Goal: Task Accomplishment & Management: Manage account settings

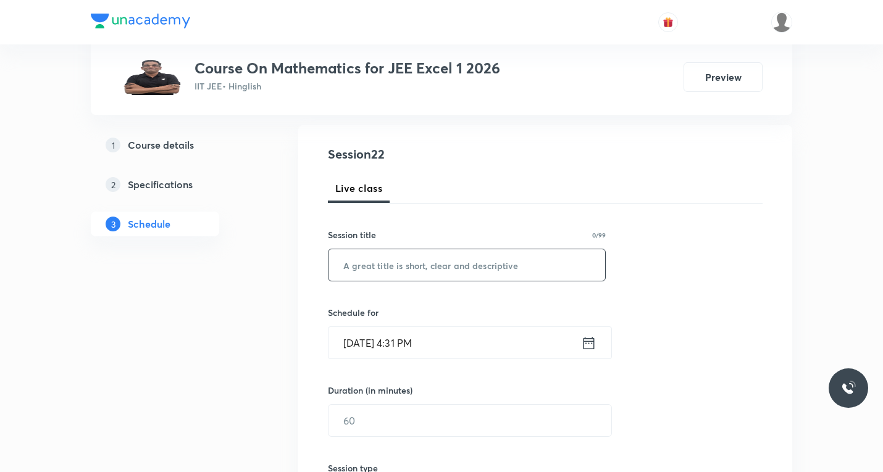
scroll to position [124, 0]
click at [456, 262] on input "text" at bounding box center [467, 263] width 277 height 31
paste input "Limits"
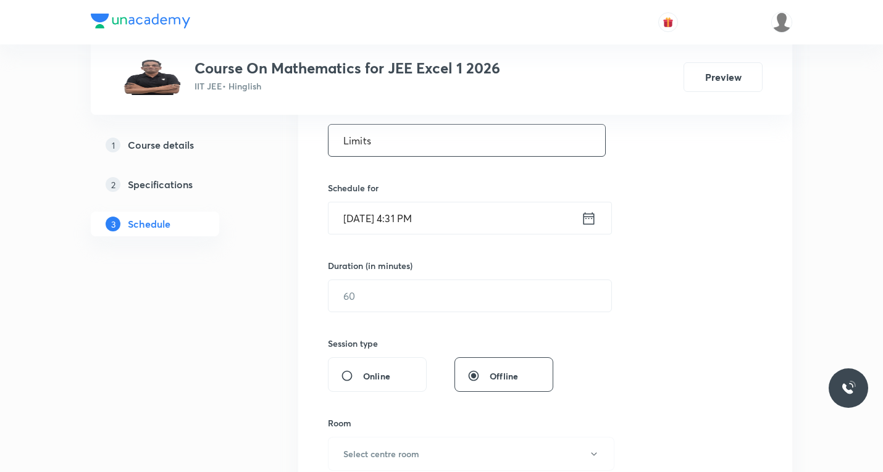
scroll to position [247, 0]
type input "Limits"
click at [593, 219] on icon at bounding box center [588, 217] width 15 height 17
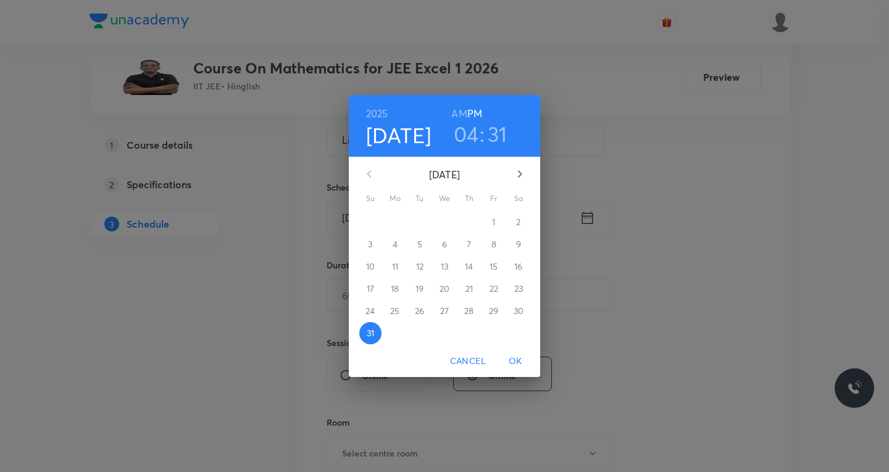
click at [518, 173] on icon "button" at bounding box center [520, 174] width 15 height 15
click at [396, 221] on p "1" at bounding box center [394, 222] width 3 height 12
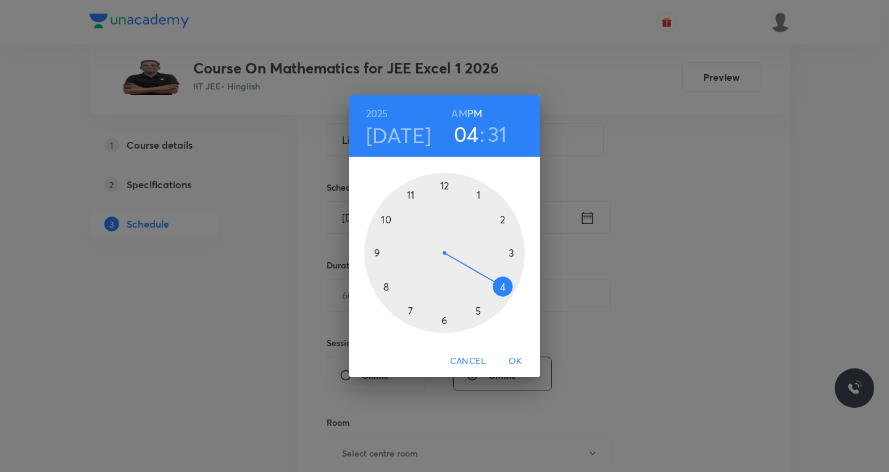
click at [501, 219] on div at bounding box center [444, 253] width 161 height 161
click at [477, 196] on div at bounding box center [444, 253] width 161 height 161
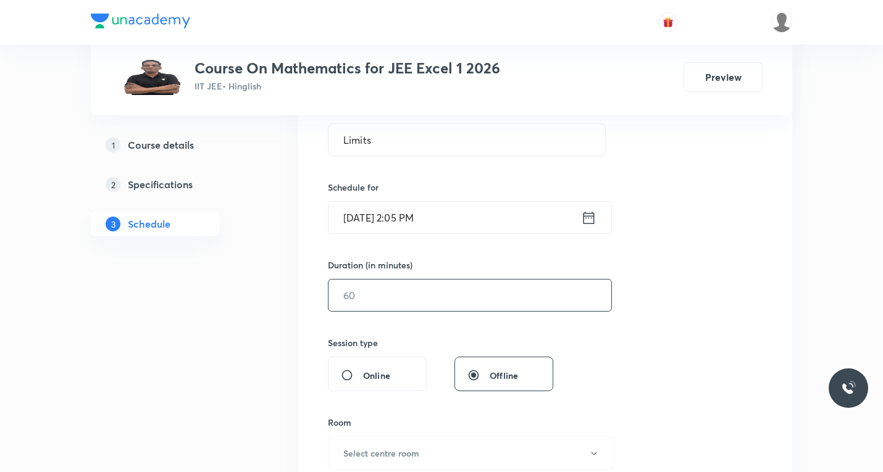
click at [398, 306] on input "text" at bounding box center [470, 295] width 283 height 31
type input "55"
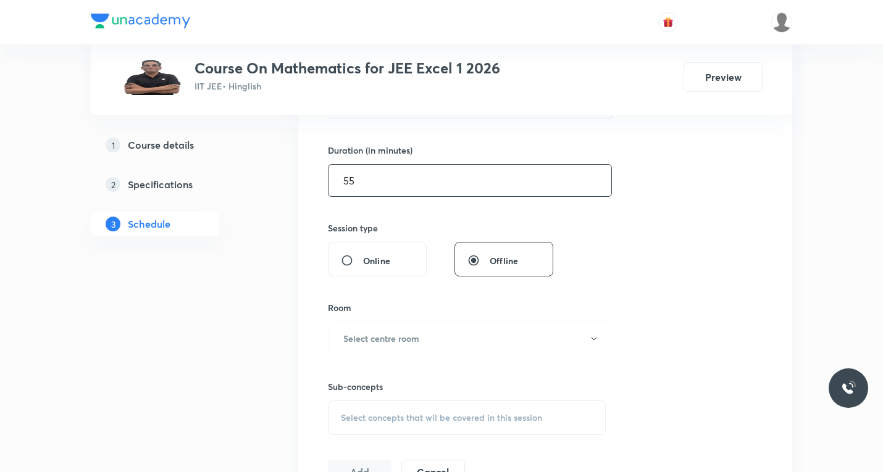
scroll to position [371, 0]
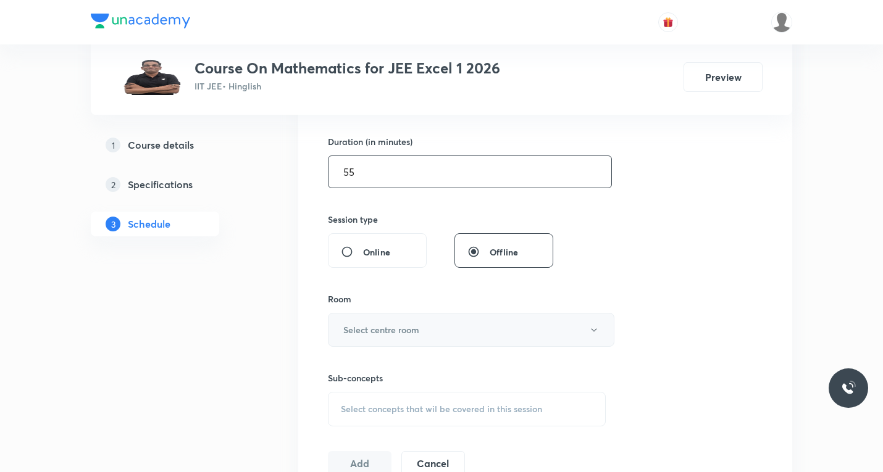
click at [423, 330] on button "Select centre room" at bounding box center [471, 330] width 287 height 34
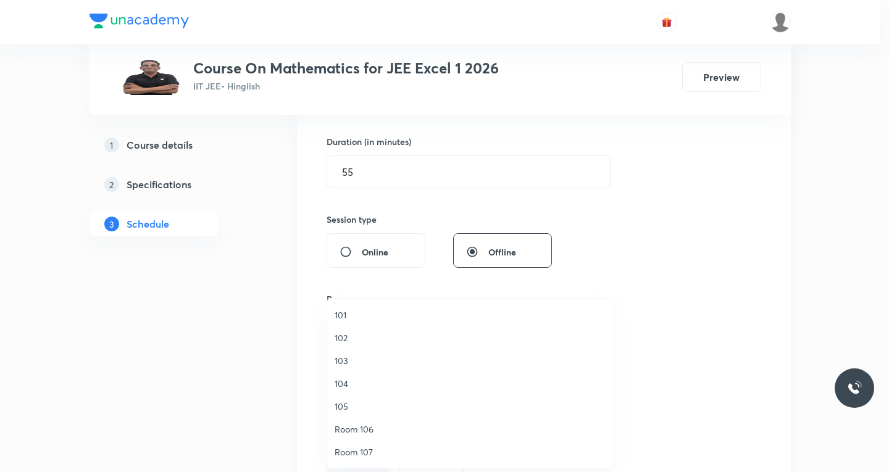
click at [356, 453] on span "Room 107" at bounding box center [470, 452] width 270 height 13
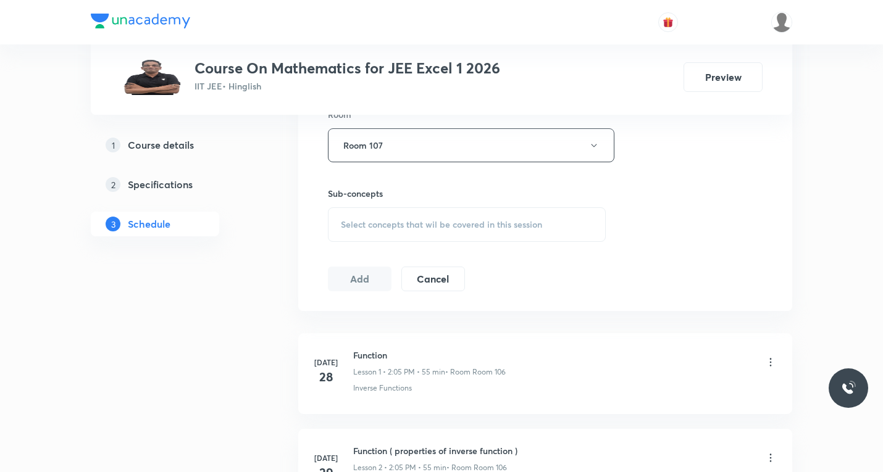
scroll to position [556, 0]
click at [409, 226] on span "Select concepts that wil be covered in this session" at bounding box center [441, 224] width 201 height 10
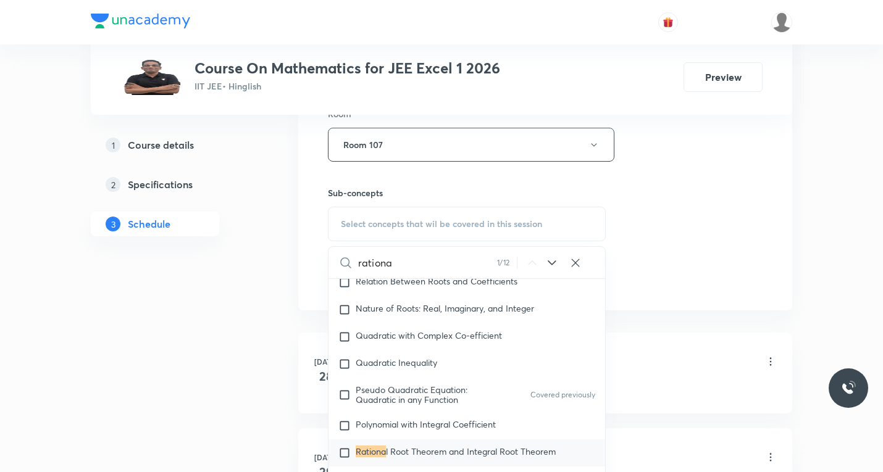
scroll to position [543, 0]
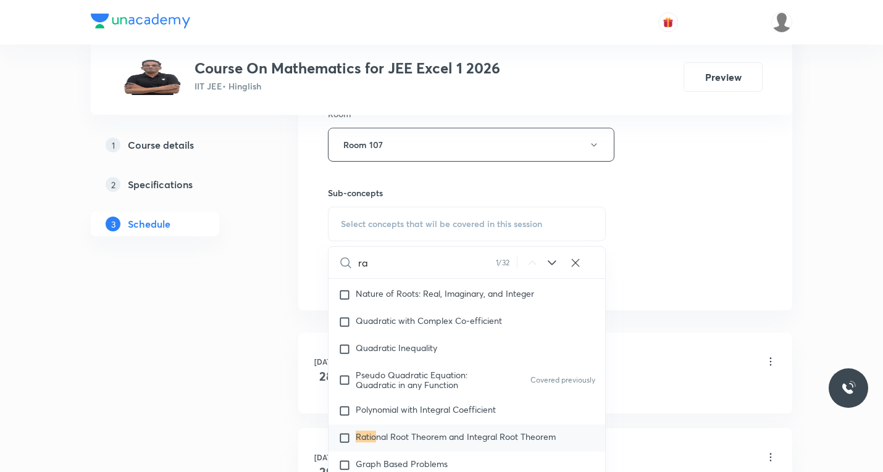
type input "r"
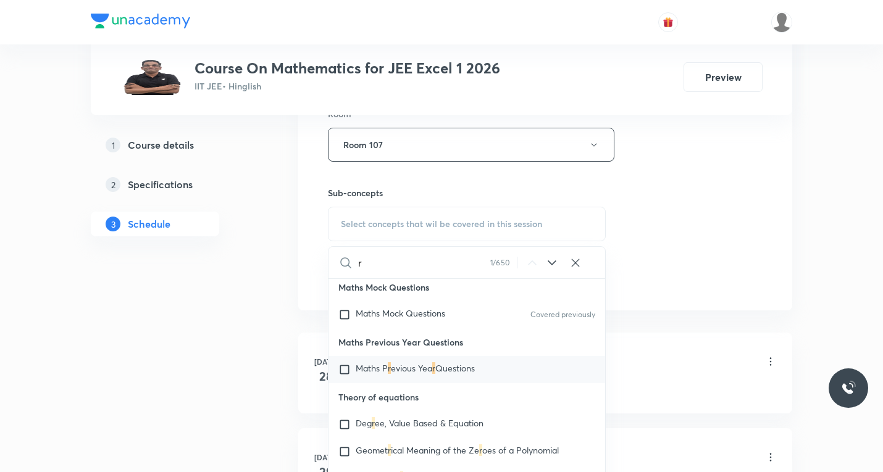
scroll to position [0, 0]
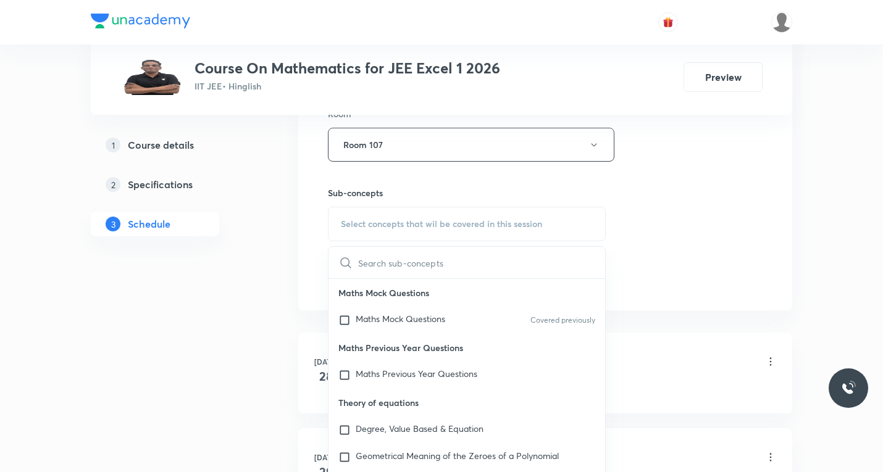
paste input "find the limits"
type input "f"
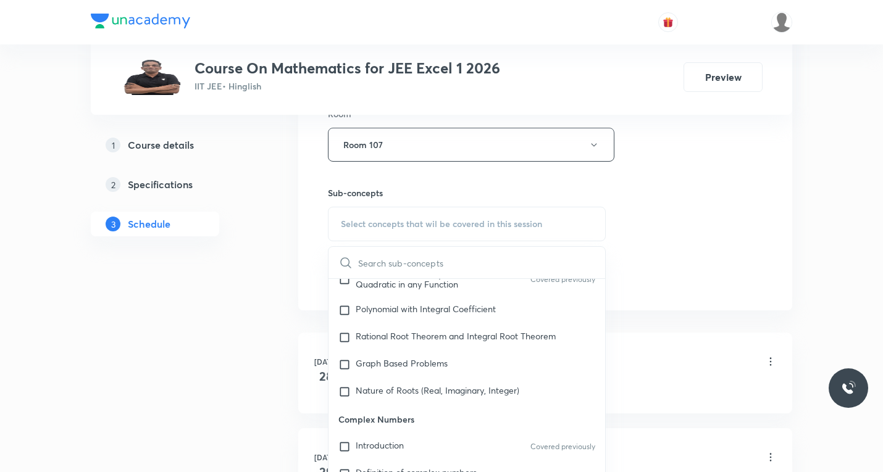
scroll to position [679, 0]
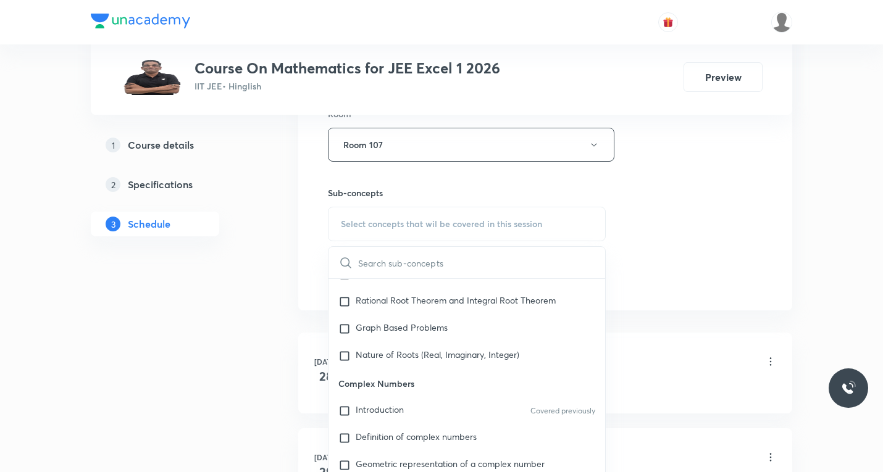
paste input "Limits"
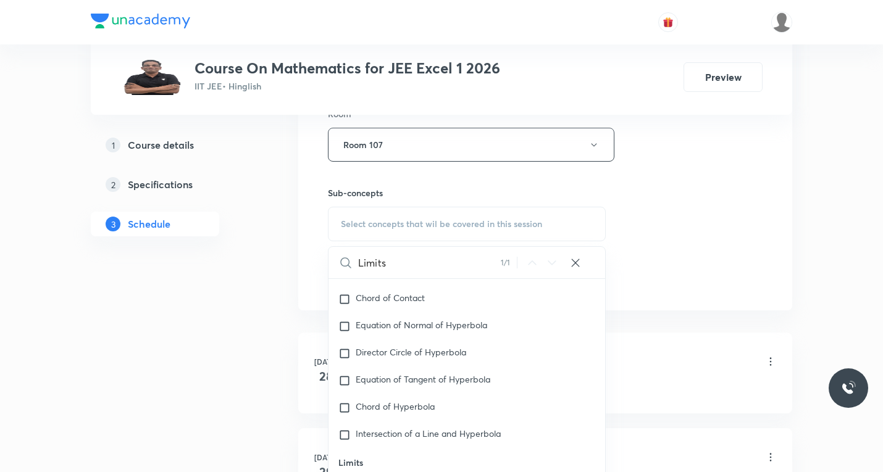
scroll to position [9409, 0]
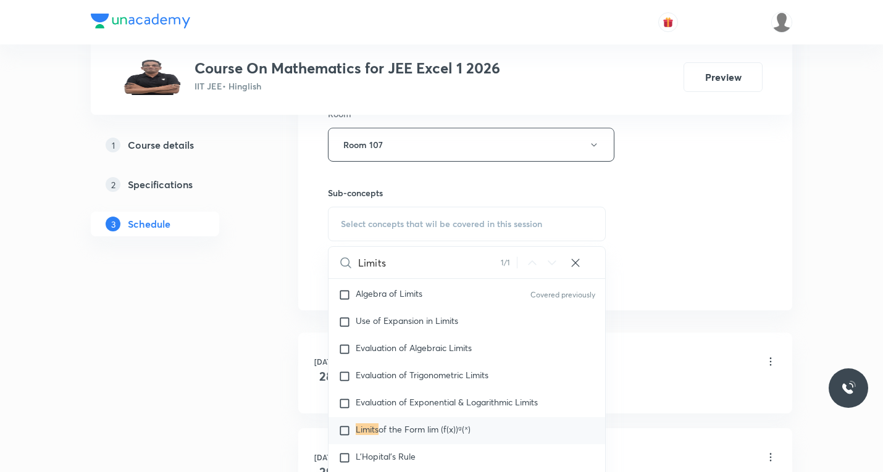
type input "Limits"
click at [344, 437] on input "checkbox" at bounding box center [346, 431] width 17 height 12
checkbox input "true"
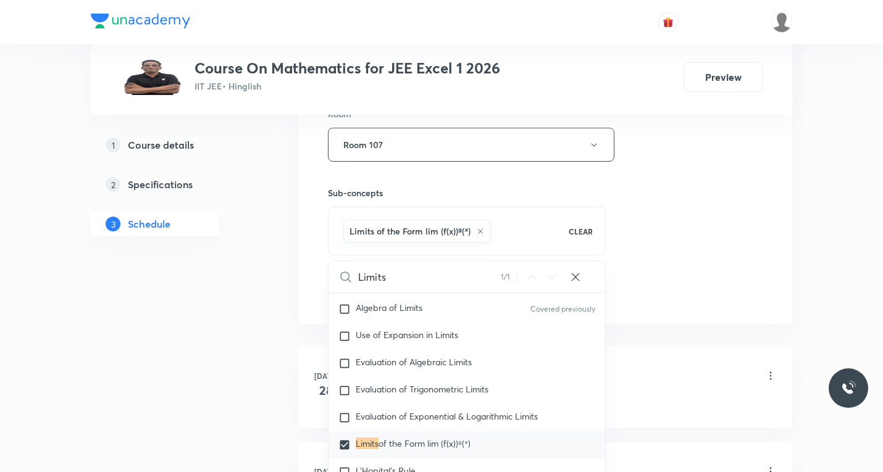
click at [661, 316] on div "Session 22 Live class Session title 7/99 Limits ​ Schedule for Sept 1, 2025, 2:…" at bounding box center [545, 8] width 494 height 634
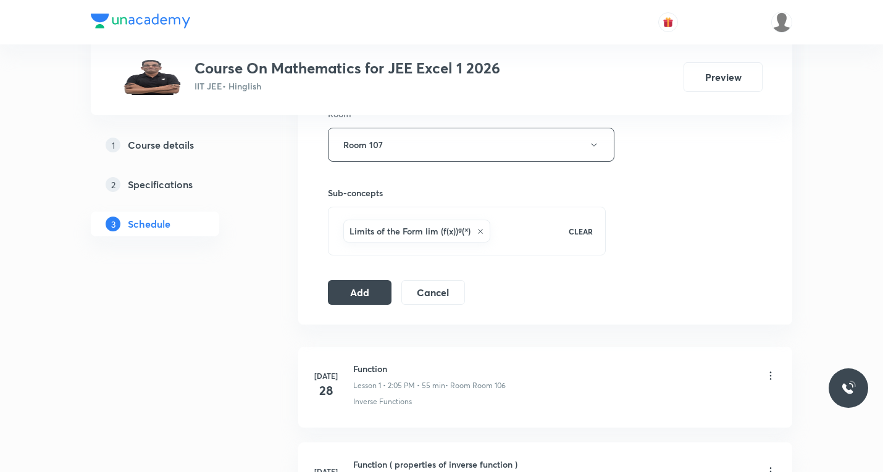
click at [413, 232] on h6 "Limits of the Form lim (f(x))ᵍ(ˣ)" at bounding box center [410, 231] width 121 height 13
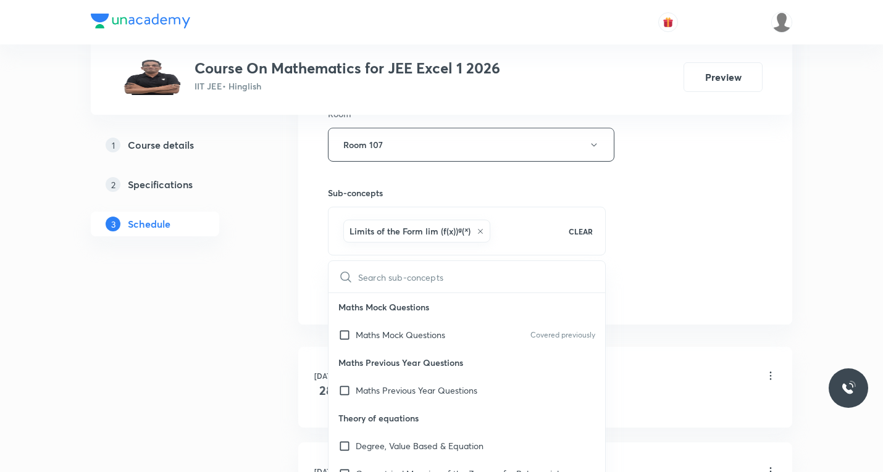
click at [413, 277] on input "text" at bounding box center [481, 276] width 247 height 31
checkbox input "true"
type input "Limits"
checkbox input "true"
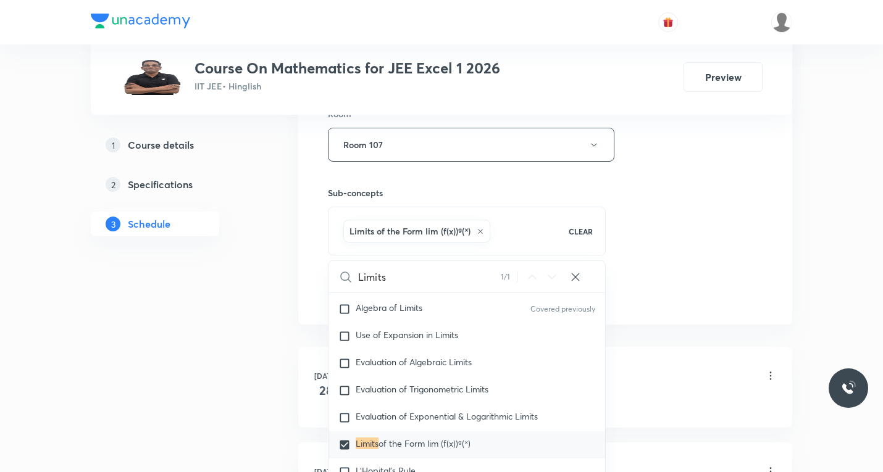
type input "Limits"
click at [481, 229] on icon at bounding box center [480, 231] width 7 height 7
checkbox input "false"
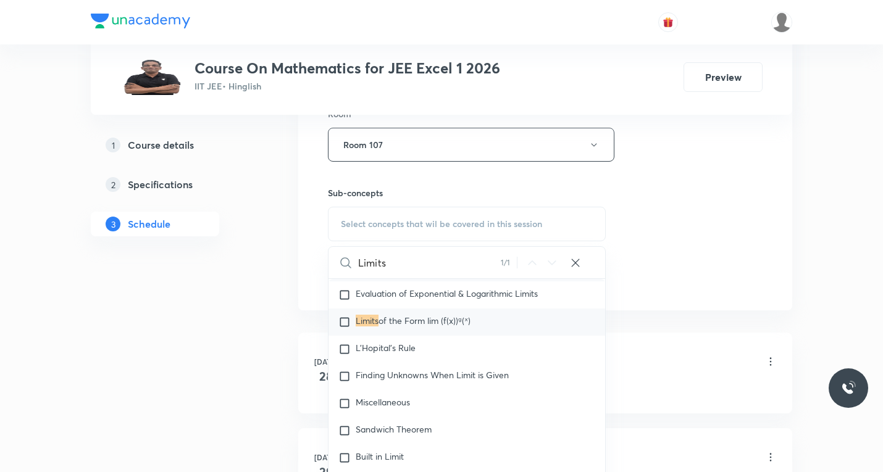
scroll to position [9533, 0]
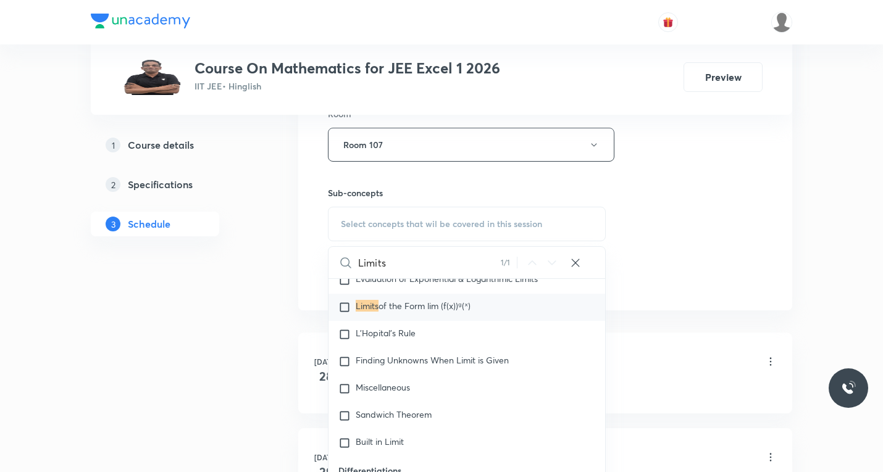
click at [413, 258] on input "Limits" at bounding box center [429, 262] width 143 height 31
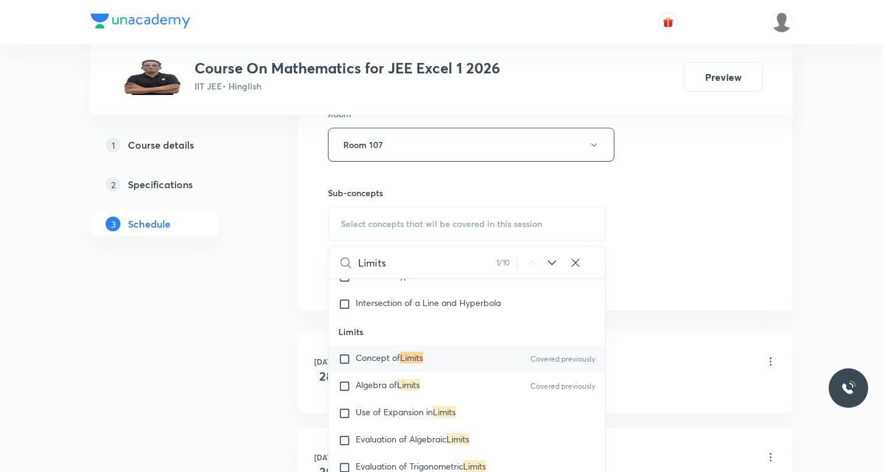
scroll to position [9246, 0]
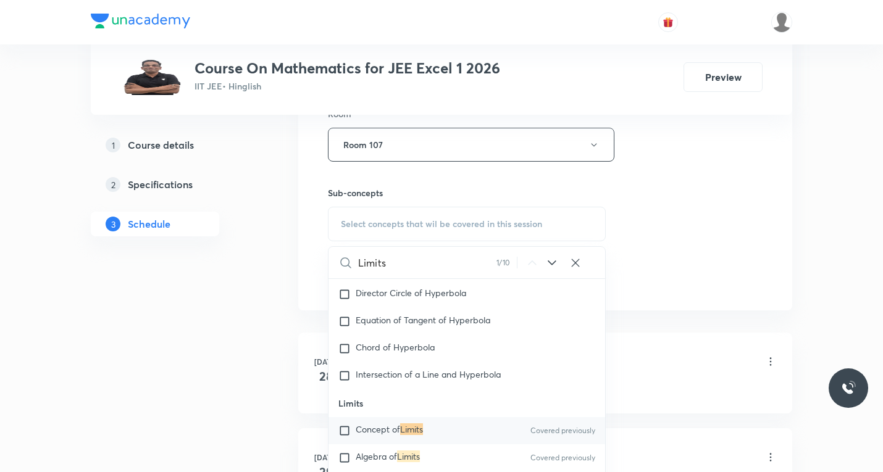
type input "Limits"
click at [546, 262] on icon at bounding box center [552, 263] width 15 height 15
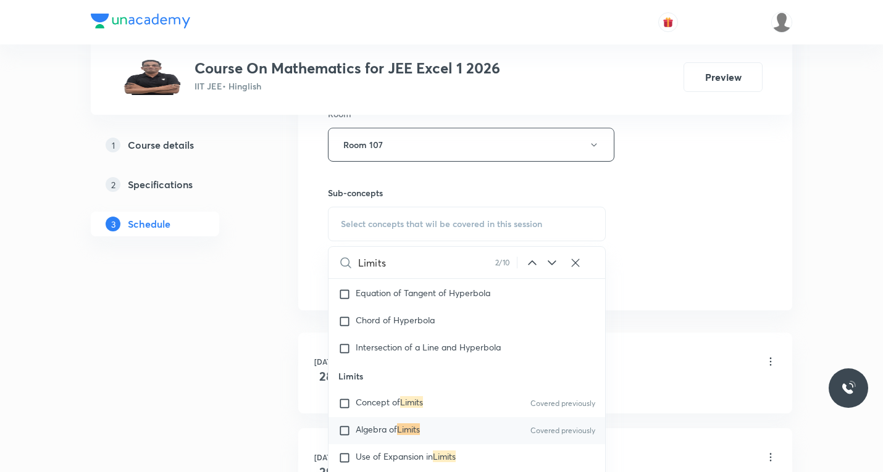
click at [547, 262] on icon at bounding box center [552, 263] width 15 height 15
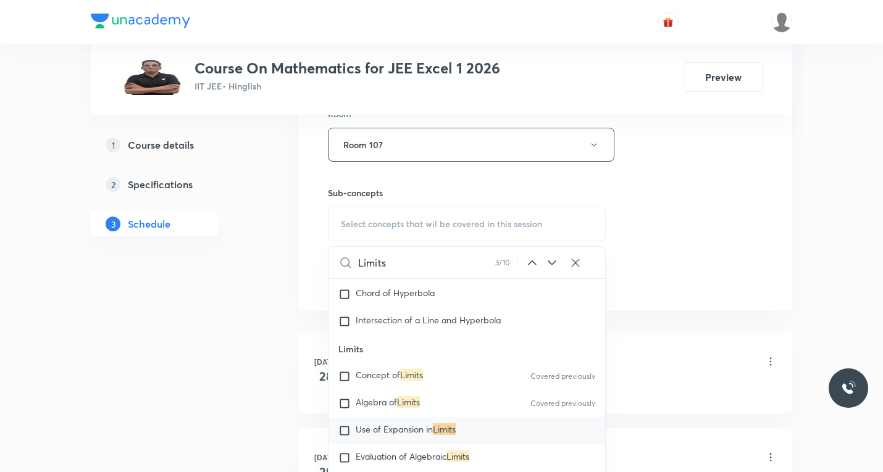
click at [547, 262] on icon at bounding box center [552, 263] width 15 height 15
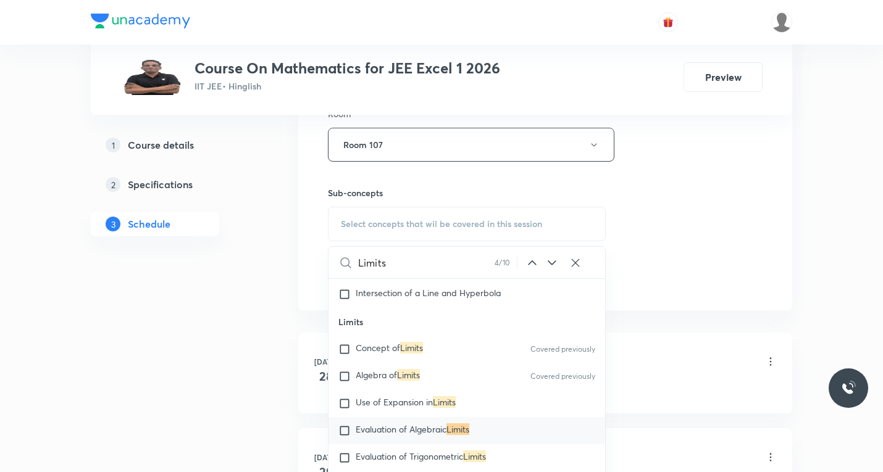
click at [547, 262] on icon at bounding box center [552, 263] width 15 height 15
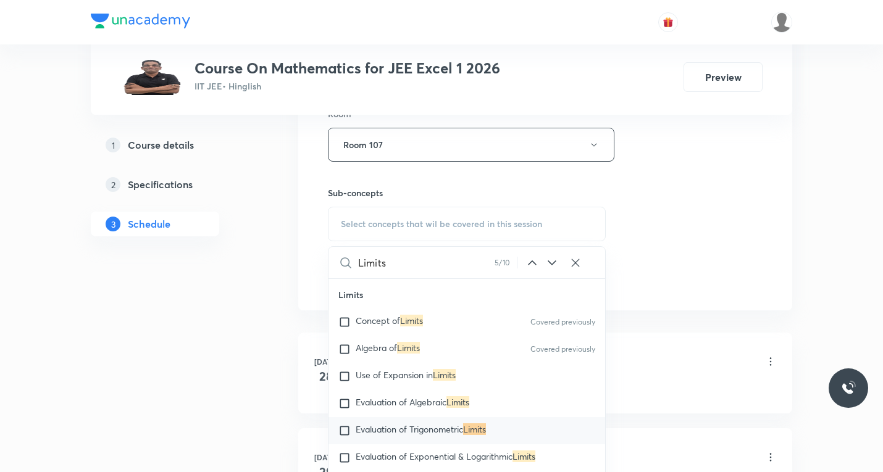
click at [547, 262] on icon at bounding box center [552, 263] width 15 height 15
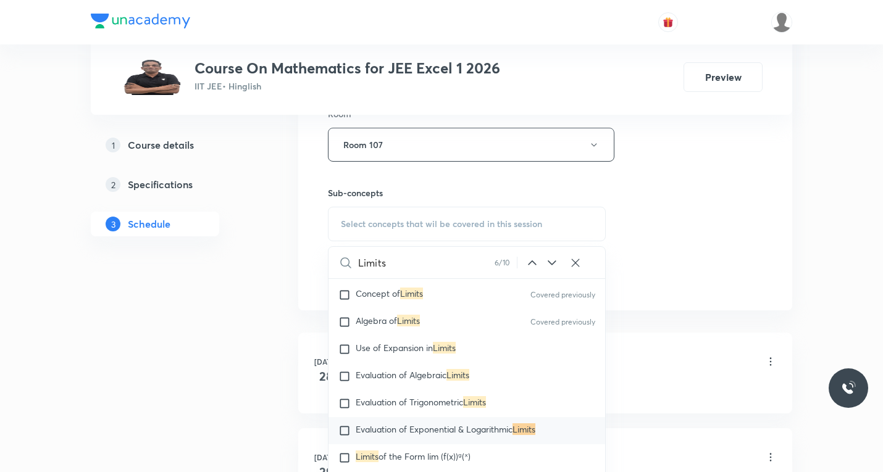
click at [547, 262] on icon at bounding box center [552, 263] width 15 height 15
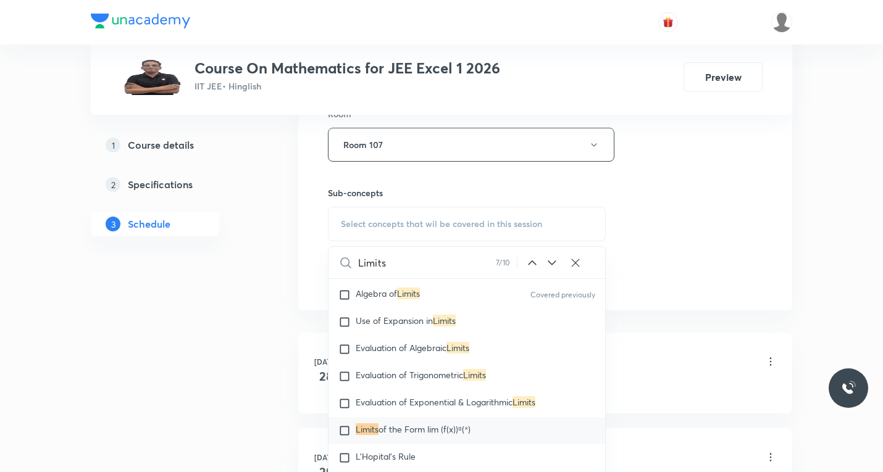
click at [548, 262] on icon at bounding box center [552, 263] width 15 height 15
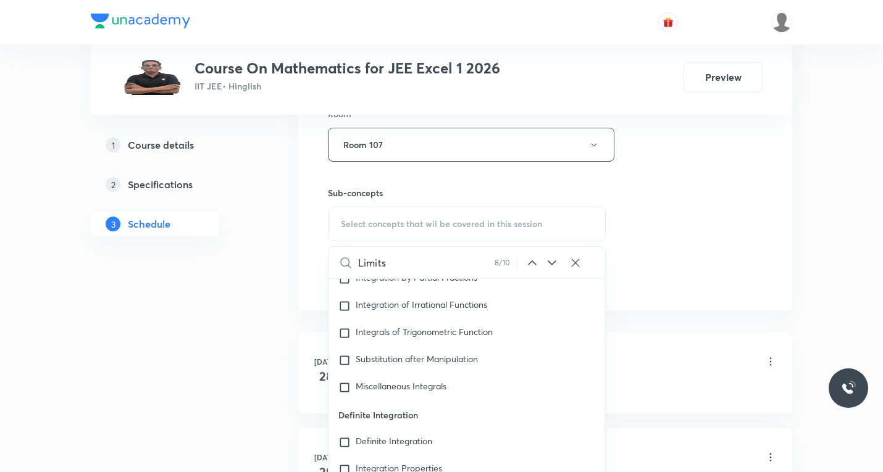
click at [548, 262] on icon at bounding box center [552, 263] width 15 height 15
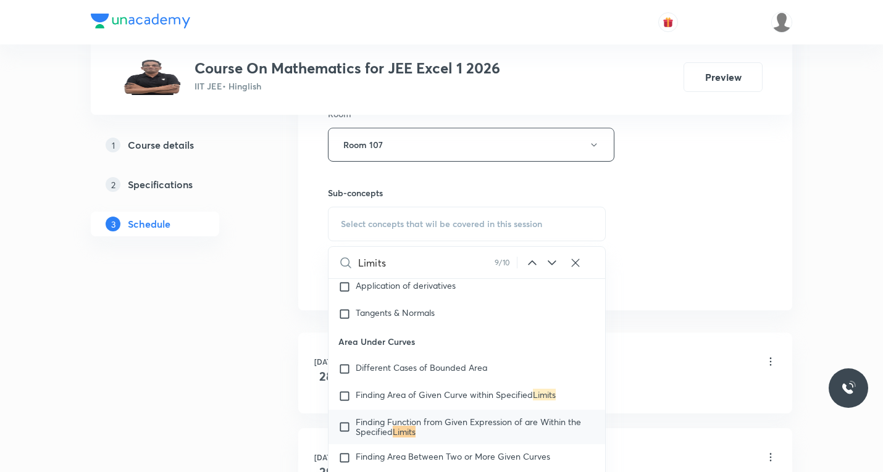
click at [531, 263] on icon at bounding box center [532, 263] width 15 height 15
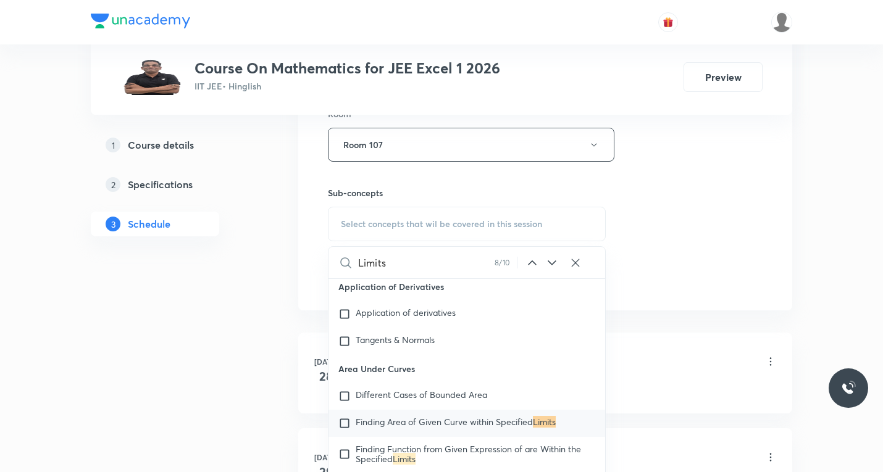
click at [531, 263] on icon at bounding box center [532, 263] width 15 height 15
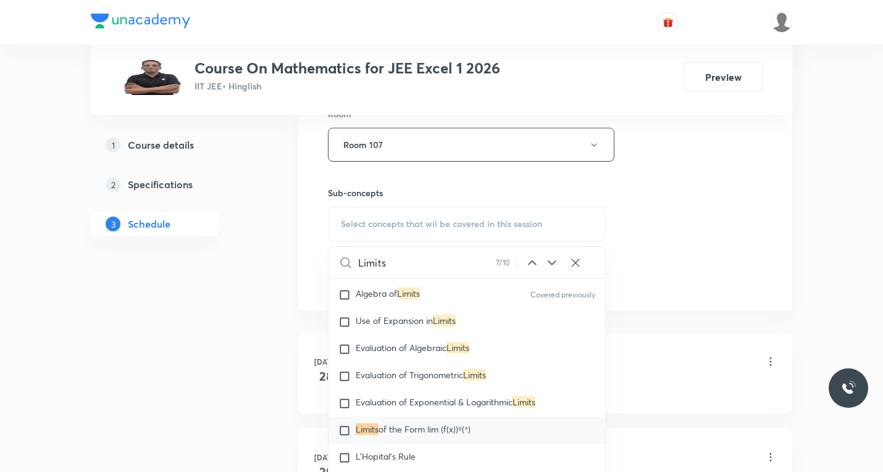
click at [553, 262] on icon at bounding box center [552, 263] width 15 height 15
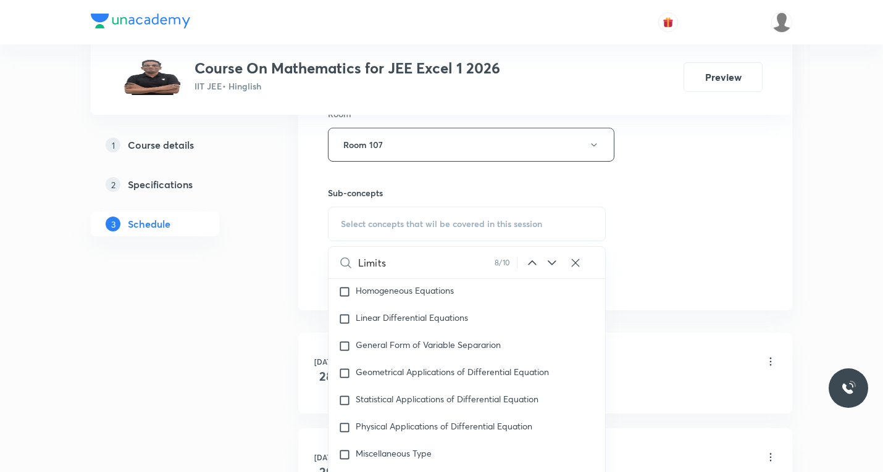
scroll to position [11541, 0]
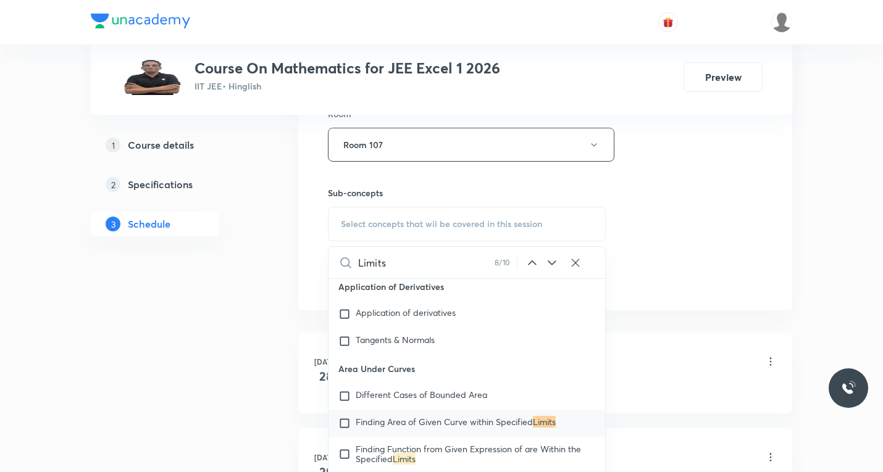
click at [553, 262] on icon at bounding box center [552, 263] width 15 height 15
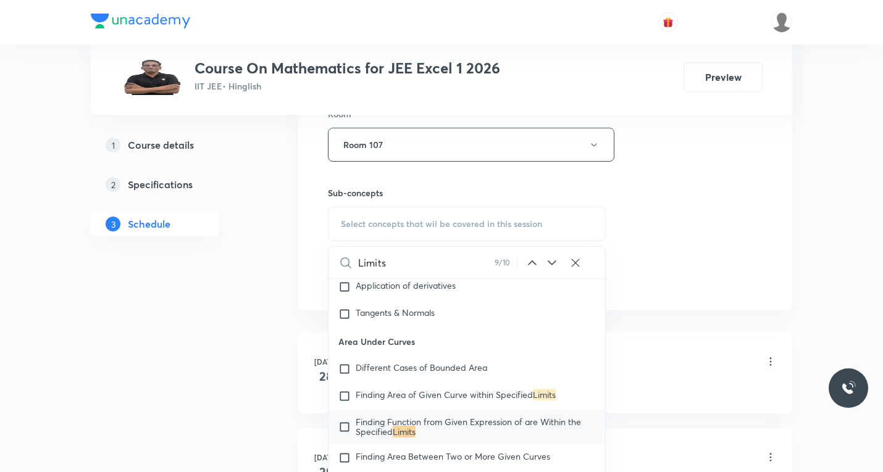
click at [553, 262] on icon at bounding box center [552, 263] width 15 height 15
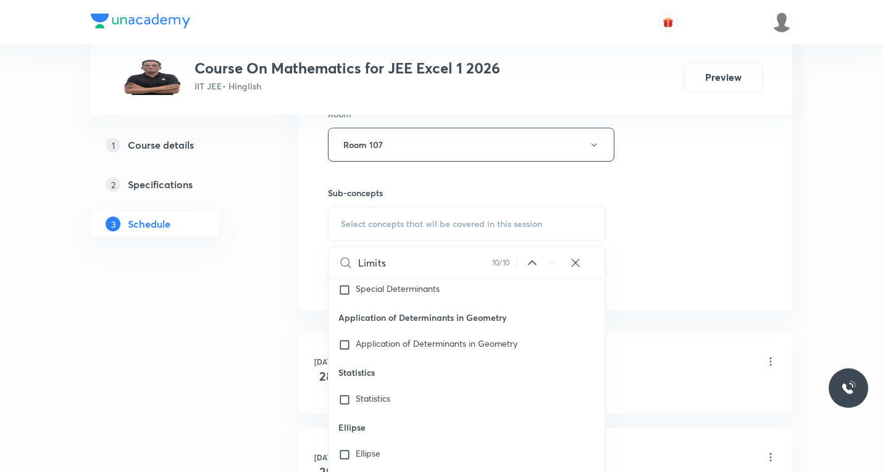
scroll to position [27922, 0]
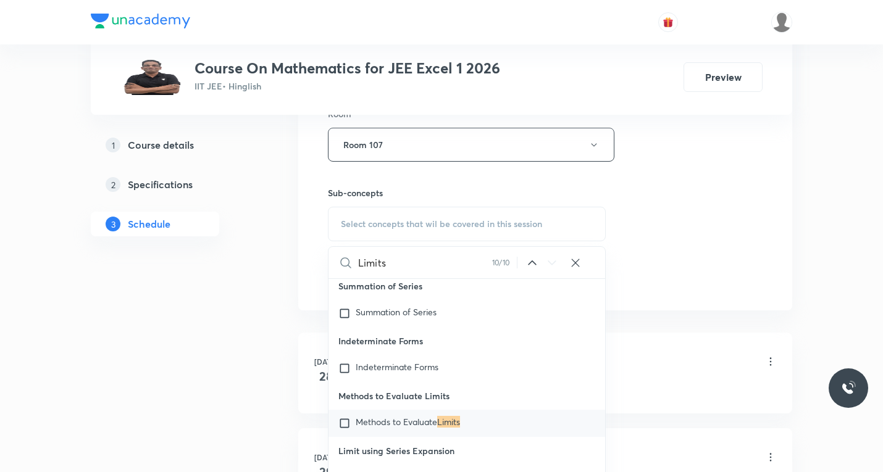
click at [345, 430] on input "checkbox" at bounding box center [346, 423] width 17 height 12
checkbox input "true"
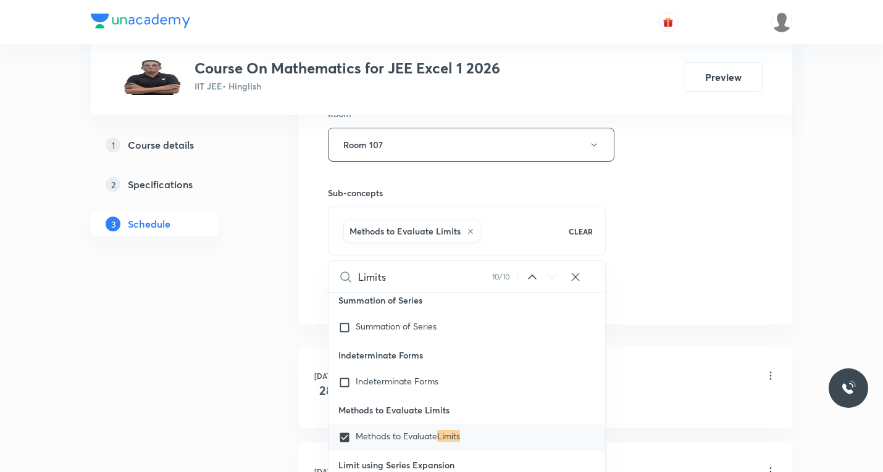
click at [691, 293] on div "Session 22 Live class Session title 7/99 Limits ​ Schedule for Sept 1, 2025, 2:…" at bounding box center [545, 8] width 435 height 594
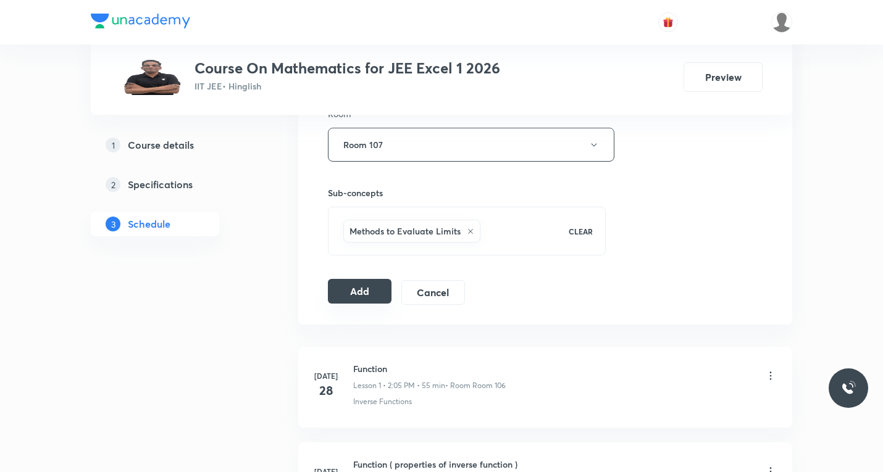
click at [358, 294] on button "Add" at bounding box center [360, 291] width 64 height 25
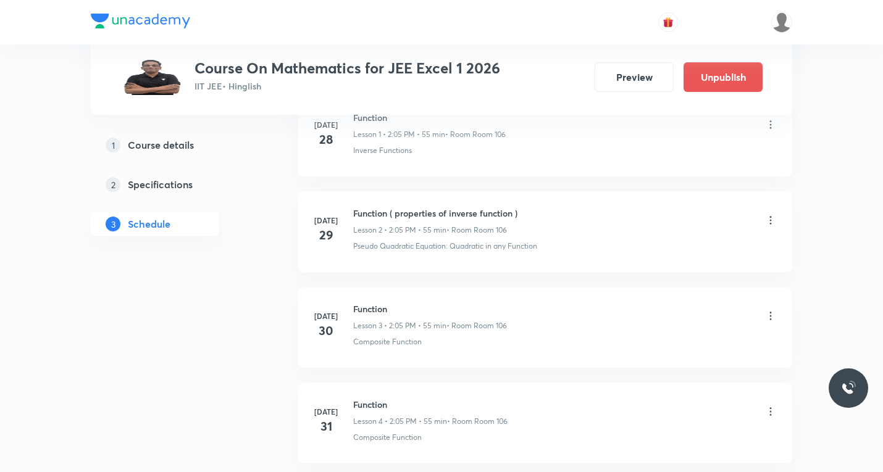
scroll to position [0, 0]
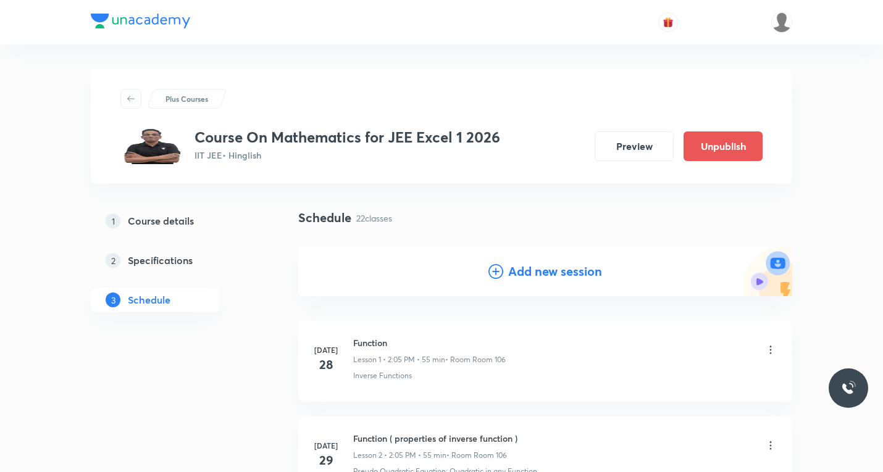
drag, startPoint x: 498, startPoint y: 269, endPoint x: 471, endPoint y: 292, distance: 35.9
click at [498, 269] on icon at bounding box center [496, 271] width 15 height 15
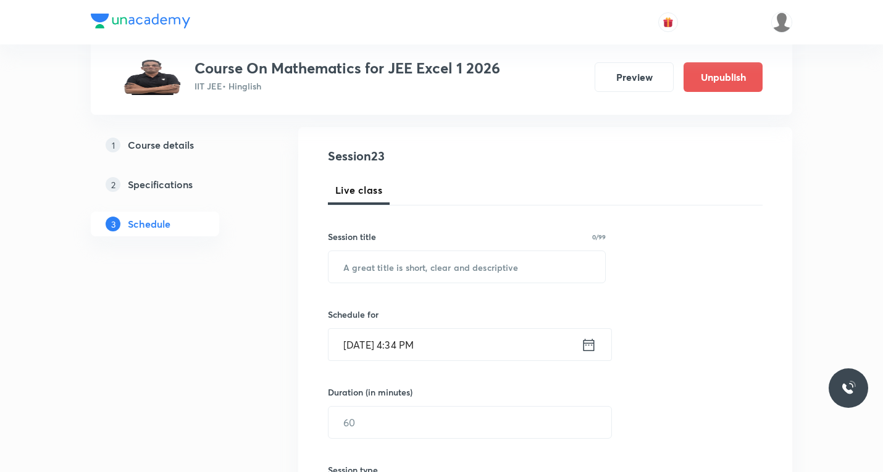
scroll to position [124, 0]
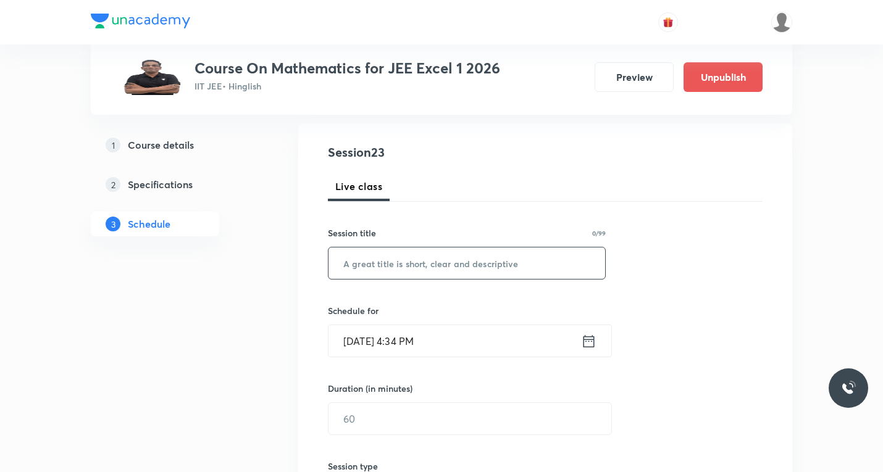
click at [406, 264] on input "text" at bounding box center [467, 263] width 277 height 31
paste input "Limit"
type input "Limit"
click at [592, 341] on icon at bounding box center [589, 341] width 11 height 12
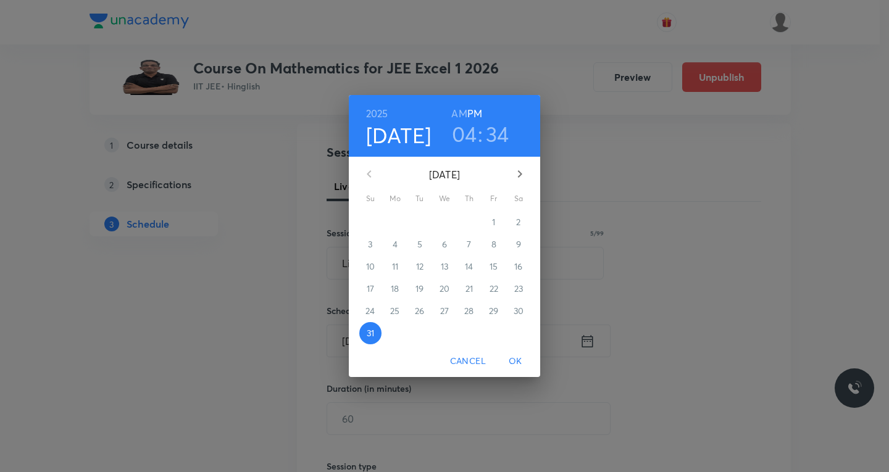
click at [519, 173] on icon "button" at bounding box center [520, 174] width 15 height 15
click at [417, 224] on p "2" at bounding box center [419, 222] width 4 height 12
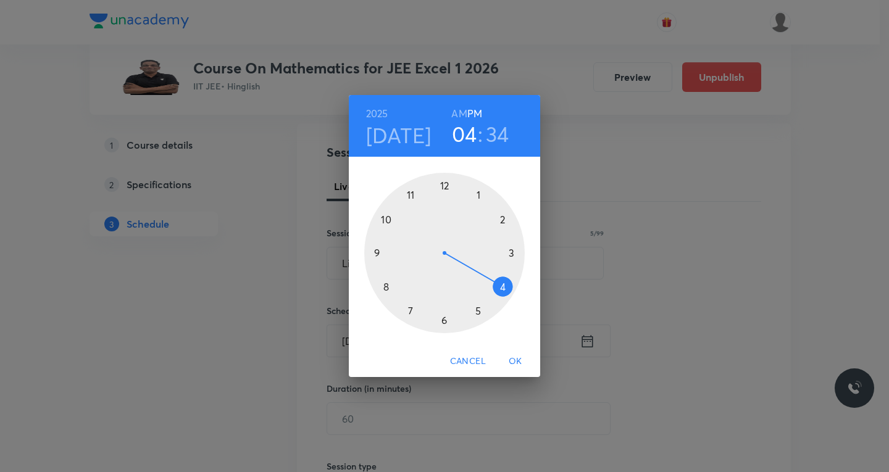
click at [503, 218] on div at bounding box center [444, 253] width 161 height 161
click at [477, 193] on div at bounding box center [444, 253] width 161 height 161
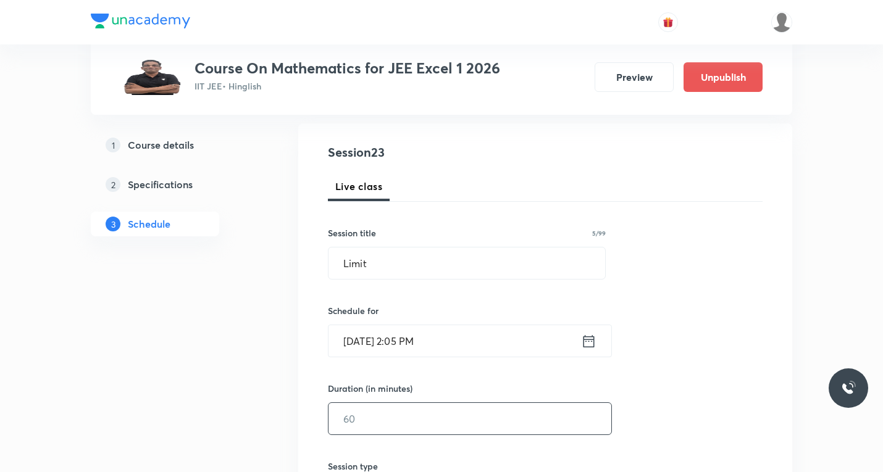
click at [384, 423] on input "text" at bounding box center [470, 418] width 283 height 31
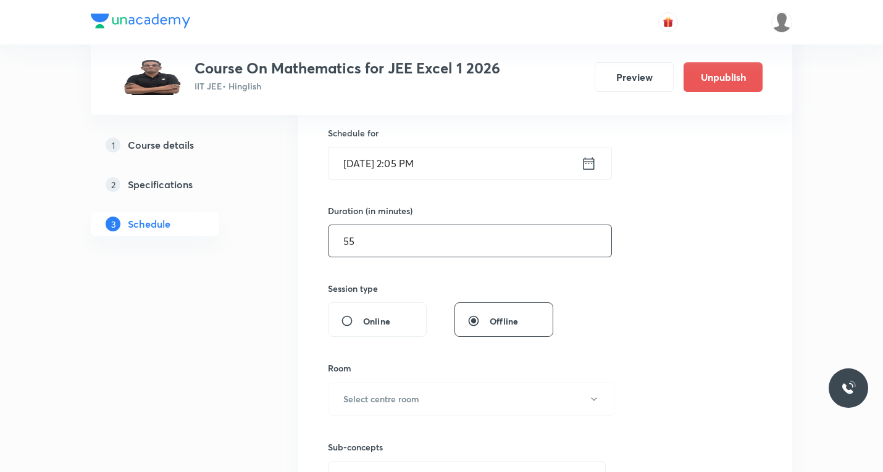
scroll to position [309, 0]
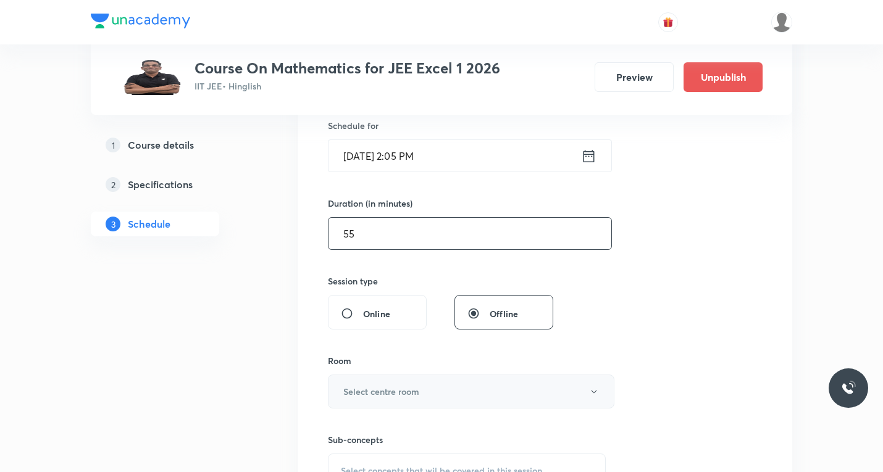
type input "55"
click at [373, 393] on h6 "Select centre room" at bounding box center [381, 391] width 76 height 13
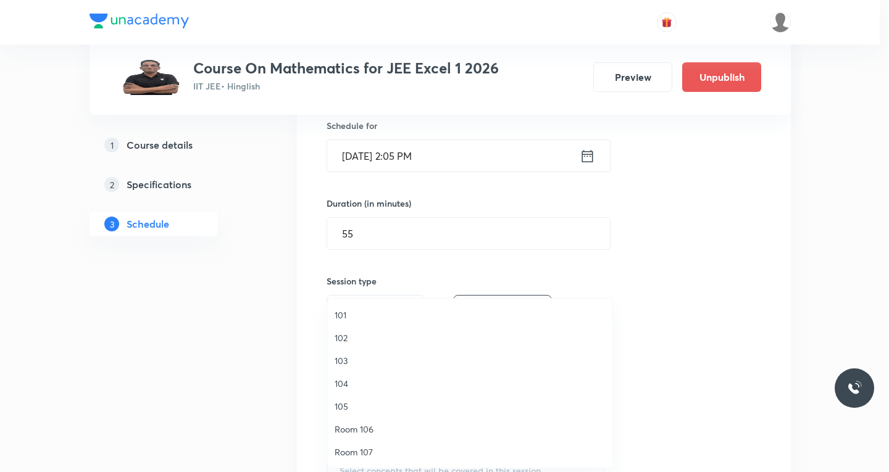
click at [365, 452] on span "Room 107" at bounding box center [470, 452] width 270 height 13
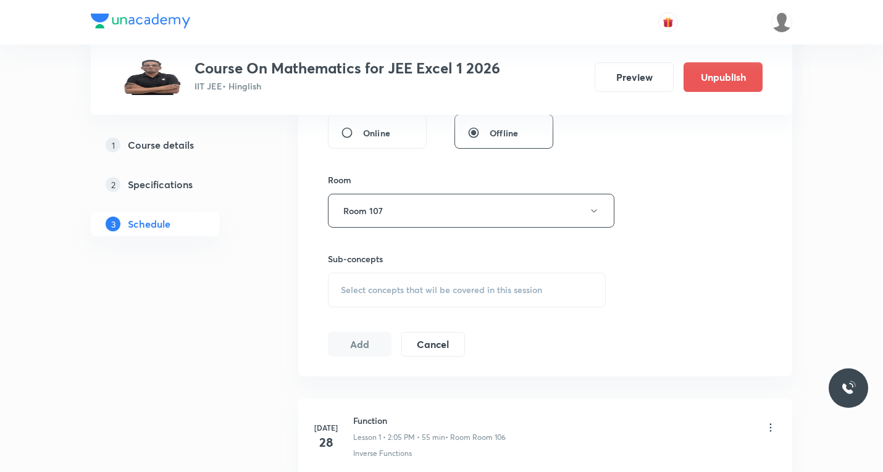
scroll to position [494, 0]
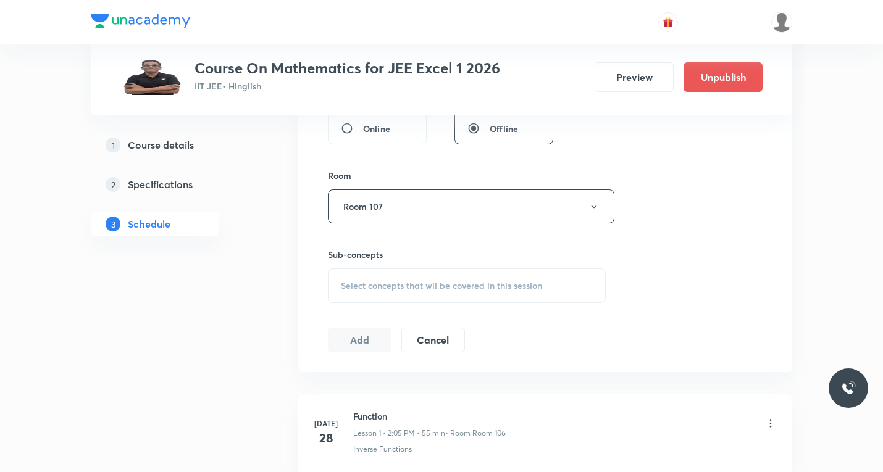
click at [381, 296] on div "Select concepts that wil be covered in this session" at bounding box center [467, 286] width 278 height 35
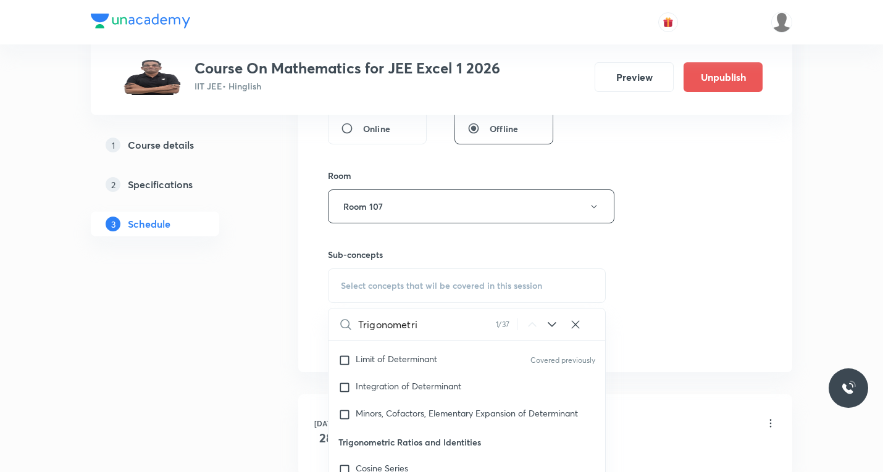
scroll to position [5114, 0]
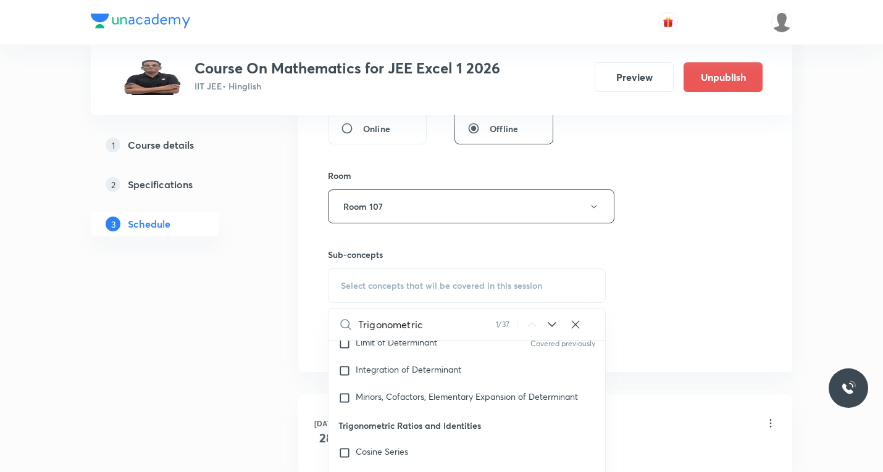
click at [553, 323] on icon at bounding box center [552, 324] width 15 height 15
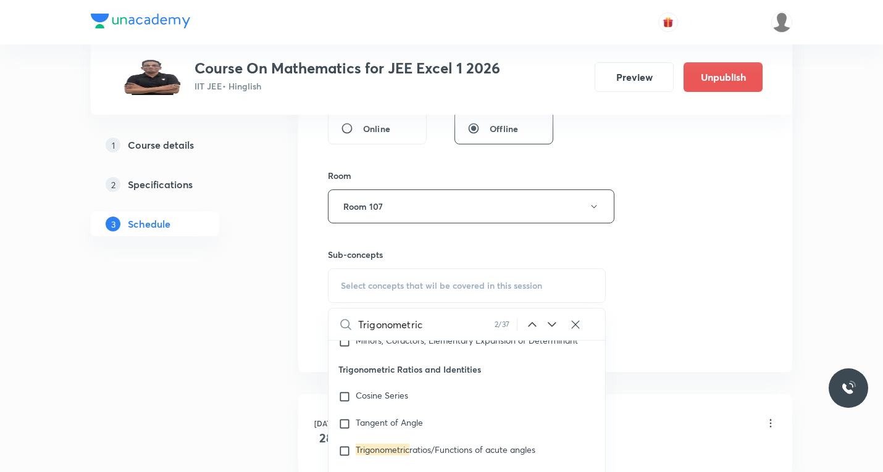
scroll to position [5196, 0]
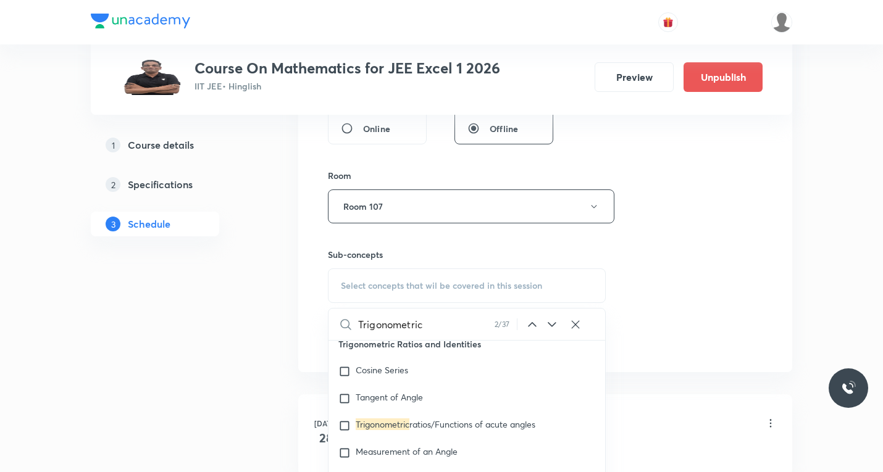
click at [550, 324] on icon at bounding box center [552, 324] width 8 height 5
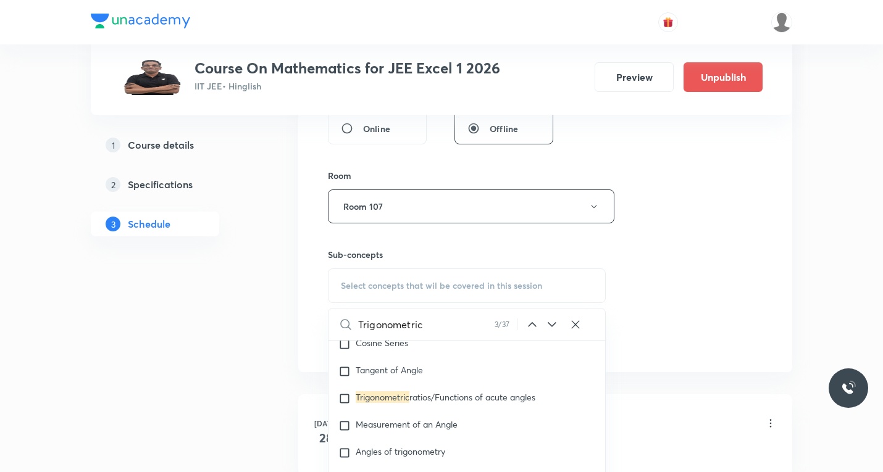
click at [550, 324] on icon at bounding box center [552, 324] width 8 height 5
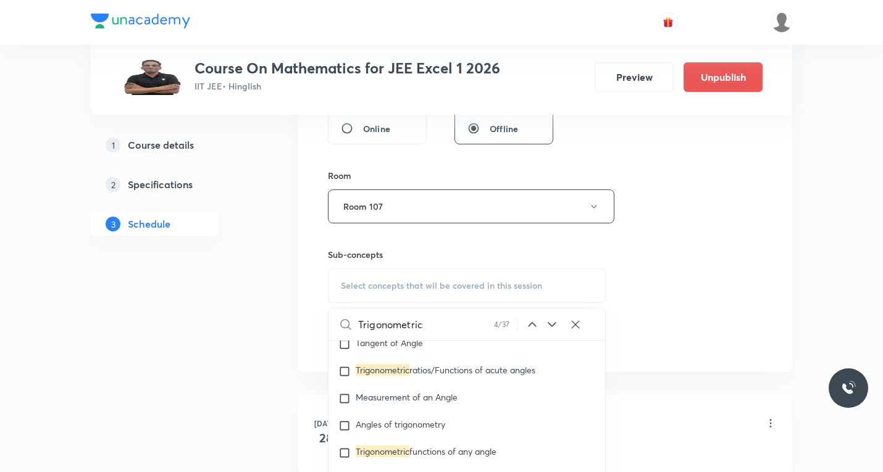
click at [552, 323] on icon at bounding box center [552, 324] width 15 height 15
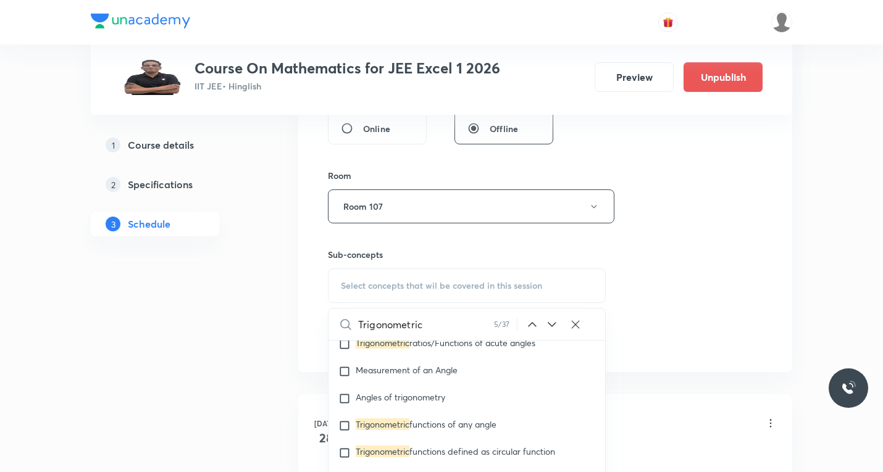
click at [552, 323] on icon at bounding box center [552, 324] width 15 height 15
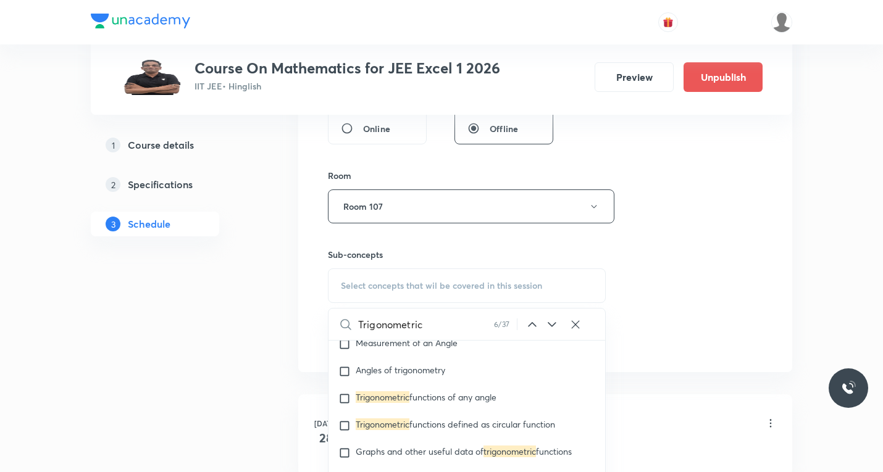
click at [552, 323] on icon at bounding box center [552, 324] width 15 height 15
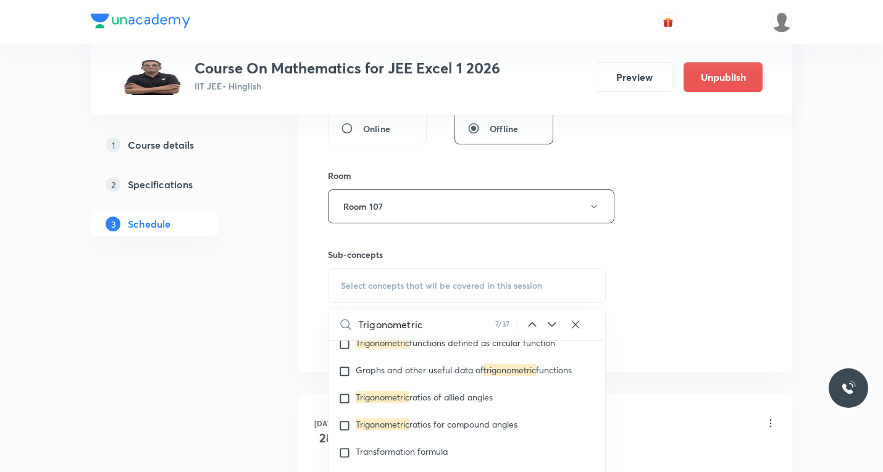
click at [552, 323] on icon at bounding box center [552, 324] width 15 height 15
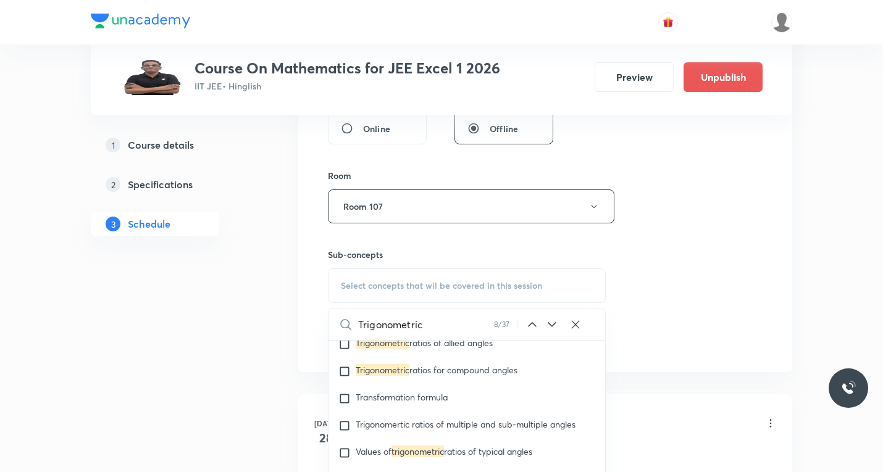
click at [552, 323] on icon at bounding box center [552, 324] width 15 height 15
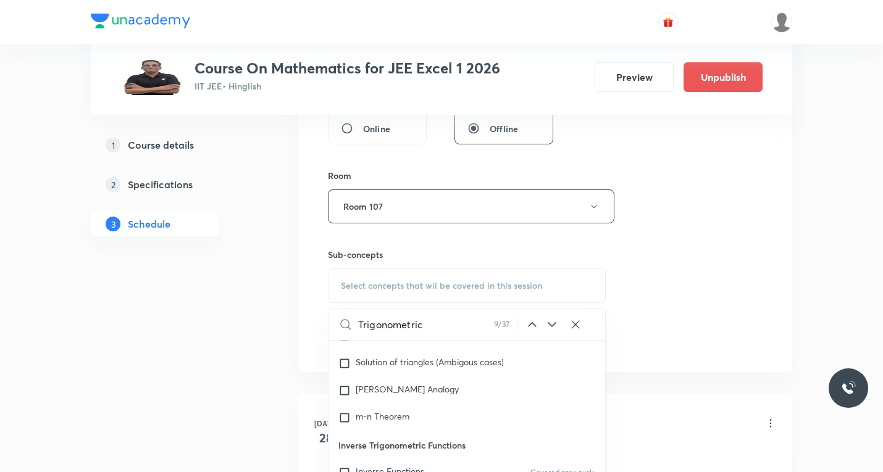
click at [552, 323] on icon at bounding box center [552, 324] width 15 height 15
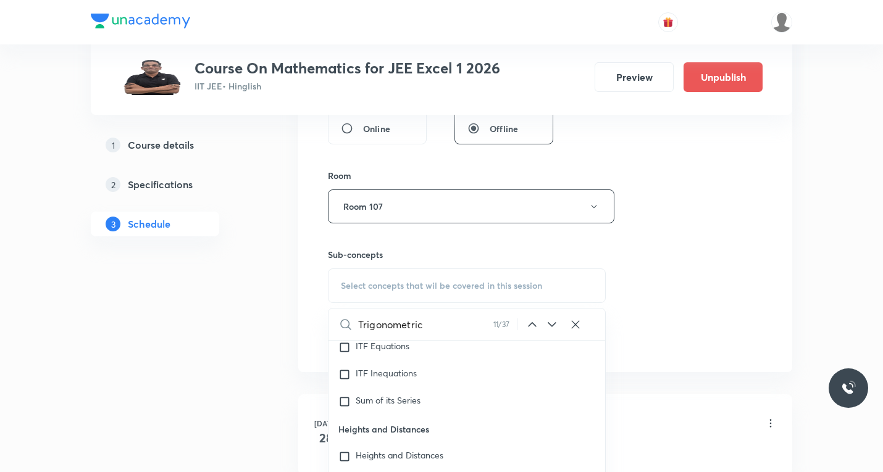
scroll to position [6463, 0]
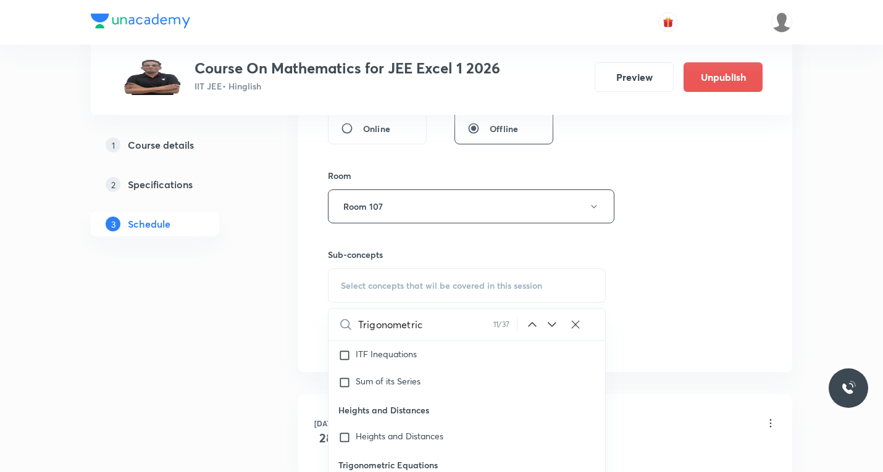
click at [552, 323] on icon at bounding box center [552, 324] width 15 height 15
click at [437, 317] on input "Trigonometric" at bounding box center [425, 324] width 134 height 31
paste input "limits"
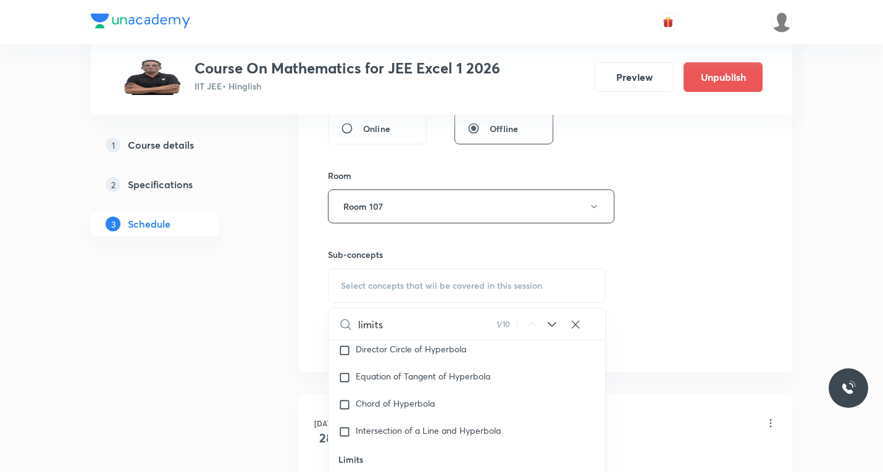
scroll to position [9246, 0]
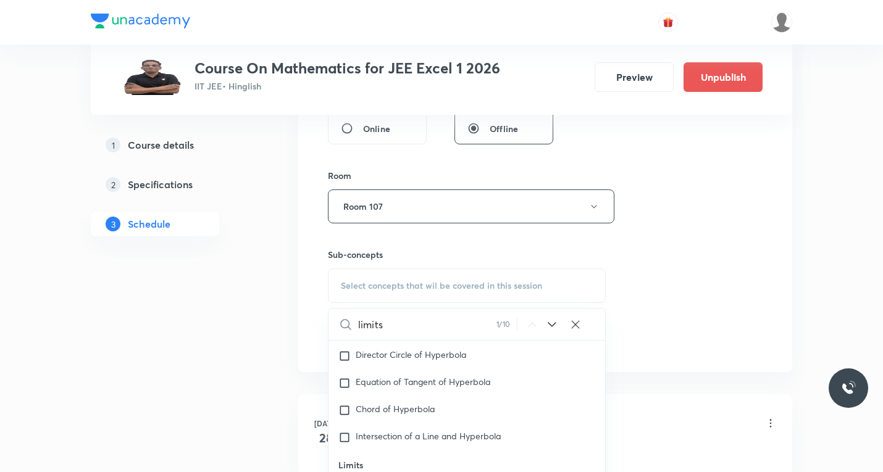
type input "limits"
click at [545, 326] on icon at bounding box center [552, 324] width 15 height 15
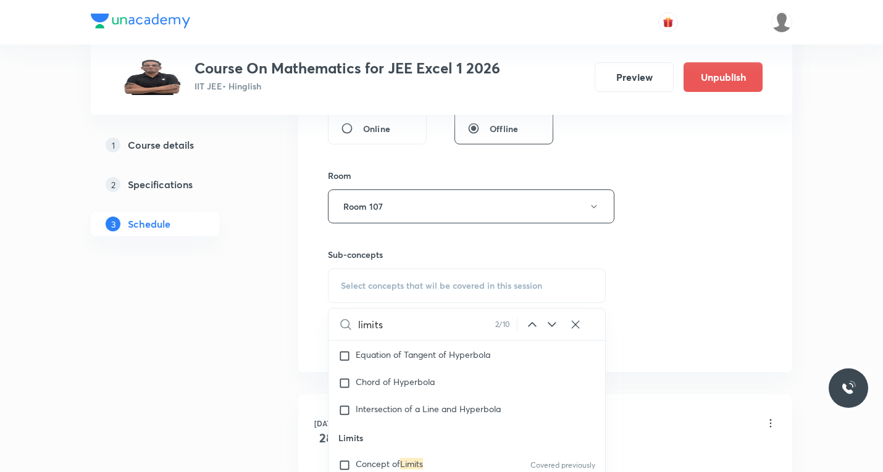
click at [545, 326] on icon at bounding box center [552, 324] width 15 height 15
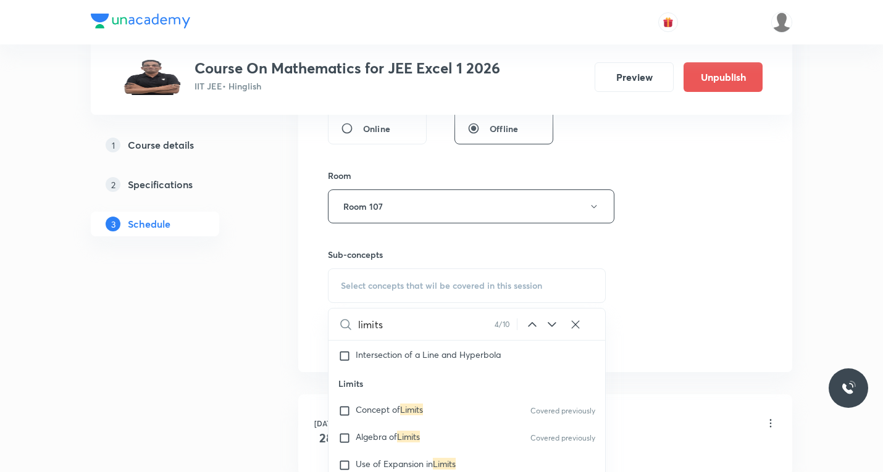
drag, startPoint x: 343, startPoint y: 417, endPoint x: 455, endPoint y: 398, distance: 114.0
click at [344, 417] on input "checkbox" at bounding box center [346, 411] width 17 height 12
checkbox input "true"
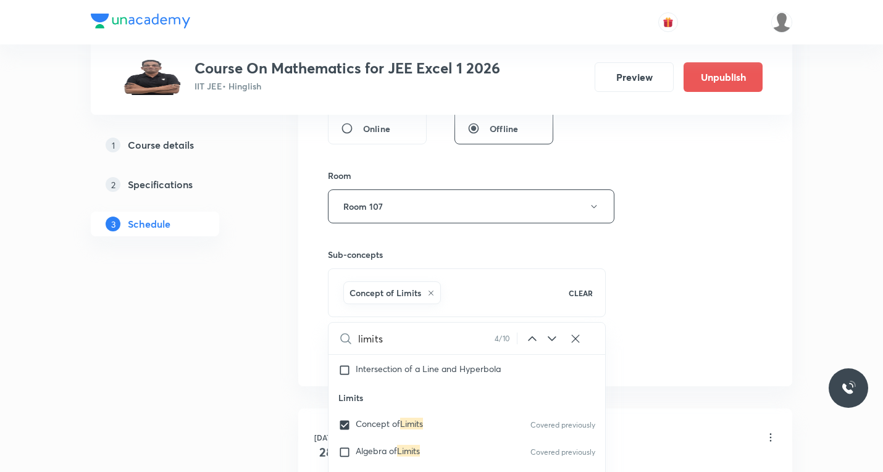
click at [671, 329] on div "Session 23 Live class Session title 5/99 Limit ​ Schedule for Sept 2, 2025, 2:0…" at bounding box center [545, 70] width 435 height 594
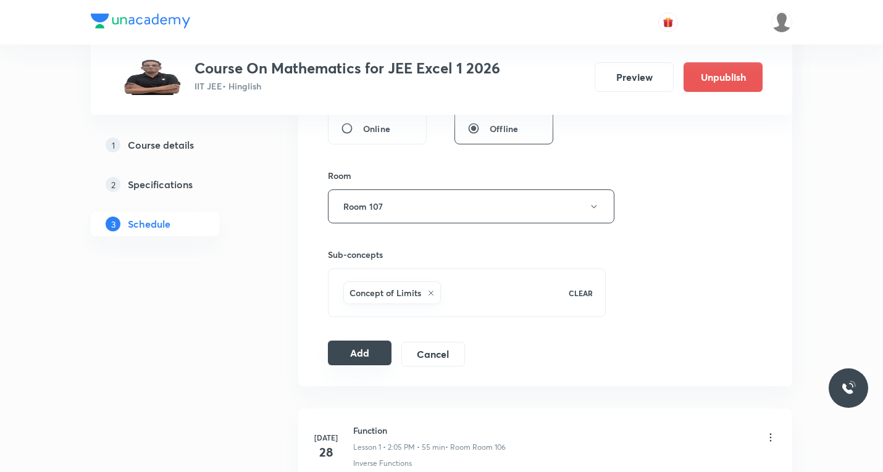
click at [368, 364] on button "Add" at bounding box center [360, 353] width 64 height 25
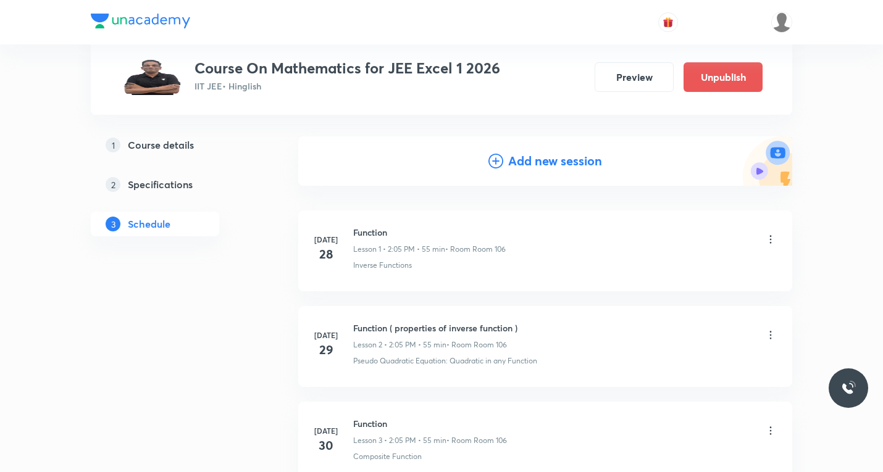
scroll to position [0, 0]
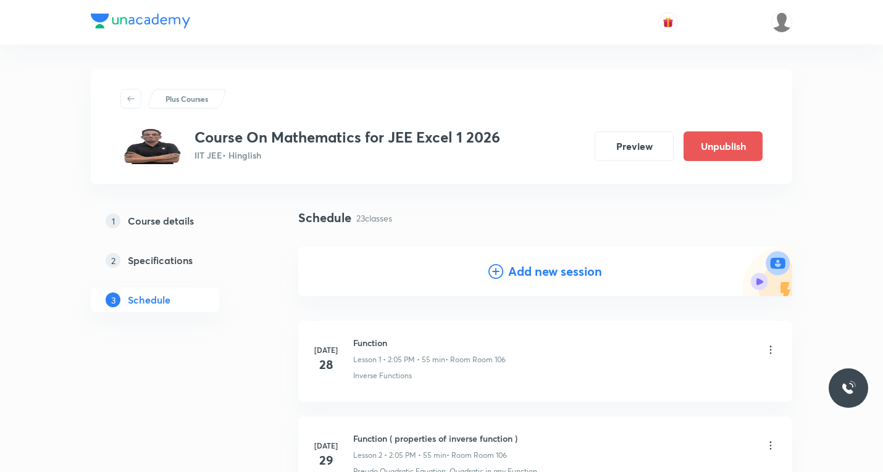
click at [498, 272] on icon at bounding box center [496, 271] width 15 height 15
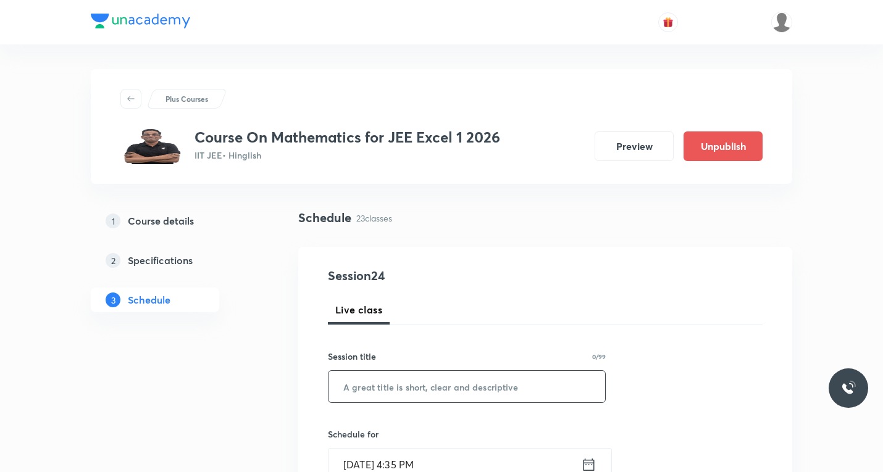
click at [367, 381] on input "text" at bounding box center [467, 386] width 277 height 31
paste input "limit"
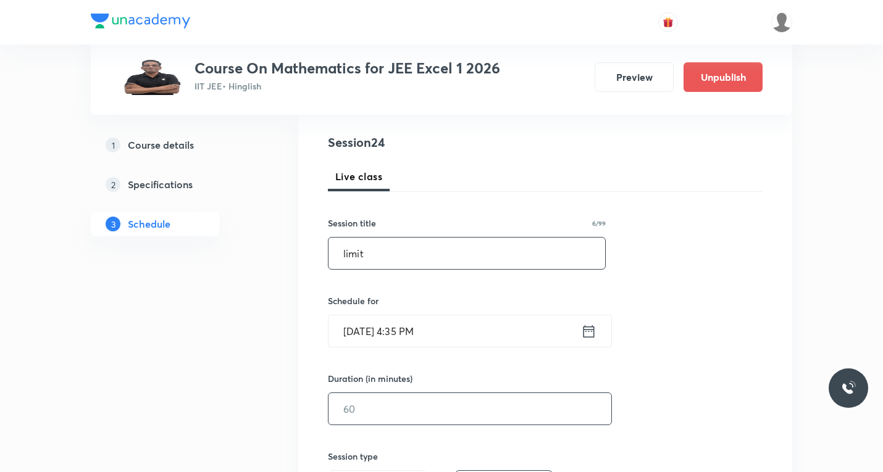
scroll to position [185, 0]
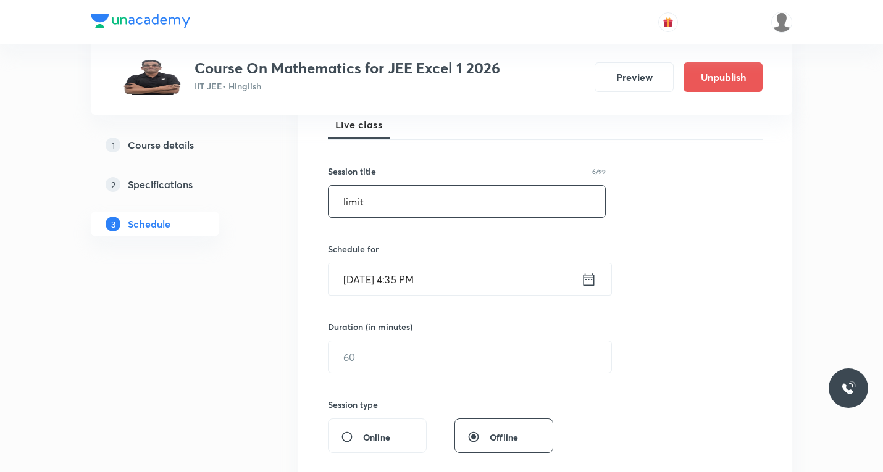
type input "limit"
click at [586, 282] on icon at bounding box center [588, 279] width 15 height 17
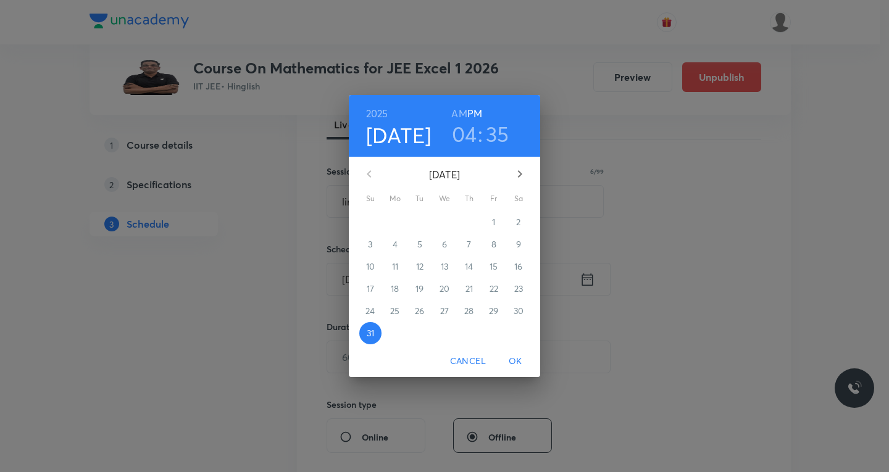
click at [520, 173] on icon "button" at bounding box center [520, 173] width 4 height 7
click at [445, 220] on p "3" at bounding box center [444, 222] width 4 height 12
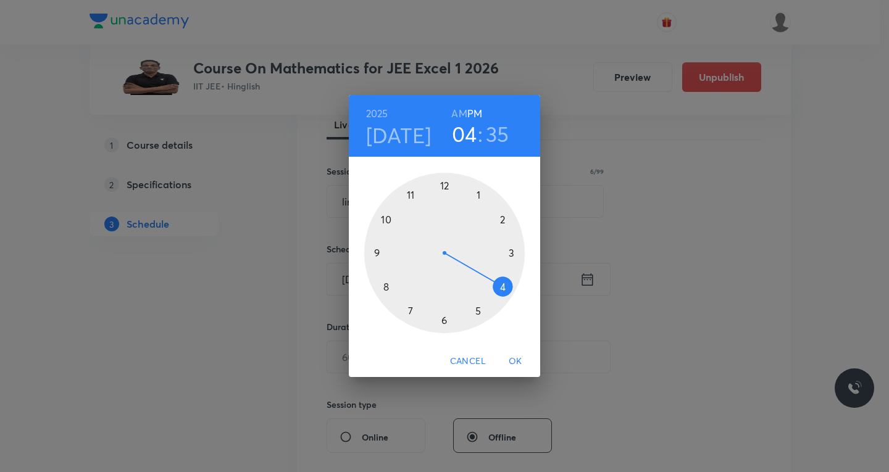
drag, startPoint x: 505, startPoint y: 224, endPoint x: 489, endPoint y: 212, distance: 19.0
click at [503, 223] on div at bounding box center [444, 253] width 161 height 161
click at [479, 194] on div at bounding box center [444, 253] width 161 height 161
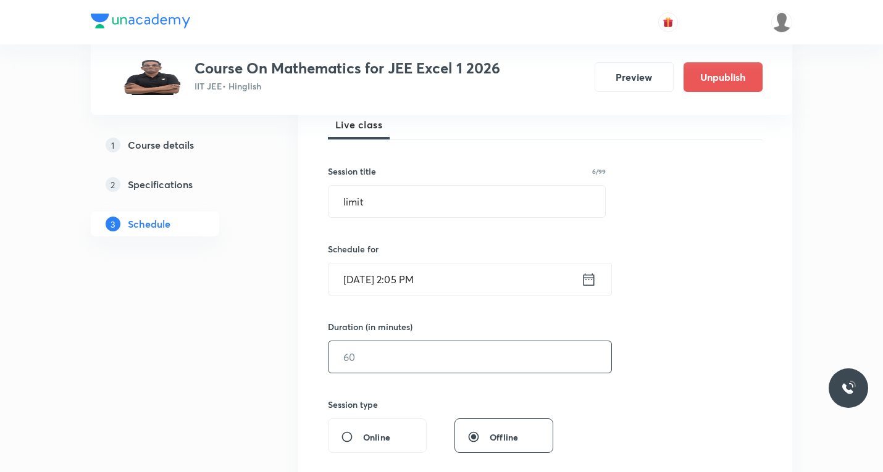
click at [368, 366] on input "text" at bounding box center [470, 357] width 283 height 31
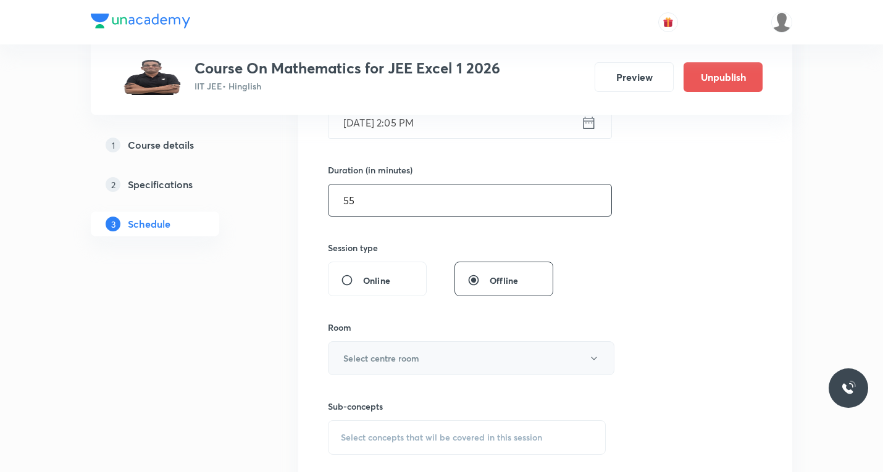
scroll to position [371, 0]
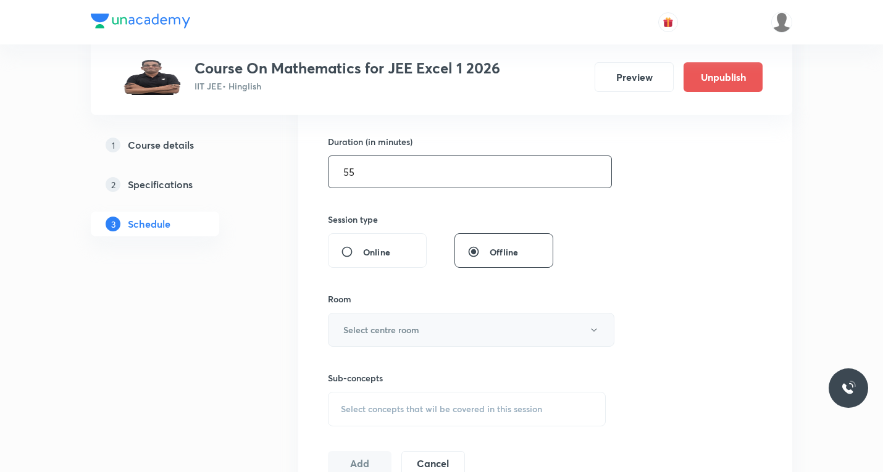
type input "55"
click at [414, 321] on button "Select centre room" at bounding box center [471, 330] width 287 height 34
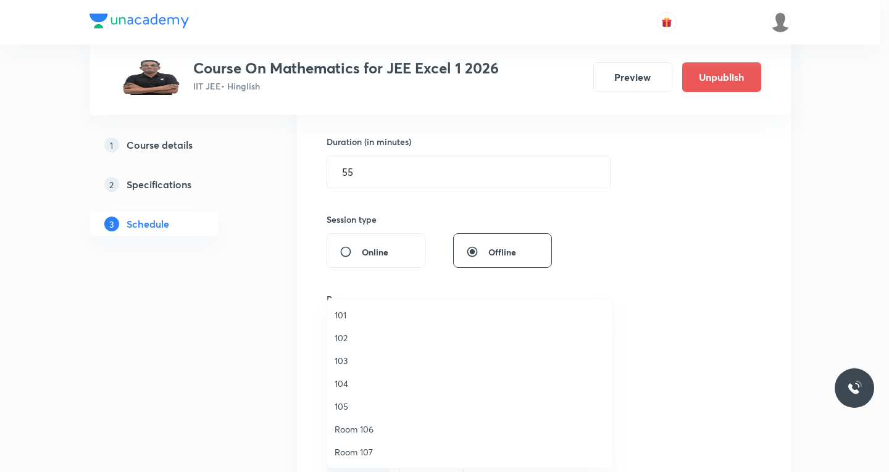
click at [348, 457] on span "Room 107" at bounding box center [470, 452] width 270 height 13
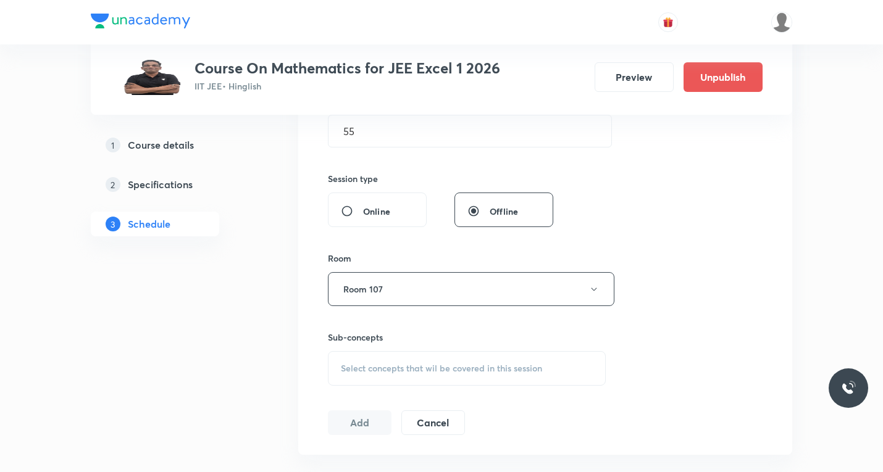
scroll to position [494, 0]
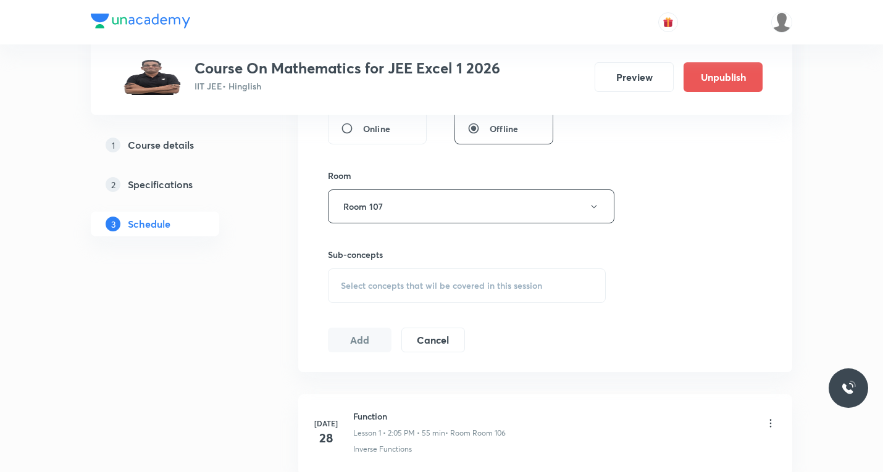
click at [405, 296] on div "Select concepts that wil be covered in this session" at bounding box center [467, 286] width 278 height 35
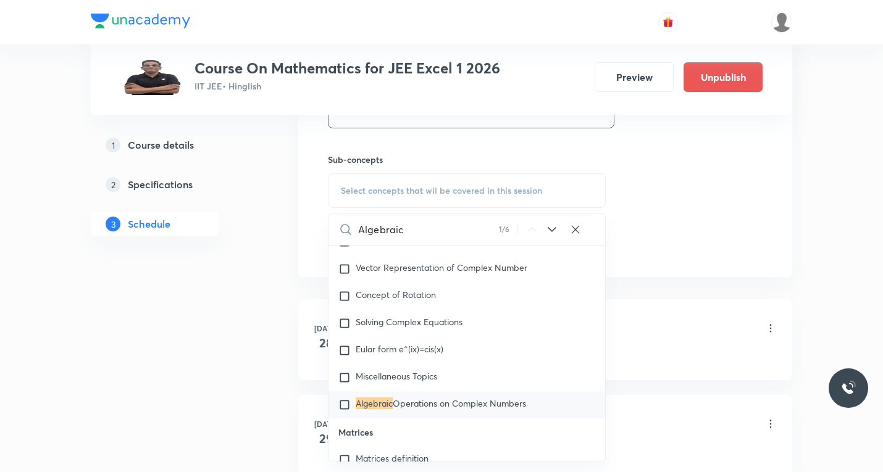
scroll to position [679, 0]
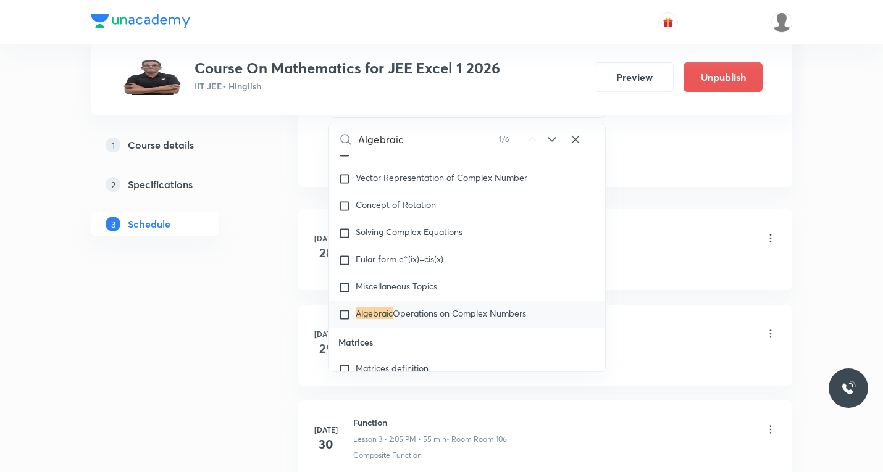
type input "Algebraic"
click at [552, 140] on icon at bounding box center [552, 139] width 15 height 15
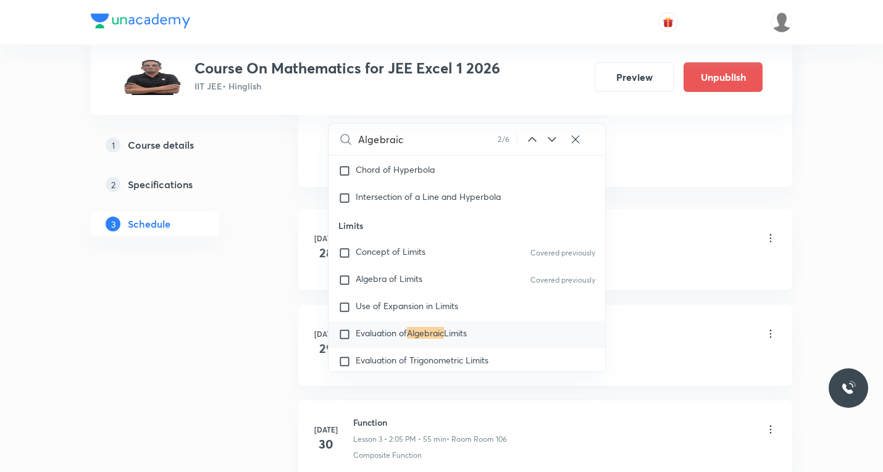
scroll to position [9328, 0]
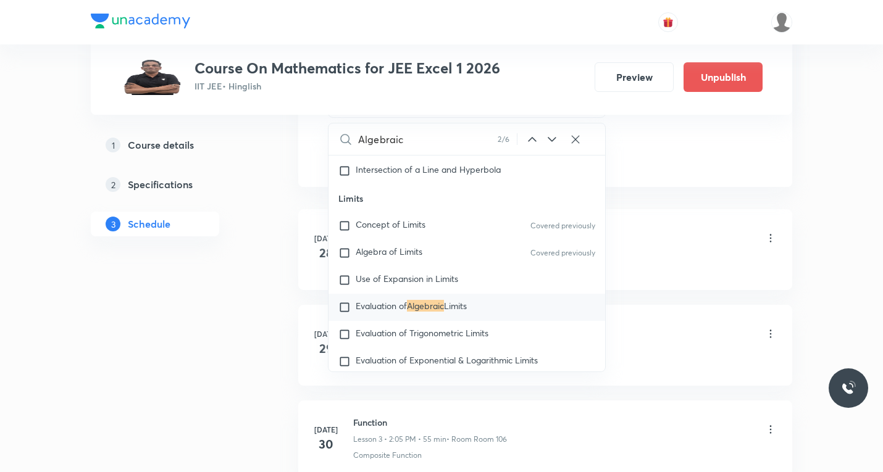
click at [346, 314] on input "checkbox" at bounding box center [346, 307] width 17 height 12
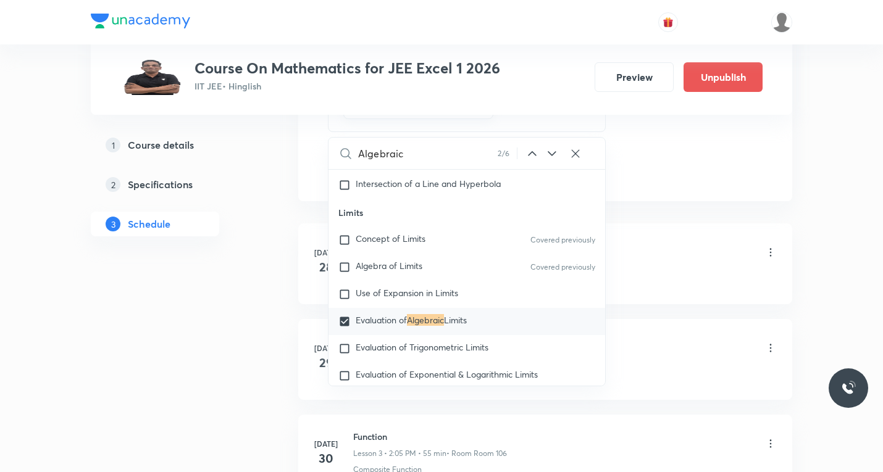
click at [548, 154] on icon at bounding box center [552, 153] width 15 height 15
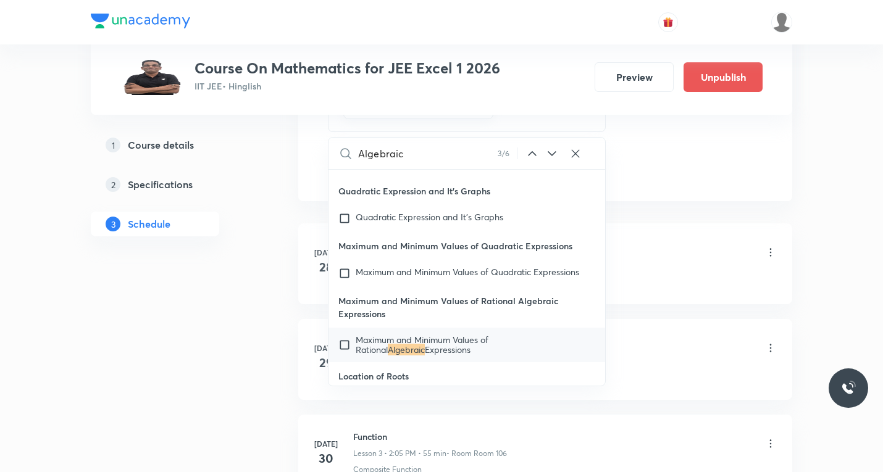
scroll to position [17727, 0]
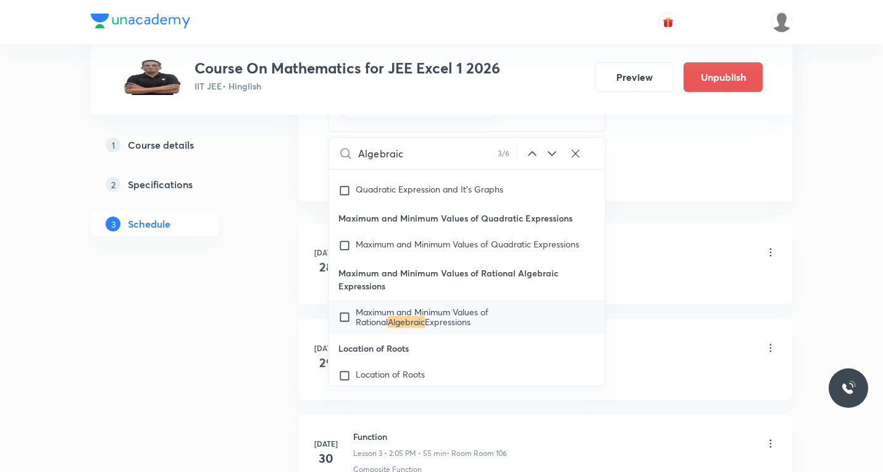
click at [548, 154] on icon at bounding box center [552, 153] width 15 height 15
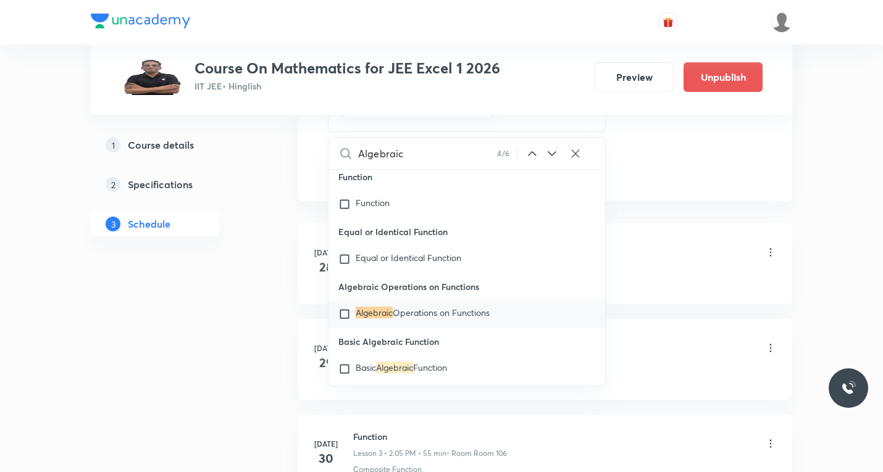
click at [548, 154] on icon at bounding box center [552, 153] width 15 height 15
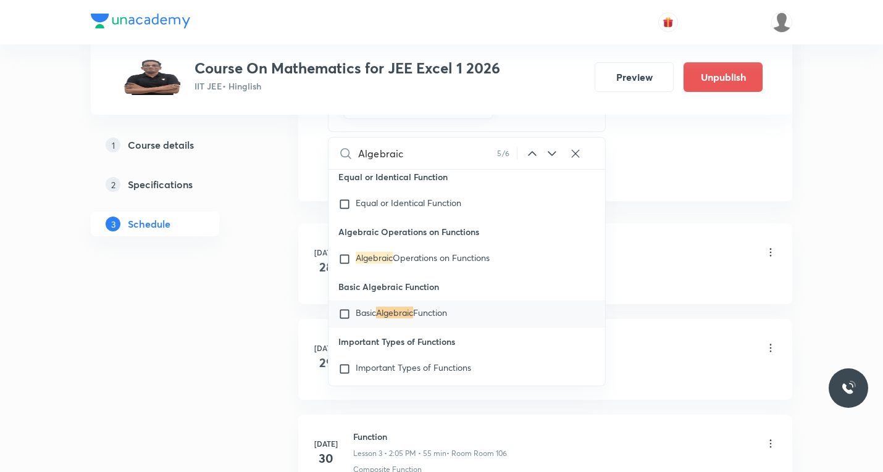
click at [548, 154] on icon at bounding box center [552, 153] width 15 height 15
checkbox input "true"
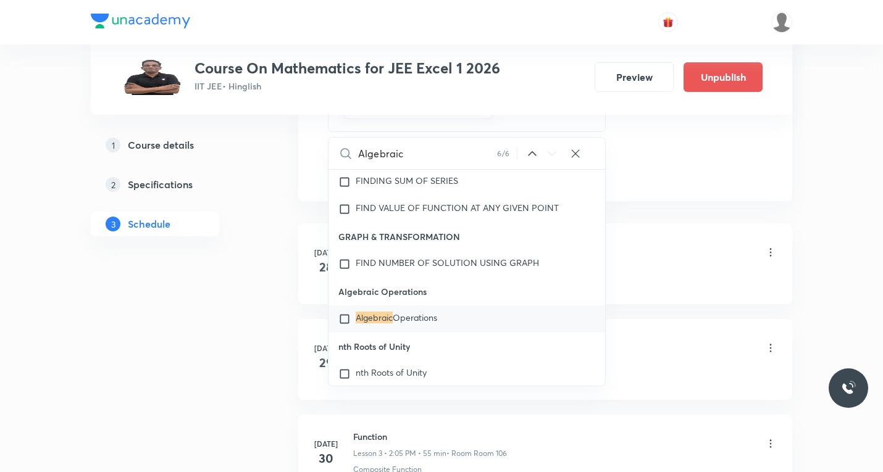
scroll to position [23725, 0]
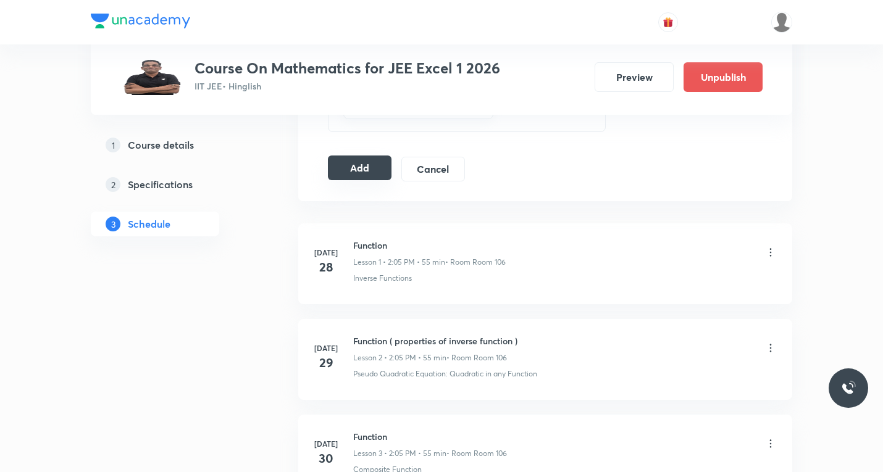
click at [367, 172] on button "Add" at bounding box center [360, 168] width 64 height 25
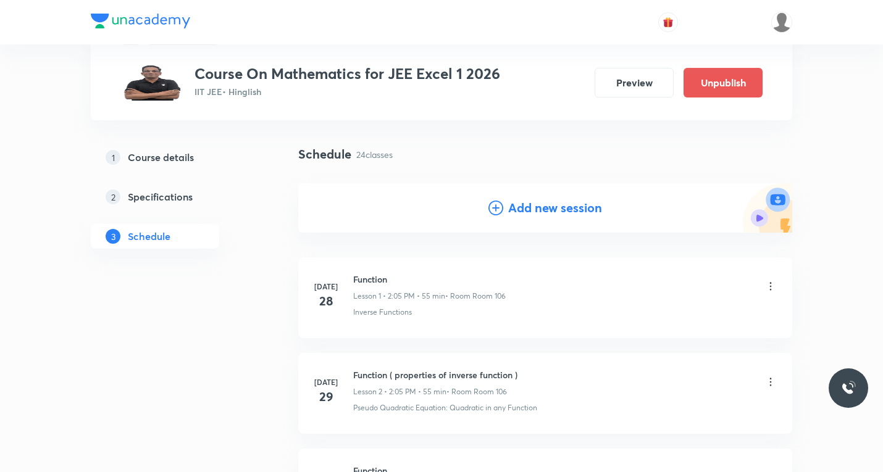
scroll to position [0, 0]
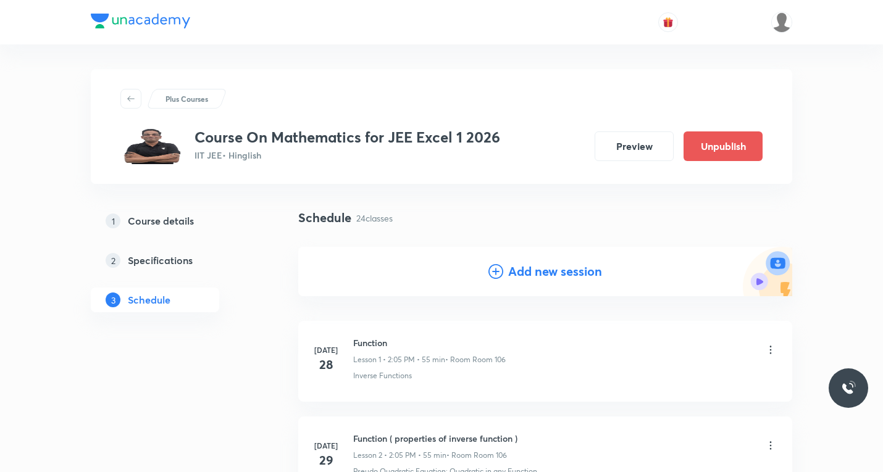
click at [495, 268] on icon at bounding box center [496, 271] width 15 height 15
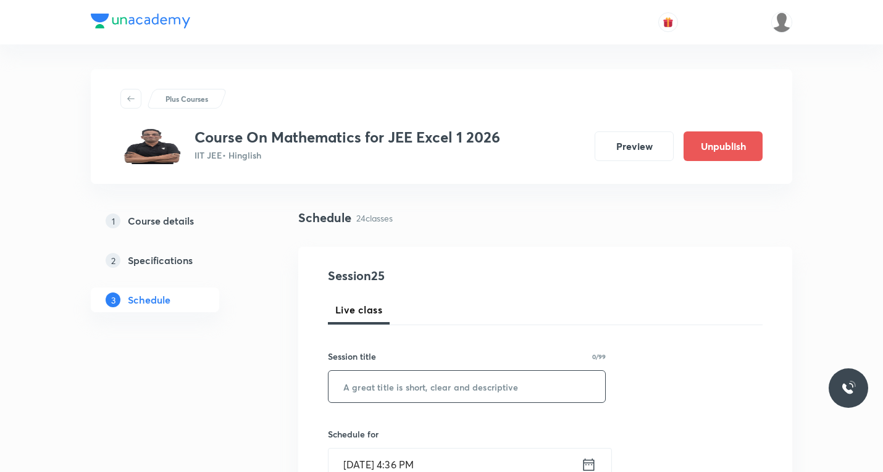
click at [409, 380] on input "text" at bounding box center [467, 386] width 277 height 31
paste input "limit"
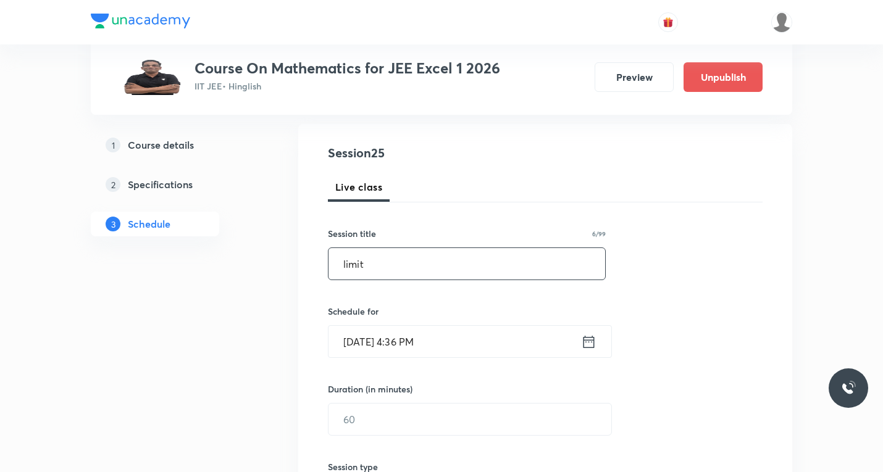
scroll to position [124, 0]
type input "limit"
click at [587, 340] on icon at bounding box center [588, 341] width 15 height 17
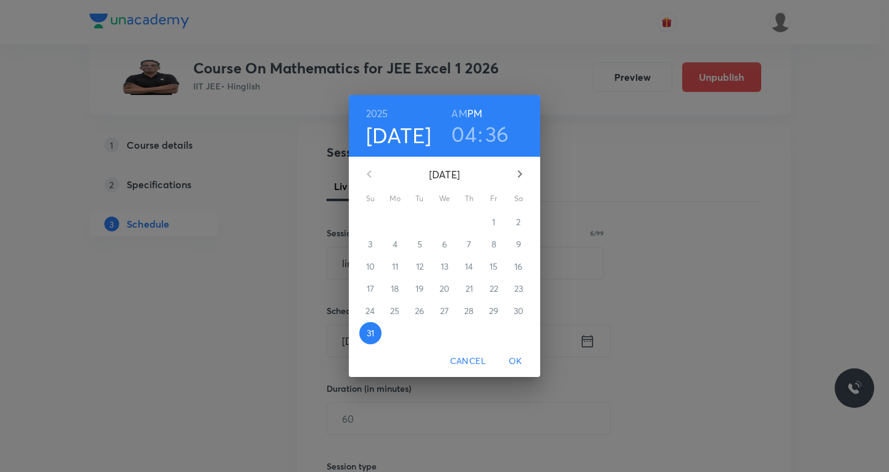
click at [521, 172] on icon "button" at bounding box center [520, 174] width 15 height 15
click at [467, 222] on p "4" at bounding box center [469, 222] width 5 height 12
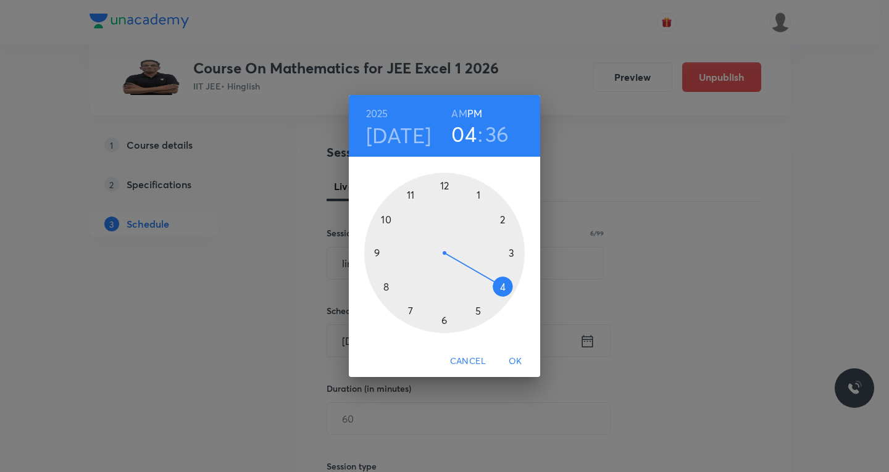
click at [503, 220] on div at bounding box center [444, 253] width 161 height 161
click at [479, 193] on div at bounding box center [444, 253] width 161 height 161
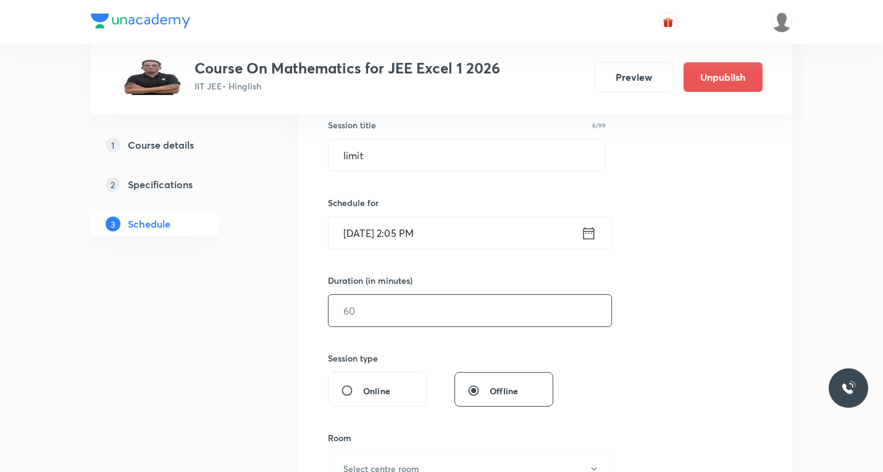
scroll to position [247, 0]
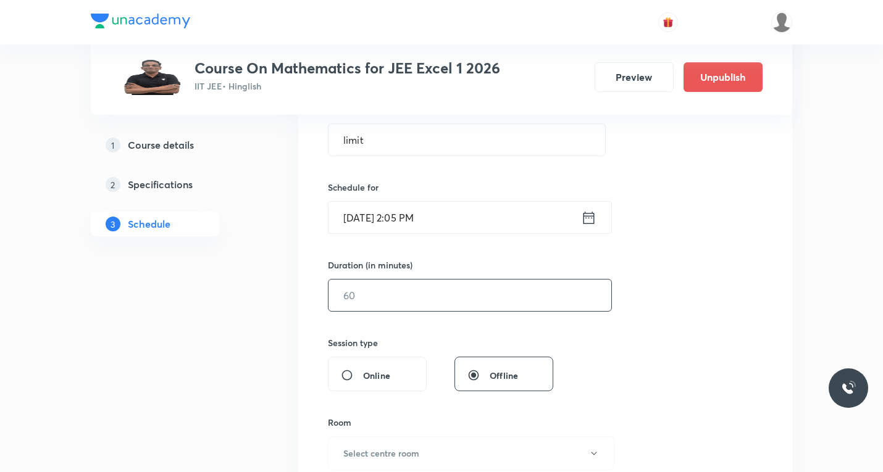
click at [402, 294] on input "text" at bounding box center [470, 295] width 283 height 31
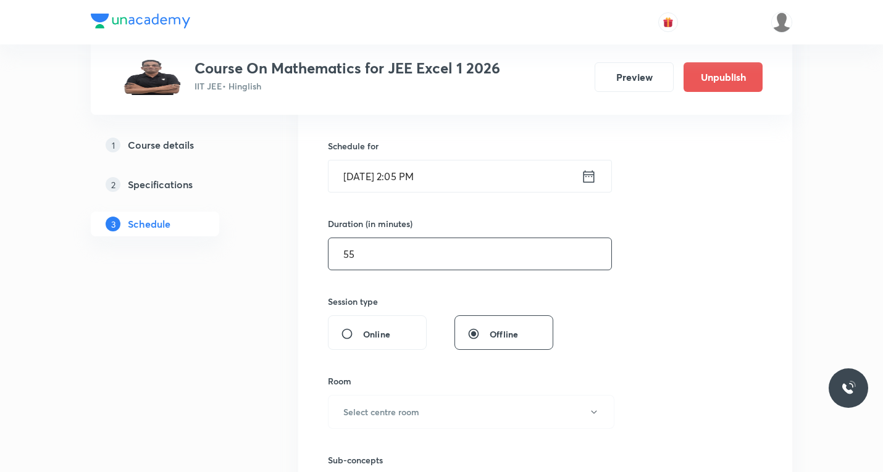
scroll to position [371, 0]
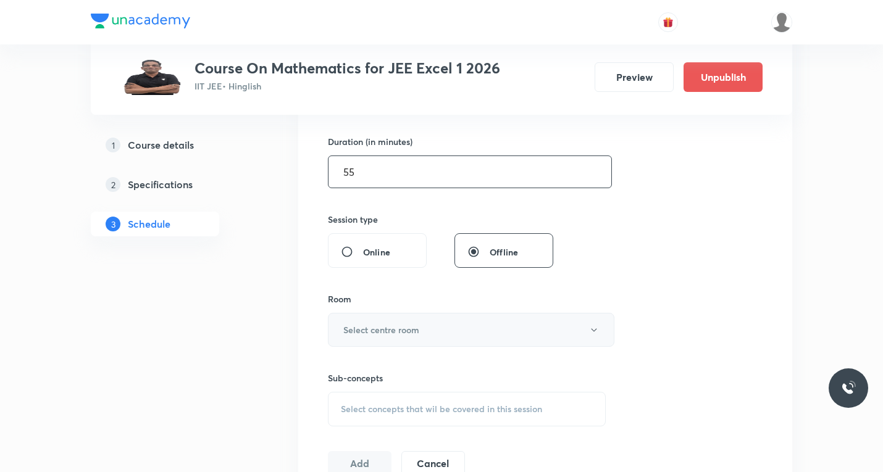
type input "55"
click at [414, 324] on h6 "Select centre room" at bounding box center [381, 330] width 76 height 13
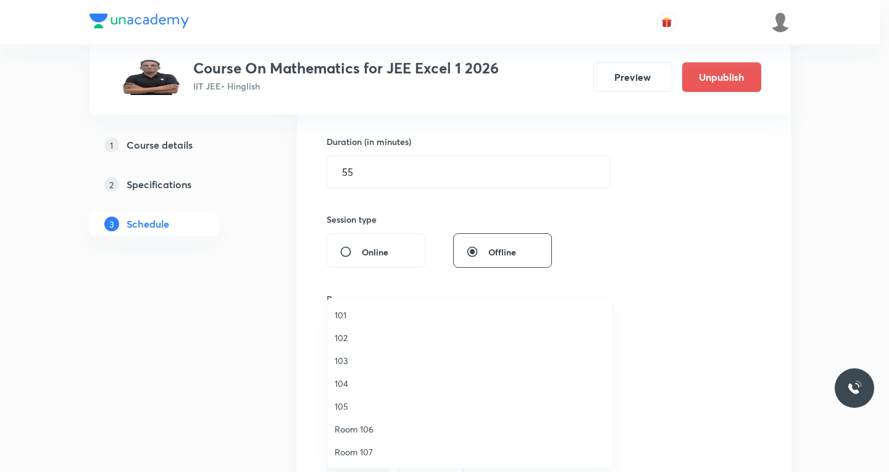
click at [361, 453] on span "Room 107" at bounding box center [470, 452] width 270 height 13
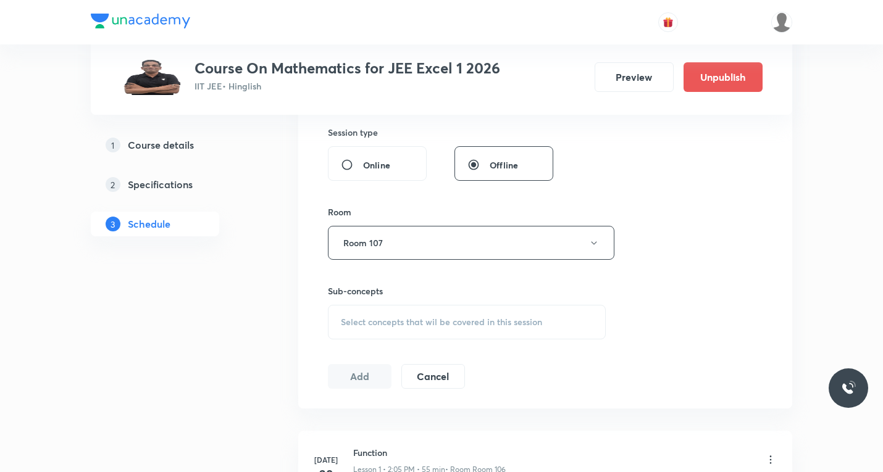
scroll to position [494, 0]
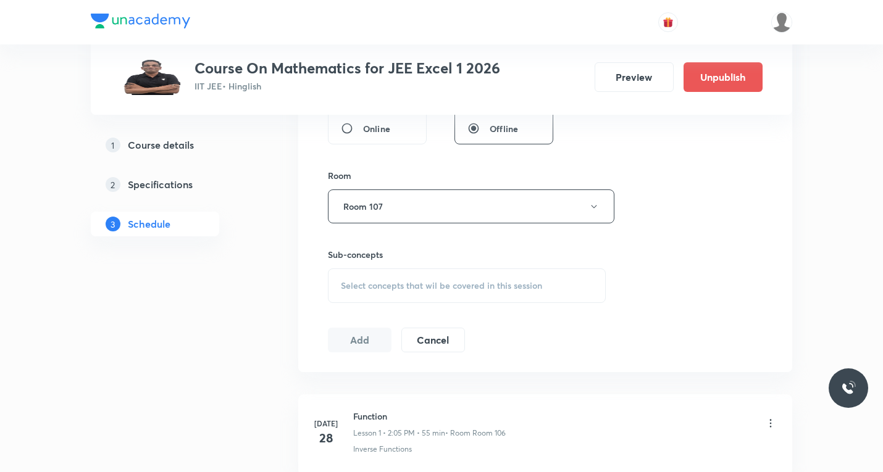
click at [375, 290] on span "Select concepts that wil be covered in this session" at bounding box center [441, 286] width 201 height 10
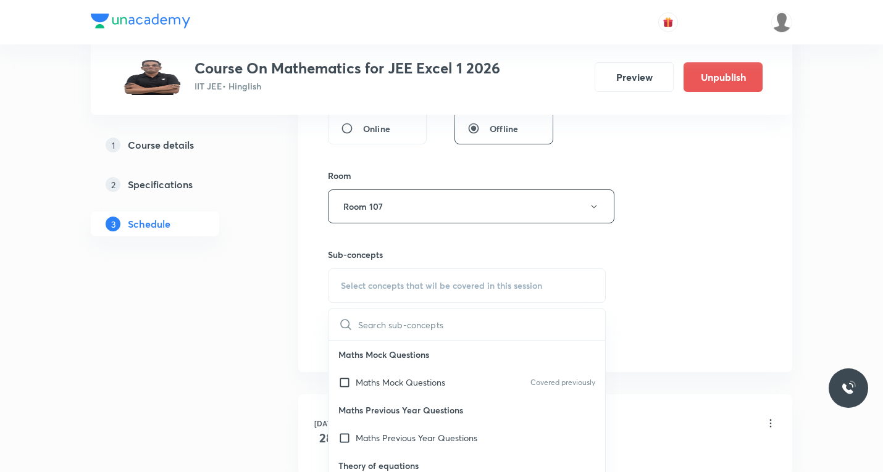
paste input "limit by using standard expansion"
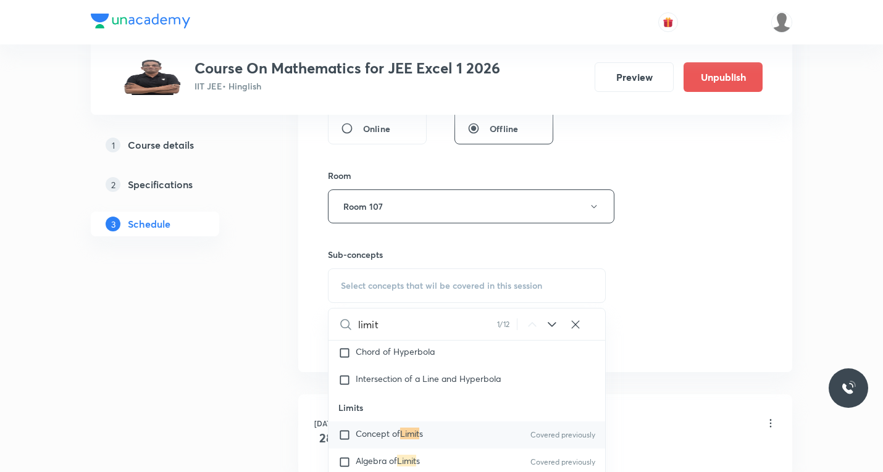
scroll to position [9370, 0]
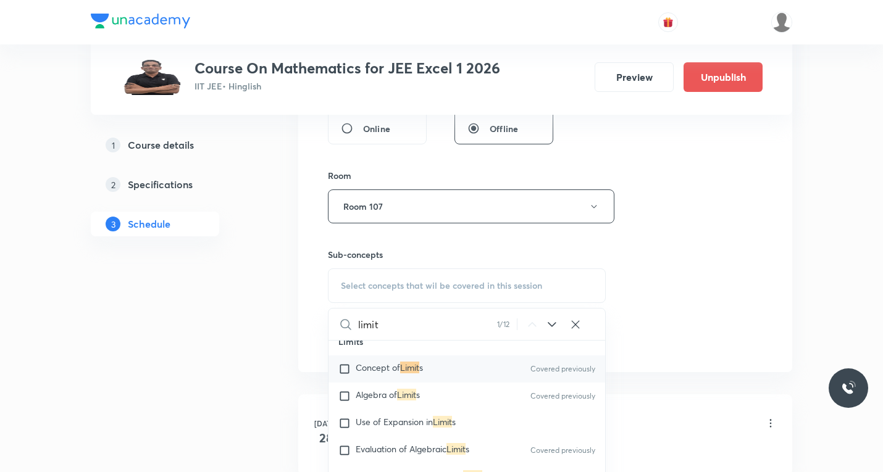
type input "limit"
click at [345, 430] on input "checkbox" at bounding box center [346, 423] width 17 height 12
checkbox input "true"
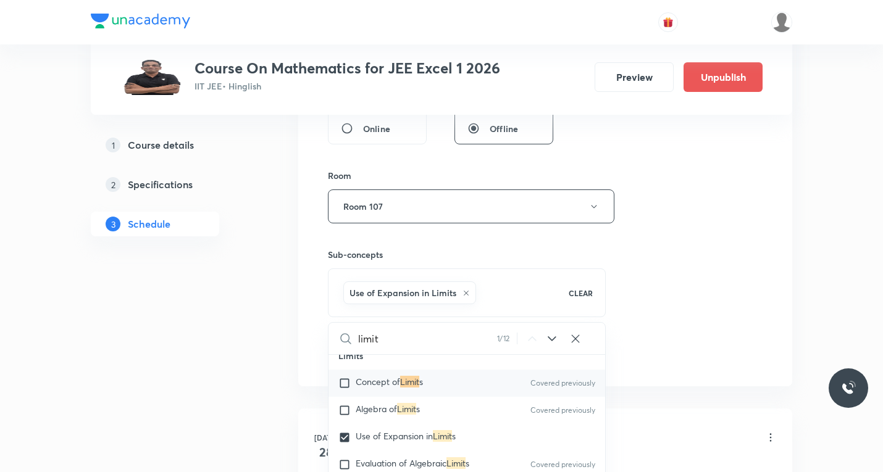
click at [676, 340] on div "Session 25 Live class Session title 6/99 limit ​ Schedule for Sept 4, 2025, 2:0…" at bounding box center [545, 70] width 435 height 594
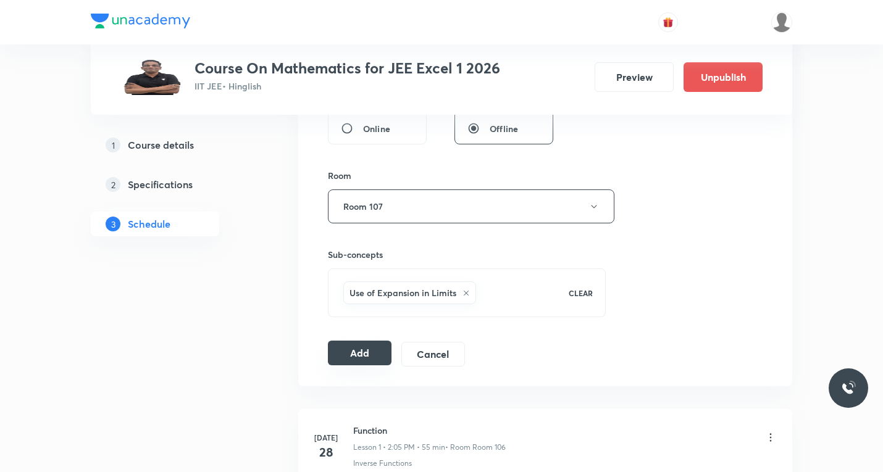
click at [370, 358] on button "Add" at bounding box center [360, 353] width 64 height 25
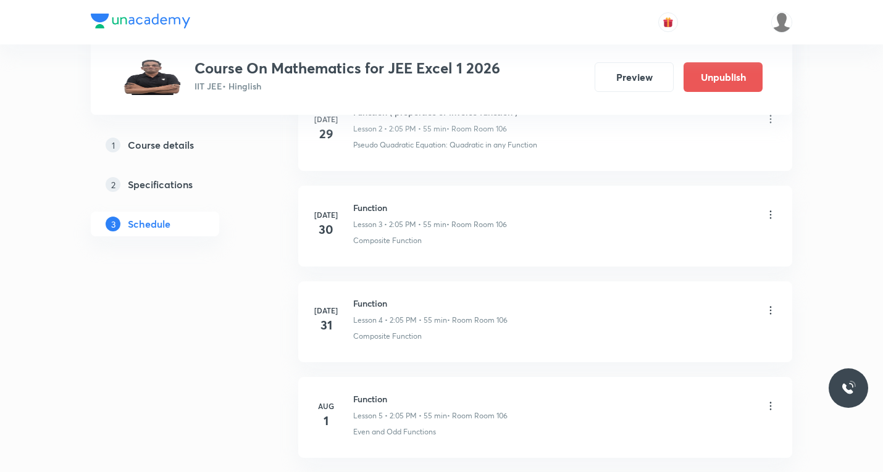
scroll to position [124, 0]
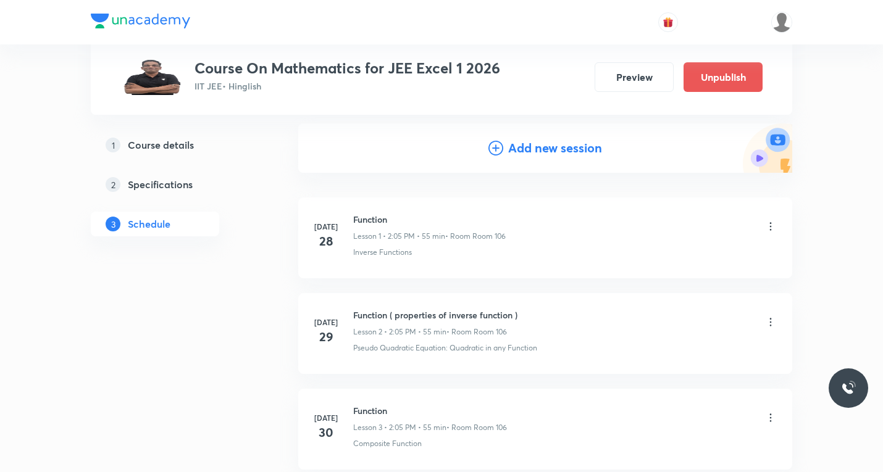
click at [500, 148] on icon at bounding box center [496, 148] width 15 height 15
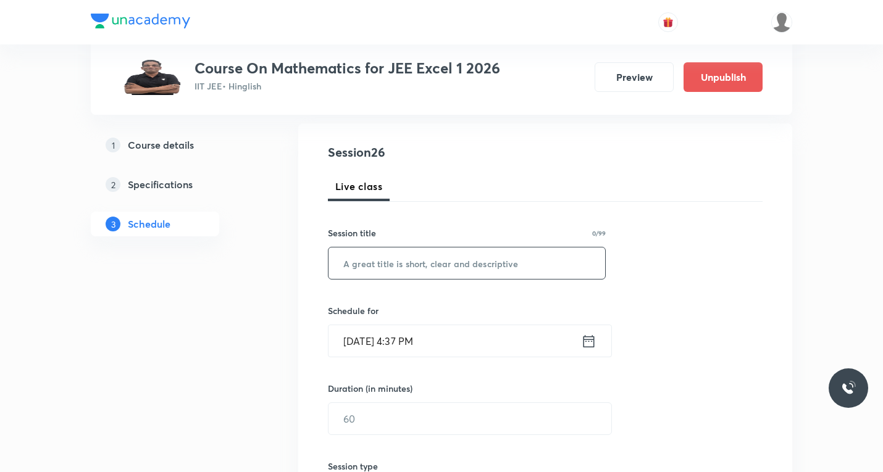
click at [442, 266] on input "text" at bounding box center [467, 263] width 277 height 31
paste input "Limits"
type input "Limits"
click at [592, 345] on icon at bounding box center [588, 341] width 15 height 17
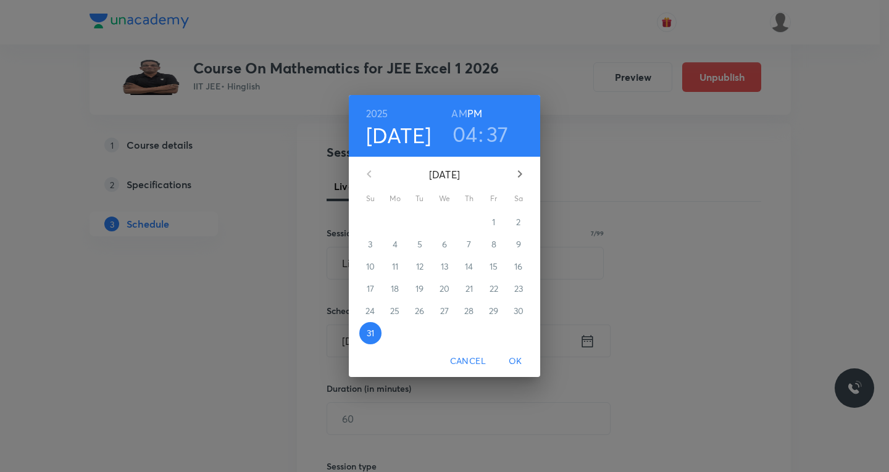
click at [523, 175] on icon "button" at bounding box center [520, 174] width 15 height 15
click at [492, 227] on p "5" at bounding box center [494, 222] width 5 height 12
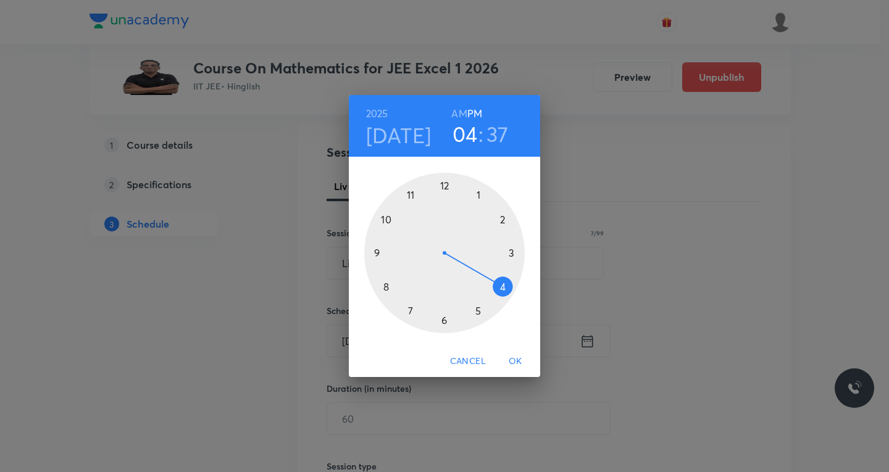
click at [501, 219] on div at bounding box center [444, 253] width 161 height 161
click at [481, 192] on div at bounding box center [444, 253] width 161 height 161
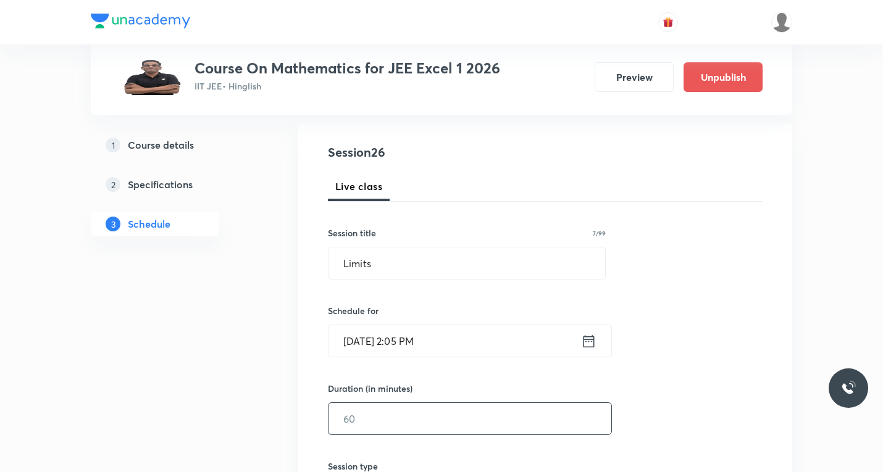
click at [400, 420] on input "text" at bounding box center [470, 418] width 283 height 31
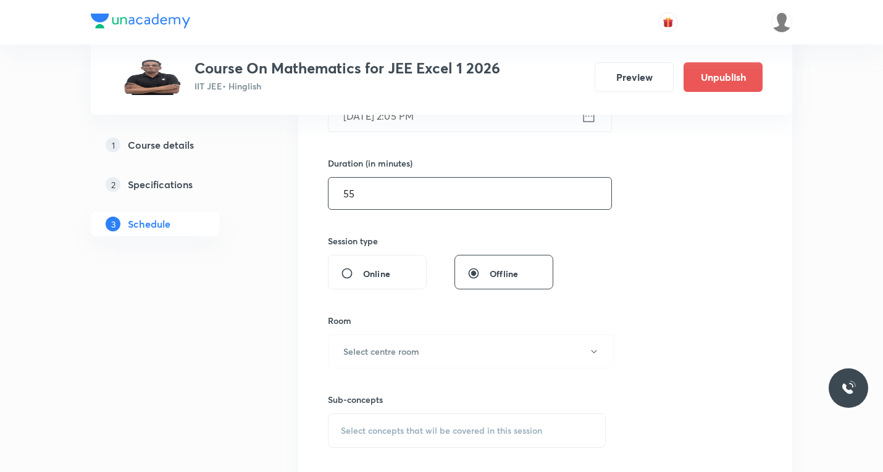
scroll to position [371, 0]
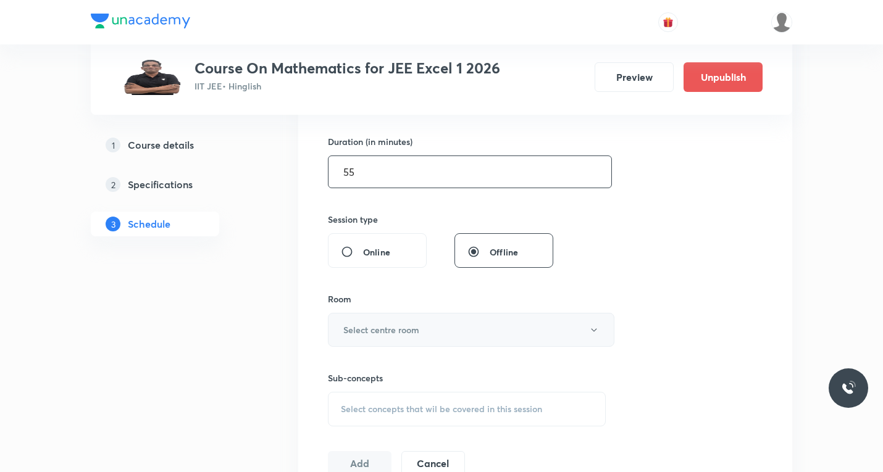
type input "55"
click at [438, 334] on button "Select centre room" at bounding box center [471, 330] width 287 height 34
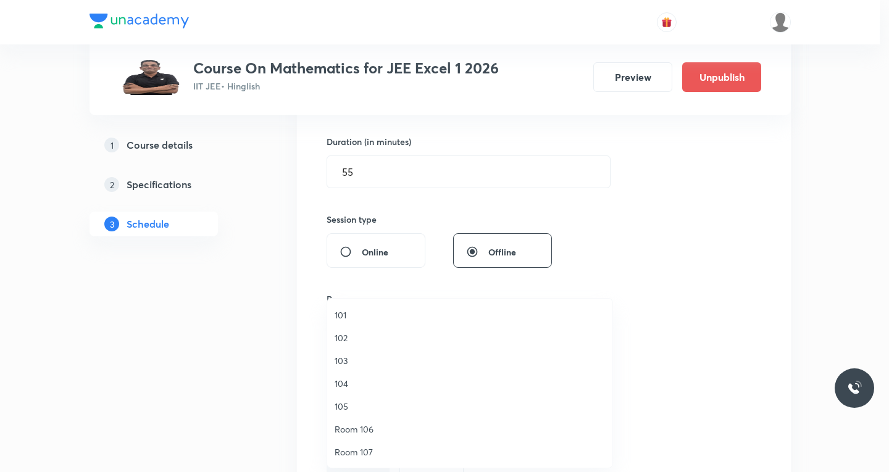
click at [365, 454] on span "Room 107" at bounding box center [470, 452] width 270 height 13
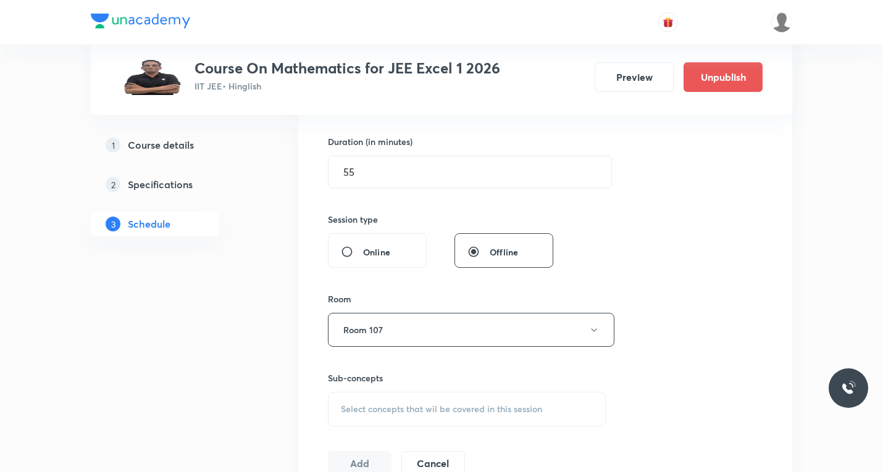
click at [421, 414] on span "Select concepts that wil be covered in this session" at bounding box center [441, 410] width 201 height 10
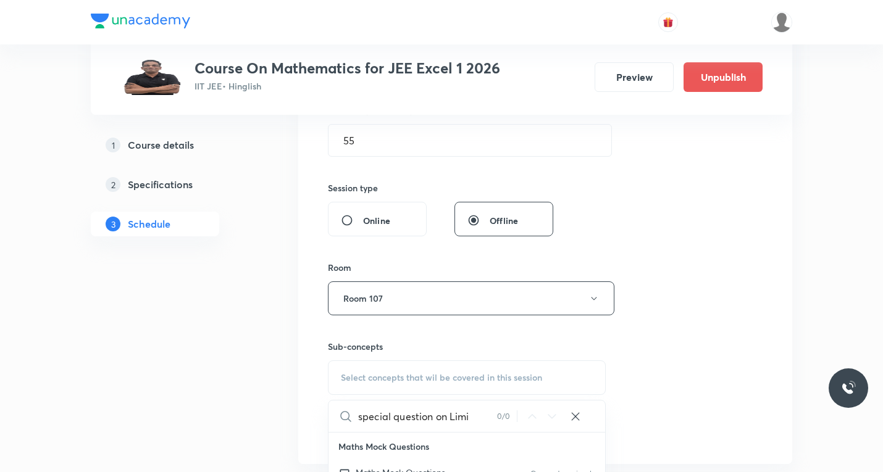
scroll to position [432, 0]
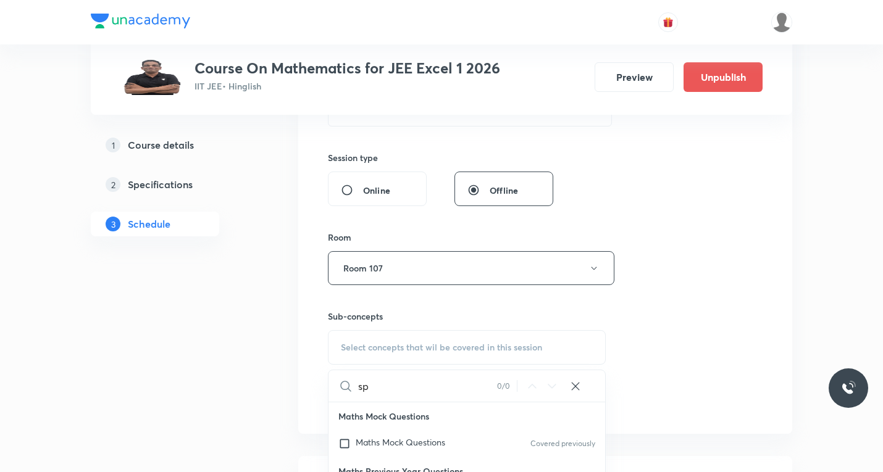
type input "s"
paste input "Limits"
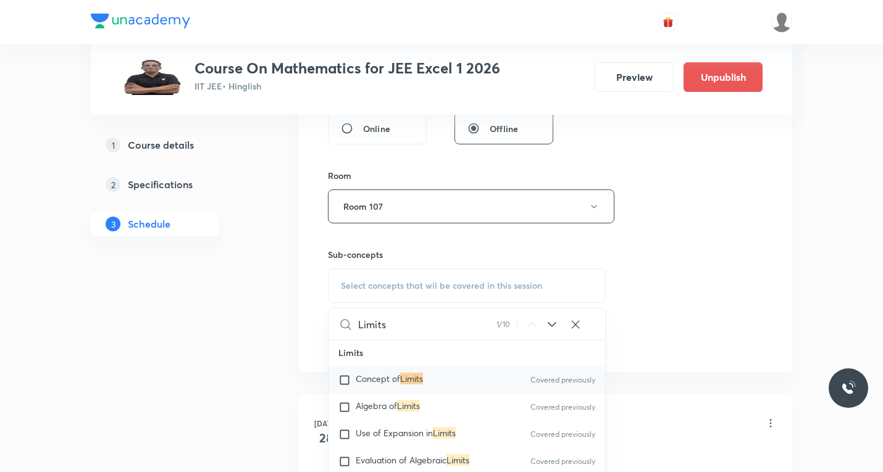
scroll to position [9370, 0]
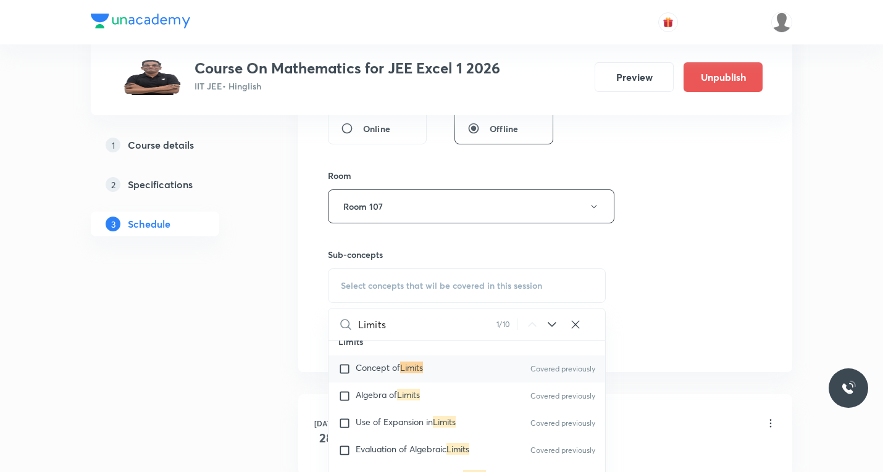
type input "Limits"
click at [350, 375] on input "checkbox" at bounding box center [346, 369] width 17 height 12
checkbox input "true"
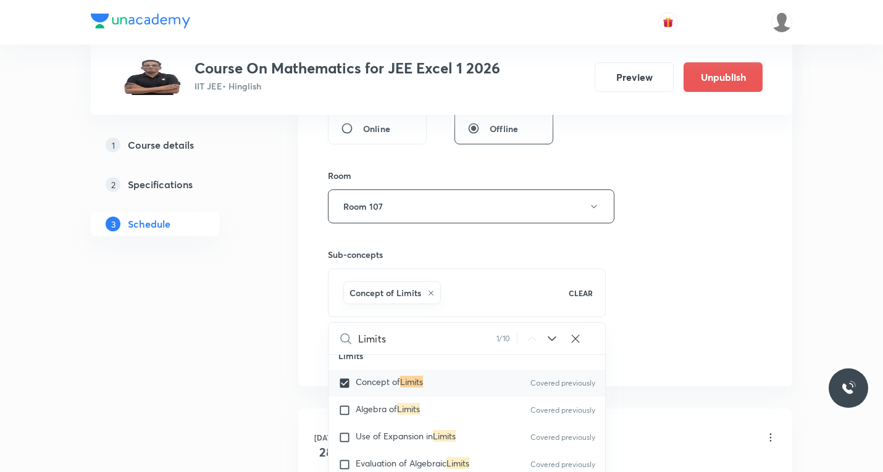
click at [702, 344] on div "Session 26 Live class Session title 7/99 Limits ​ Schedule for Sept 5, 2025, 2:…" at bounding box center [545, 70] width 435 height 594
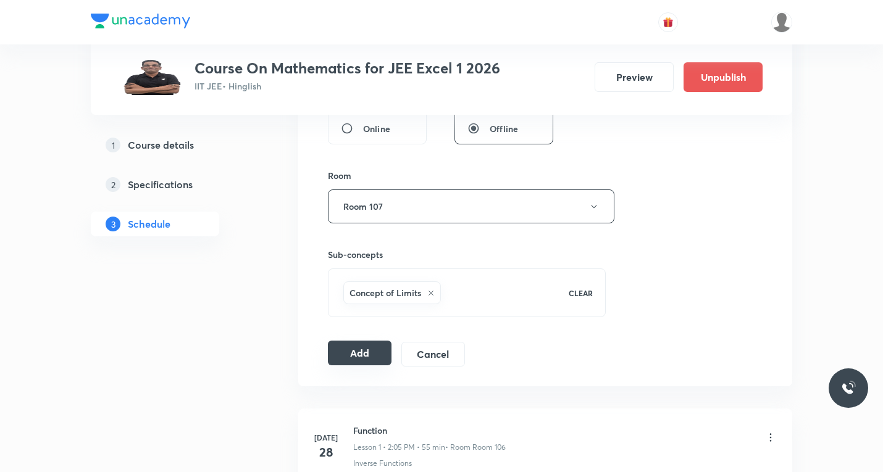
click at [358, 353] on button "Add" at bounding box center [360, 353] width 64 height 25
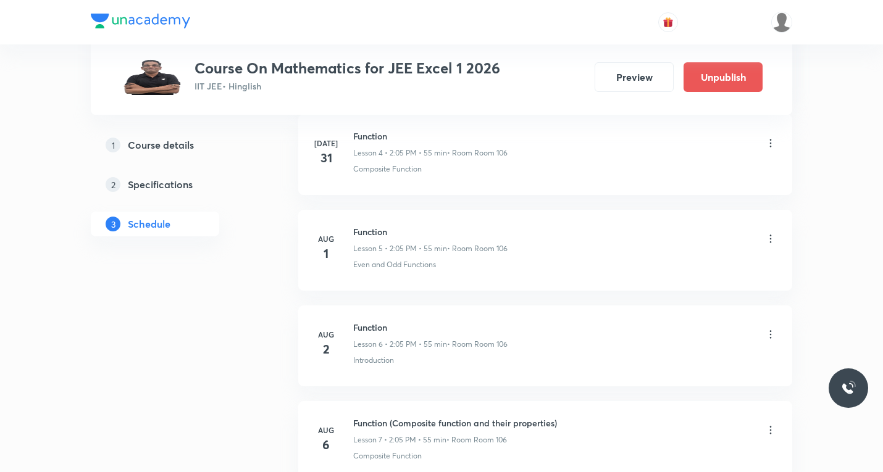
scroll to position [2439, 0]
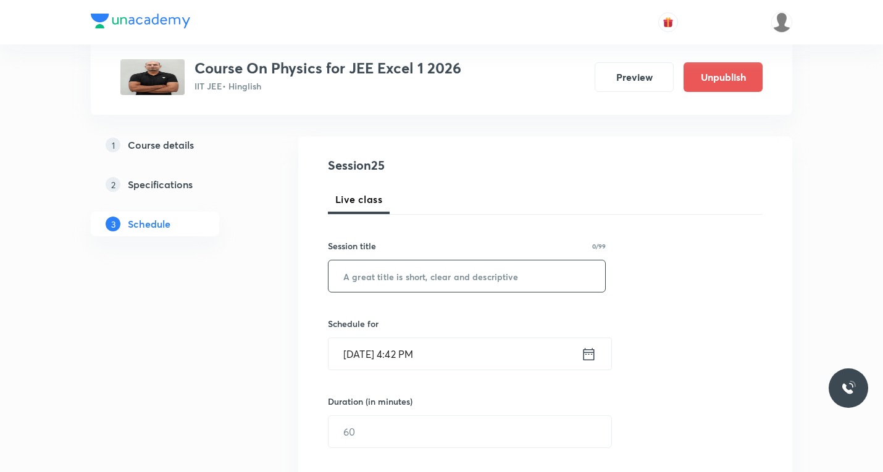
scroll to position [124, 0]
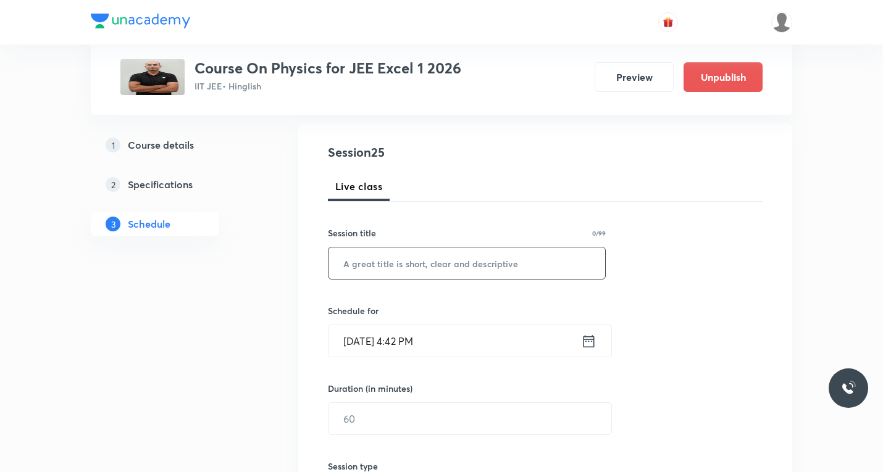
click at [406, 254] on input "text" at bounding box center [467, 263] width 277 height 31
paste input "Moving charges & Magnetism"
type input "Moving charges & Magnetism"
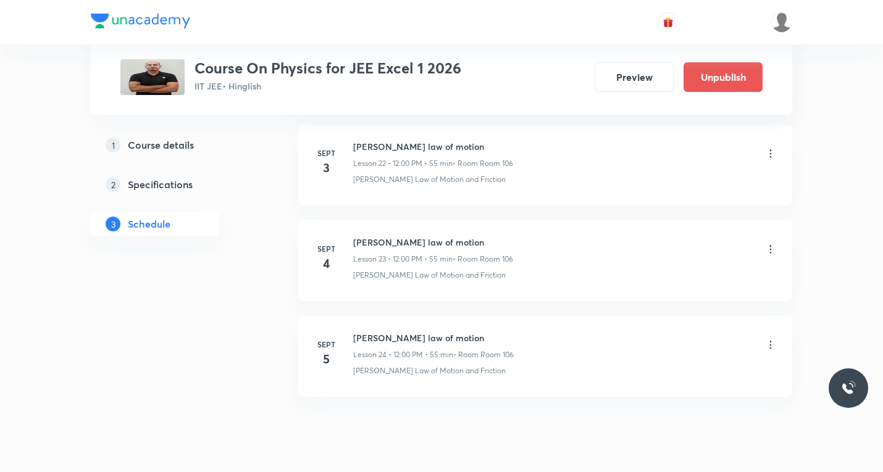
scroll to position [2754, 0]
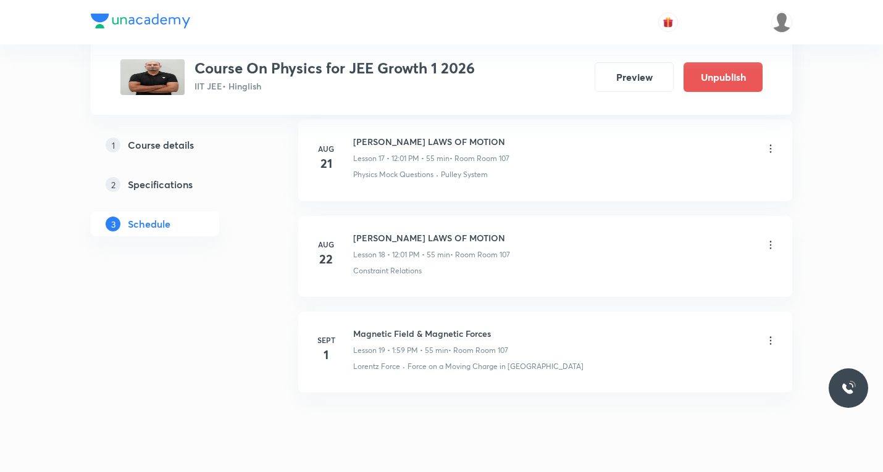
scroll to position [2337, 0]
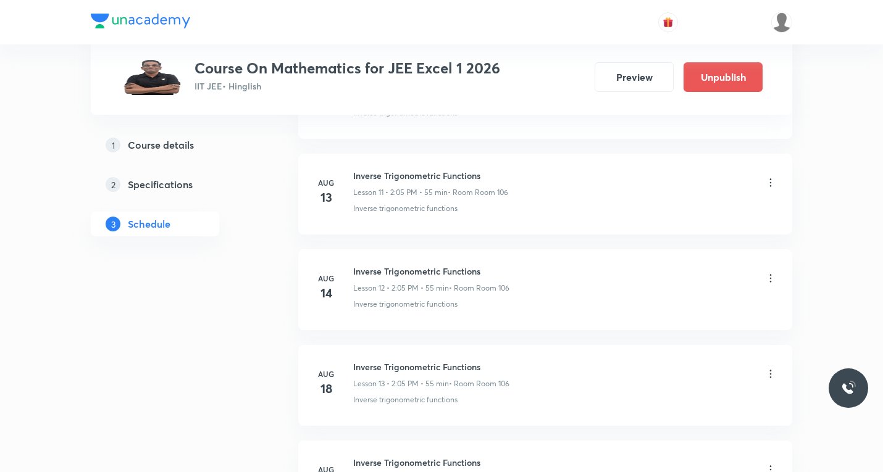
scroll to position [569, 0]
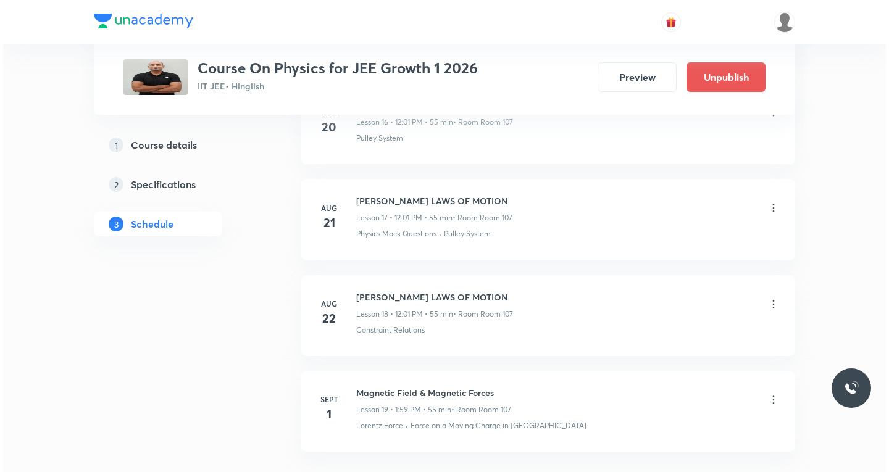
scroll to position [2337, 0]
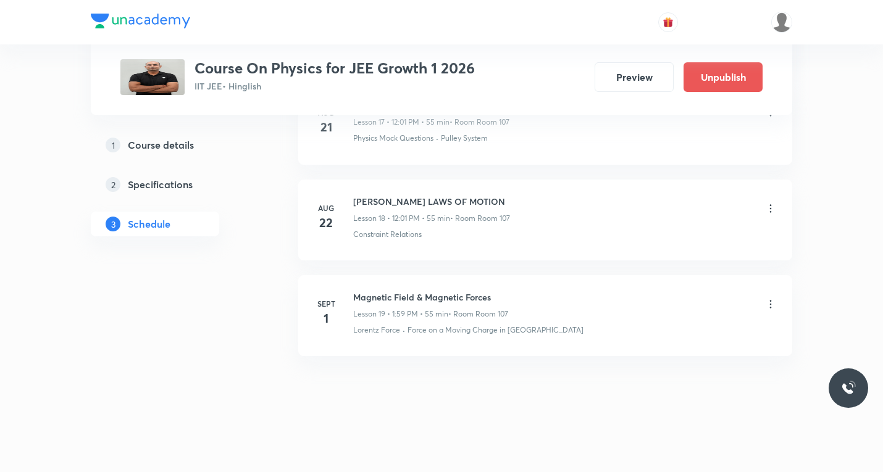
click at [769, 302] on icon at bounding box center [771, 304] width 12 height 12
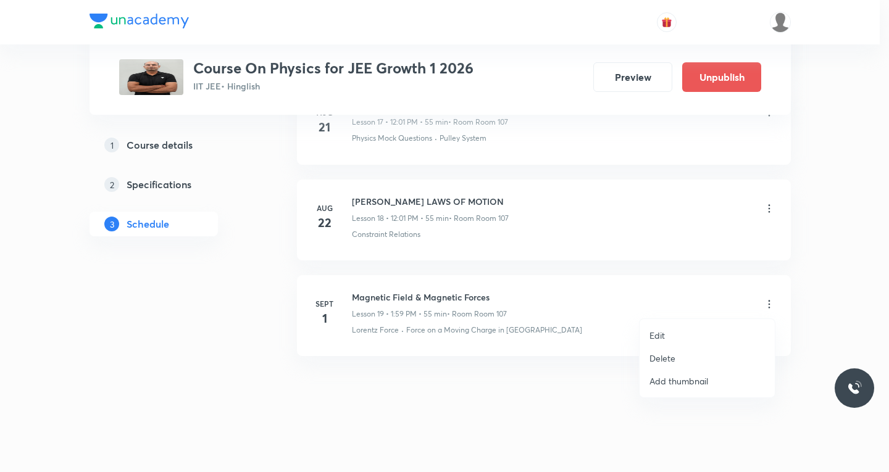
click at [661, 335] on p "Edit" at bounding box center [657, 335] width 15 height 13
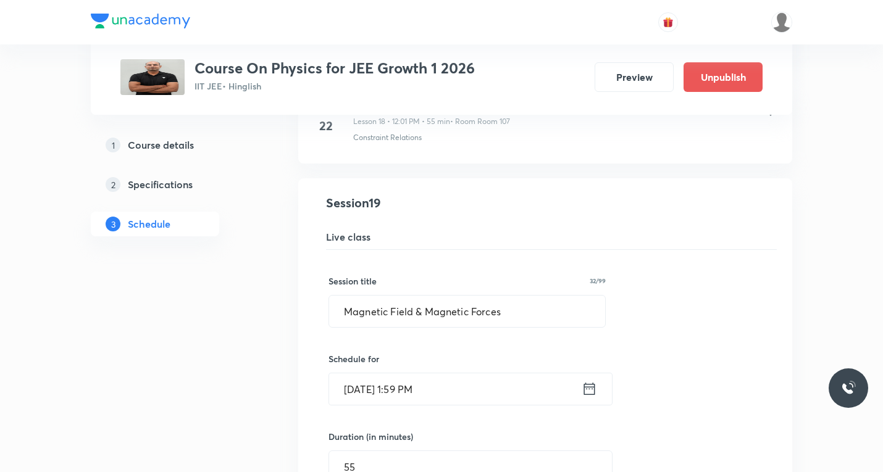
scroll to position [1902, 0]
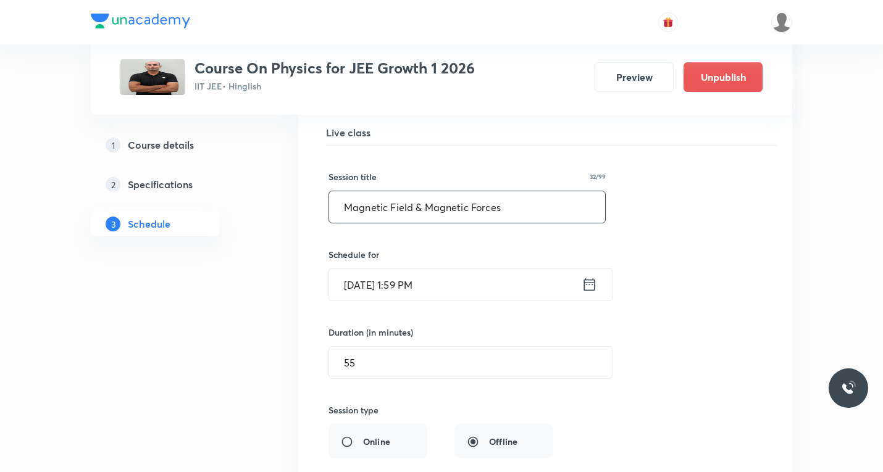
click at [519, 204] on input "Magnetic Field & Magnetic Forces" at bounding box center [467, 206] width 276 height 31
paste input "Newton's laws of motion"
type input "Newton's laws of motion"
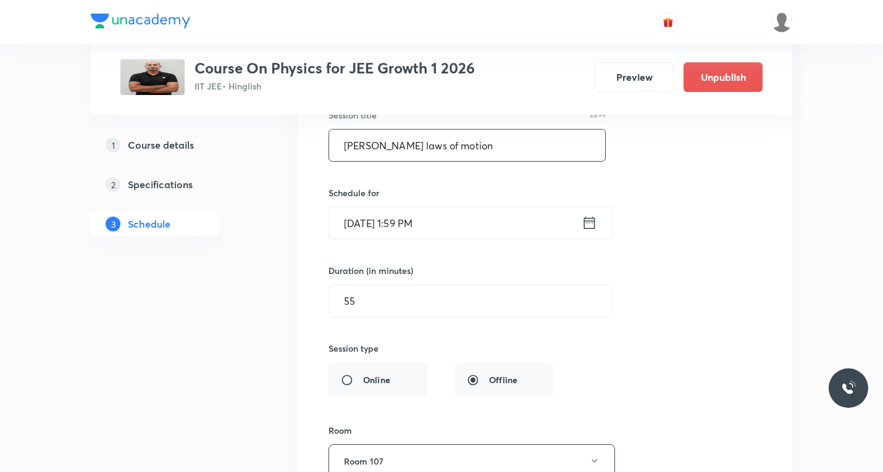
scroll to position [2025, 0]
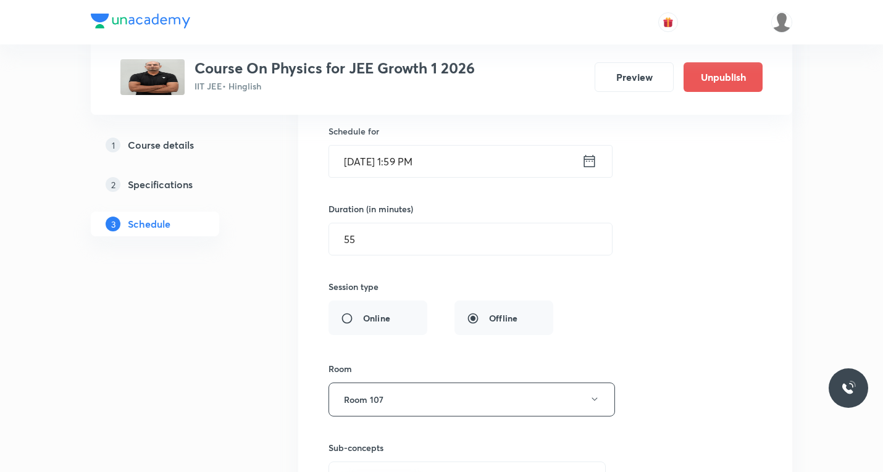
click at [593, 162] on icon at bounding box center [589, 161] width 11 height 12
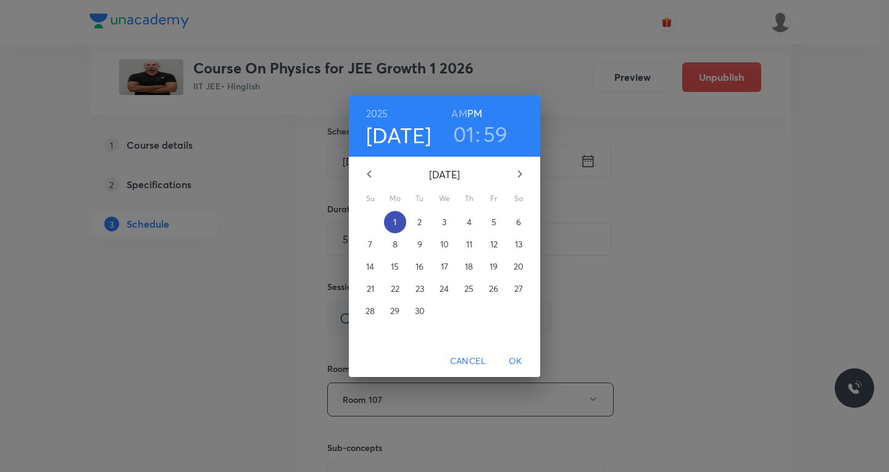
click at [401, 221] on span "1" at bounding box center [395, 222] width 22 height 12
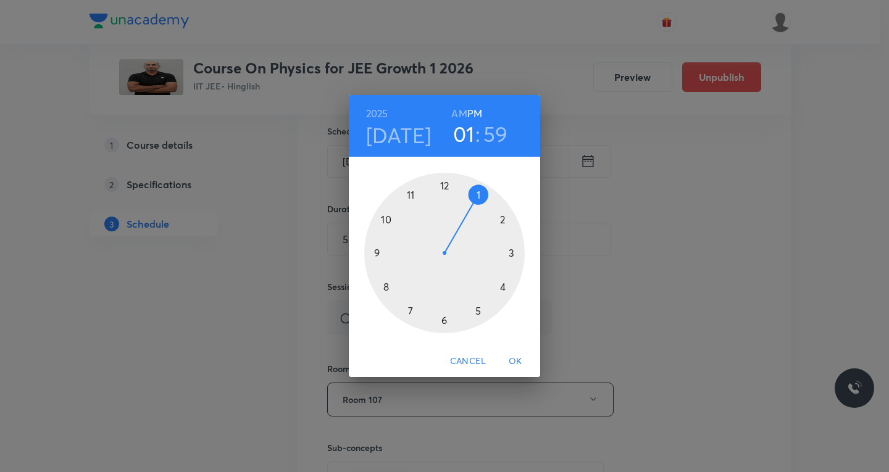
click at [446, 185] on div at bounding box center [444, 253] width 161 height 161
click at [443, 185] on div at bounding box center [444, 253] width 161 height 161
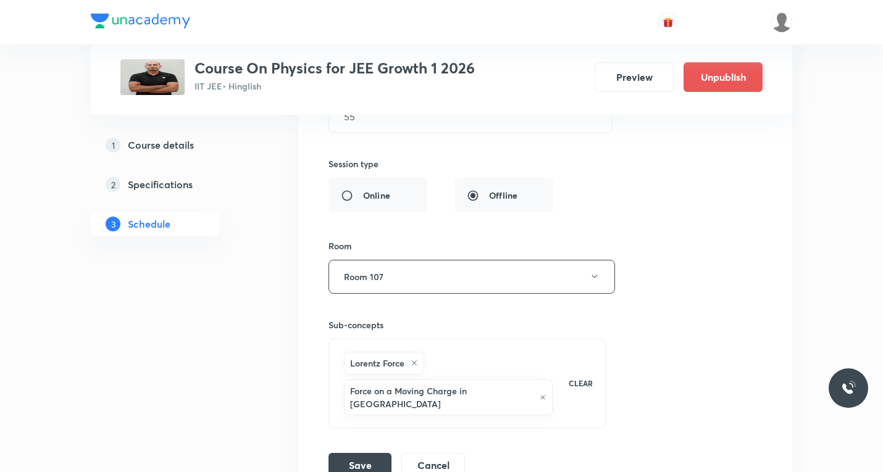
scroll to position [2149, 0]
click at [424, 266] on button "Room 107" at bounding box center [472, 276] width 287 height 34
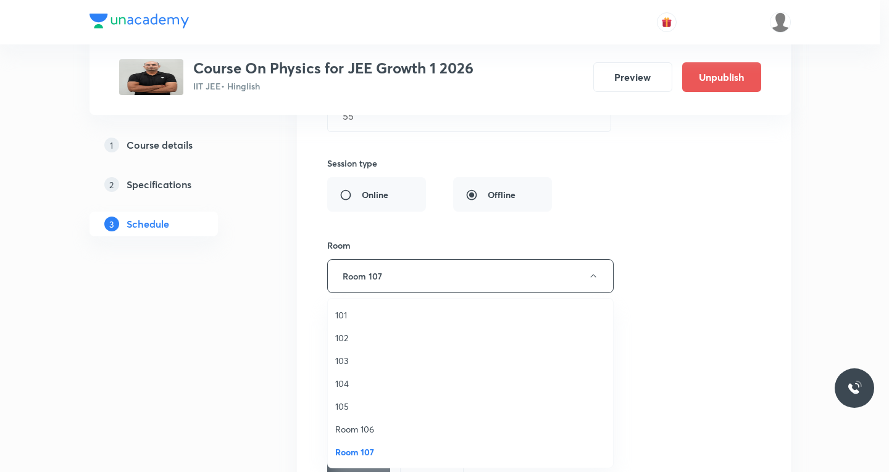
click at [364, 429] on span "Room 106" at bounding box center [470, 429] width 270 height 13
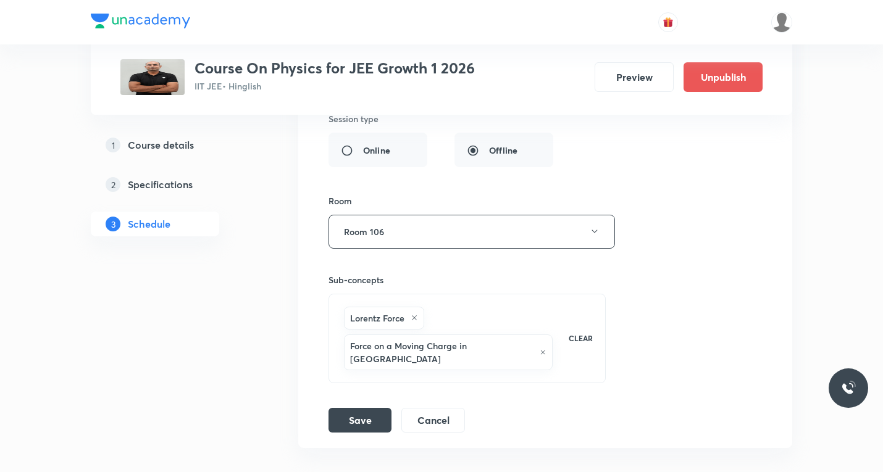
scroll to position [2210, 0]
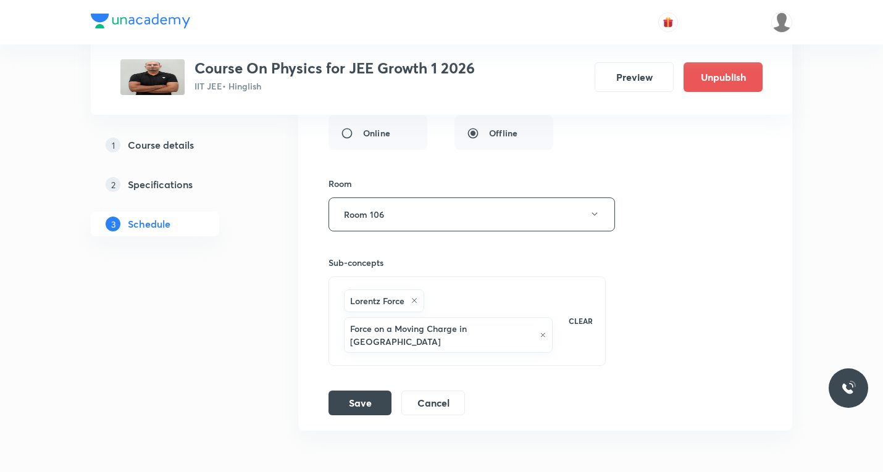
click at [541, 332] on icon at bounding box center [543, 335] width 6 height 7
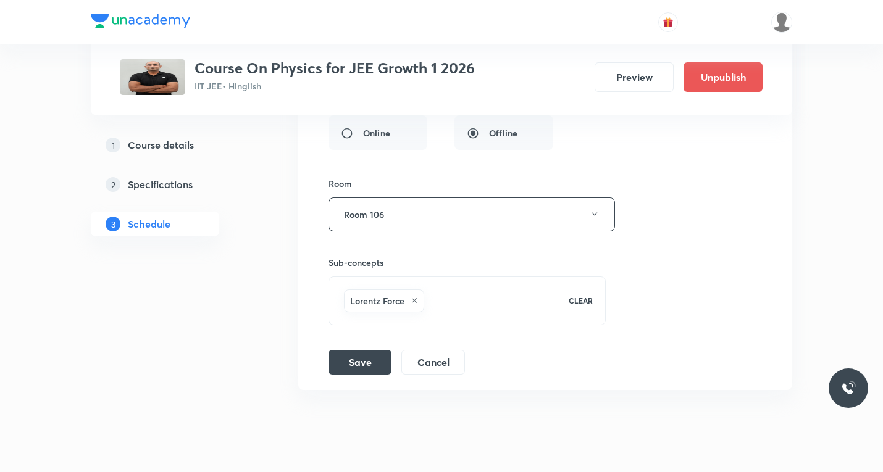
click at [414, 301] on icon at bounding box center [414, 300] width 7 height 7
click at [390, 309] on div "Select concepts that wil be covered in this session" at bounding box center [467, 294] width 277 height 35
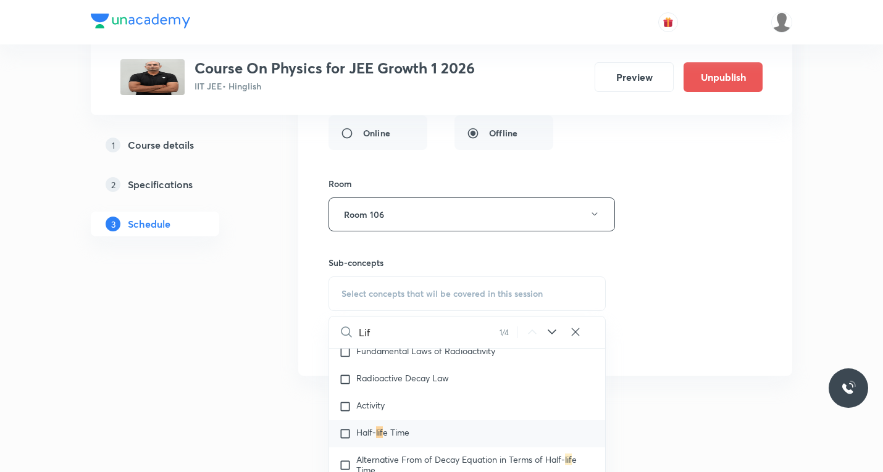
scroll to position [18823, 0]
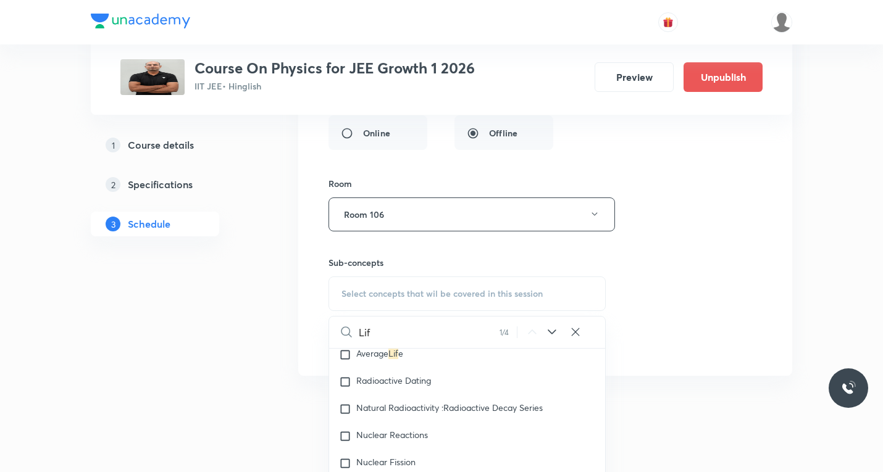
click at [553, 333] on icon at bounding box center [552, 332] width 8 height 5
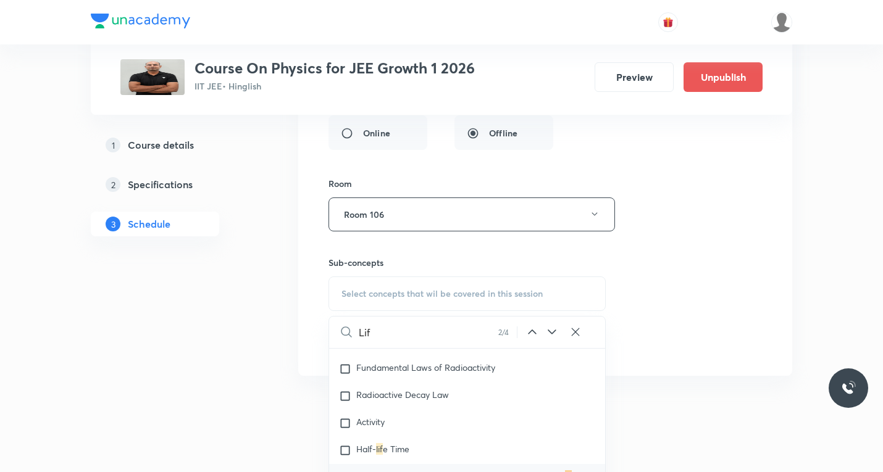
click at [552, 331] on icon at bounding box center [552, 332] width 15 height 15
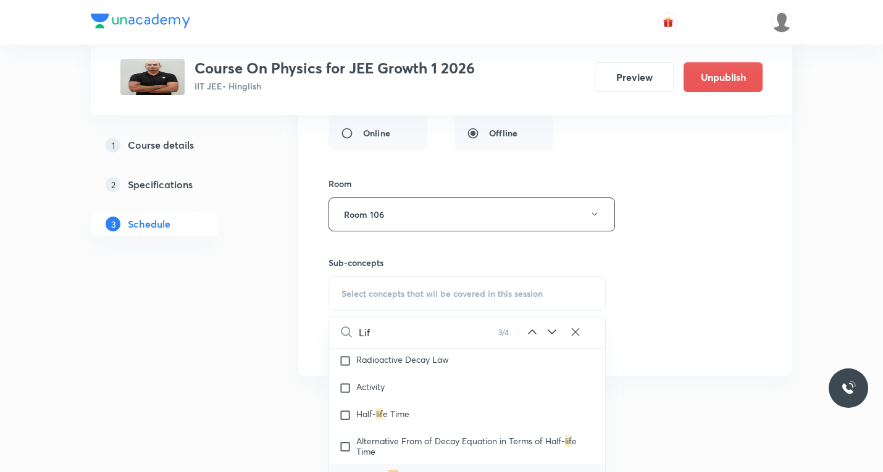
click at [551, 331] on icon at bounding box center [552, 332] width 15 height 15
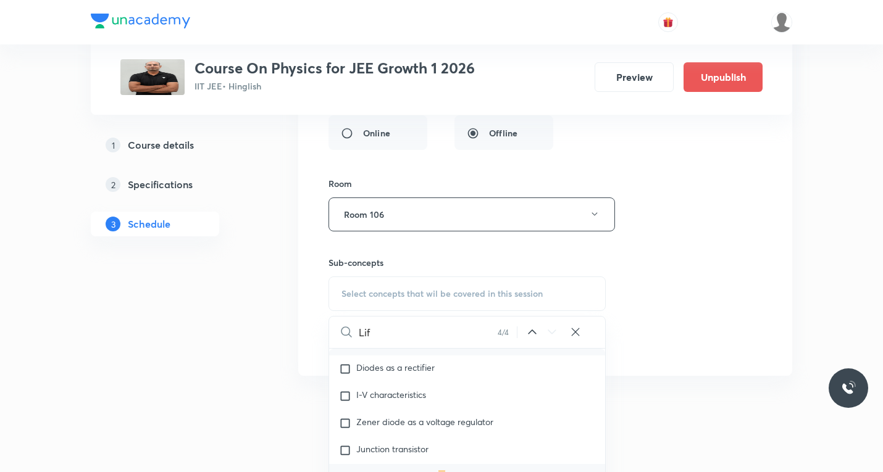
scroll to position [19368, 0]
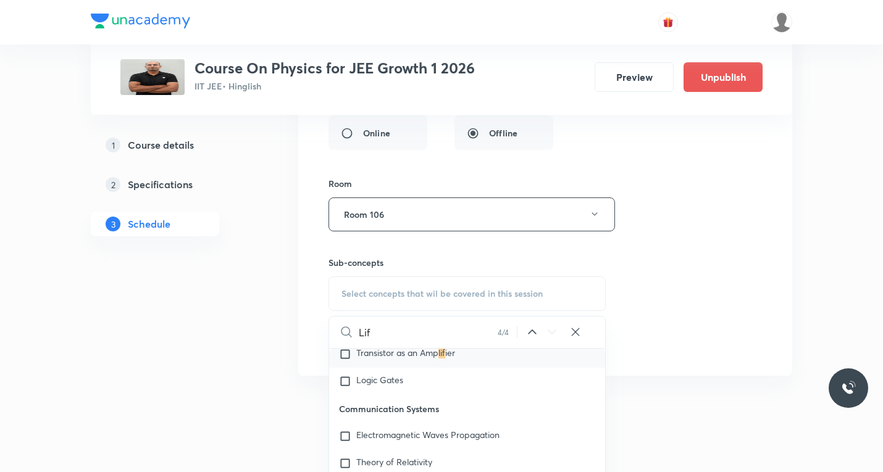
click at [529, 332] on icon at bounding box center [532, 332] width 15 height 15
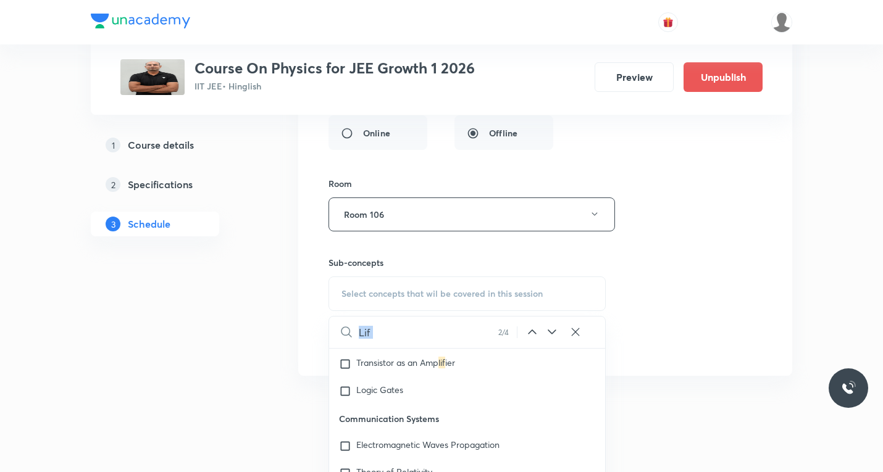
click at [529, 331] on icon at bounding box center [532, 332] width 15 height 15
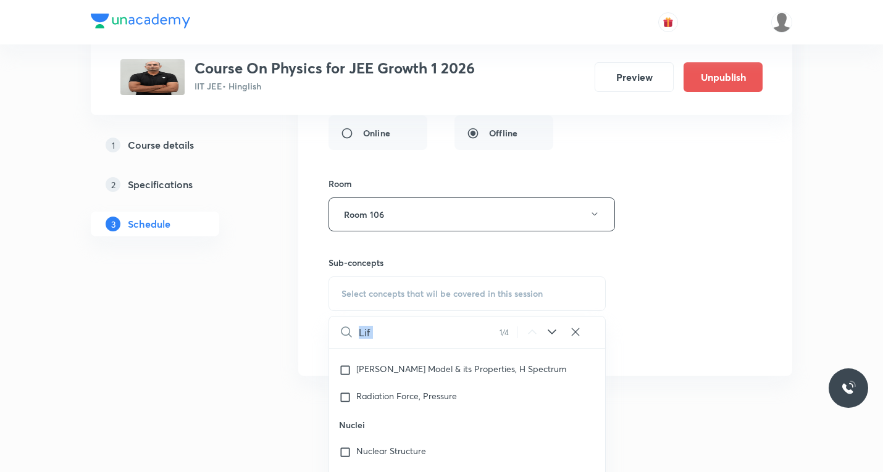
scroll to position [18206, 0]
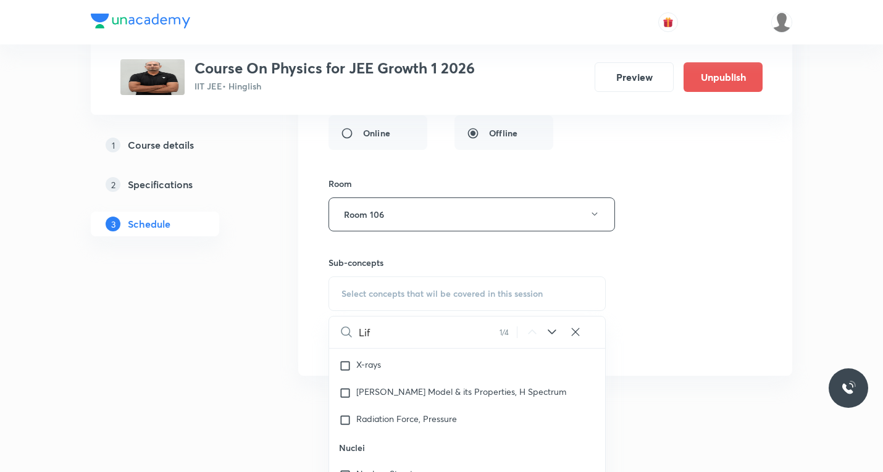
click at [394, 338] on input "Lif" at bounding box center [429, 332] width 141 height 31
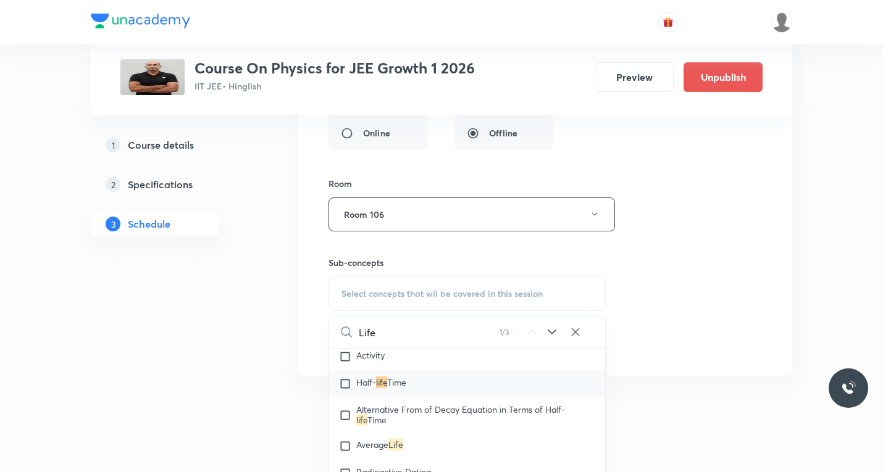
scroll to position [18761, 0]
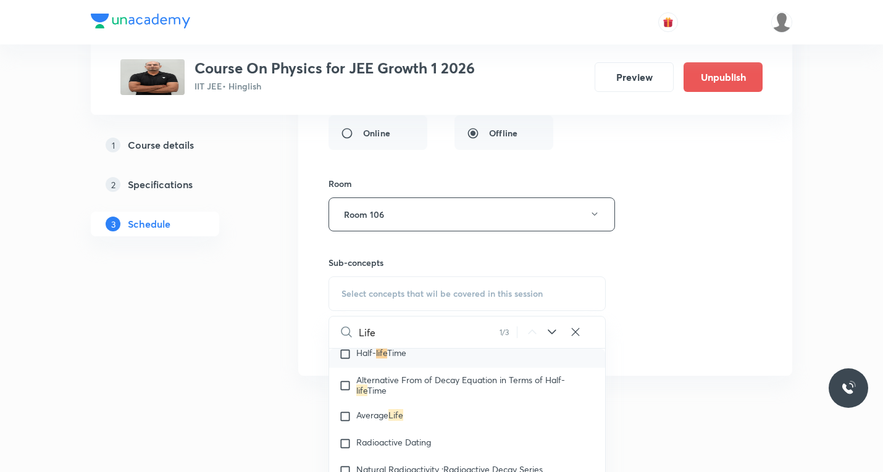
type input "Life"
click at [348, 361] on input "checkbox" at bounding box center [347, 354] width 17 height 12
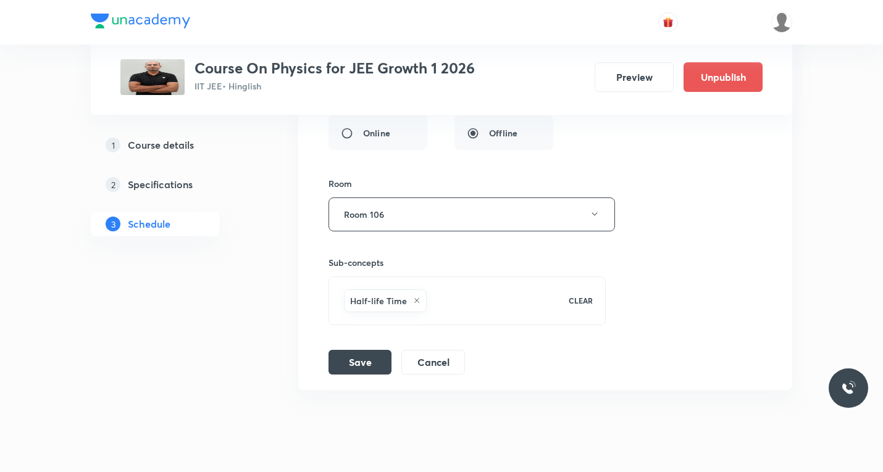
click at [392, 328] on div "Session title 32/99 Magnetic Field & Magnetic Forces ​ Schedule for Sept 1, 202…" at bounding box center [546, 106] width 434 height 538
click at [392, 322] on div "Half-life Time CLEAR" at bounding box center [467, 301] width 277 height 49
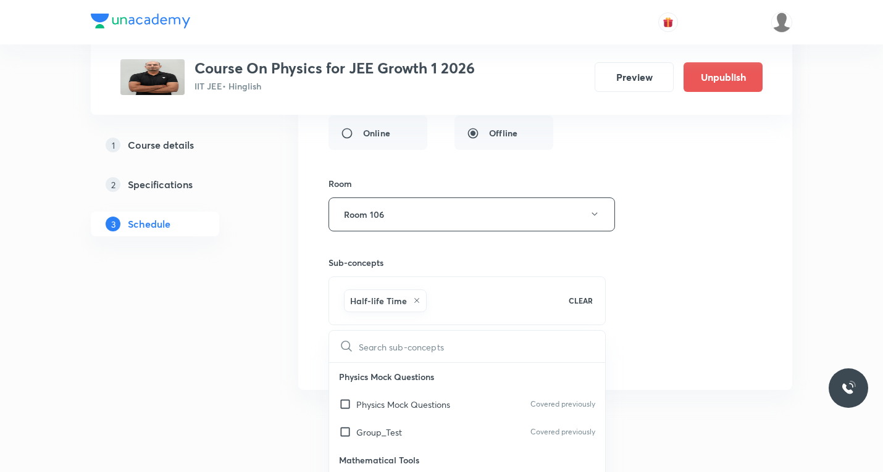
click at [367, 330] on div "​ Physics Mock Questions Physics Mock Questions Covered previously Group_Test C…" at bounding box center [467, 455] width 277 height 250
click at [403, 345] on input "text" at bounding box center [482, 346] width 246 height 31
paste input ", Constraint motion"
type input ", Constraint motion"
checkbox input "true"
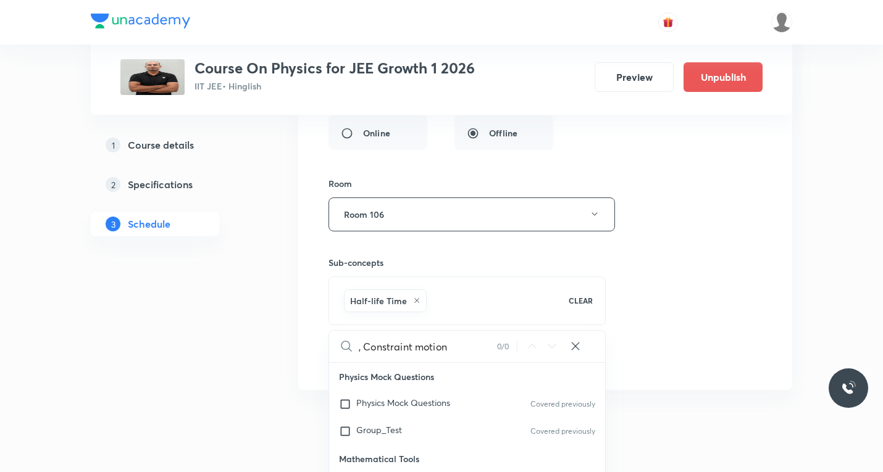
type input ", Constraint motio"
checkbox input "true"
type input ", Constraint mot"
checkbox input "true"
type input ", Constraint m"
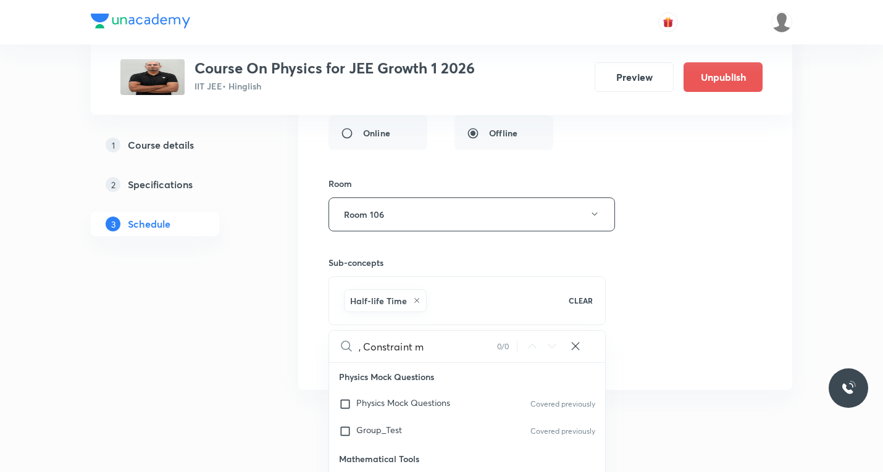
checkbox input "true"
type input ", Constraint"
checkbox input "true"
type input ", Constraint"
checkbox input "true"
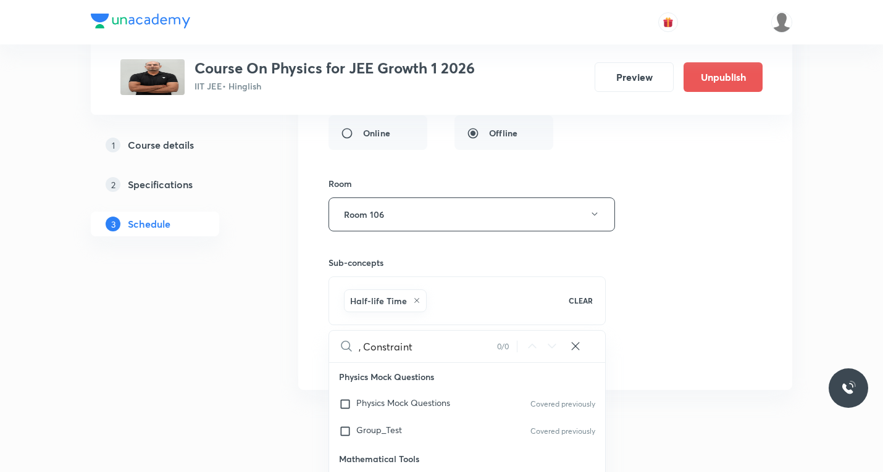
click at [364, 348] on input ", Constraint" at bounding box center [428, 346] width 138 height 31
type input ",Constraint"
checkbox input "true"
type input "Constraint"
checkbox input "true"
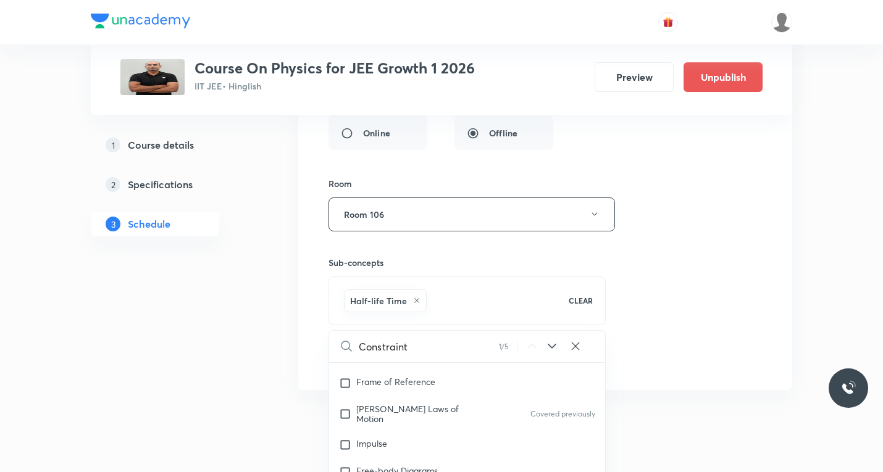
click at [413, 345] on input "Constraint" at bounding box center [429, 346] width 140 height 31
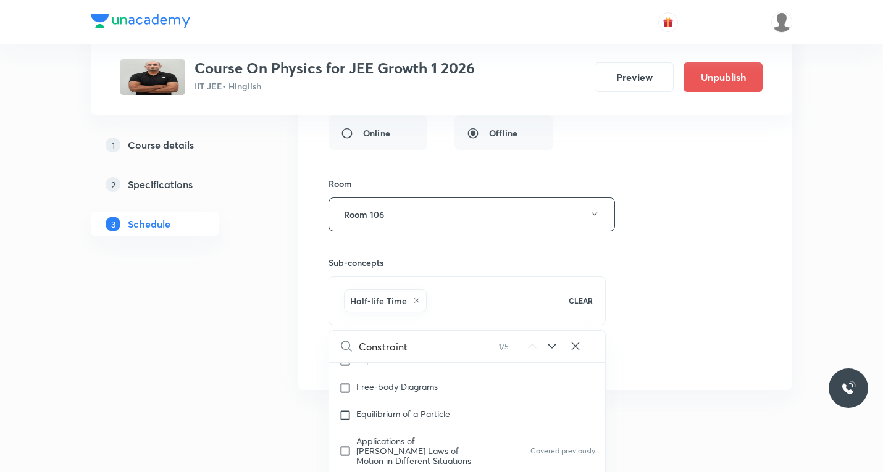
type input "Constraint"
checkbox input "true"
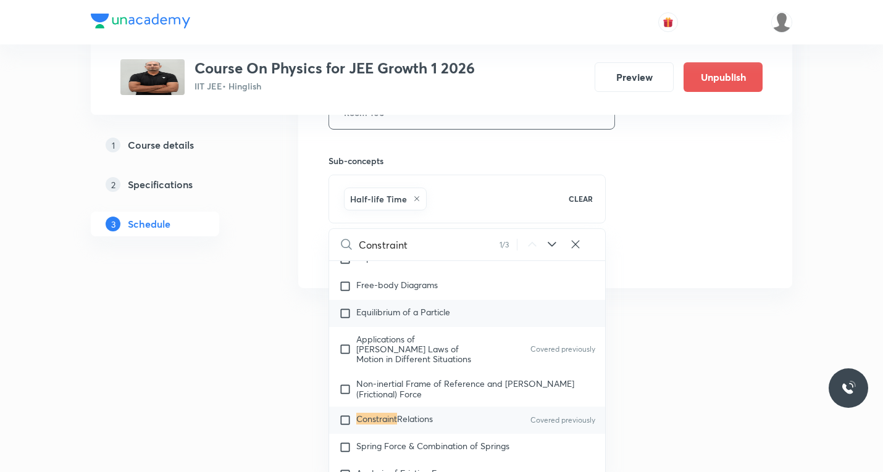
scroll to position [2318, 0]
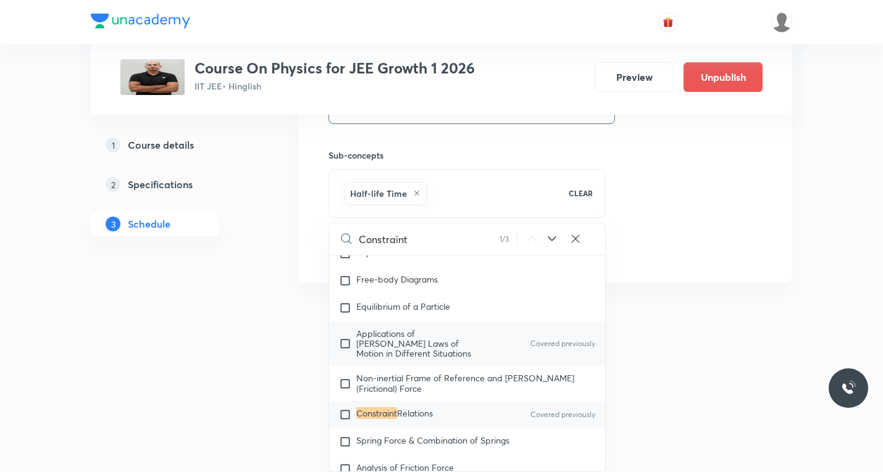
type input "Constraint"
click at [552, 240] on icon at bounding box center [552, 239] width 8 height 5
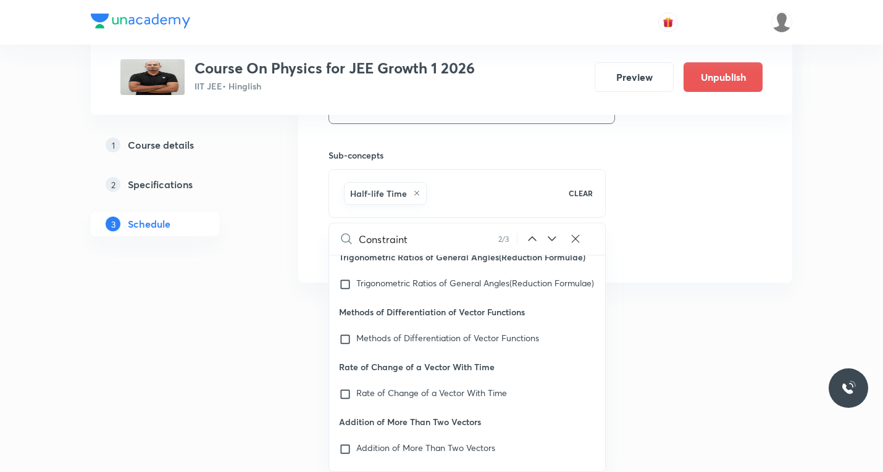
scroll to position [22041, 0]
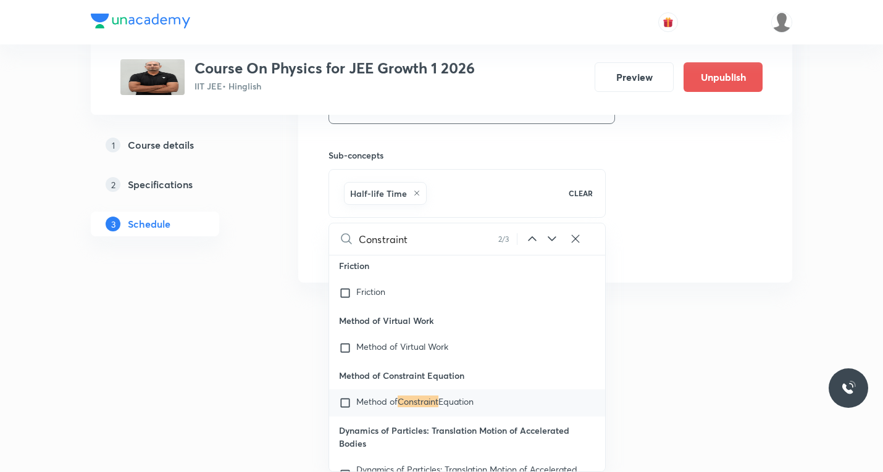
click at [551, 240] on icon at bounding box center [552, 239] width 8 height 5
checkbox input "true"
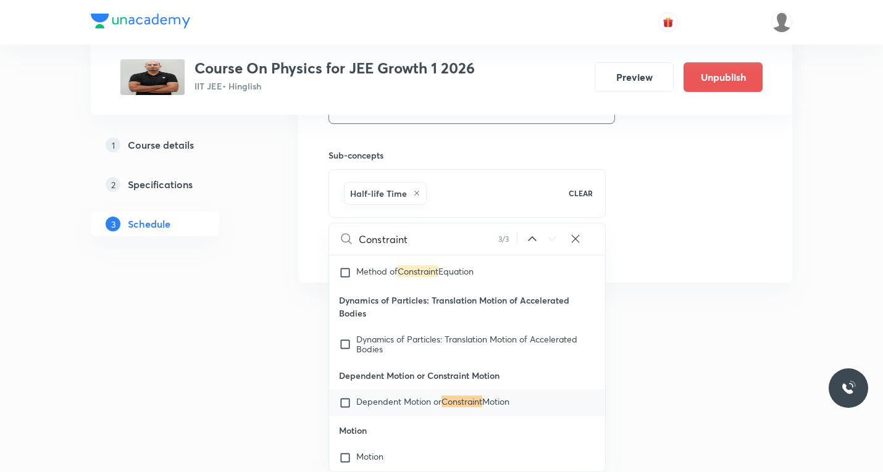
click at [344, 409] on input "checkbox" at bounding box center [347, 403] width 17 height 12
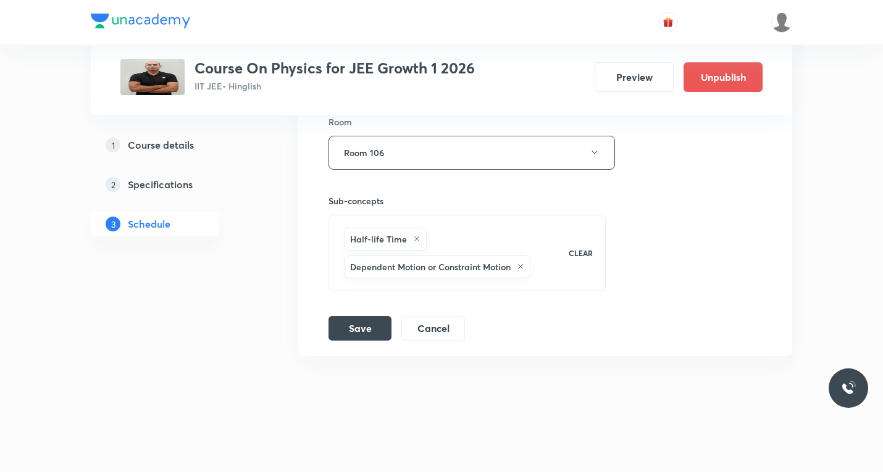
scroll to position [2272, 0]
click at [376, 298] on div "Session title 32/99 Magnetic Field & Magnetic Forces ​ Schedule for Sept 1, 202…" at bounding box center [546, 58] width 434 height 566
click at [366, 294] on div "Session title 32/99 Magnetic Field & Magnetic Forces ​ Schedule for Sept 1, 202…" at bounding box center [546, 58] width 434 height 566
click at [358, 285] on div "Half-life Time Dependent Motion or Constraint Motion CLEAR" at bounding box center [467, 253] width 277 height 77
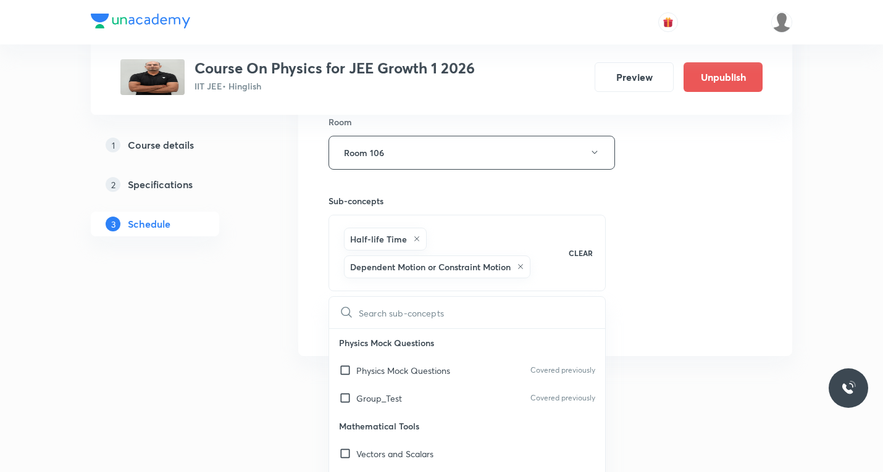
scroll to position [2318, 0]
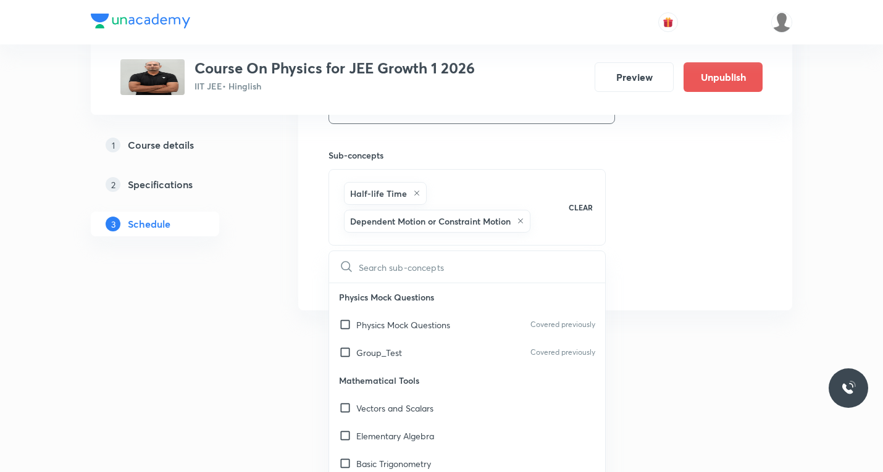
type input "numericals"
checkbox input "true"
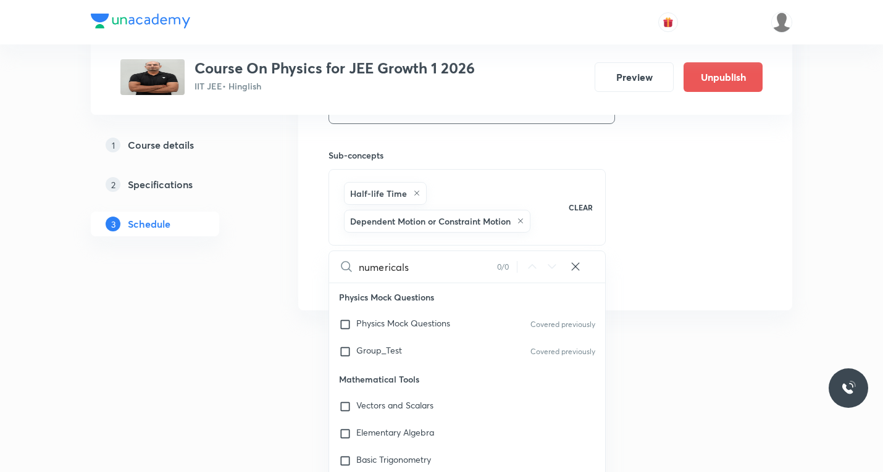
checkbox input "true"
type input "numerical"
checkbox input "true"
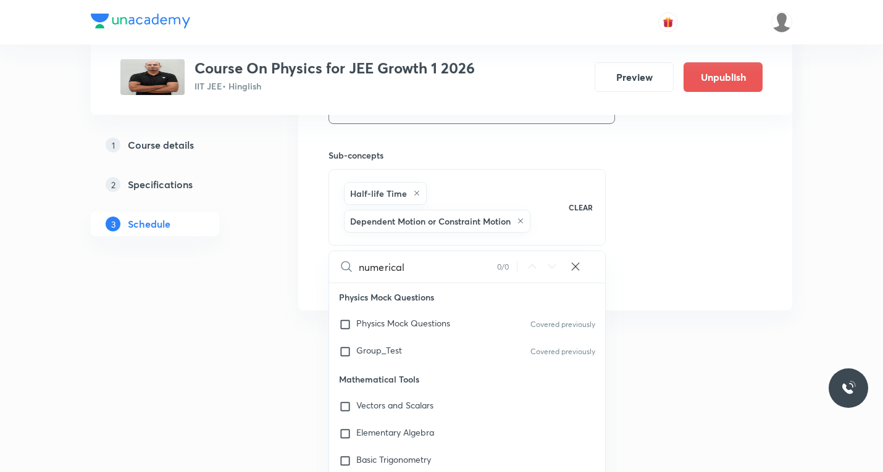
checkbox input "true"
type input "numerica"
checkbox input "true"
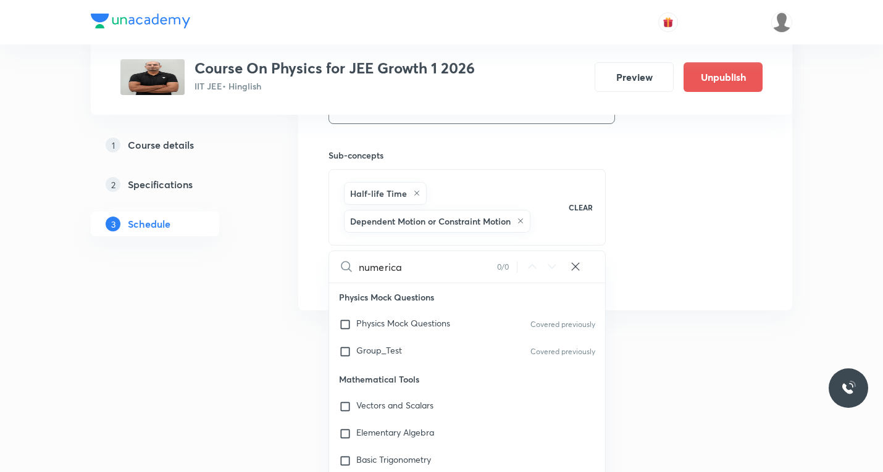
checkbox input "true"
type input "numeric"
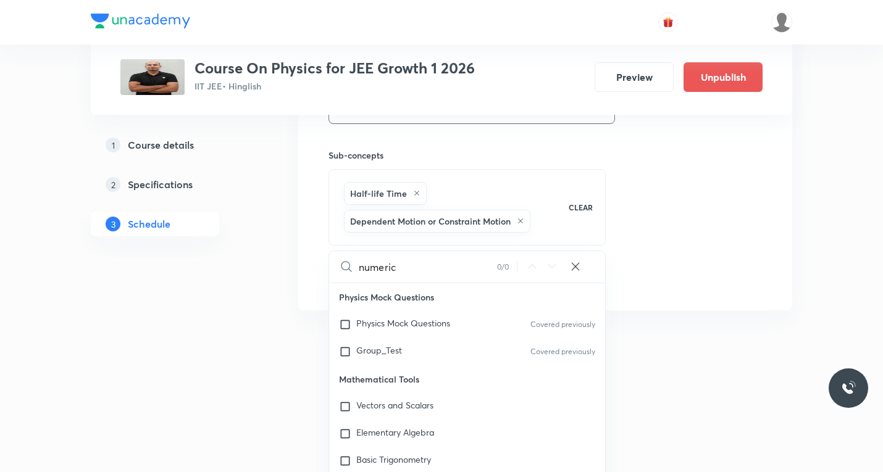
checkbox input "true"
type input "numeri"
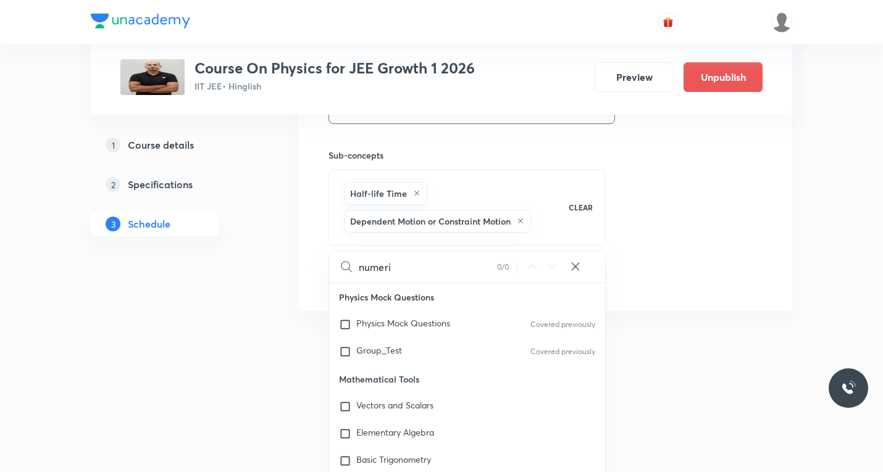
checkbox input "true"
type input "numer"
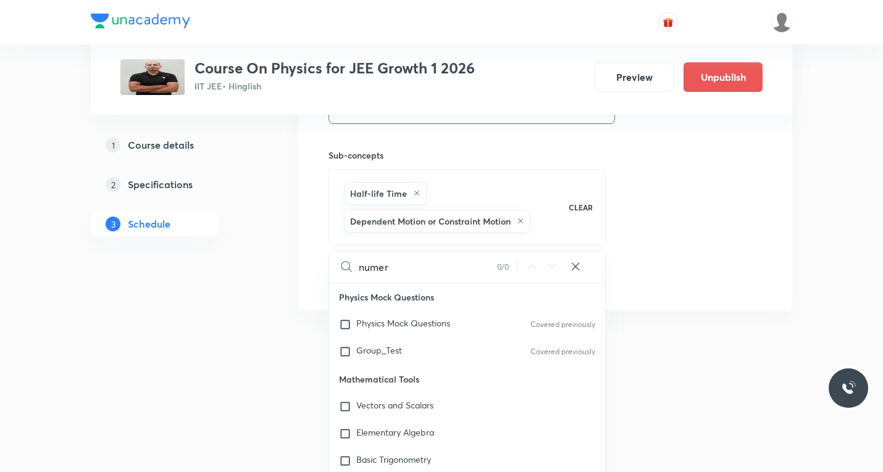
checkbox input "true"
type input "nume"
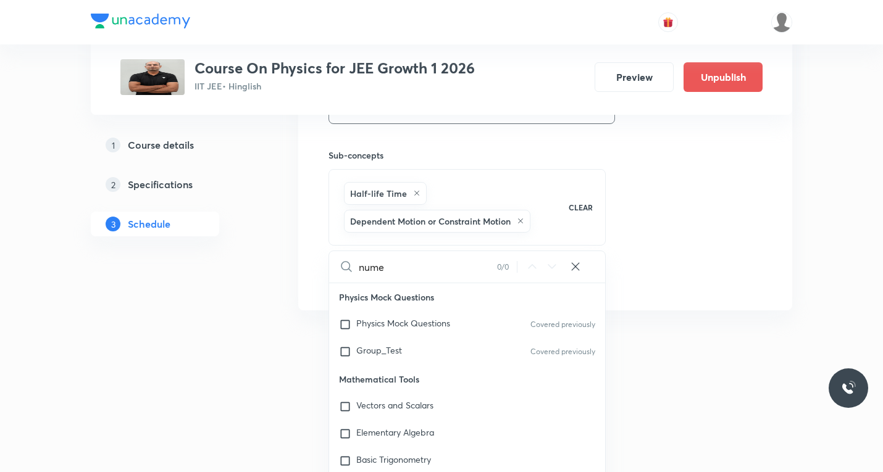
checkbox input "true"
type input "num"
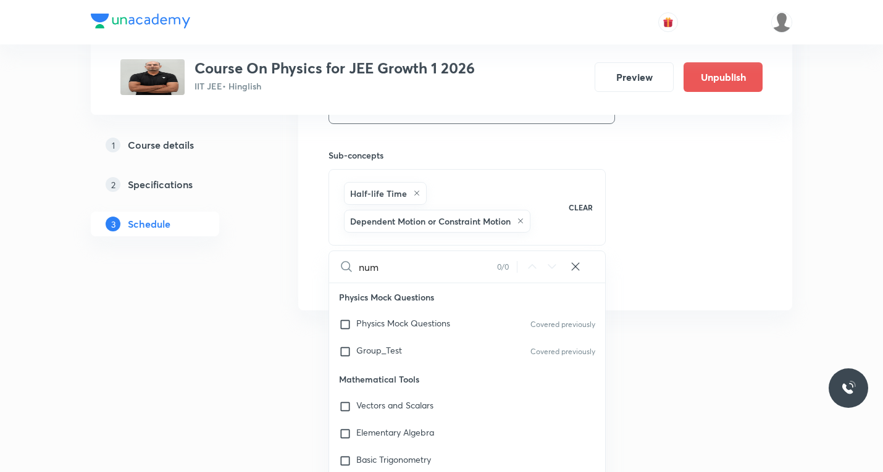
checkbox input "true"
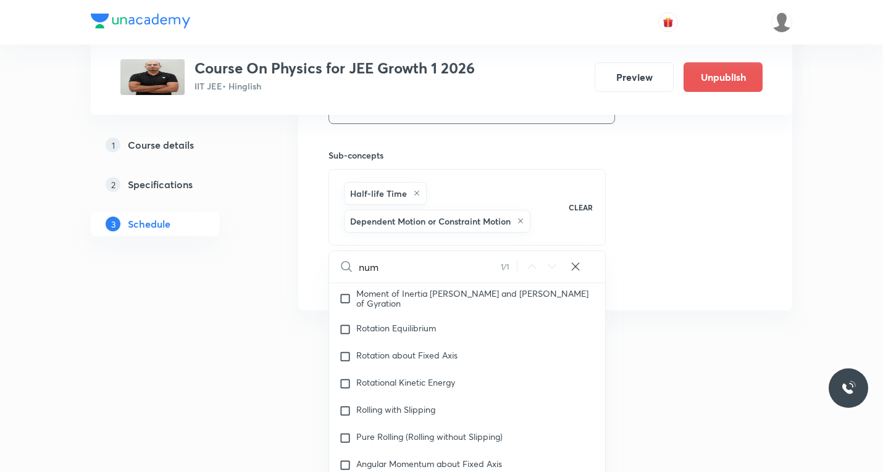
type input "nu"
checkbox input "true"
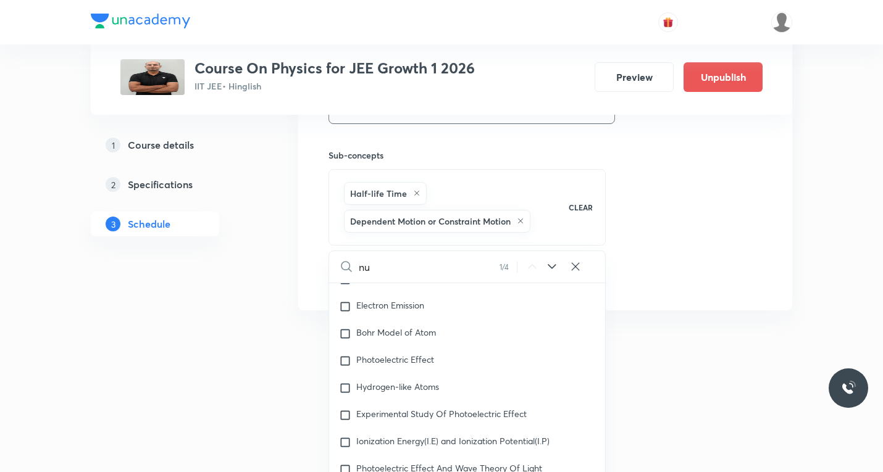
scroll to position [18039, 0]
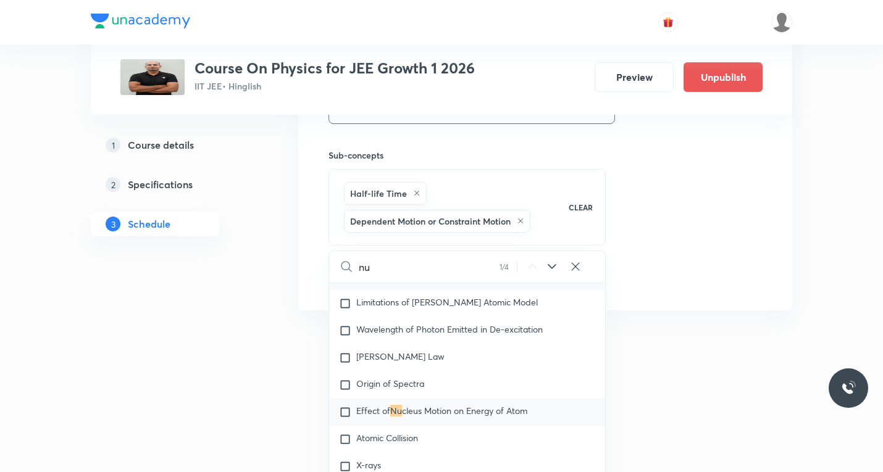
type input "num"
checkbox input "true"
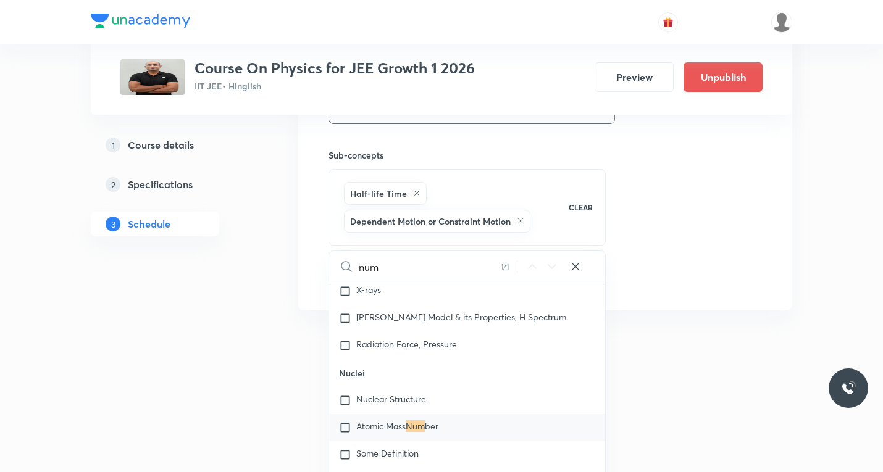
scroll to position [18230, 0]
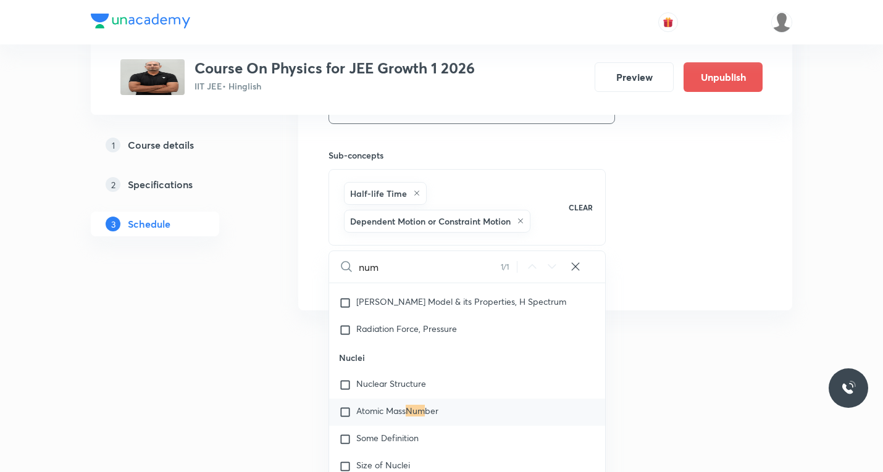
type input "num"
click at [348, 419] on input "checkbox" at bounding box center [347, 412] width 17 height 12
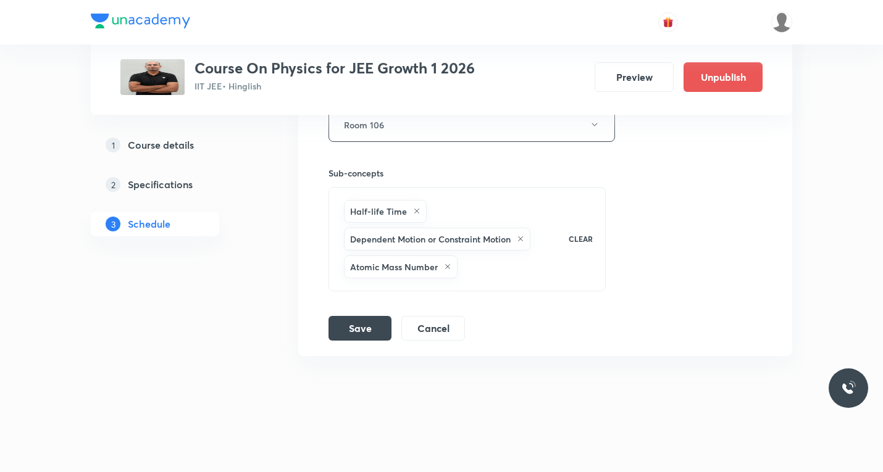
scroll to position [2300, 0]
click at [355, 332] on button "Save" at bounding box center [360, 327] width 63 height 25
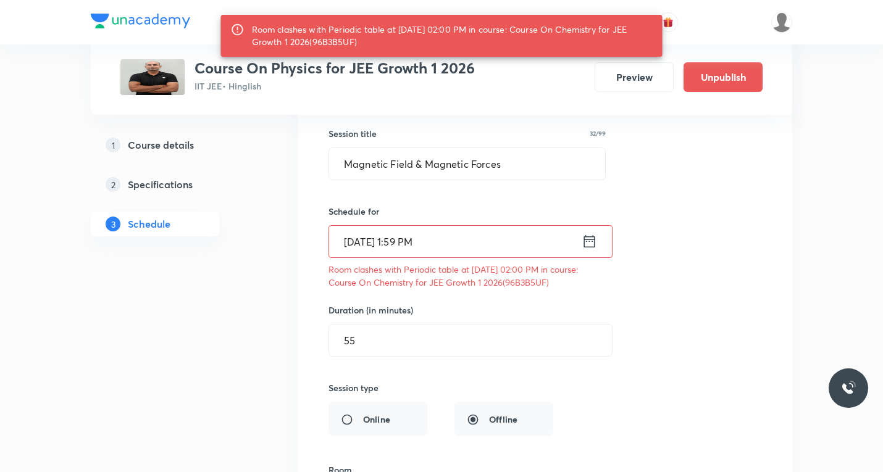
scroll to position [1929, 0]
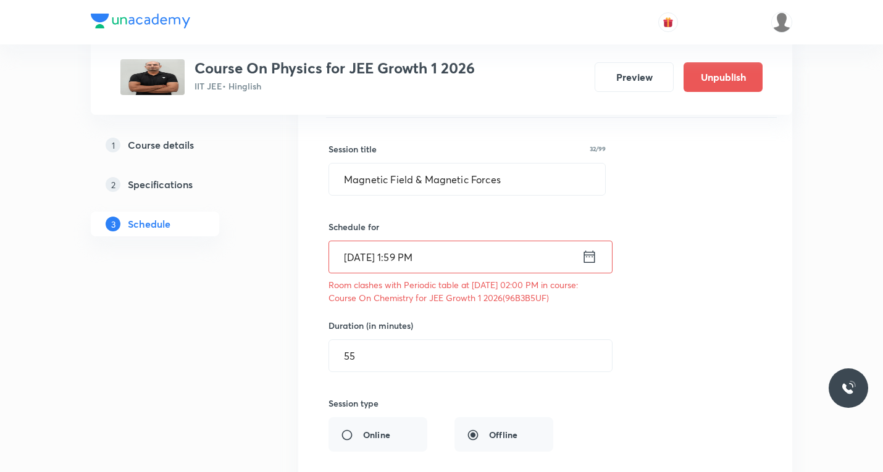
click at [590, 256] on icon at bounding box center [589, 257] width 11 height 12
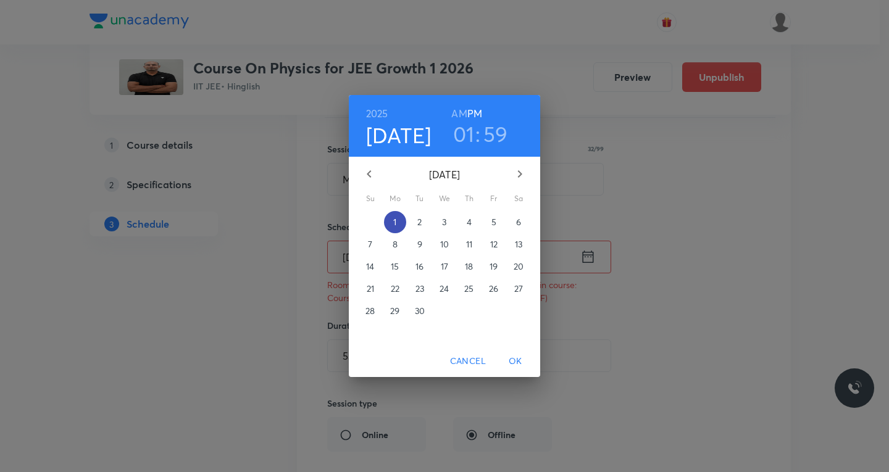
click at [395, 221] on p "1" at bounding box center [394, 222] width 3 height 12
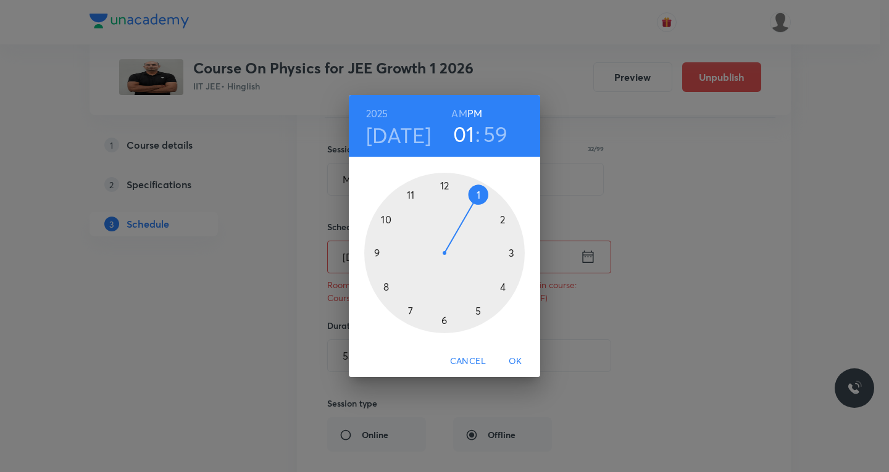
click at [445, 185] on div at bounding box center [444, 253] width 161 height 161
click at [442, 184] on div at bounding box center [444, 253] width 161 height 161
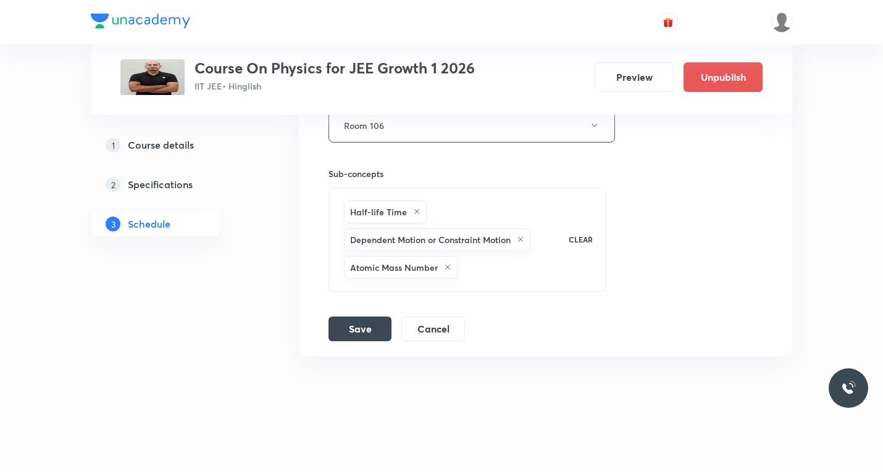
scroll to position [2321, 0]
click at [359, 326] on button "Save" at bounding box center [360, 327] width 63 height 25
click at [374, 329] on button "Save" at bounding box center [360, 327] width 63 height 25
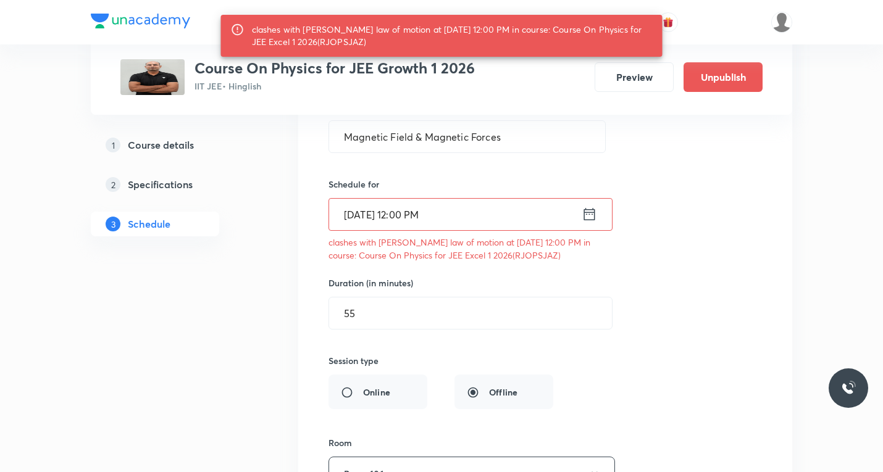
scroll to position [1950, 0]
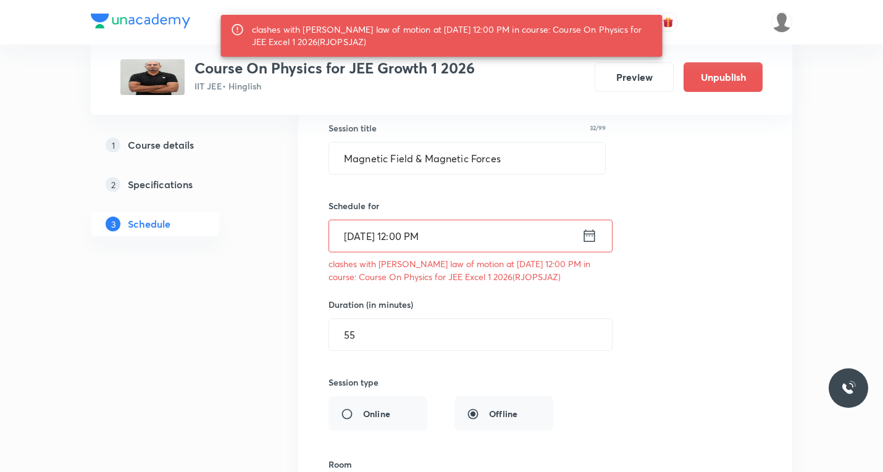
click at [586, 238] on icon at bounding box center [589, 235] width 15 height 17
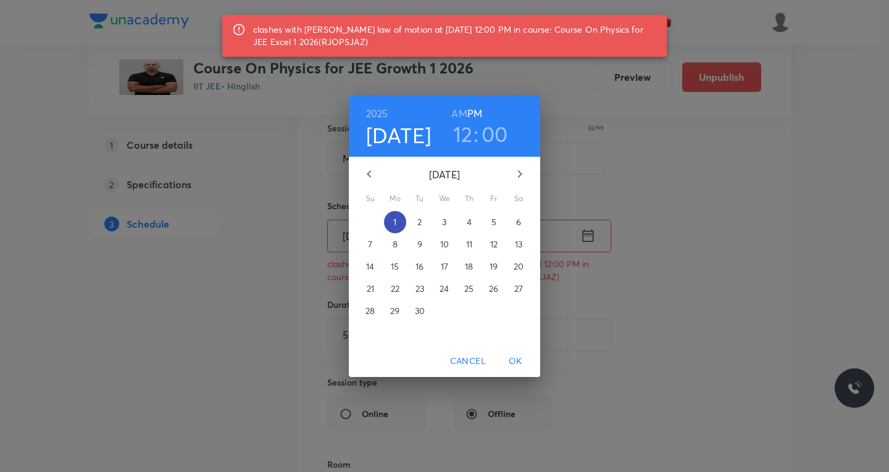
click at [395, 221] on p "1" at bounding box center [394, 222] width 3 height 12
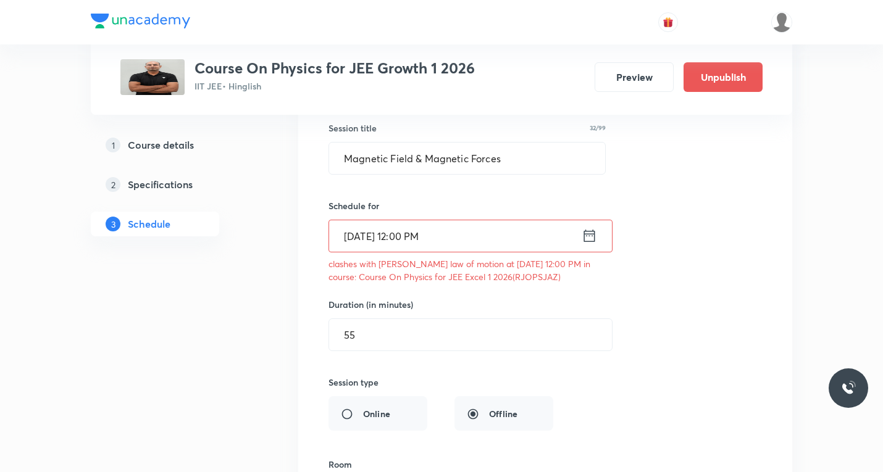
click at [414, 236] on input "Sept 1, 2025, 12:00 PM" at bounding box center [455, 235] width 253 height 31
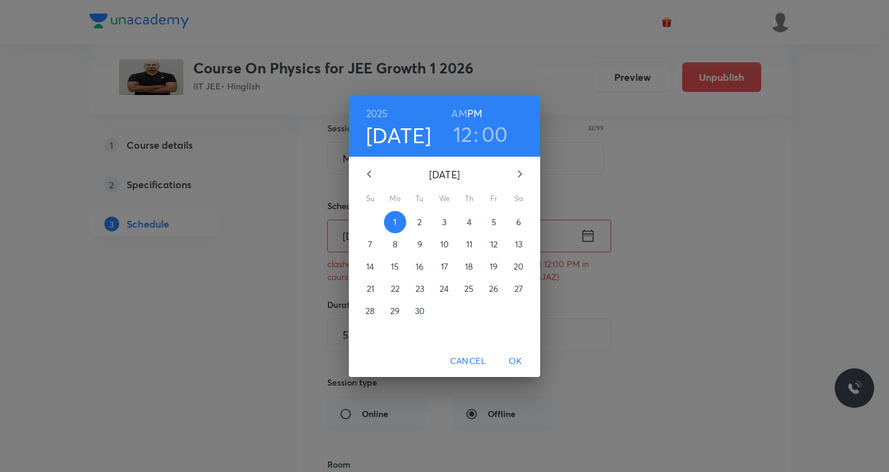
click at [493, 133] on h3 "00" at bounding box center [495, 134] width 27 height 26
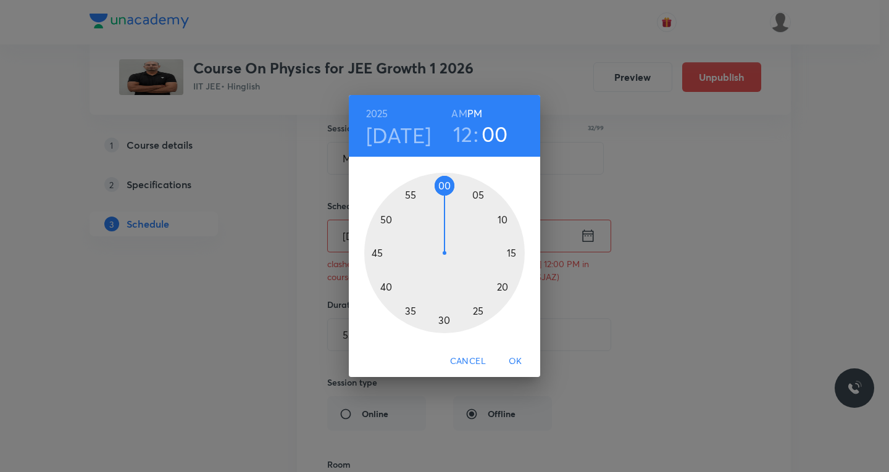
click at [477, 195] on div at bounding box center [444, 253] width 161 height 161
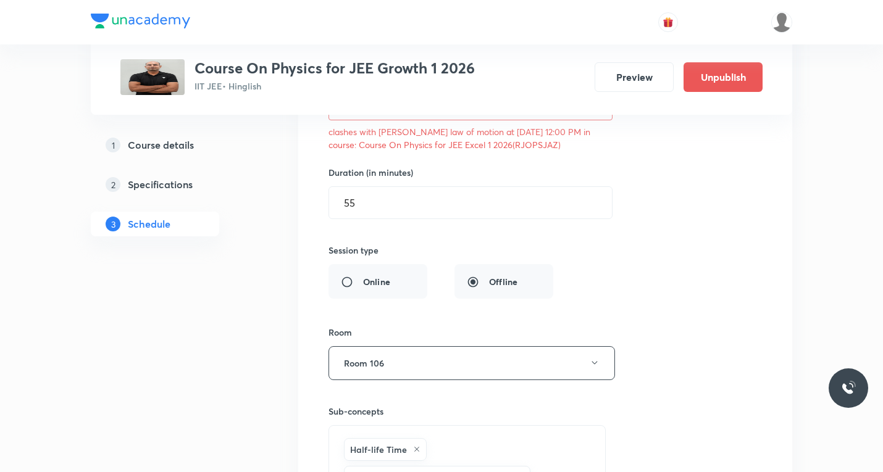
scroll to position [2259, 0]
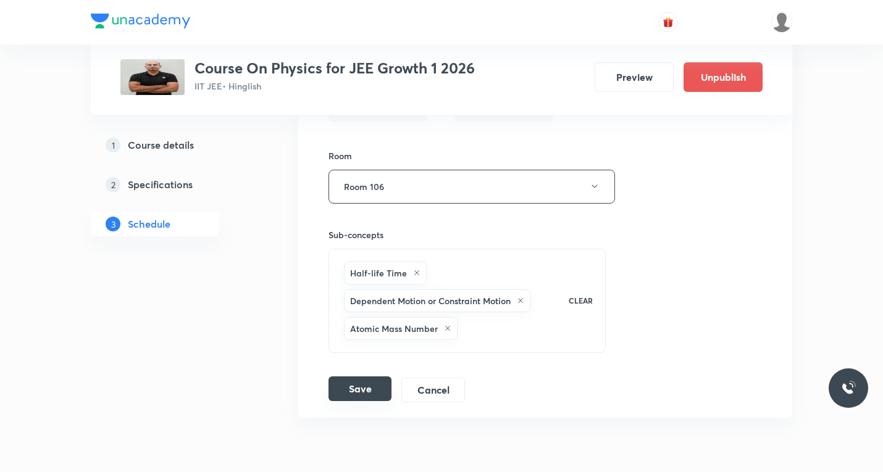
click at [358, 386] on button "Save" at bounding box center [360, 389] width 63 height 25
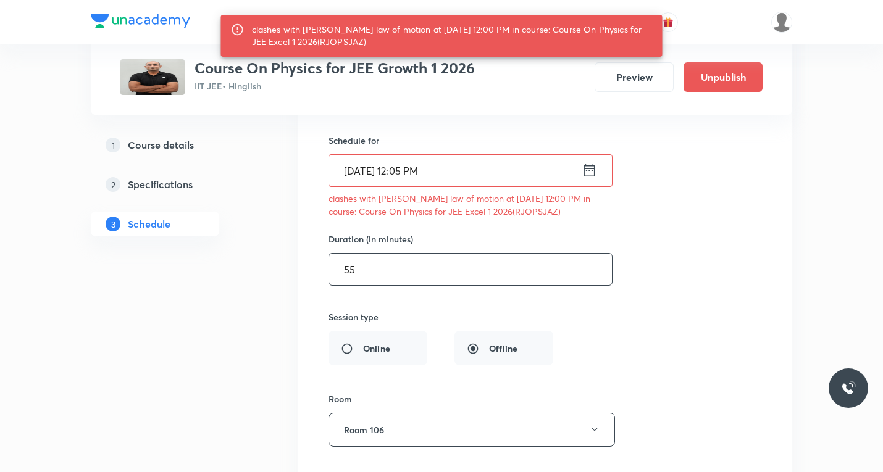
scroll to position [2012, 0]
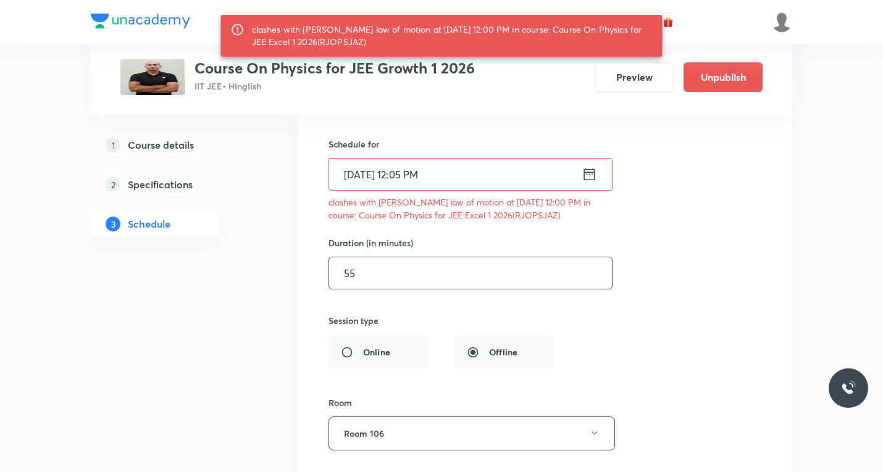
click at [418, 287] on input "55" at bounding box center [470, 273] width 283 height 31
type input "5"
type input "50"
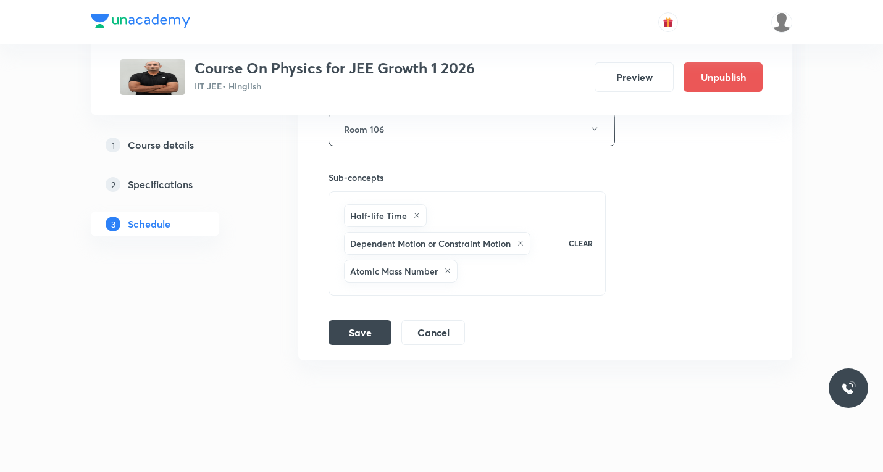
scroll to position [2321, 0]
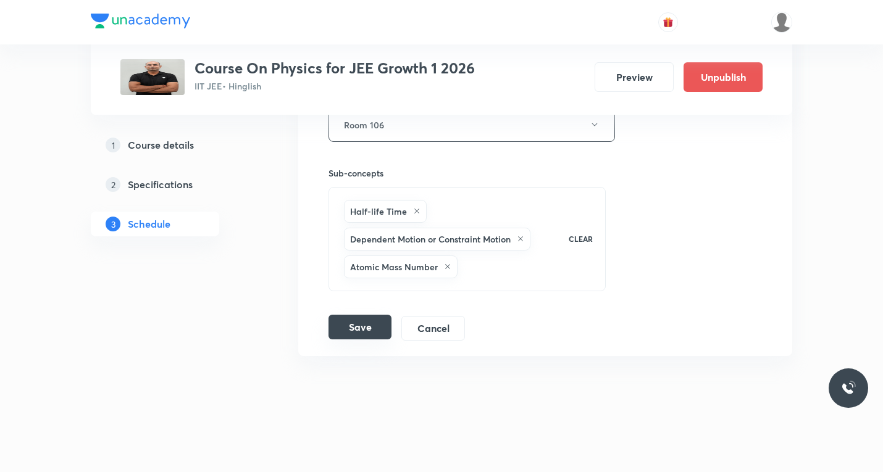
click at [356, 322] on button "Save" at bounding box center [360, 327] width 63 height 25
click at [363, 318] on button "Save" at bounding box center [360, 327] width 63 height 25
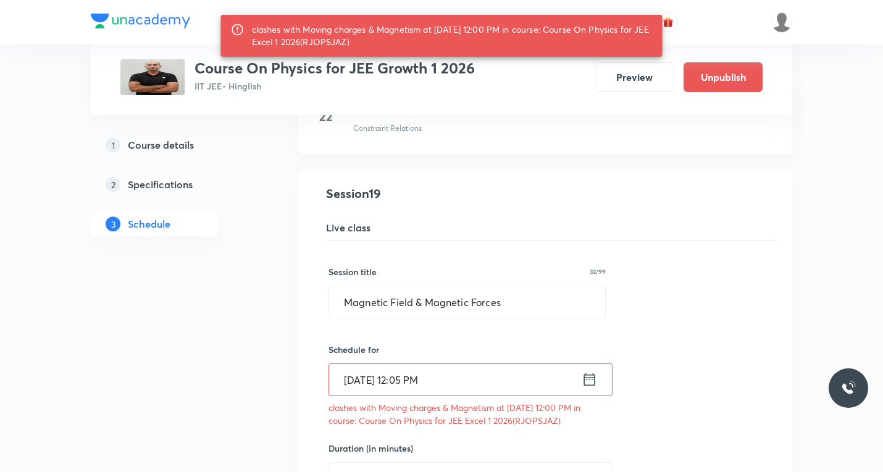
scroll to position [1827, 0]
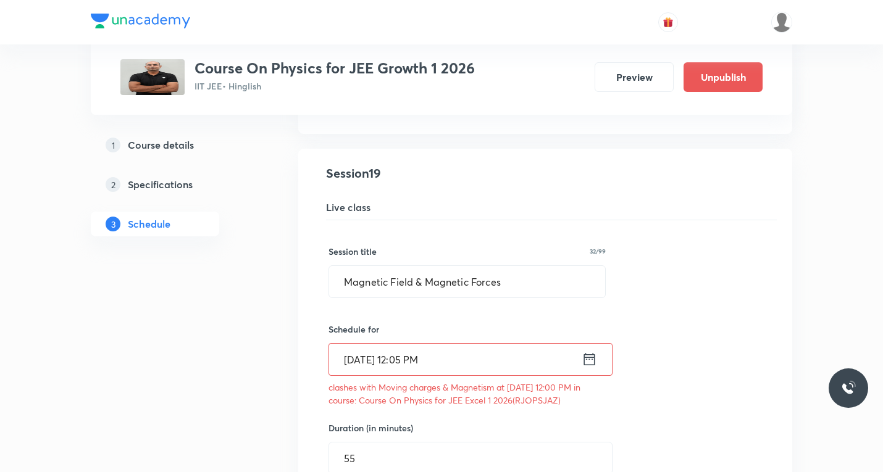
click at [426, 359] on input "Sept 1, 2025, 12:05 PM" at bounding box center [455, 359] width 253 height 31
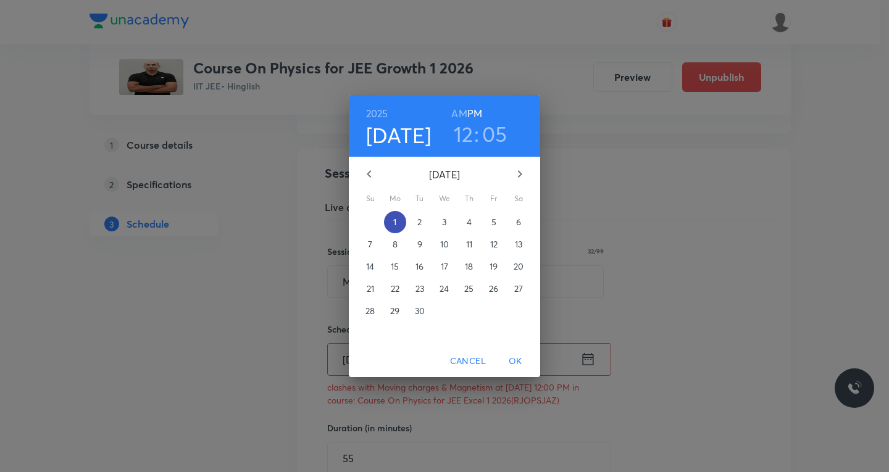
click at [396, 220] on p "1" at bounding box center [394, 222] width 3 height 12
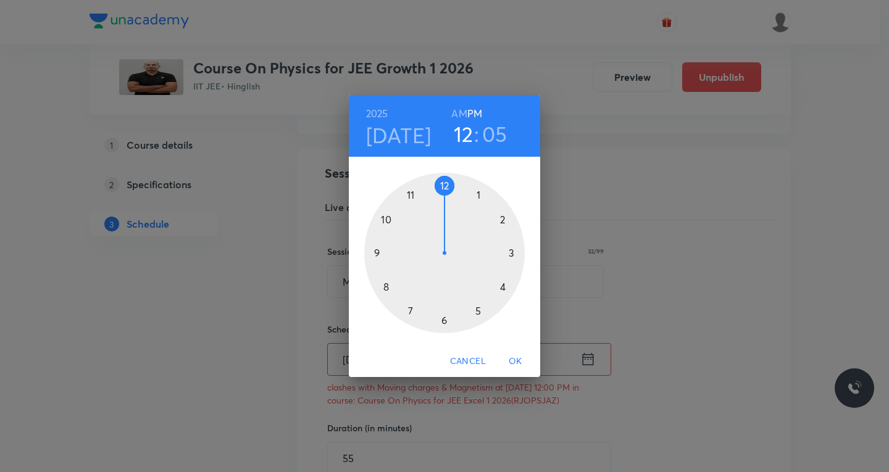
click at [443, 183] on div at bounding box center [444, 253] width 161 height 161
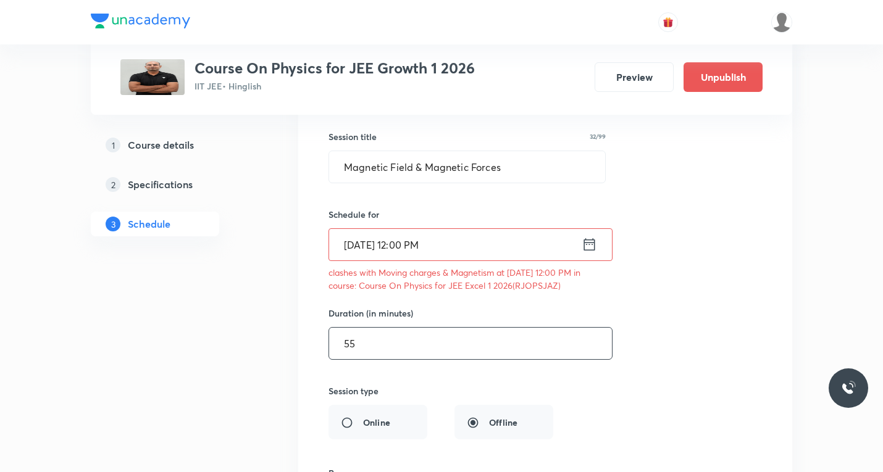
scroll to position [1950, 0]
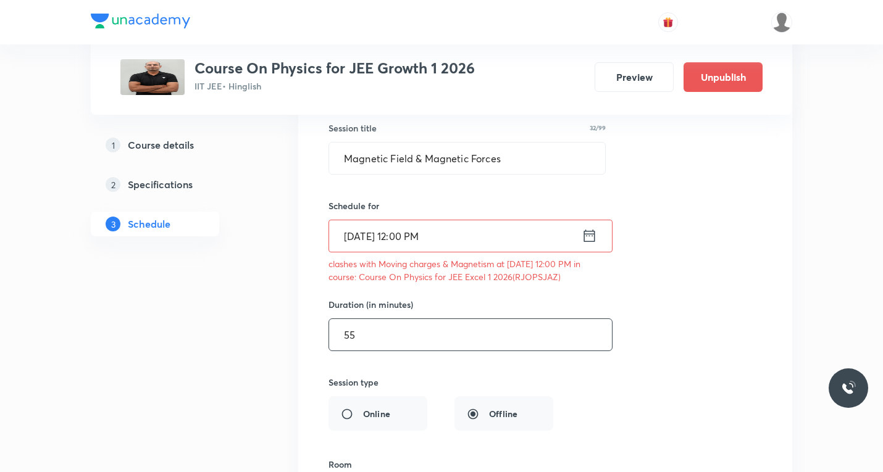
click at [432, 335] on input "55" at bounding box center [470, 334] width 283 height 31
type input "50"
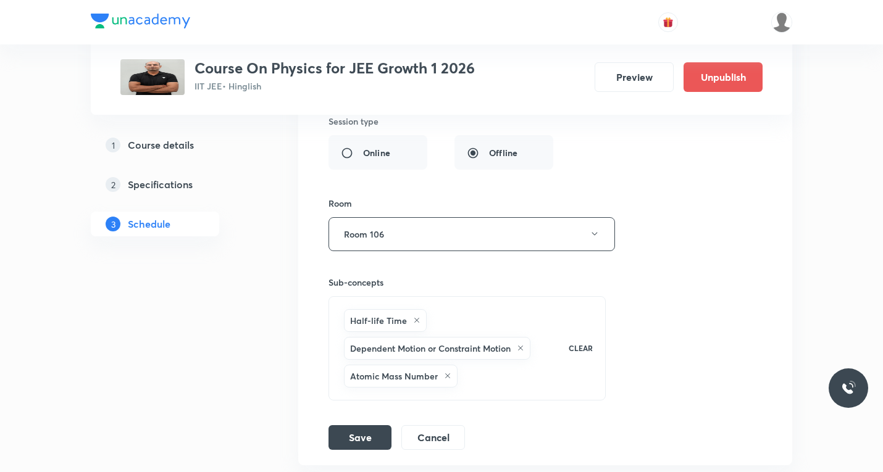
scroll to position [2259, 0]
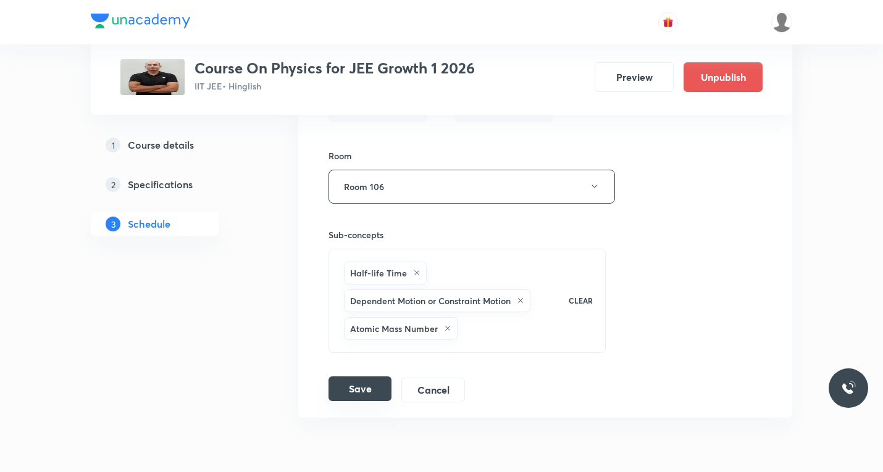
click at [362, 392] on button "Save" at bounding box center [360, 389] width 63 height 25
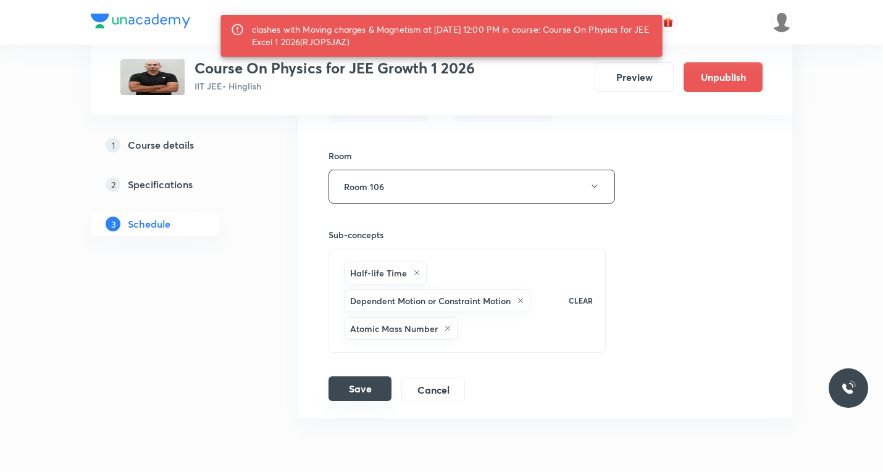
click at [360, 386] on button "Save" at bounding box center [360, 389] width 63 height 25
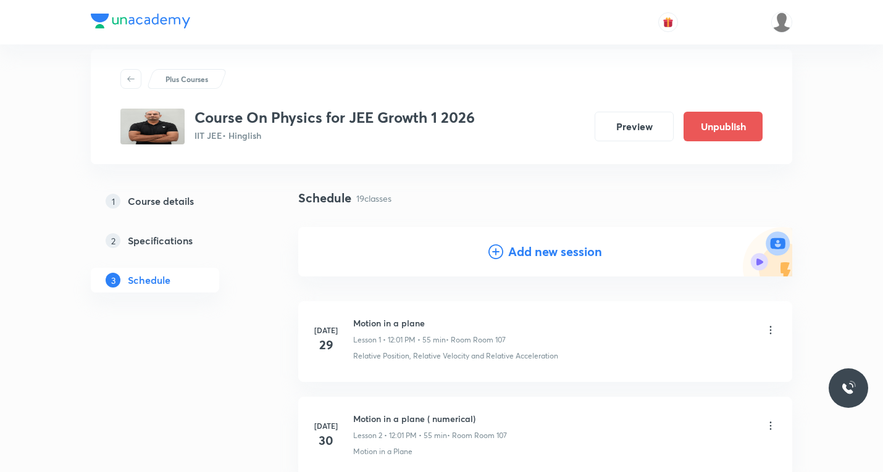
scroll to position [0, 0]
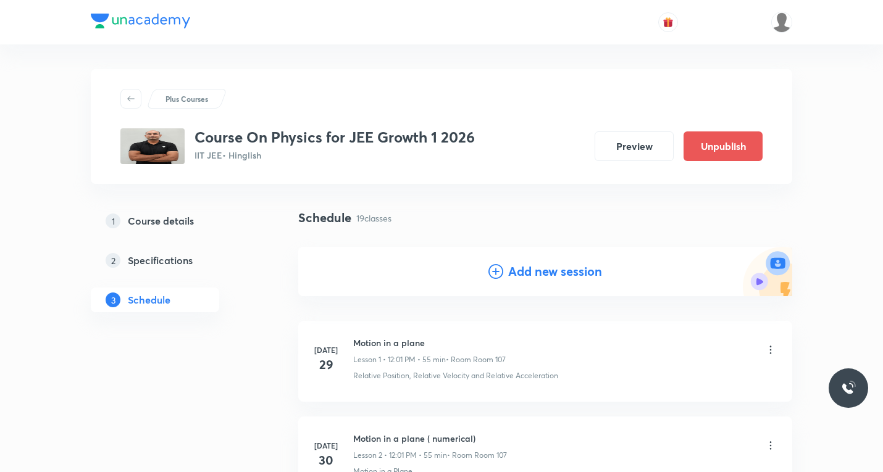
click at [497, 270] on icon at bounding box center [496, 271] width 15 height 15
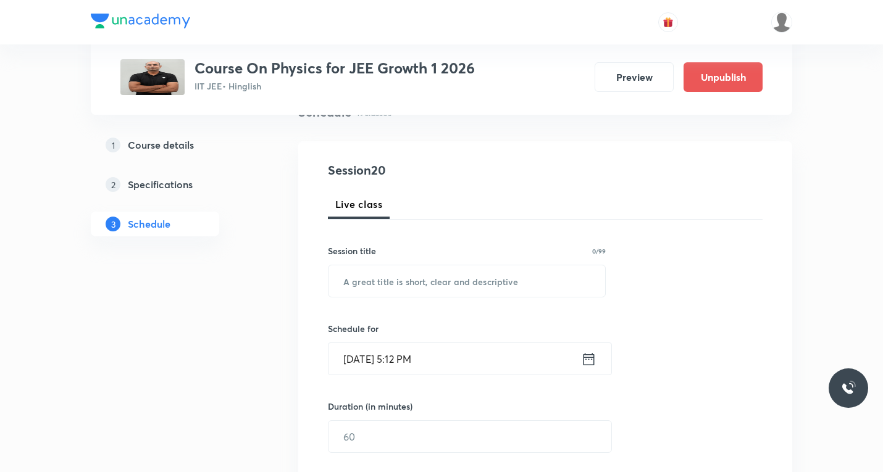
scroll to position [124, 0]
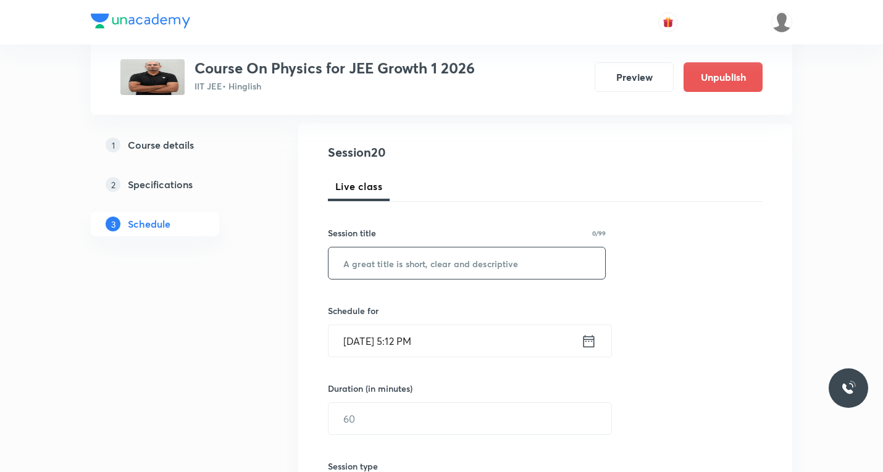
click at [414, 274] on input "text" at bounding box center [467, 263] width 277 height 31
paste input "Newtons laws of motion"
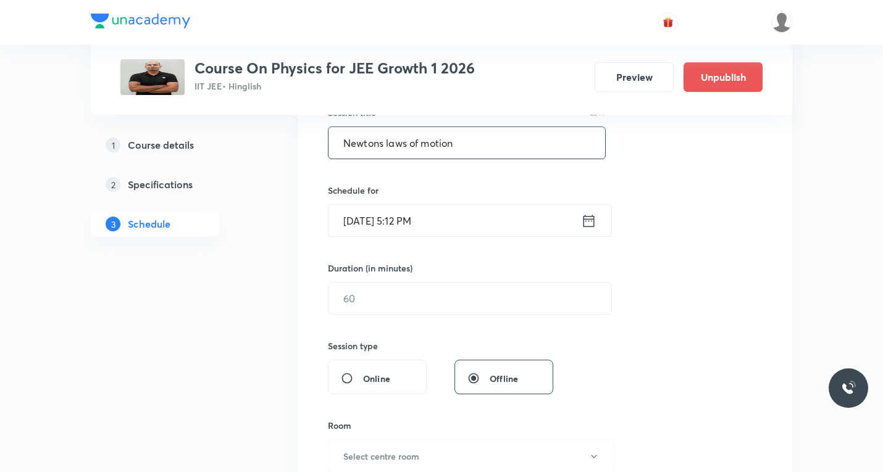
scroll to position [247, 0]
type input "Newtons laws of motion"
click at [585, 219] on icon at bounding box center [588, 217] width 15 height 17
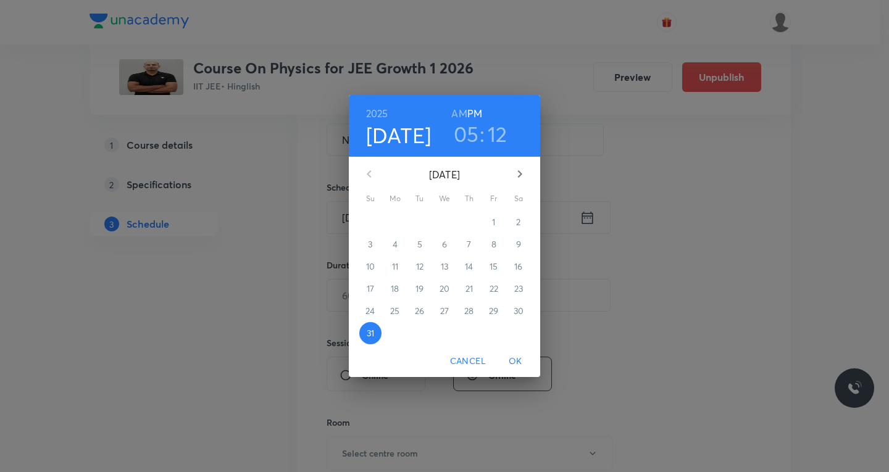
drag, startPoint x: 514, startPoint y: 170, endPoint x: 517, endPoint y: 177, distance: 7.2
click at [515, 170] on icon "button" at bounding box center [520, 174] width 15 height 15
click at [418, 223] on p "2" at bounding box center [419, 222] width 4 height 12
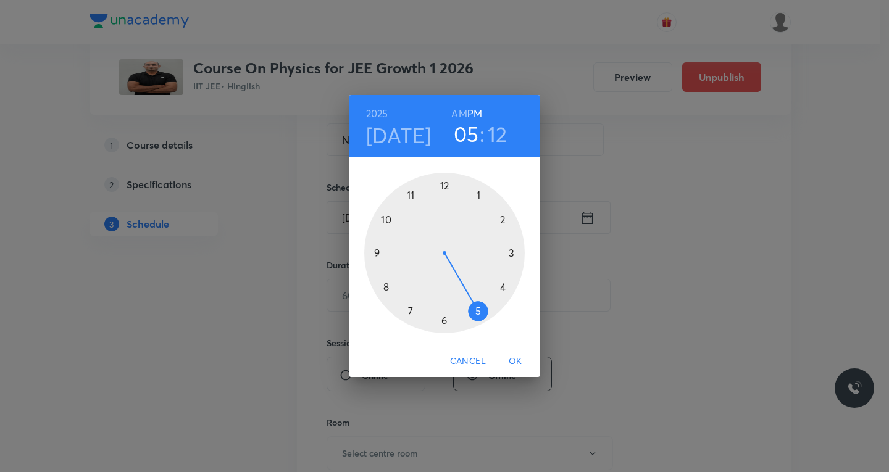
click at [445, 183] on div at bounding box center [444, 253] width 161 height 161
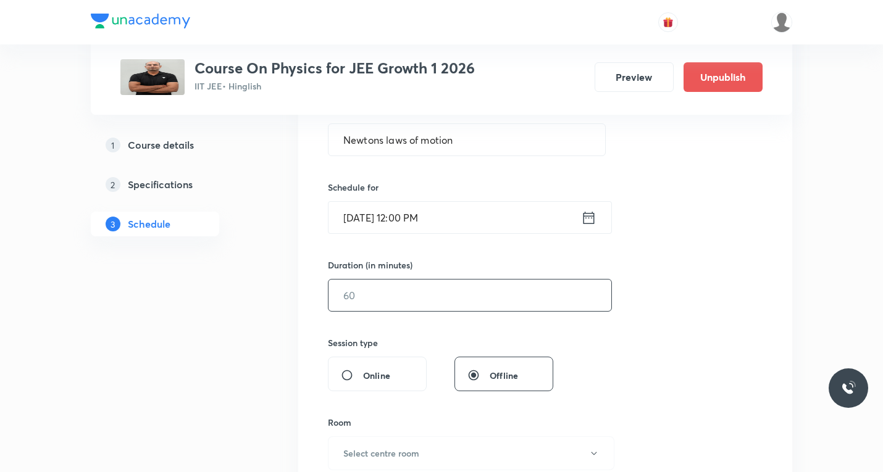
click at [419, 291] on input "text" at bounding box center [470, 295] width 283 height 31
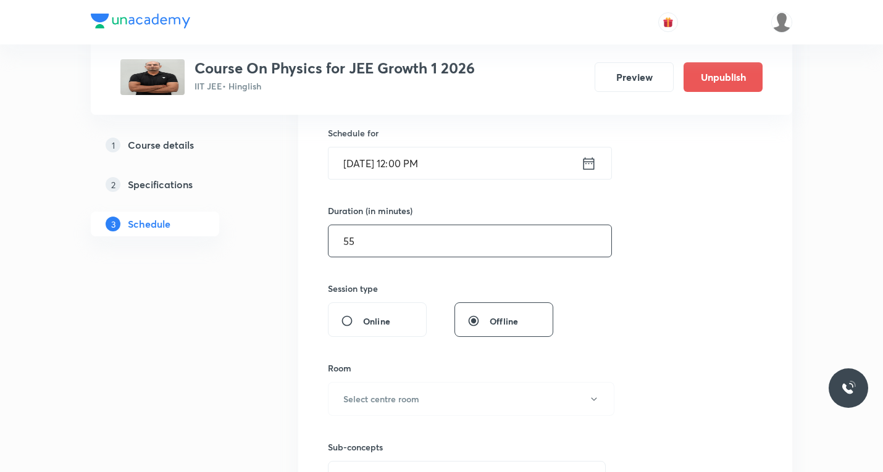
scroll to position [371, 0]
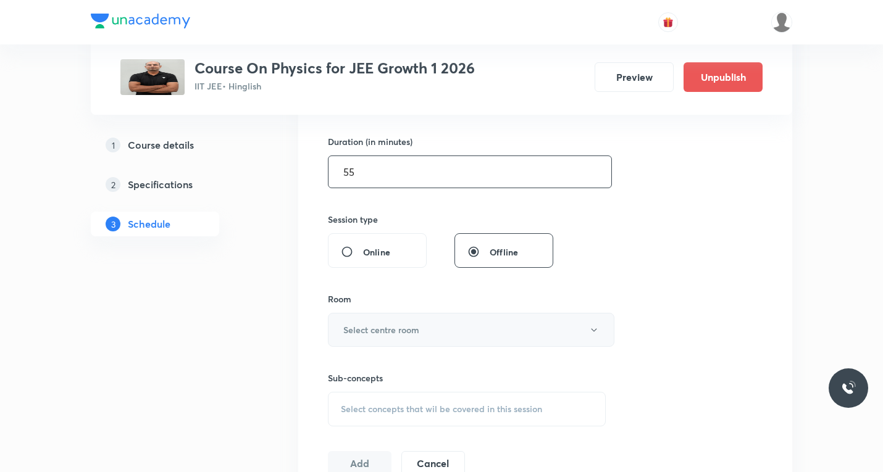
type input "55"
click at [420, 330] on button "Select centre room" at bounding box center [471, 330] width 287 height 34
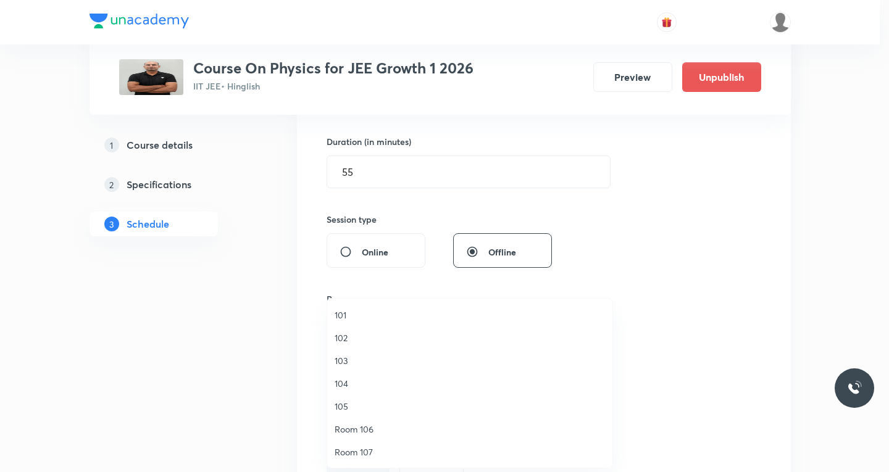
click at [345, 431] on span "Room 106" at bounding box center [470, 429] width 270 height 13
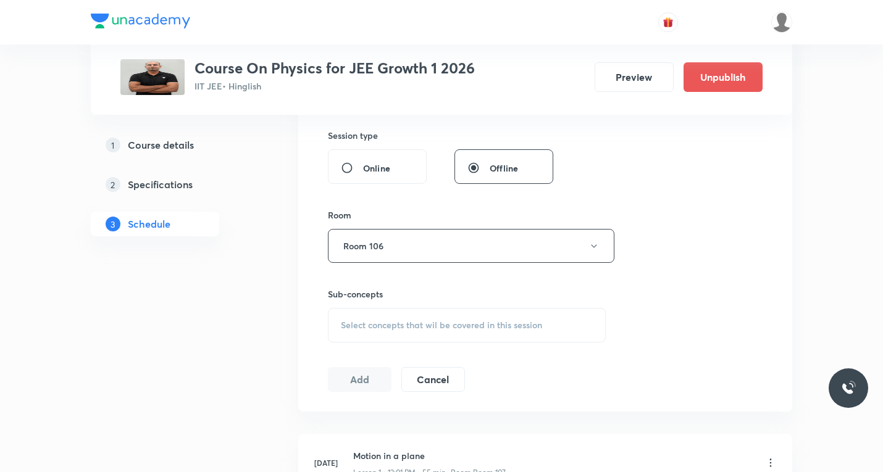
scroll to position [494, 0]
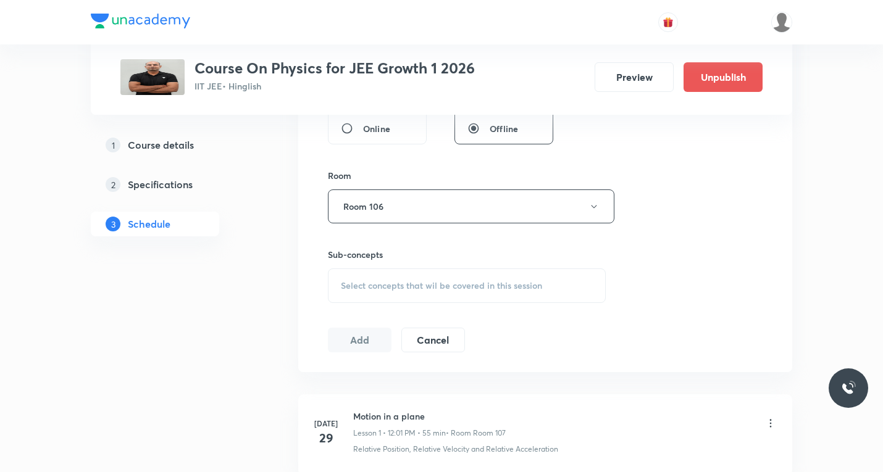
click at [393, 290] on span "Select concepts that wil be covered in this session" at bounding box center [441, 286] width 201 height 10
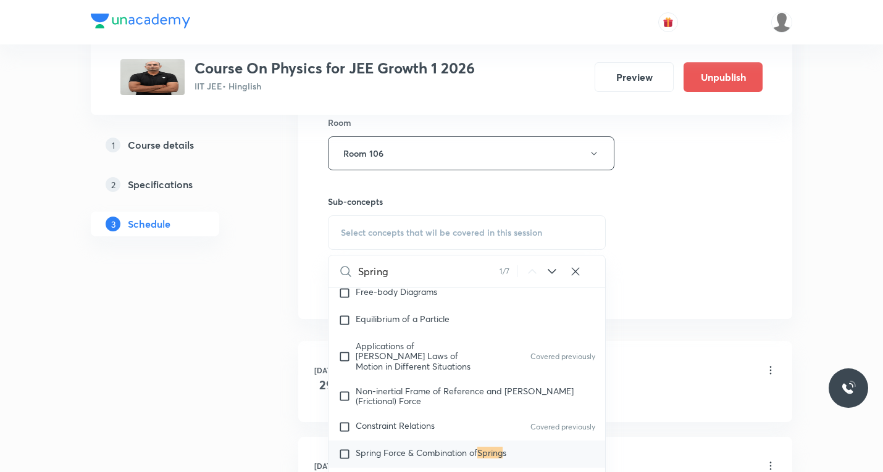
scroll to position [618, 0]
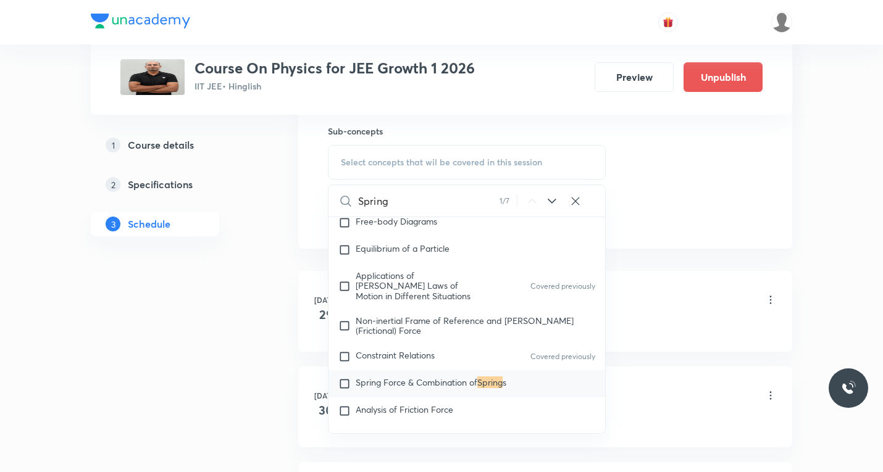
type input "Spring"
click at [345, 378] on input "checkbox" at bounding box center [346, 384] width 17 height 12
checkbox input "true"
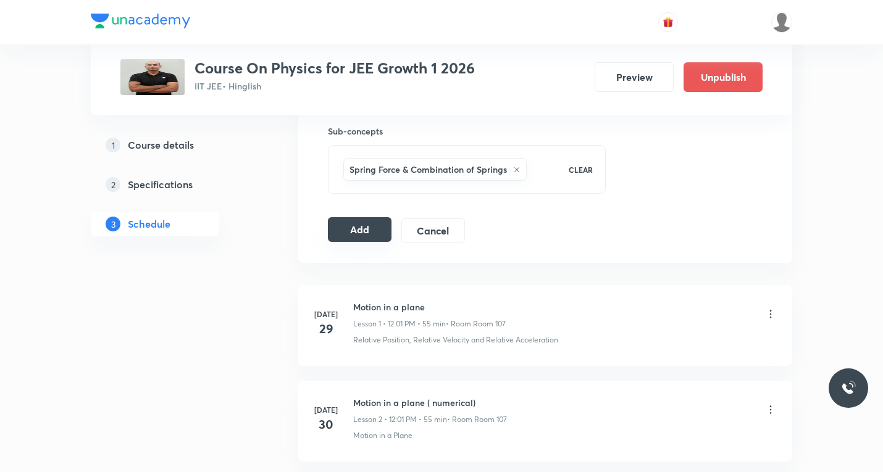
click at [360, 231] on button "Add" at bounding box center [360, 229] width 64 height 25
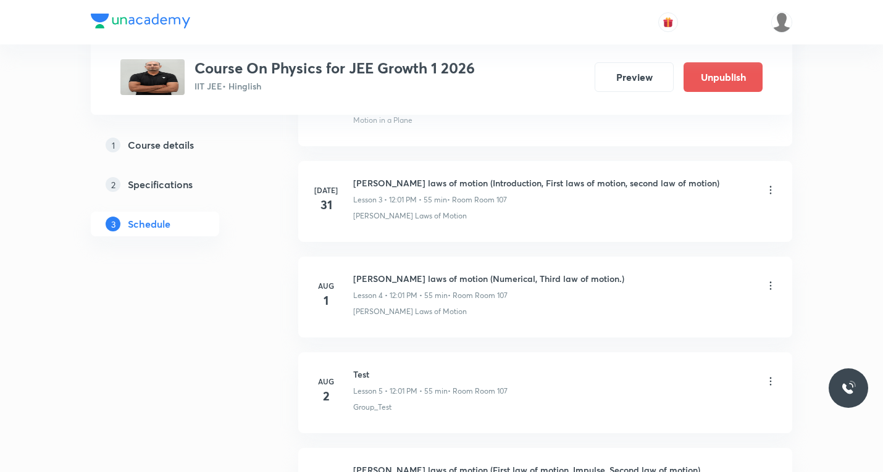
scroll to position [0, 0]
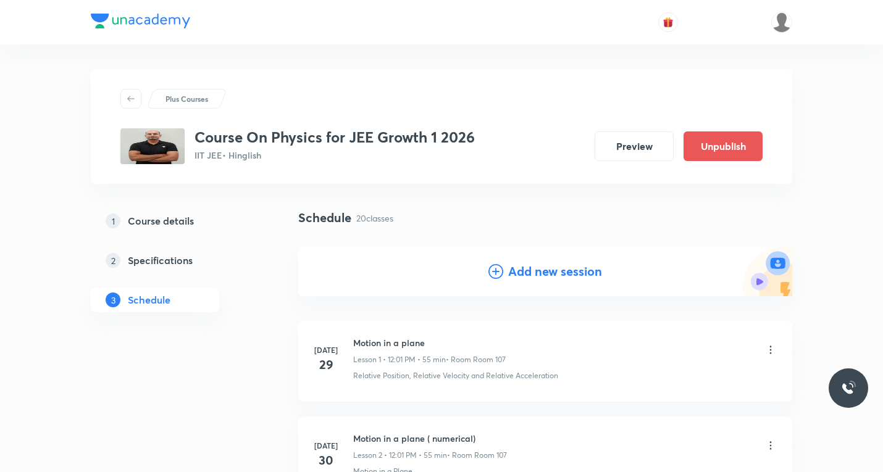
click at [500, 266] on icon at bounding box center [496, 271] width 15 height 15
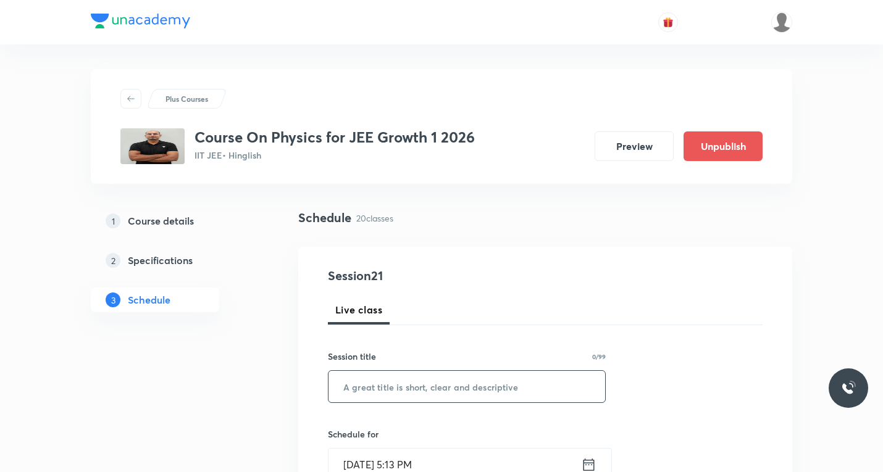
click at [401, 386] on input "text" at bounding box center [467, 386] width 277 height 31
paste input "Newtons laws of motion"
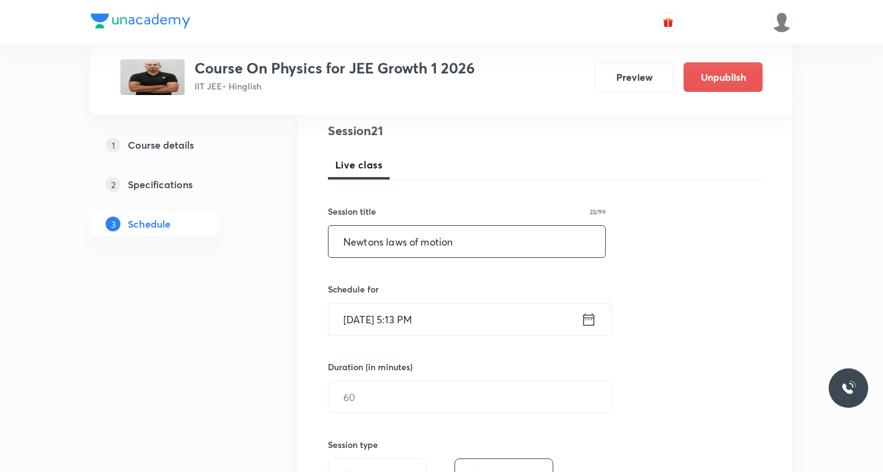
scroll to position [185, 0]
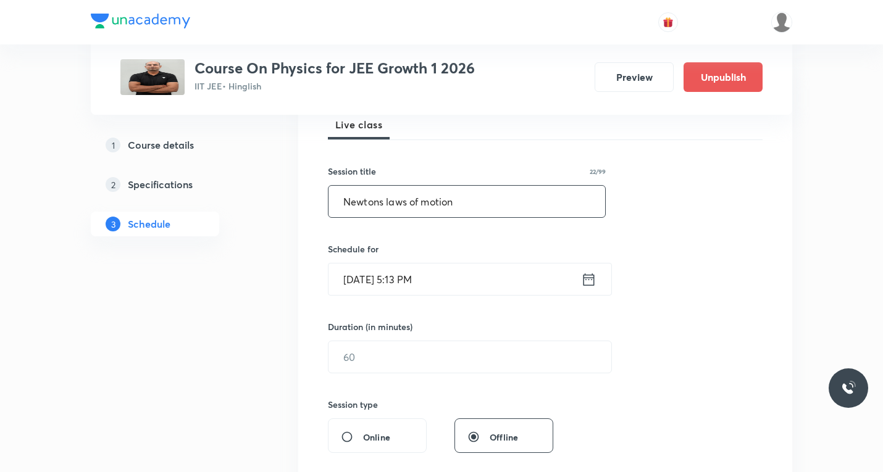
type input "Newtons laws of motion"
click at [585, 282] on icon at bounding box center [588, 279] width 15 height 17
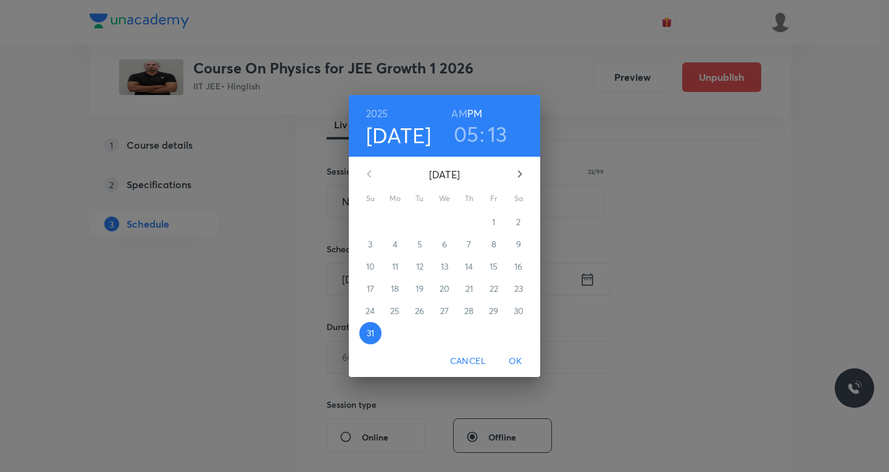
click at [524, 170] on icon "button" at bounding box center [520, 174] width 15 height 15
click at [442, 222] on p "3" at bounding box center [444, 222] width 4 height 12
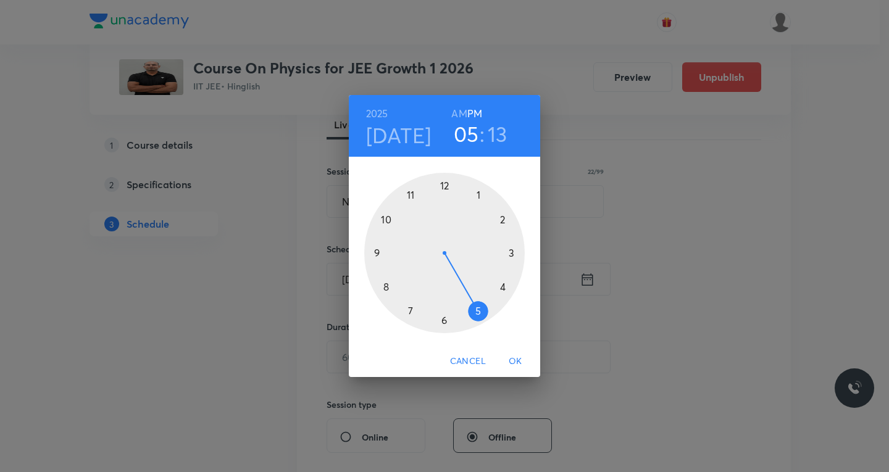
click at [479, 191] on div at bounding box center [444, 253] width 161 height 161
click at [442, 183] on div at bounding box center [444, 253] width 161 height 161
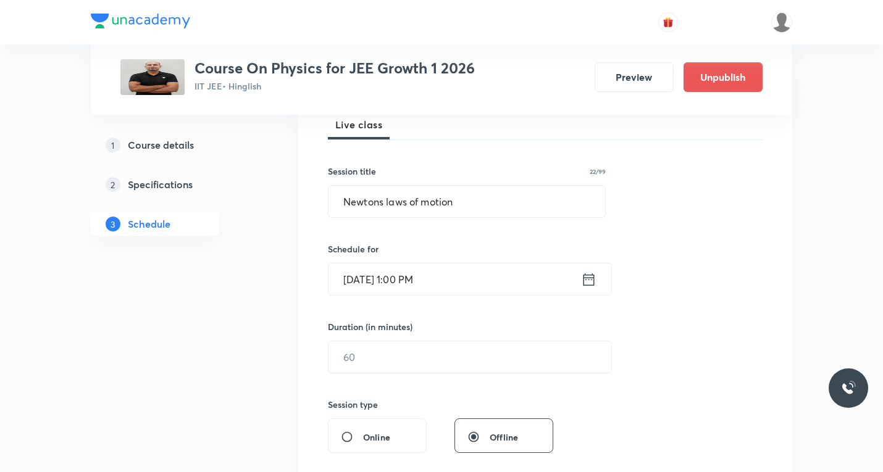
scroll to position [247, 0]
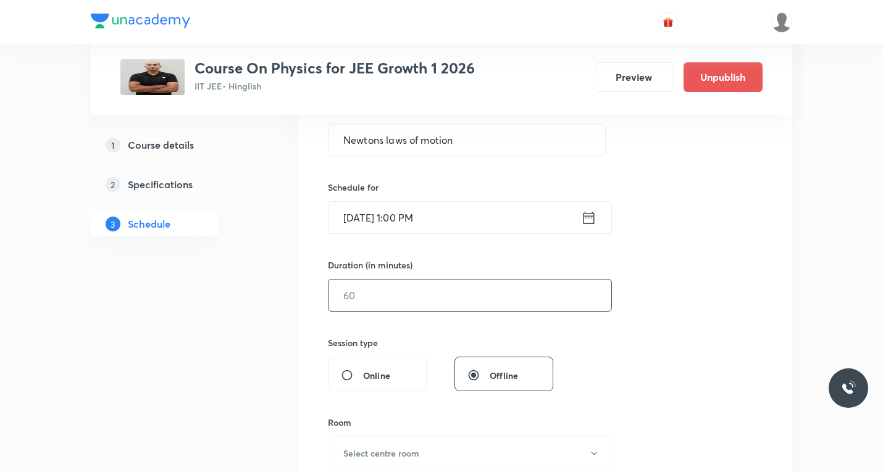
click at [438, 292] on input "text" at bounding box center [470, 295] width 283 height 31
type input "55"
click at [587, 219] on icon at bounding box center [588, 217] width 15 height 17
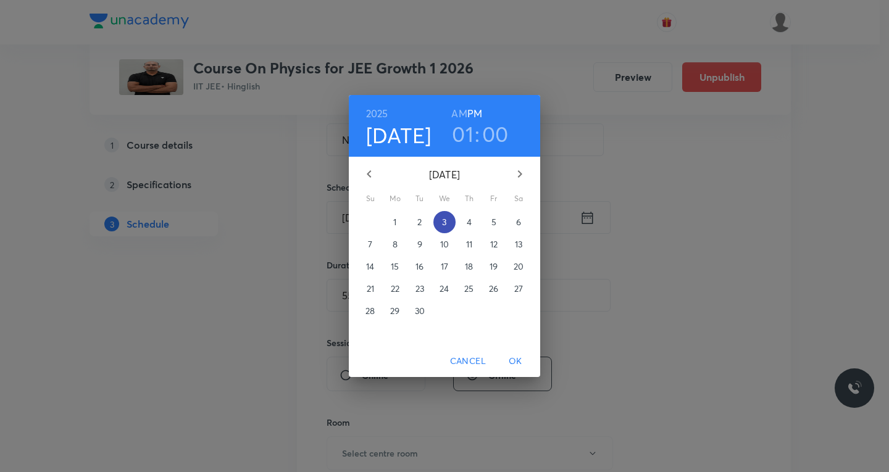
click at [447, 219] on p "3" at bounding box center [444, 222] width 4 height 12
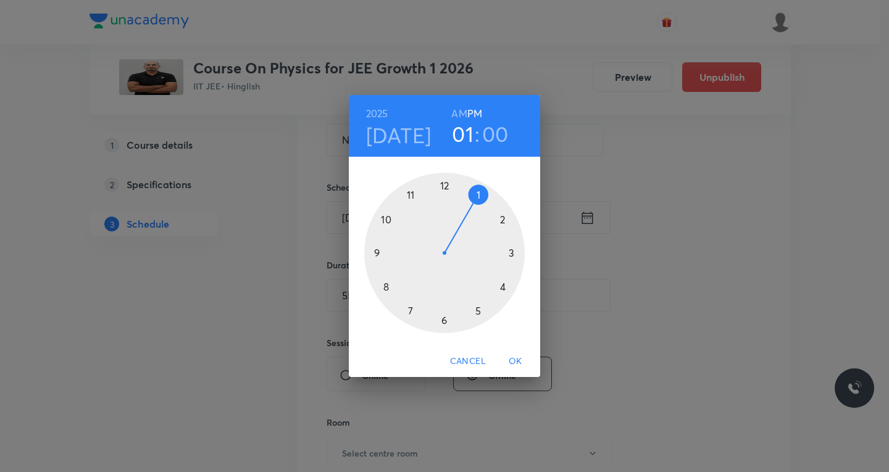
click at [447, 186] on div at bounding box center [444, 253] width 161 height 161
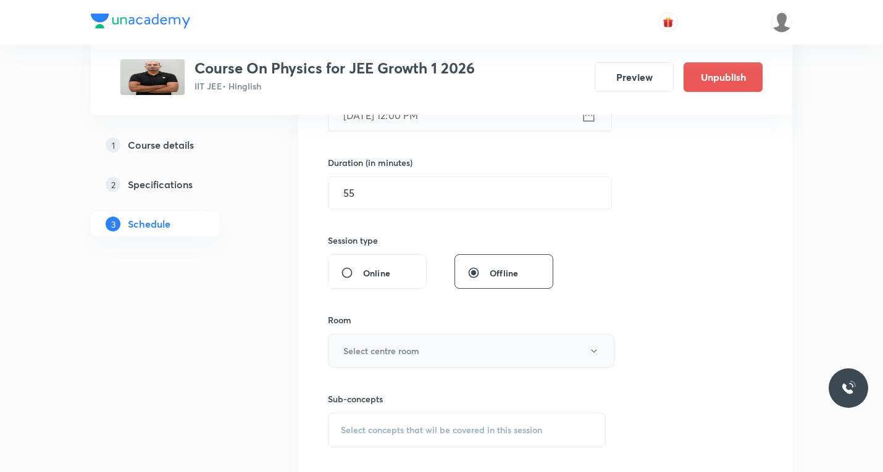
scroll to position [371, 0]
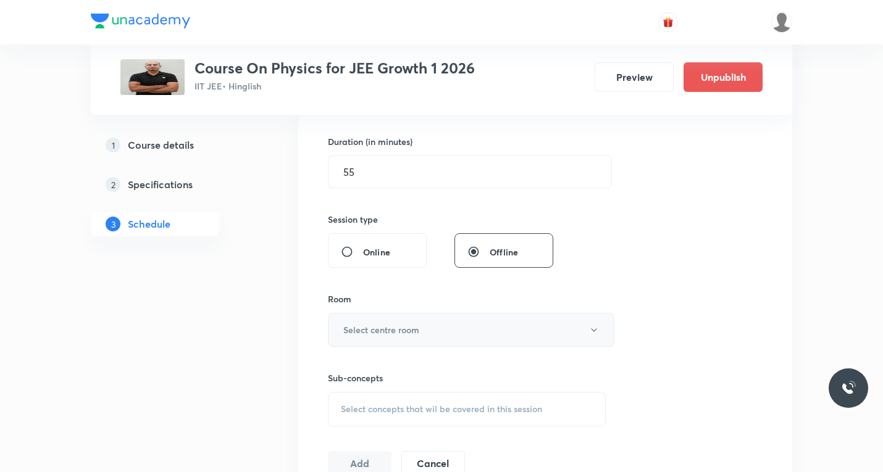
click at [437, 332] on button "Select centre room" at bounding box center [471, 330] width 287 height 34
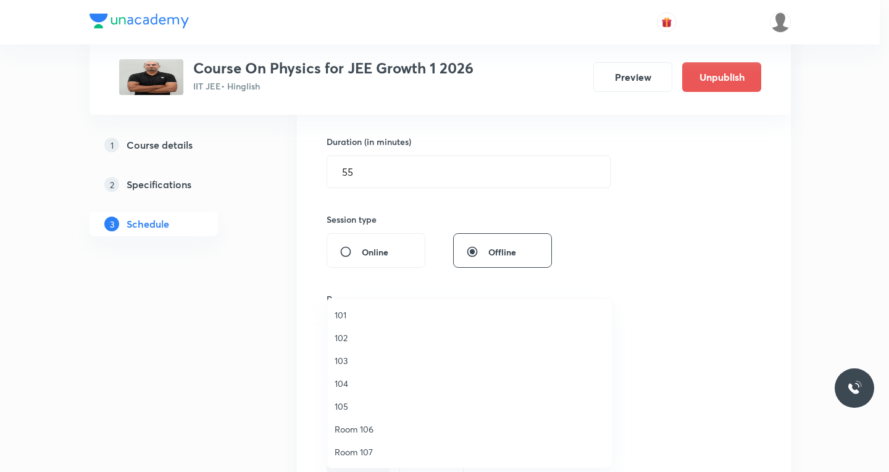
click at [359, 433] on span "Room 106" at bounding box center [470, 429] width 270 height 13
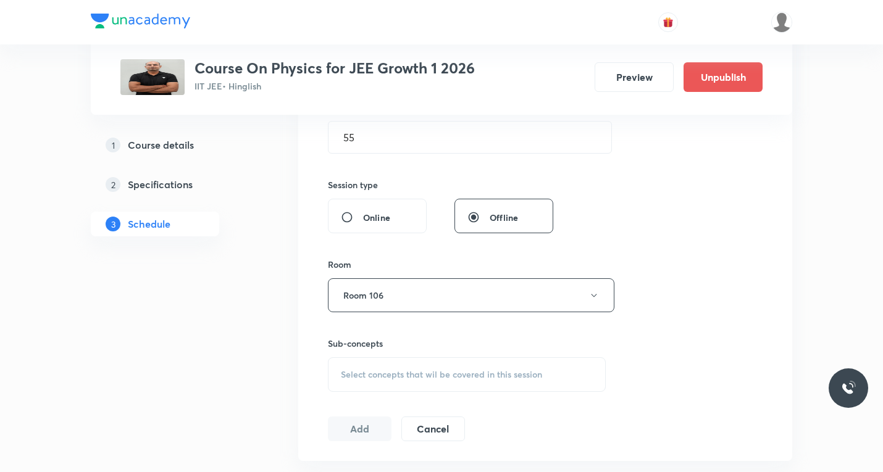
scroll to position [432, 0]
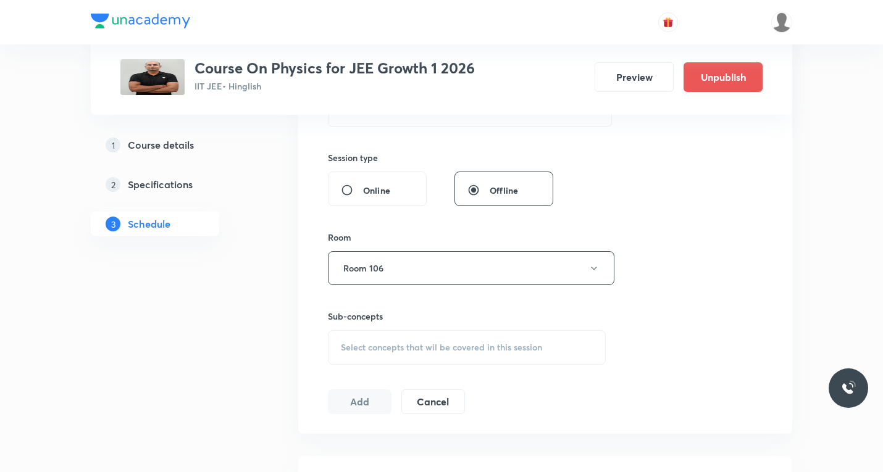
click at [412, 349] on span "Select concepts that wil be covered in this session" at bounding box center [441, 348] width 201 height 10
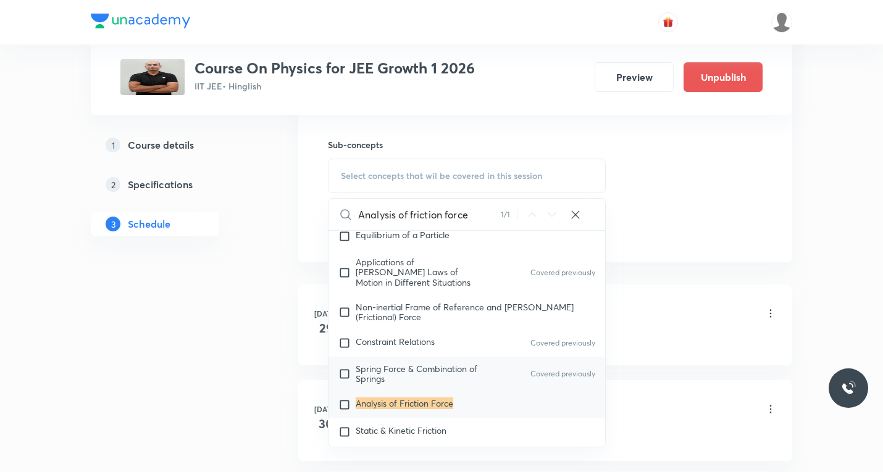
scroll to position [618, 0]
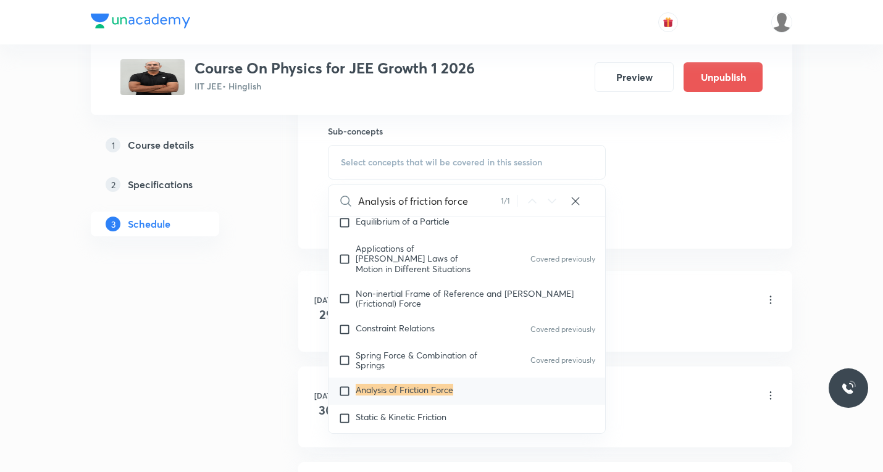
type input "Analysis of friction force"
drag, startPoint x: 346, startPoint y: 385, endPoint x: 345, endPoint y: 407, distance: 22.3
click at [346, 387] on input "checkbox" at bounding box center [346, 391] width 17 height 12
checkbox input "true"
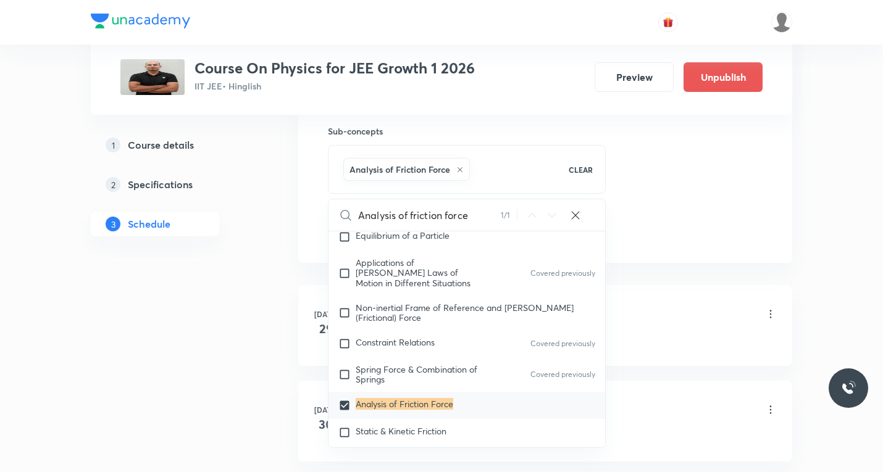
click at [345, 427] on input "checkbox" at bounding box center [346, 433] width 17 height 12
checkbox input "true"
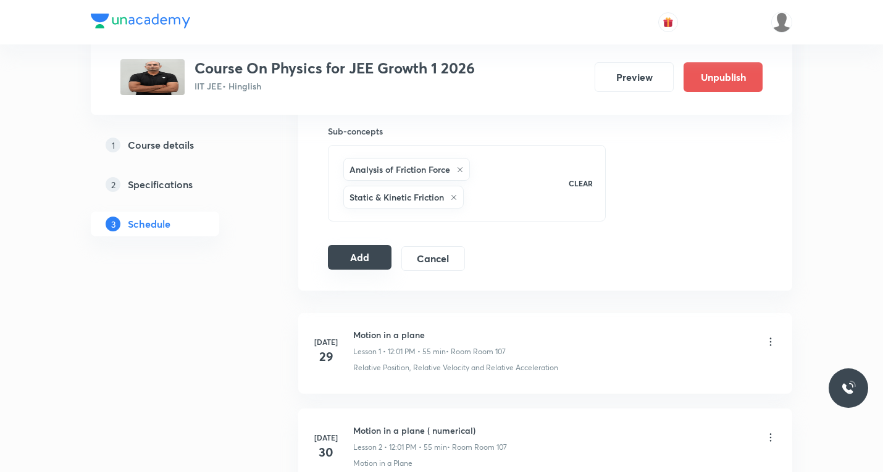
click at [361, 262] on button "Add" at bounding box center [360, 257] width 64 height 25
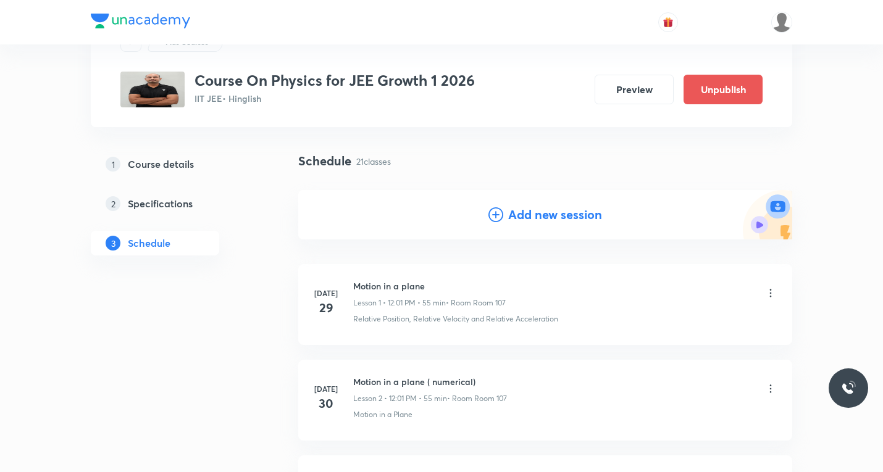
scroll to position [0, 0]
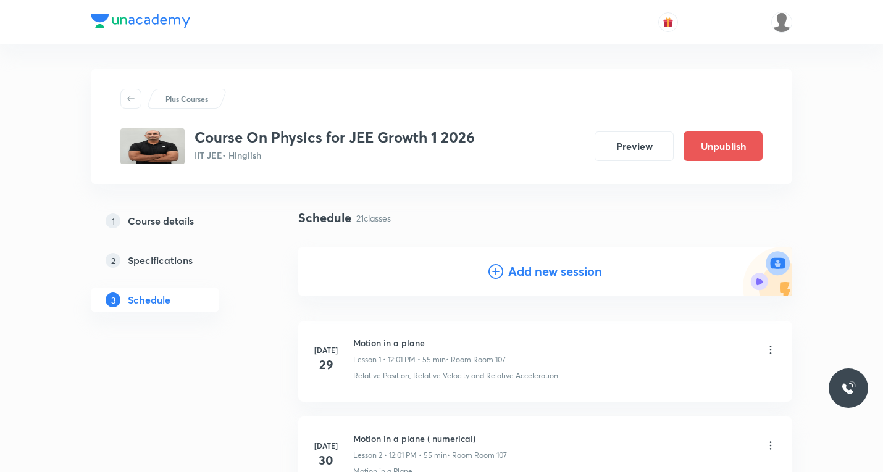
click at [497, 272] on icon at bounding box center [496, 271] width 15 height 15
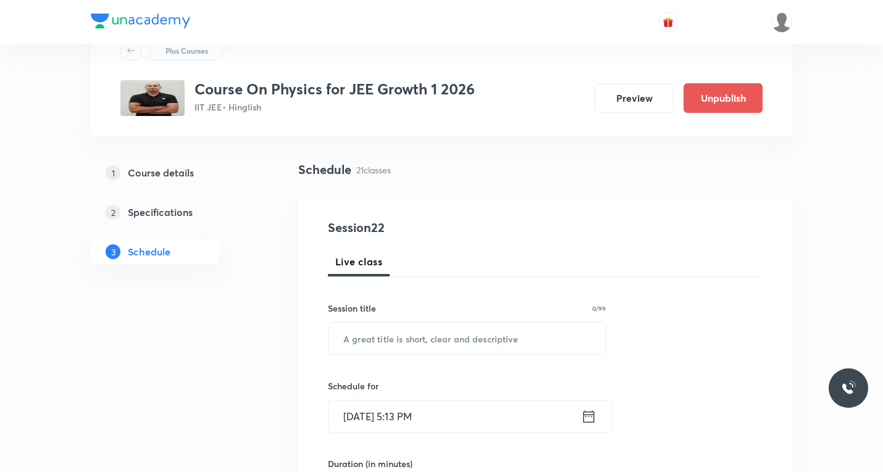
scroll to position [62, 0]
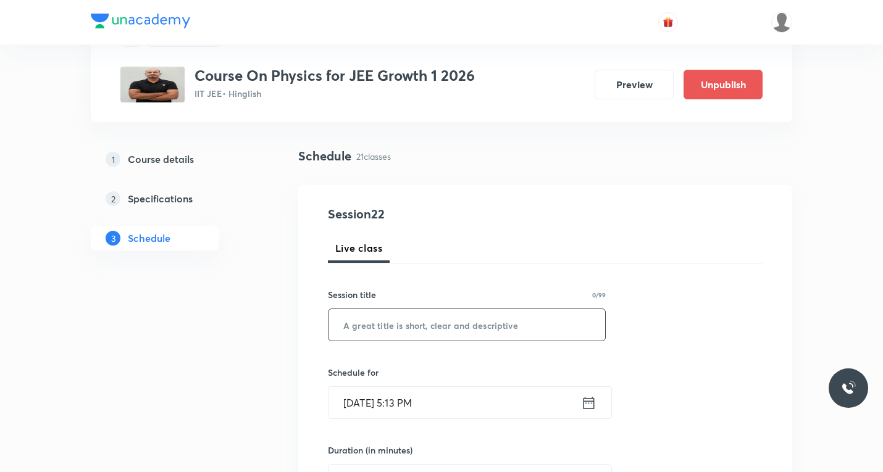
click at [422, 315] on input "text" at bounding box center [467, 324] width 277 height 31
paste input "Newtons laws of motion"
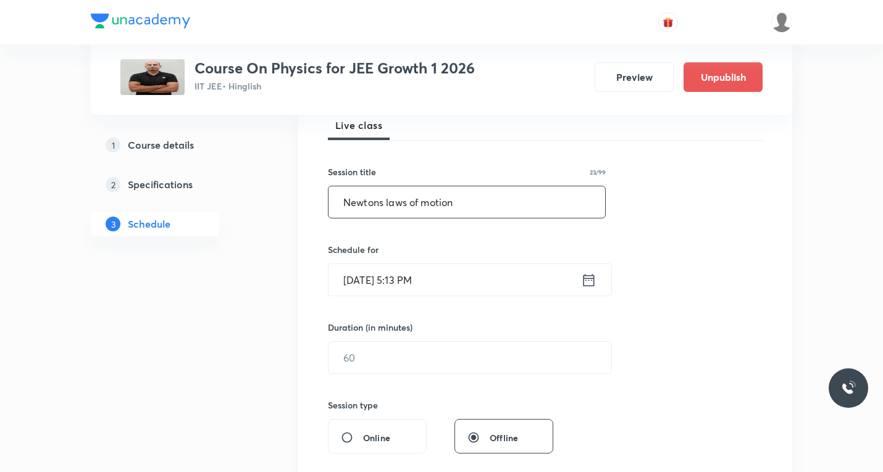
scroll to position [185, 0]
type input "Newtons laws of motion"
click at [590, 281] on icon at bounding box center [588, 279] width 15 height 17
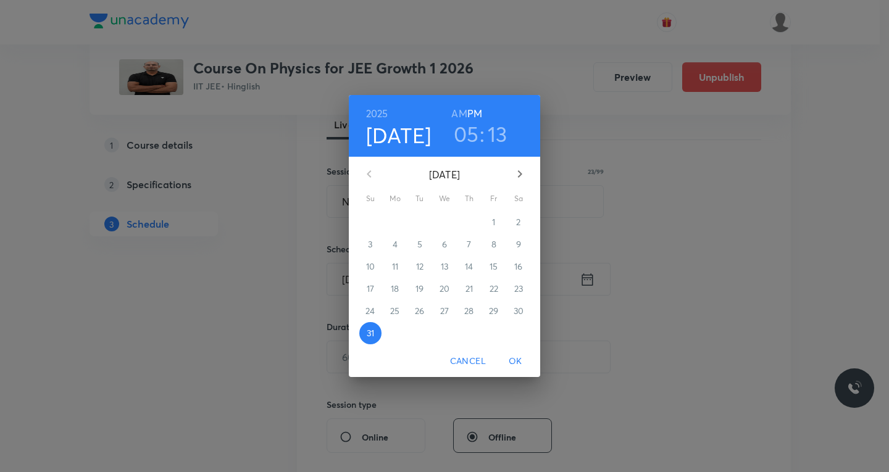
click at [521, 174] on icon "button" at bounding box center [520, 173] width 4 height 7
click at [471, 221] on p "4" at bounding box center [469, 222] width 5 height 12
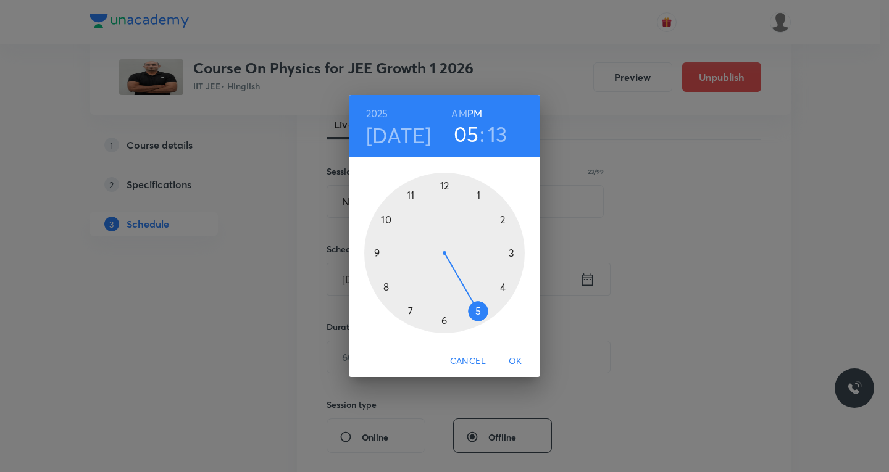
click at [447, 183] on div at bounding box center [444, 253] width 161 height 161
click at [445, 185] on div at bounding box center [444, 253] width 161 height 161
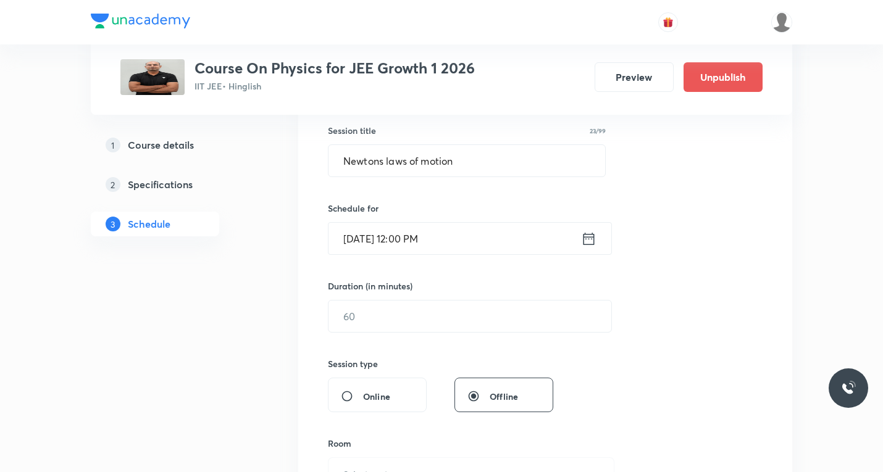
scroll to position [309, 0]
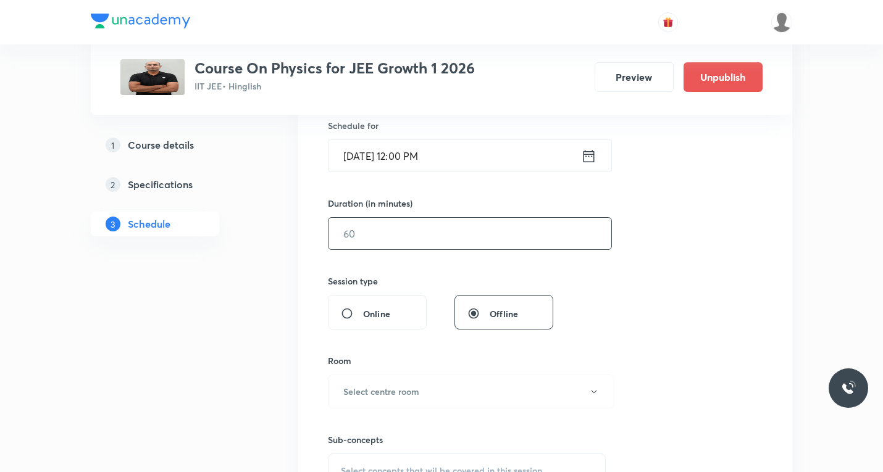
click at [431, 228] on input "text" at bounding box center [470, 233] width 283 height 31
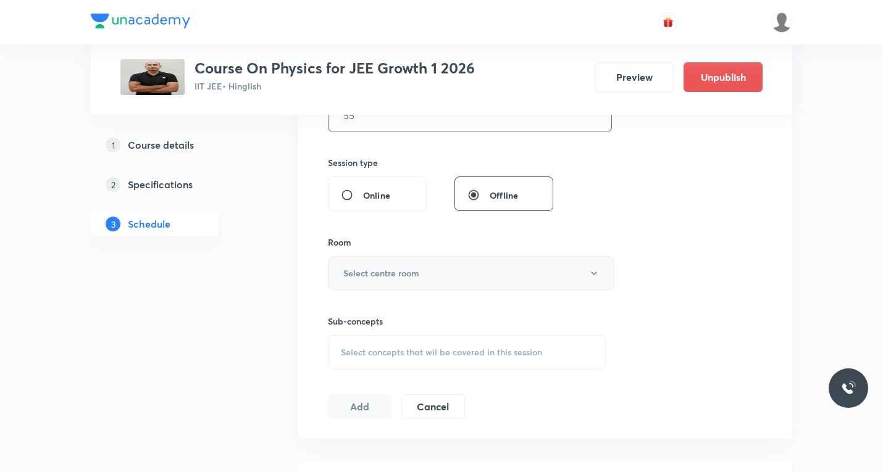
scroll to position [432, 0]
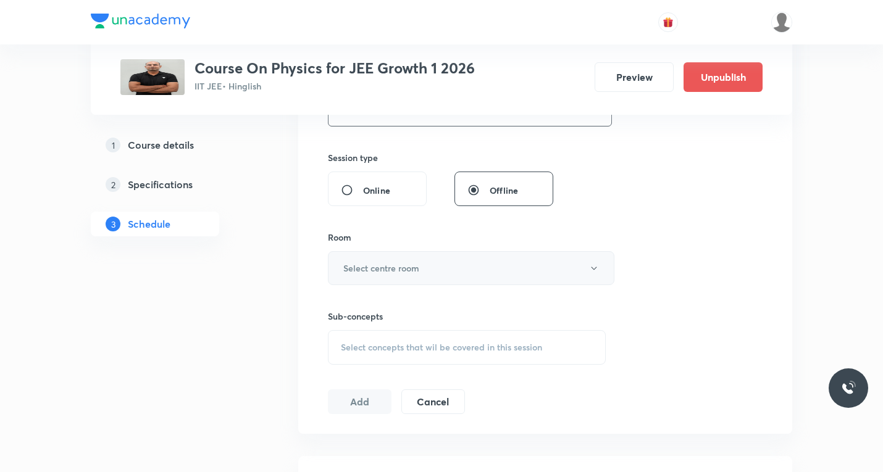
type input "55"
click at [442, 262] on button "Select centre room" at bounding box center [471, 268] width 287 height 34
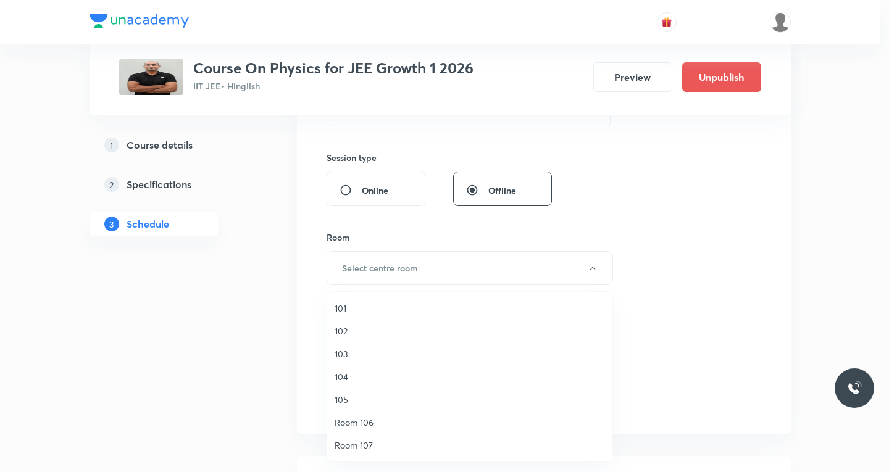
click at [353, 421] on span "Room 106" at bounding box center [470, 422] width 270 height 13
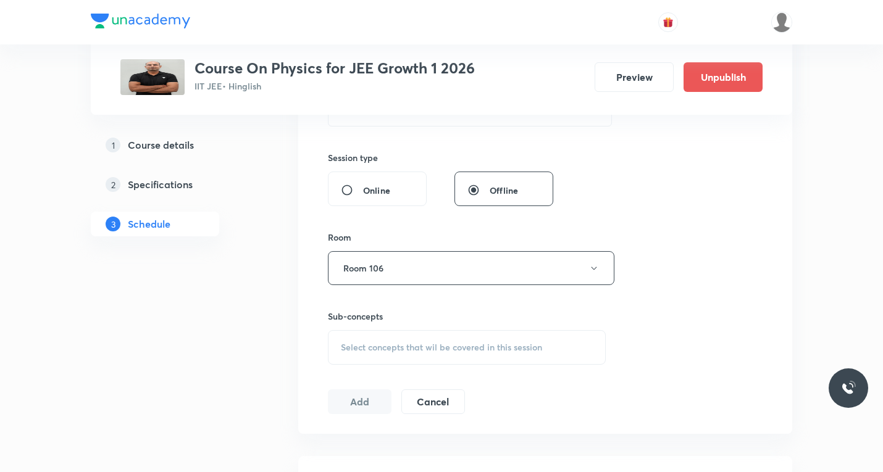
click at [414, 350] on span "Select concepts that wil be covered in this session" at bounding box center [441, 348] width 201 height 10
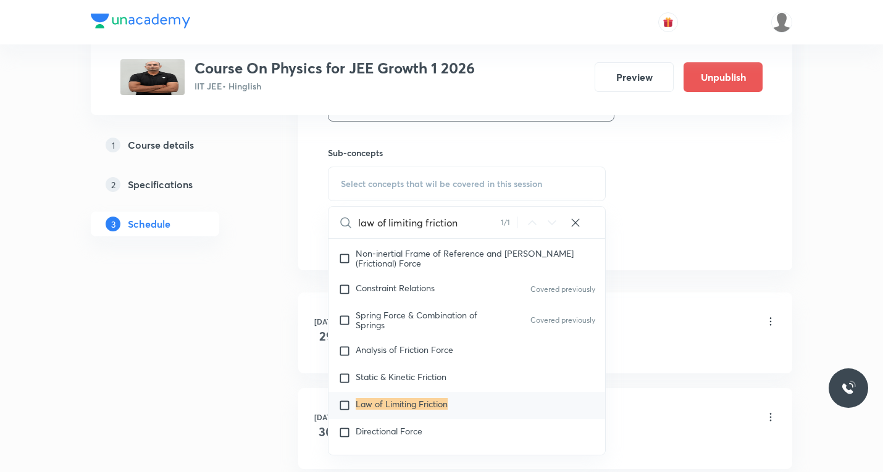
scroll to position [618, 0]
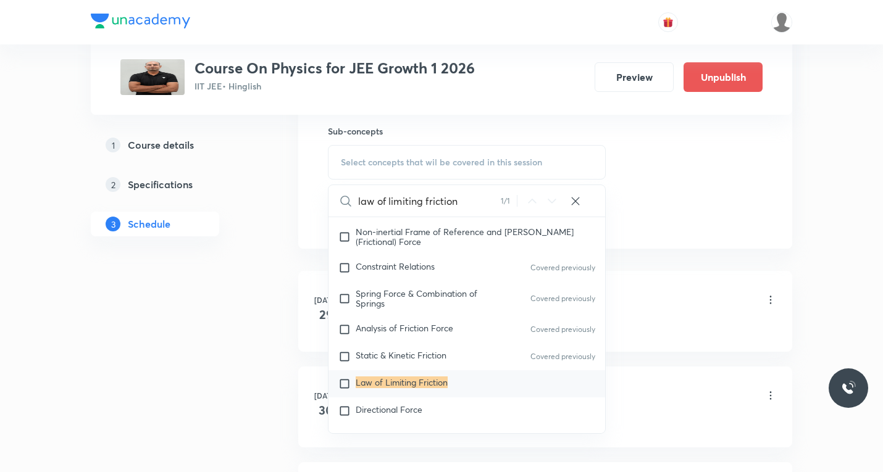
type input "law of limiting friction"
click at [343, 378] on input "checkbox" at bounding box center [346, 384] width 17 height 12
checkbox input "true"
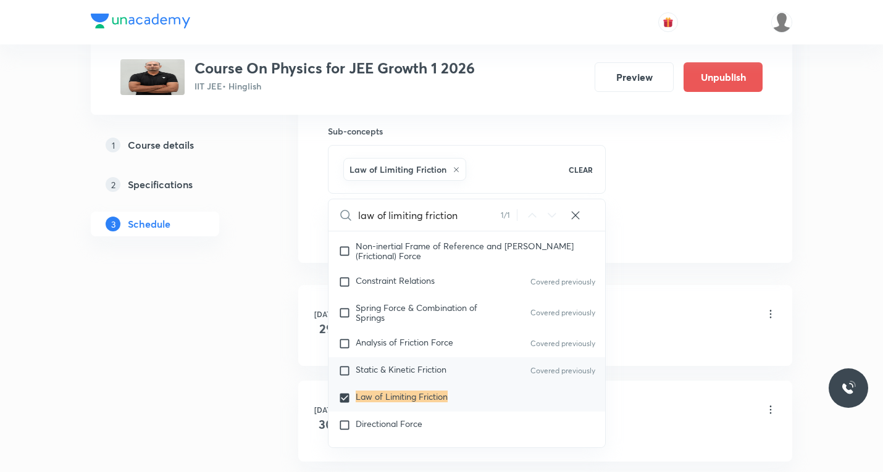
click at [348, 366] on input "checkbox" at bounding box center [346, 371] width 17 height 12
checkbox input "true"
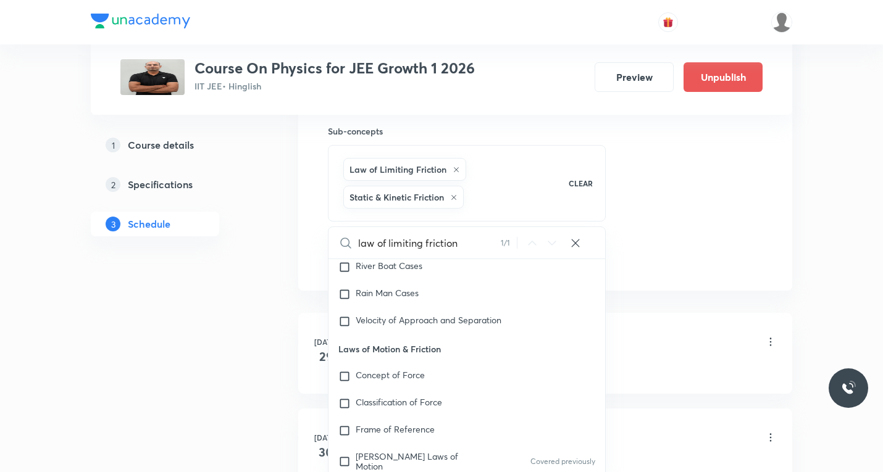
scroll to position [1973, 0]
click at [477, 245] on input "law of limiting friction" at bounding box center [429, 242] width 143 height 31
paste input "numericals"
type input "numericals"
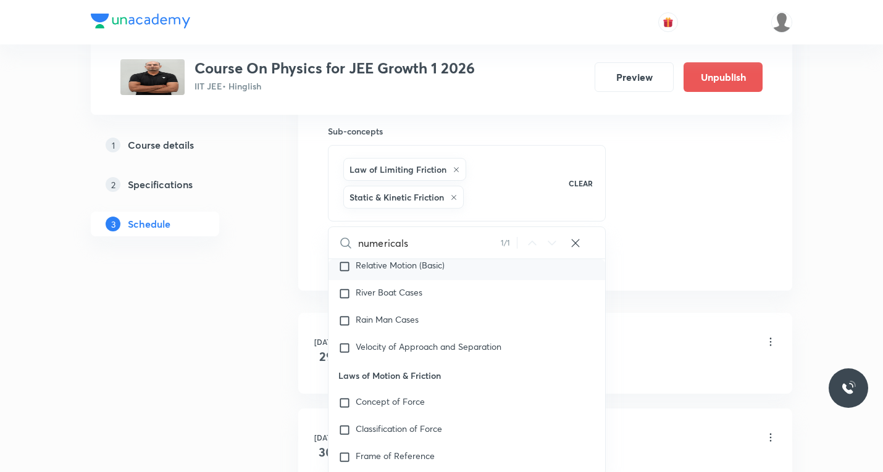
checkbox input "true"
type input "numericals"
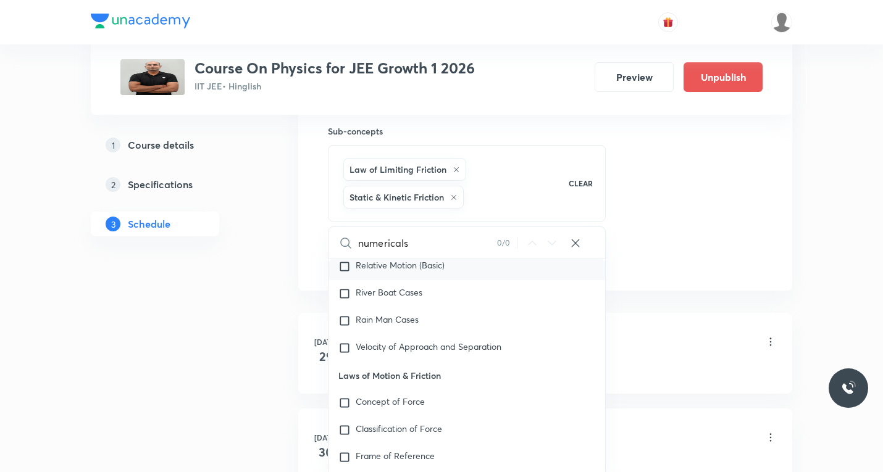
checkbox input "true"
type input "numerical"
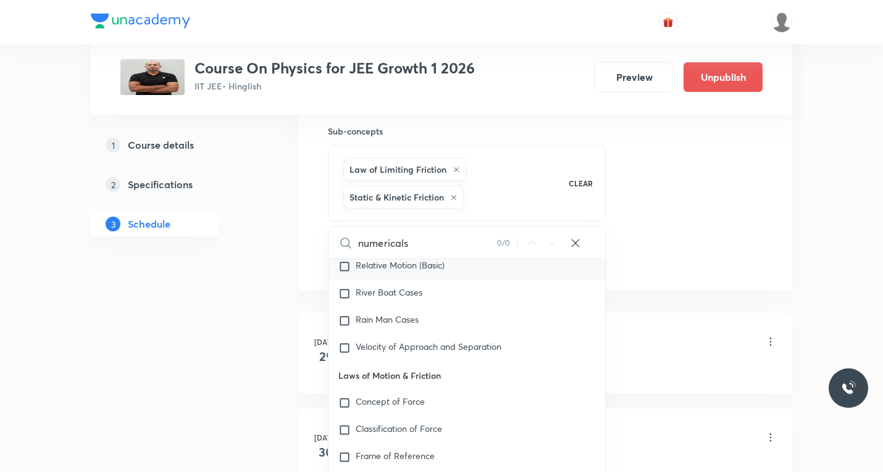
checkbox input "true"
type input "numerica"
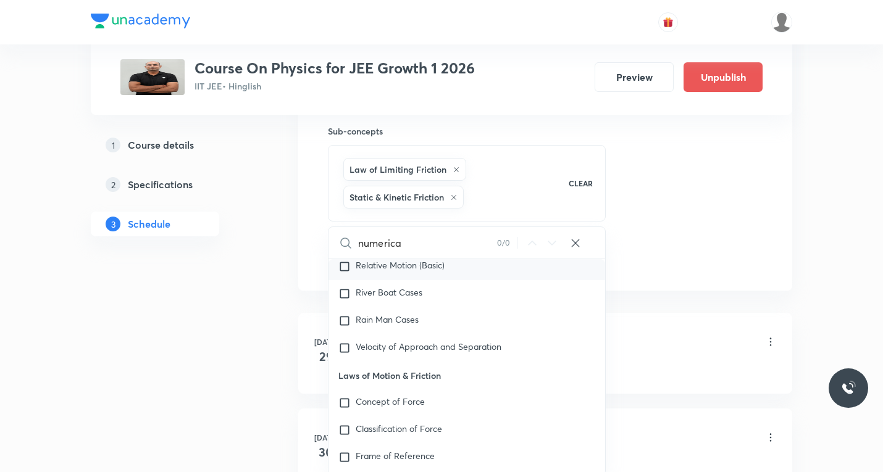
checkbox input "true"
type input "numeric"
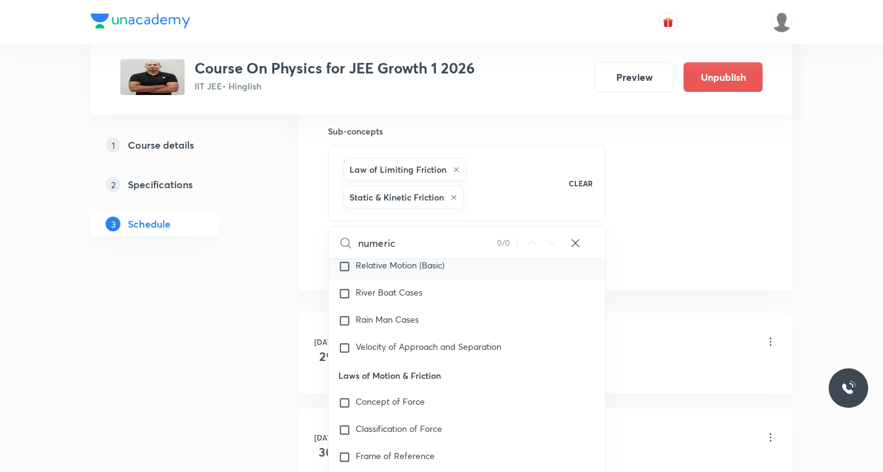
checkbox input "true"
type input "numeric"
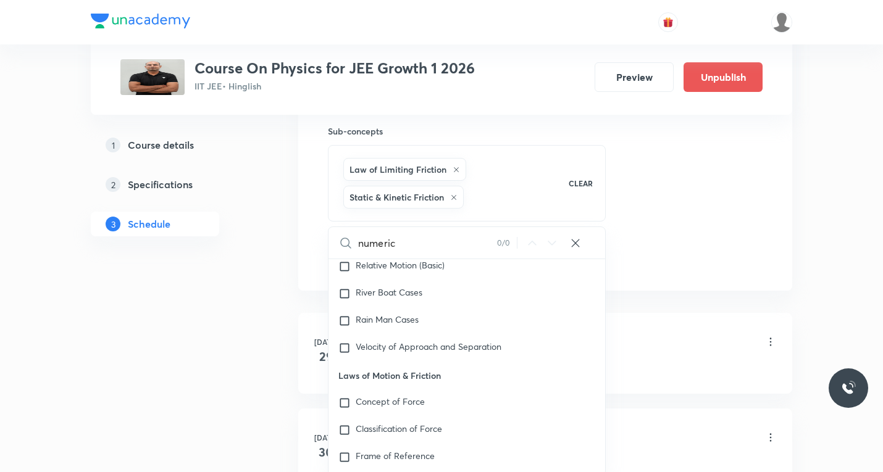
click at [576, 243] on icon at bounding box center [575, 243] width 8 height 8
checkbox input "true"
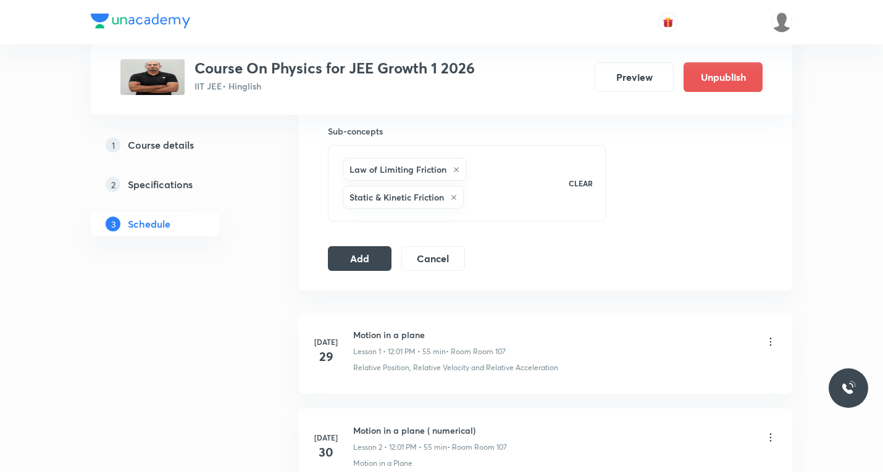
click at [359, 257] on button "Add" at bounding box center [360, 258] width 64 height 25
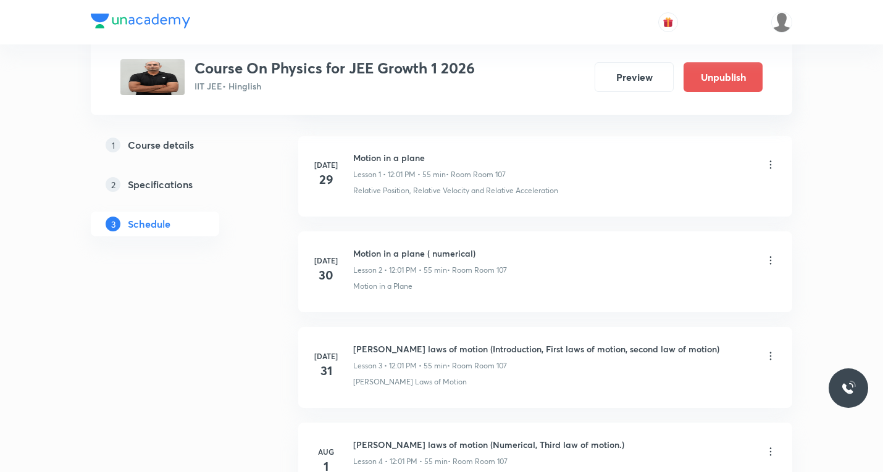
scroll to position [0, 0]
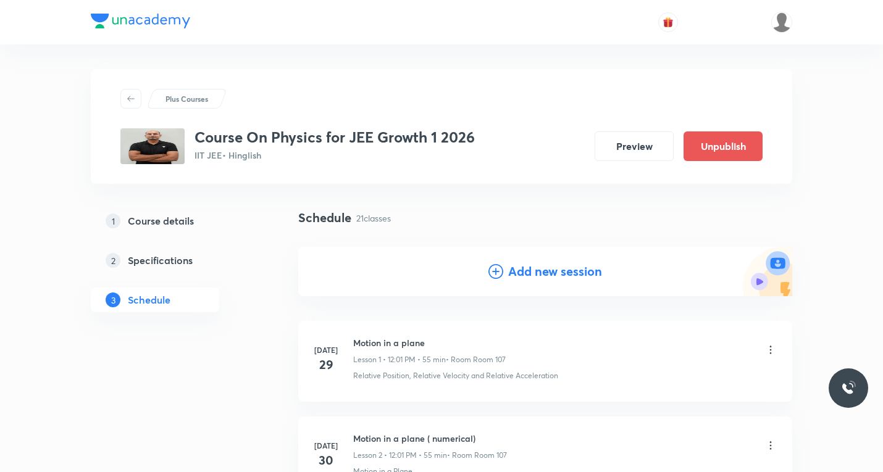
click at [493, 269] on icon at bounding box center [496, 271] width 15 height 15
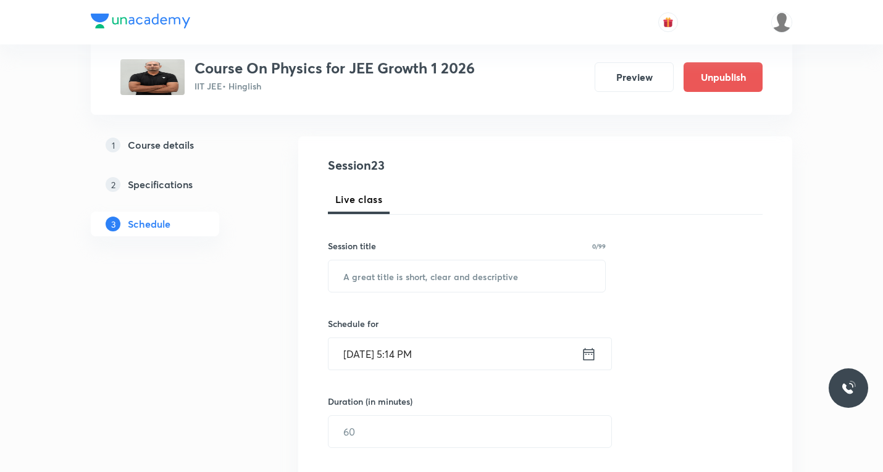
scroll to position [124, 0]
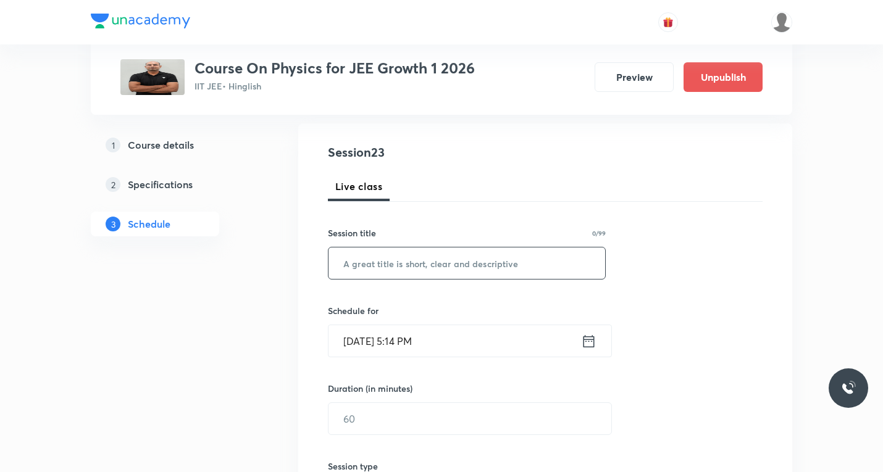
click at [446, 264] on input "text" at bounding box center [467, 263] width 277 height 31
paste input "-Newtons laws of motion"
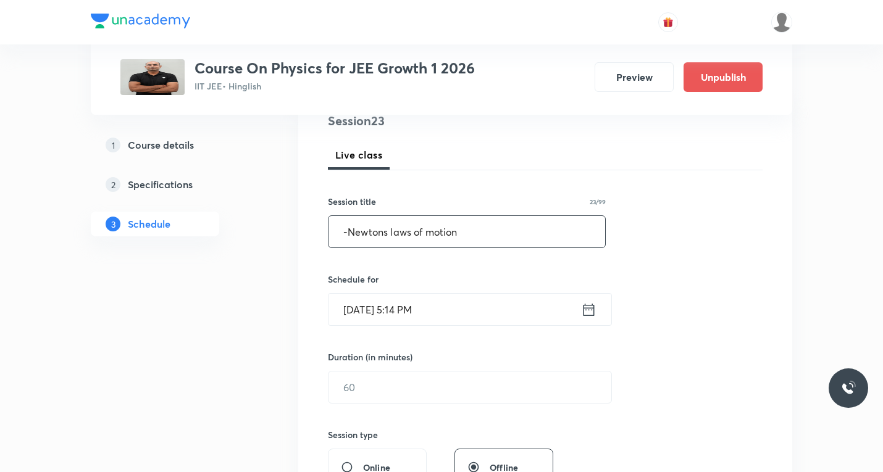
scroll to position [185, 0]
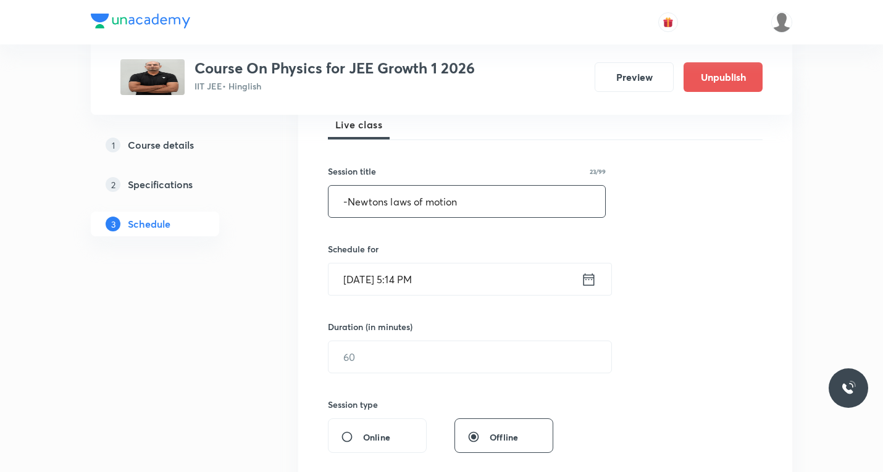
type input "-Newtons laws of motion"
click at [584, 279] on icon at bounding box center [589, 279] width 11 height 12
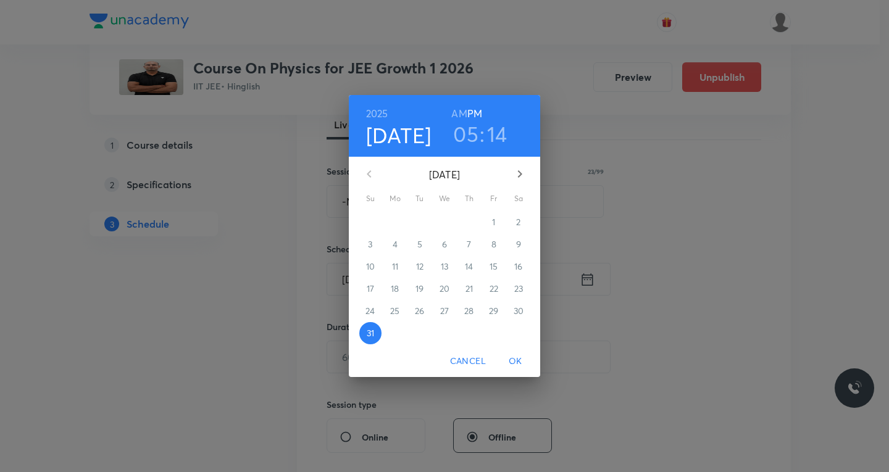
click at [518, 174] on icon "button" at bounding box center [520, 174] width 15 height 15
click at [496, 223] on p "5" at bounding box center [494, 222] width 5 height 12
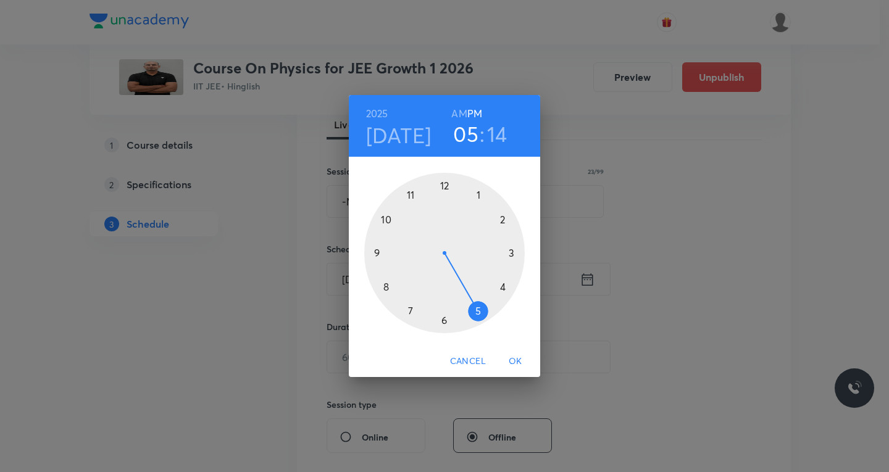
click at [448, 187] on div at bounding box center [444, 253] width 161 height 161
click at [443, 185] on div at bounding box center [444, 253] width 161 height 161
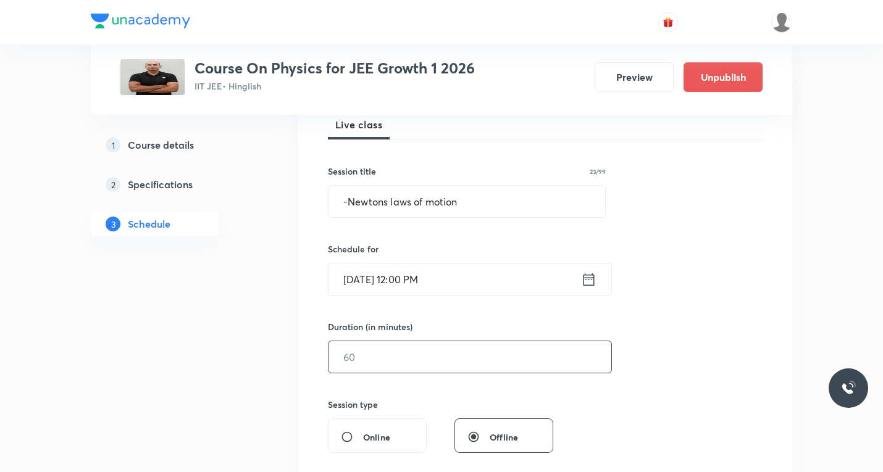
click at [408, 353] on input "text" at bounding box center [470, 357] width 283 height 31
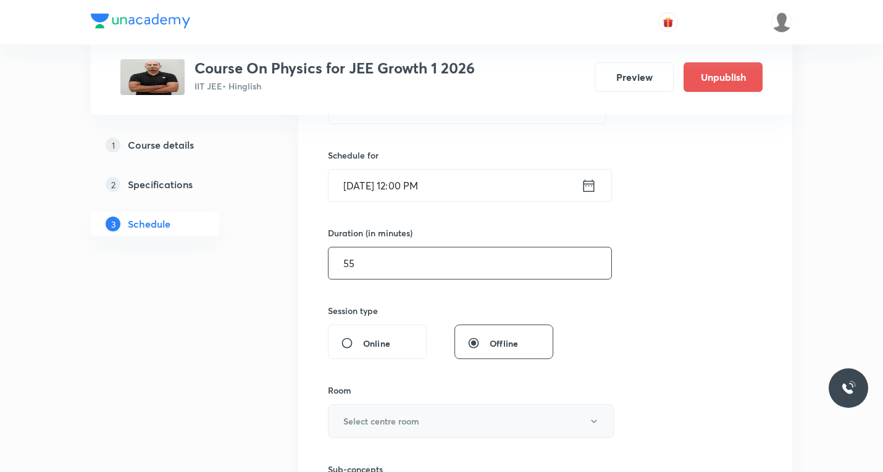
scroll to position [432, 0]
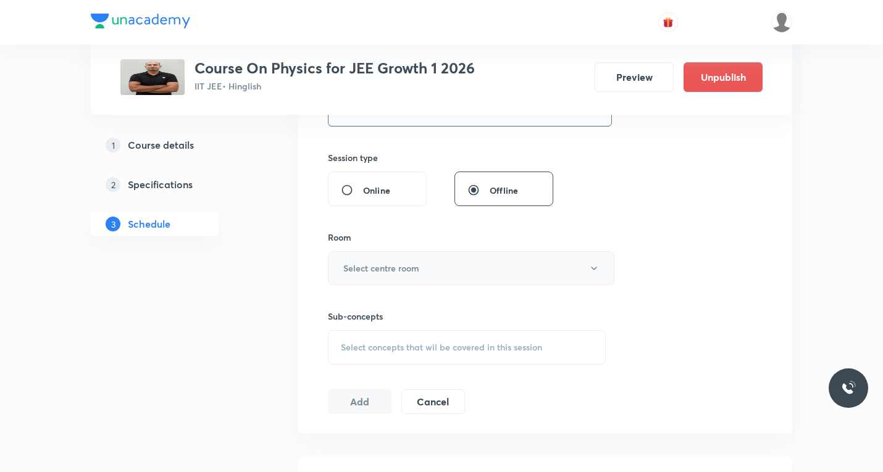
type input "55"
click at [452, 264] on button "Select centre room" at bounding box center [471, 268] width 287 height 34
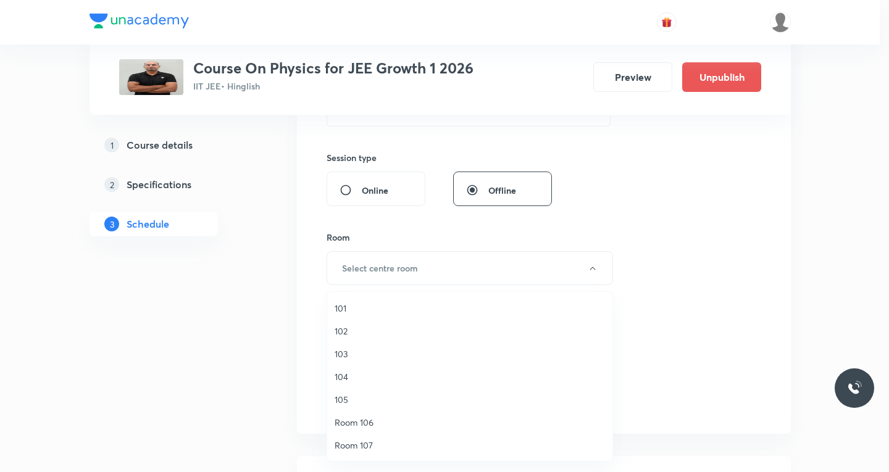
click at [353, 422] on span "Room 106" at bounding box center [470, 422] width 270 height 13
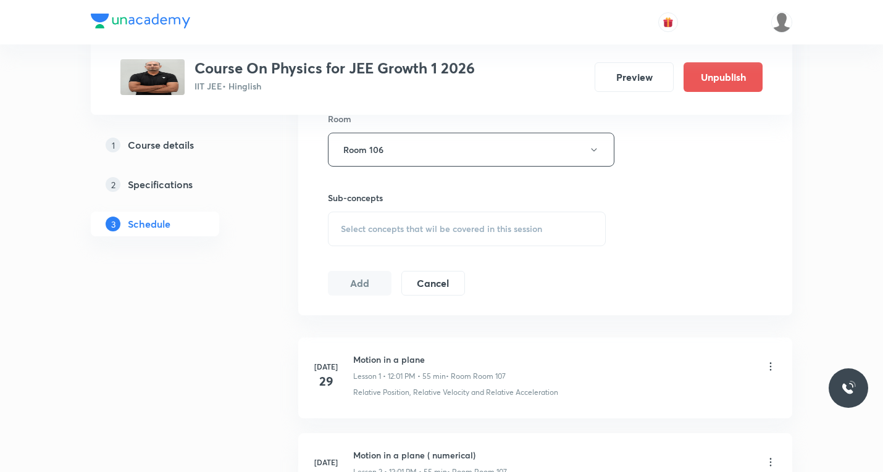
scroll to position [556, 0]
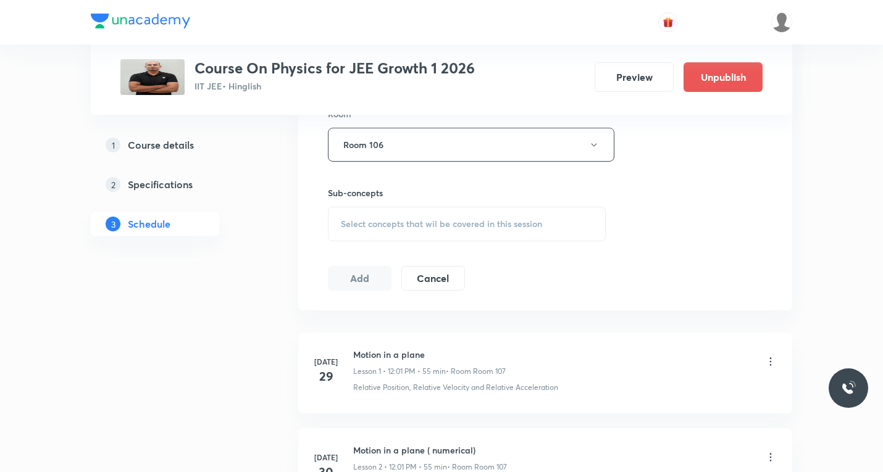
click at [405, 224] on span "Select concepts that wil be covered in this session" at bounding box center [441, 224] width 201 height 10
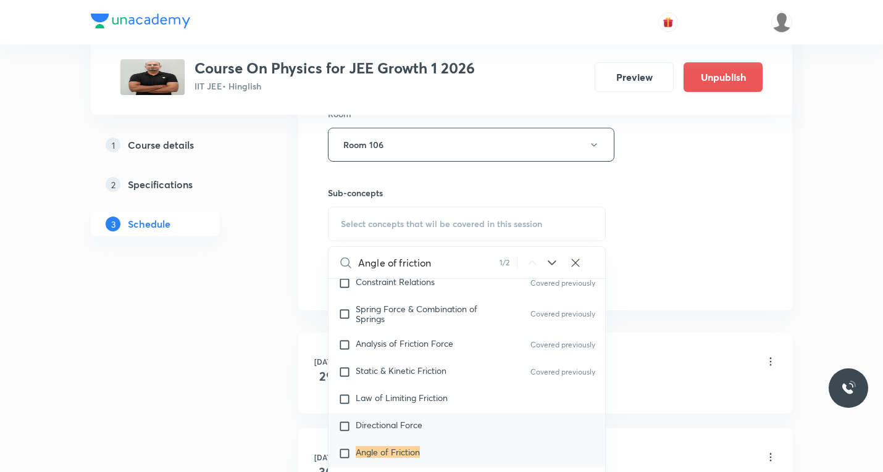
scroll to position [2398, 0]
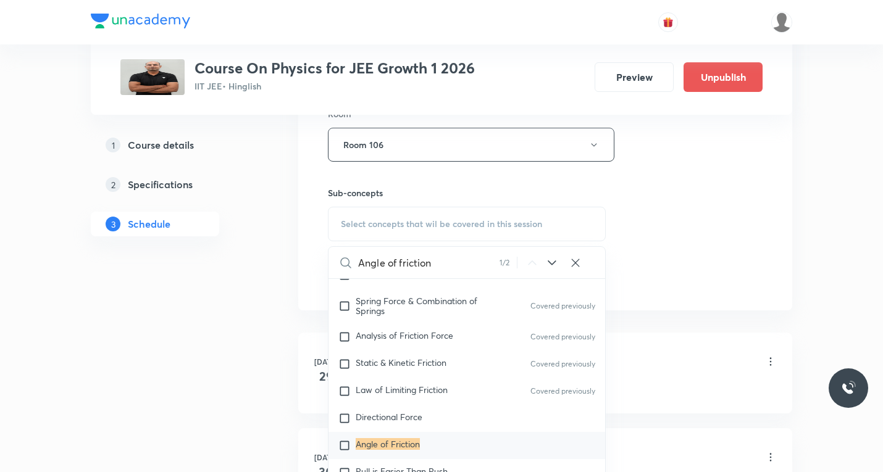
type input "Angle of friction"
click at [343, 440] on input "checkbox" at bounding box center [346, 446] width 17 height 12
checkbox input "true"
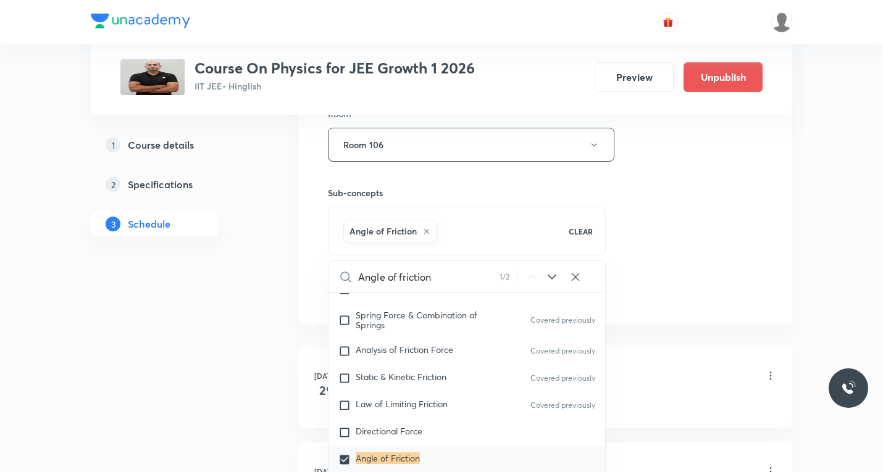
click at [440, 282] on input "Angle of friction" at bounding box center [428, 276] width 141 height 31
paste input "angle of repose"
type input "angle of repose"
checkbox input "true"
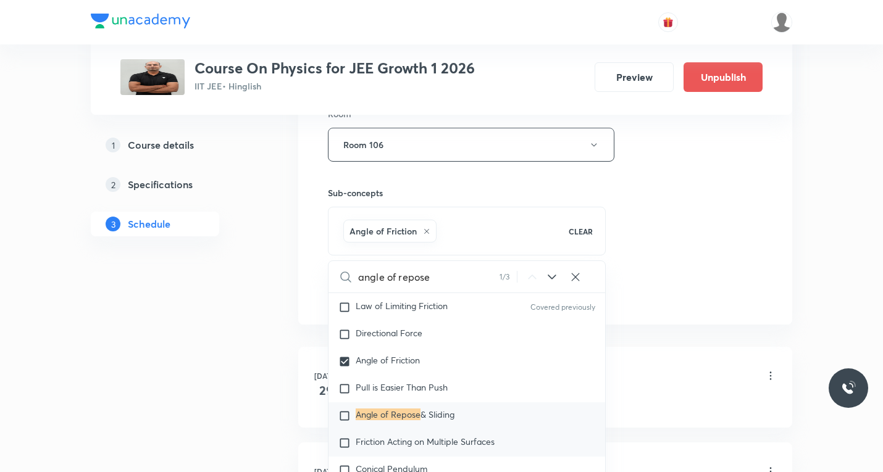
scroll to position [2514, 0]
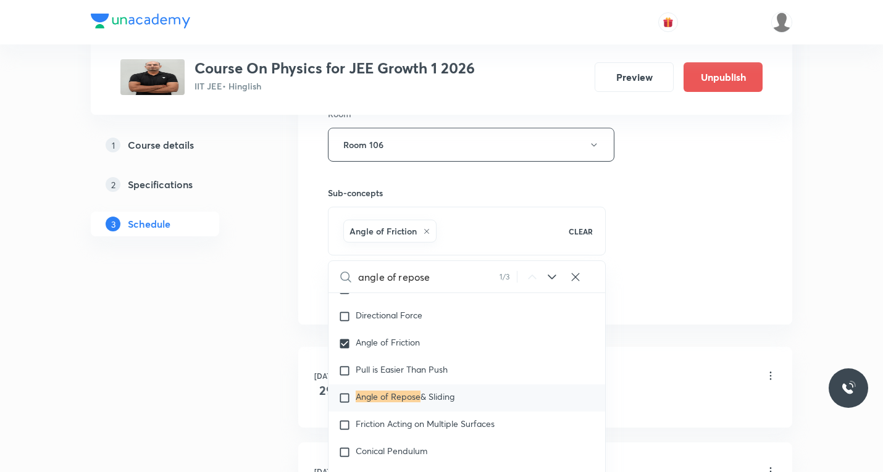
type input "angle of repose"
click at [345, 392] on input "checkbox" at bounding box center [346, 398] width 17 height 12
checkbox input "true"
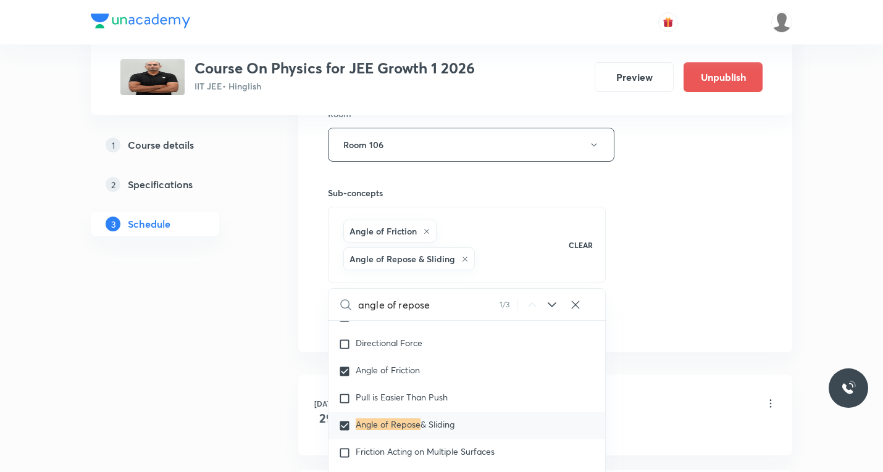
click at [432, 307] on input "angle of repose" at bounding box center [428, 304] width 141 height 31
paste input "pull is easier than push."
type input "pull is easier than push."
checkbox input "true"
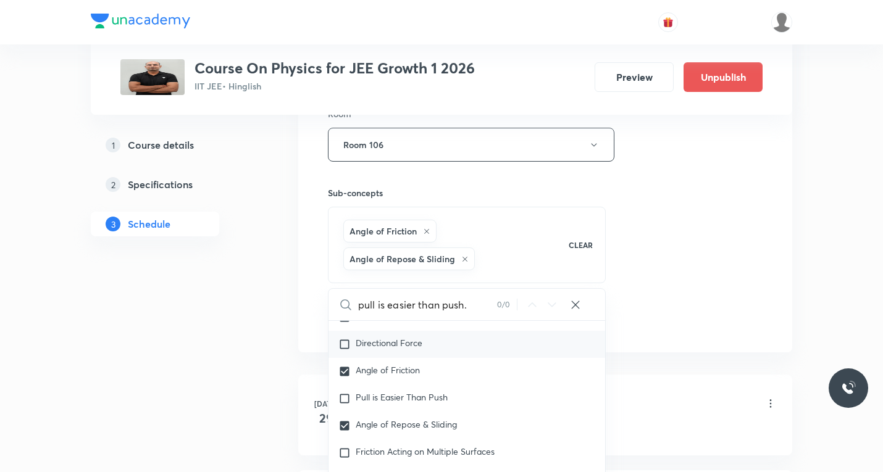
checkbox input "true"
type input "pull is easier than push"
checkbox input "true"
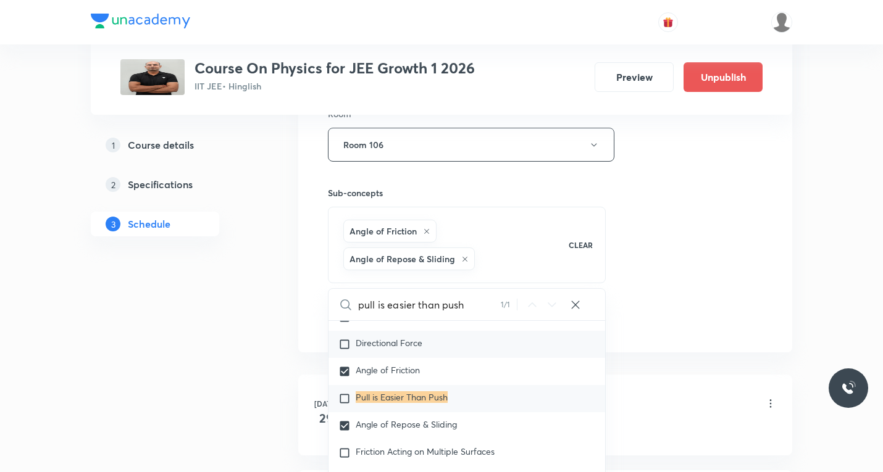
checkbox input "true"
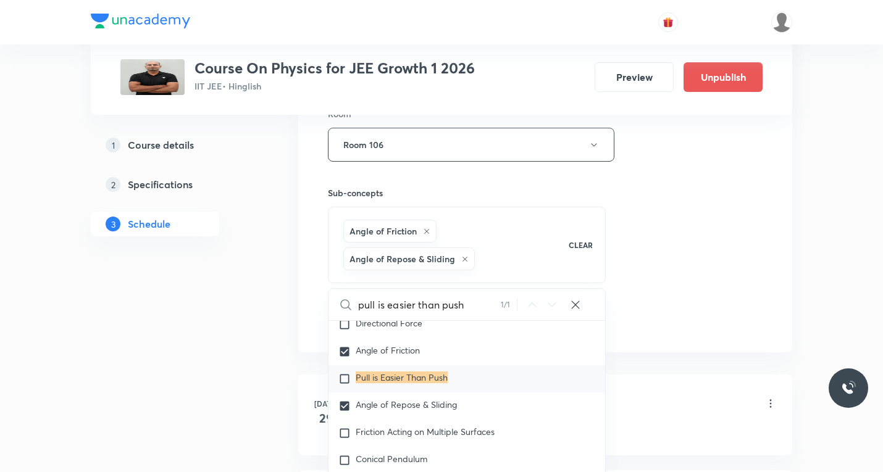
scroll to position [2549, 0]
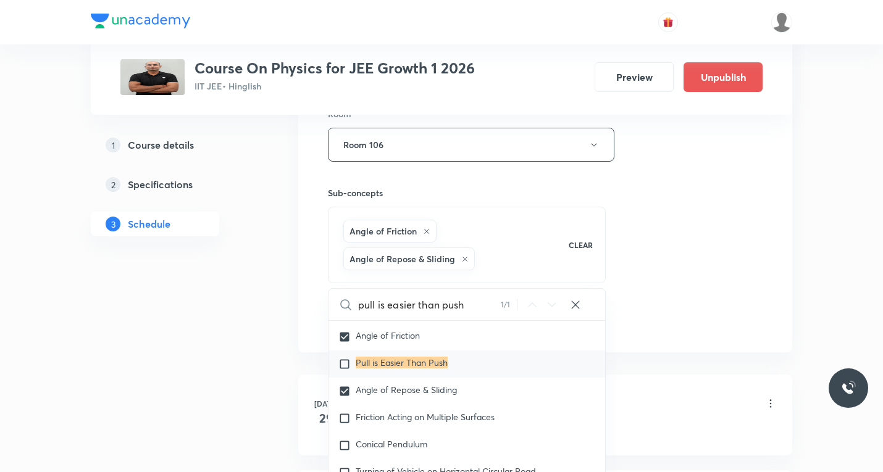
type input "pull is easier than push"
click at [346, 358] on input "checkbox" at bounding box center [346, 364] width 17 height 12
checkbox input "true"
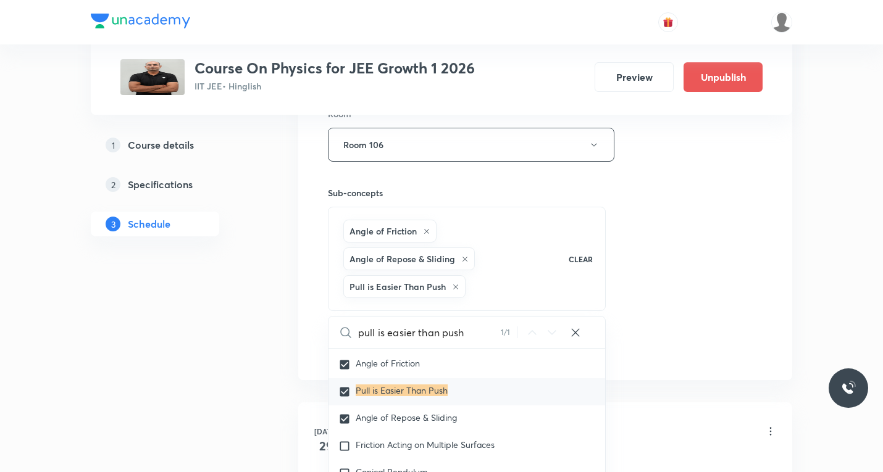
click at [665, 308] on div "Session 23 Live class Session title 23/99 -Newtons laws of motion ​ Schedule fo…" at bounding box center [545, 36] width 435 height 650
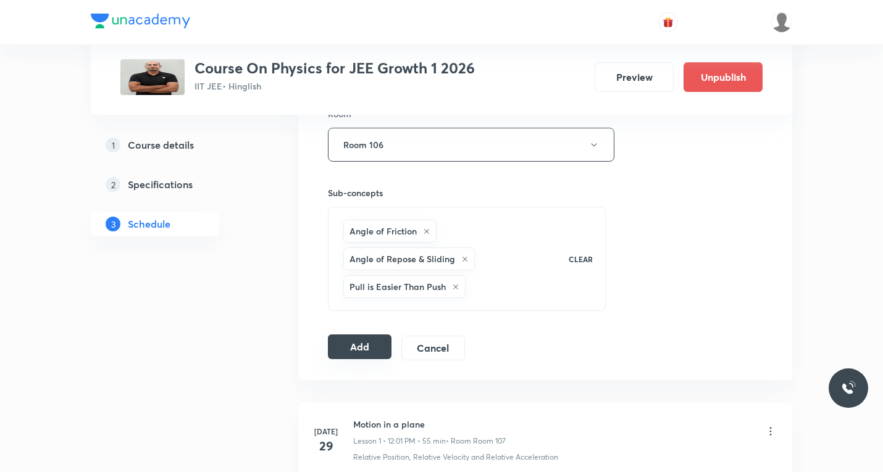
click at [350, 347] on button "Add" at bounding box center [360, 347] width 64 height 25
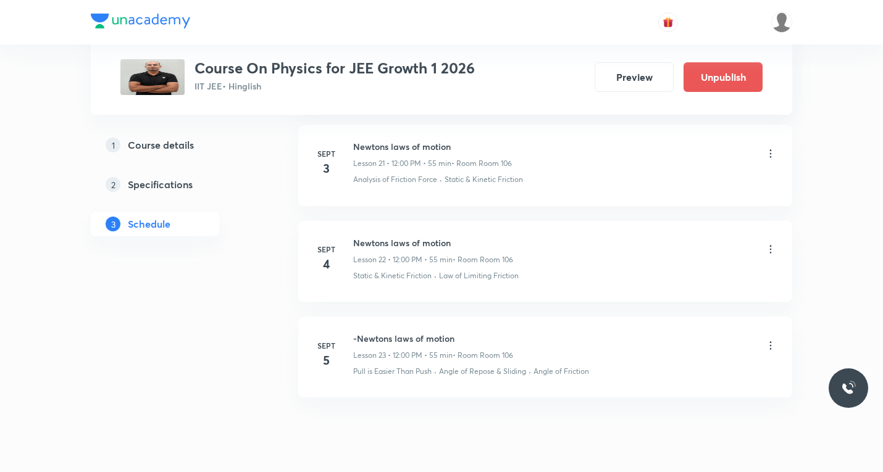
scroll to position [2153, 0]
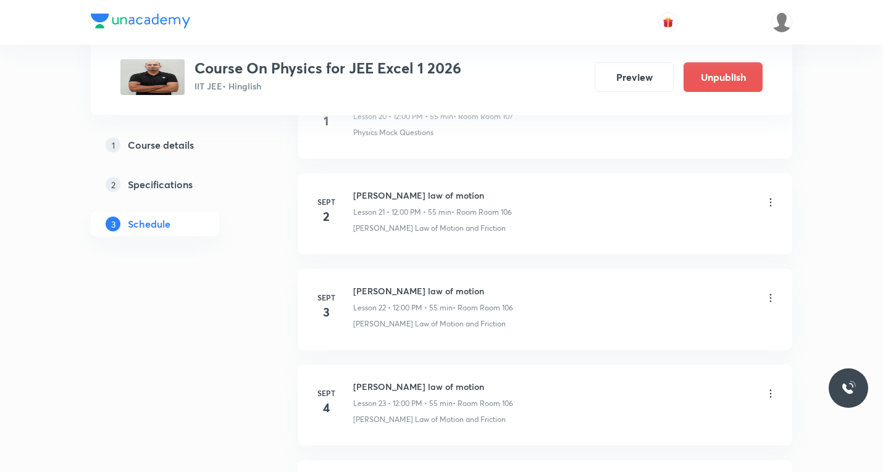
scroll to position [2569, 0]
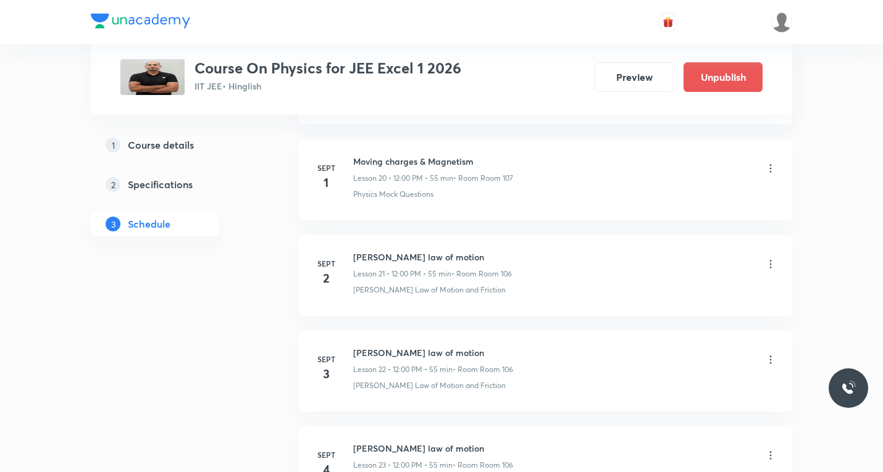
click at [770, 167] on icon at bounding box center [771, 168] width 12 height 12
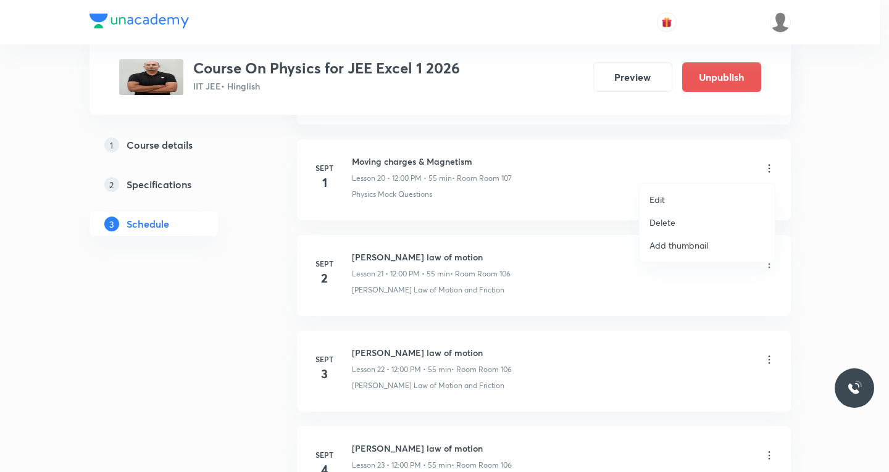
click at [655, 197] on p "Edit" at bounding box center [657, 199] width 15 height 13
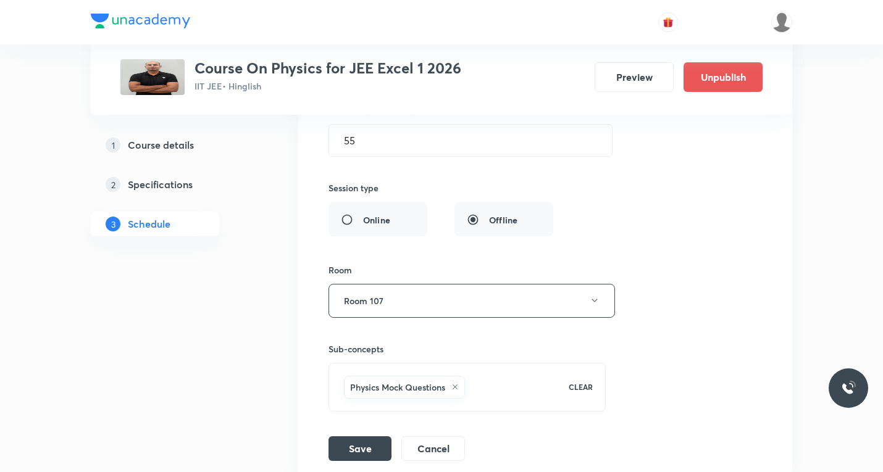
scroll to position [2199, 0]
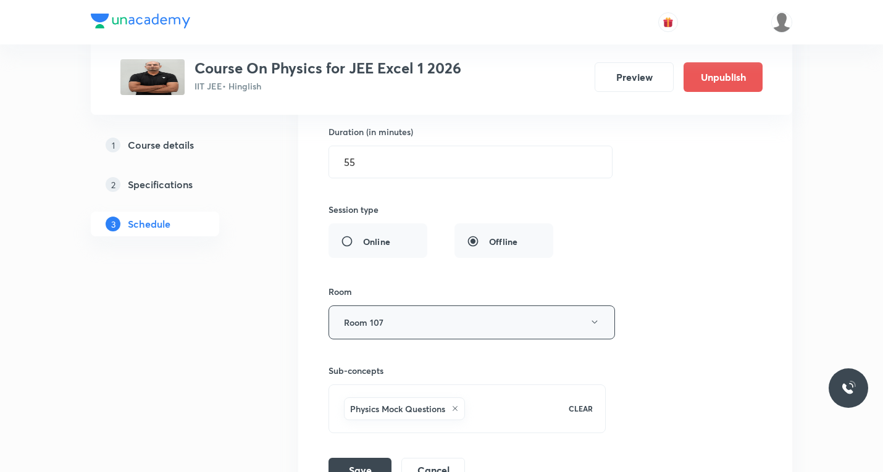
click at [443, 320] on button "Room 107" at bounding box center [472, 323] width 287 height 34
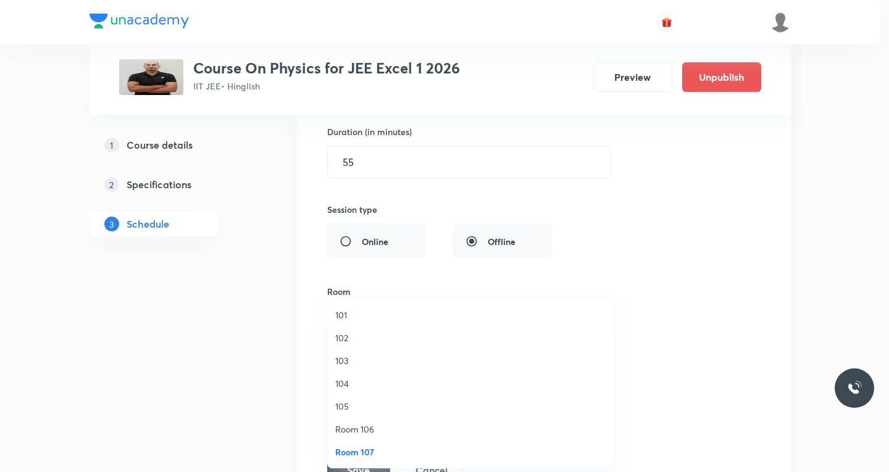
click at [357, 431] on span "Room 106" at bounding box center [470, 429] width 270 height 13
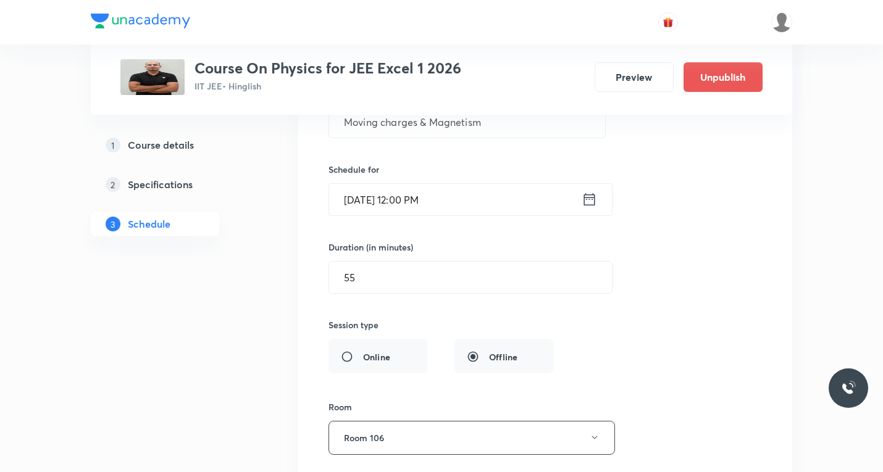
scroll to position [2075, 0]
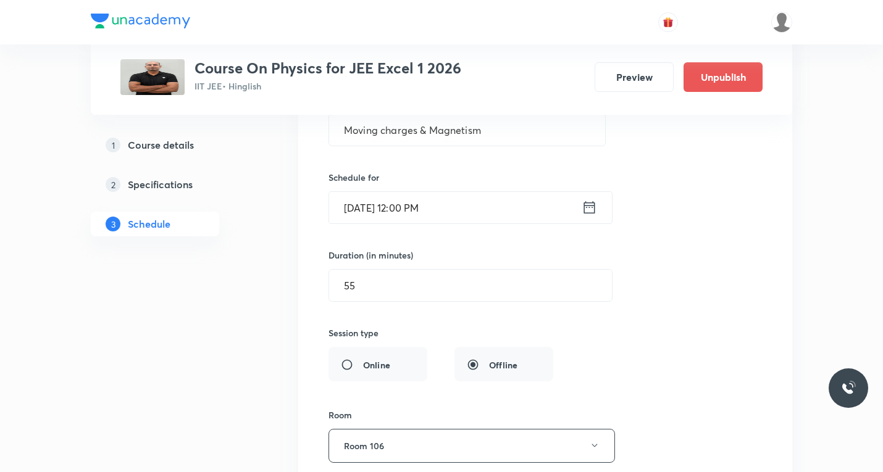
click at [596, 204] on icon at bounding box center [589, 207] width 15 height 17
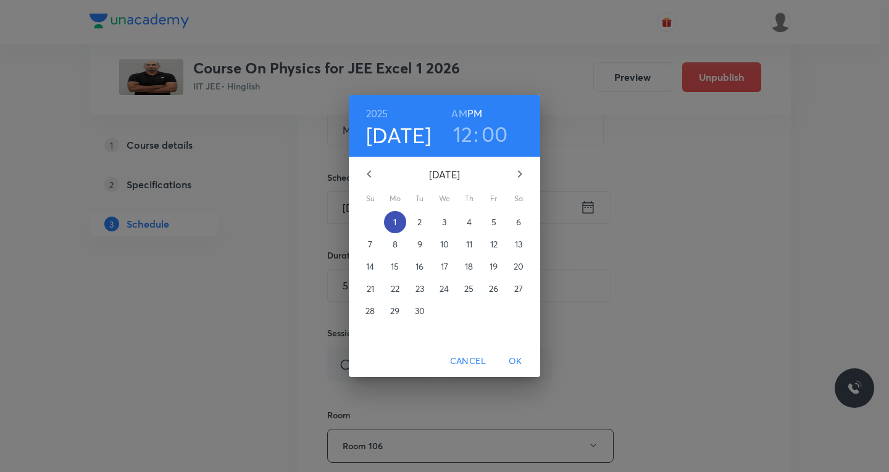
click at [398, 220] on span "1" at bounding box center [395, 222] width 22 height 12
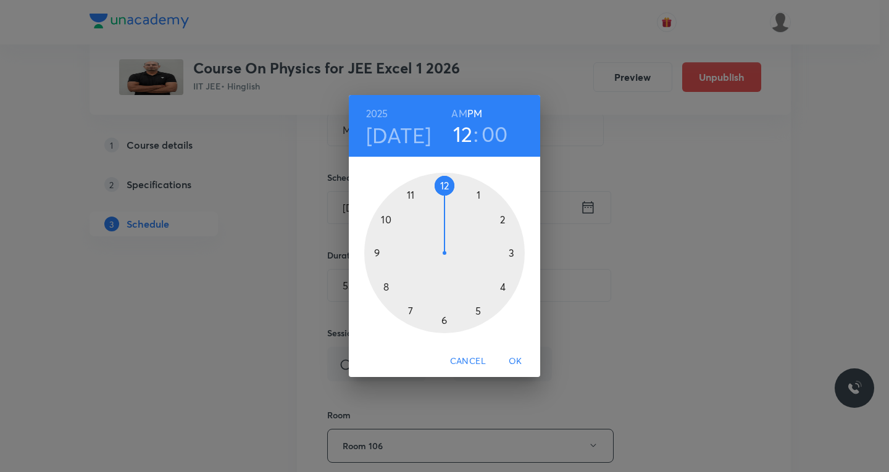
click at [477, 196] on div at bounding box center [444, 253] width 161 height 161
click at [443, 185] on div at bounding box center [444, 253] width 161 height 161
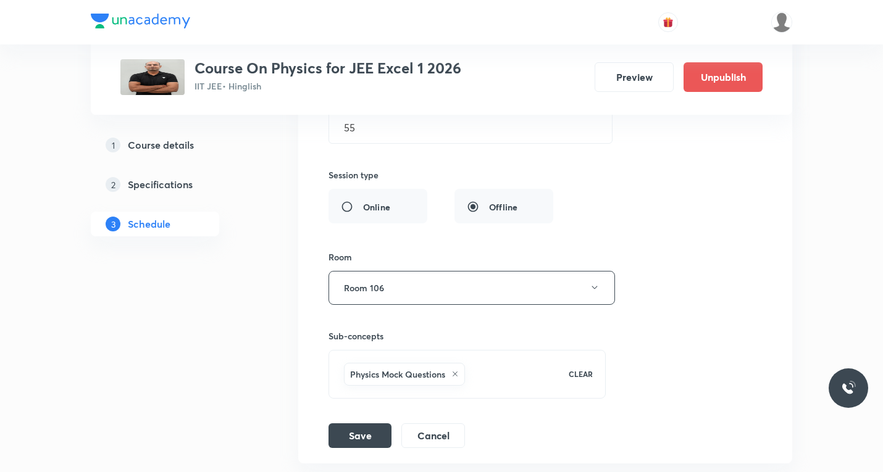
scroll to position [2260, 0]
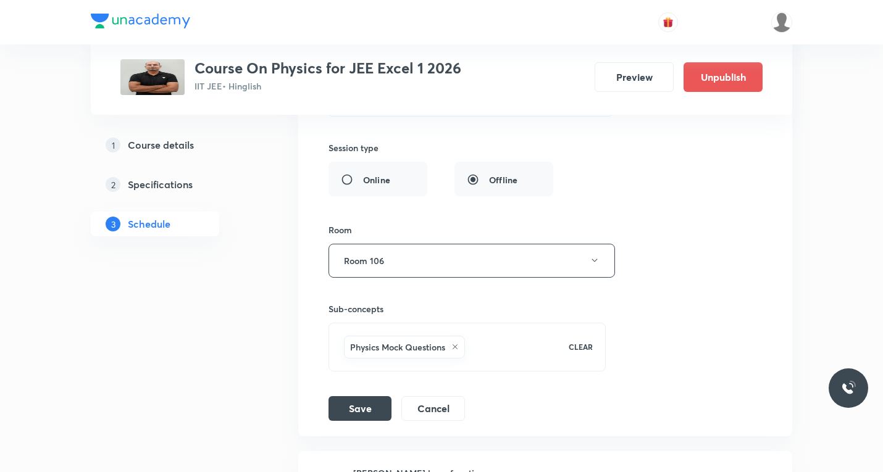
click at [458, 347] on icon at bounding box center [455, 347] width 5 height 5
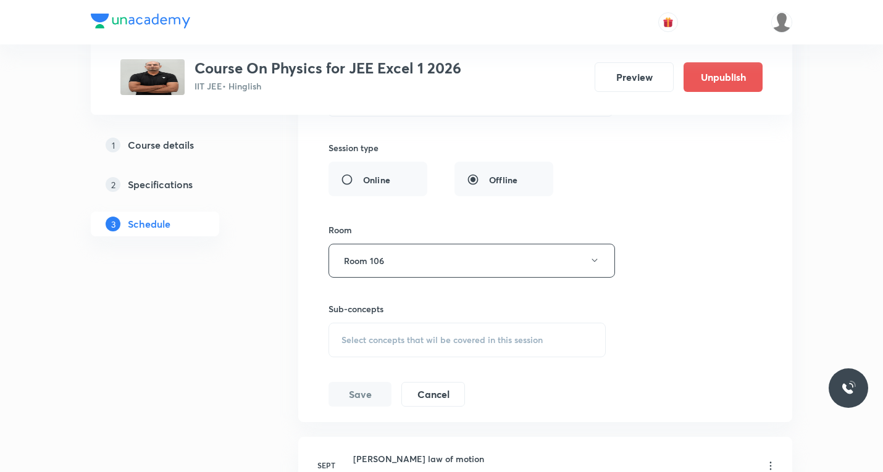
click at [409, 372] on div "Session title 26/99 Moving charges & Magnetism ​ Schedule for Sept 1, 2025, 12:…" at bounding box center [546, 145] width 434 height 524
click at [406, 350] on div "Select concepts that wil be covered in this session" at bounding box center [467, 340] width 277 height 35
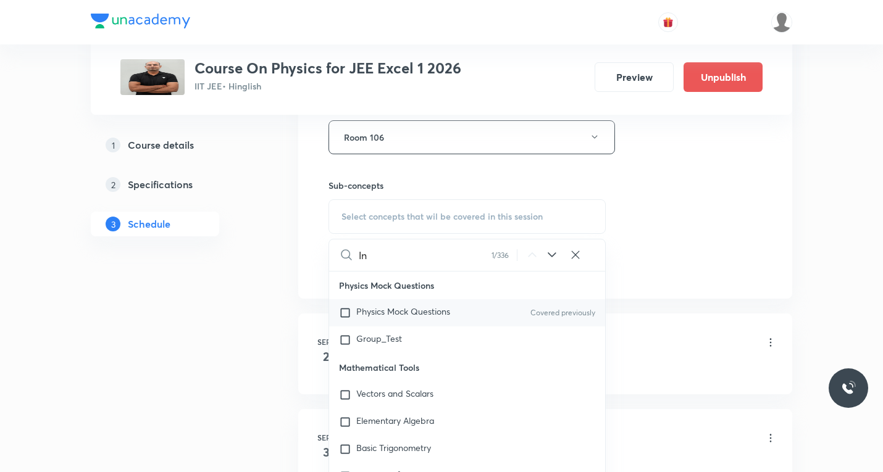
scroll to position [236, 0]
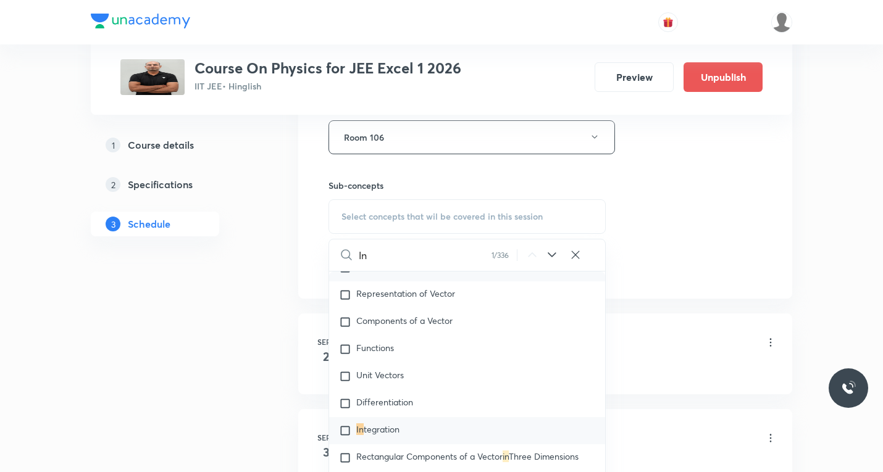
paste input "Biot savart law"
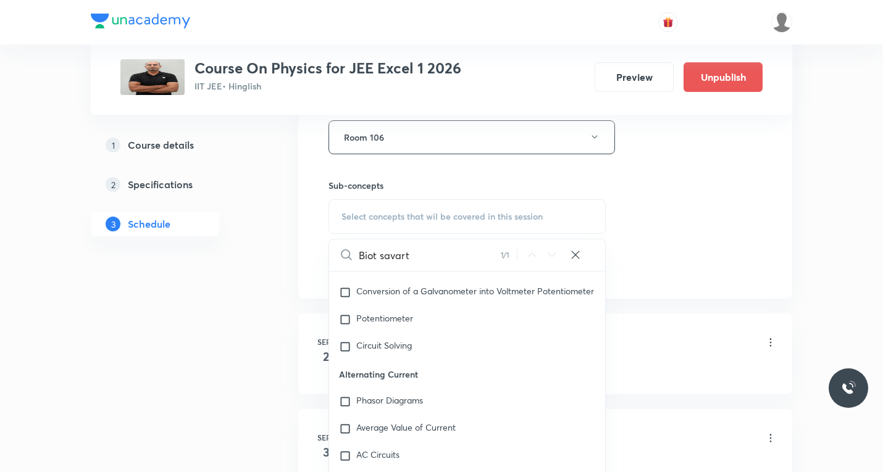
scroll to position [15123, 0]
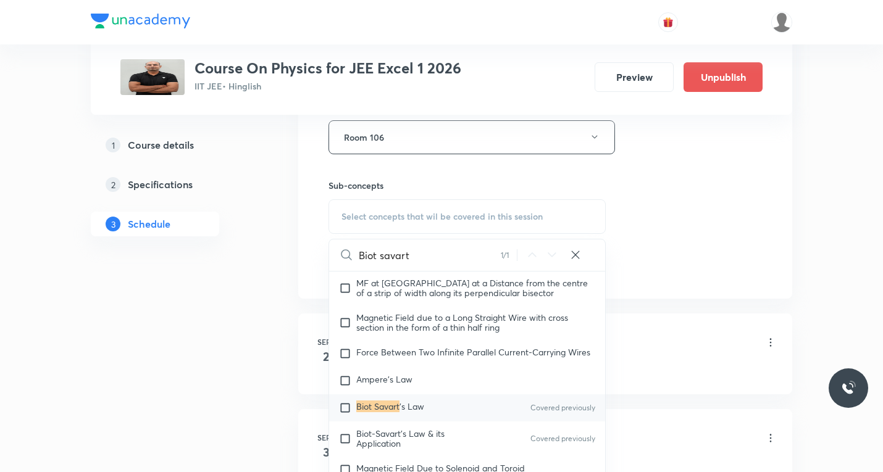
type input "Biot savart"
click at [341, 414] on input "checkbox" at bounding box center [347, 408] width 17 height 12
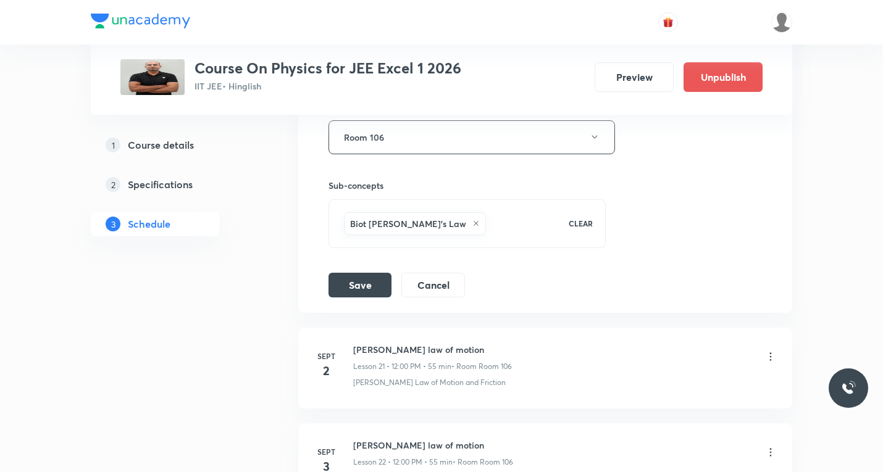
click at [388, 241] on div "Biot Savart's Law CLEAR" at bounding box center [467, 223] width 277 height 49
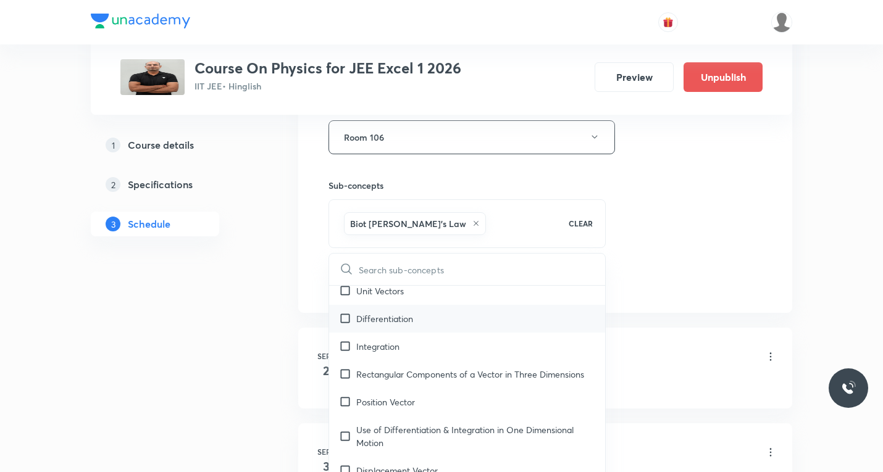
scroll to position [371, 0]
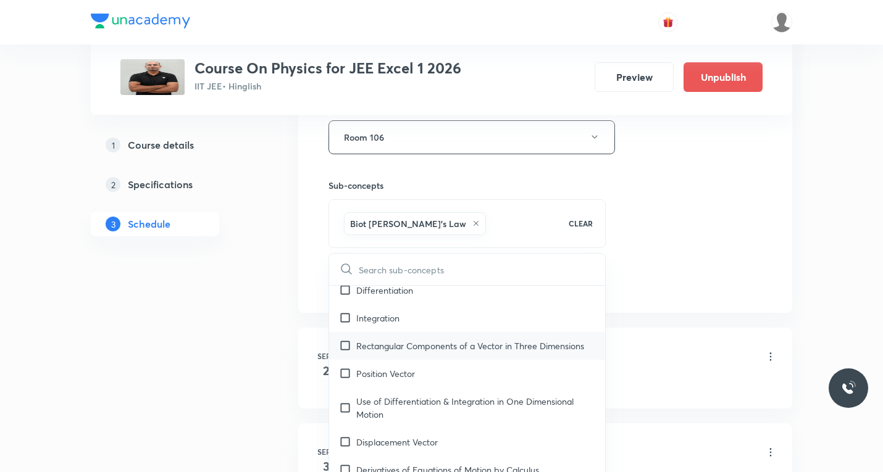
checkbox input "true"
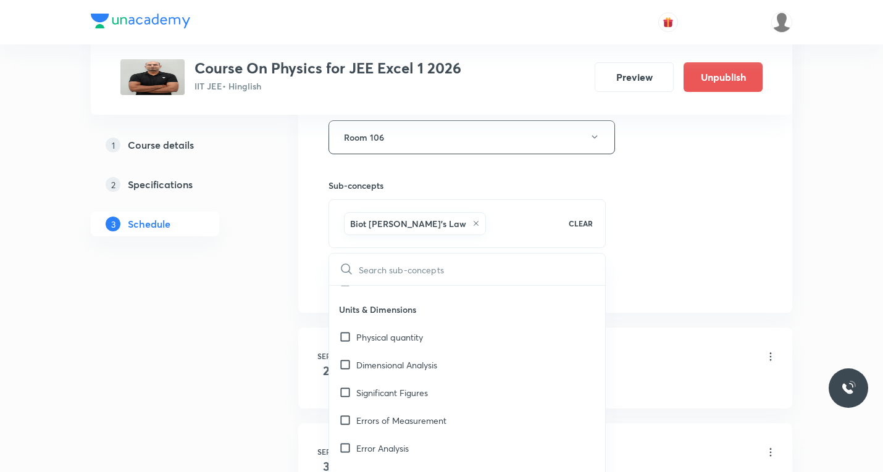
scroll to position [926, 0]
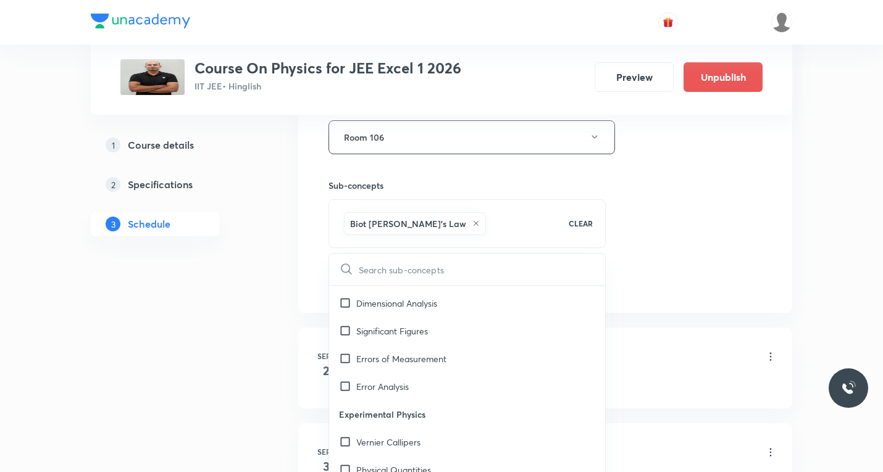
paste input "Application of Biot savart law"
type input "Application of Biot savart law"
checkbox input "true"
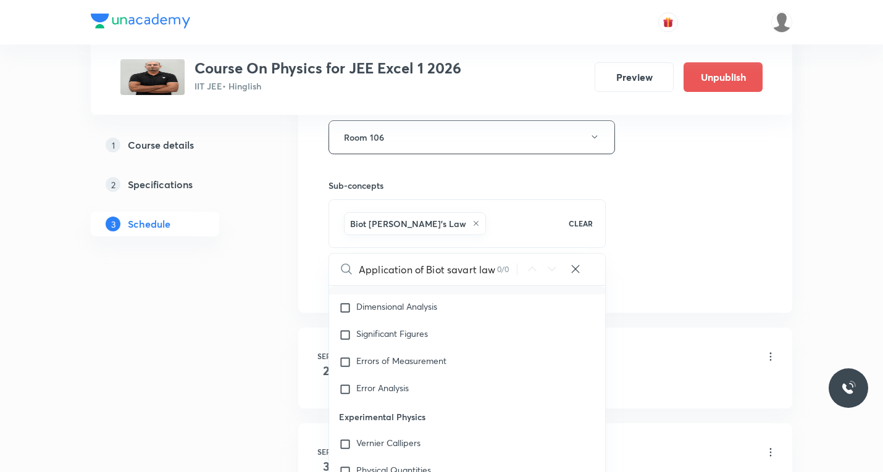
type input "Application of Biot savart la"
checkbox input "true"
type input "Application of Biot savart l"
checkbox input "true"
type input "Application of Biot savart"
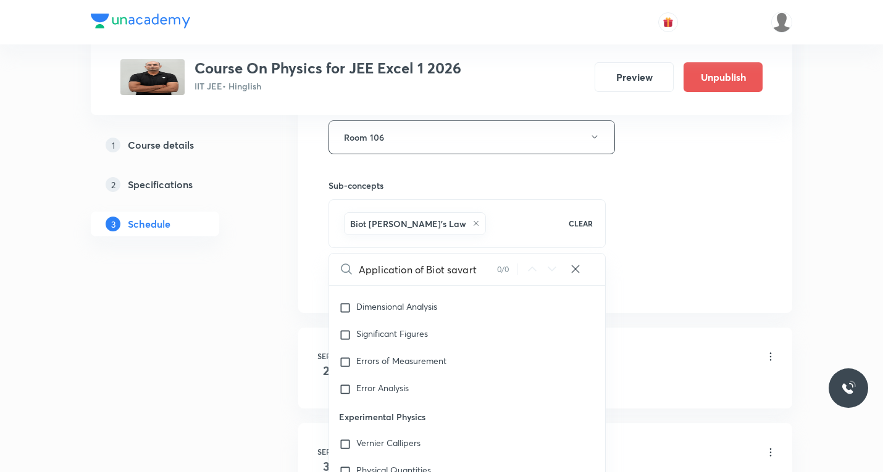
checkbox input "true"
type input "Application of Biot savart"
checkbox input "true"
type input "Application of Biot savar"
checkbox input "true"
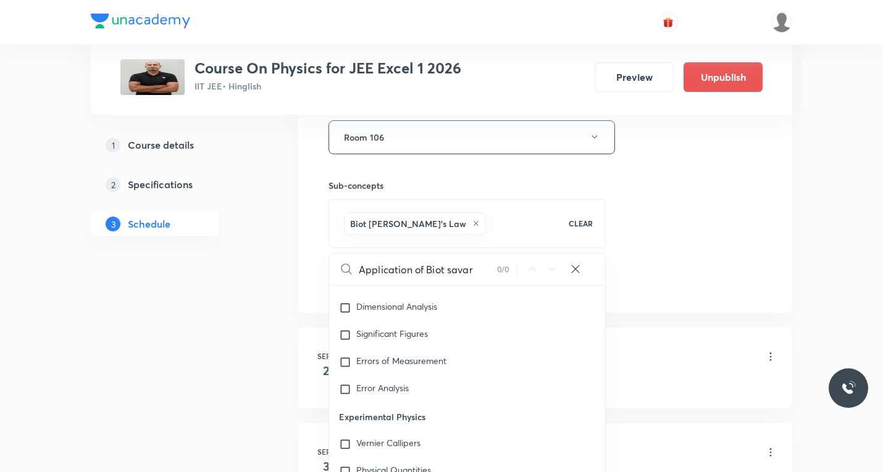
type input "Application of Biot sava"
checkbox input "true"
type input "Application of Biot sav"
checkbox input "true"
type input "Application of Biot sa"
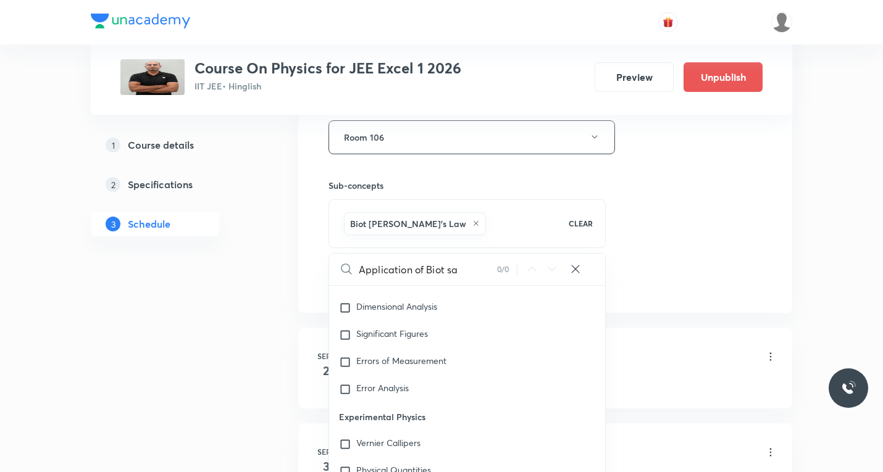
checkbox input "true"
type input "Application of Biot s"
checkbox input "true"
type input "Application of Biot"
checkbox input "true"
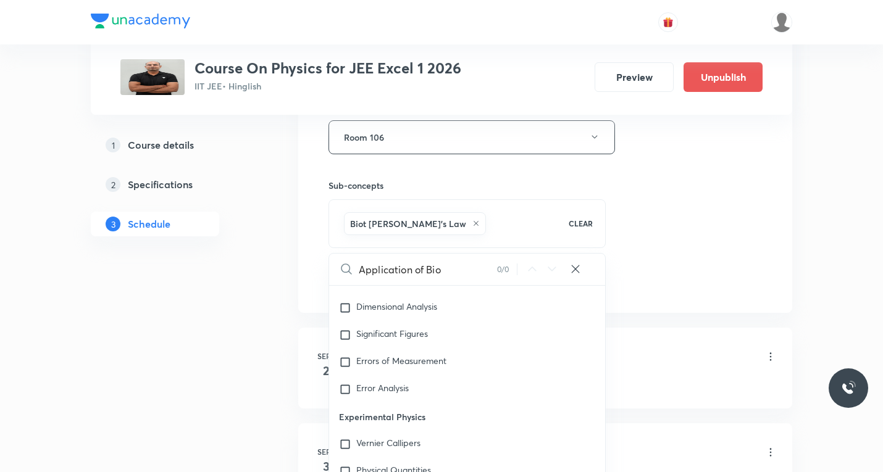
type input "Application of Bi"
checkbox input "true"
type input "Application of B"
checkbox input "true"
type input "Application of"
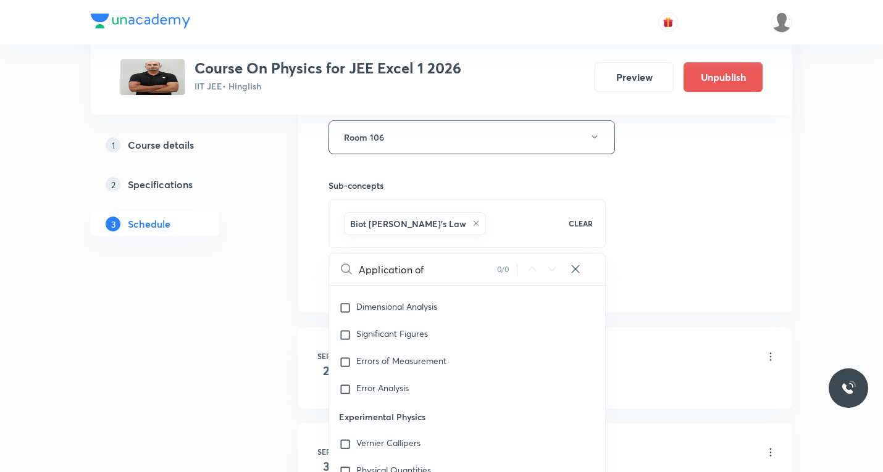
checkbox input "true"
type input "Application o"
checkbox input "true"
type input "Application"
checkbox input "true"
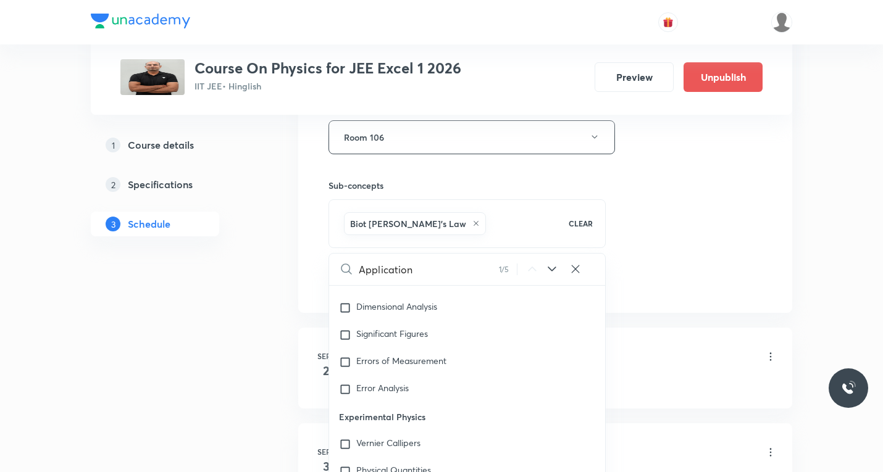
type input "Application"
checkbox input "true"
type input "Applicatio"
checkbox input "true"
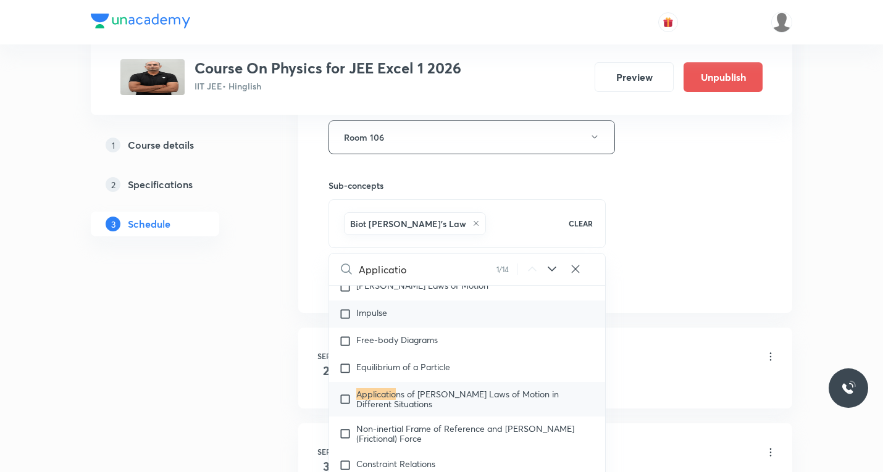
scroll to position [2217, 0]
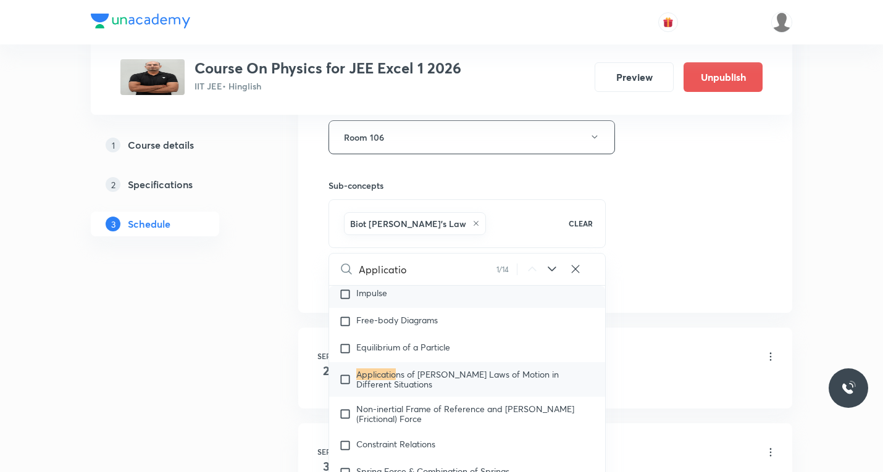
type input "Application"
checkbox input "true"
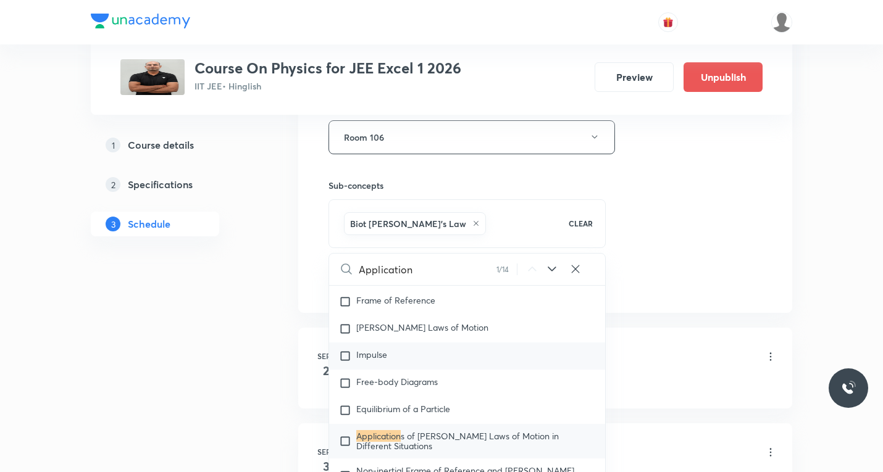
type input "Application"
checkbox input "true"
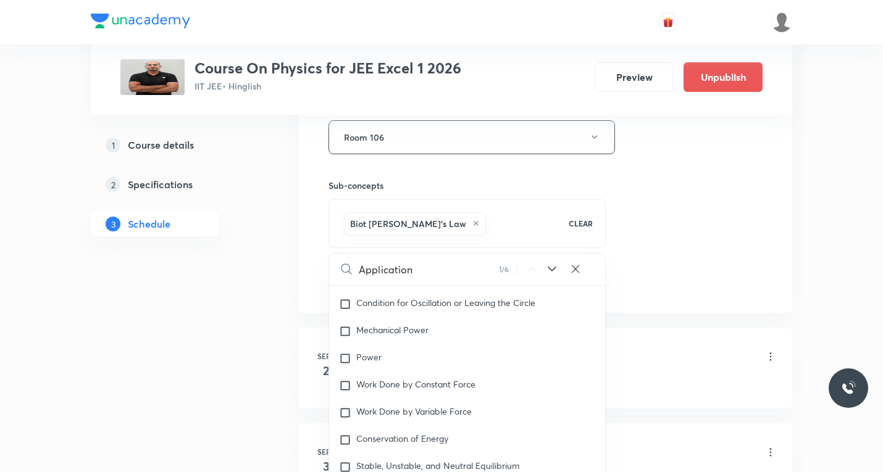
scroll to position [3647, 0]
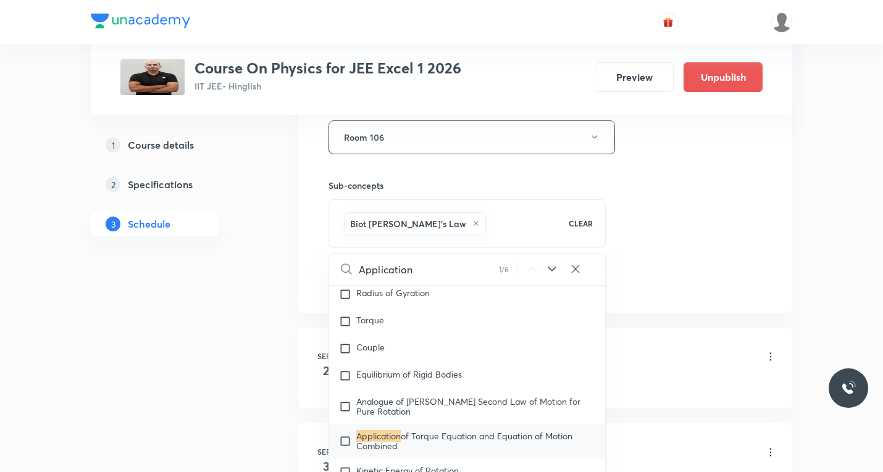
type input "Application"
click at [552, 272] on icon at bounding box center [552, 269] width 15 height 15
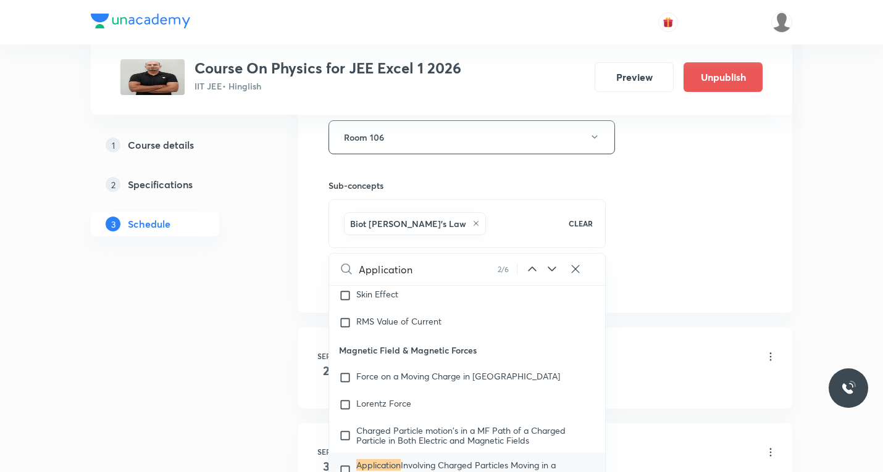
scroll to position [14689, 0]
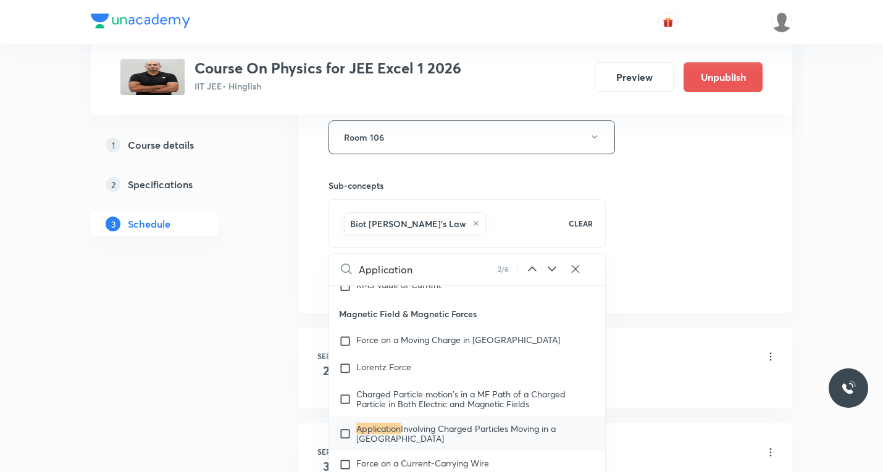
click at [550, 270] on icon at bounding box center [552, 269] width 8 height 5
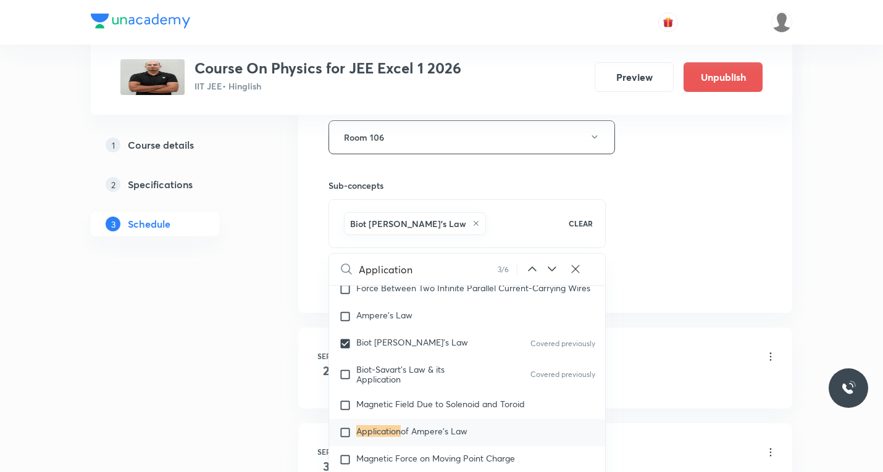
scroll to position [15212, 0]
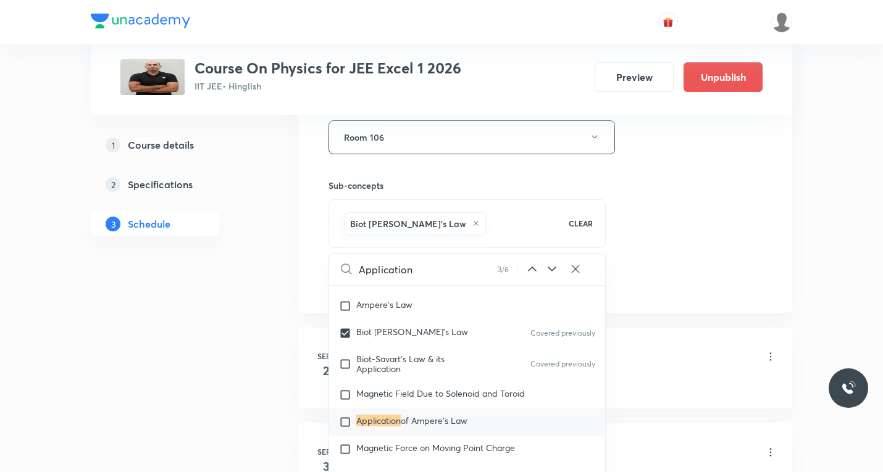
click at [550, 270] on icon at bounding box center [552, 269] width 15 height 15
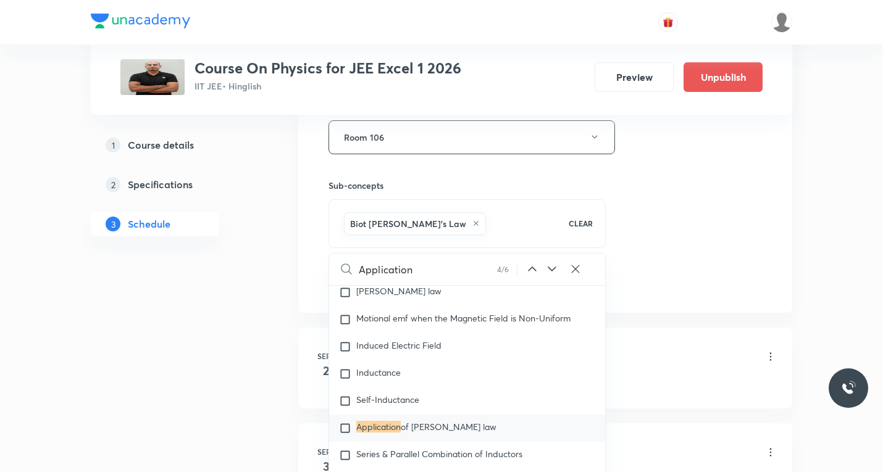
scroll to position [15744, 0]
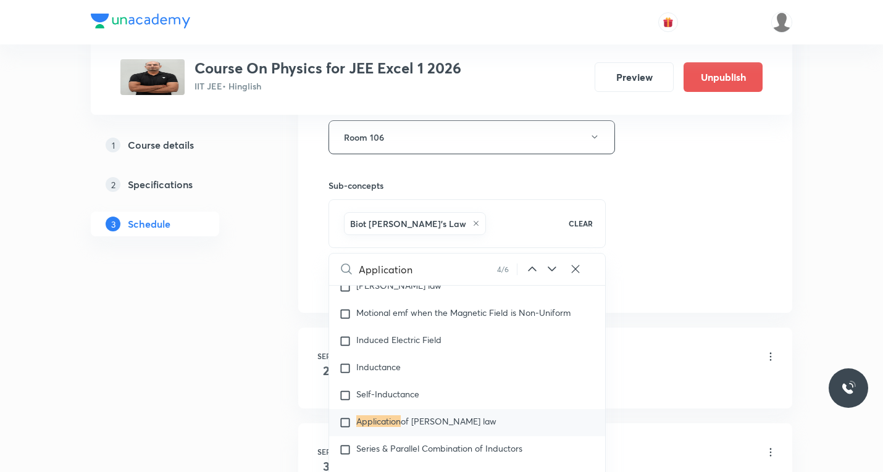
click at [550, 270] on icon at bounding box center [552, 269] width 15 height 15
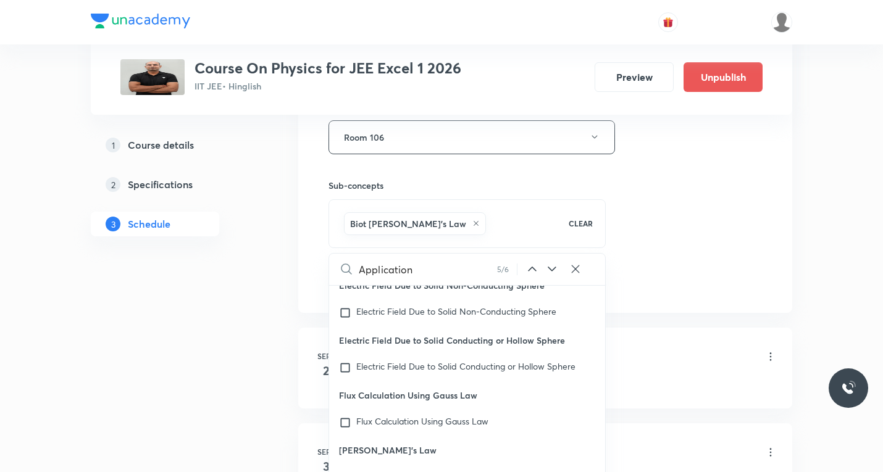
scroll to position [30567, 0]
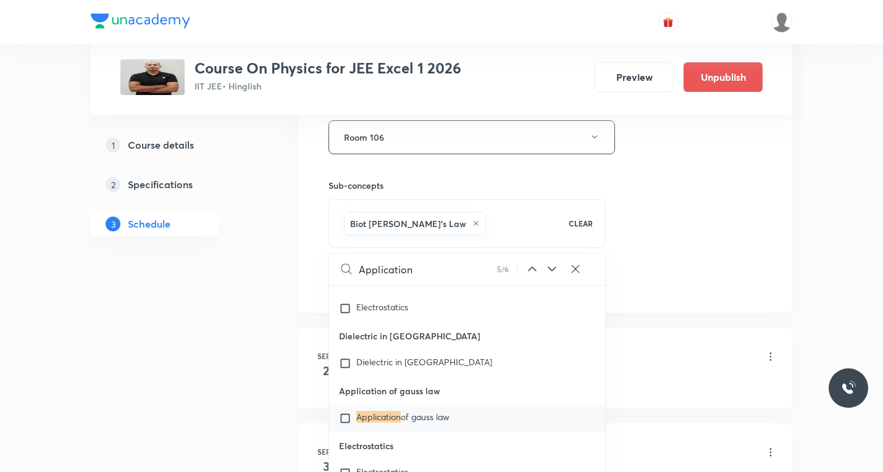
click at [550, 271] on icon at bounding box center [552, 269] width 15 height 15
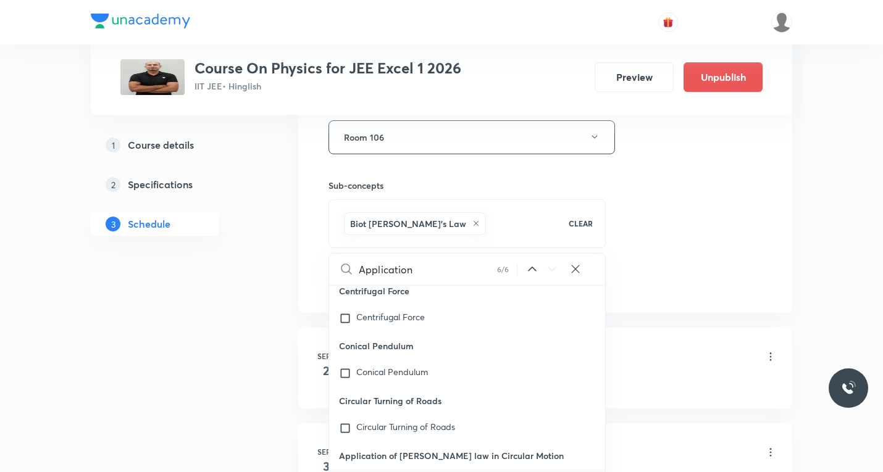
scroll to position [31800, 0]
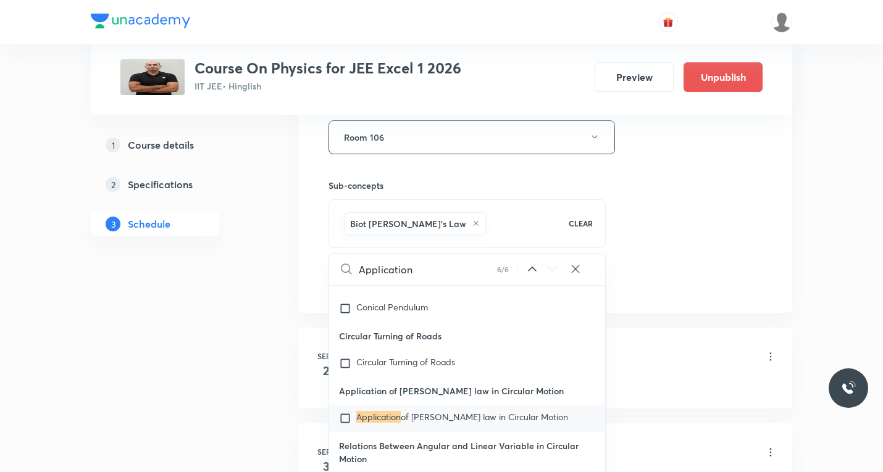
click at [532, 270] on icon at bounding box center [532, 269] width 15 height 15
checkbox input "true"
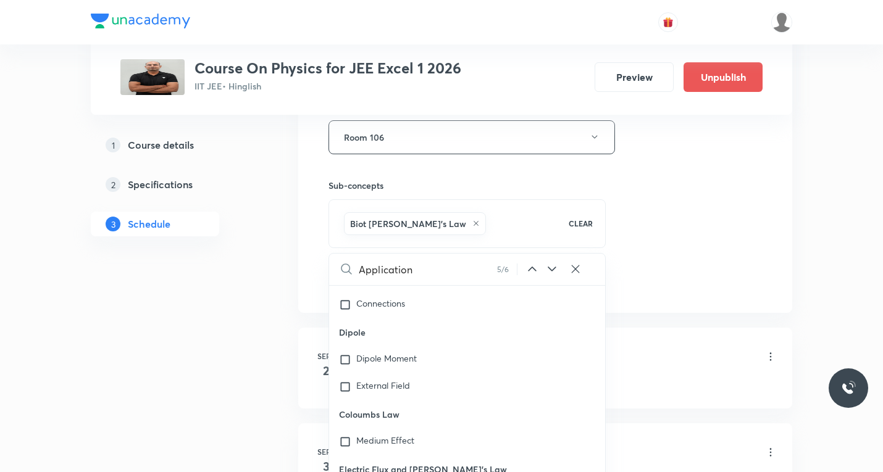
scroll to position [30567, 0]
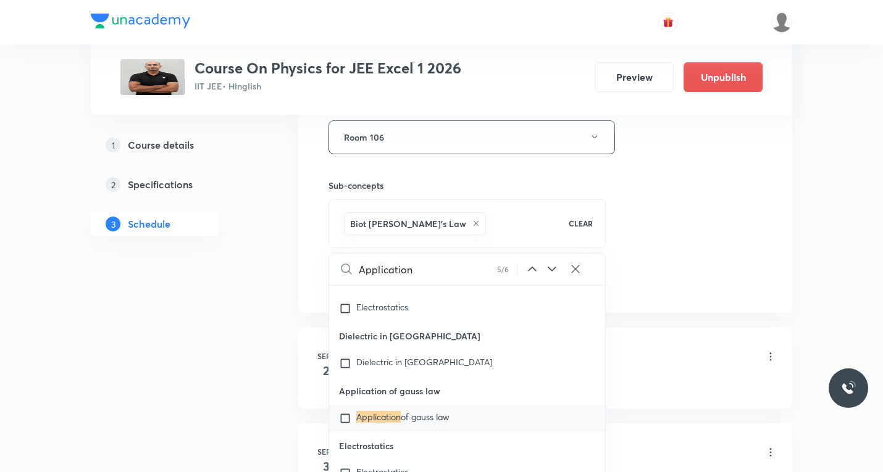
click at [435, 261] on input "Application" at bounding box center [428, 269] width 138 height 31
type input "Application"
checkbox input "true"
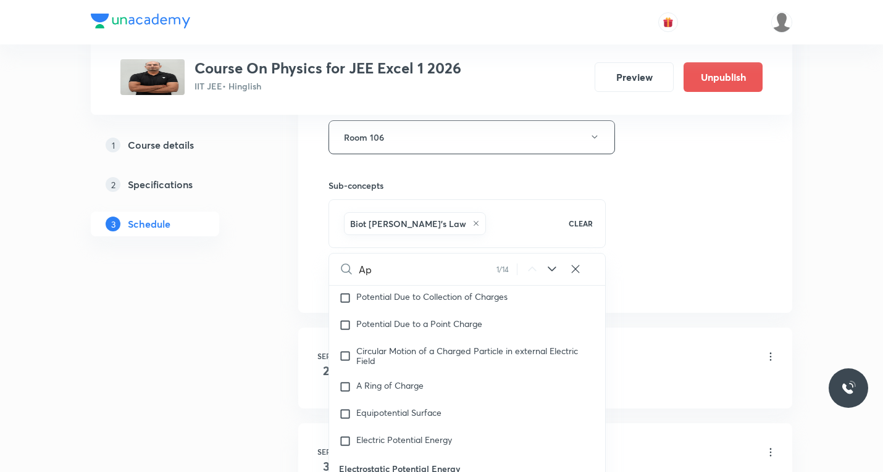
type input "A"
checkbox input "true"
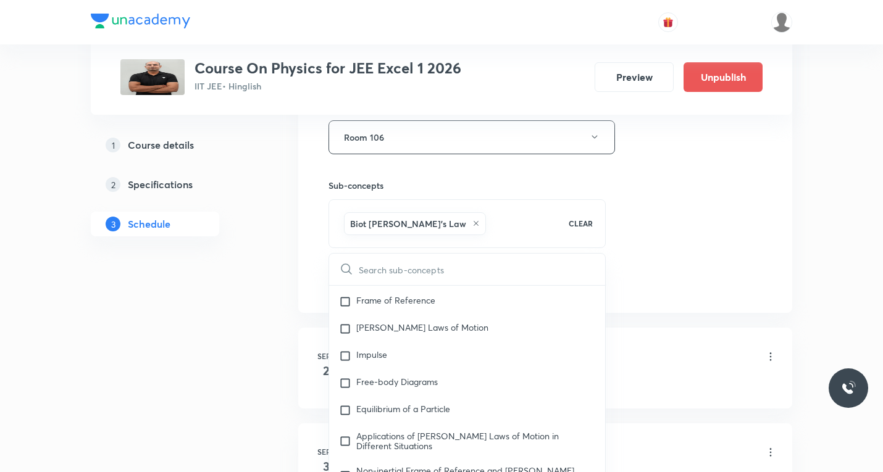
type input "b"
checkbox input "true"
type input "bi"
checkbox input "true"
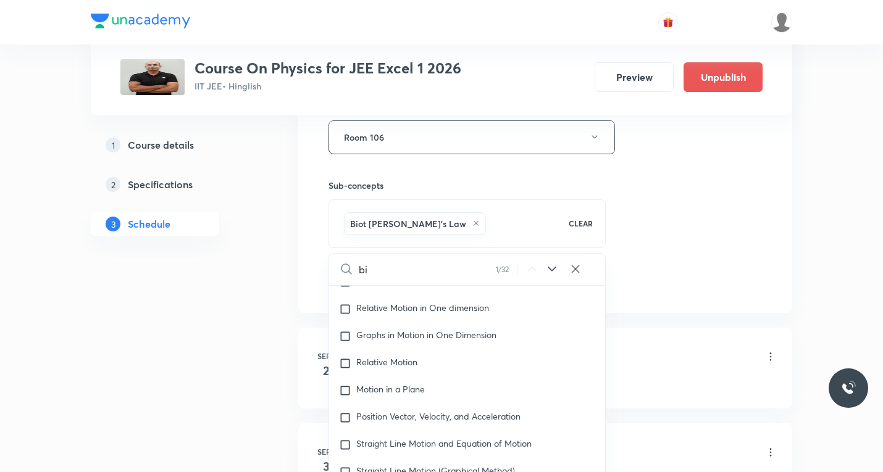
type input "bio"
checkbox input "true"
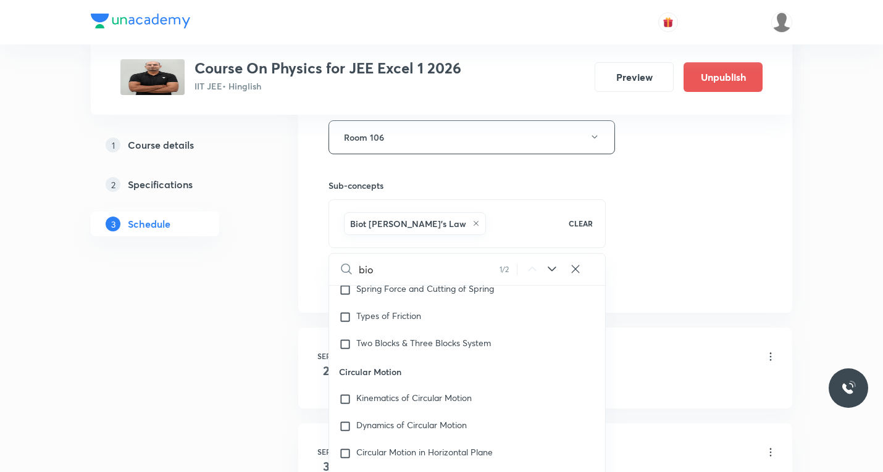
type input "biot"
checkbox input "true"
type input "biot"
checkbox input "true"
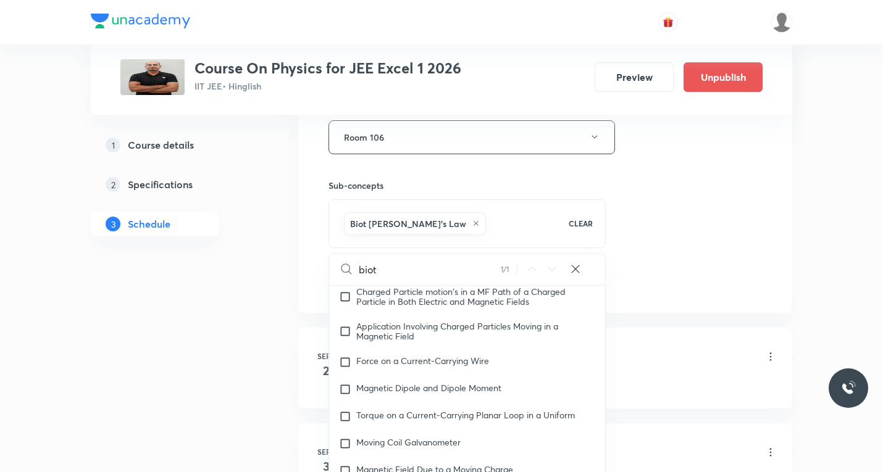
type input "biot s"
checkbox input "true"
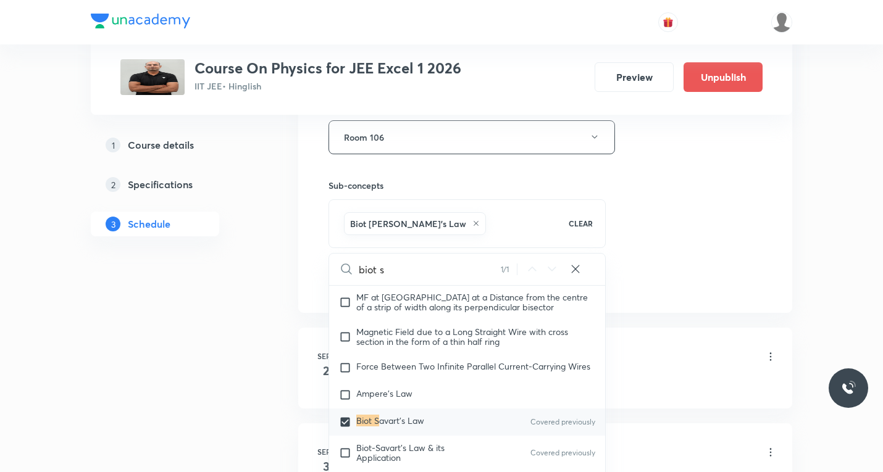
type input "biot sa"
checkbox input "true"
type input "biot sav"
checkbox input "true"
type input "biot sava"
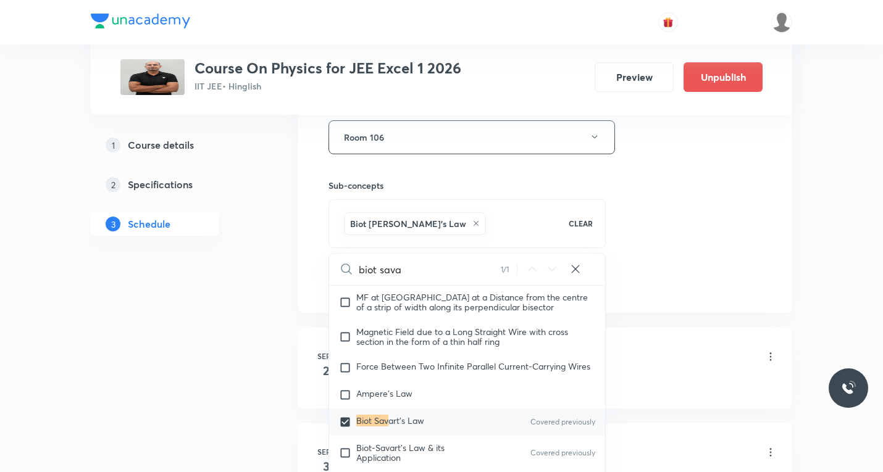
checkbox input "true"
type input "biot savar"
checkbox input "true"
type input "biot savart"
checkbox input "true"
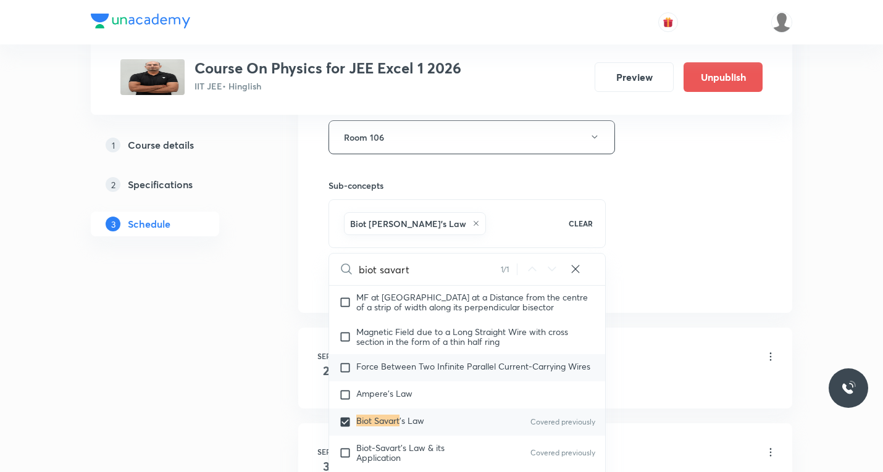
scroll to position [15184, 0]
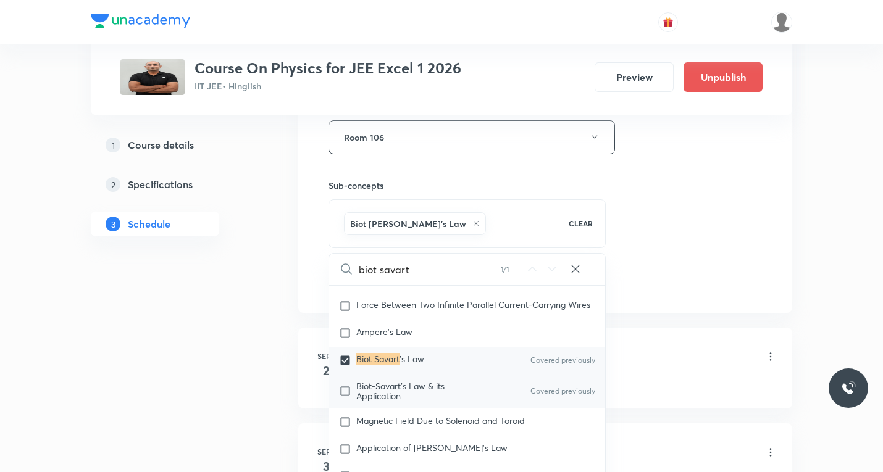
type input "biot savart"
click at [343, 401] on input "checkbox" at bounding box center [347, 392] width 17 height 20
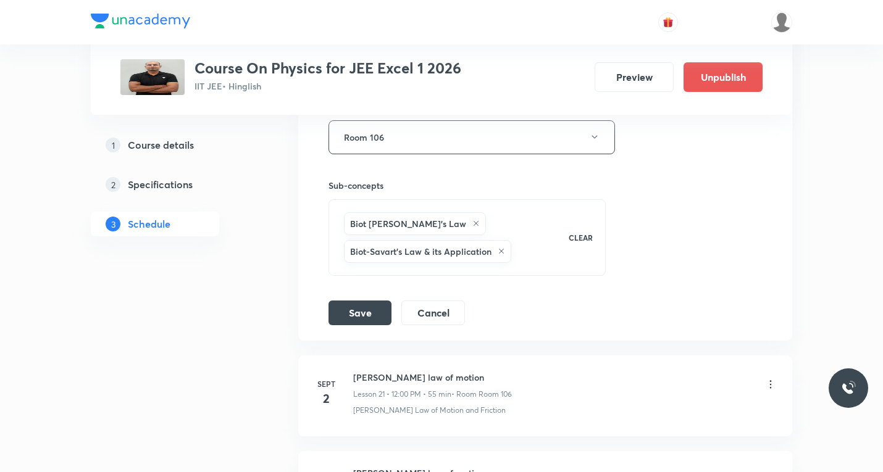
click at [462, 275] on div "Biot Savart's Law Biot-Savart's Law & its Application CLEAR" at bounding box center [467, 237] width 277 height 77
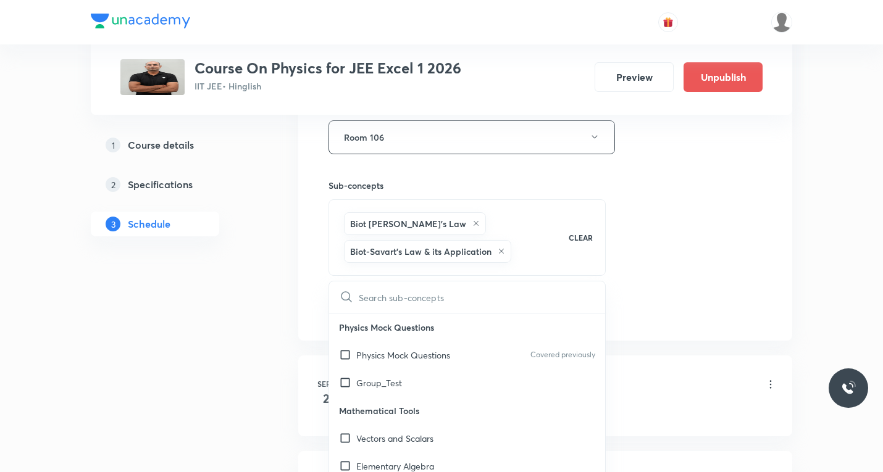
type input "b"
checkbox input "true"
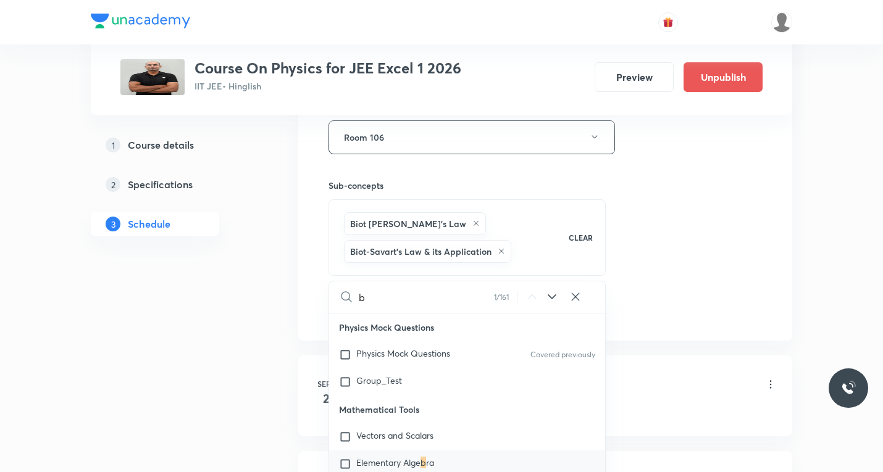
type input "bi"
checkbox input "true"
type input "bio"
checkbox input "true"
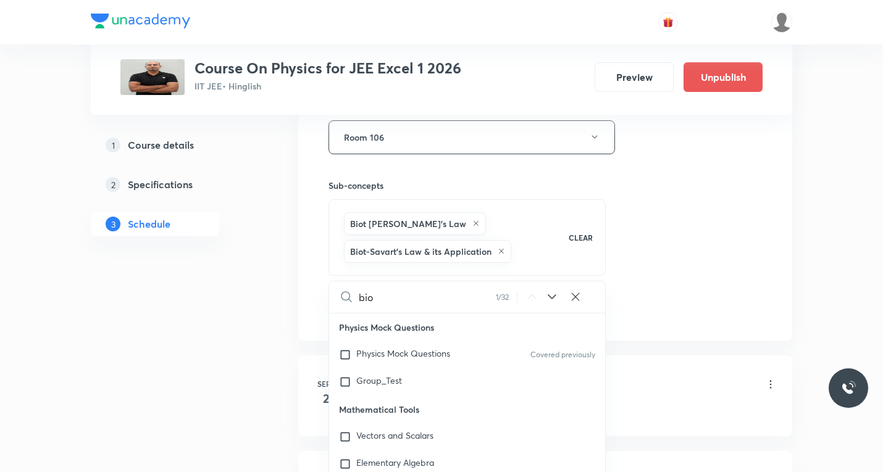
checkbox input "true"
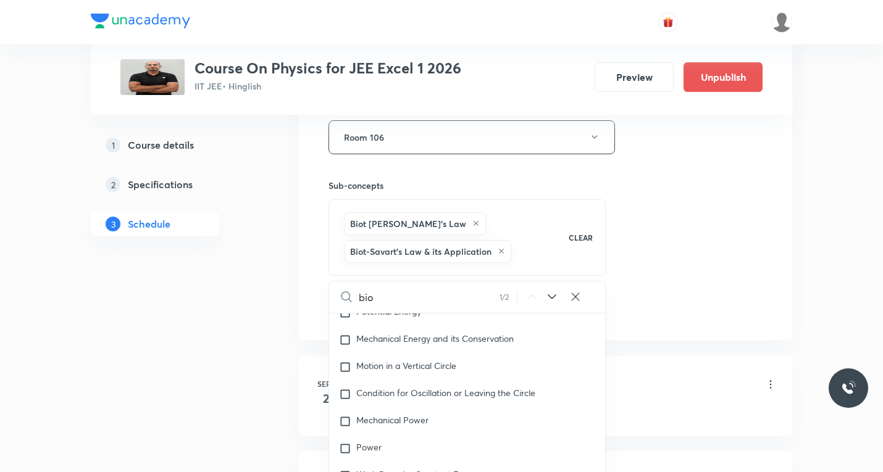
type input "biot"
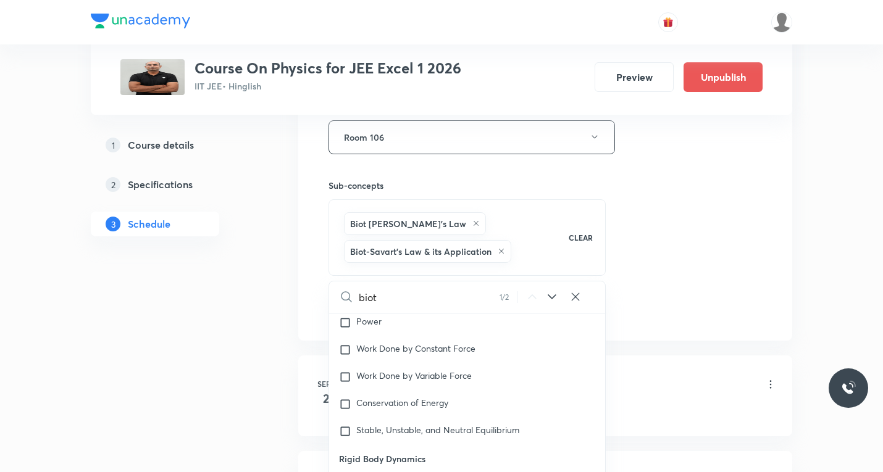
checkbox input "true"
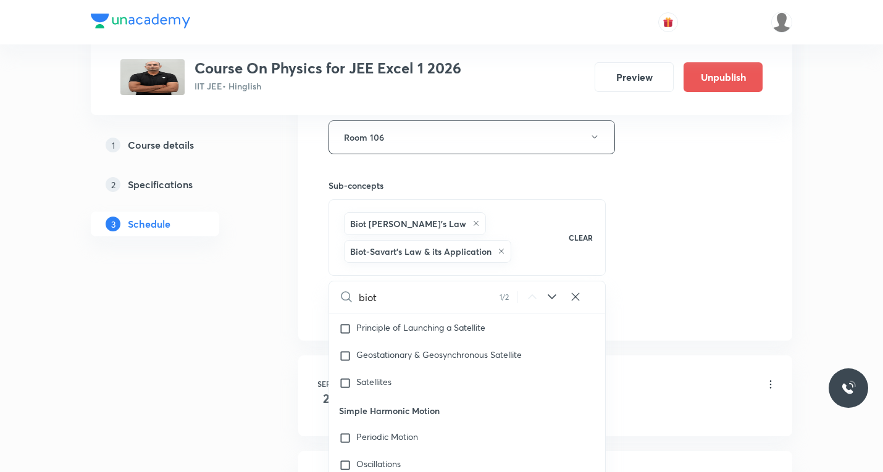
checkbox input "true"
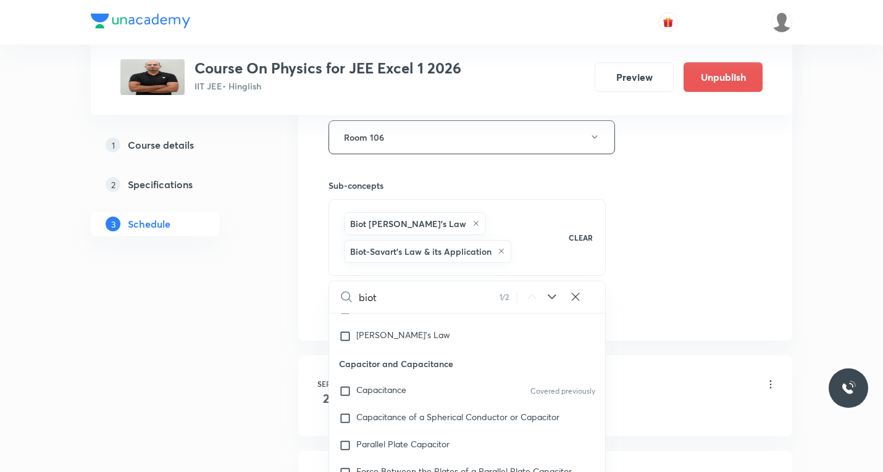
type input "biot"
checkbox input "true"
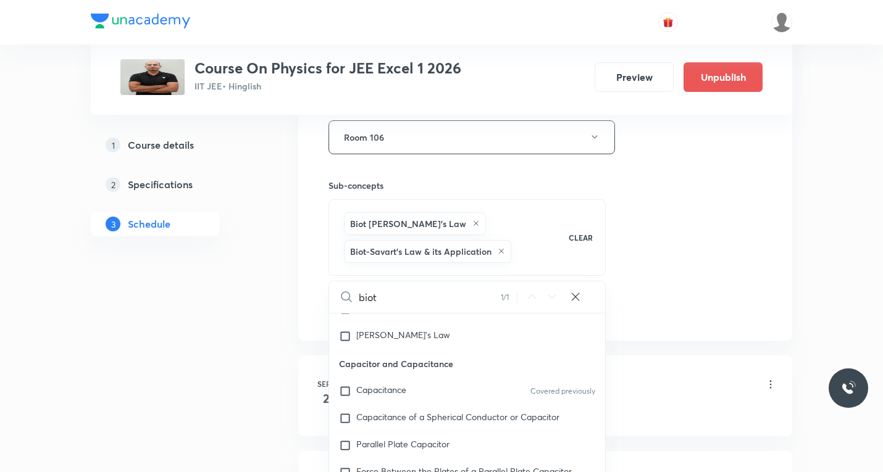
scroll to position [15123, 0]
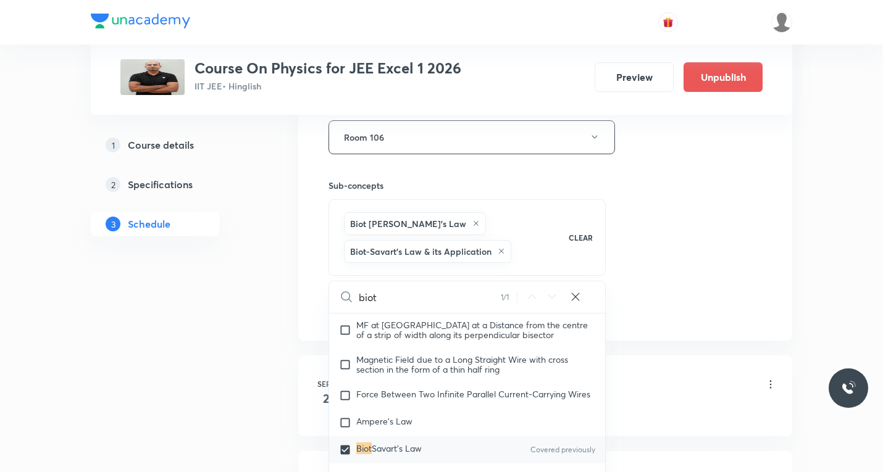
checkbox input "true"
type input "biot s"
checkbox input "true"
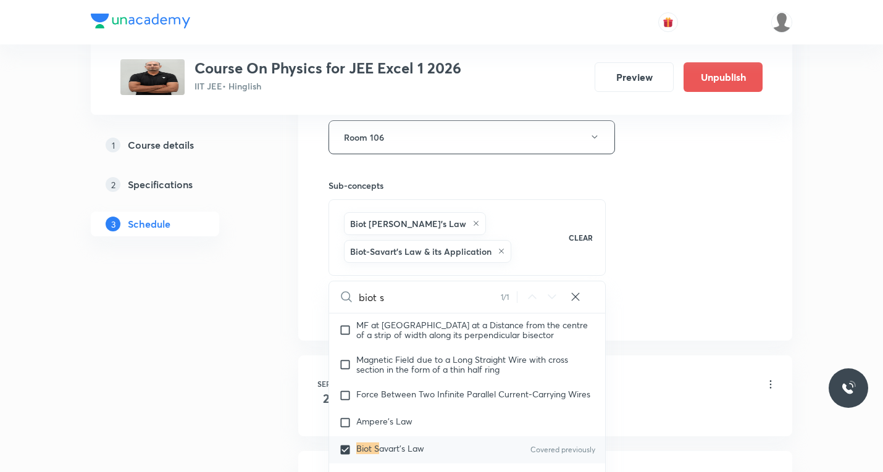
checkbox input "true"
type input "biot sa"
checkbox input "true"
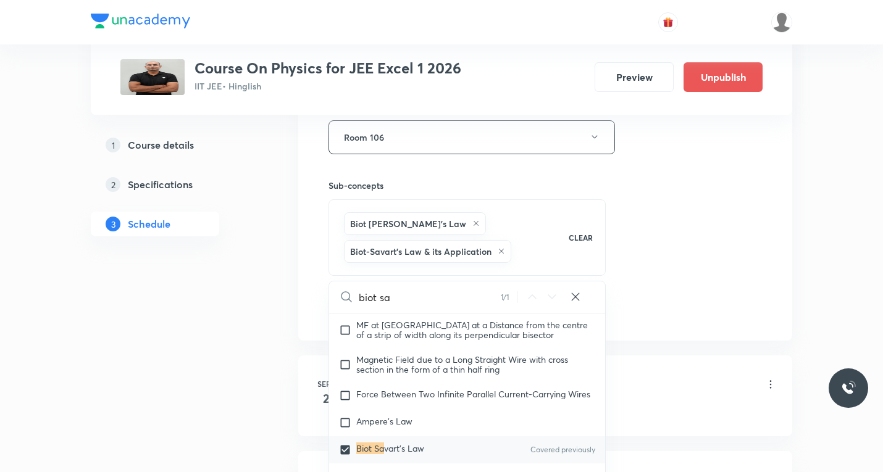
checkbox input "true"
type input "biot sav"
checkbox input "true"
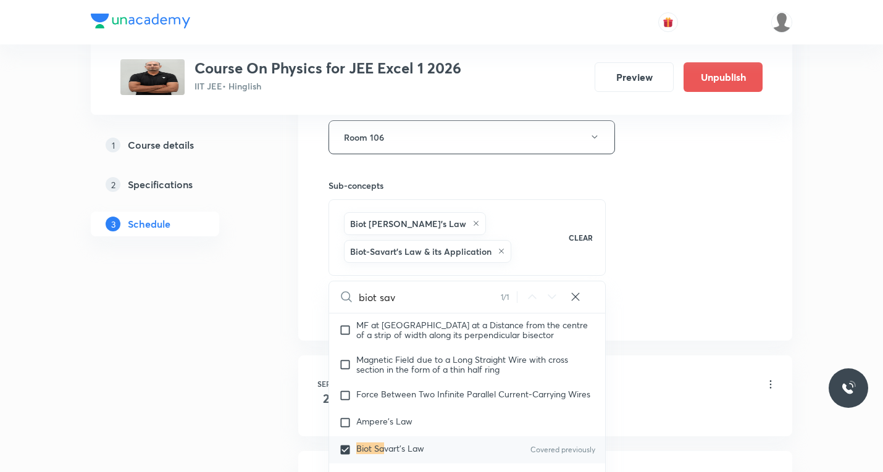
type input "biot sava"
checkbox input "true"
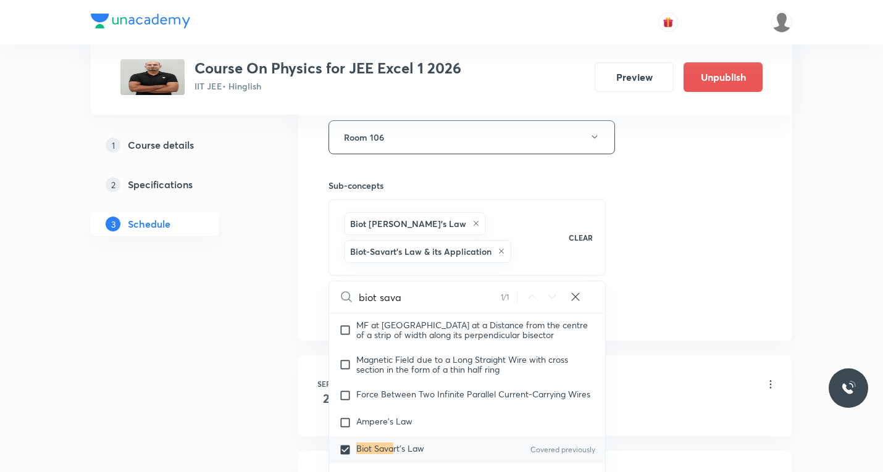
type input "biot savar"
checkbox input "true"
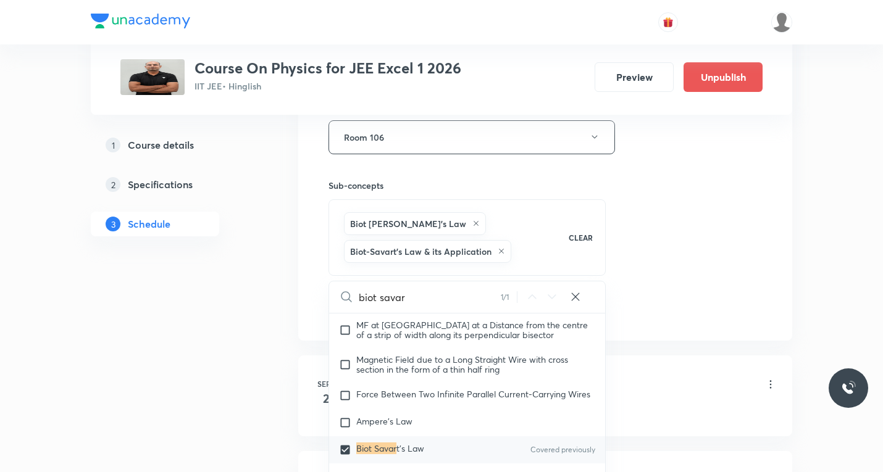
type input "biot savart"
checkbox input "true"
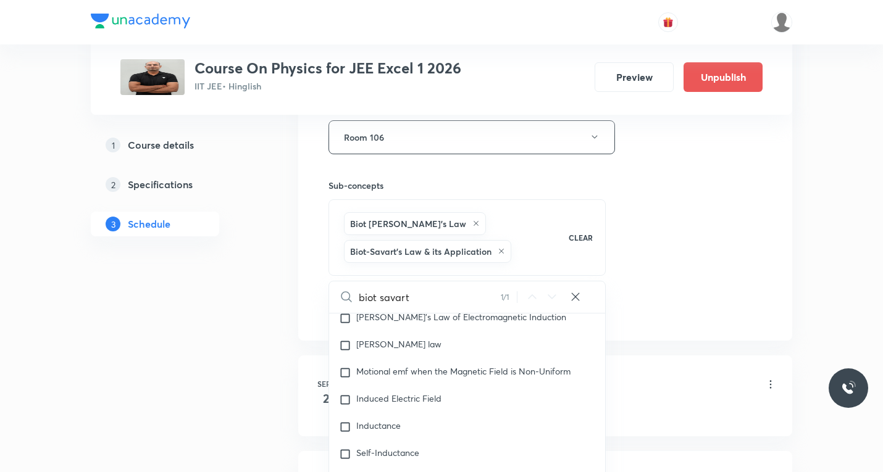
scroll to position [15740, 0]
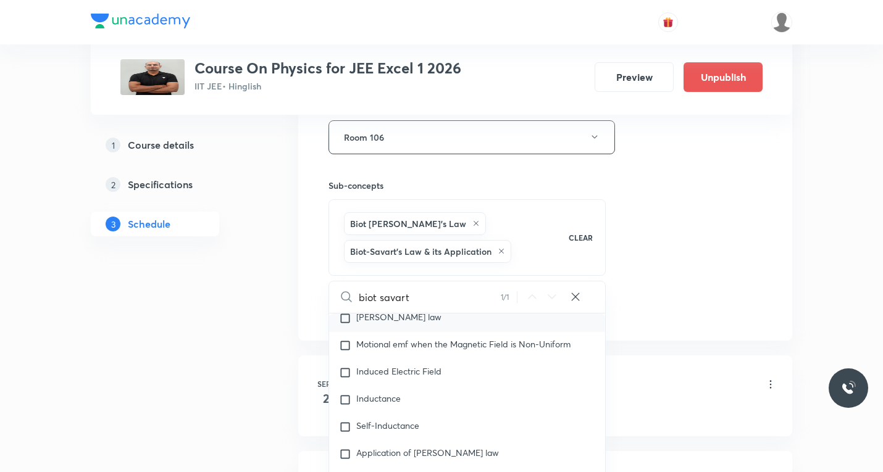
type input "biot savar"
checkbox input "true"
type input "biot sa"
checkbox input "true"
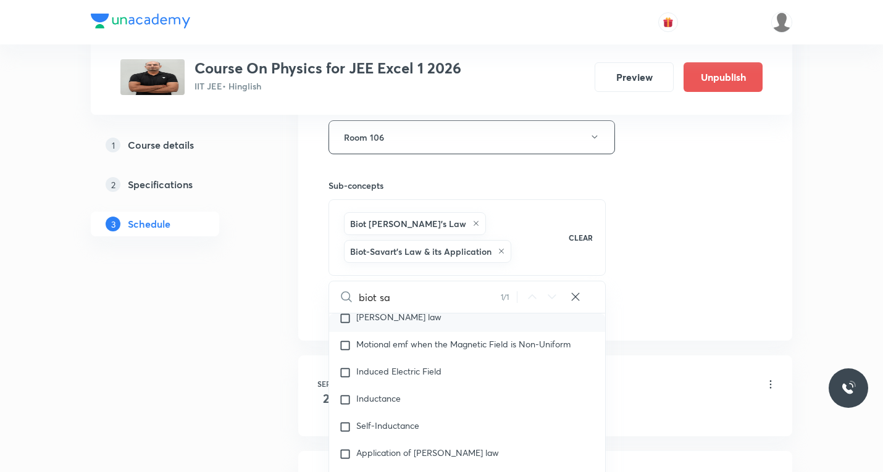
checkbox input "true"
type input "bio"
checkbox input "true"
type input "b"
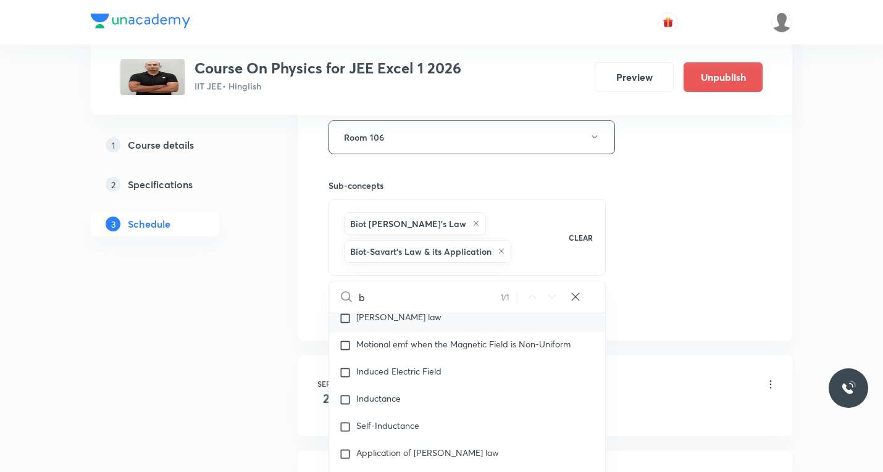
checkbox input "true"
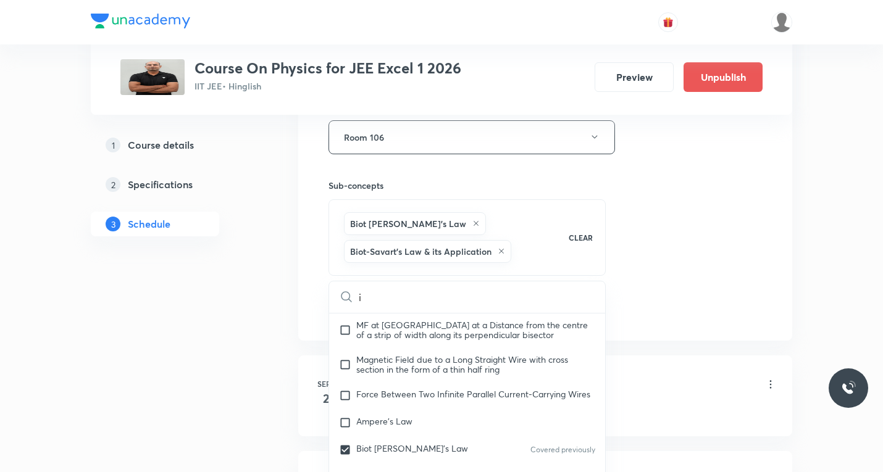
type input "in"
checkbox input "true"
type input "intr"
checkbox input "true"
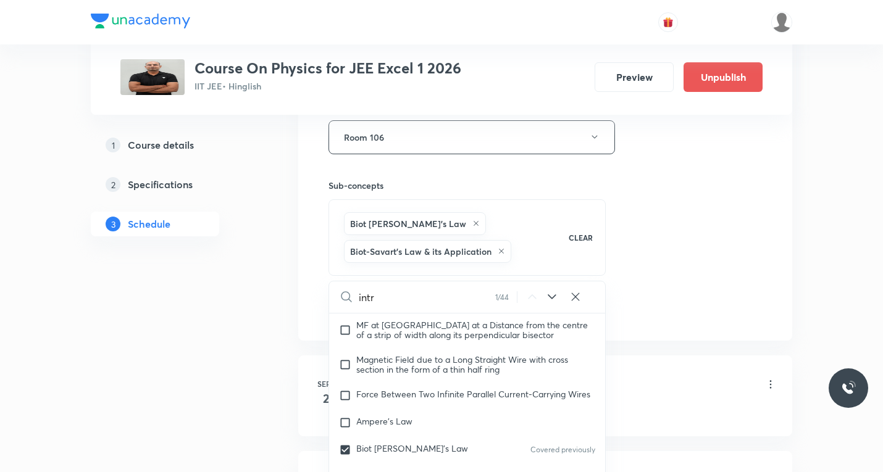
checkbox input "true"
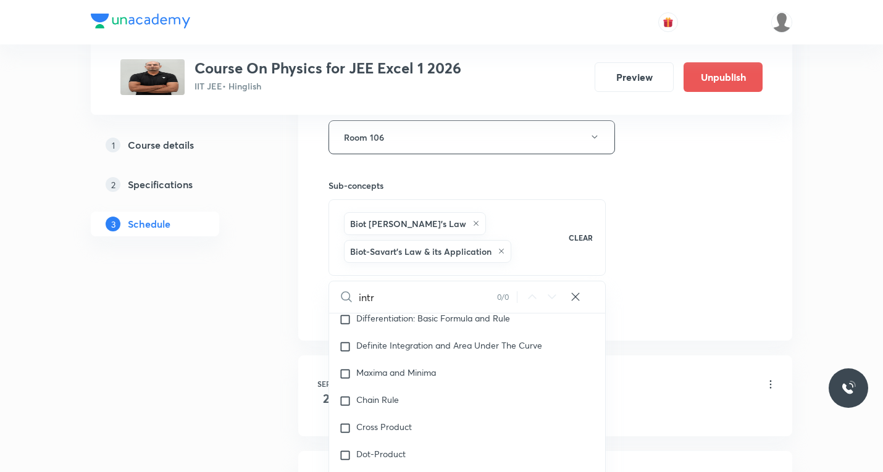
scroll to position [236, 0]
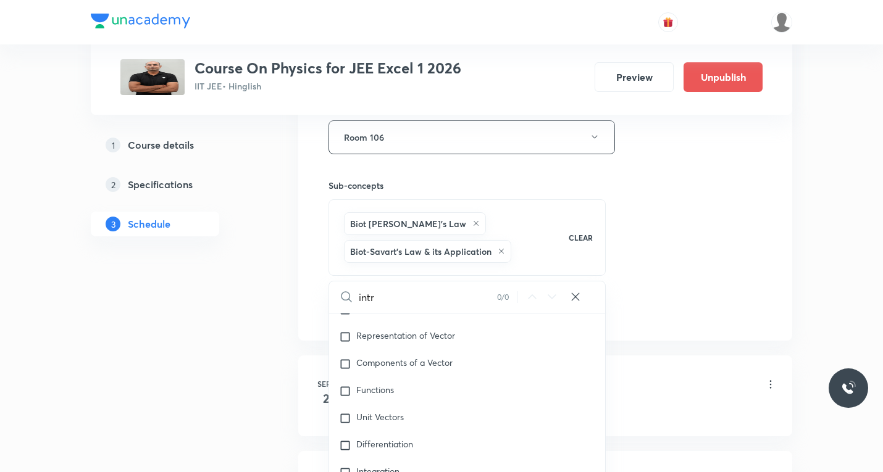
type input "intro"
checkbox input "true"
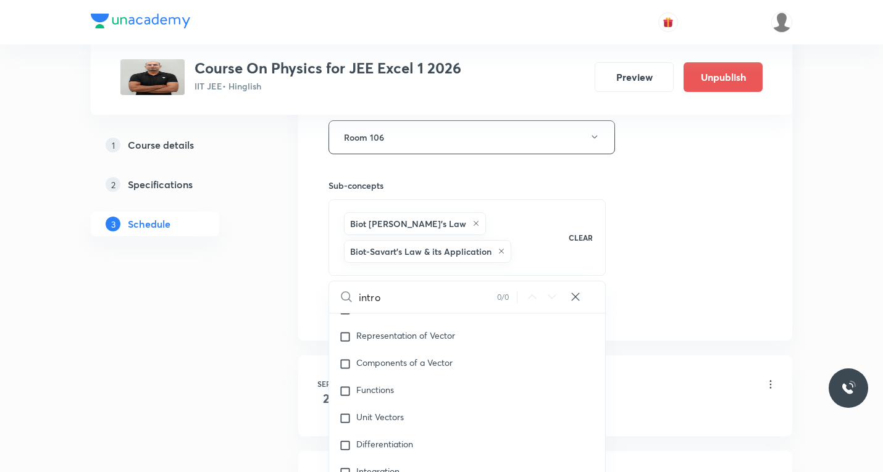
type input "intr"
checkbox input "true"
type input "i"
checkbox input "true"
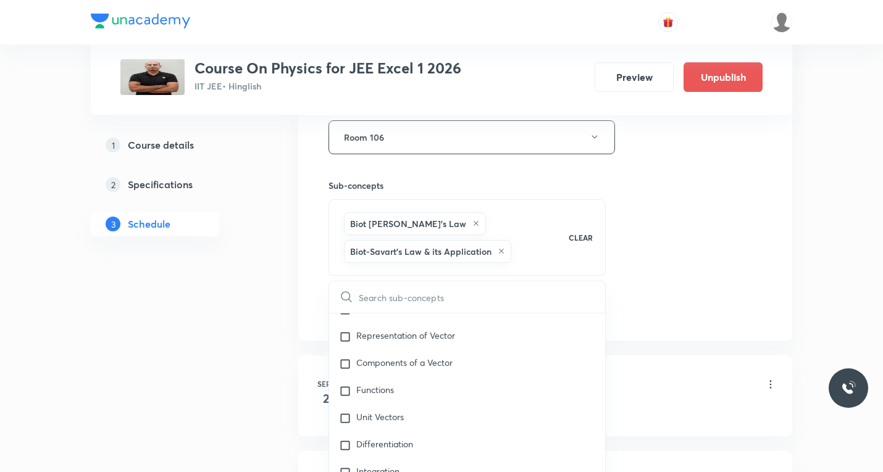
checkbox input "true"
paste input "Moving charges & Magnetism"
type input "Moving charges & Magnetism"
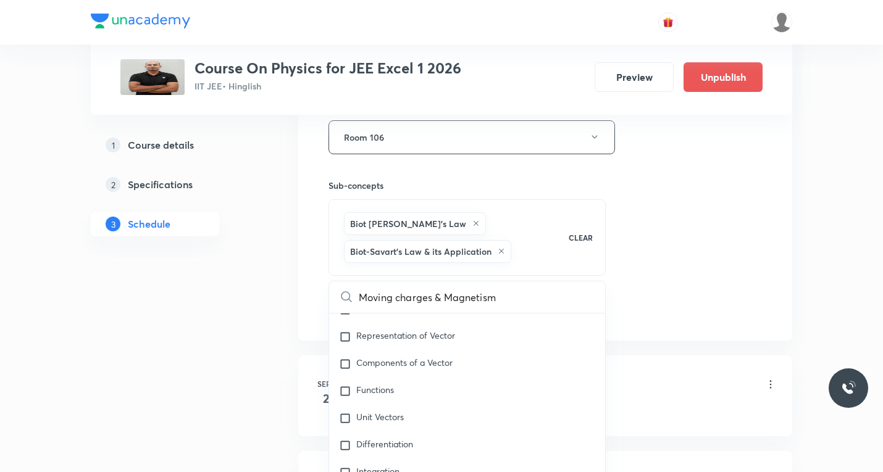
checkbox input "true"
type input "Moving charges & Magnetis"
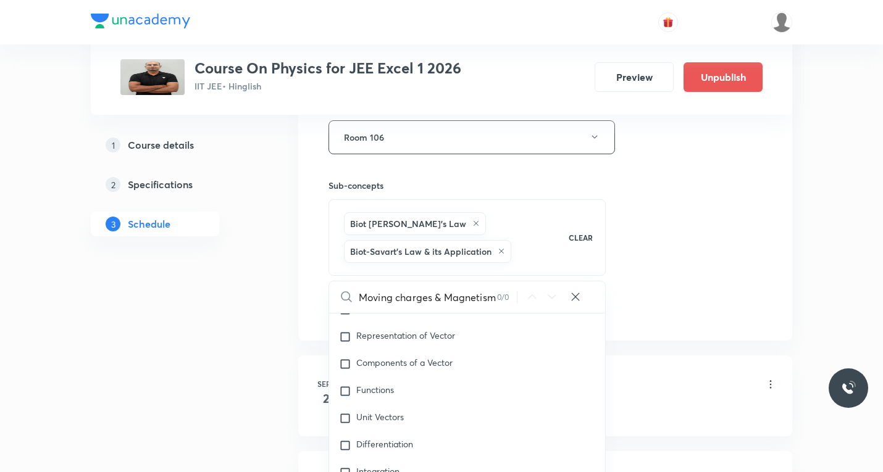
checkbox input "true"
type input "Moving charges & Magneti"
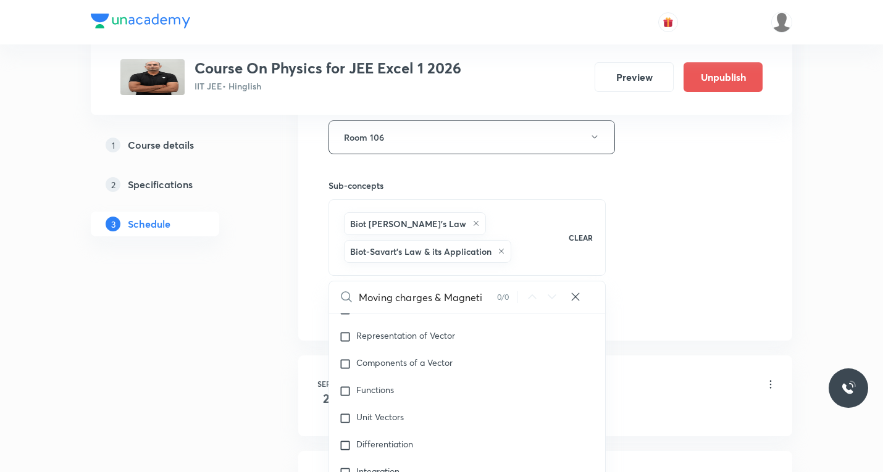
checkbox input "true"
type input "Moving charges & Magne"
checkbox input "true"
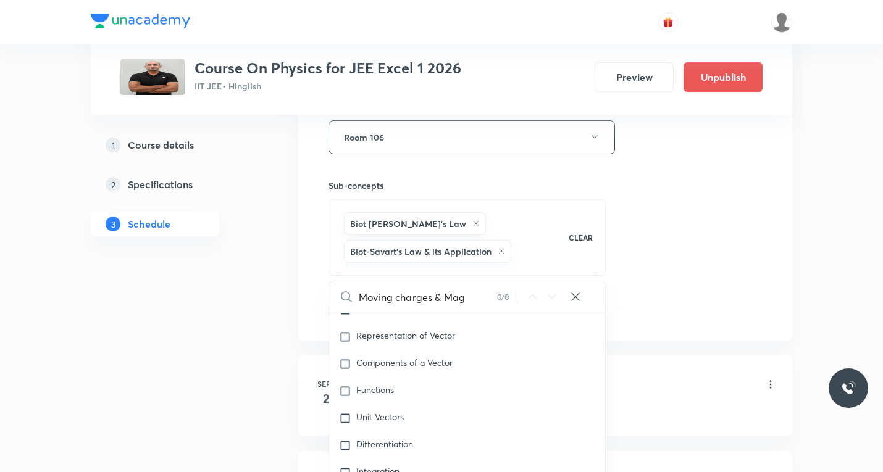
type input "Moving charges & Ma"
checkbox input "true"
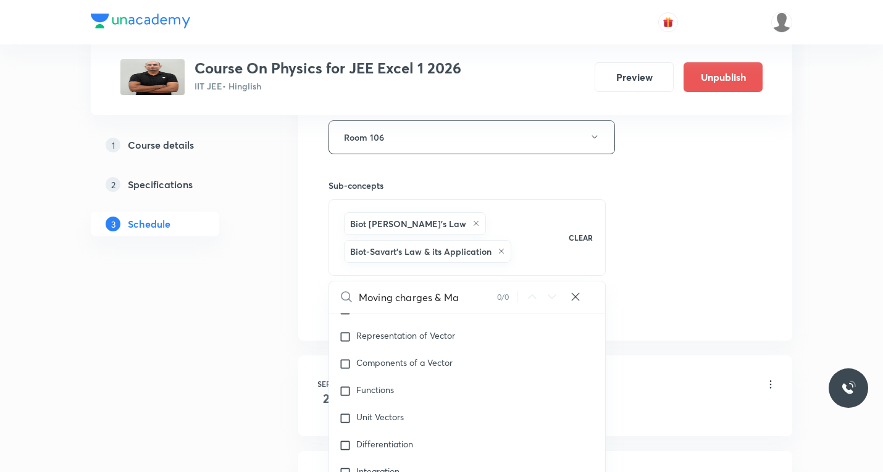
type input "Moving charges & M"
checkbox input "true"
type input "Moving charges &"
checkbox input "true"
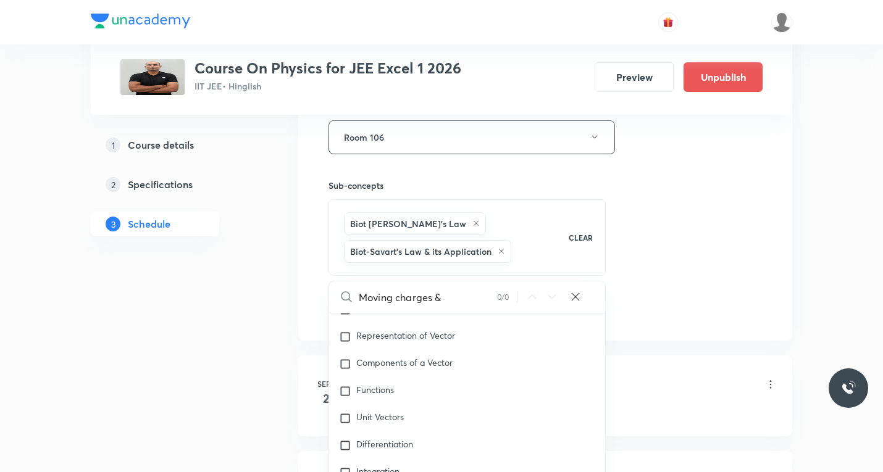
checkbox input "true"
type input "Moving charges &"
checkbox input "true"
type input "Moving charges"
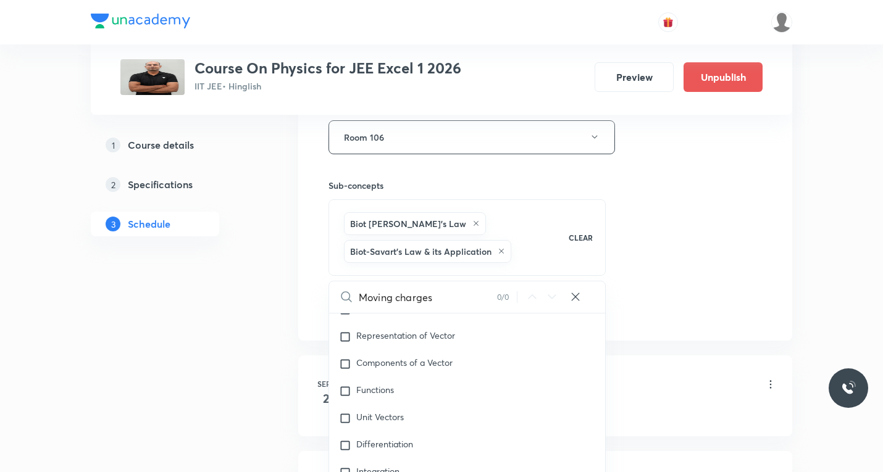
checkbox input "true"
type input "Moving charges"
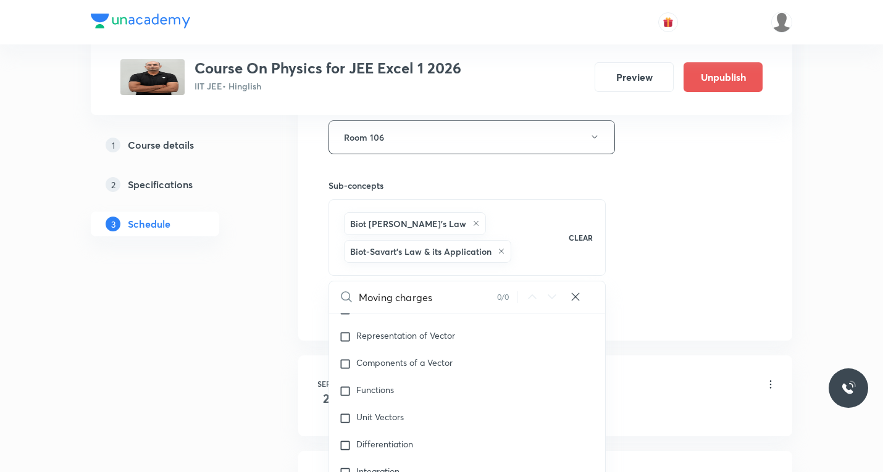
checkbox input "true"
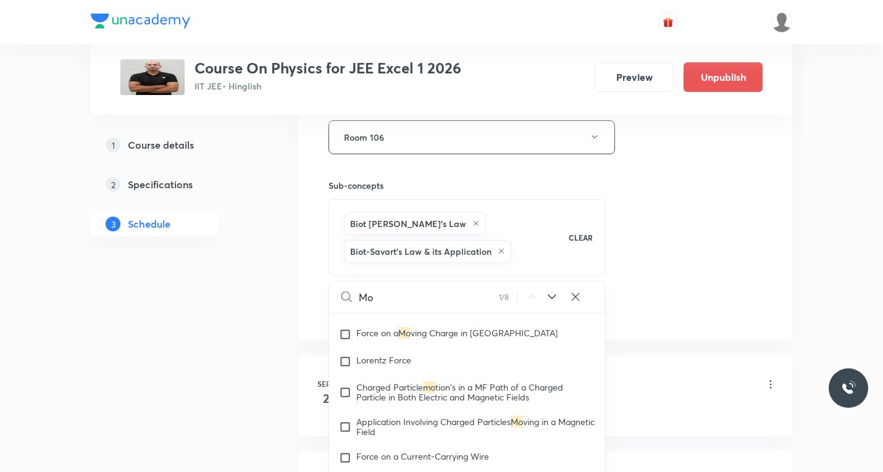
scroll to position [3987, 0]
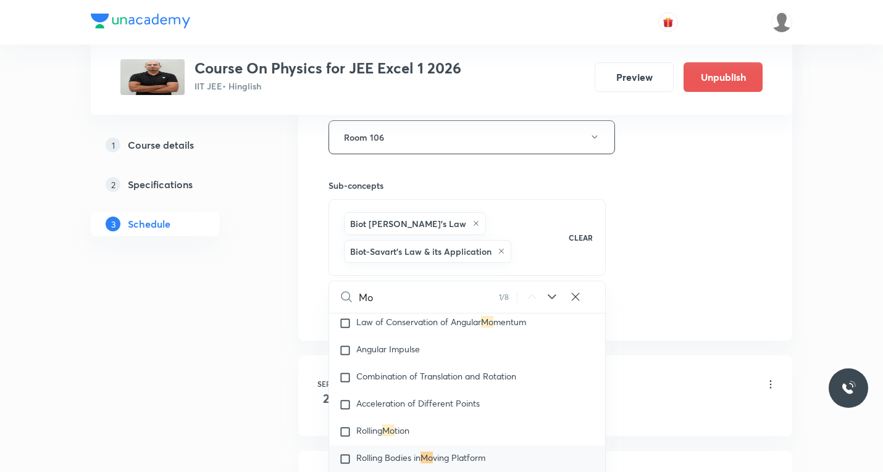
click at [734, 291] on div "Session title 26/99 Moving charges & Magnetism ​ Schedule for Sept 1, 2025, 12:…" at bounding box center [546, 43] width 434 height 566
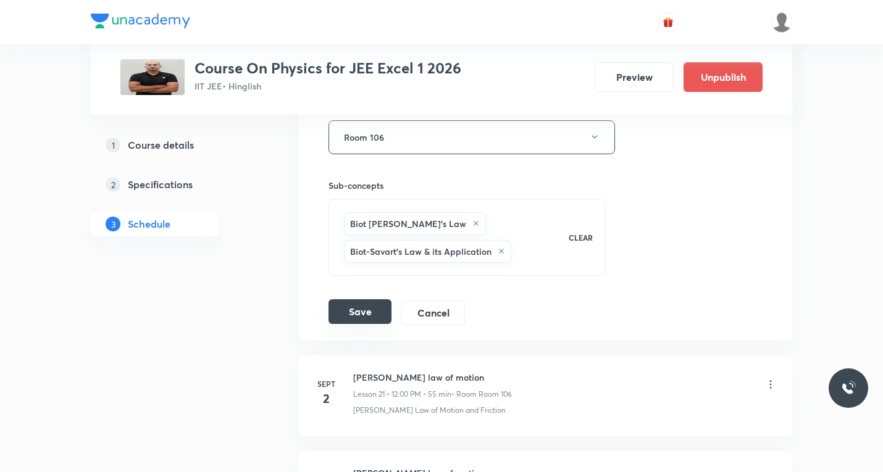
click at [356, 311] on button "Save" at bounding box center [360, 312] width 63 height 25
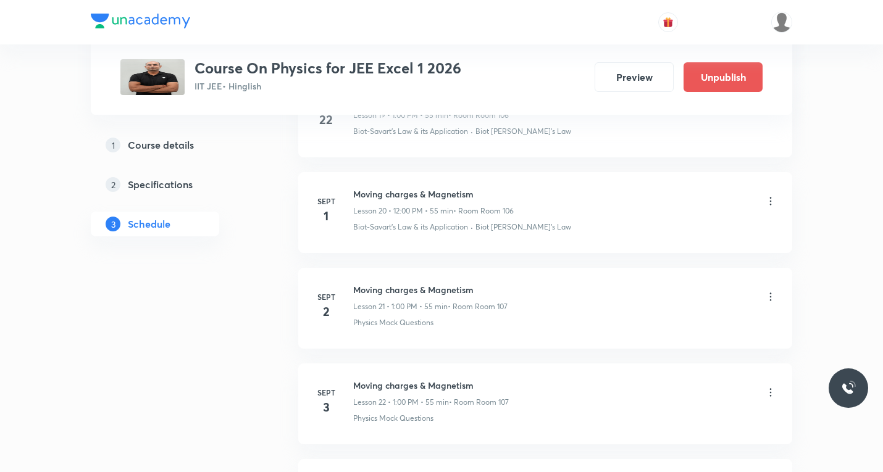
scroll to position [1940, 0]
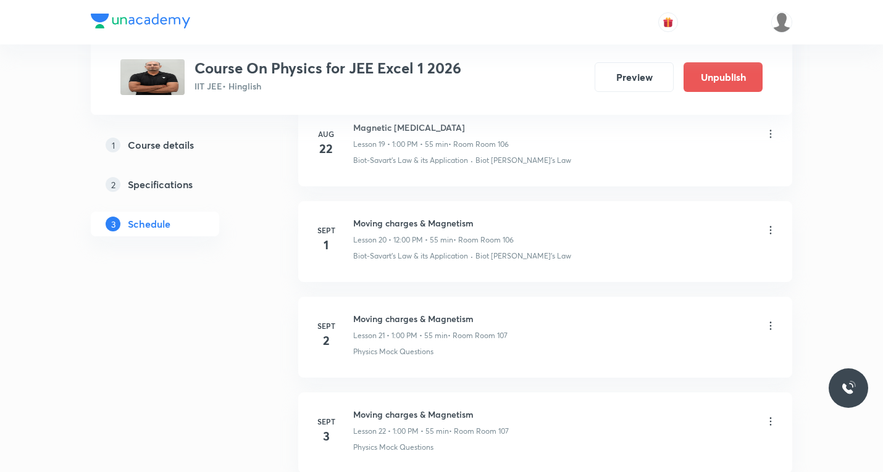
click at [772, 230] on icon at bounding box center [771, 230] width 12 height 12
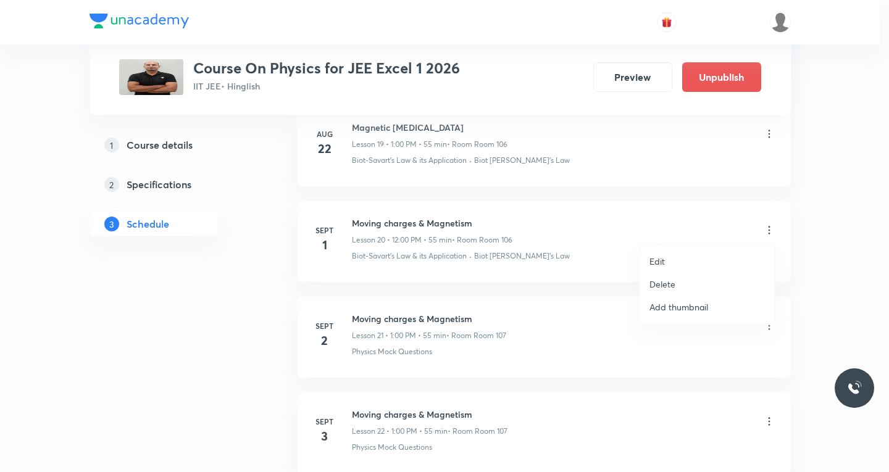
click at [662, 259] on p "Edit" at bounding box center [657, 261] width 15 height 13
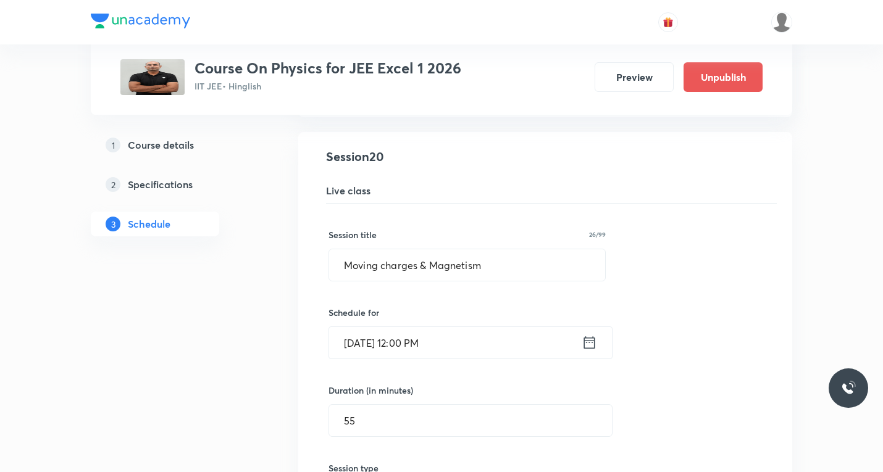
click at [590, 344] on icon at bounding box center [589, 342] width 15 height 17
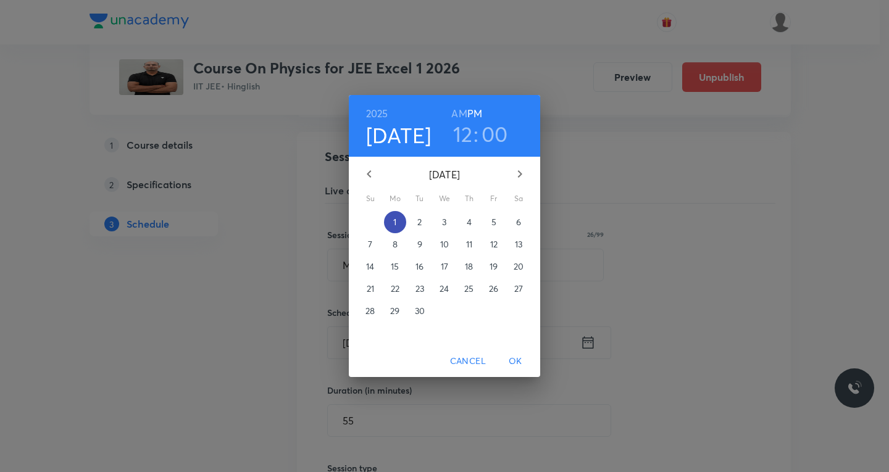
click at [394, 222] on p "1" at bounding box center [394, 222] width 3 height 12
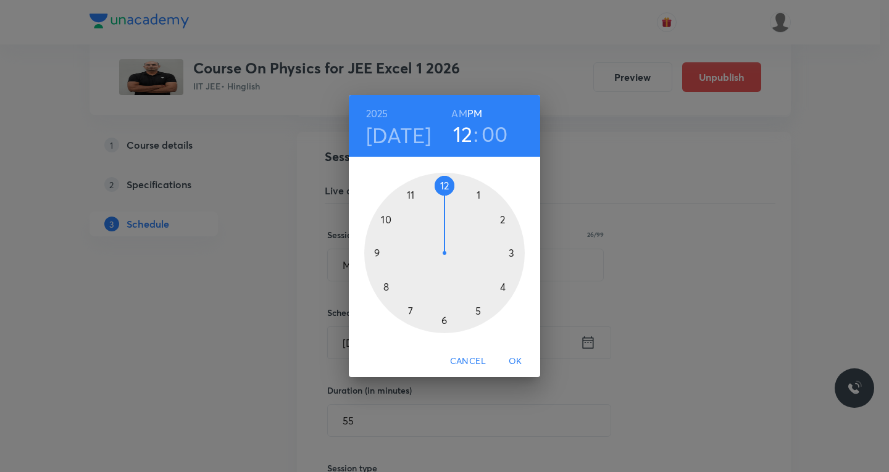
click at [480, 196] on div at bounding box center [444, 253] width 161 height 161
click at [447, 185] on div at bounding box center [444, 253] width 161 height 161
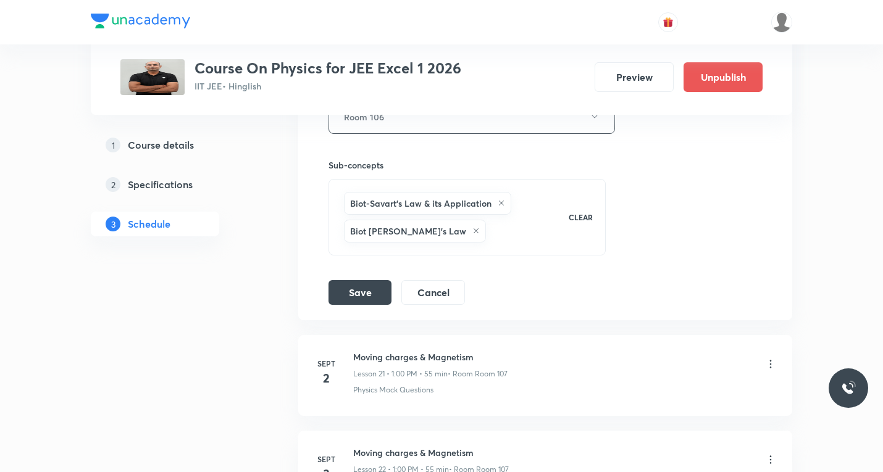
scroll to position [2372, 0]
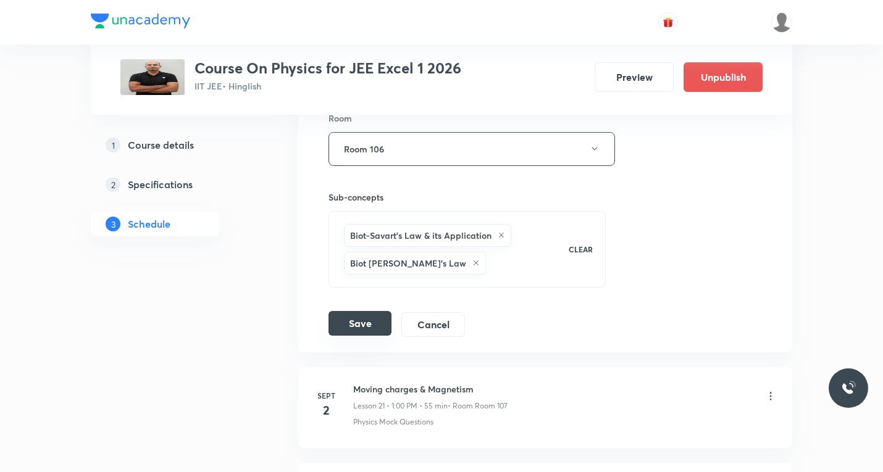
click at [359, 322] on button "Save" at bounding box center [360, 323] width 63 height 25
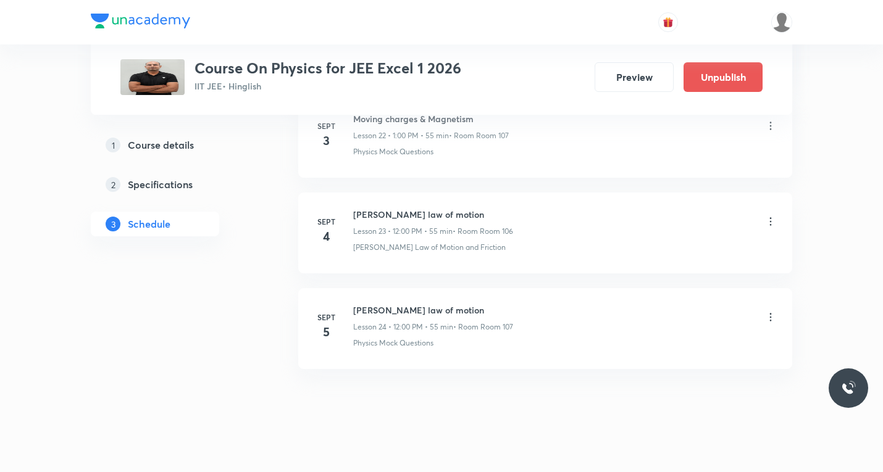
scroll to position [2249, 0]
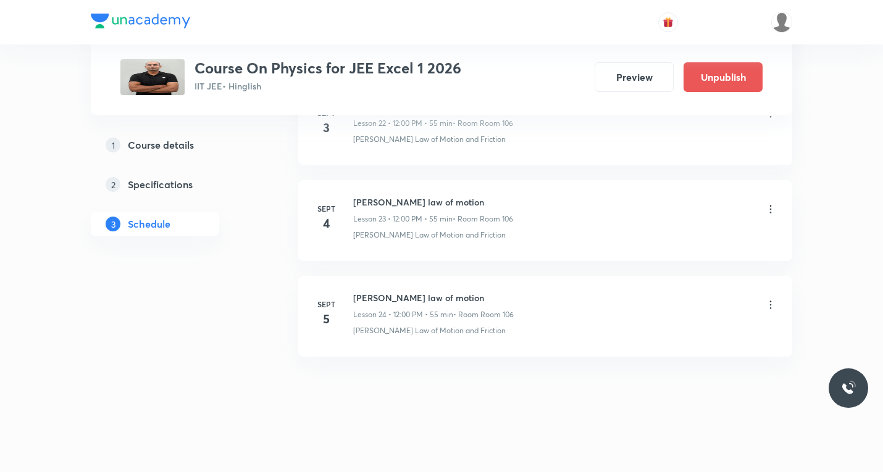
scroll to position [2816, 0]
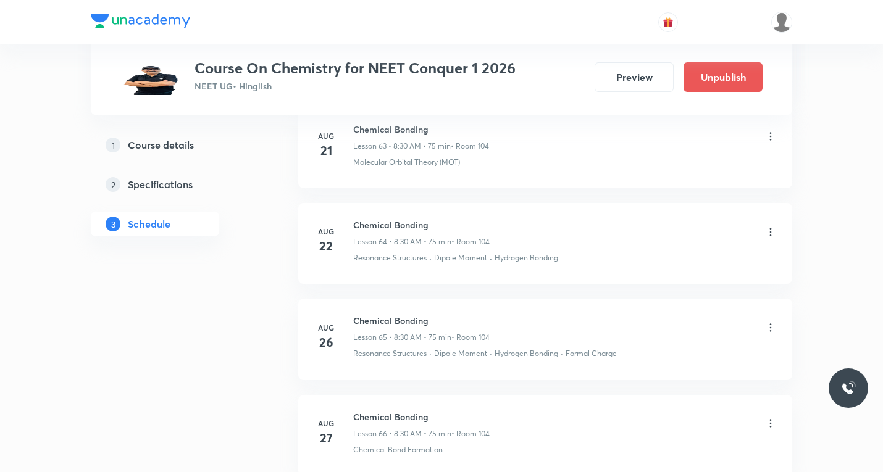
scroll to position [7700, 0]
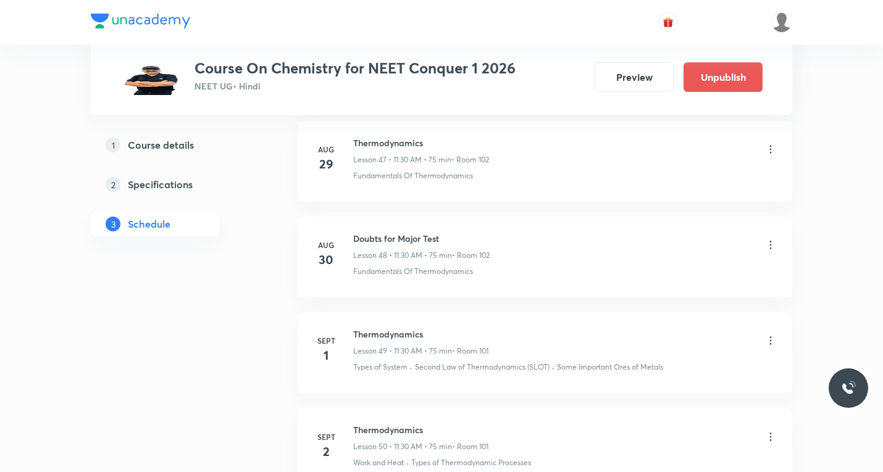
scroll to position [5592, 0]
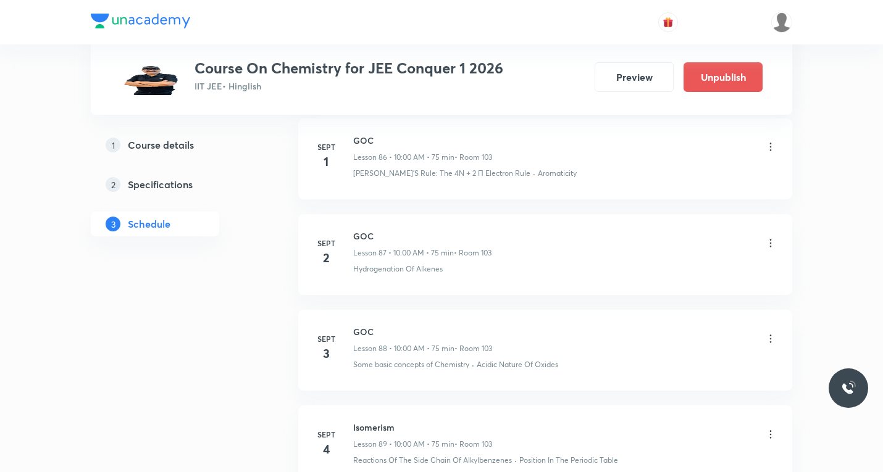
scroll to position [9138, 0]
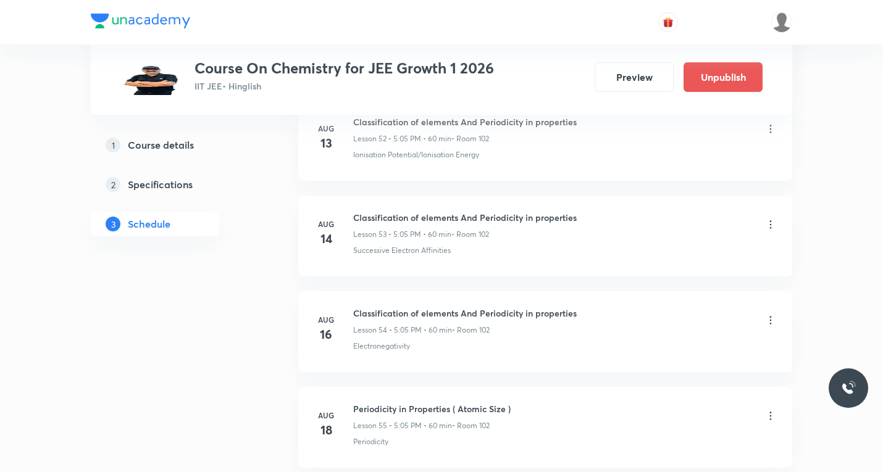
scroll to position [7220, 0]
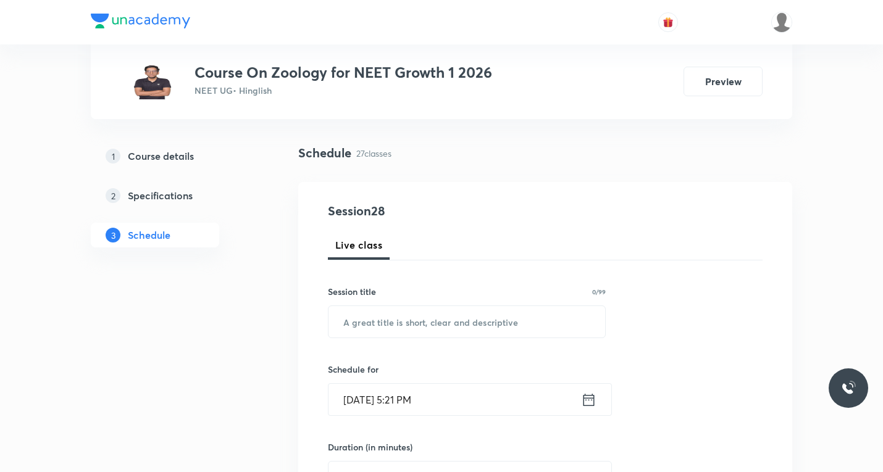
scroll to position [124, 0]
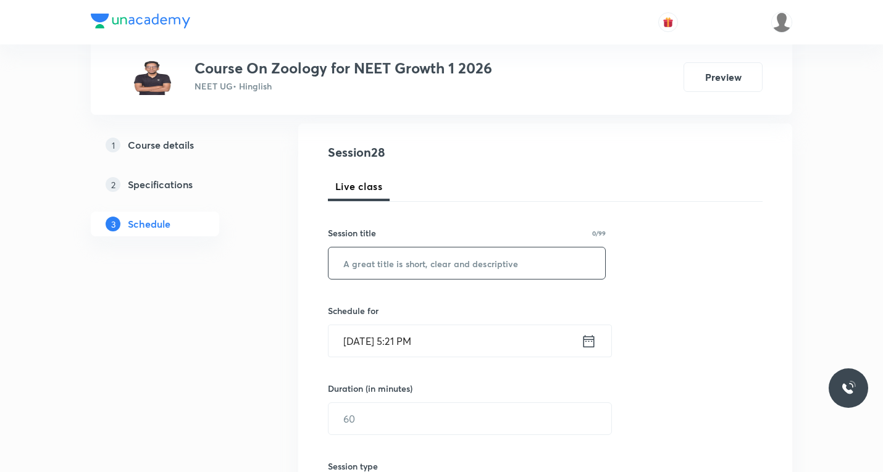
click at [409, 268] on input "text" at bounding box center [467, 263] width 277 height 31
paste input "Biomolecules"
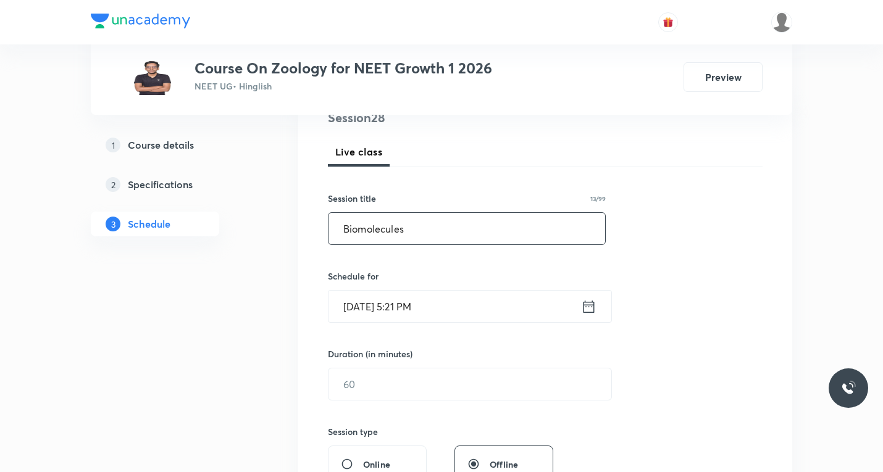
scroll to position [247, 0]
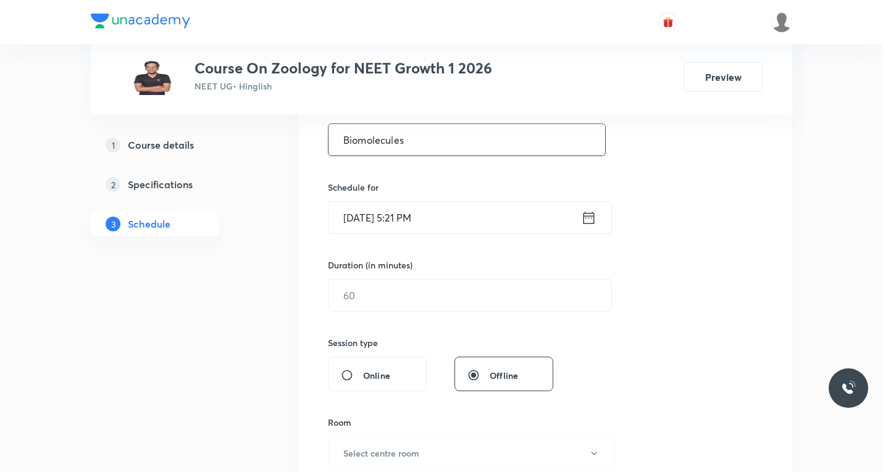
type input "Biomolecules"
click at [595, 220] on icon at bounding box center [588, 217] width 15 height 17
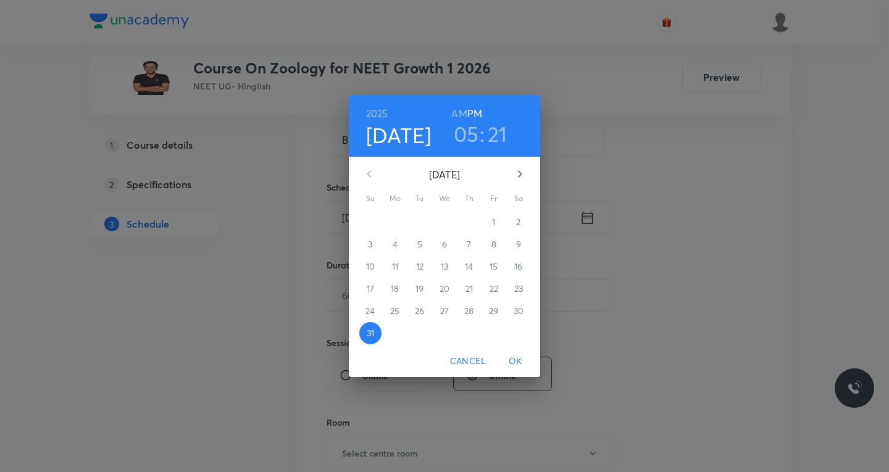
click at [522, 172] on icon "button" at bounding box center [520, 174] width 15 height 15
click at [394, 218] on p "1" at bounding box center [394, 222] width 3 height 12
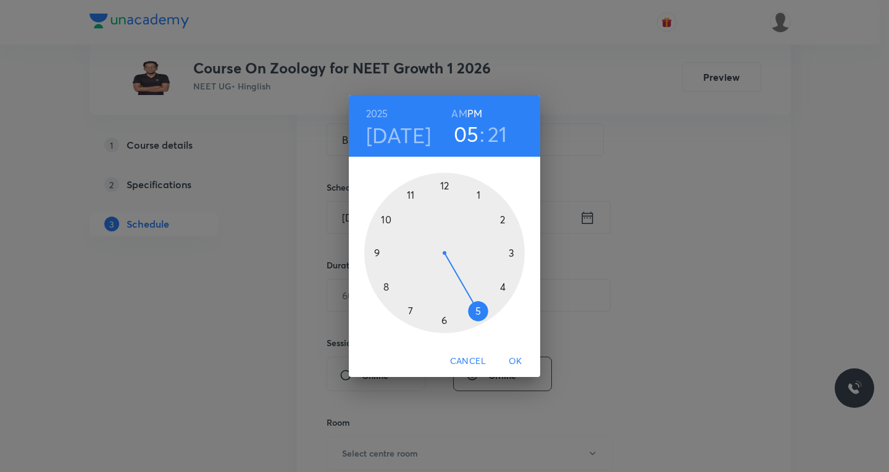
click at [443, 321] on div at bounding box center [444, 253] width 161 height 161
click at [501, 218] on div at bounding box center [444, 253] width 161 height 161
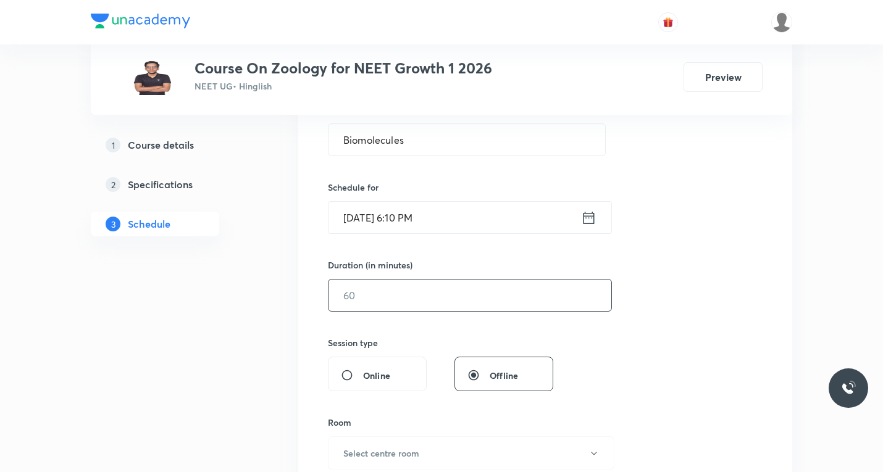
click at [395, 288] on input "text" at bounding box center [470, 295] width 283 height 31
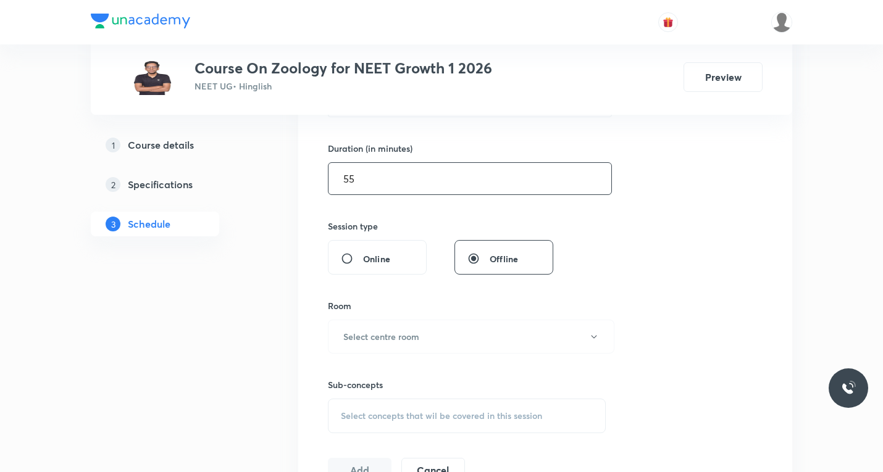
scroll to position [371, 0]
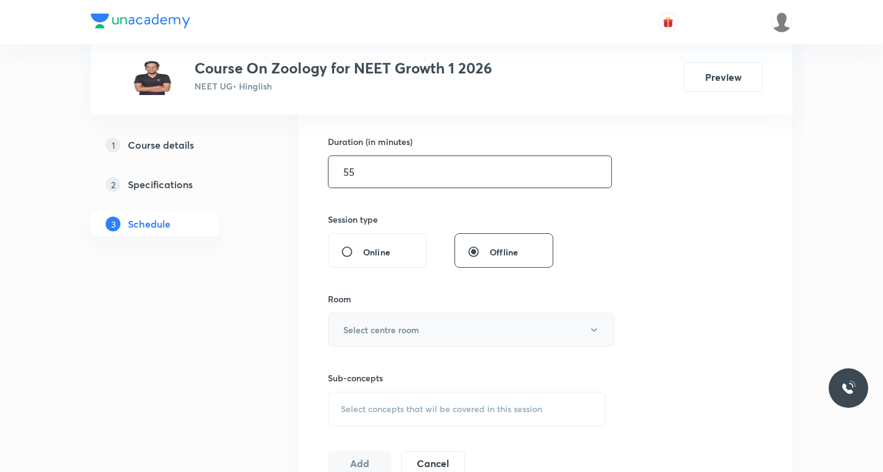
type input "55"
click at [373, 326] on h6 "Select centre room" at bounding box center [381, 330] width 76 height 13
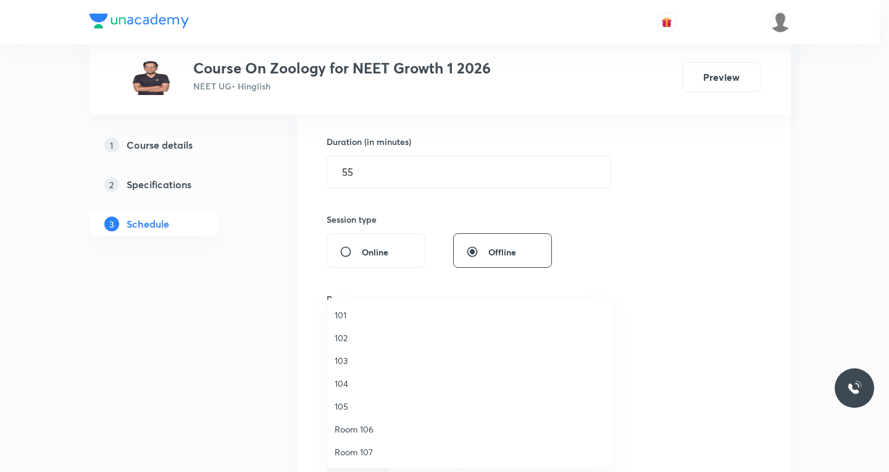
click at [343, 382] on span "104" at bounding box center [470, 383] width 270 height 13
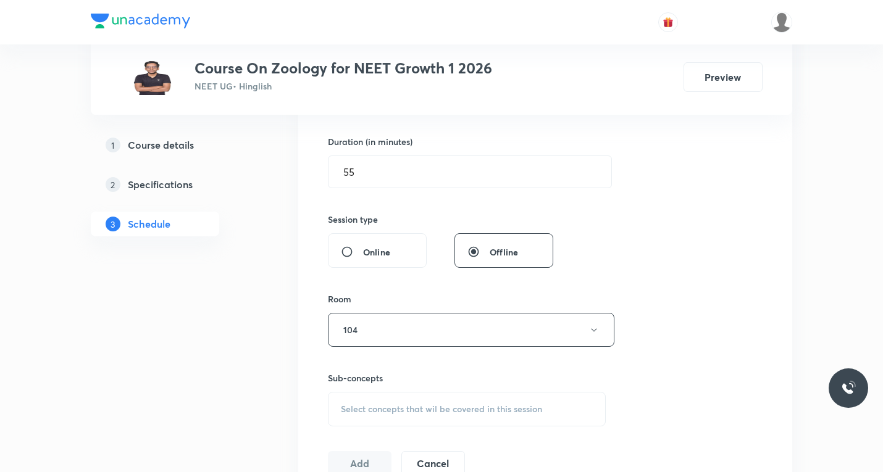
scroll to position [432, 0]
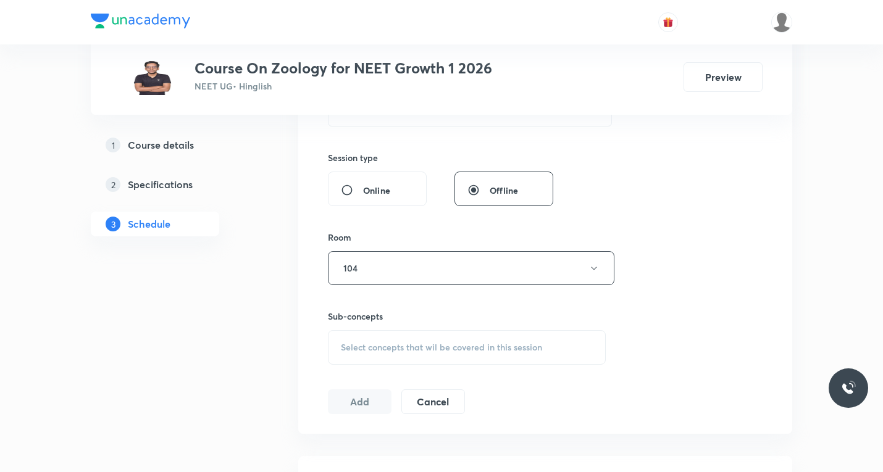
click at [401, 335] on div "Select concepts that wil be covered in this session" at bounding box center [467, 347] width 278 height 35
click at [400, 346] on span "Select concepts that wil be covered in this session" at bounding box center [441, 348] width 201 height 10
click at [376, 346] on span "Select concepts that wil be covered in this session" at bounding box center [441, 348] width 201 height 10
click at [377, 346] on span "Select concepts that wil be covered in this session" at bounding box center [441, 348] width 201 height 10
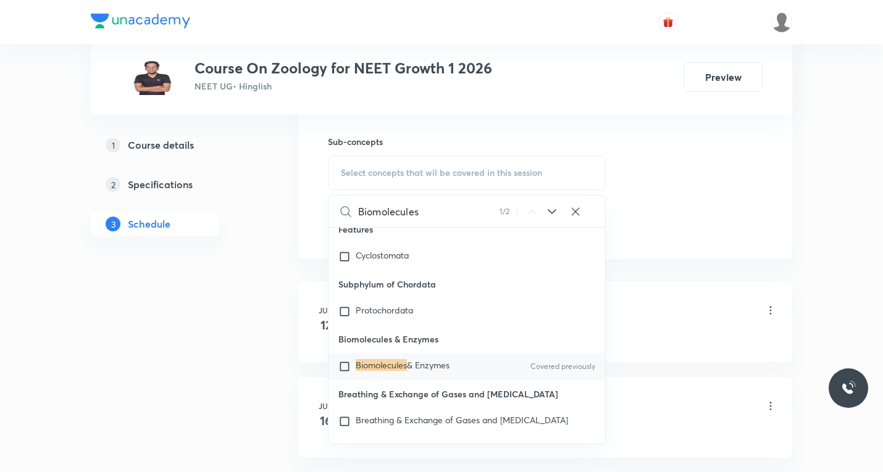
scroll to position [618, 0]
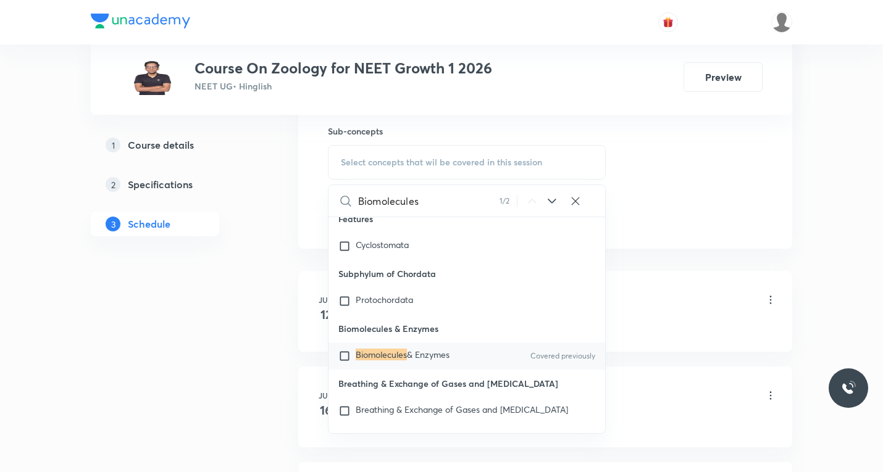
type input "Biomolecules"
click at [343, 363] on input "checkbox" at bounding box center [346, 356] width 17 height 12
checkbox input "true"
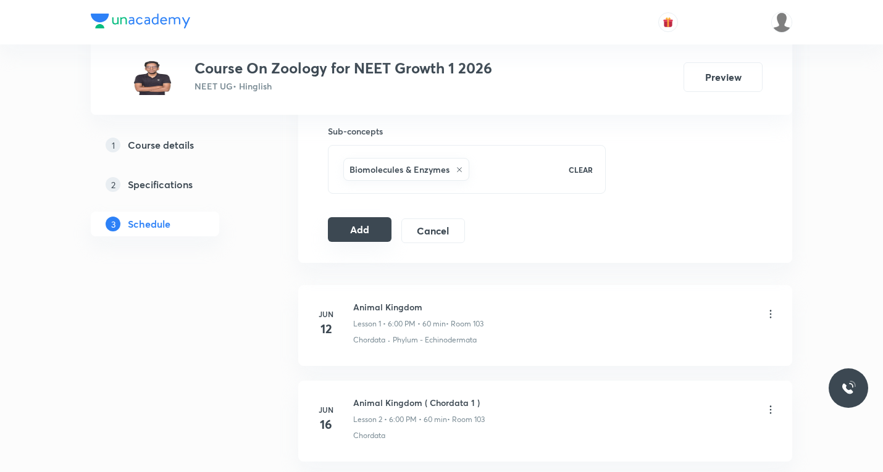
click at [359, 233] on button "Add" at bounding box center [360, 229] width 64 height 25
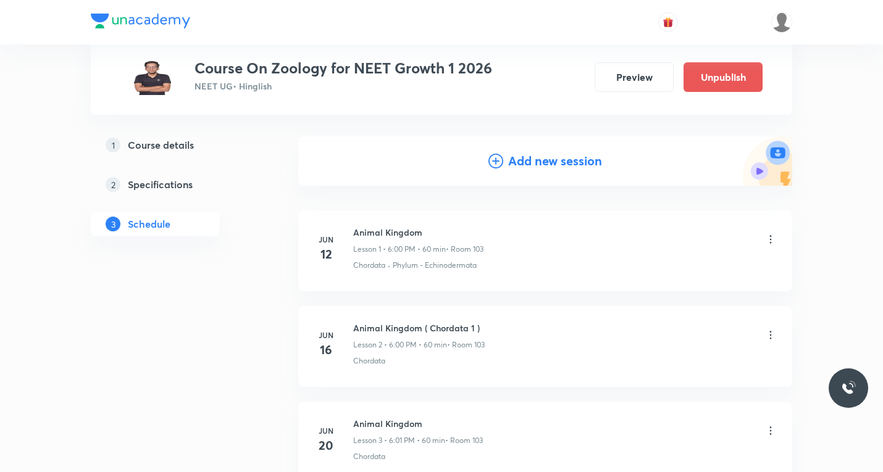
scroll to position [0, 0]
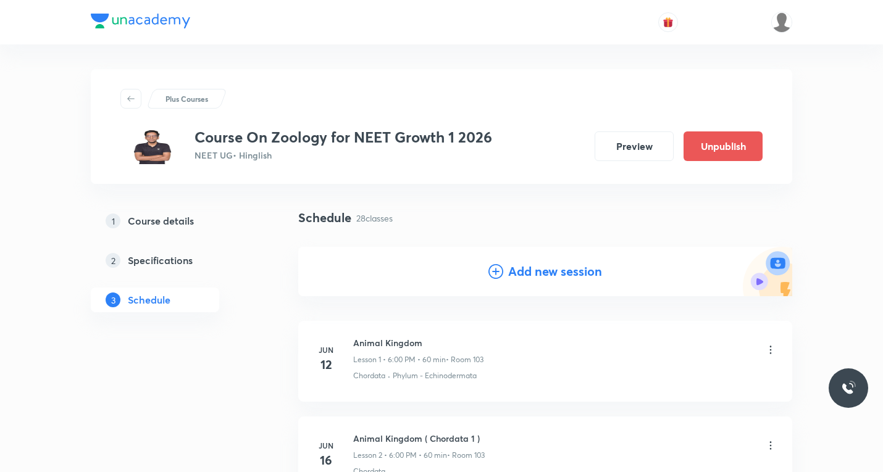
click at [496, 269] on icon at bounding box center [496, 271] width 15 height 15
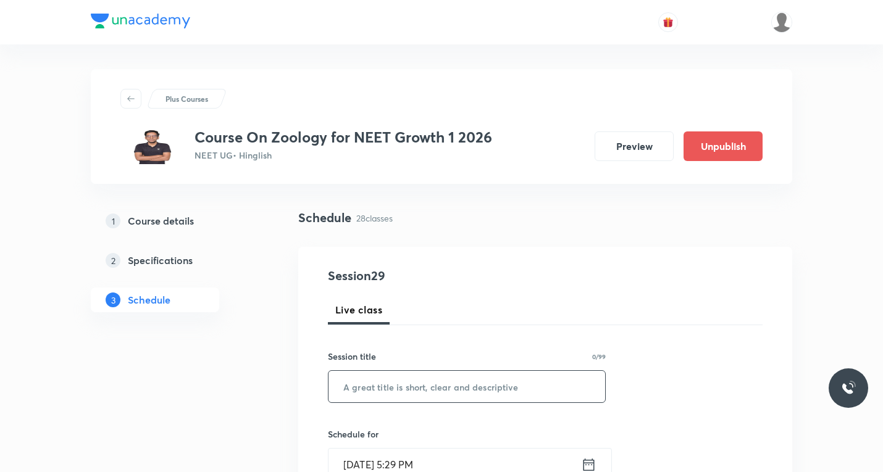
click at [383, 382] on input "text" at bounding box center [467, 386] width 277 height 31
paste input "Biomolecules"
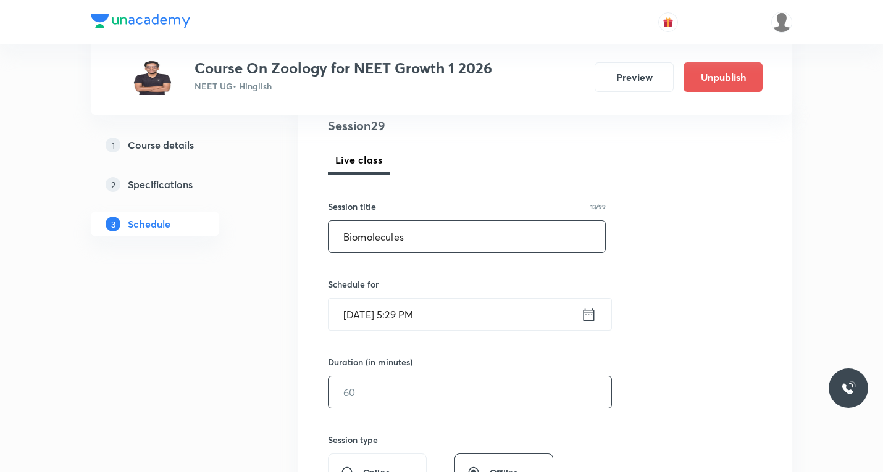
scroll to position [185, 0]
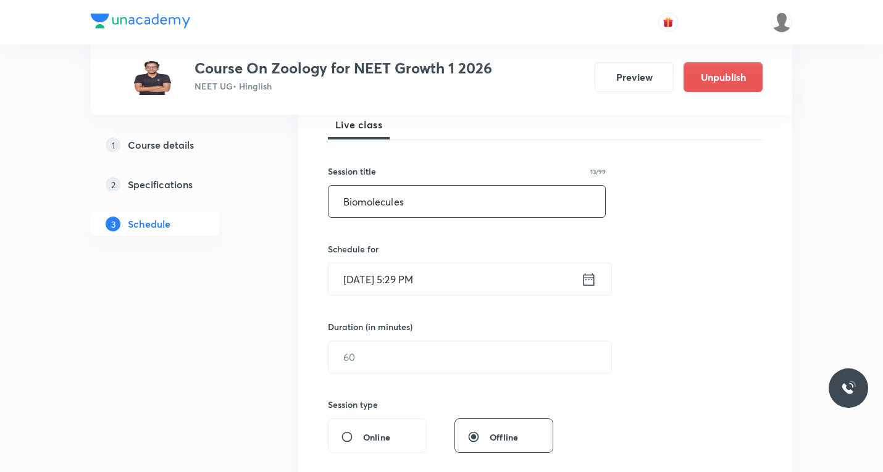
type input "Biomolecules"
click at [587, 282] on icon at bounding box center [588, 279] width 15 height 17
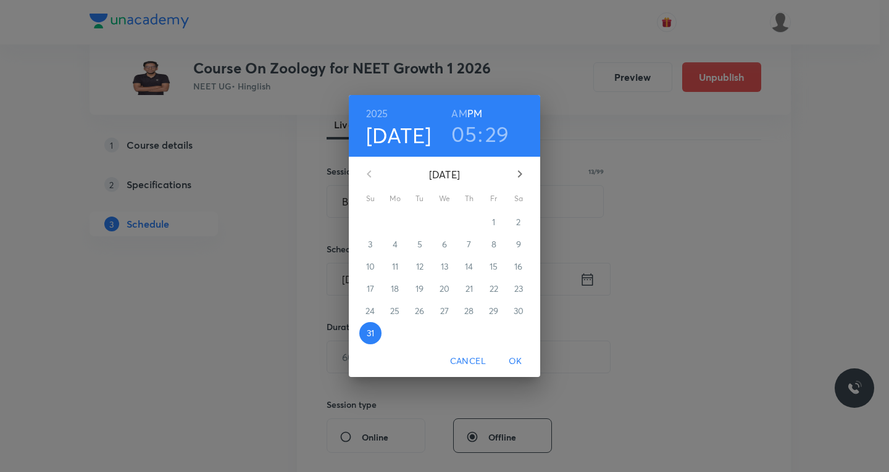
click at [521, 173] on icon "button" at bounding box center [520, 174] width 15 height 15
click at [422, 224] on p "2" at bounding box center [419, 222] width 4 height 12
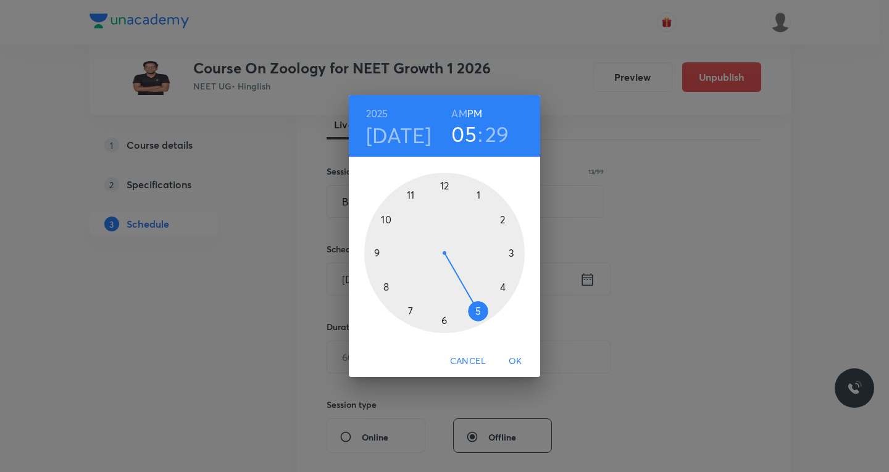
click at [445, 320] on div at bounding box center [444, 253] width 161 height 161
click at [504, 219] on div at bounding box center [444, 253] width 161 height 161
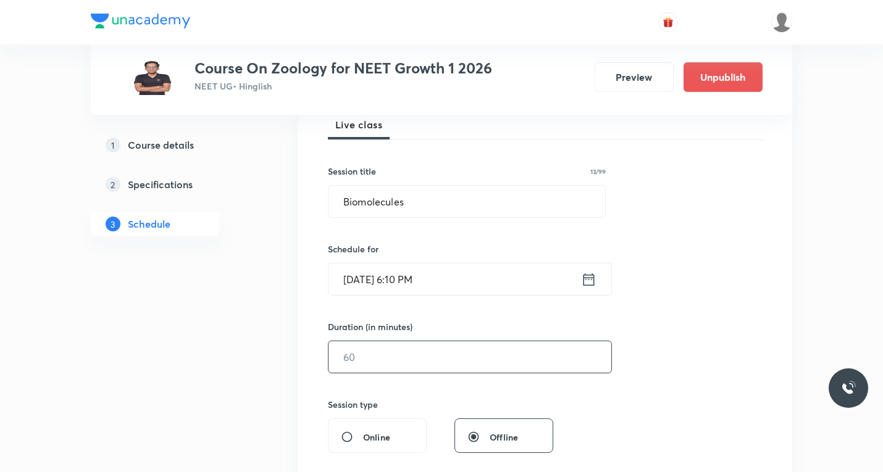
click at [400, 356] on input "text" at bounding box center [470, 357] width 283 height 31
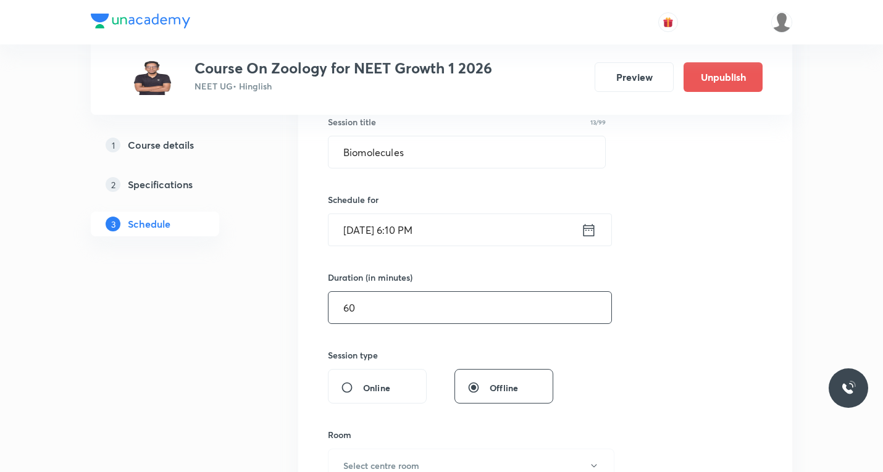
scroll to position [309, 0]
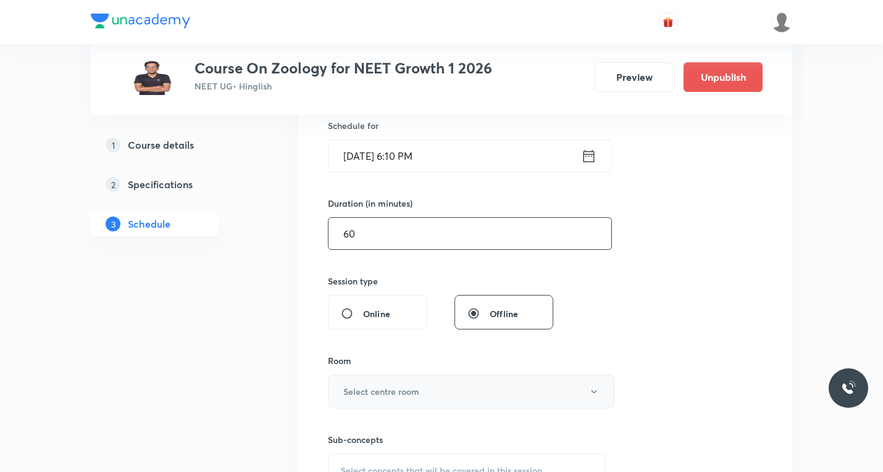
type input "60"
click at [389, 396] on h6 "Select centre room" at bounding box center [381, 391] width 76 height 13
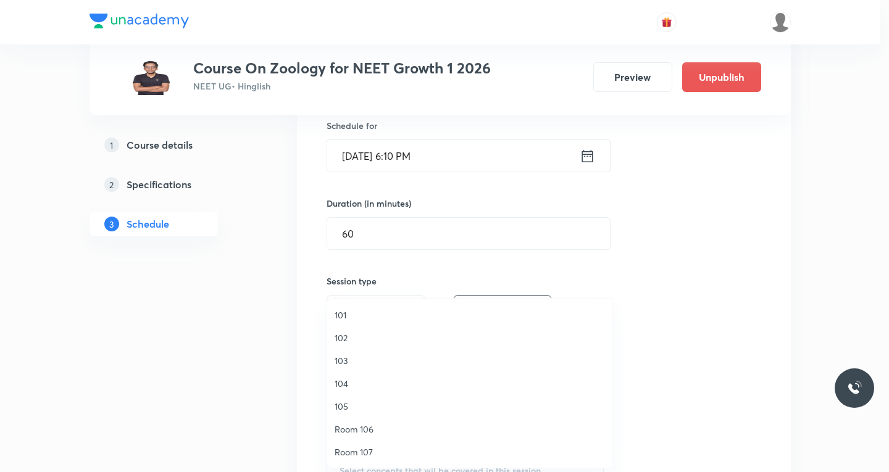
click at [346, 386] on span "104" at bounding box center [470, 383] width 270 height 13
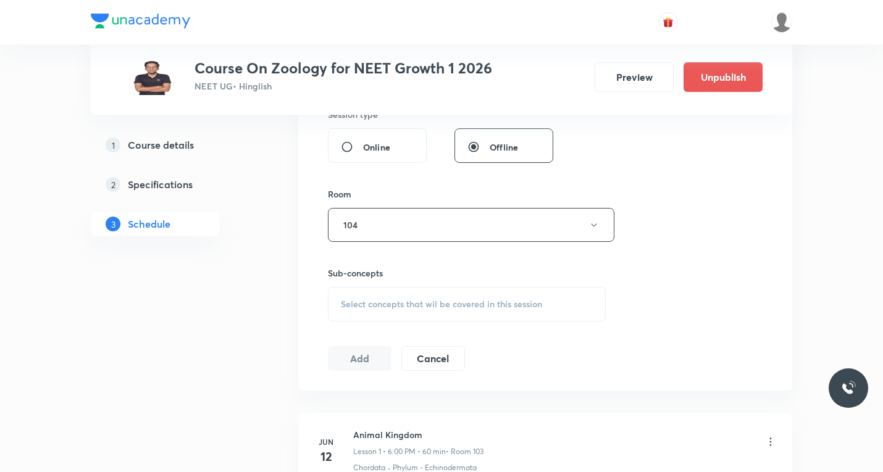
scroll to position [494, 0]
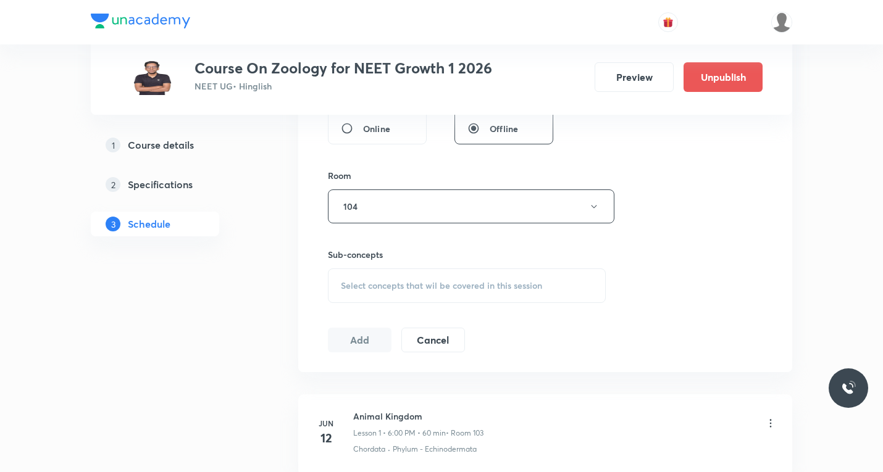
click at [448, 283] on span "Select concepts that wil be covered in this session" at bounding box center [441, 286] width 201 height 10
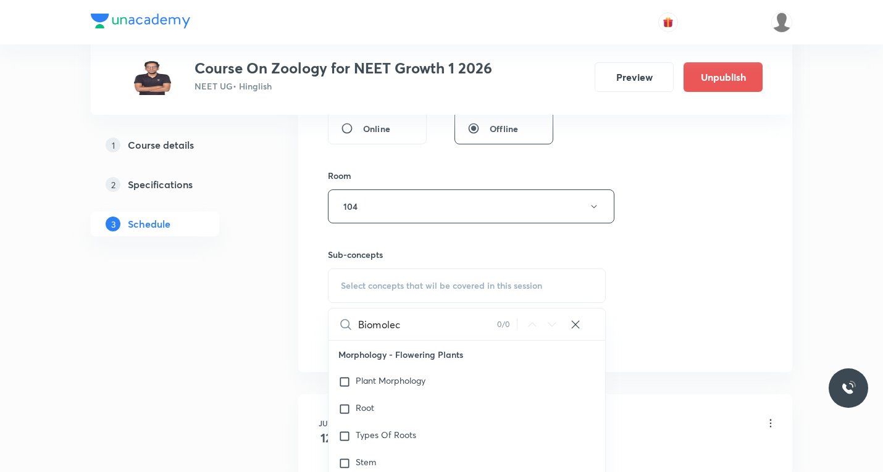
paste input "Biomolecules"
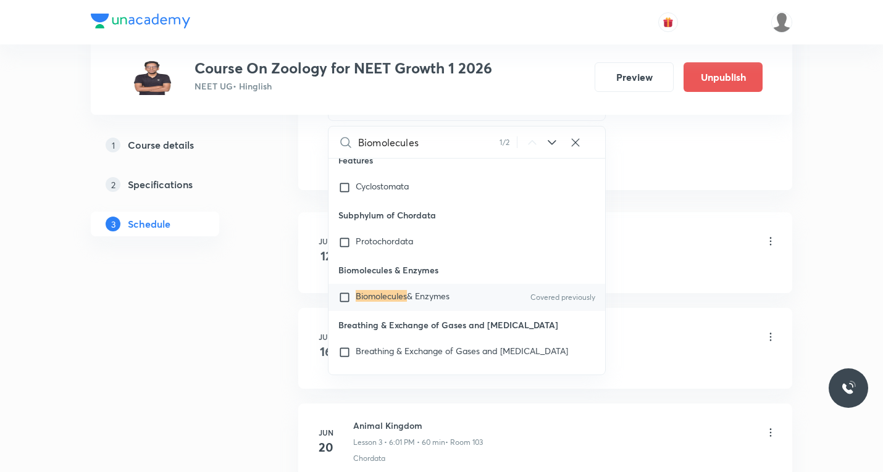
scroll to position [679, 0]
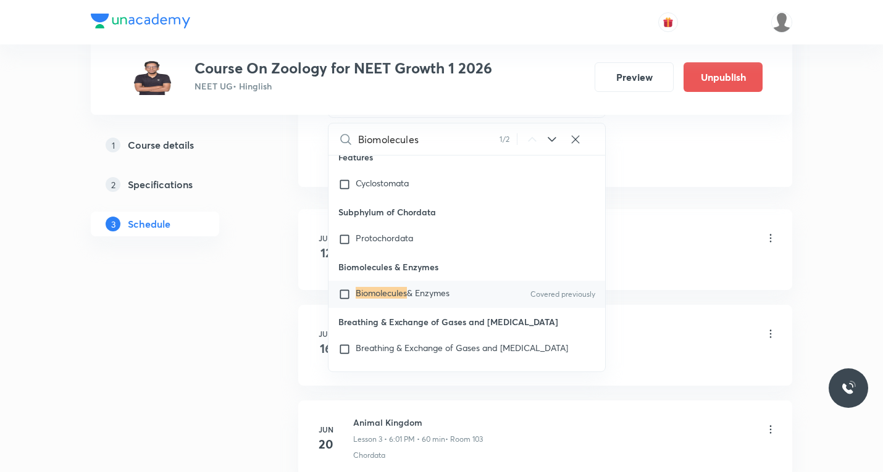
type input "Biomolecules"
click at [343, 301] on input "checkbox" at bounding box center [346, 294] width 17 height 12
checkbox input "true"
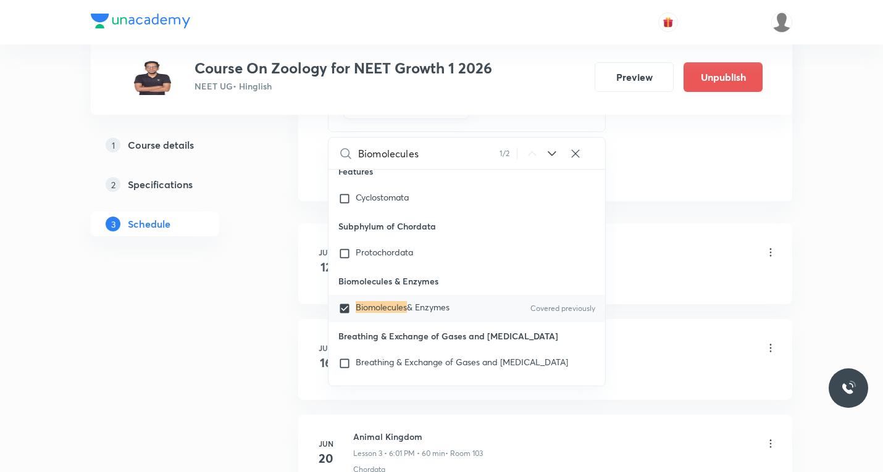
click at [721, 237] on li "[DATE] Animal Kingdom Lesson 1 • 6:00 PM • 60 min • Room 103 Chordata · Phylum …" at bounding box center [545, 264] width 494 height 81
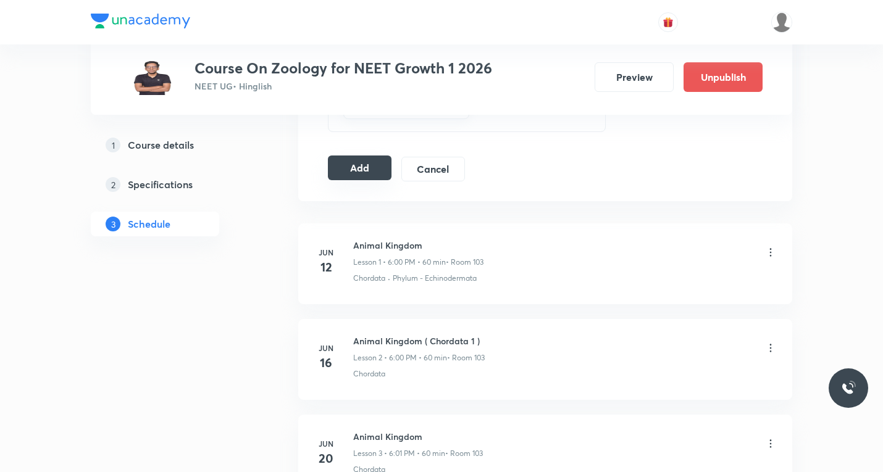
click at [361, 174] on button "Add" at bounding box center [360, 168] width 64 height 25
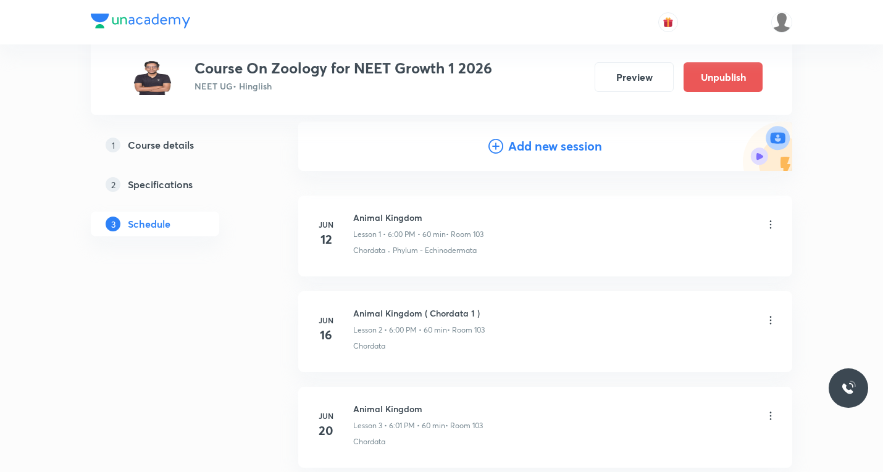
scroll to position [0, 0]
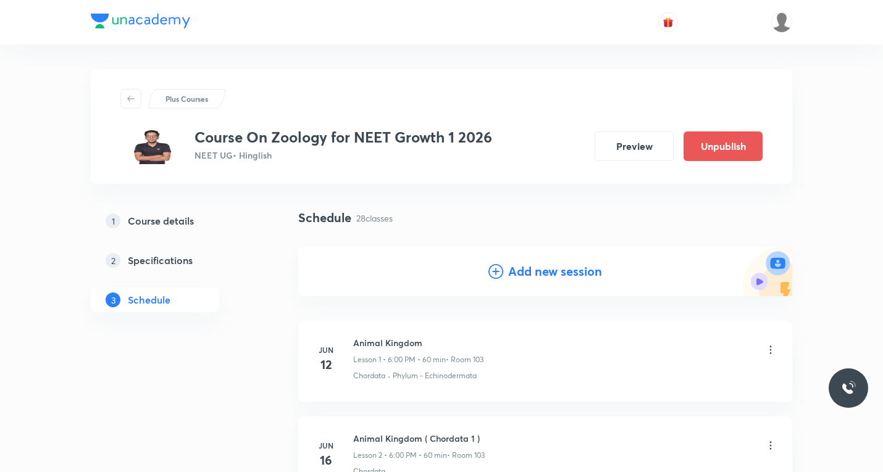
click at [495, 274] on icon at bounding box center [496, 271] width 15 height 15
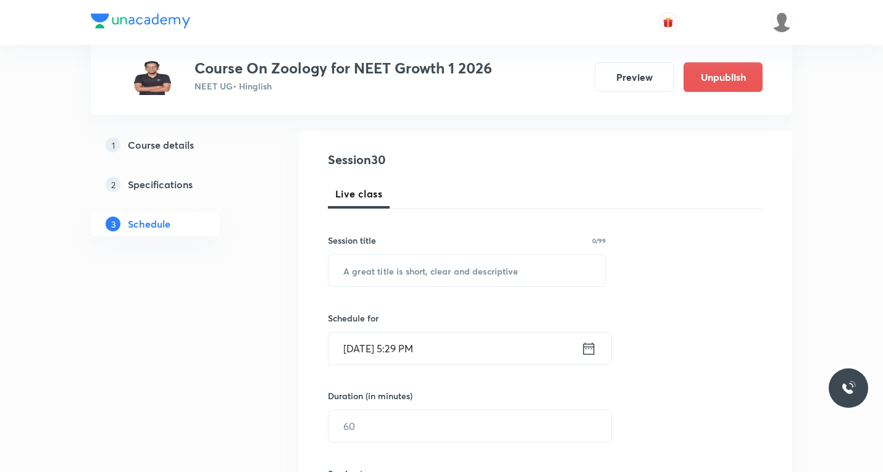
scroll to position [124, 0]
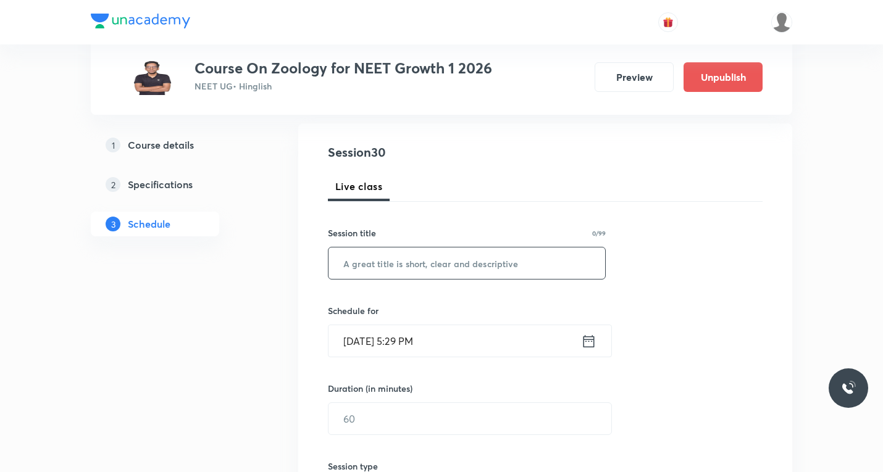
click at [438, 269] on input "text" at bounding box center [467, 263] width 277 height 31
paste input "Biomolecules"
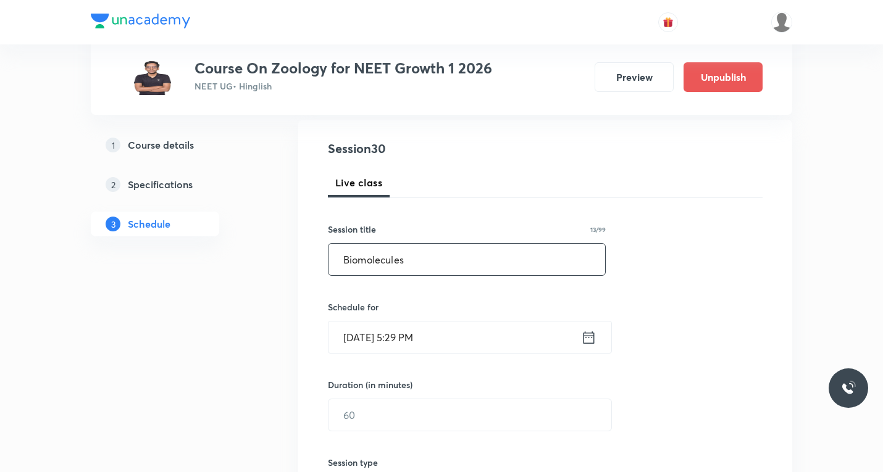
scroll to position [185, 0]
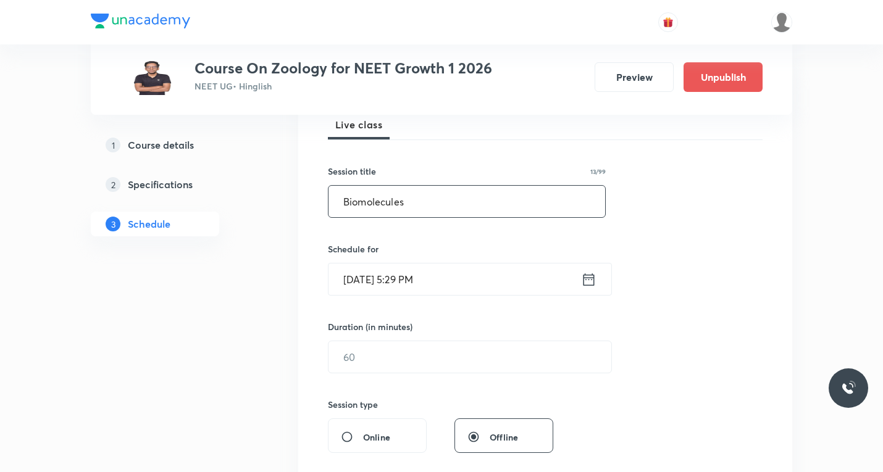
type input "Biomolecules"
click at [585, 279] on icon at bounding box center [588, 279] width 15 height 17
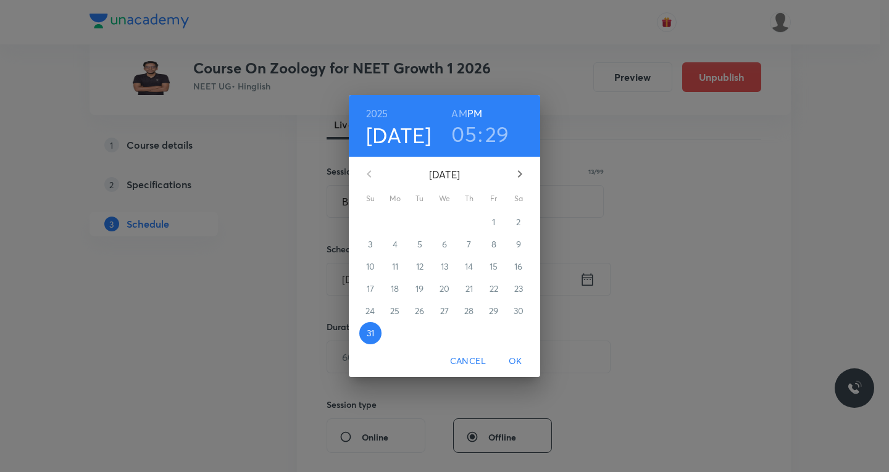
click at [519, 170] on icon "button" at bounding box center [520, 174] width 15 height 15
click at [445, 222] on p "3" at bounding box center [444, 222] width 4 height 12
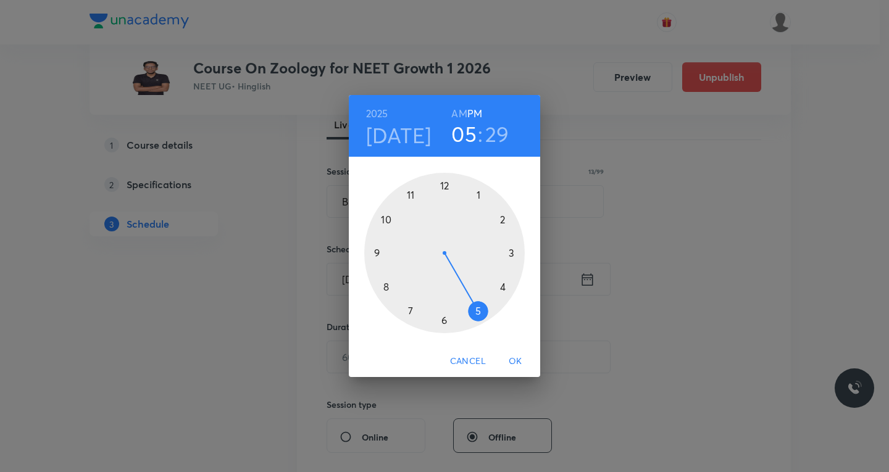
drag, startPoint x: 442, startPoint y: 321, endPoint x: 458, endPoint y: 288, distance: 36.5
click at [443, 321] on div at bounding box center [444, 253] width 161 height 161
click at [501, 217] on div at bounding box center [444, 253] width 161 height 161
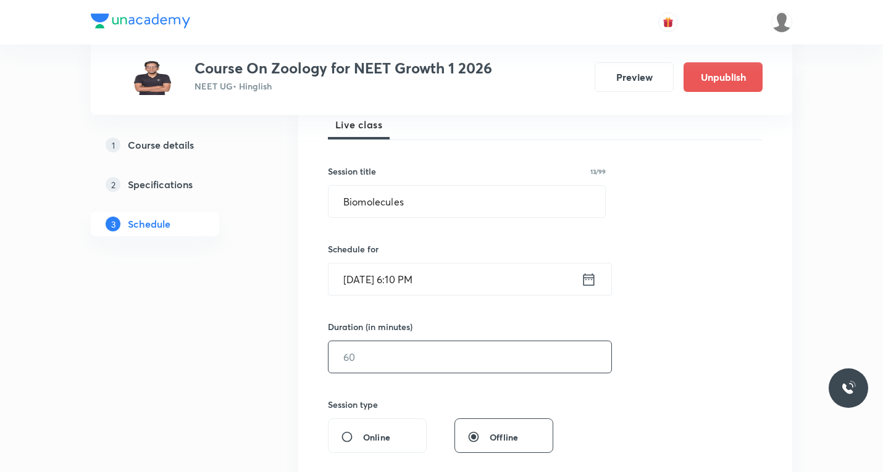
click at [370, 353] on input "text" at bounding box center [470, 357] width 283 height 31
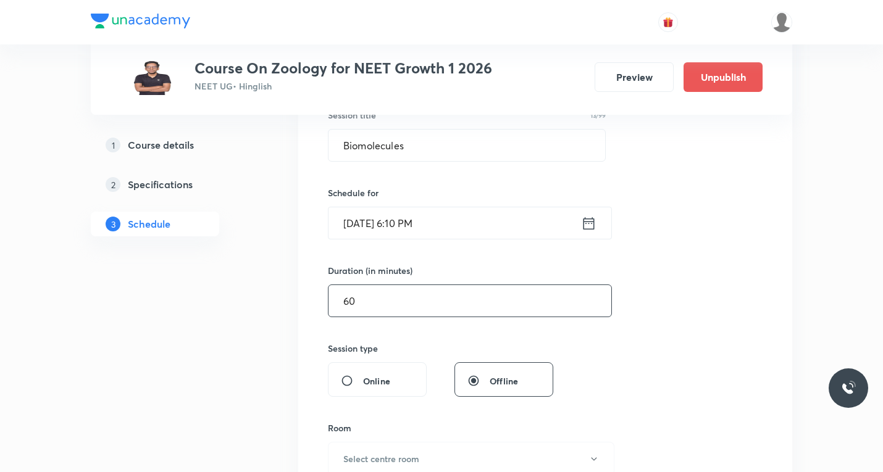
scroll to position [432, 0]
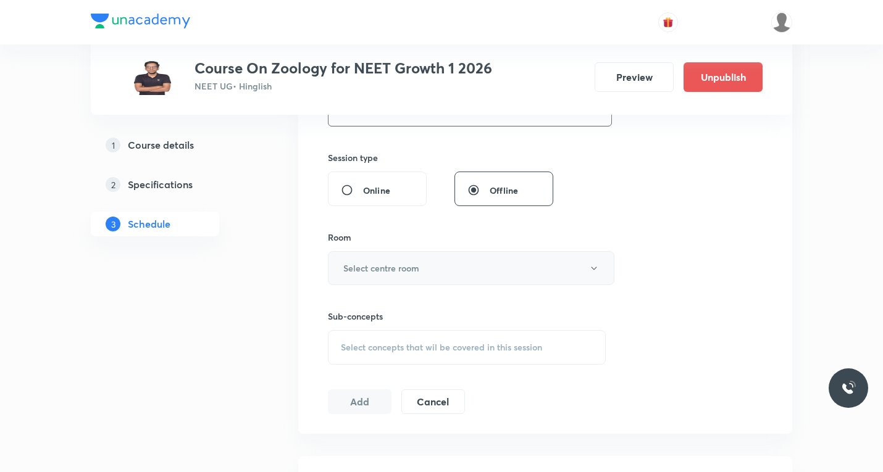
type input "60"
click at [412, 262] on h6 "Select centre room" at bounding box center [381, 268] width 76 height 13
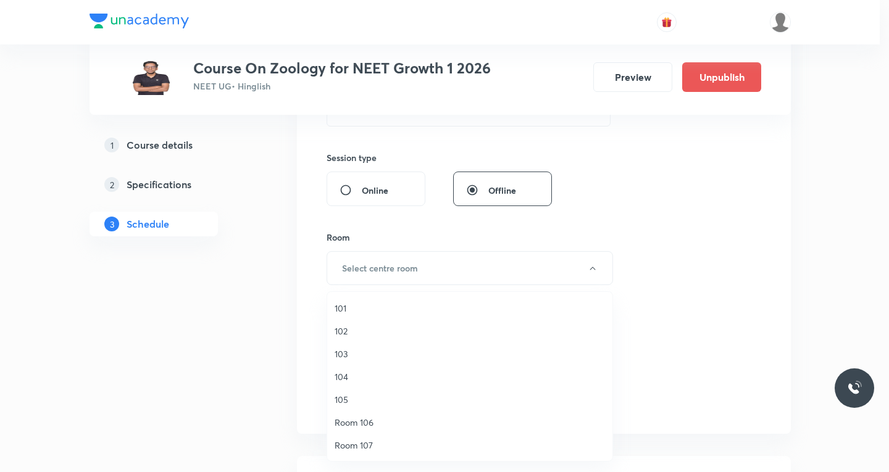
click at [340, 379] on span "104" at bounding box center [470, 377] width 270 height 13
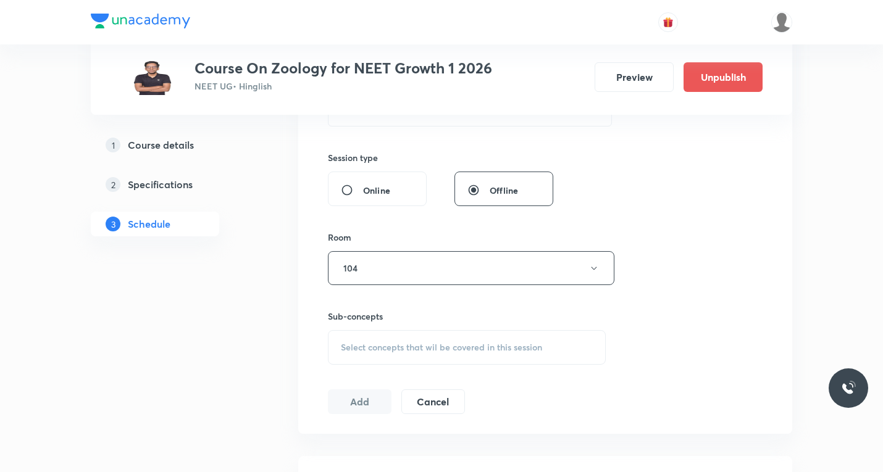
scroll to position [494, 0]
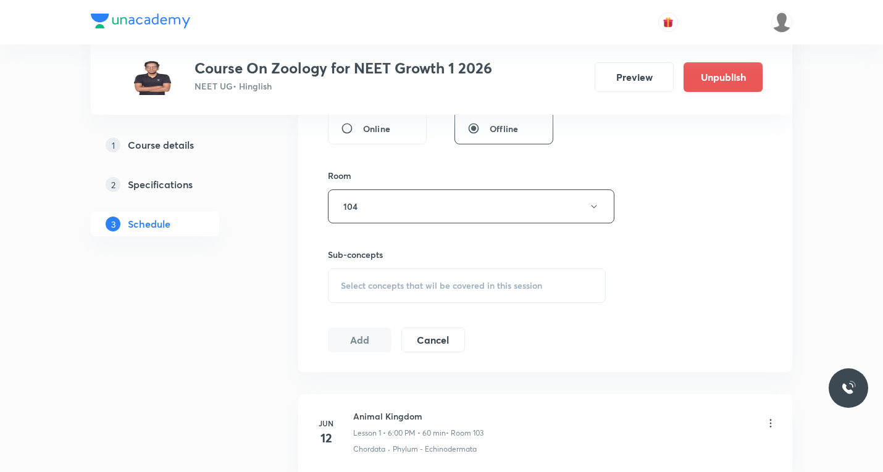
click at [403, 266] on div "Sub-concepts Select concepts that wil be covered in this session" at bounding box center [467, 275] width 278 height 55
click at [401, 288] on span "Select concepts that wil be covered in this session" at bounding box center [441, 286] width 201 height 10
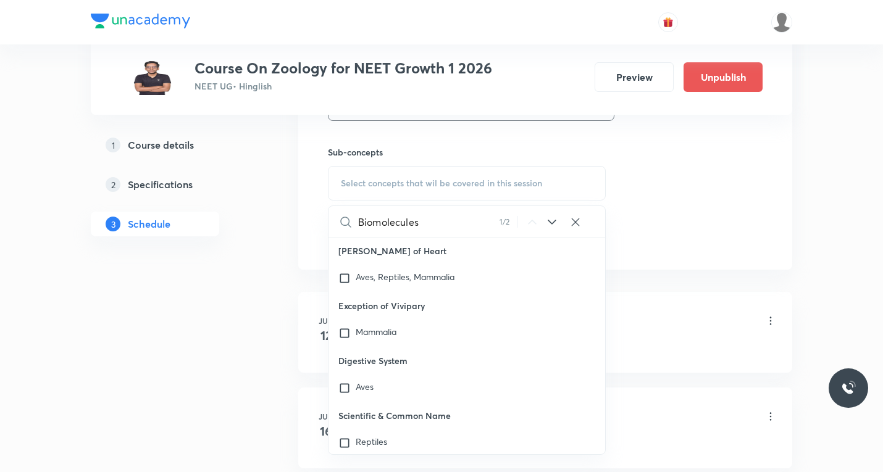
scroll to position [618, 0]
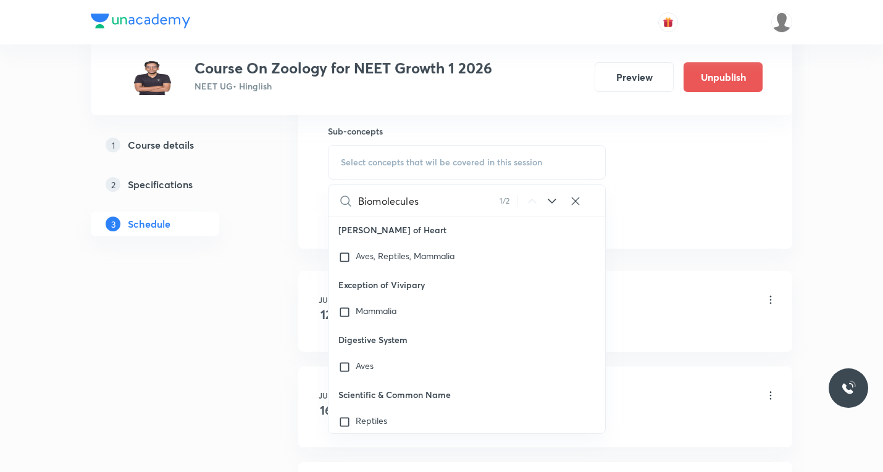
type input "Biomolecules"
click at [553, 201] on icon at bounding box center [552, 201] width 15 height 15
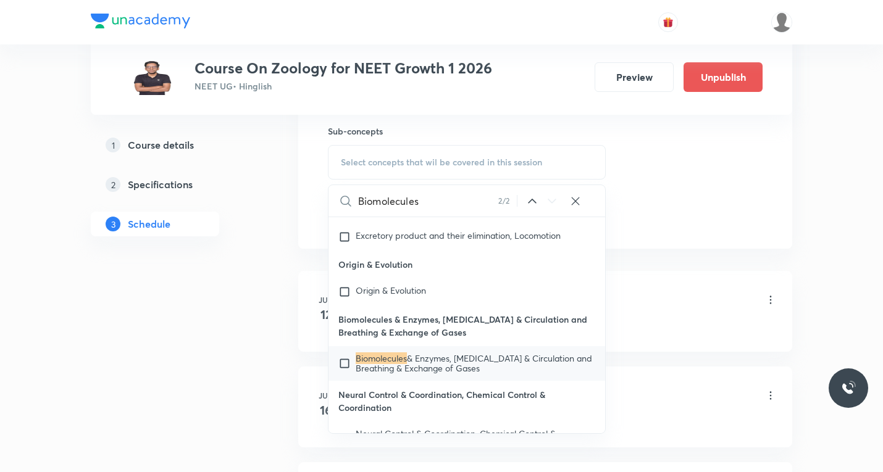
scroll to position [17407, 0]
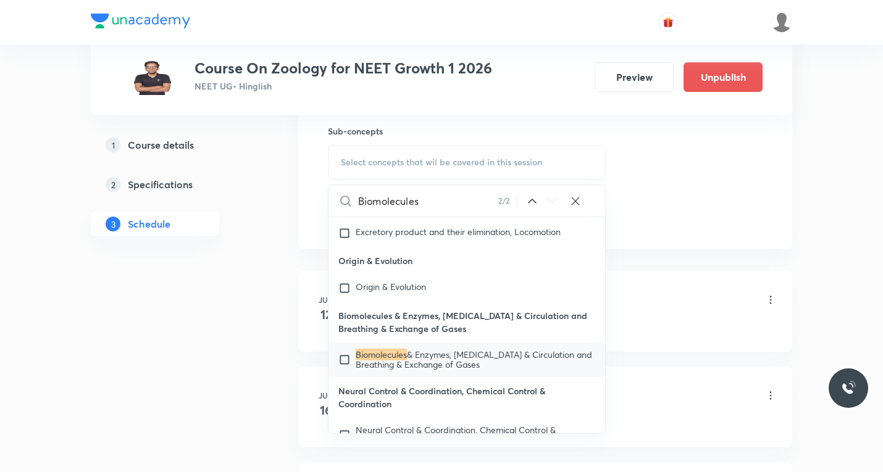
click at [535, 198] on icon at bounding box center [532, 201] width 15 height 15
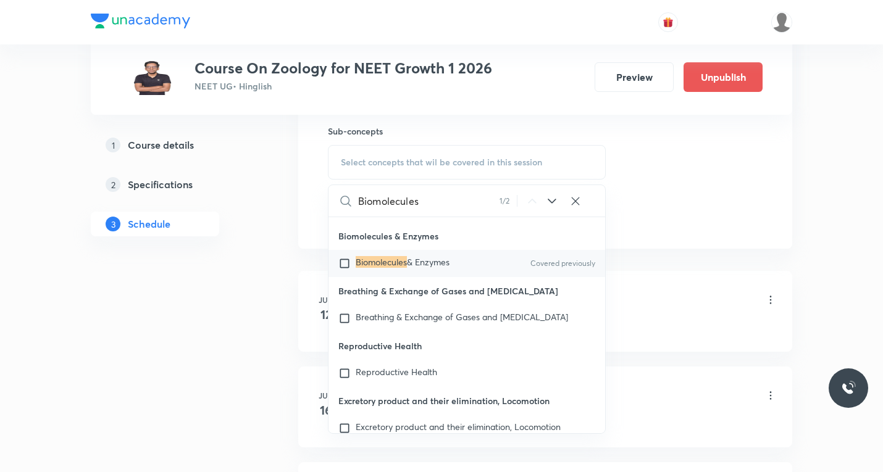
scroll to position [17119, 0]
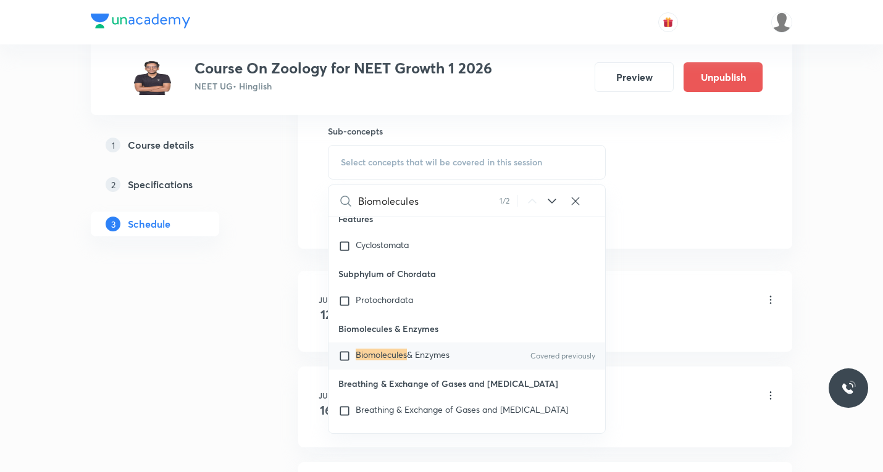
click at [346, 363] on input "checkbox" at bounding box center [346, 356] width 17 height 12
checkbox input "true"
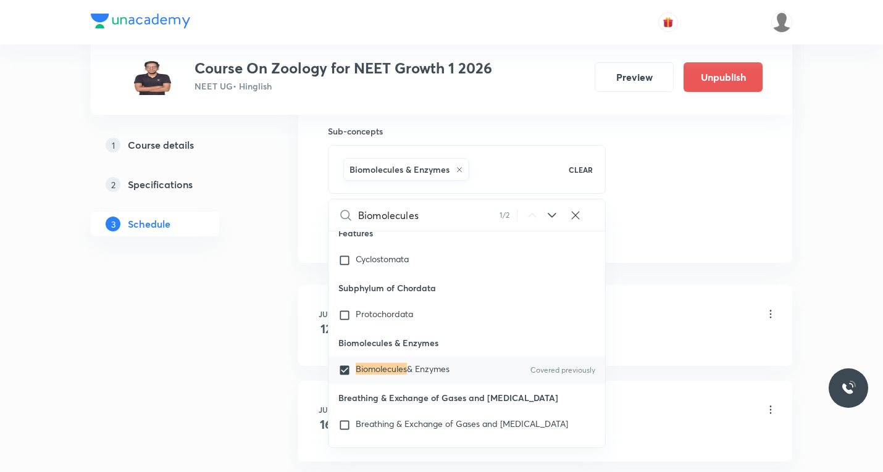
drag, startPoint x: 755, startPoint y: 272, endPoint x: 632, endPoint y: 252, distance: 123.9
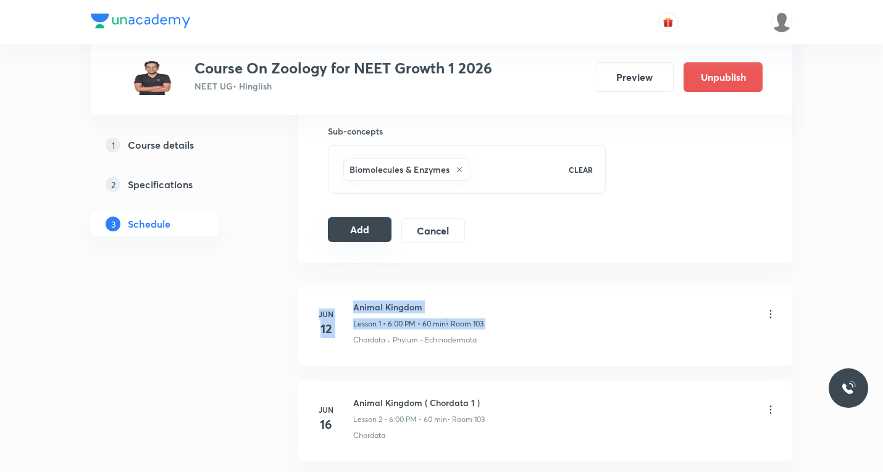
click at [365, 231] on button "Add" at bounding box center [360, 229] width 64 height 25
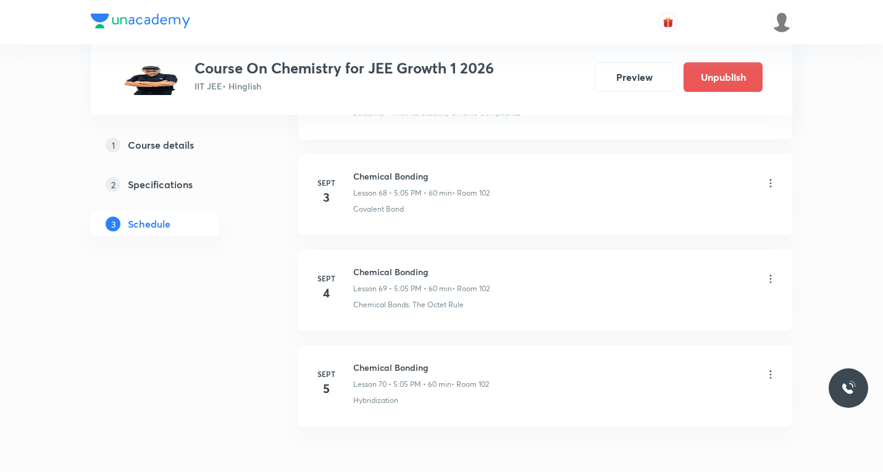
scroll to position [7220, 0]
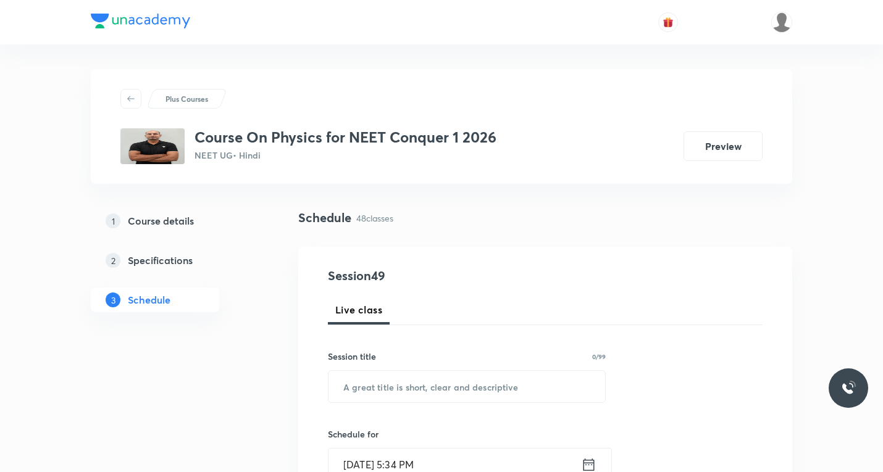
scroll to position [62, 0]
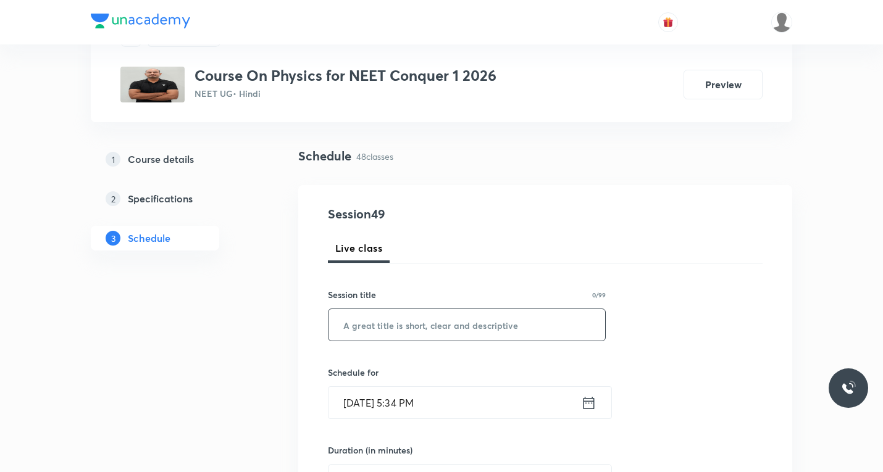
click at [403, 324] on input "text" at bounding box center [467, 324] width 277 height 31
paste input "Rotational motion"
type input "Rotational motion"
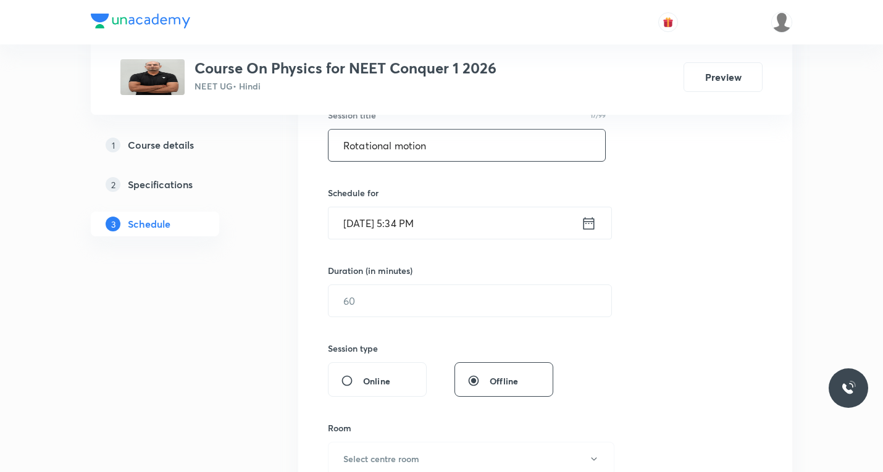
scroll to position [247, 0]
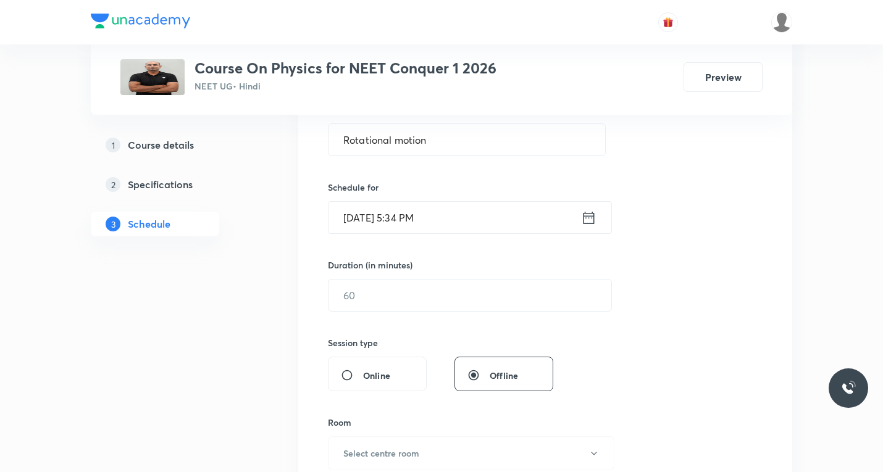
click at [590, 218] on icon at bounding box center [588, 217] width 15 height 17
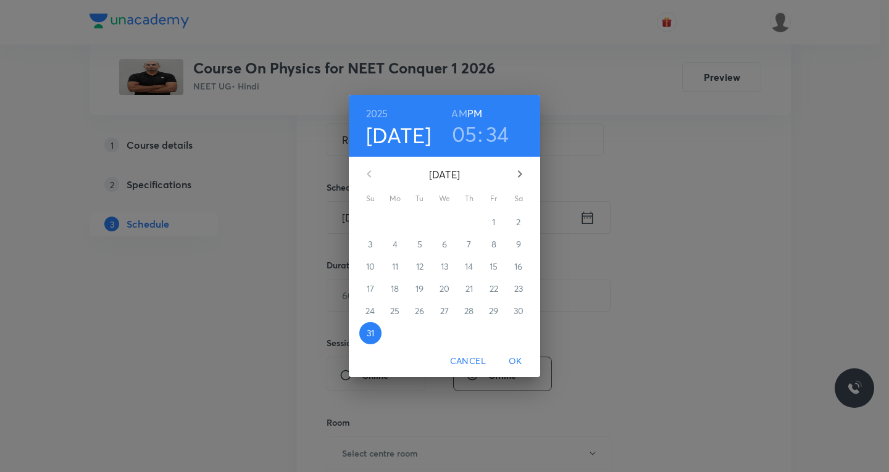
click at [521, 169] on icon "button" at bounding box center [520, 174] width 15 height 15
click at [396, 224] on p "1" at bounding box center [394, 222] width 3 height 12
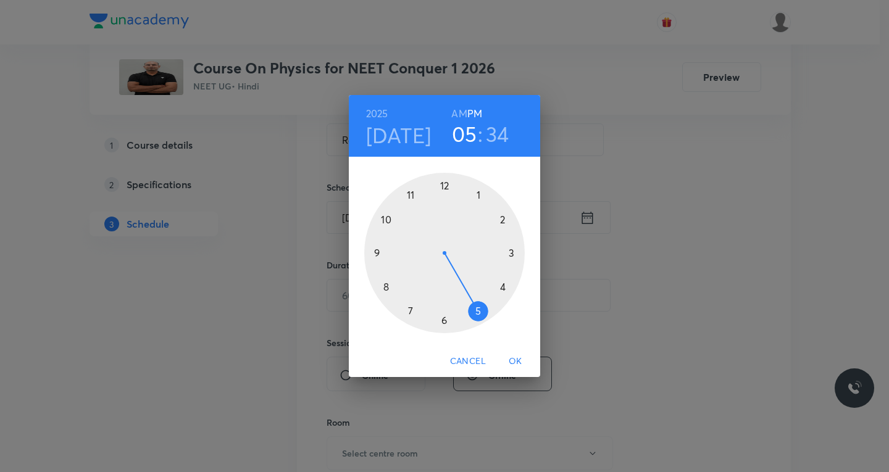
click at [388, 222] on div at bounding box center [444, 253] width 161 height 161
click at [462, 115] on h6 "AM" at bounding box center [458, 113] width 15 height 17
click at [502, 220] on div at bounding box center [444, 253] width 161 height 161
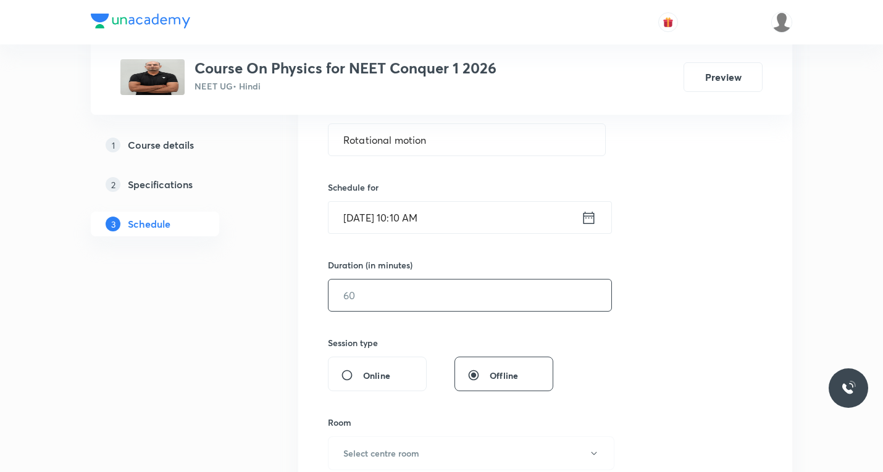
click at [400, 291] on input "text" at bounding box center [470, 295] width 283 height 31
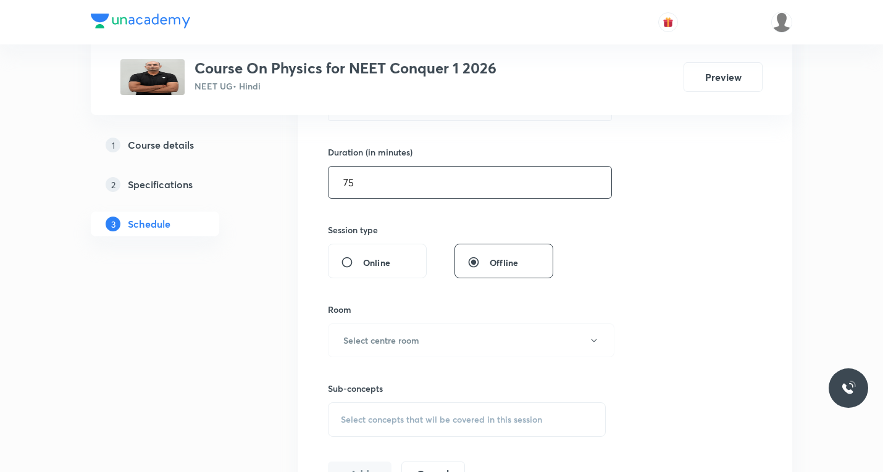
scroll to position [371, 0]
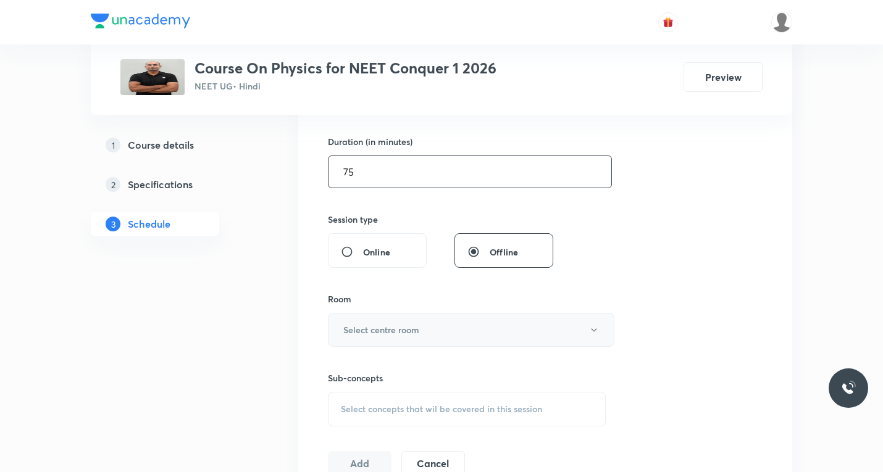
type input "75"
click at [411, 328] on h6 "Select centre room" at bounding box center [381, 330] width 76 height 13
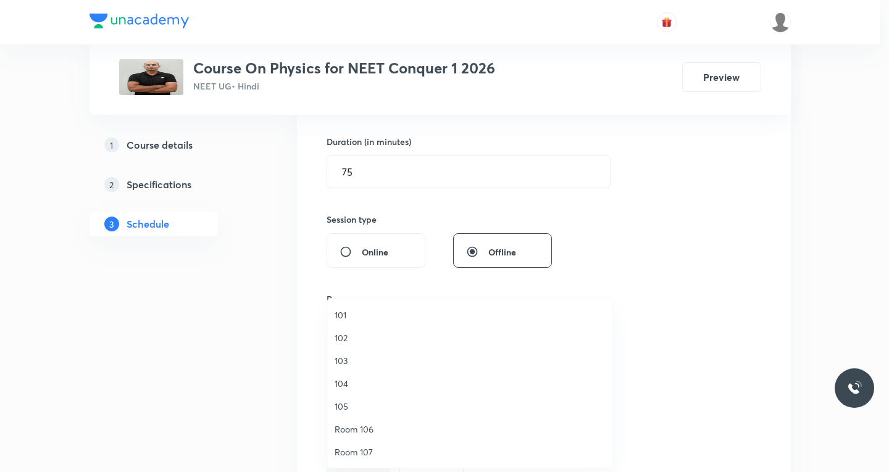
click at [338, 314] on span "101" at bounding box center [470, 315] width 270 height 13
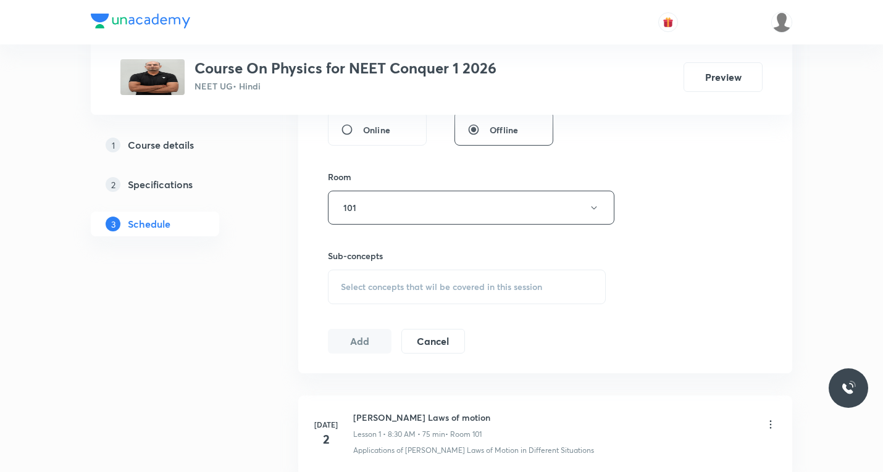
scroll to position [494, 0]
click at [385, 281] on span "Select concepts that wil be covered in this session" at bounding box center [441, 286] width 201 height 10
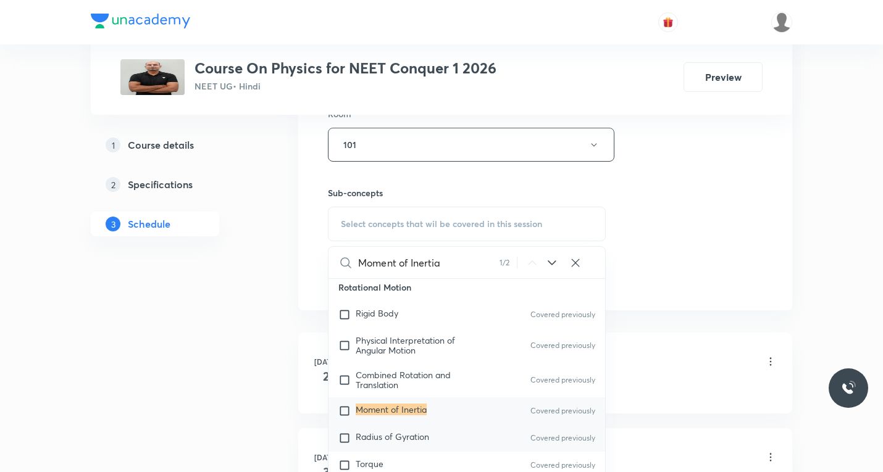
scroll to position [3799, 0]
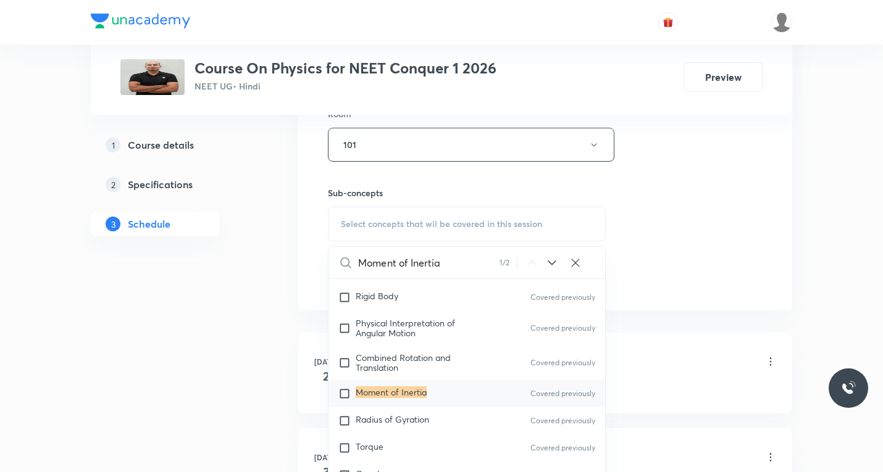
type input "Moment of Inertia"
click at [340, 388] on input "checkbox" at bounding box center [346, 394] width 17 height 12
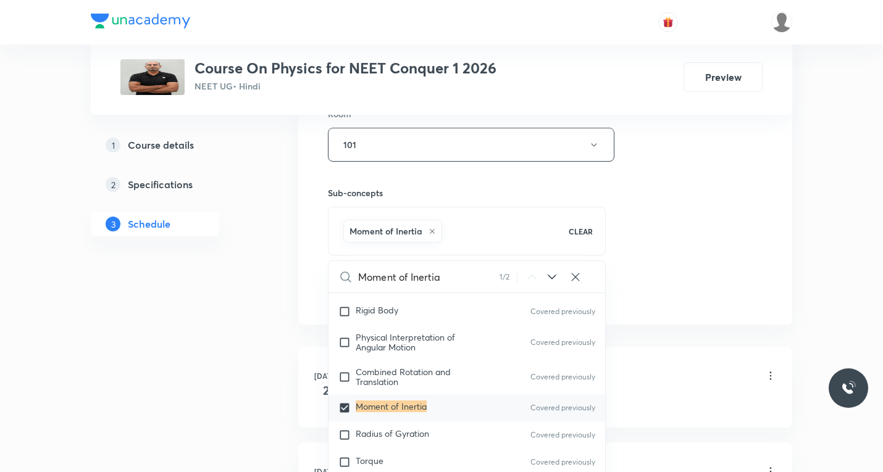
click at [550, 277] on icon at bounding box center [552, 277] width 8 height 5
checkbox input "true"
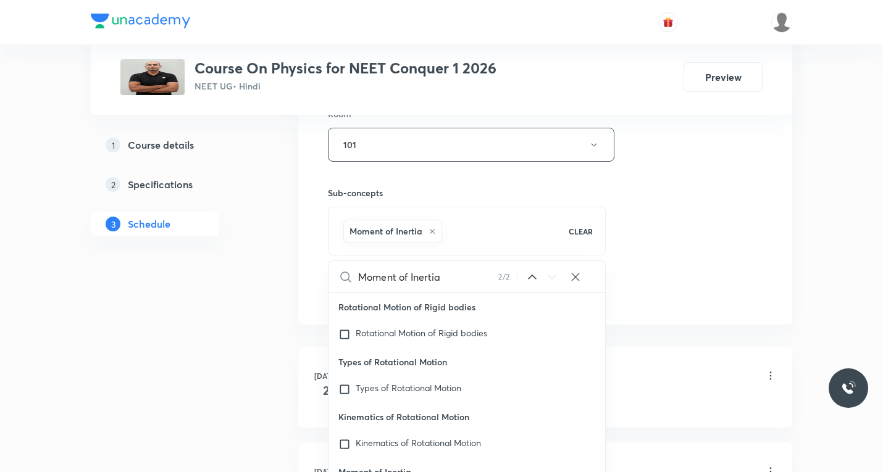
scroll to position [25258, 0]
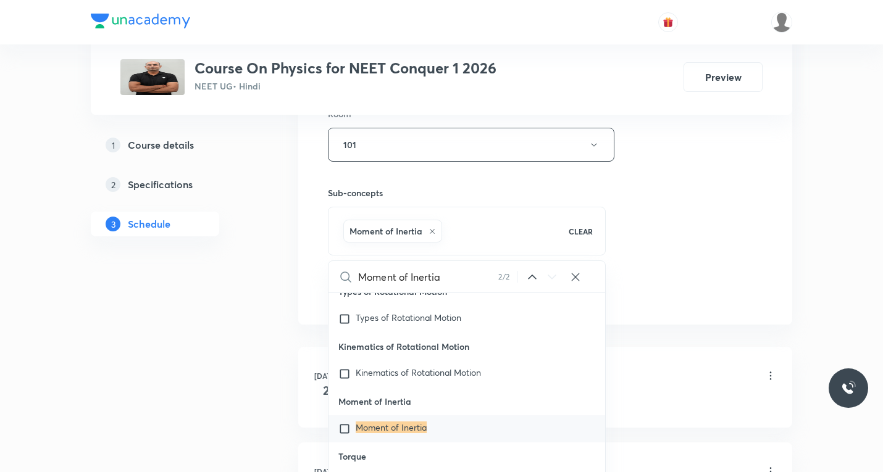
click at [452, 277] on input "Moment of Inertia" at bounding box center [428, 276] width 140 height 31
paste input "various bodies."
type input "various bodies."
checkbox input "true"
type input "various bodies"
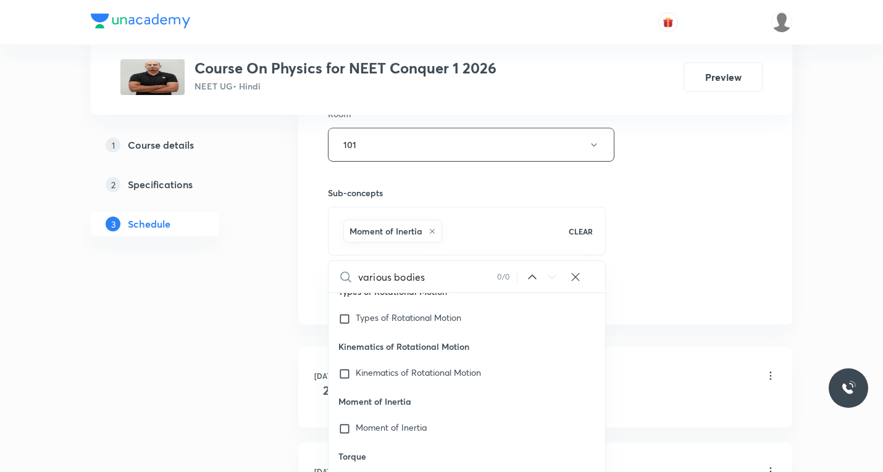
checkbox input "true"
type input "various bodie"
checkbox input "true"
type input "various bodi"
checkbox input "true"
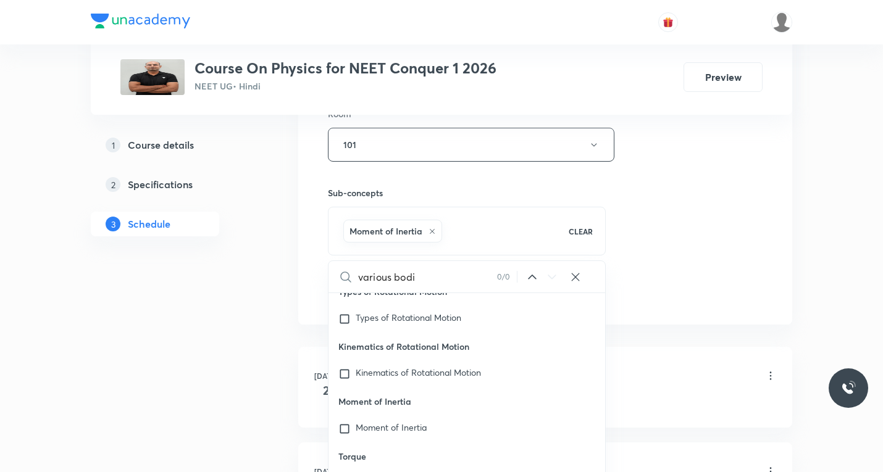
type input "various bod"
checkbox input "true"
type input "various bo"
checkbox input "true"
type input "various b"
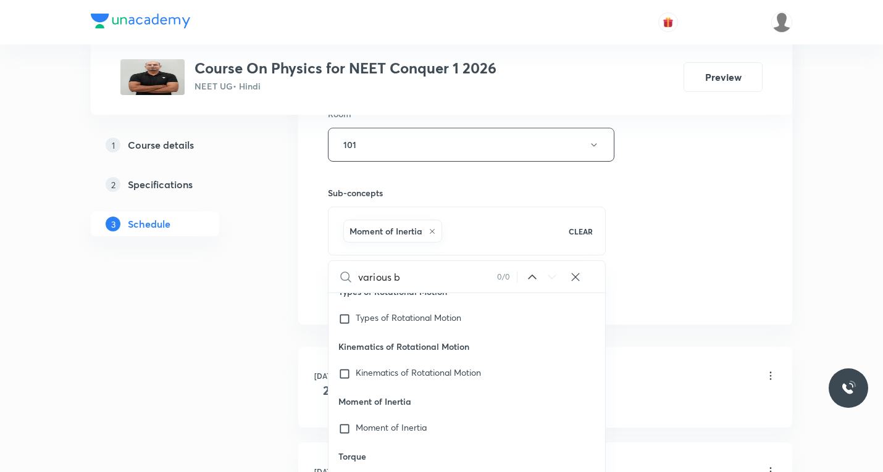
checkbox input "true"
type input "various"
checkbox input "true"
type input "various"
checkbox input "true"
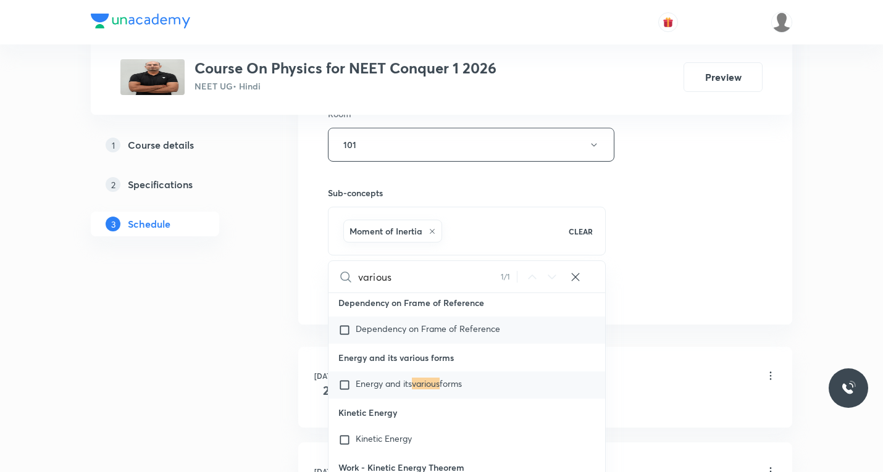
scroll to position [26968, 0]
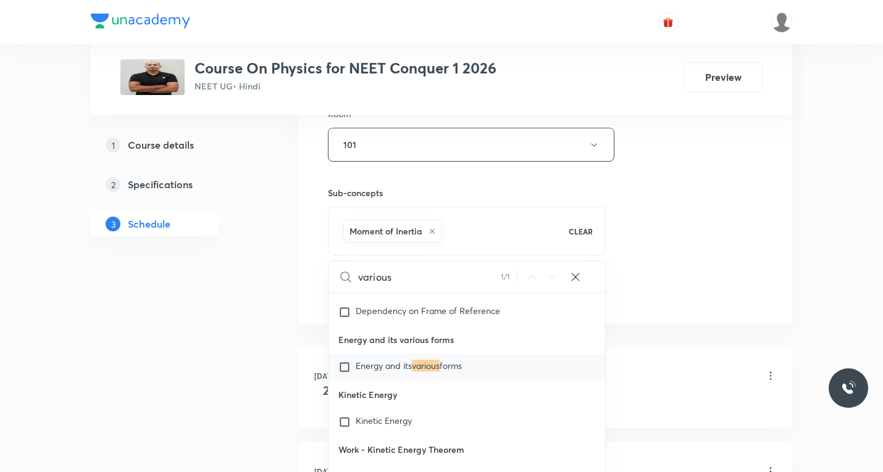
type input "various"
click at [341, 374] on input "checkbox" at bounding box center [346, 367] width 17 height 12
checkbox input "true"
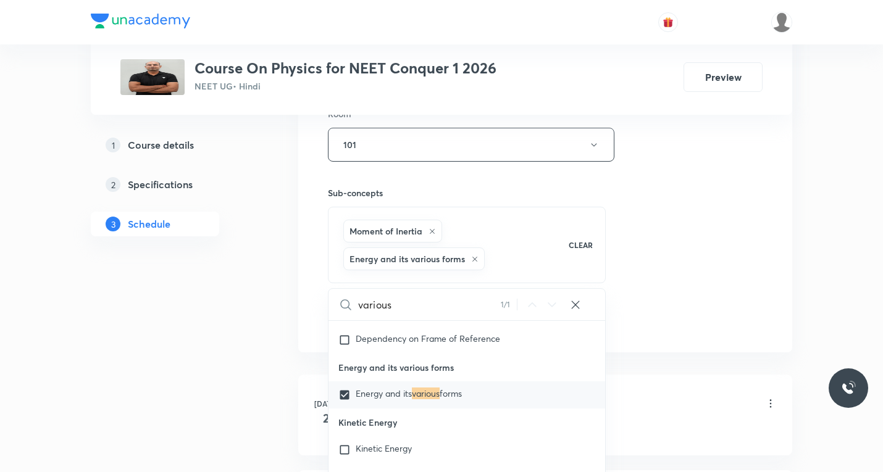
click at [684, 298] on div "Session 49 Live class Session title 17/99 Rotational motion ​ Schedule for Sept…" at bounding box center [545, 22] width 435 height 622
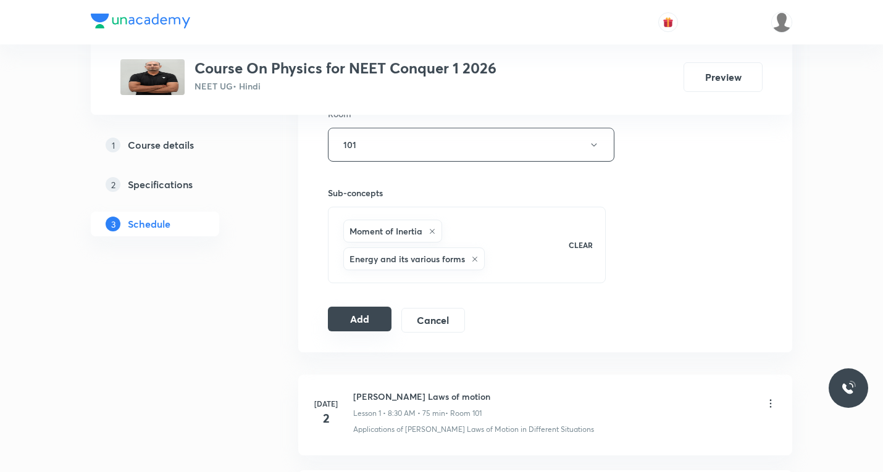
click at [343, 322] on button "Add" at bounding box center [360, 319] width 64 height 25
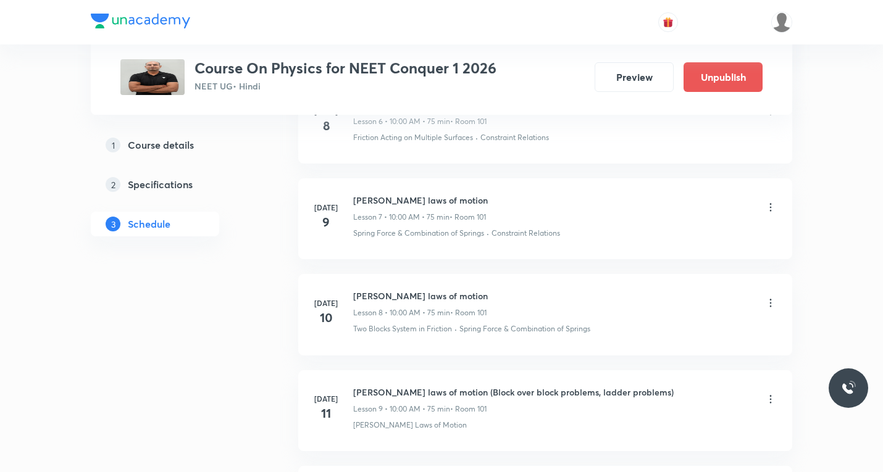
scroll to position [0, 0]
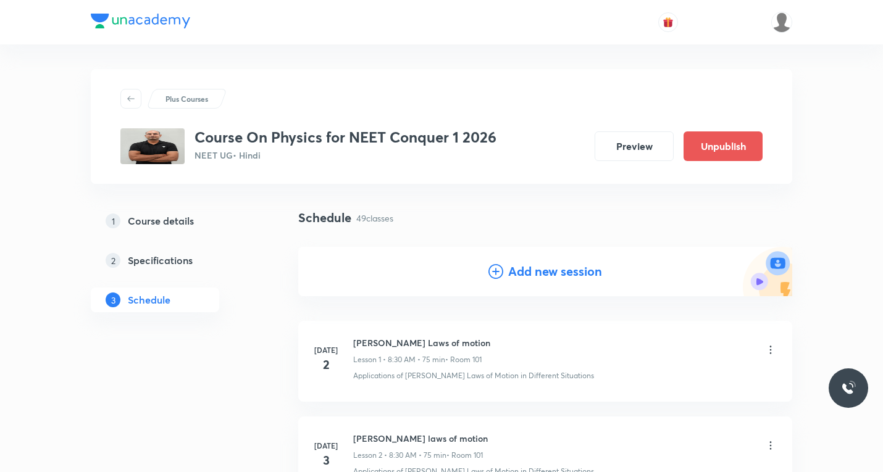
click at [514, 274] on h4 "Add new session" at bounding box center [555, 271] width 94 height 19
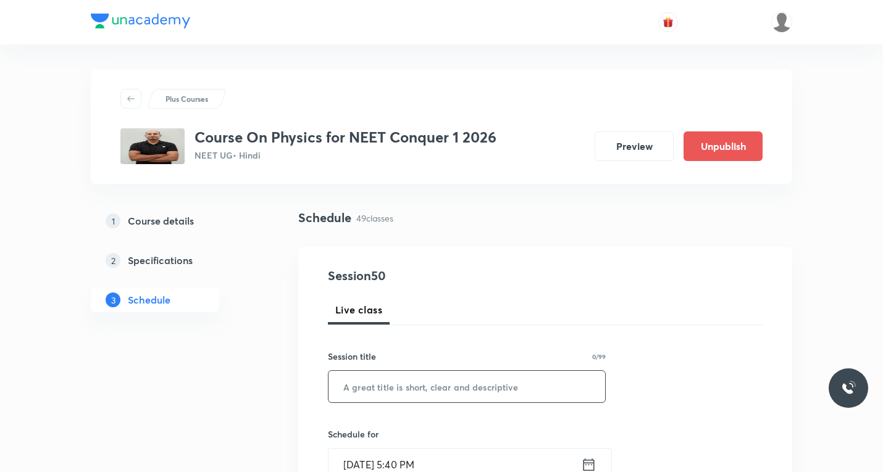
click at [408, 380] on input "text" at bounding box center [467, 386] width 277 height 31
paste input "Rotational motion"
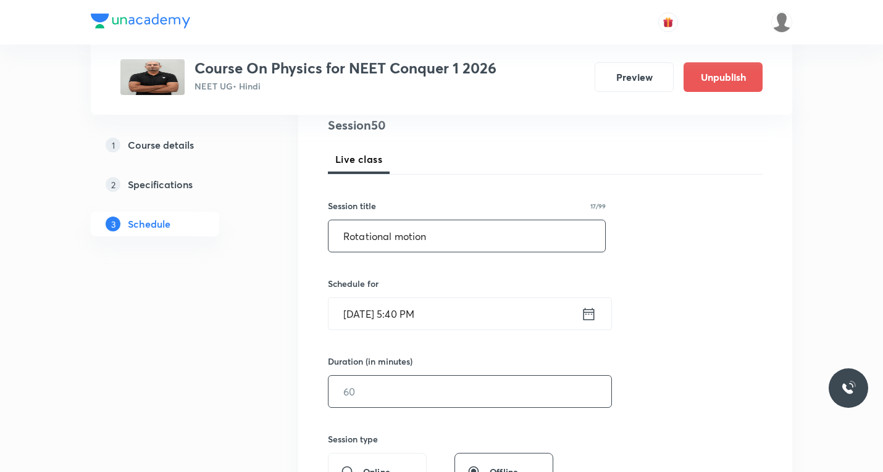
scroll to position [185, 0]
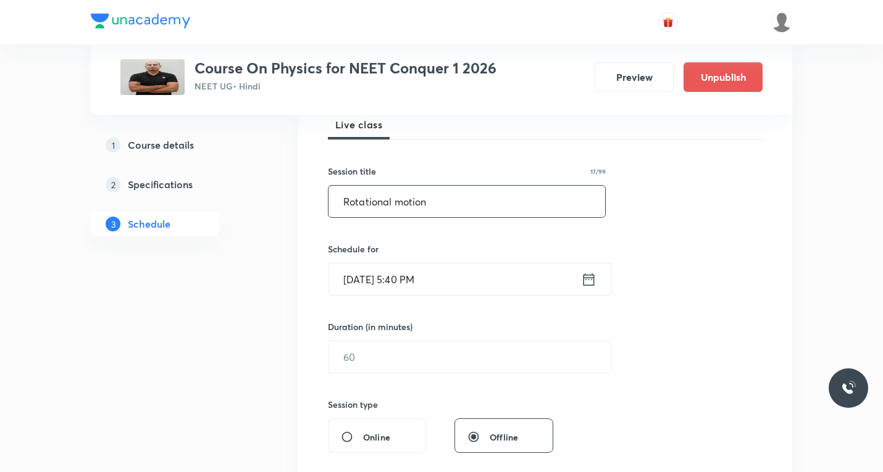
type input "Rotational motion"
click at [589, 280] on icon at bounding box center [588, 279] width 15 height 17
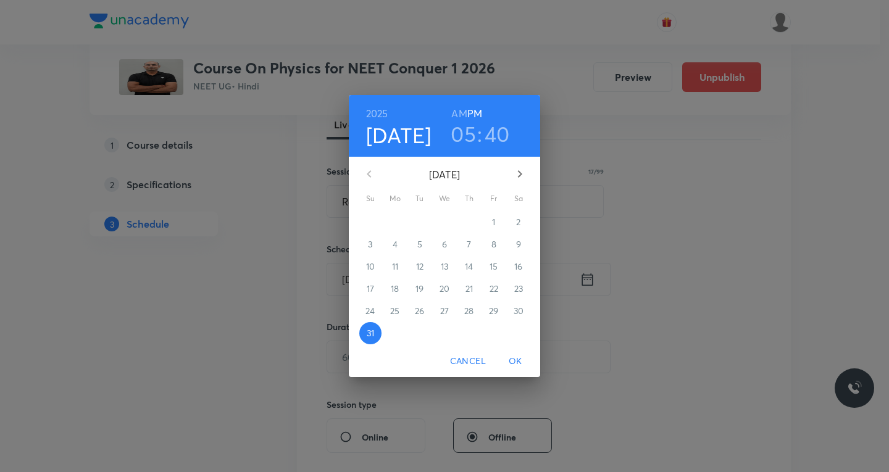
click at [523, 174] on icon "button" at bounding box center [520, 174] width 15 height 15
click at [422, 221] on span "2" at bounding box center [420, 222] width 22 height 12
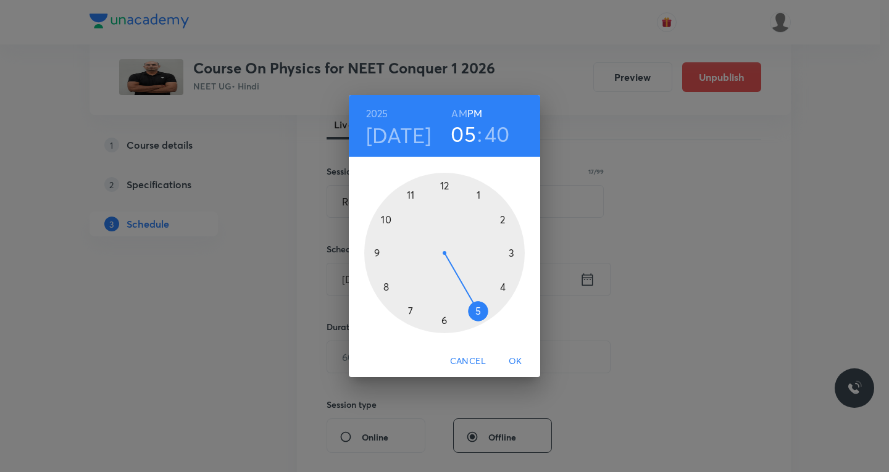
click at [457, 112] on h6 "AM" at bounding box center [458, 113] width 15 height 17
click at [386, 217] on div at bounding box center [444, 253] width 161 height 161
click at [505, 219] on div at bounding box center [444, 253] width 161 height 161
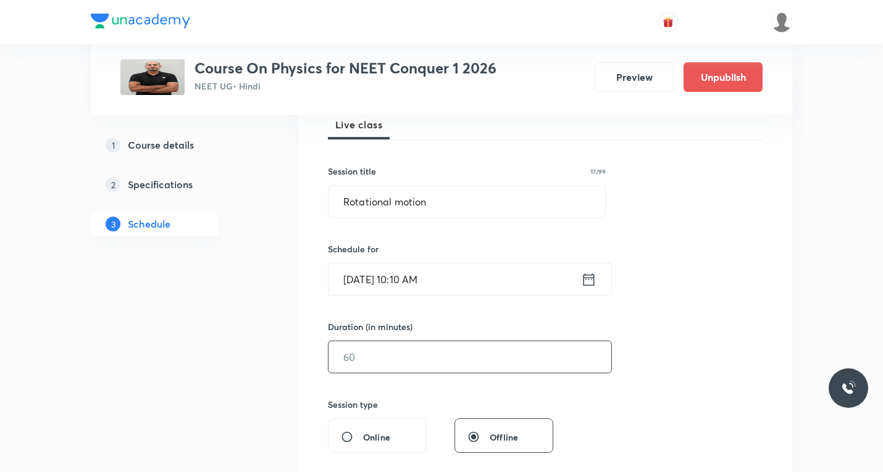
click at [393, 357] on input "text" at bounding box center [470, 357] width 283 height 31
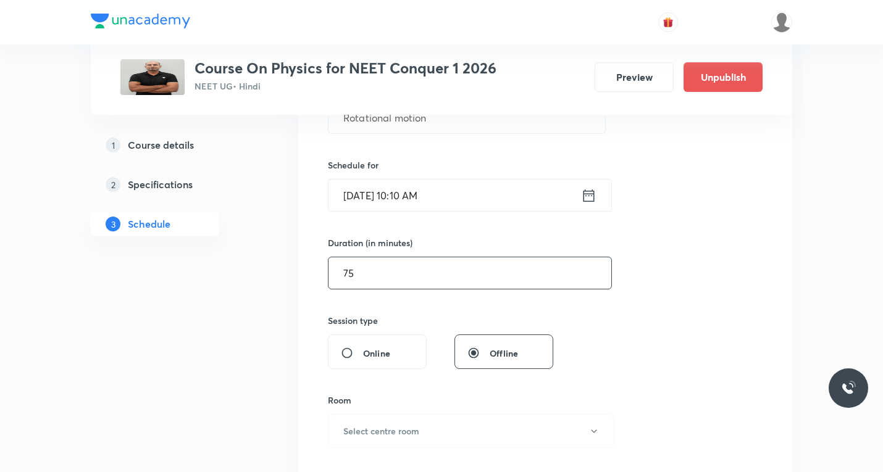
scroll to position [371, 0]
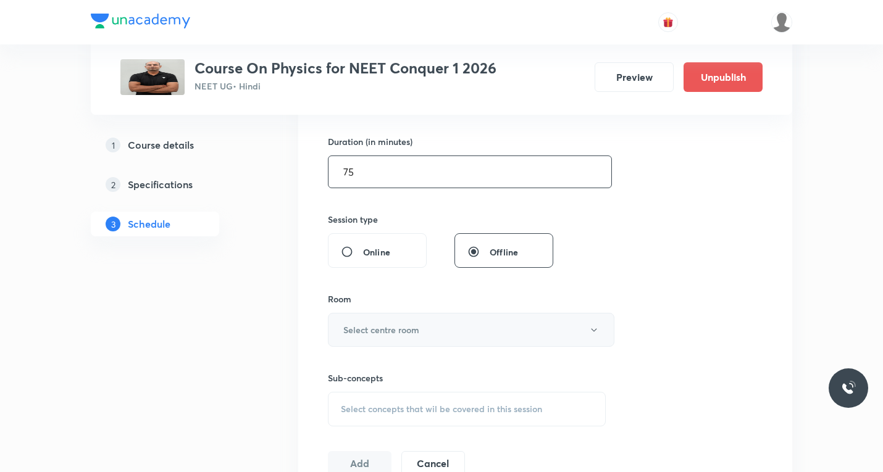
type input "75"
click at [388, 332] on h6 "Select centre room" at bounding box center [381, 330] width 76 height 13
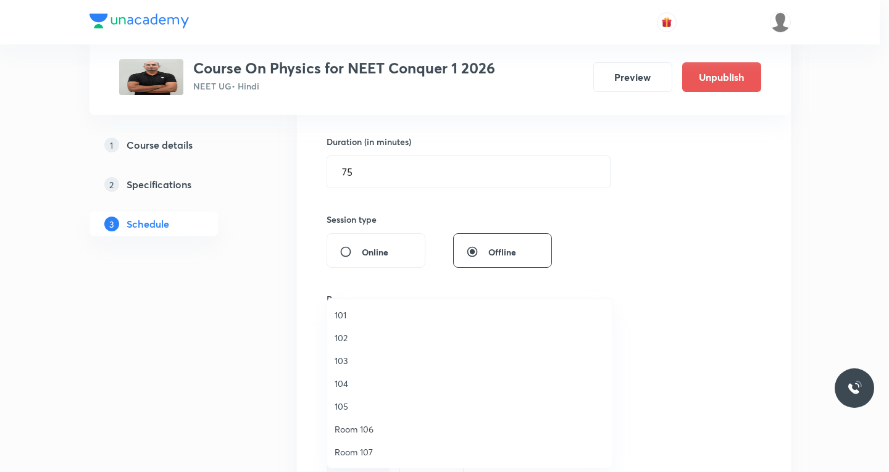
click at [354, 311] on span "101" at bounding box center [470, 315] width 270 height 13
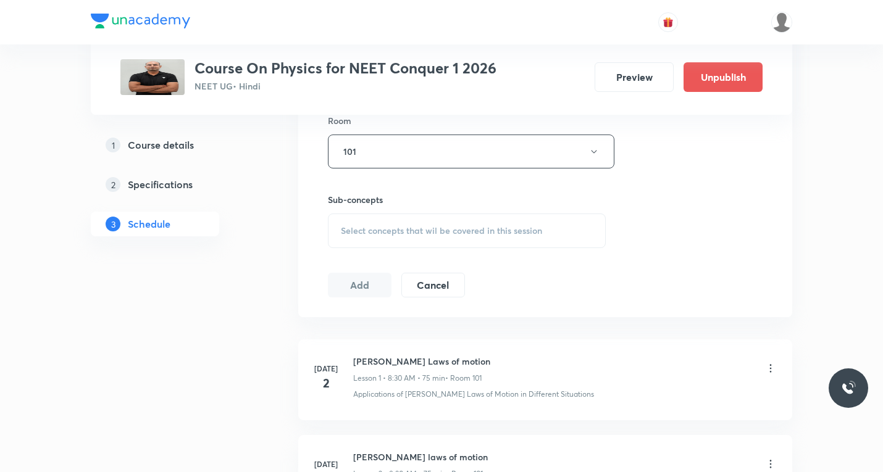
scroll to position [618, 0]
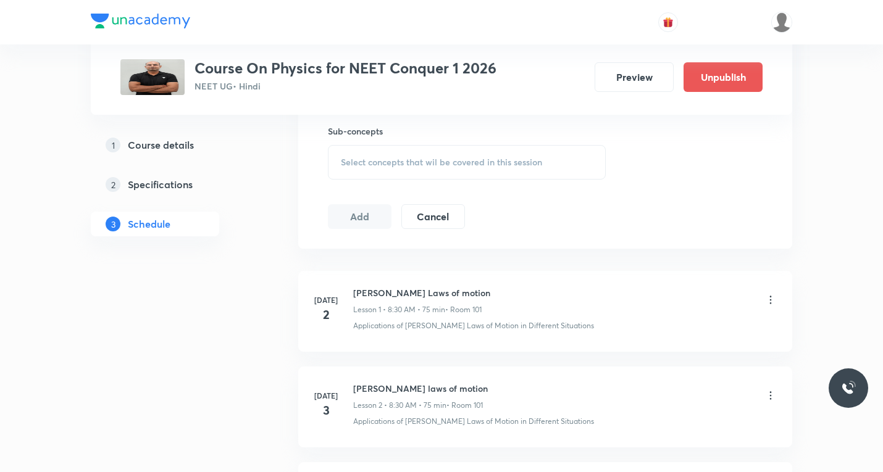
drag, startPoint x: 385, startPoint y: 130, endPoint x: 388, endPoint y: 174, distance: 44.6
click at [385, 138] on div "Sub-concepts Select concepts that wil be covered in this session" at bounding box center [467, 152] width 278 height 55
click at [388, 174] on div "Select concepts that wil be covered in this session" at bounding box center [467, 162] width 278 height 35
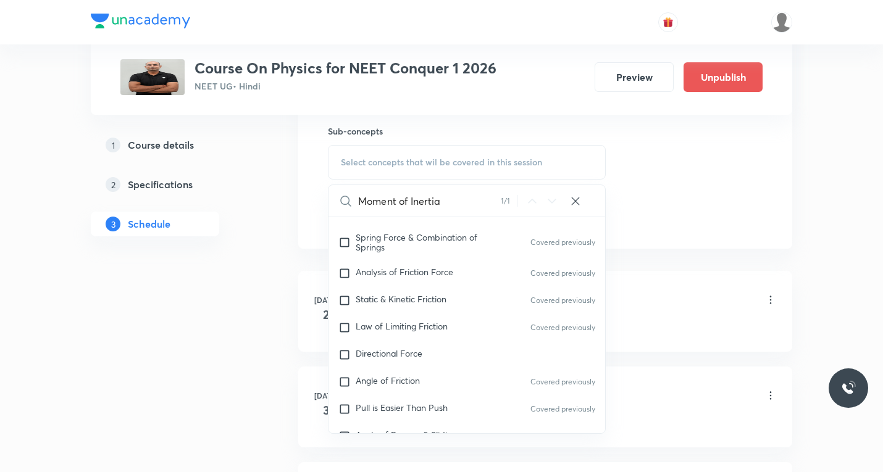
scroll to position [3737, 0]
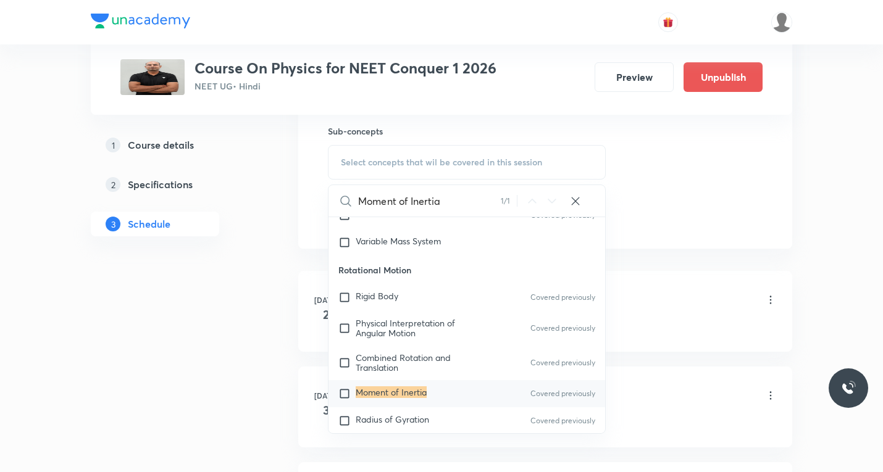
type input "Moment of Inertia"
click at [346, 388] on input "checkbox" at bounding box center [346, 394] width 17 height 12
checkbox input "true"
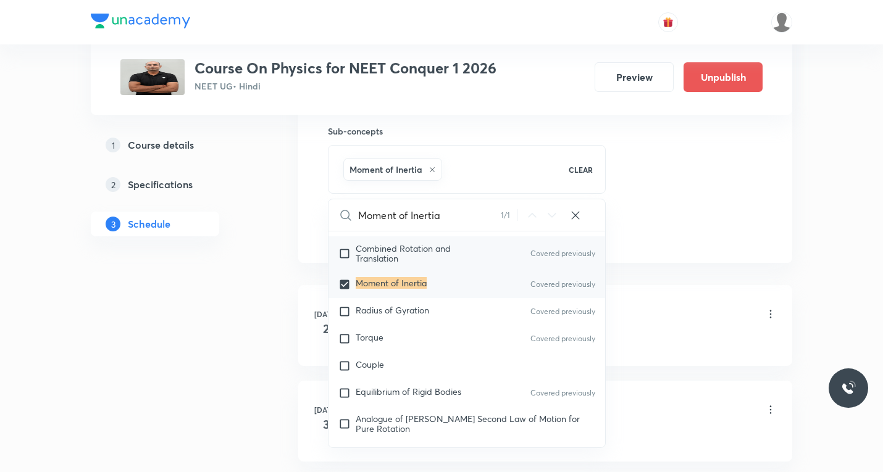
scroll to position [3922, 0]
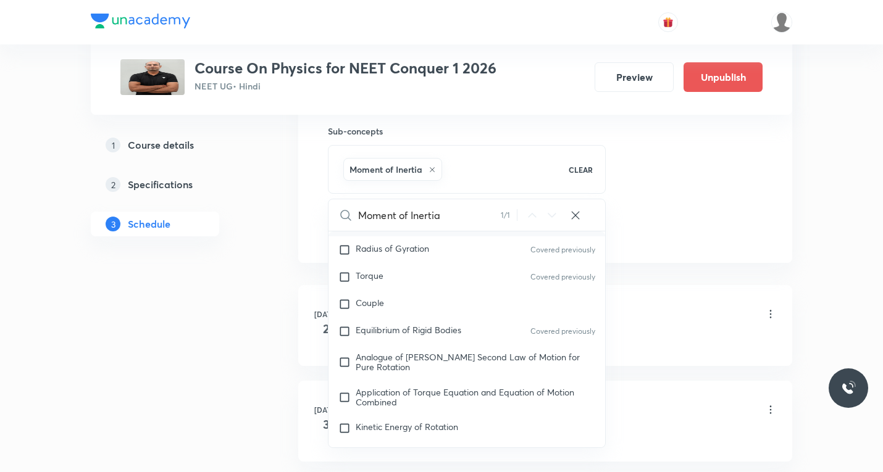
click at [452, 220] on input "Moment of Inertia" at bounding box center [429, 214] width 143 height 31
paste input "various objects"
type input "various objects"
checkbox input "true"
type input "various object"
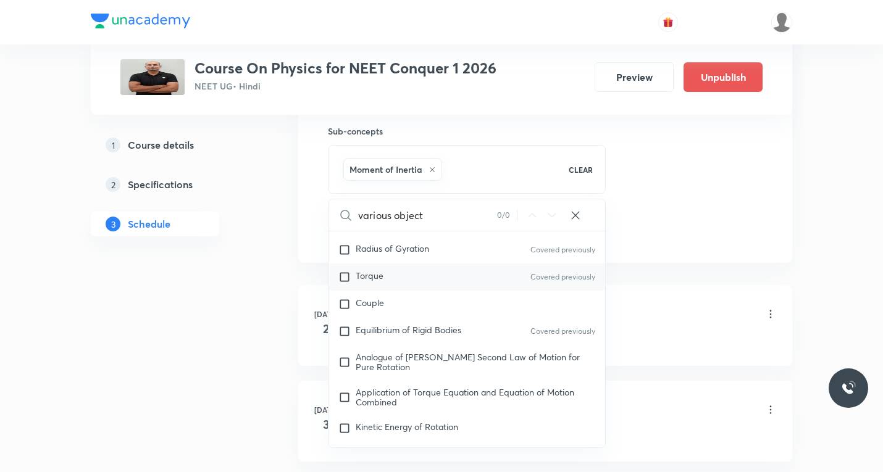
checkbox input "true"
type input "various obj"
checkbox input "true"
type input "various o"
checkbox input "true"
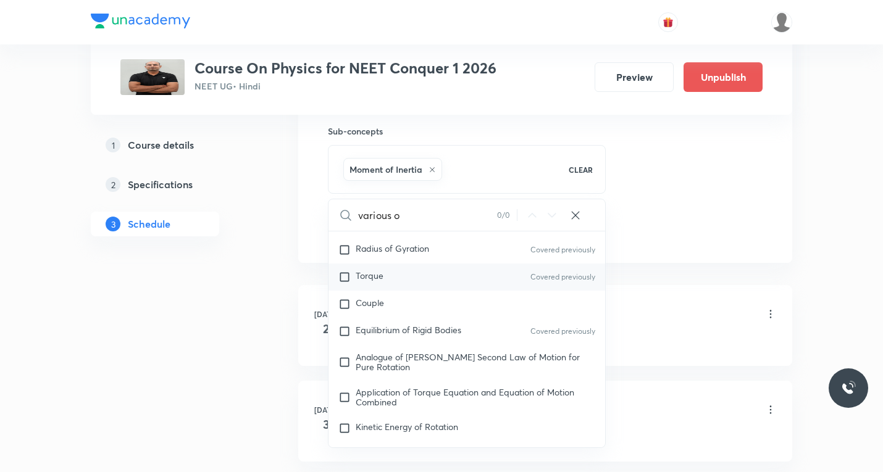
type input "various"
checkbox input "true"
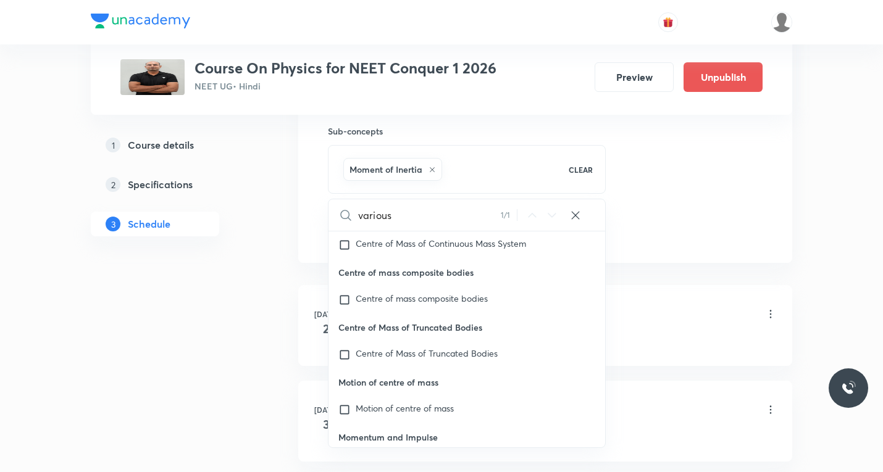
scroll to position [26907, 0]
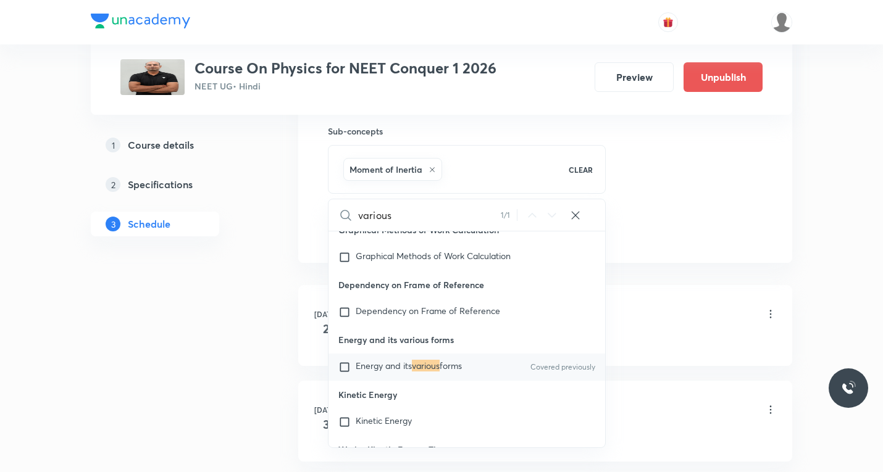
type input "various"
click at [342, 374] on input "checkbox" at bounding box center [346, 367] width 17 height 12
checkbox input "true"
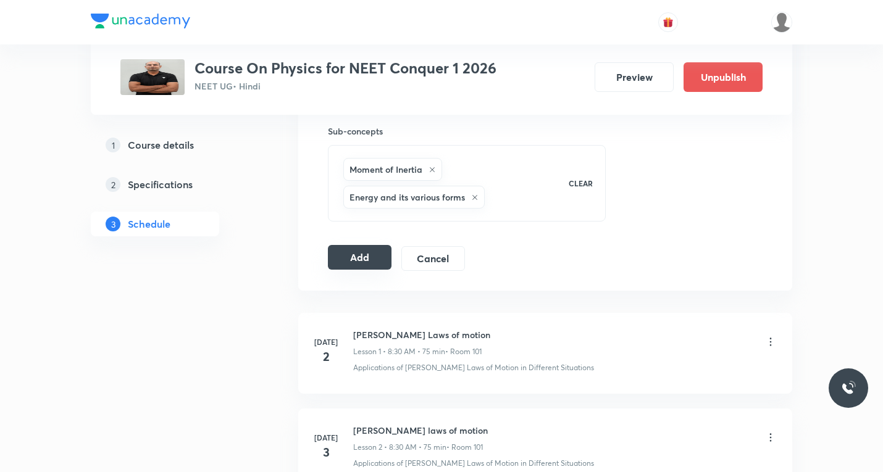
click at [353, 260] on button "Add" at bounding box center [360, 257] width 64 height 25
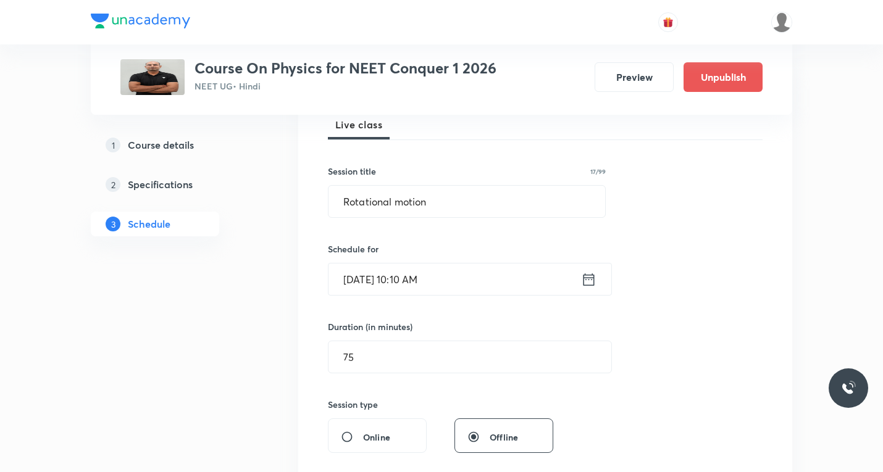
scroll to position [0, 0]
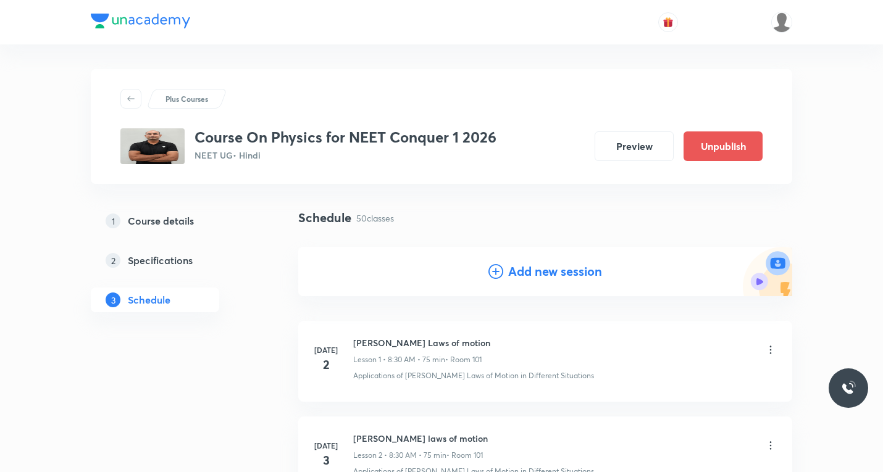
click at [532, 274] on h4 "Add new session" at bounding box center [555, 271] width 94 height 19
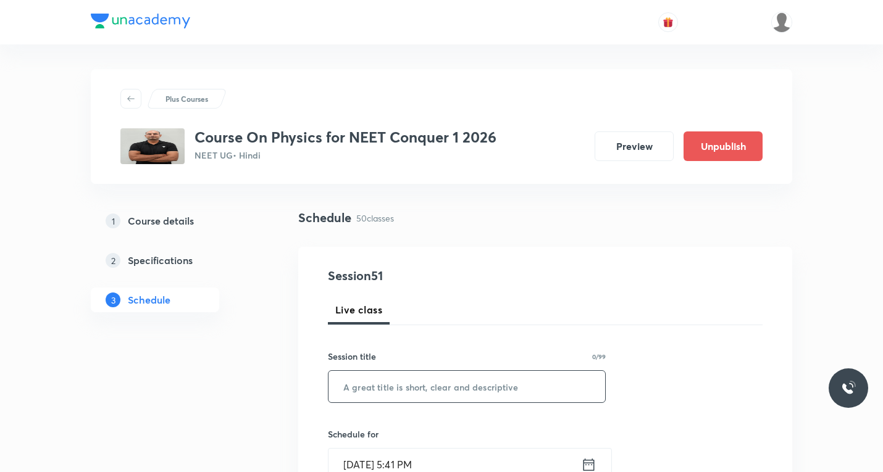
click at [442, 384] on input "text" at bounding box center [467, 386] width 277 height 31
paste input "Rotational motion"
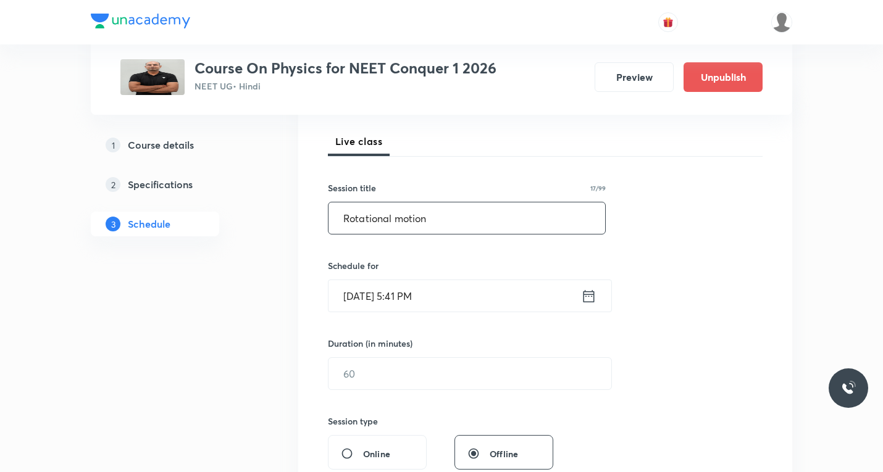
scroll to position [185, 0]
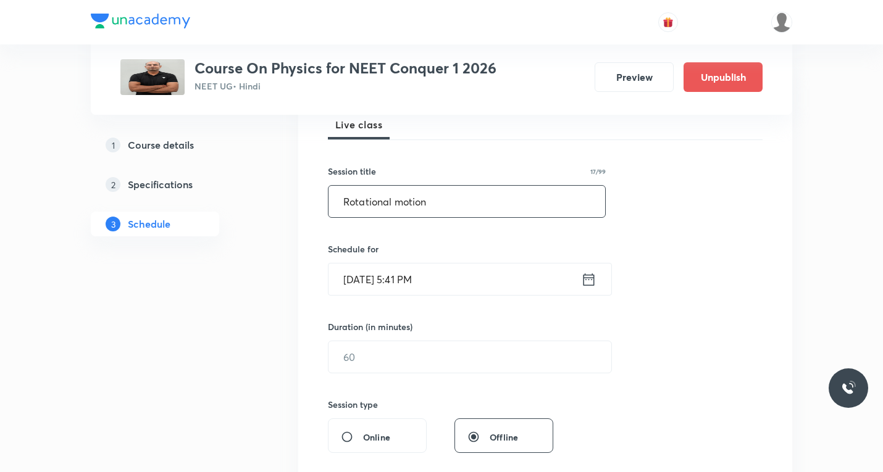
type input "Rotational motion"
click at [592, 280] on icon at bounding box center [588, 279] width 15 height 17
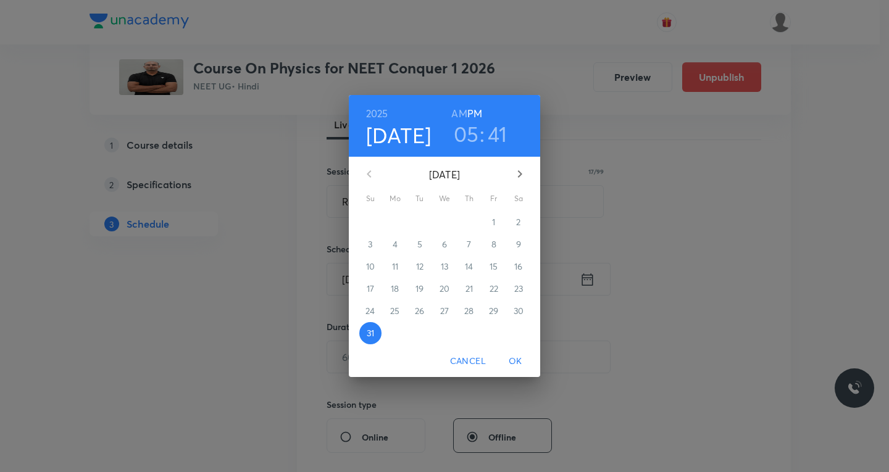
click at [520, 171] on icon "button" at bounding box center [520, 174] width 15 height 15
click at [443, 222] on p "3" at bounding box center [444, 222] width 4 height 12
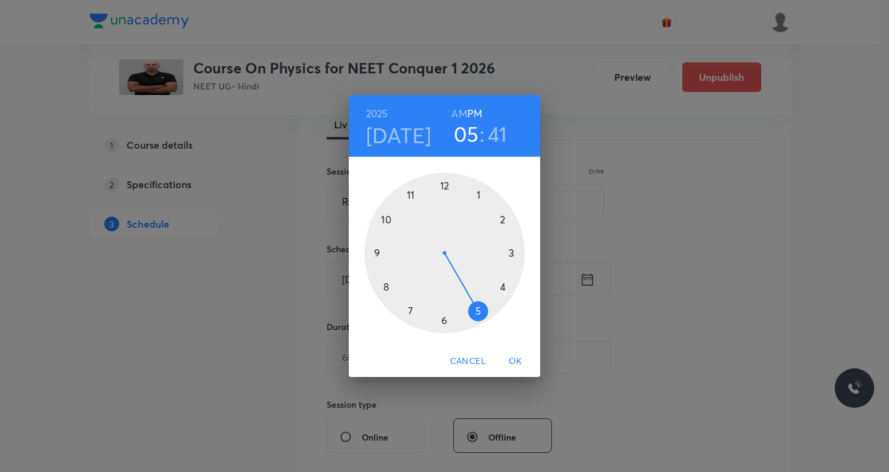
click at [390, 220] on div at bounding box center [444, 253] width 161 height 161
click at [463, 111] on h6 "AM" at bounding box center [458, 113] width 15 height 17
click at [502, 219] on div at bounding box center [444, 253] width 161 height 161
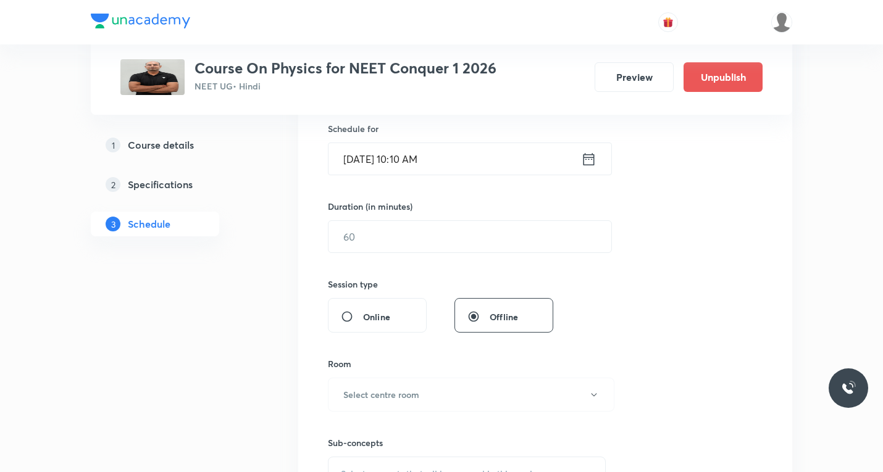
scroll to position [309, 0]
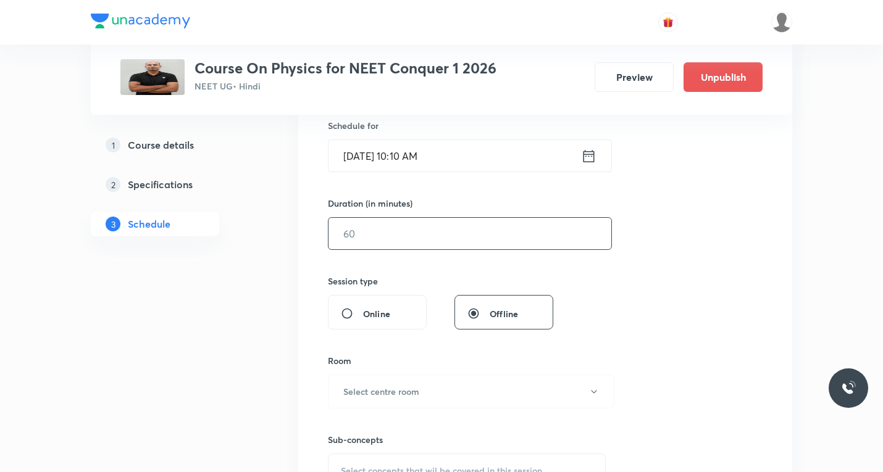
click at [403, 235] on input "text" at bounding box center [470, 233] width 283 height 31
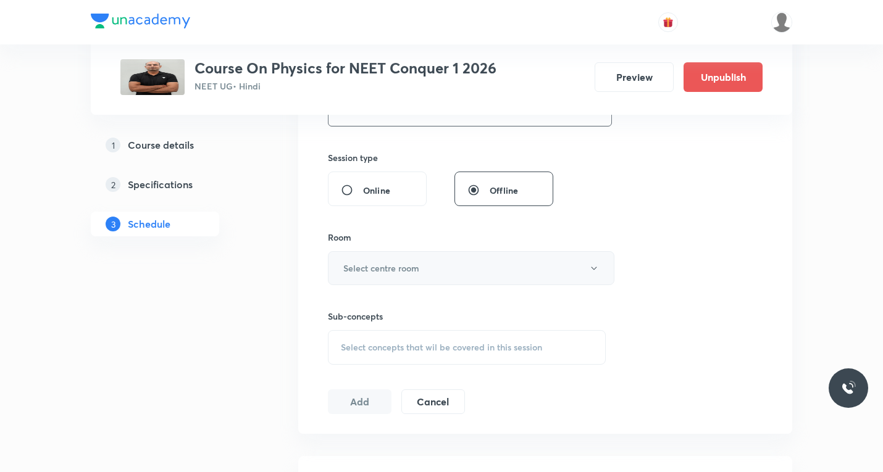
type input "75"
click at [431, 270] on button "Select centre room" at bounding box center [471, 268] width 287 height 34
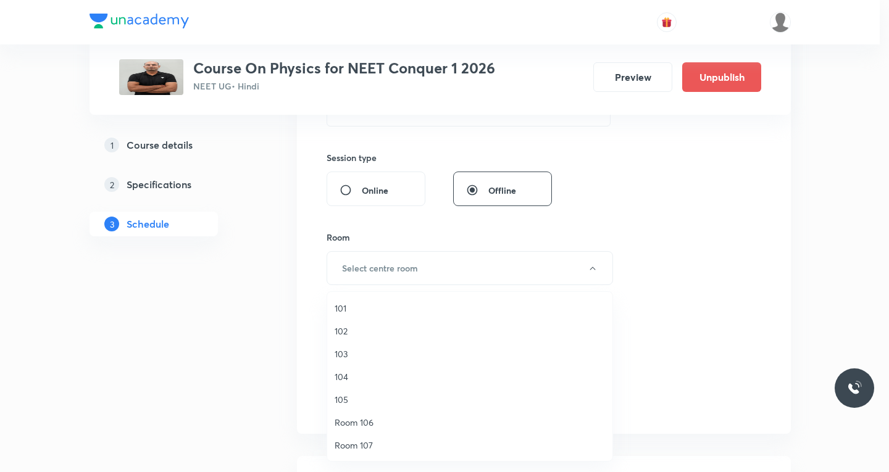
click at [344, 308] on span "101" at bounding box center [470, 308] width 270 height 13
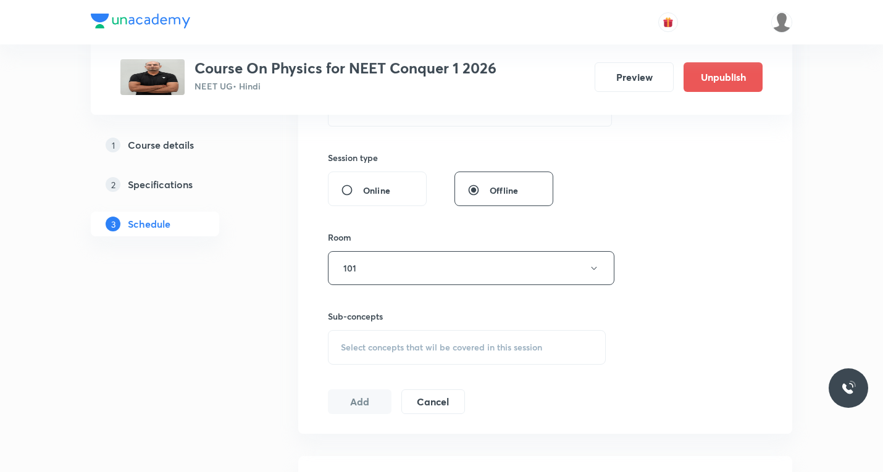
click at [418, 337] on div "Select concepts that wil be covered in this session" at bounding box center [467, 347] width 278 height 35
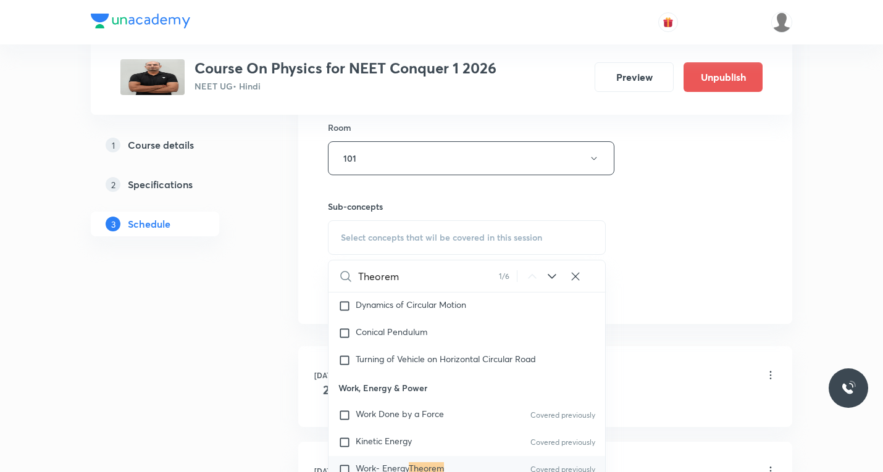
scroll to position [556, 0]
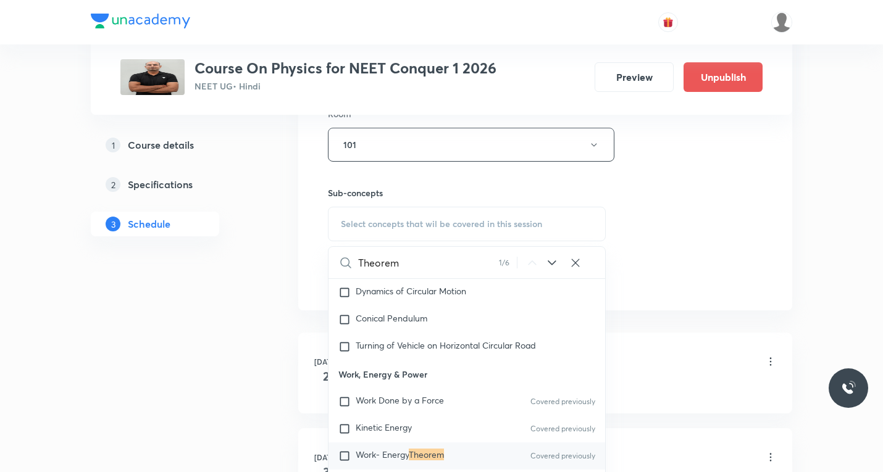
click at [553, 262] on icon at bounding box center [552, 263] width 15 height 15
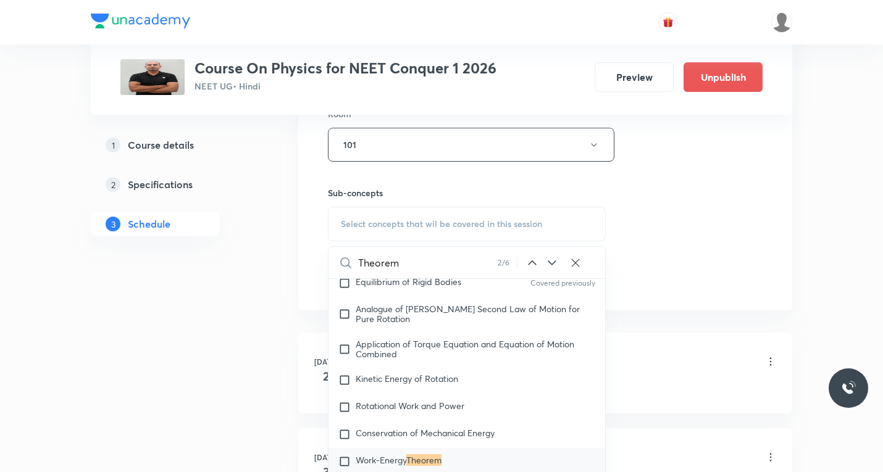
scroll to position [4024, 0]
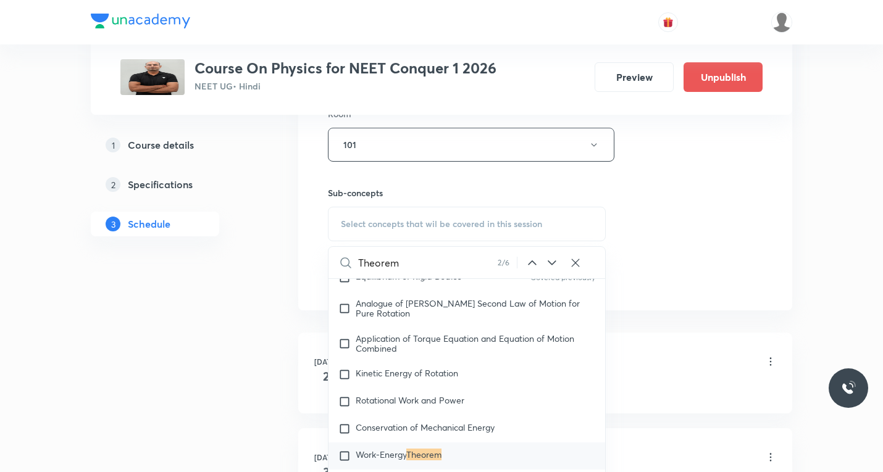
click at [553, 262] on icon at bounding box center [552, 263] width 15 height 15
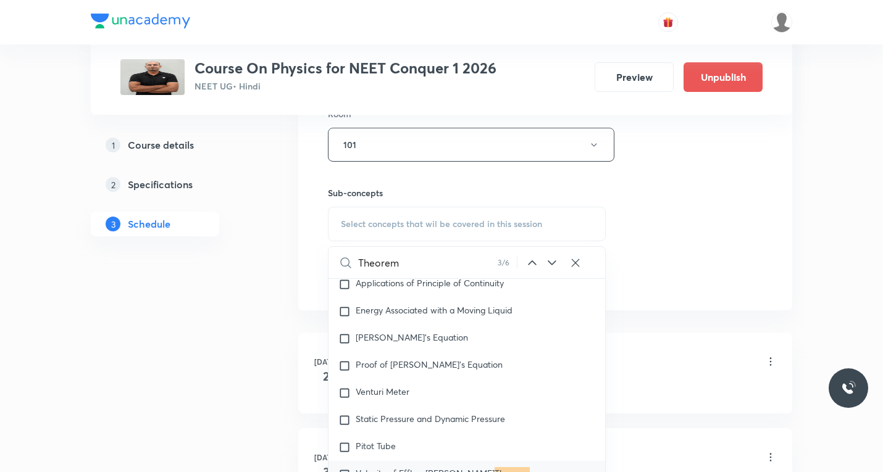
scroll to position [7196, 0]
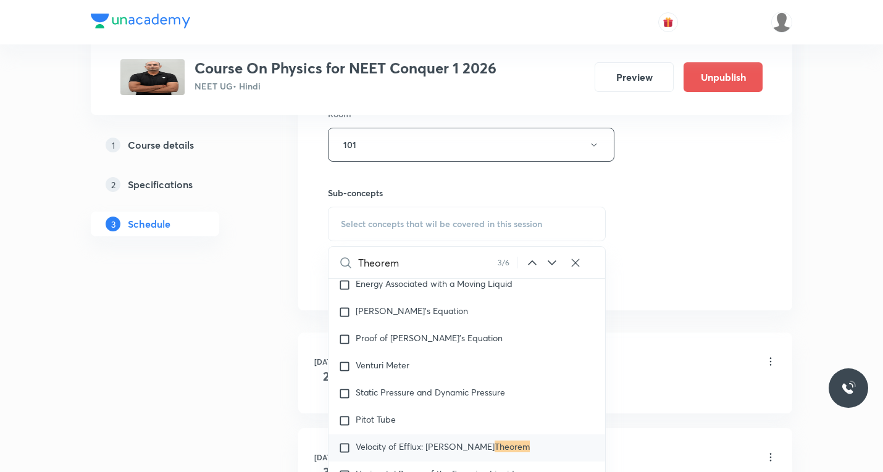
click at [553, 262] on icon at bounding box center [552, 263] width 15 height 15
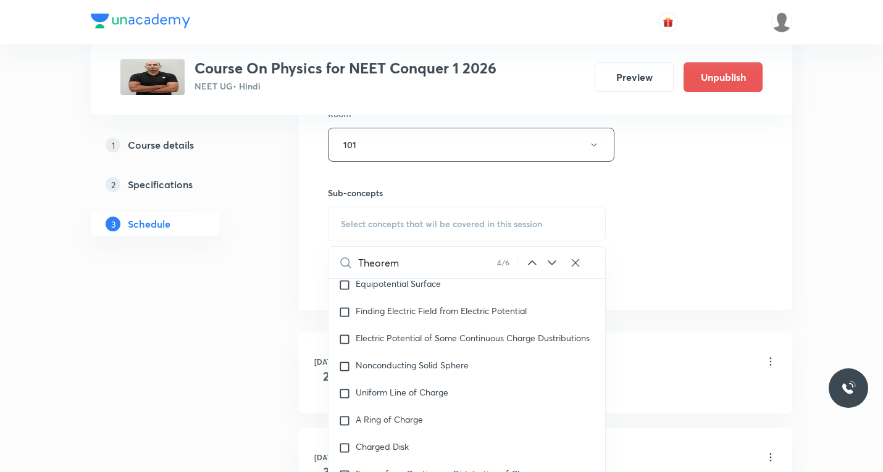
scroll to position [9559, 0]
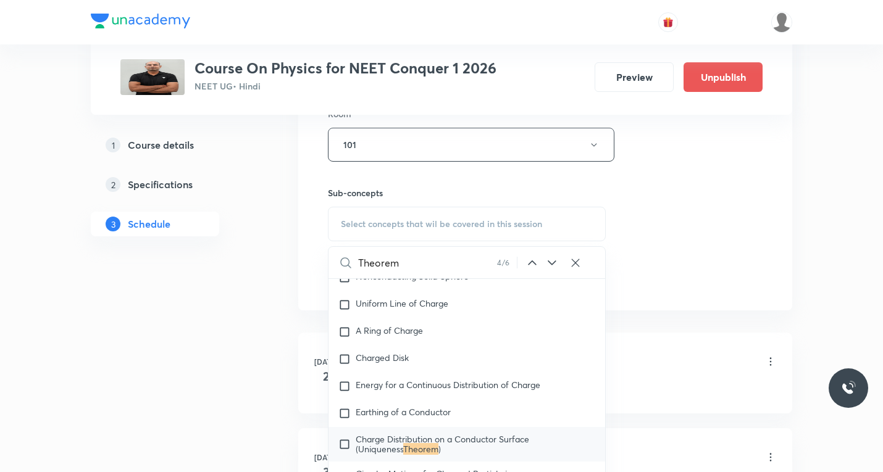
click at [553, 264] on icon at bounding box center [552, 263] width 8 height 5
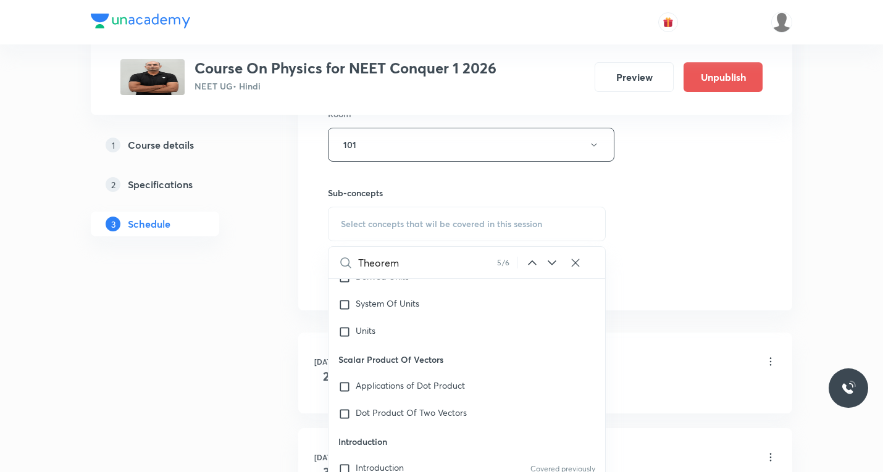
scroll to position [21495, 0]
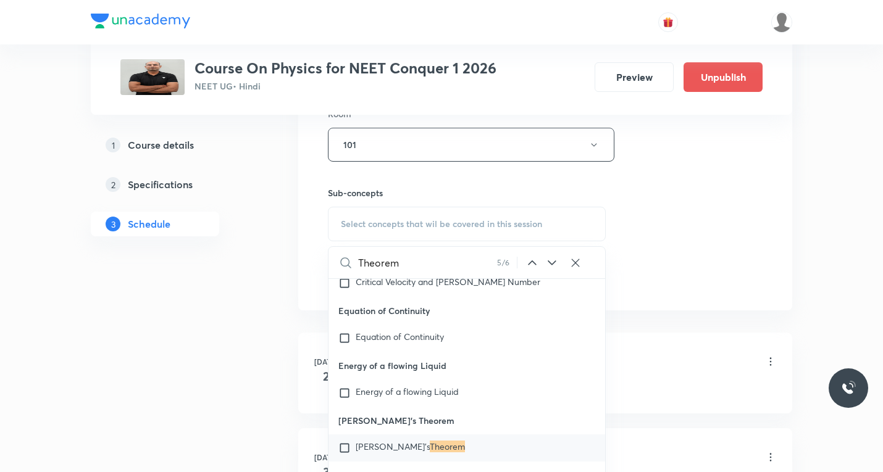
click at [423, 262] on input "Theorem" at bounding box center [427, 262] width 139 height 31
paste input "perpendicular axis"
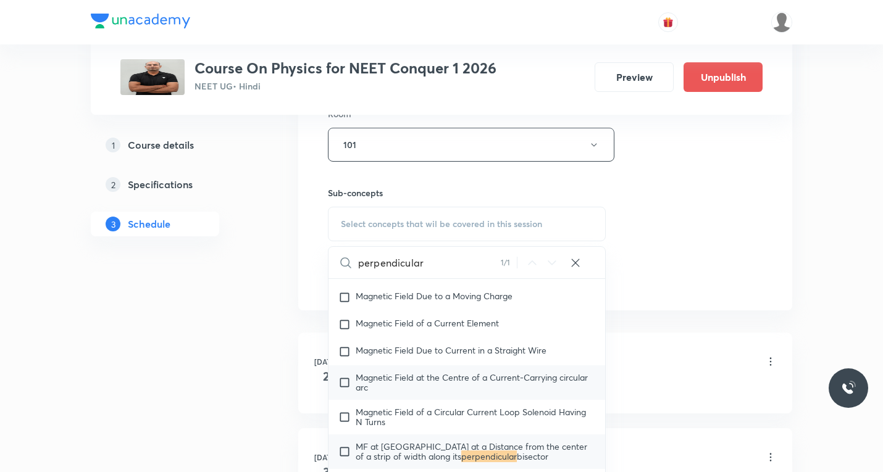
scroll to position [11423, 0]
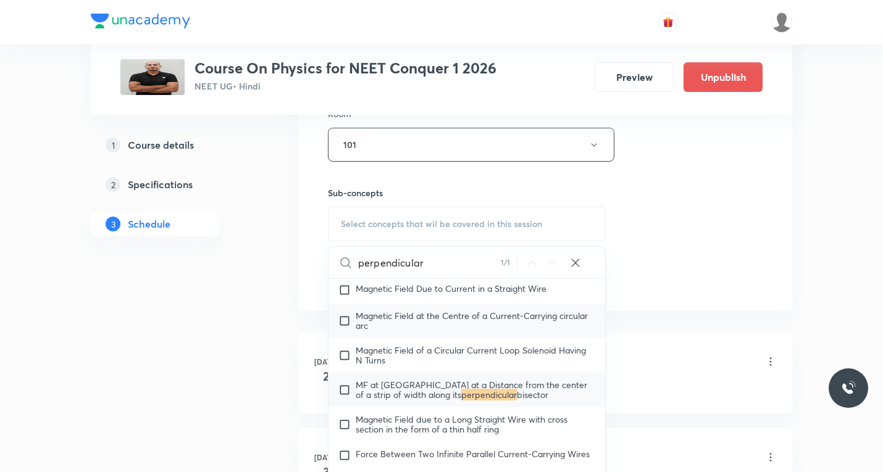
paste input "parallel axis"
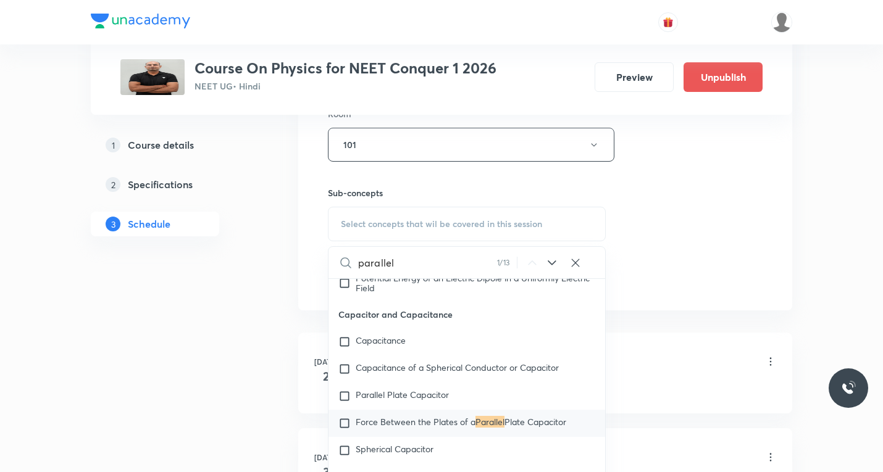
scroll to position [9827, 0]
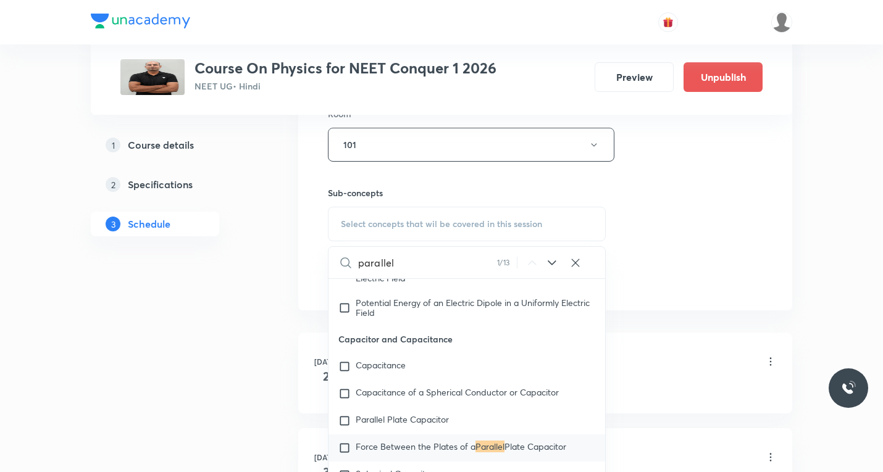
click at [551, 265] on icon at bounding box center [552, 263] width 15 height 15
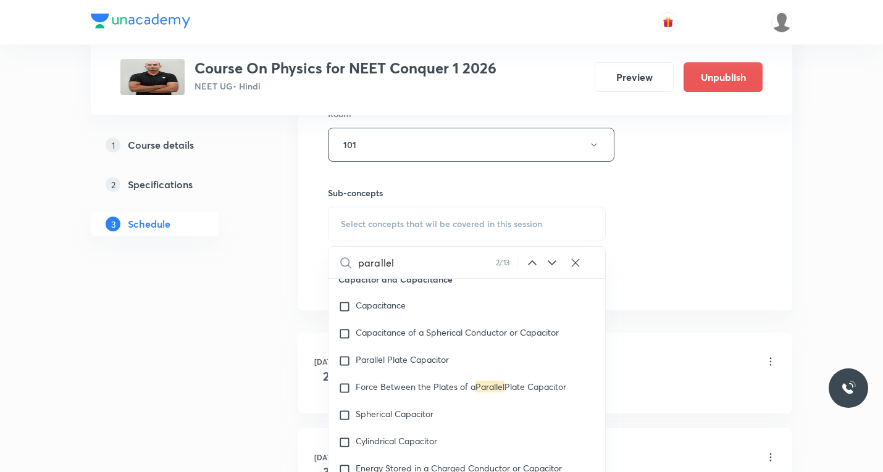
scroll to position [9936, 0]
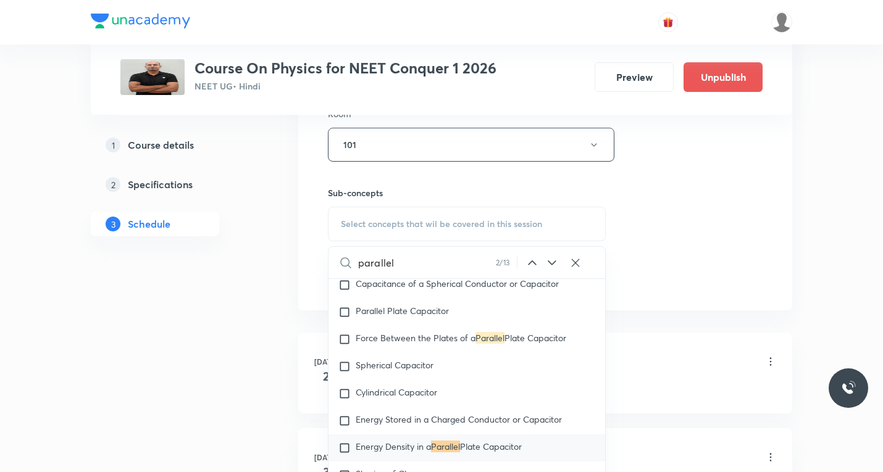
click at [553, 261] on icon at bounding box center [552, 263] width 15 height 15
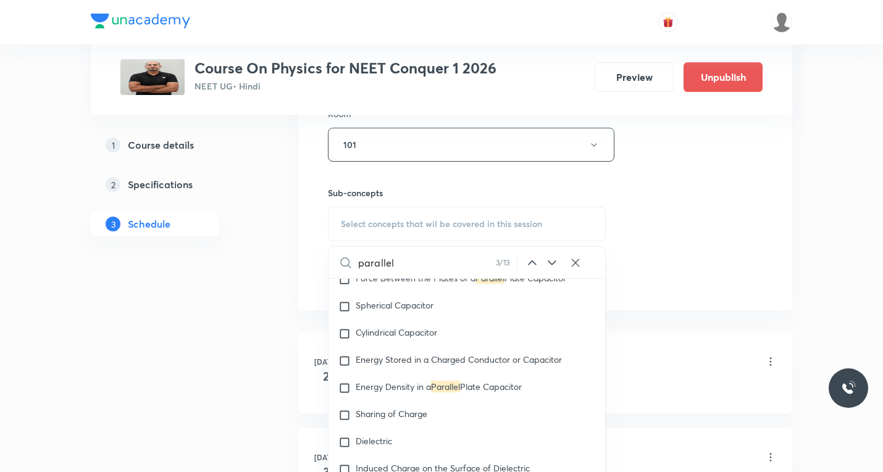
scroll to position [10045, 0]
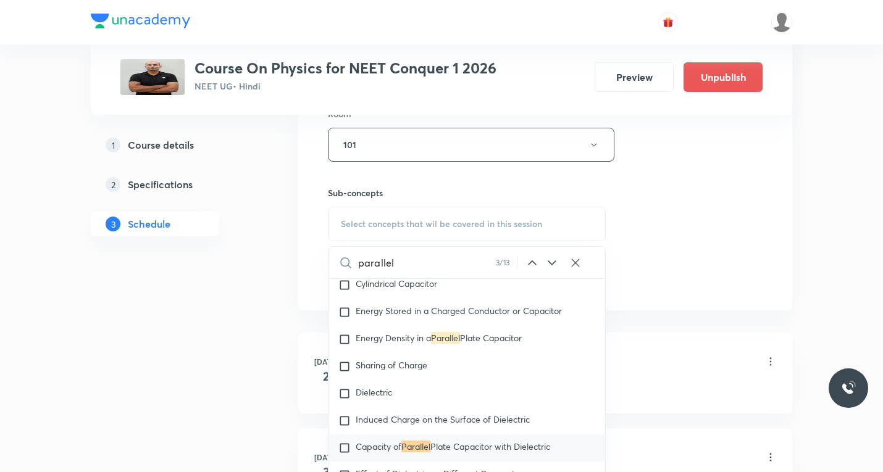
click at [550, 261] on icon at bounding box center [552, 263] width 15 height 15
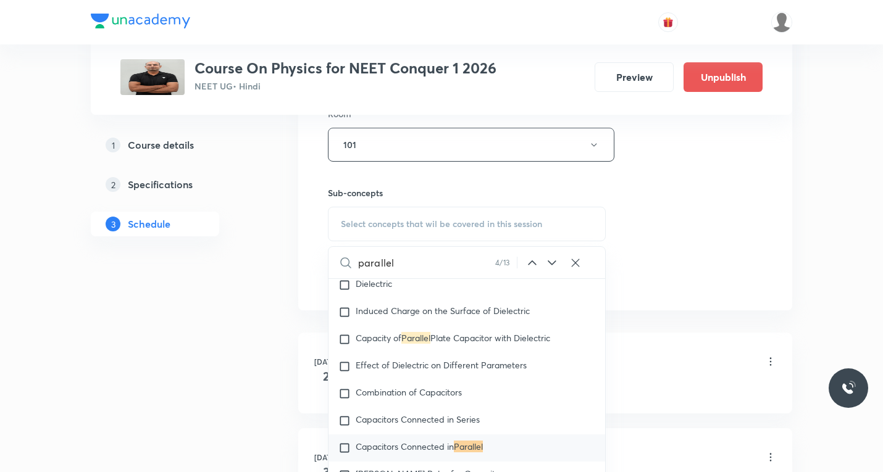
click at [550, 262] on icon at bounding box center [552, 263] width 8 height 5
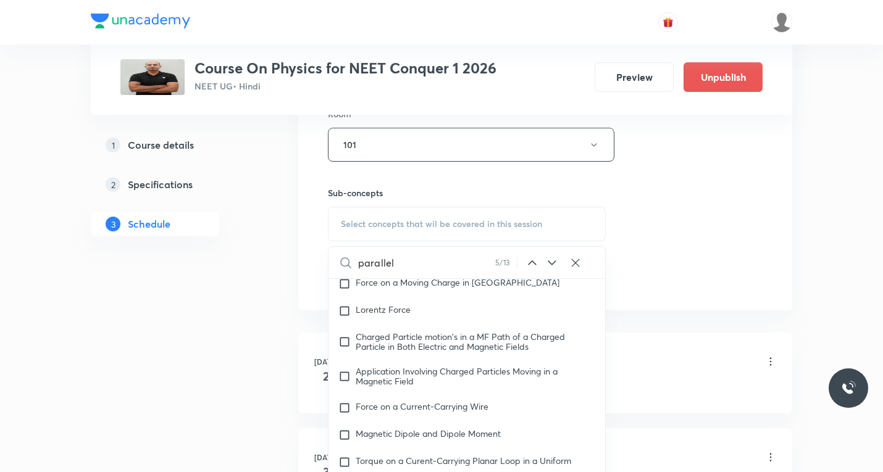
scroll to position [11431, 0]
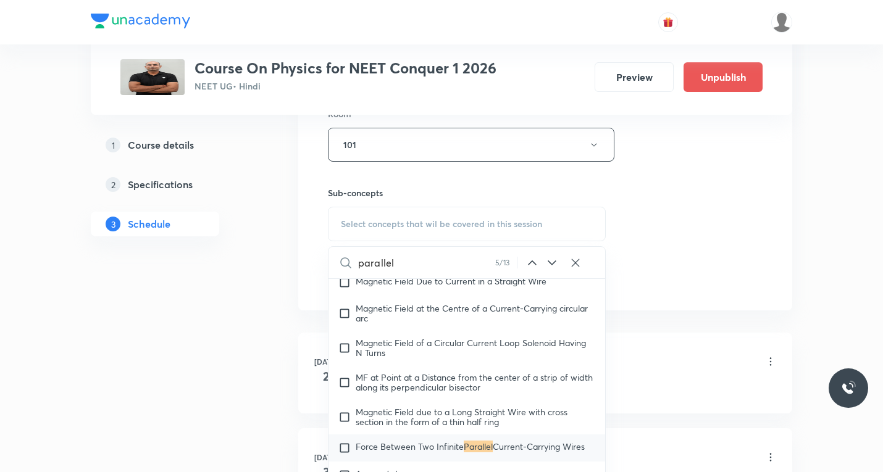
click at [550, 262] on icon at bounding box center [552, 263] width 8 height 5
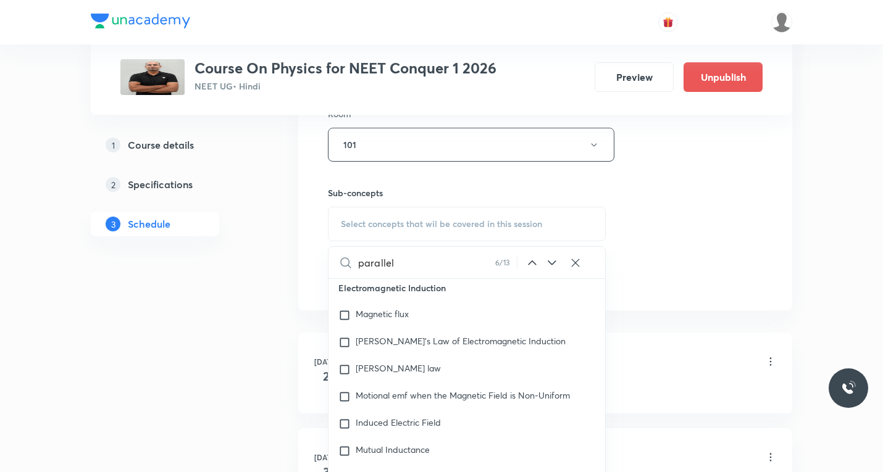
scroll to position [12174, 0]
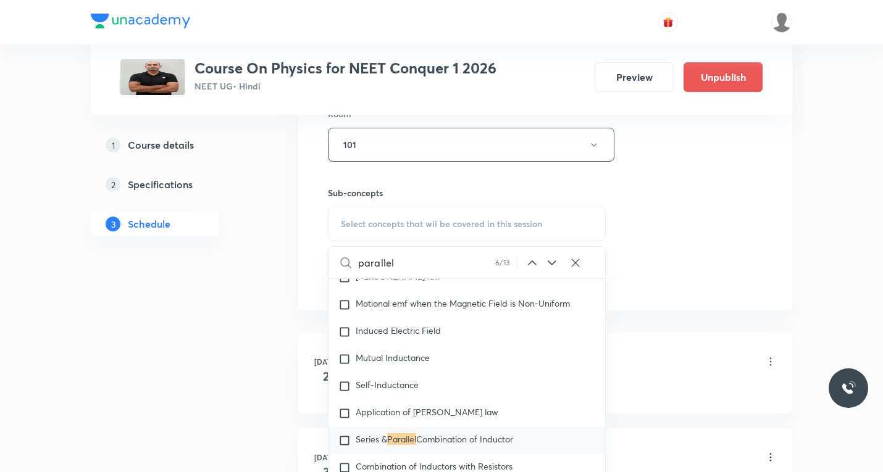
click at [550, 262] on icon at bounding box center [552, 263] width 8 height 5
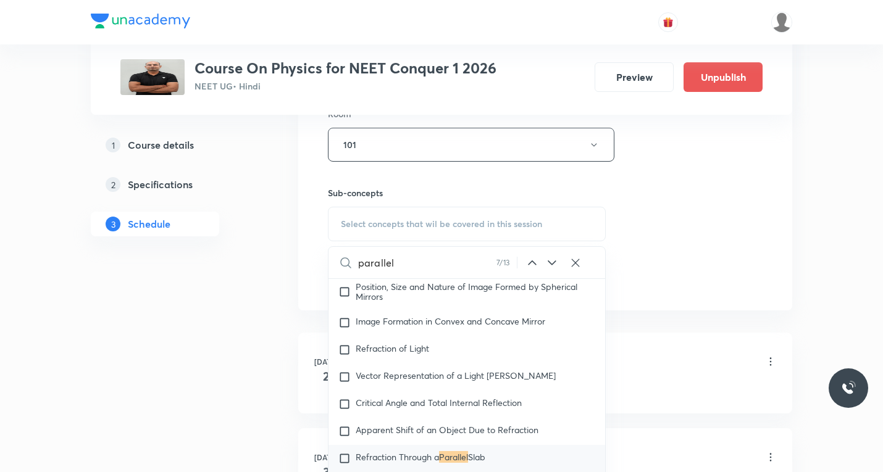
scroll to position [17703, 0]
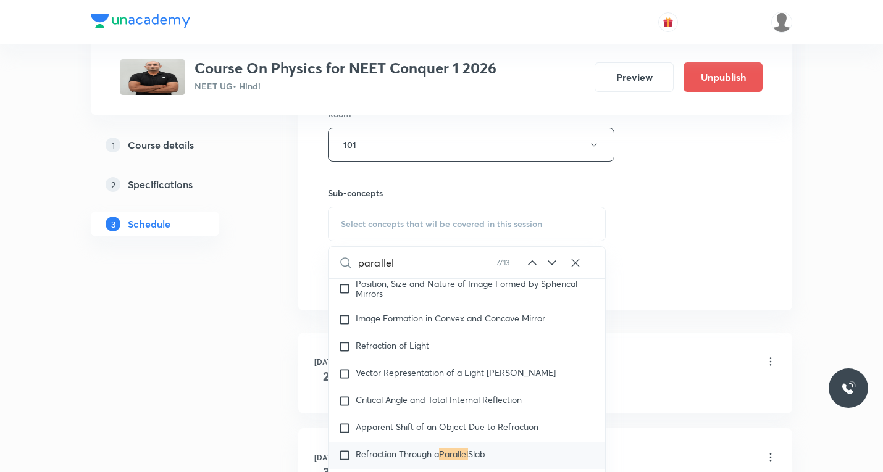
click at [550, 264] on icon at bounding box center [552, 263] width 15 height 15
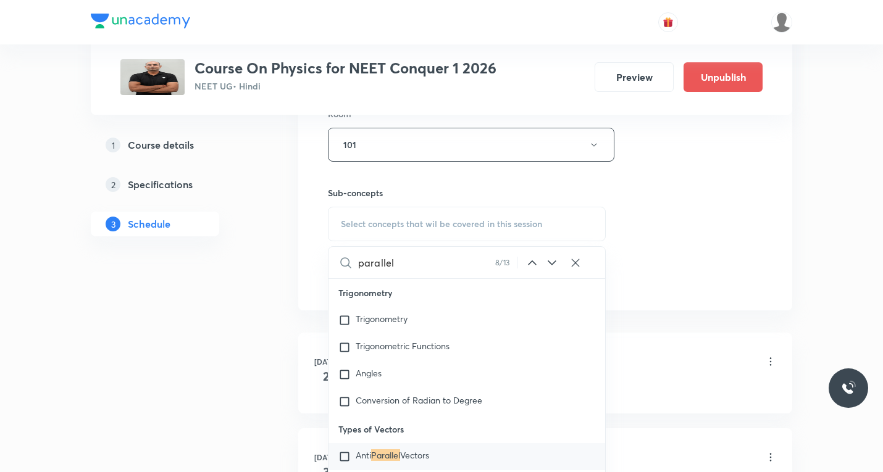
scroll to position [19653, 0]
click at [551, 264] on icon at bounding box center [552, 263] width 8 height 5
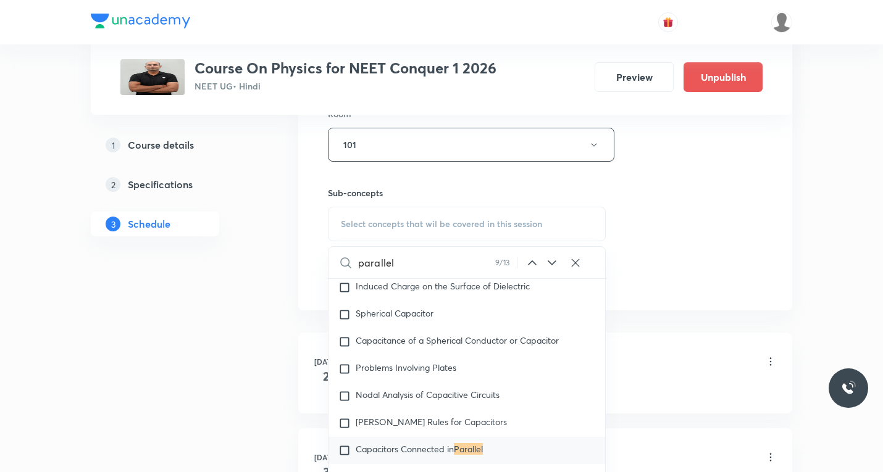
scroll to position [30657, 0]
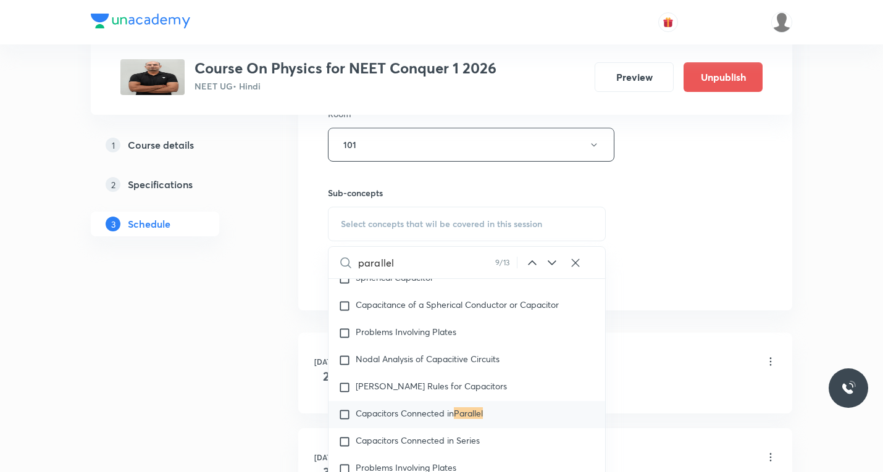
click at [551, 264] on icon at bounding box center [552, 263] width 8 height 5
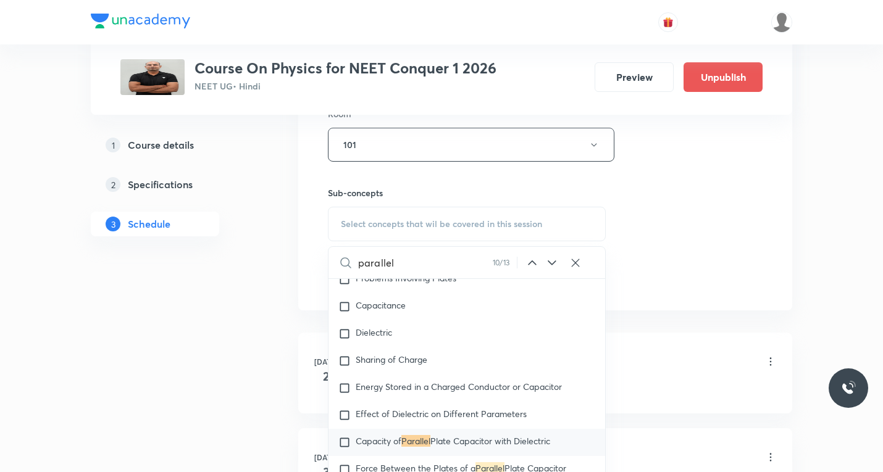
scroll to position [30874, 0]
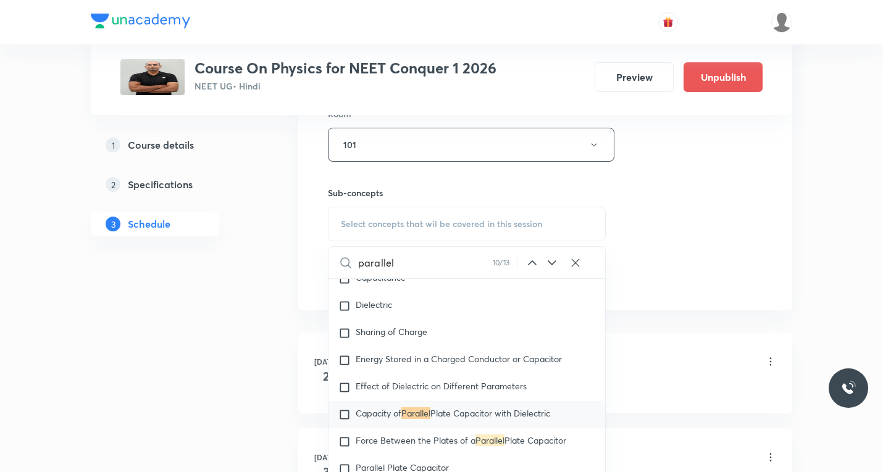
click at [551, 264] on icon at bounding box center [552, 263] width 8 height 5
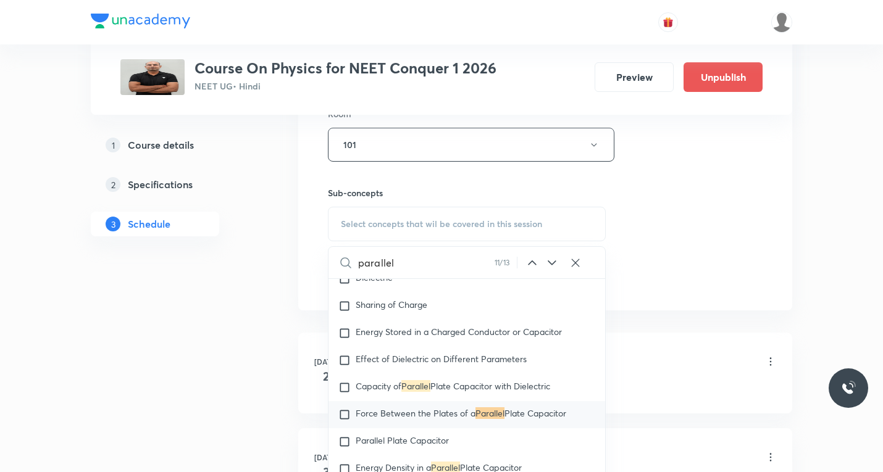
click at [551, 264] on icon at bounding box center [552, 263] width 8 height 5
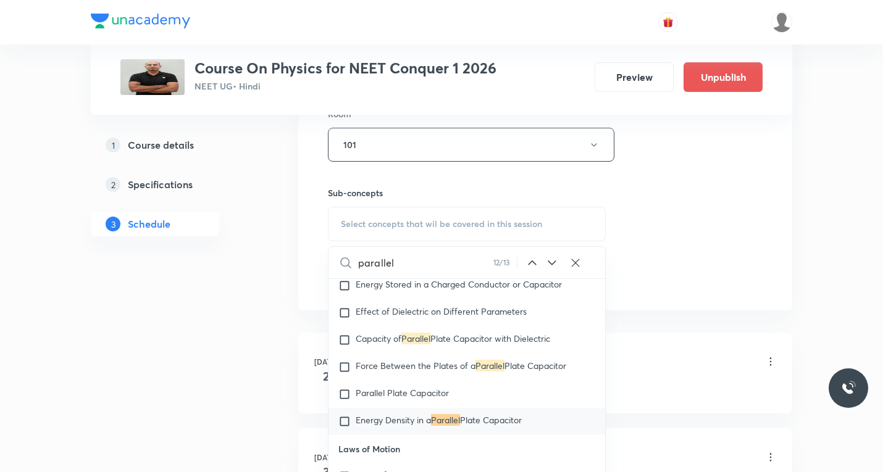
scroll to position [30956, 0]
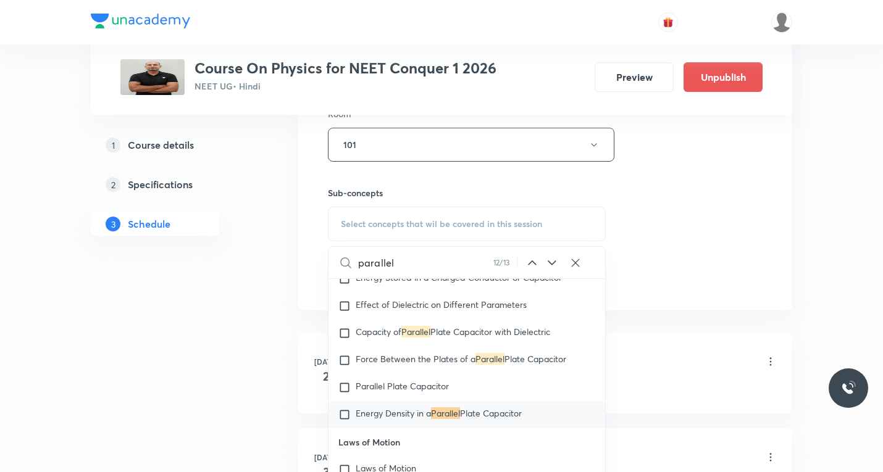
click at [553, 266] on icon at bounding box center [552, 263] width 15 height 15
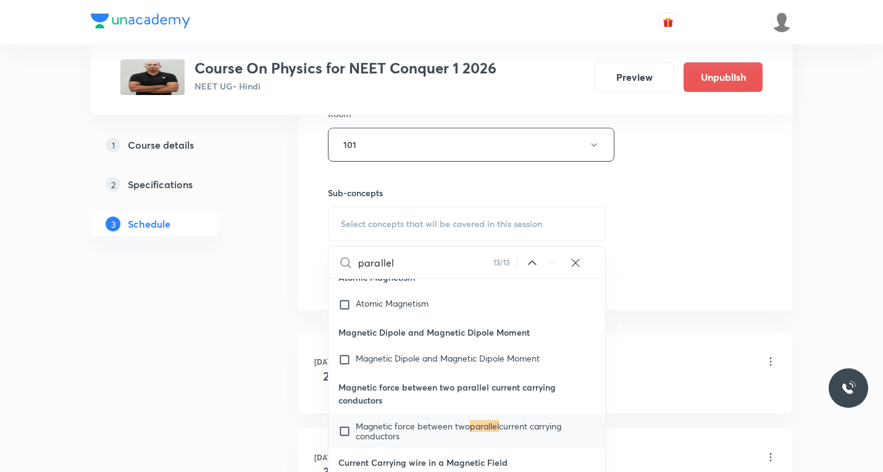
scroll to position [34952, 0]
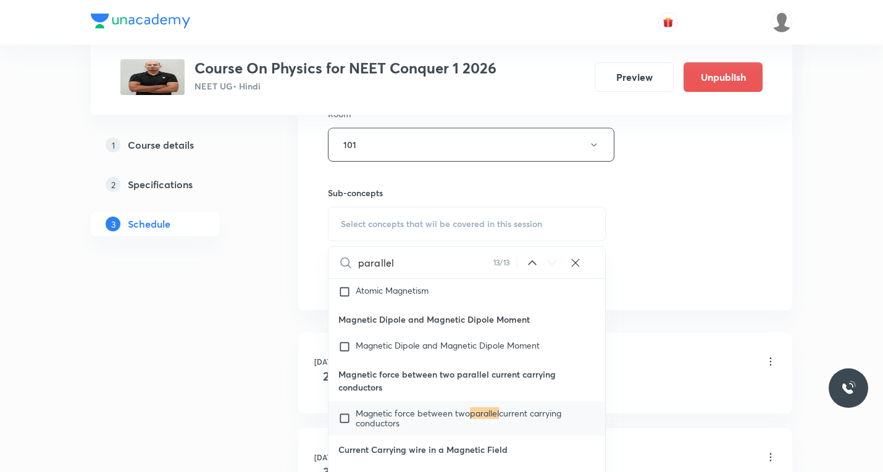
click at [411, 270] on input "parallel" at bounding box center [425, 262] width 135 height 31
paste input "Rotational motion"
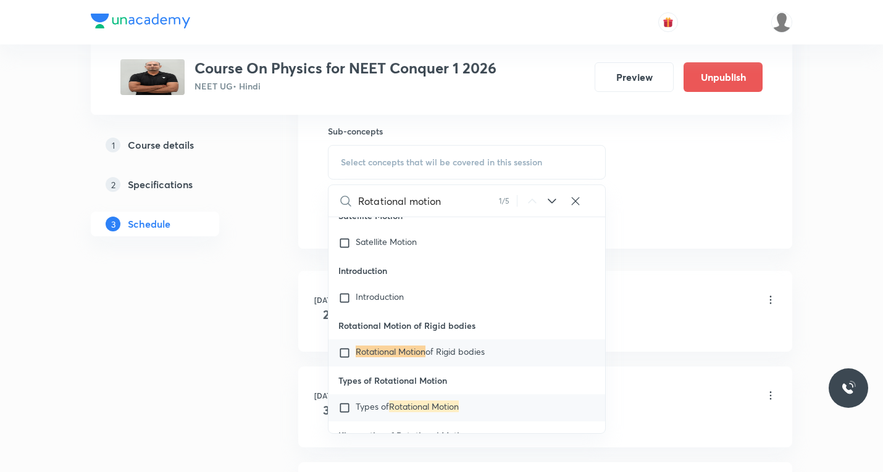
scroll to position [25154, 0]
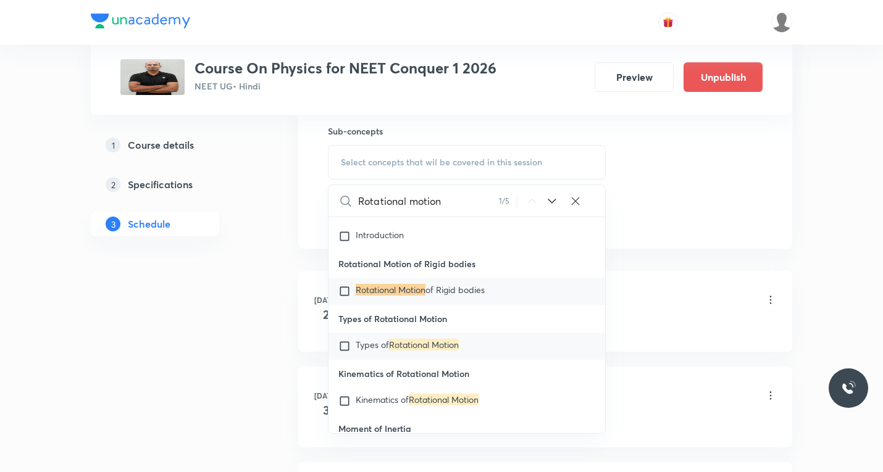
type input "Rotational motion"
click at [347, 353] on input "checkbox" at bounding box center [346, 346] width 17 height 12
checkbox input "true"
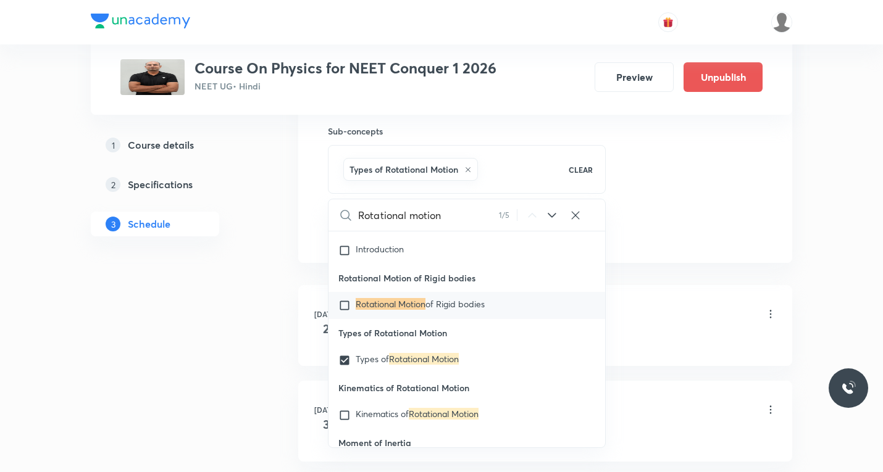
click at [344, 312] on input "checkbox" at bounding box center [346, 306] width 17 height 12
checkbox input "true"
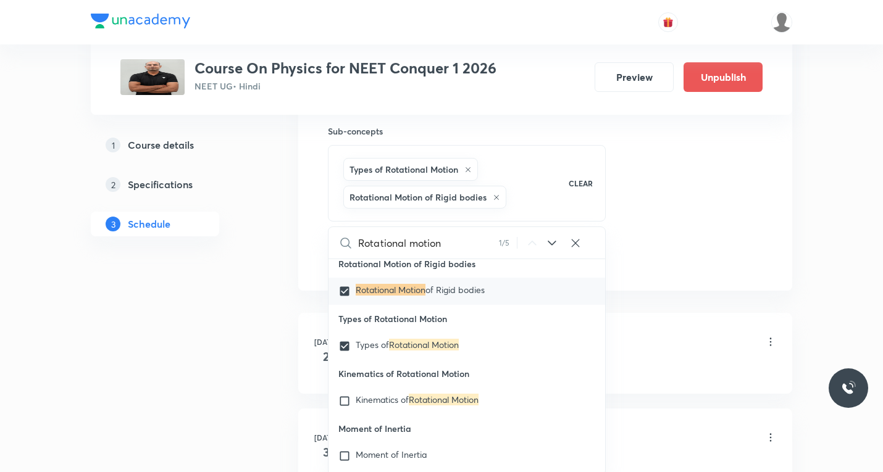
scroll to position [25278, 0]
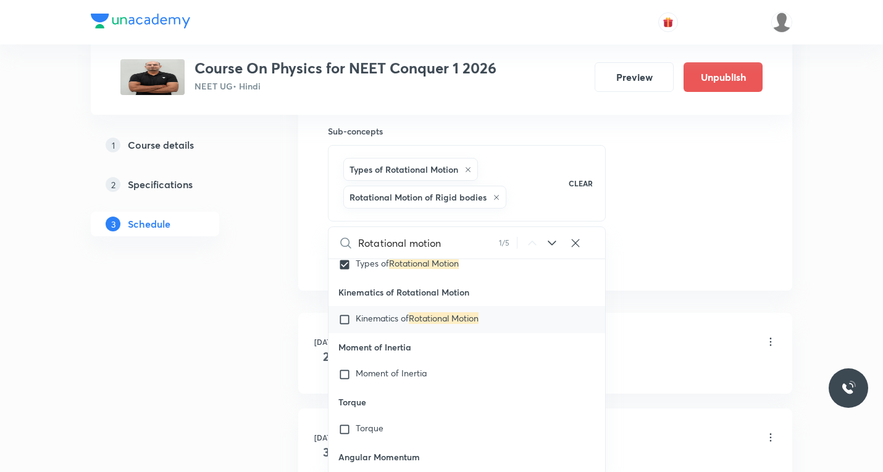
click at [346, 326] on input "checkbox" at bounding box center [346, 320] width 17 height 12
checkbox input "true"
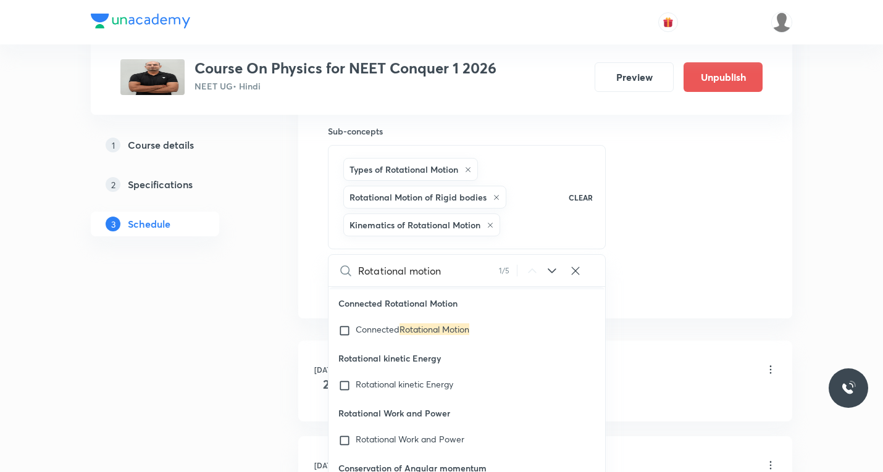
scroll to position [25525, 0]
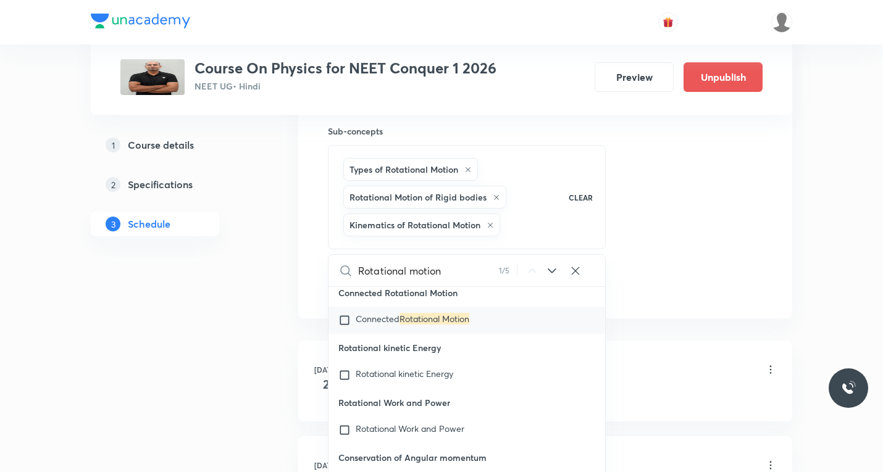
click at [343, 327] on input "checkbox" at bounding box center [346, 320] width 17 height 12
checkbox input "true"
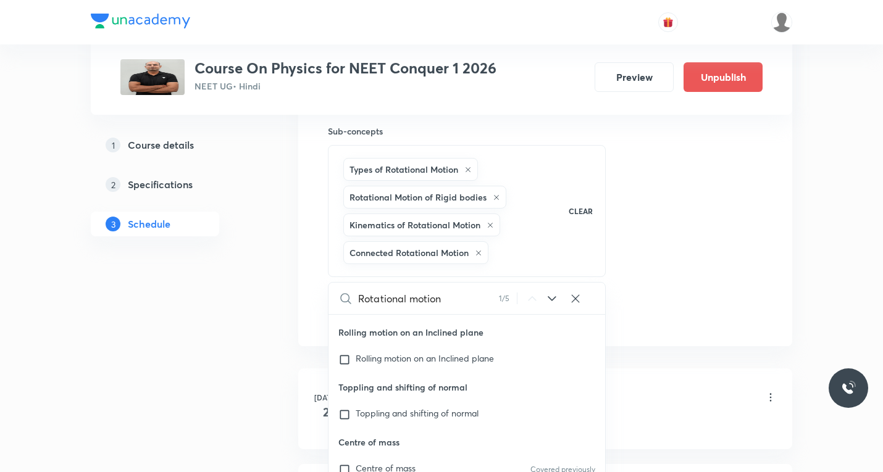
scroll to position [25834, 0]
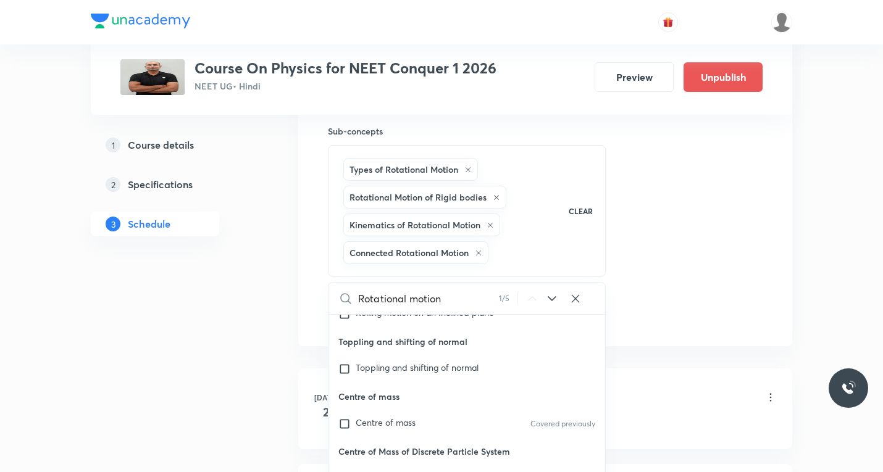
click at [550, 299] on icon at bounding box center [552, 298] width 15 height 15
checkbox input "true"
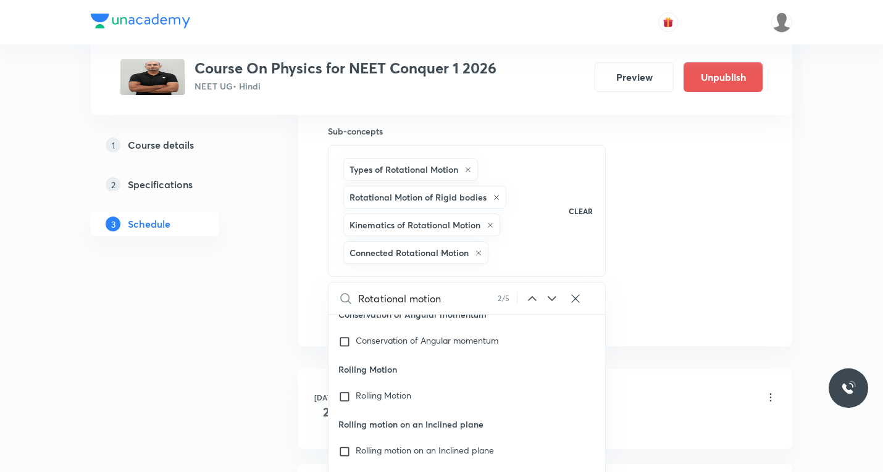
click at [550, 299] on icon at bounding box center [552, 298] width 15 height 15
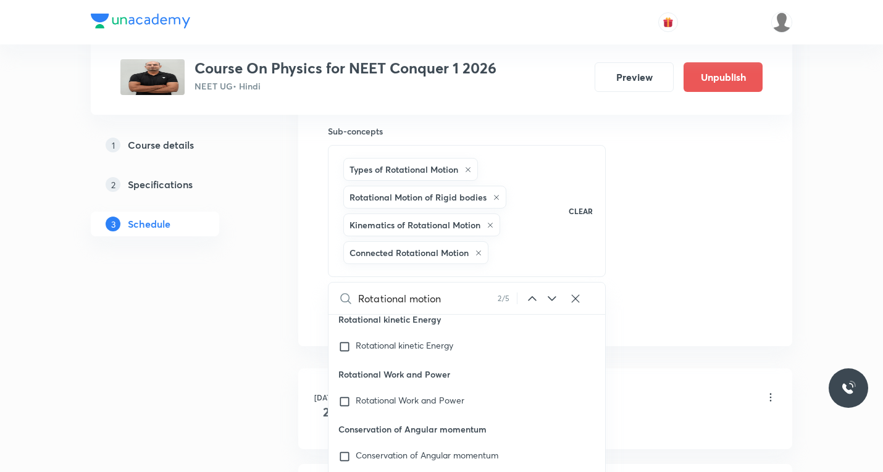
checkbox input "true"
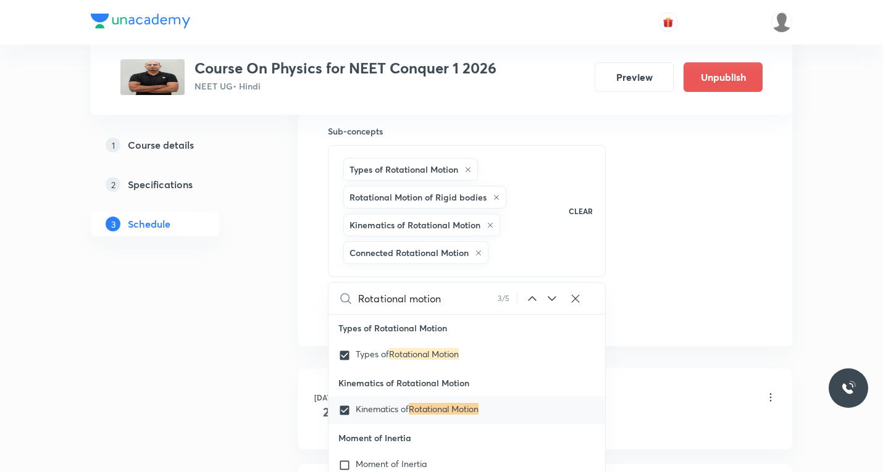
scroll to position [25203, 0]
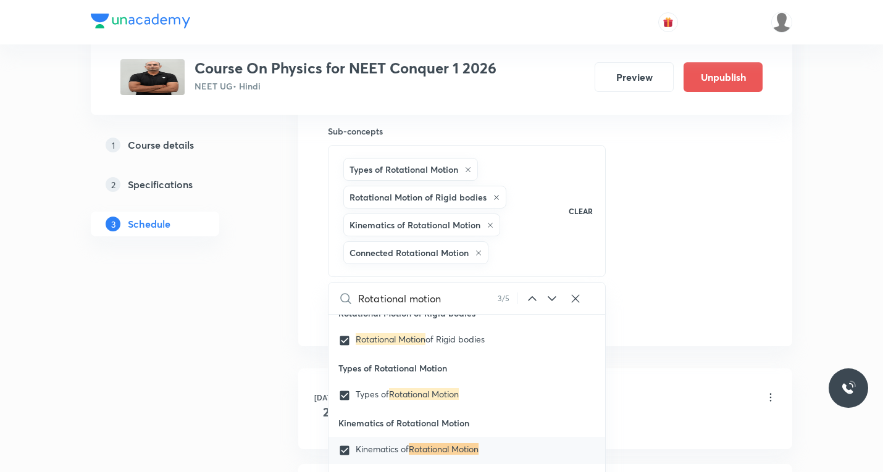
click at [550, 299] on icon at bounding box center [552, 298] width 15 height 15
checkbox input "true"
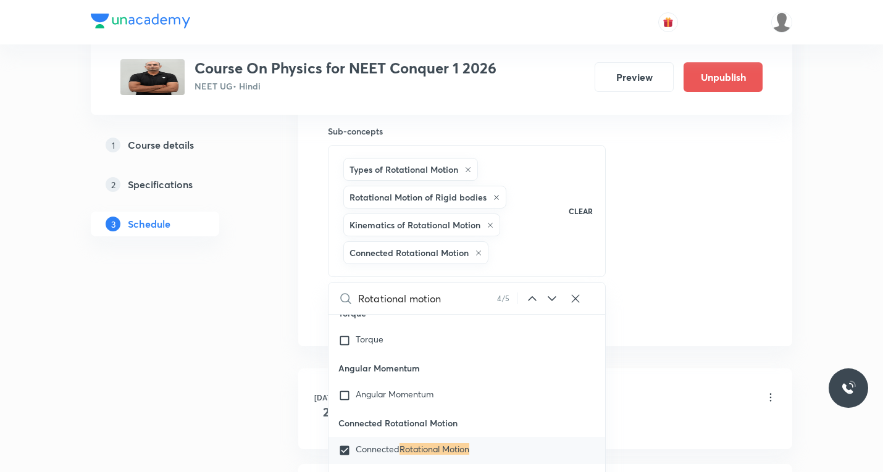
click at [550, 299] on icon at bounding box center [552, 298] width 15 height 15
checkbox input "true"
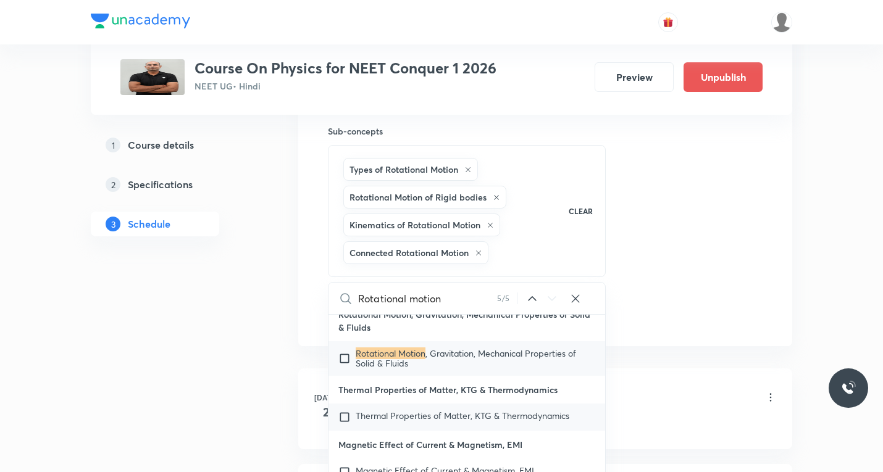
scroll to position [35961, 0]
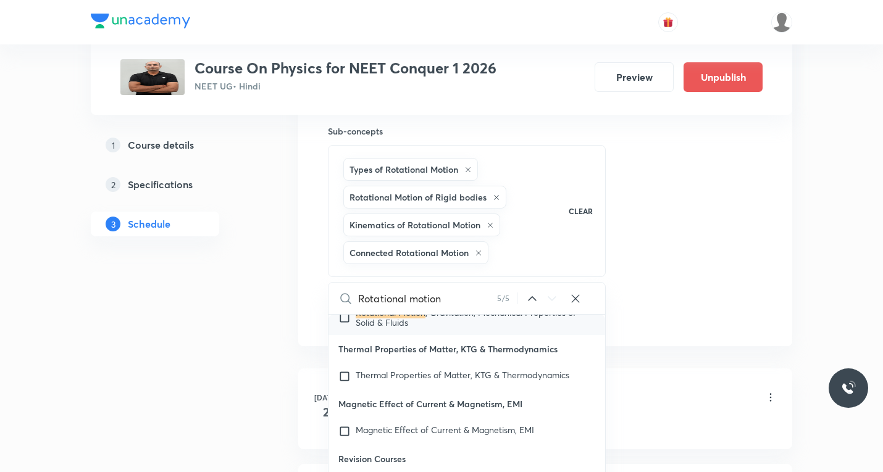
click at [345, 328] on input "checkbox" at bounding box center [346, 318] width 17 height 20
checkbox input "true"
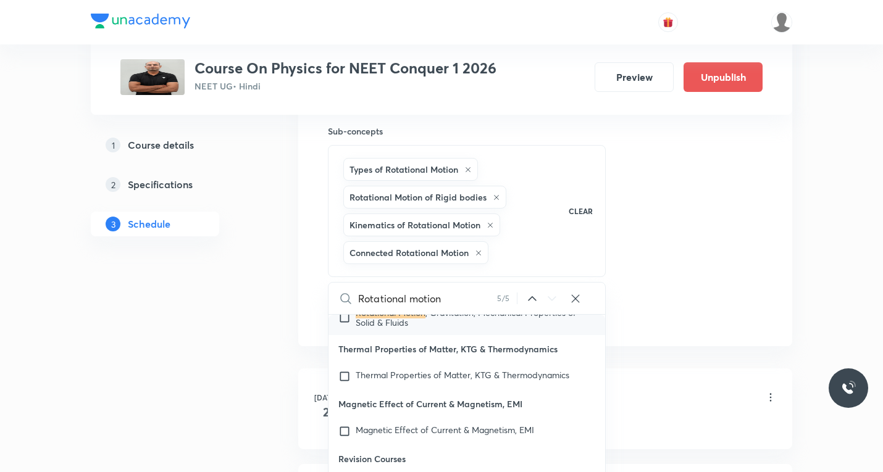
checkbox input "true"
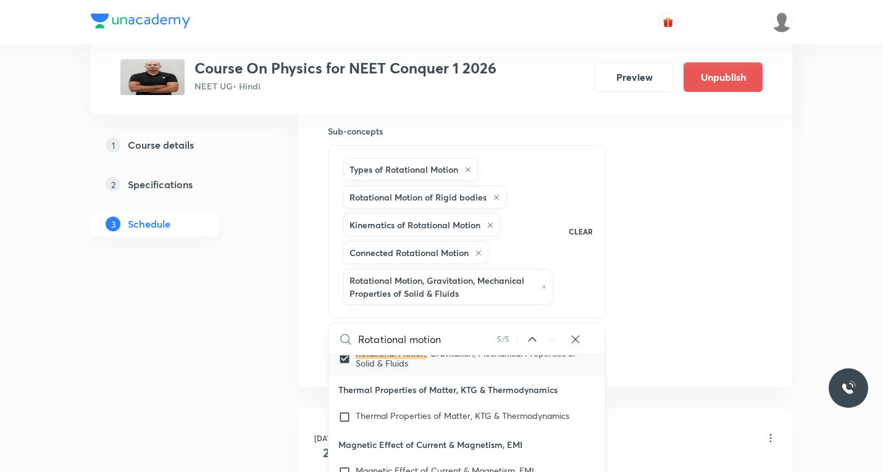
drag, startPoint x: 731, startPoint y: 281, endPoint x: 674, endPoint y: 292, distance: 57.9
click at [730, 279] on div "Session 51 Live class Session title 17/99 Rotational motion ​ Schedule for Sept…" at bounding box center [545, 8] width 435 height 718
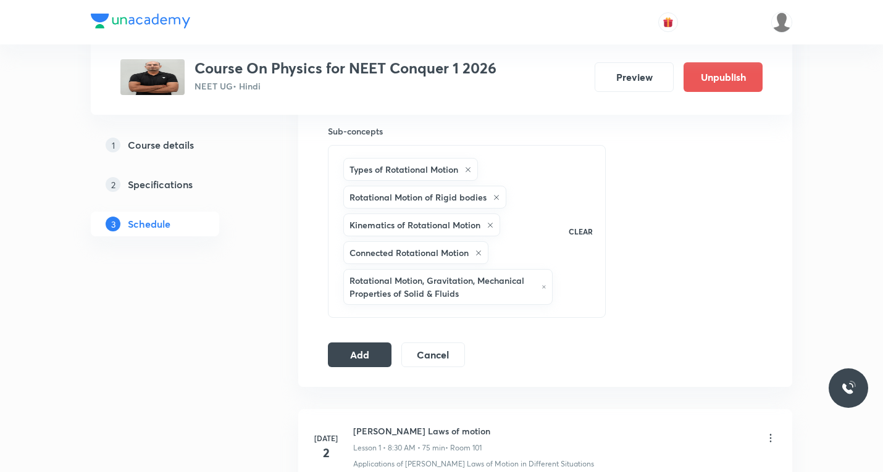
scroll to position [556, 0]
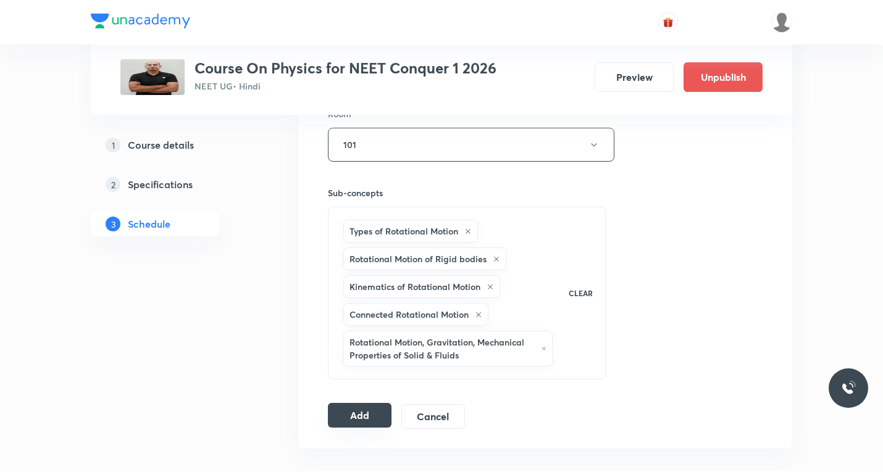
click at [356, 416] on button "Add" at bounding box center [360, 415] width 64 height 25
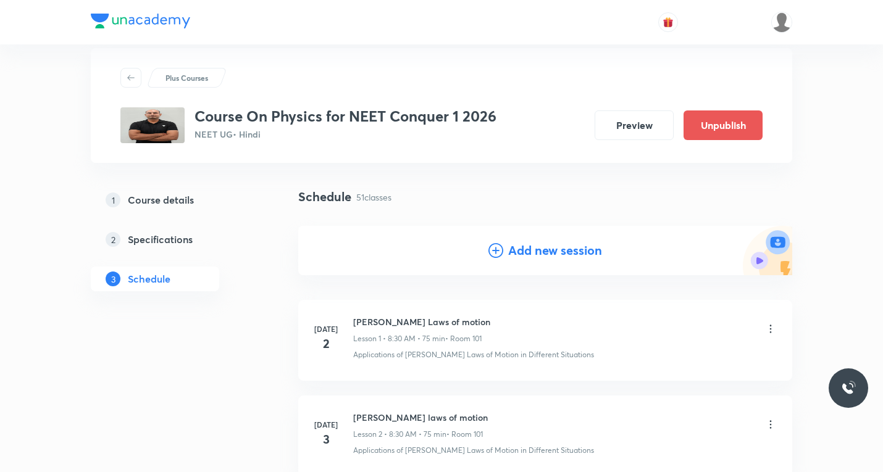
scroll to position [0, 0]
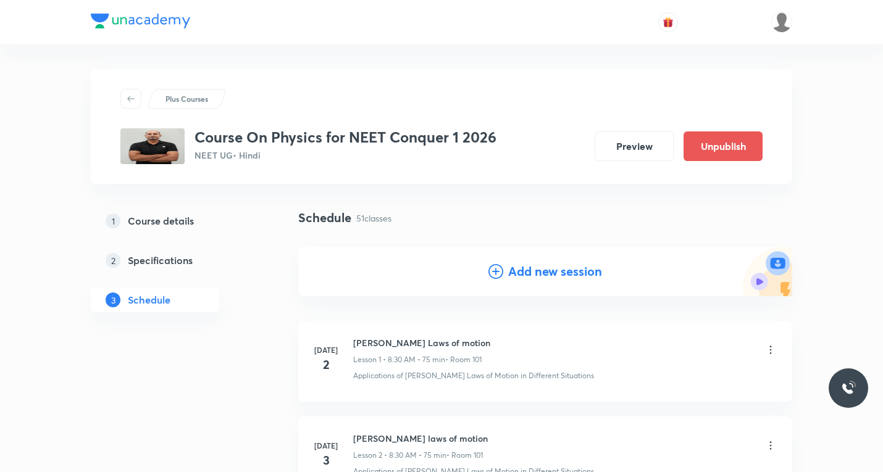
click at [511, 270] on h4 "Add new session" at bounding box center [555, 271] width 94 height 19
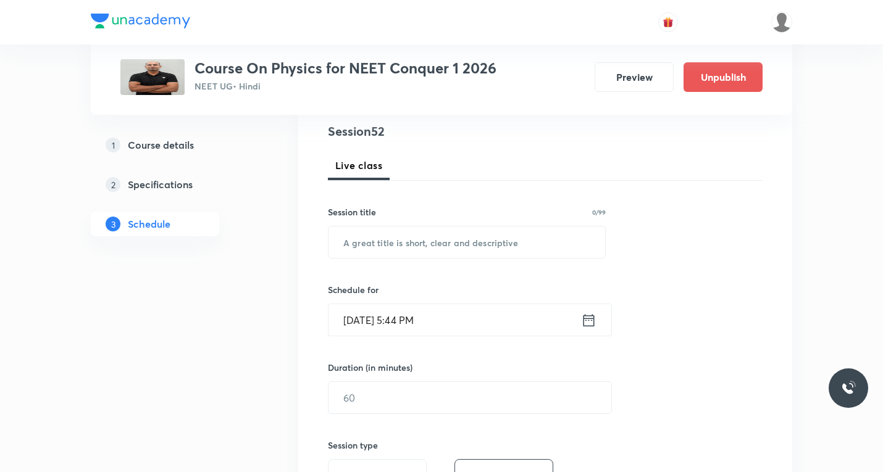
scroll to position [185, 0]
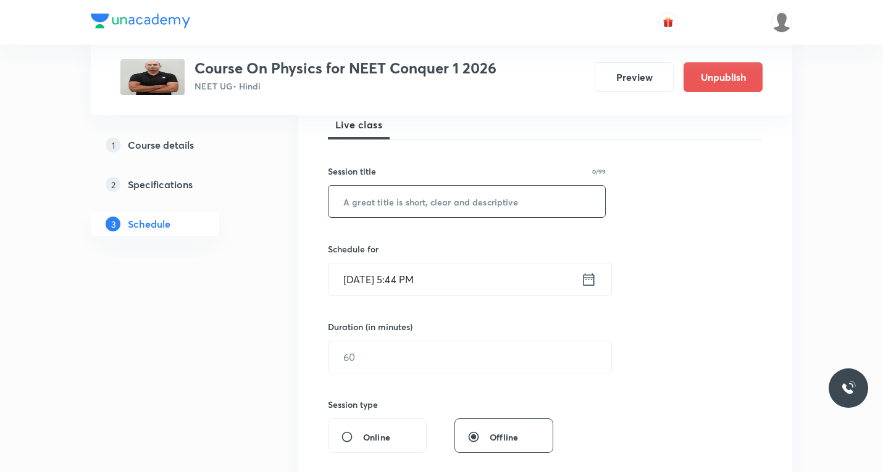
click at [429, 203] on input "text" at bounding box center [467, 201] width 277 height 31
paste input "Rotational motion"
type input "Rotational motion"
click at [587, 277] on icon at bounding box center [589, 279] width 11 height 12
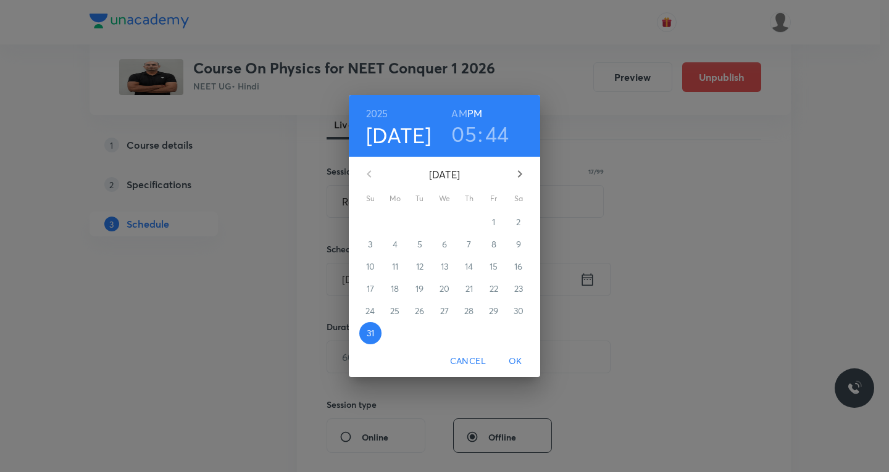
click at [520, 175] on icon "button" at bounding box center [520, 174] width 15 height 15
click at [472, 224] on span "4" at bounding box center [469, 222] width 22 height 12
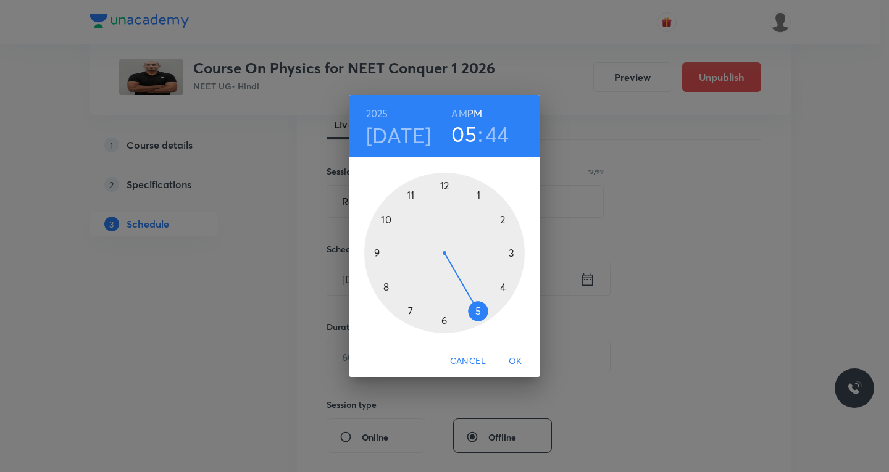
click at [389, 214] on div at bounding box center [444, 253] width 161 height 161
click at [461, 111] on h6 "AM" at bounding box center [458, 113] width 15 height 17
click at [503, 220] on div at bounding box center [444, 253] width 161 height 161
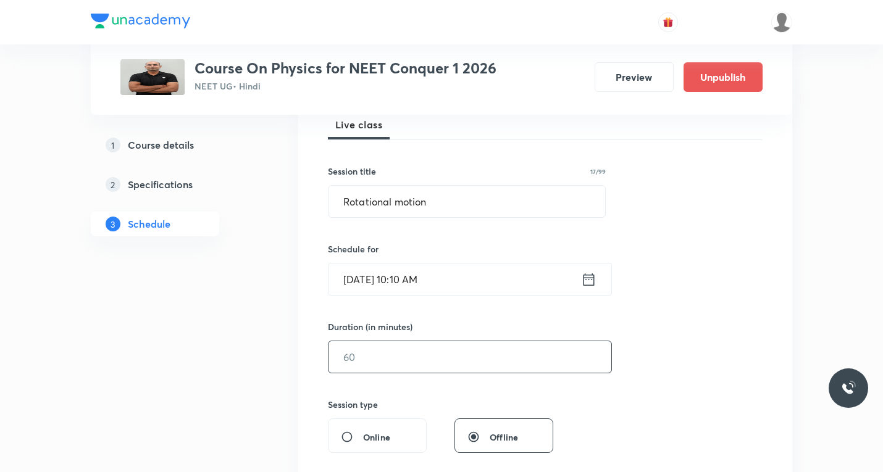
click at [406, 362] on input "text" at bounding box center [470, 357] width 283 height 31
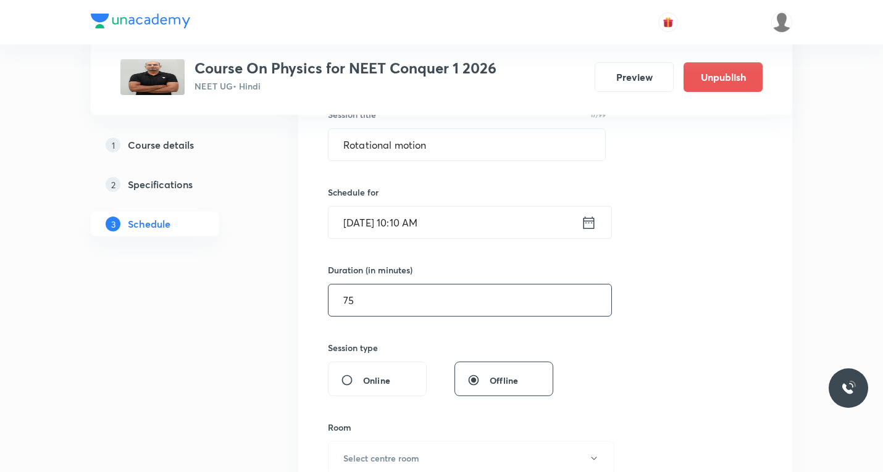
scroll to position [309, 0]
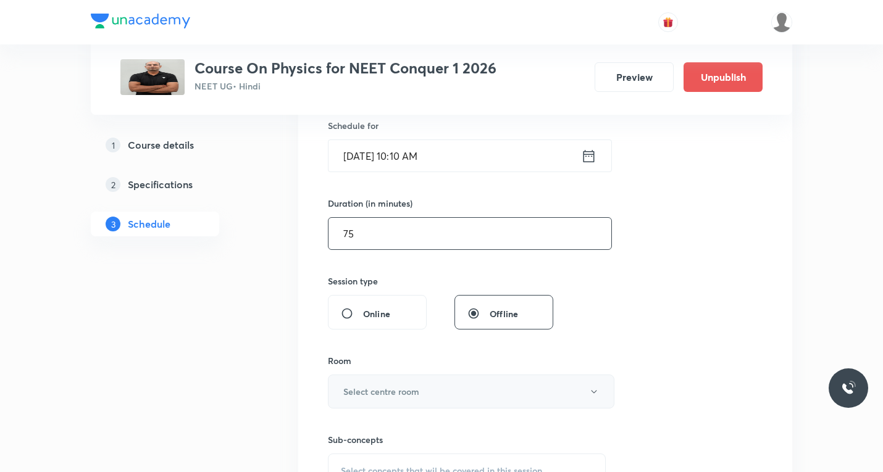
type input "75"
click at [382, 396] on h6 "Select centre room" at bounding box center [381, 391] width 76 height 13
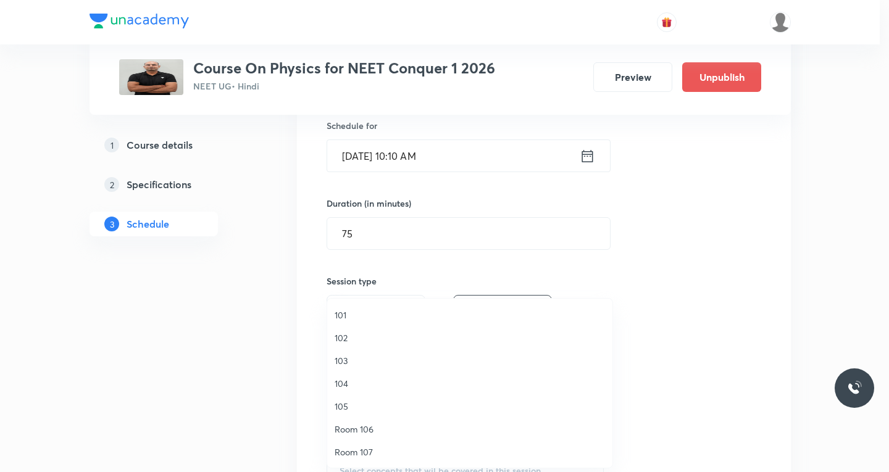
click at [345, 311] on span "101" at bounding box center [470, 315] width 270 height 13
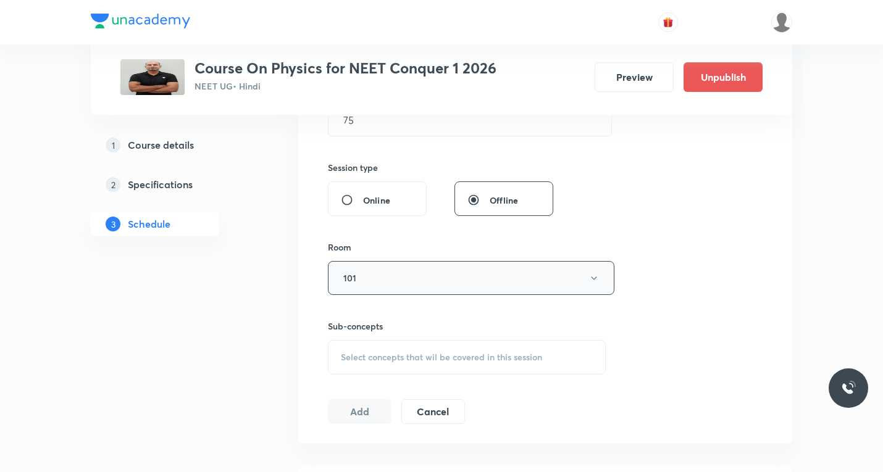
scroll to position [432, 0]
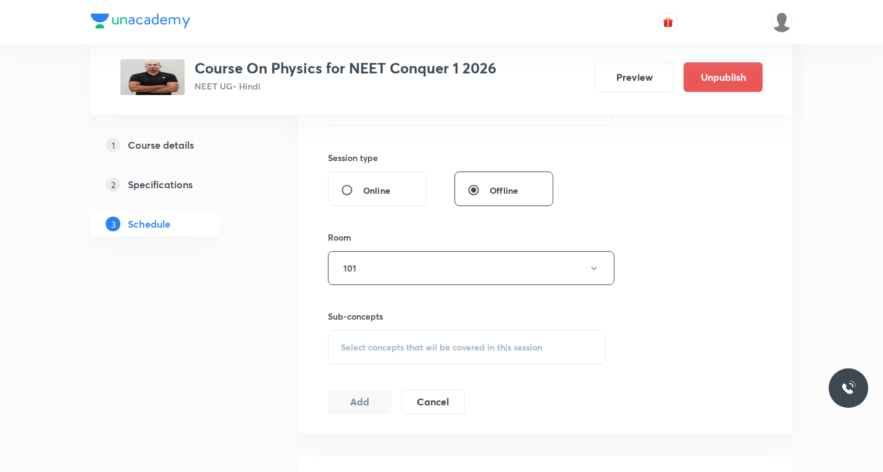
click at [414, 349] on span "Select concepts that wil be covered in this session" at bounding box center [441, 348] width 201 height 10
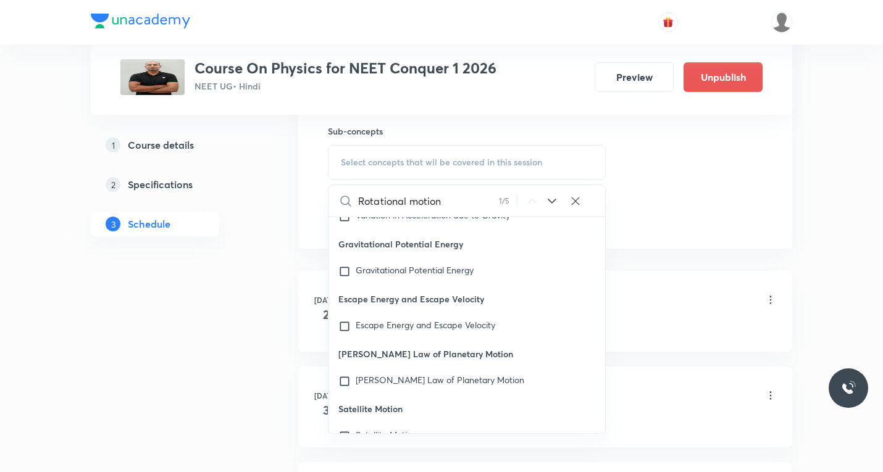
scroll to position [24846, 0]
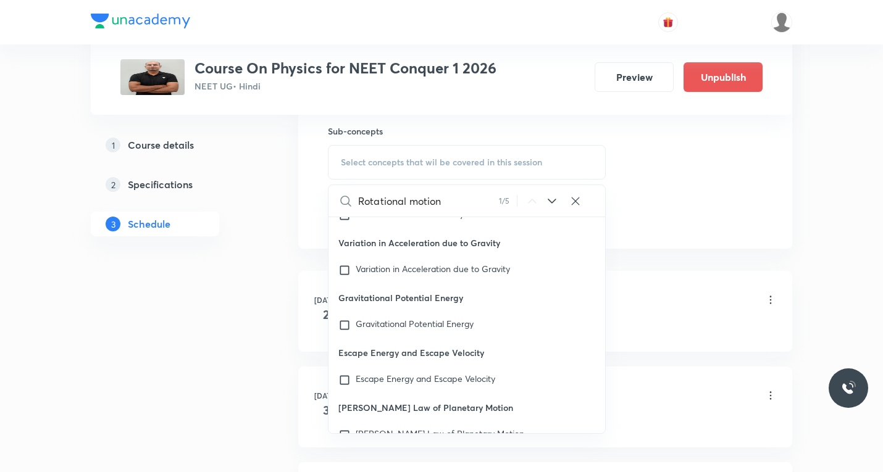
type input "Rotational motion"
click at [555, 200] on icon at bounding box center [552, 201] width 8 height 5
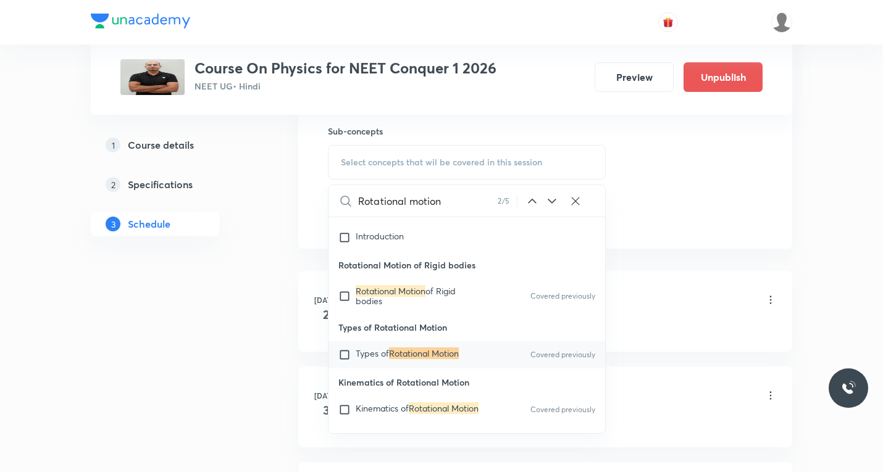
scroll to position [25155, 0]
click at [345, 359] on input "checkbox" at bounding box center [346, 353] width 17 height 12
checkbox input "true"
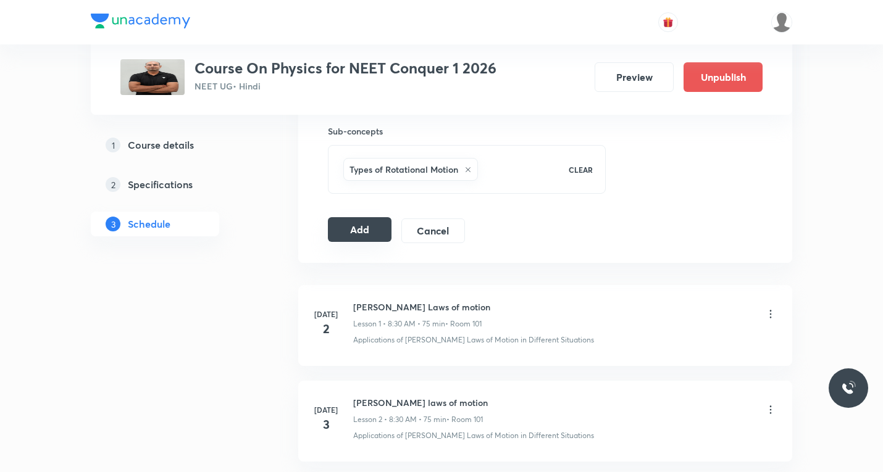
click at [366, 233] on button "Add" at bounding box center [360, 229] width 64 height 25
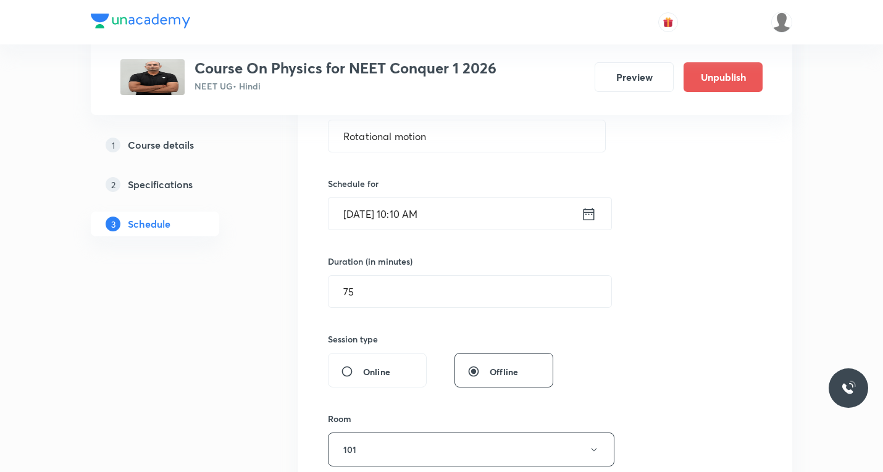
scroll to position [0, 0]
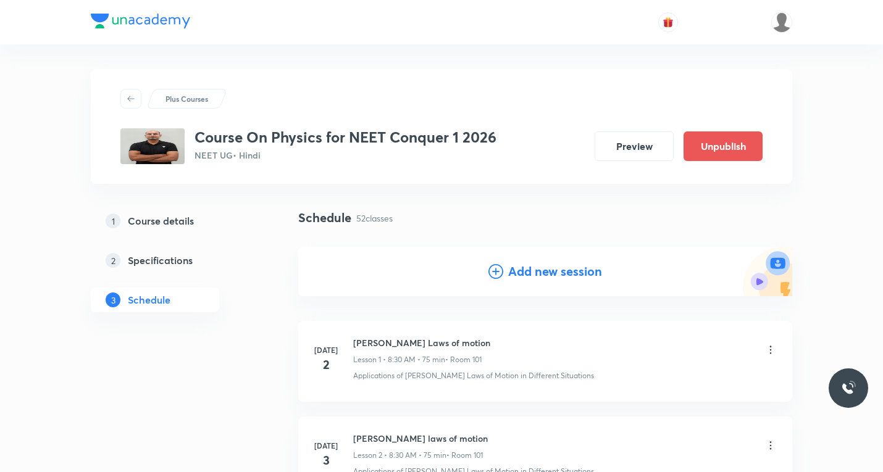
click at [494, 277] on icon at bounding box center [496, 271] width 15 height 15
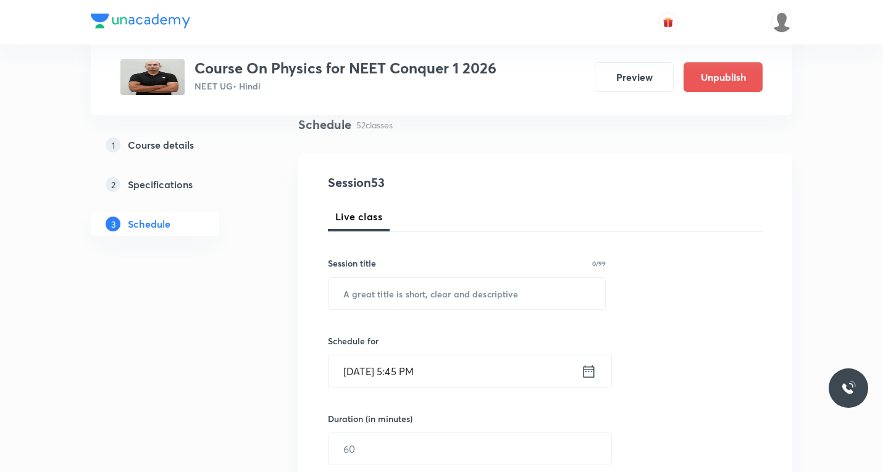
scroll to position [124, 0]
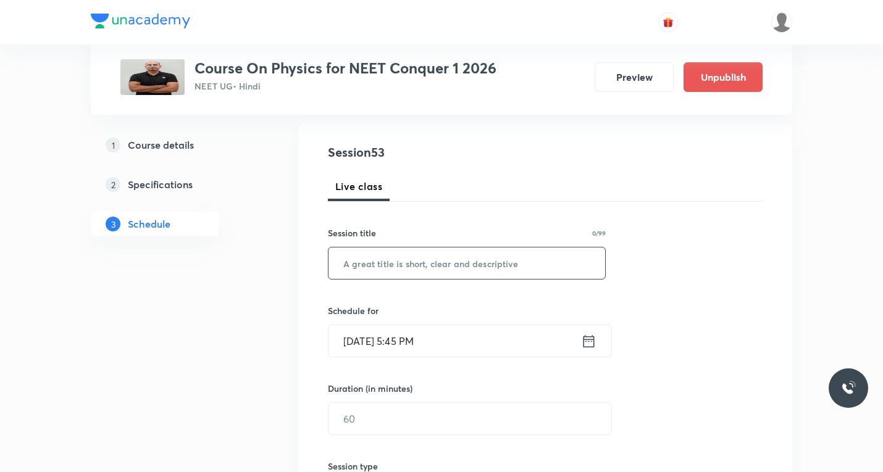
click at [441, 262] on input "text" at bounding box center [467, 263] width 277 height 31
paste input "Rotational motion"
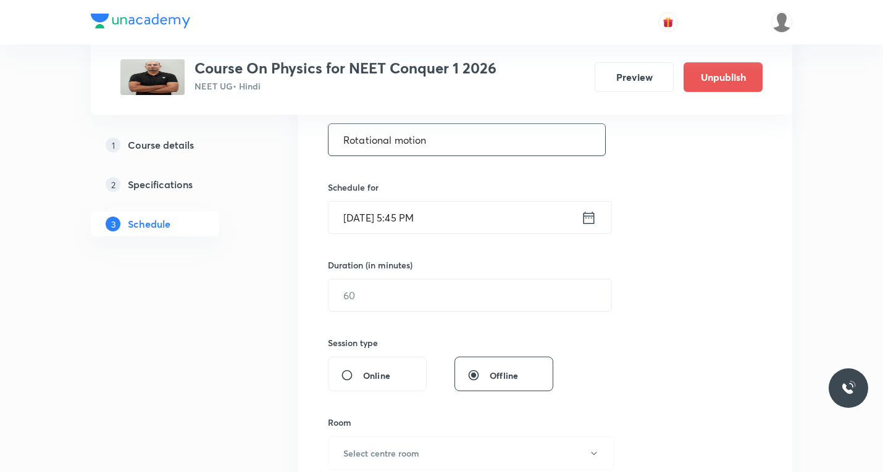
type input "Rotational motion"
click at [590, 219] on icon at bounding box center [588, 217] width 15 height 17
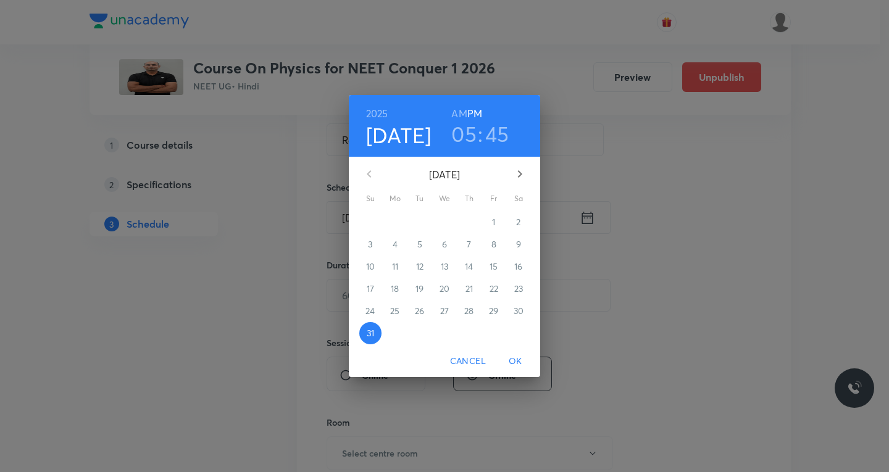
click at [518, 172] on icon "button" at bounding box center [520, 174] width 15 height 15
click at [493, 222] on p "5" at bounding box center [494, 222] width 5 height 12
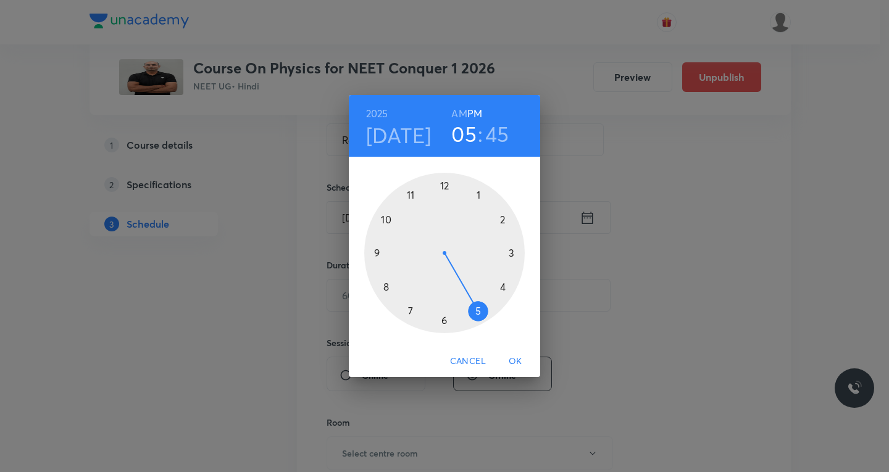
click at [382, 220] on div at bounding box center [444, 253] width 161 height 161
click at [460, 114] on h6 "AM" at bounding box center [458, 113] width 15 height 17
click at [505, 220] on div at bounding box center [444, 253] width 161 height 161
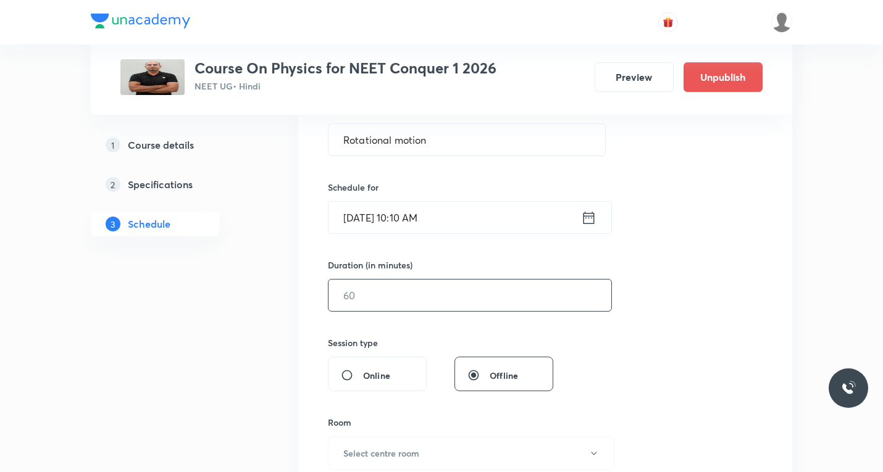
click at [431, 303] on input "text" at bounding box center [470, 295] width 283 height 31
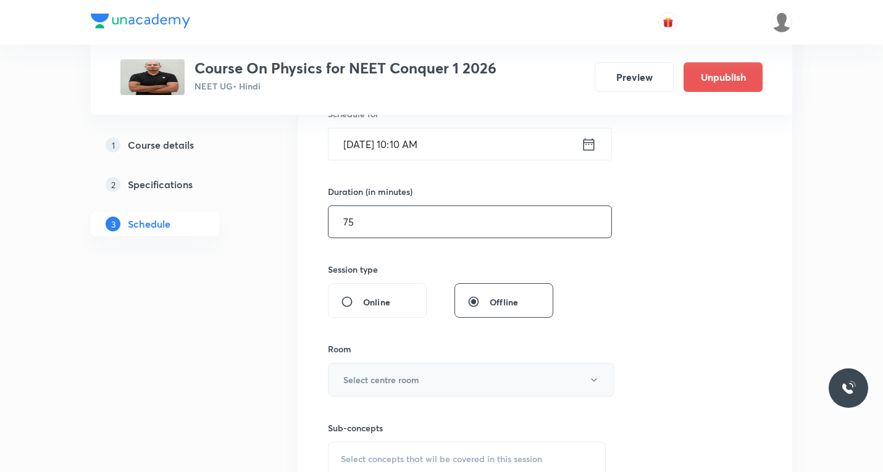
scroll to position [432, 0]
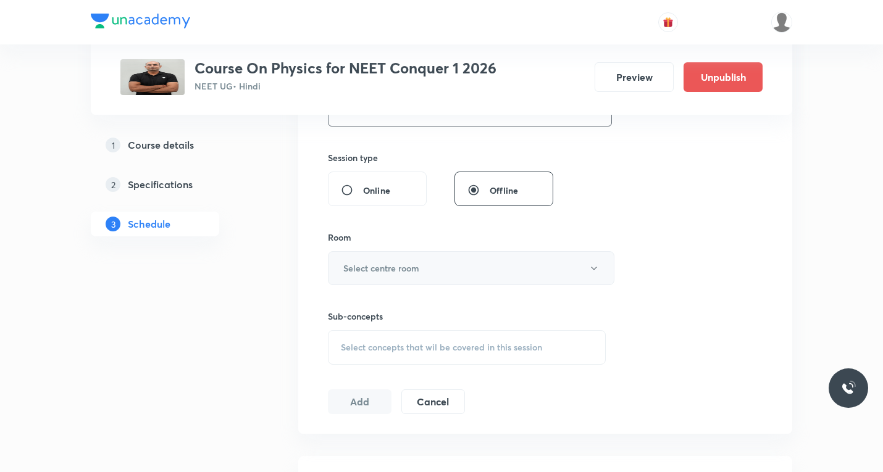
type input "75"
click at [429, 273] on button "Select centre room" at bounding box center [471, 268] width 287 height 34
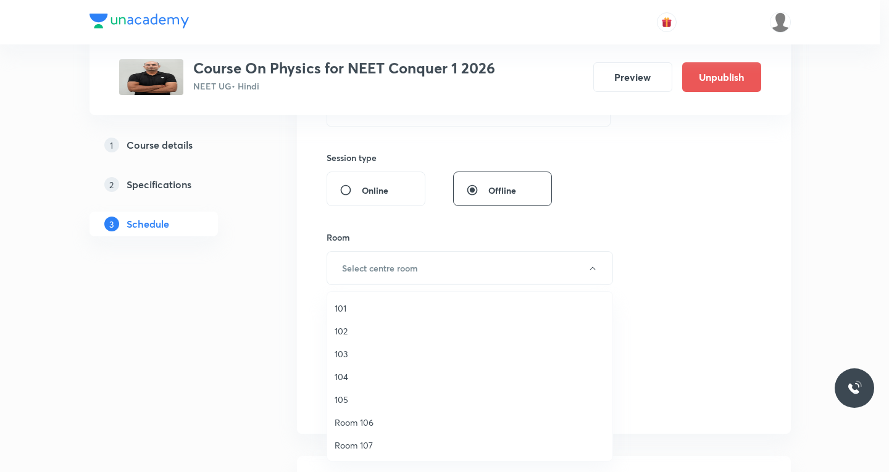
click at [342, 311] on span "101" at bounding box center [470, 308] width 270 height 13
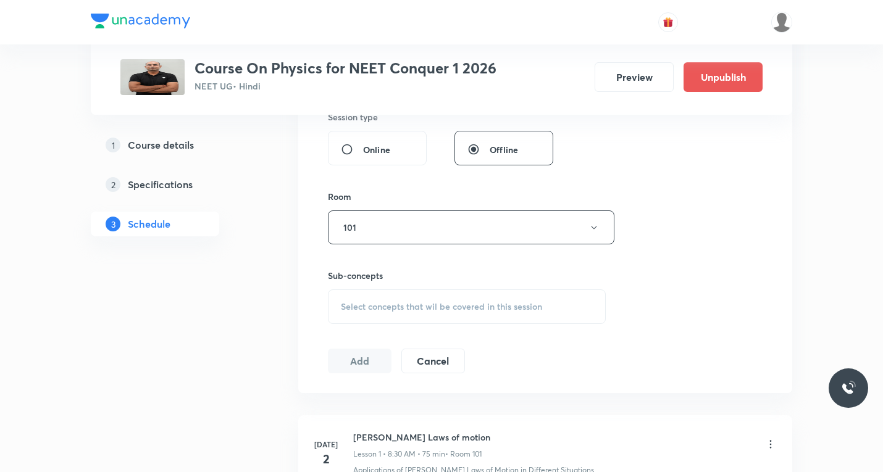
scroll to position [494, 0]
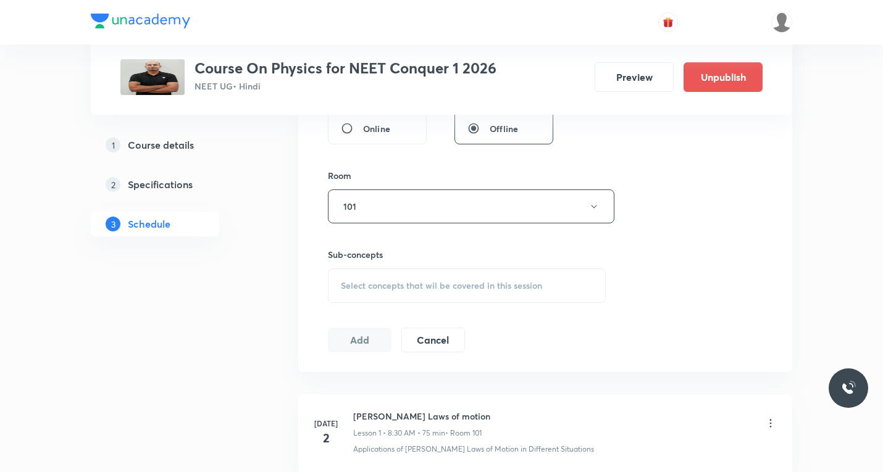
click at [396, 282] on span "Select concepts that wil be covered in this session" at bounding box center [441, 286] width 201 height 10
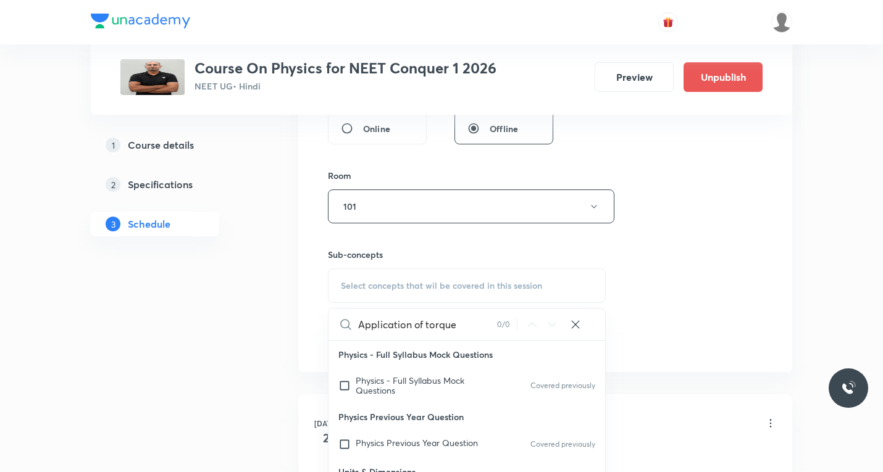
scroll to position [0, 0]
paste input "Equations of motion"
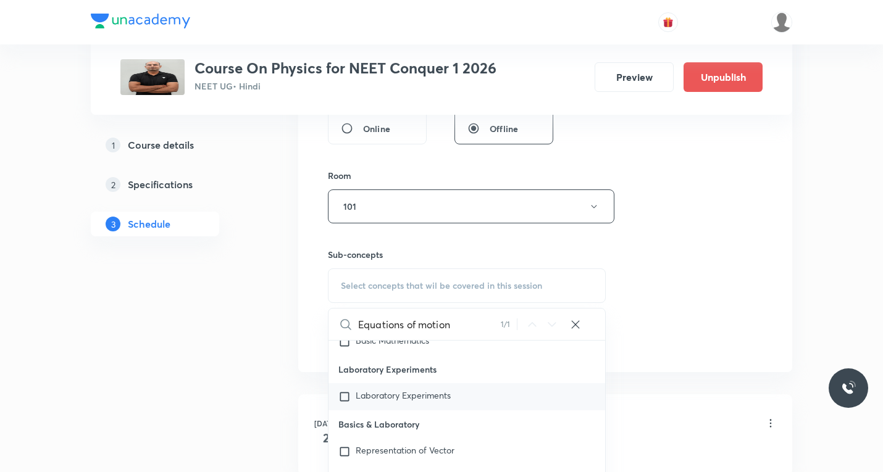
scroll to position [757, 0]
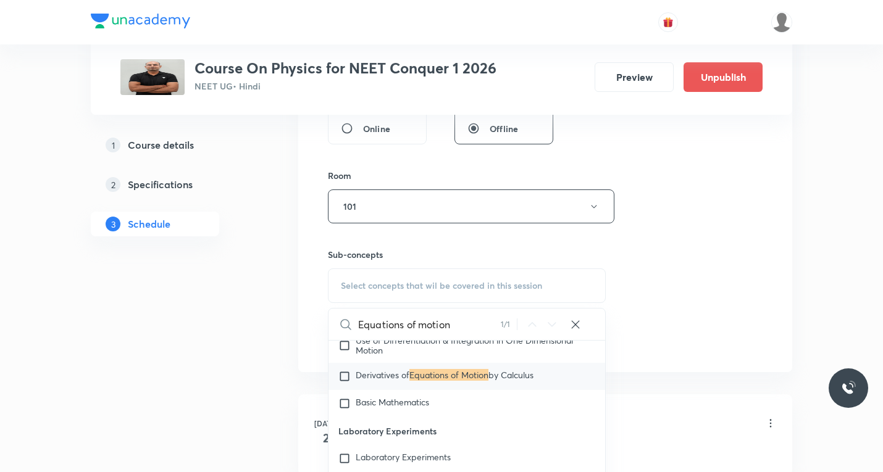
type input "Equations of motion"
click at [345, 378] on input "checkbox" at bounding box center [346, 377] width 17 height 12
checkbox input "true"
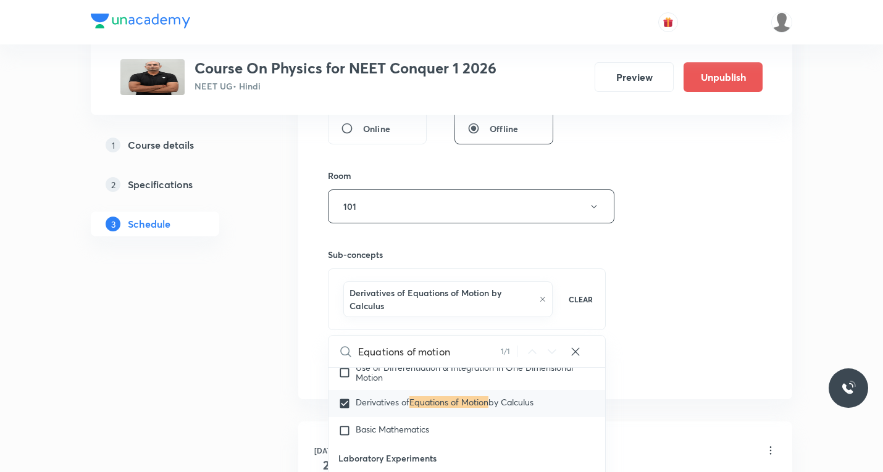
scroll to position [695, 0]
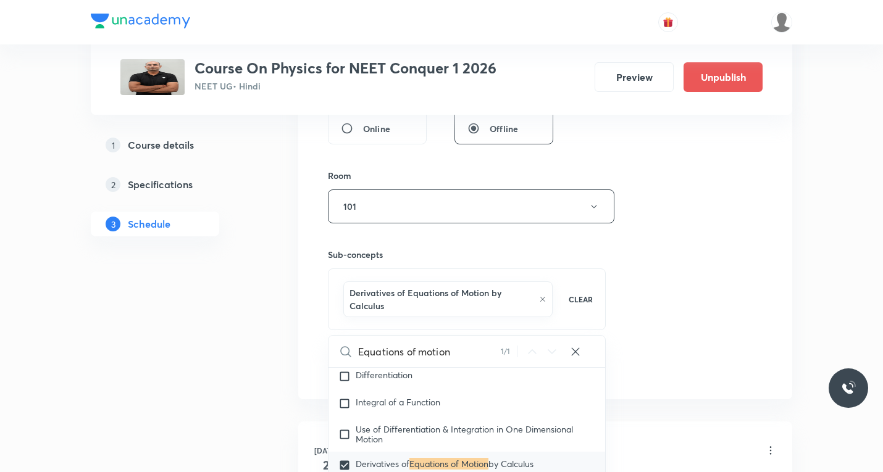
drag, startPoint x: 726, startPoint y: 298, endPoint x: 694, endPoint y: 303, distance: 33.0
click at [725, 298] on div "Session 53 Live class Session title 17/99 Rotational motion ​ Schedule for Sept…" at bounding box center [545, 76] width 435 height 607
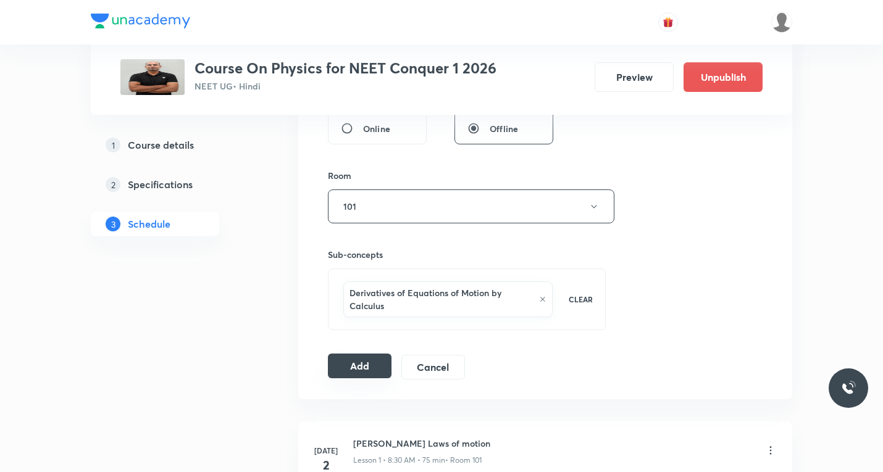
click at [351, 367] on button "Add" at bounding box center [360, 366] width 64 height 25
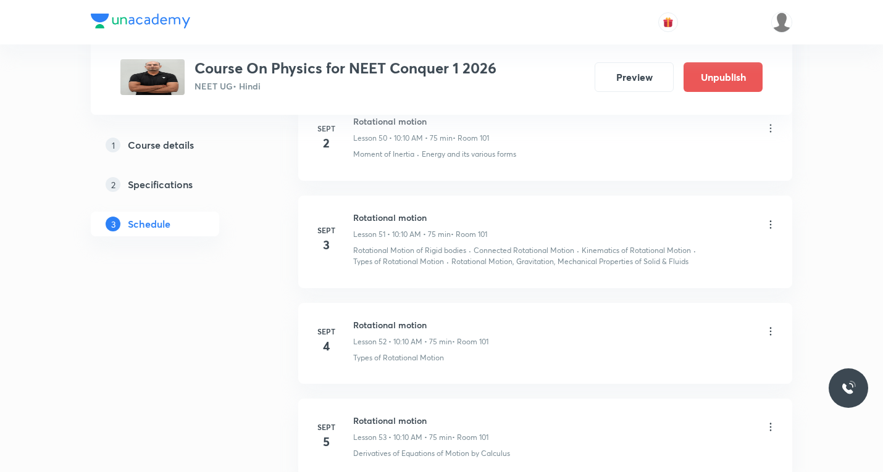
scroll to position [4957, 0]
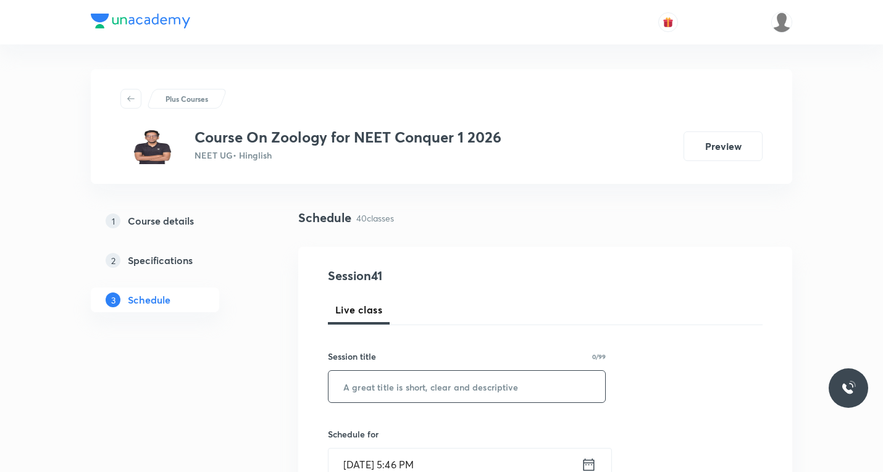
click at [399, 398] on input "text" at bounding box center [467, 386] width 277 height 31
paste input "Breathing and exchange of gases"
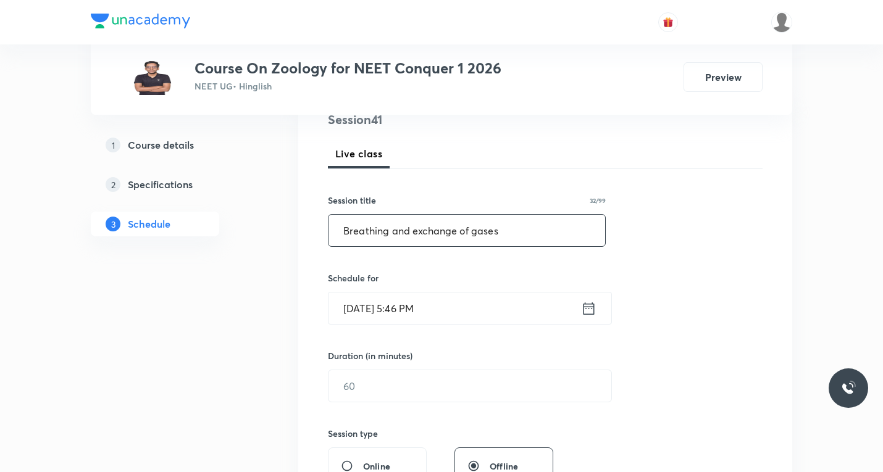
scroll to position [185, 0]
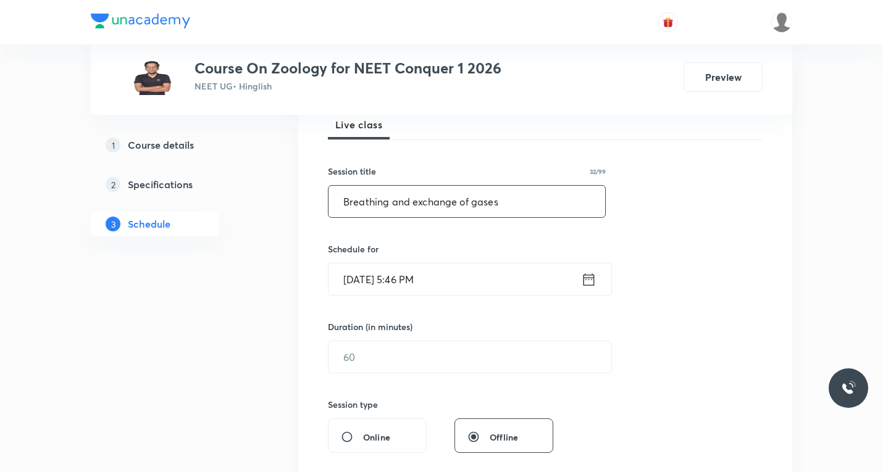
type input "Breathing and exchange of gases"
click at [593, 280] on icon at bounding box center [588, 279] width 15 height 17
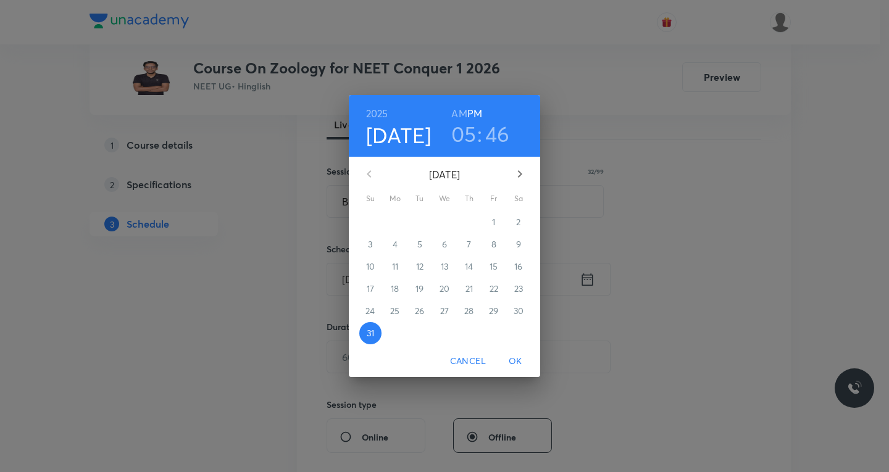
click at [521, 170] on icon "button" at bounding box center [520, 174] width 15 height 15
click at [396, 222] on p "1" at bounding box center [394, 222] width 3 height 12
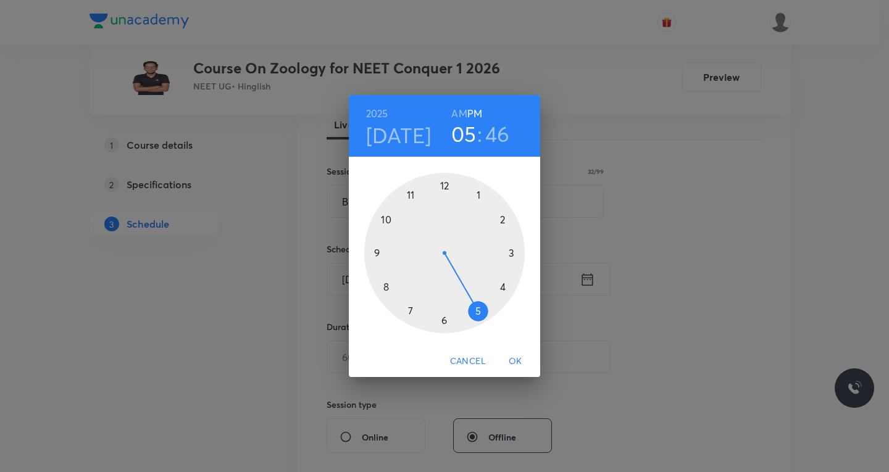
click at [407, 195] on div at bounding box center [444, 253] width 161 height 161
click at [459, 114] on h6 "AM" at bounding box center [458, 113] width 15 height 17
click at [443, 320] on div at bounding box center [444, 253] width 161 height 161
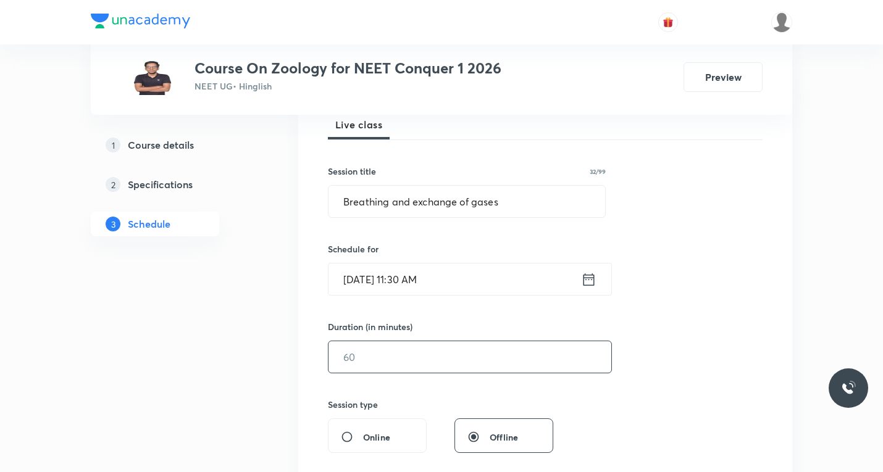
click at [407, 351] on input "text" at bounding box center [470, 357] width 283 height 31
type input "60"
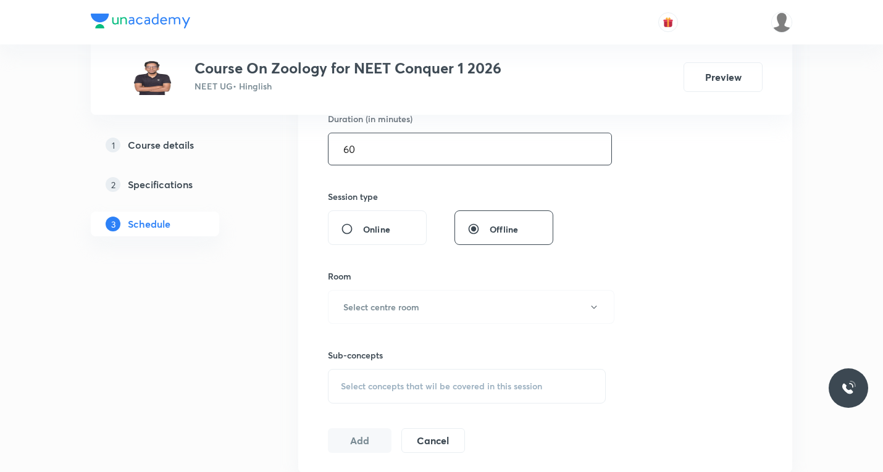
scroll to position [432, 0]
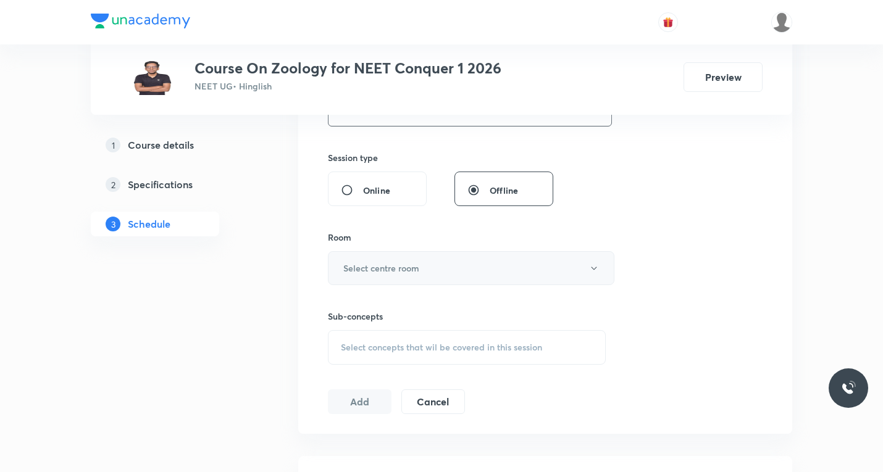
click at [415, 275] on button "Select centre room" at bounding box center [471, 268] width 287 height 34
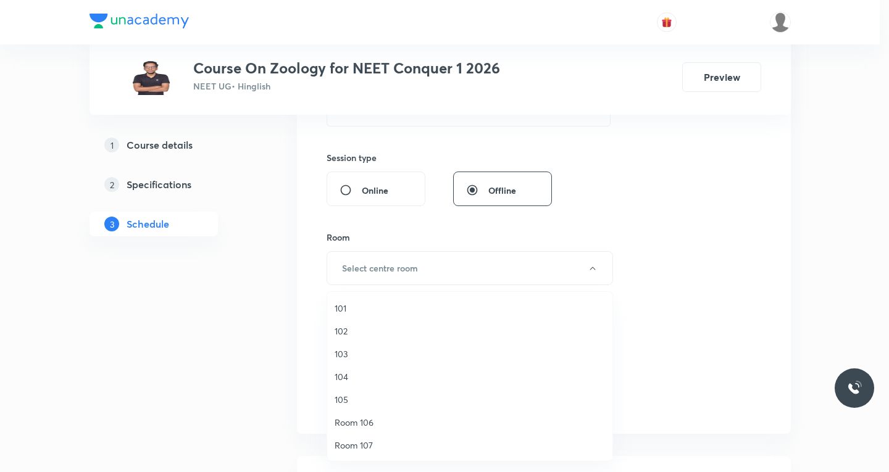
click at [348, 377] on span "104" at bounding box center [470, 377] width 270 height 13
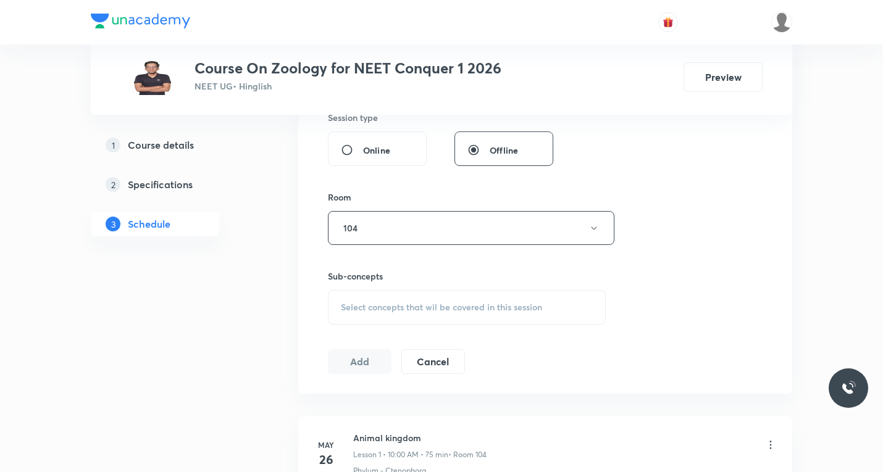
scroll to position [494, 0]
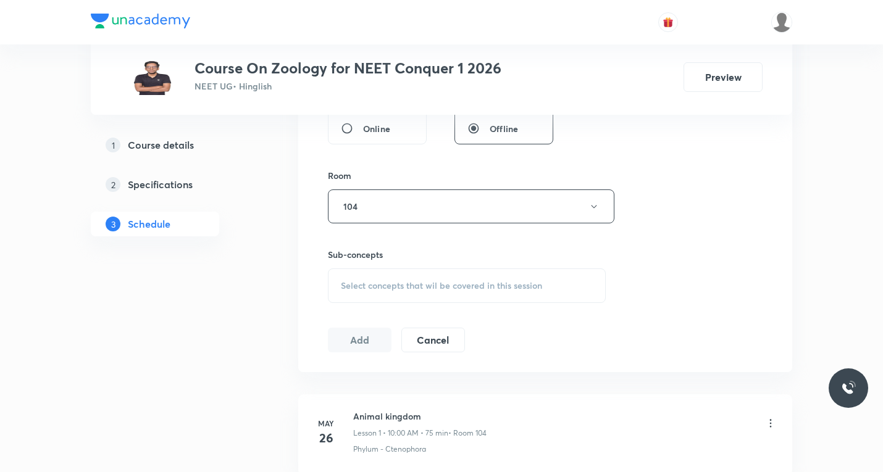
click at [391, 282] on span "Select concepts that wil be covered in this session" at bounding box center [441, 286] width 201 height 10
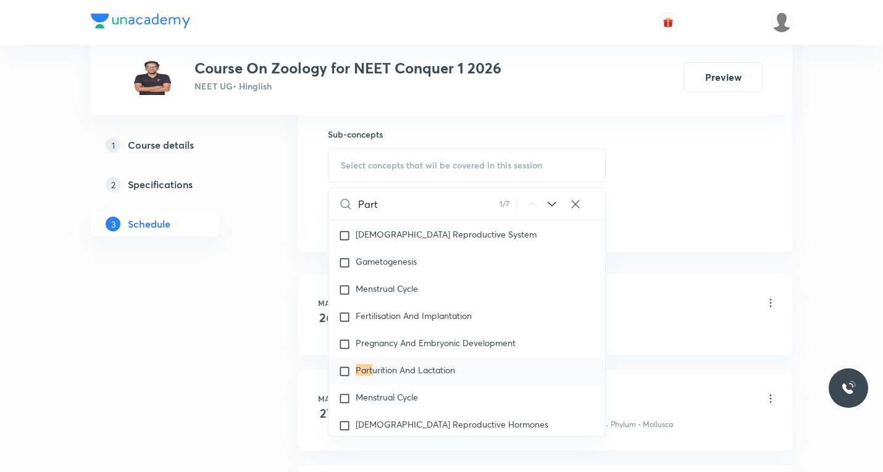
scroll to position [618, 0]
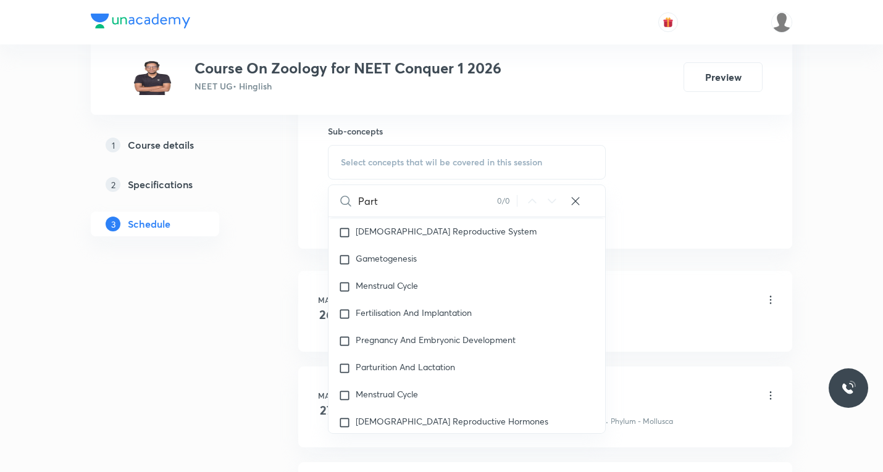
paste input "Breathing and exchange of gase"
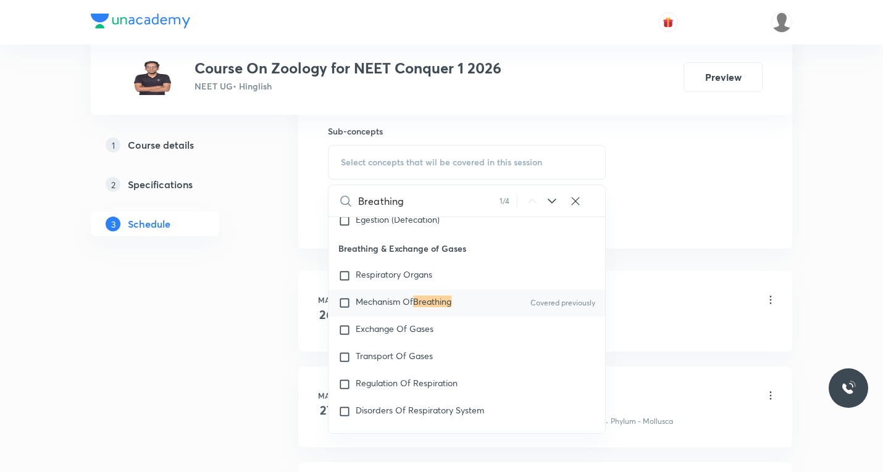
scroll to position [1180, 0]
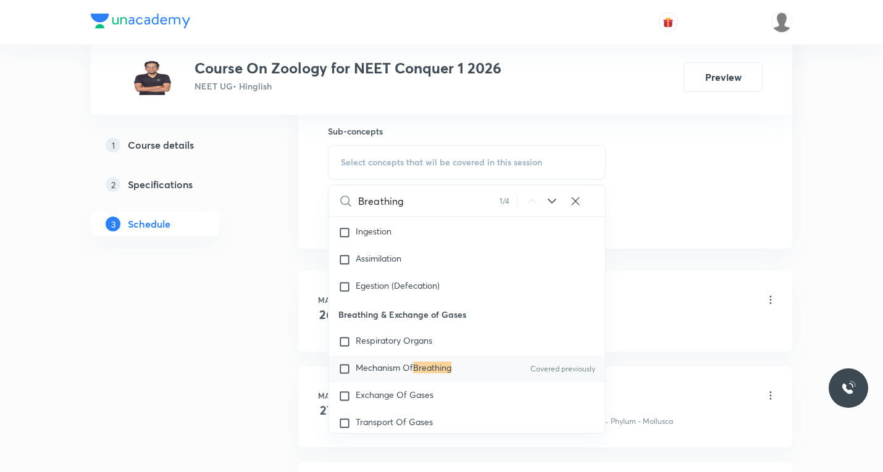
type input "Breathing"
click at [553, 198] on icon at bounding box center [552, 201] width 15 height 15
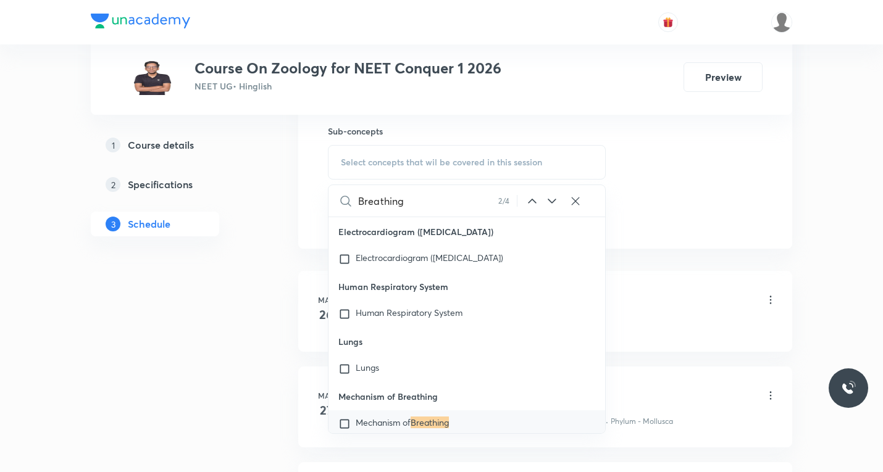
scroll to position [18144, 0]
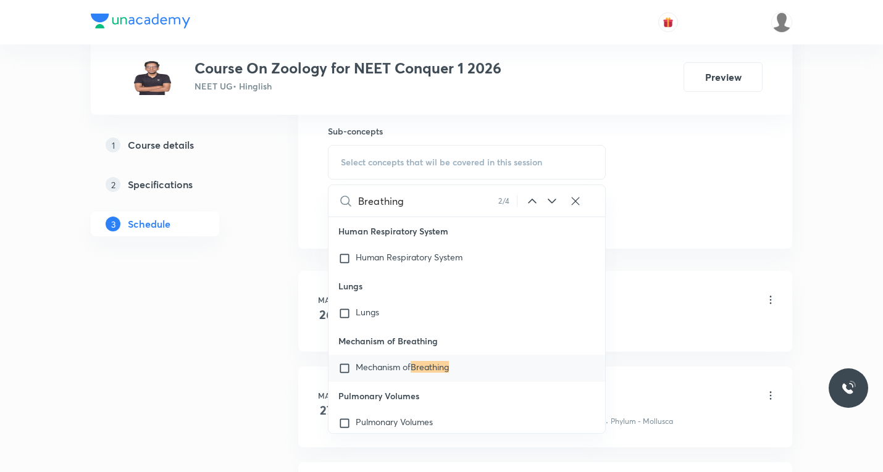
click at [550, 201] on icon at bounding box center [552, 201] width 15 height 15
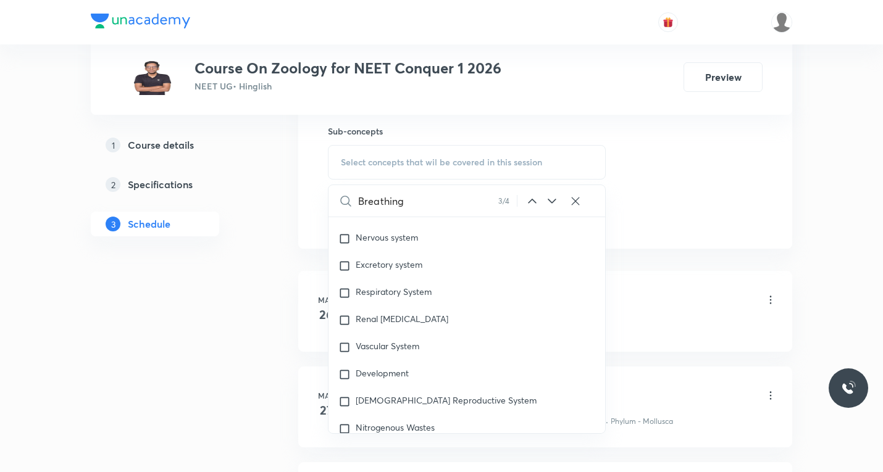
scroll to position [24240, 0]
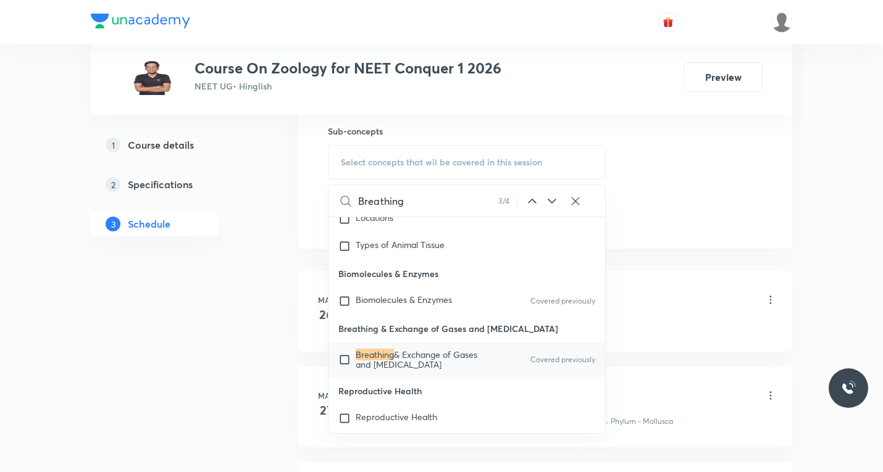
click at [342, 370] on input "checkbox" at bounding box center [346, 360] width 17 height 20
checkbox input "true"
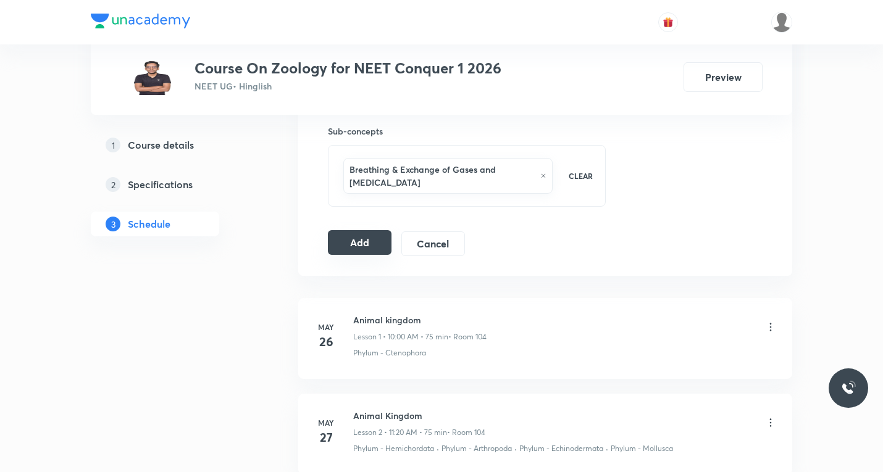
click at [356, 246] on button "Add" at bounding box center [360, 242] width 64 height 25
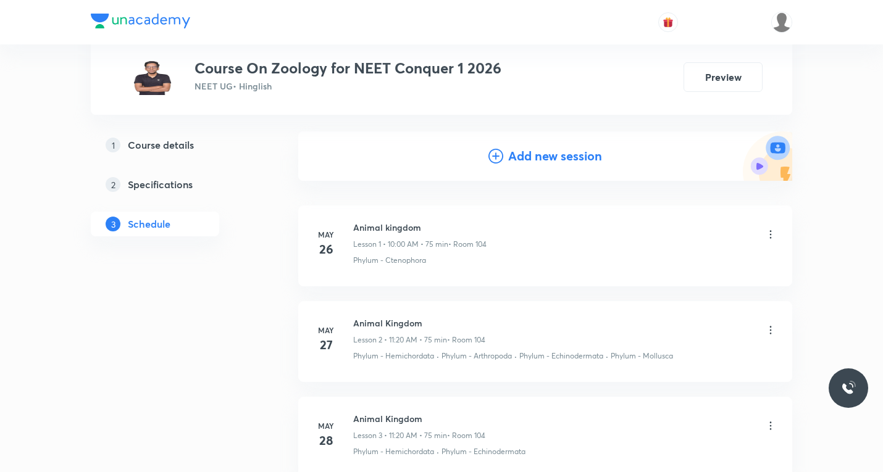
scroll to position [0, 0]
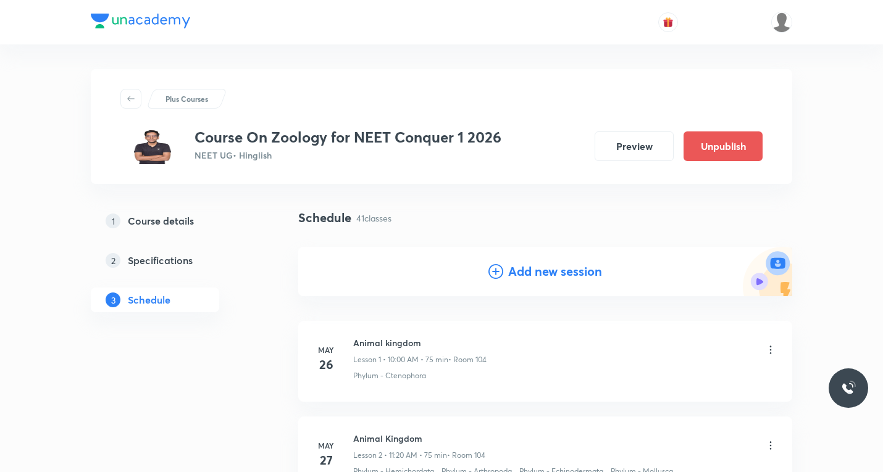
click at [497, 264] on icon at bounding box center [496, 271] width 15 height 15
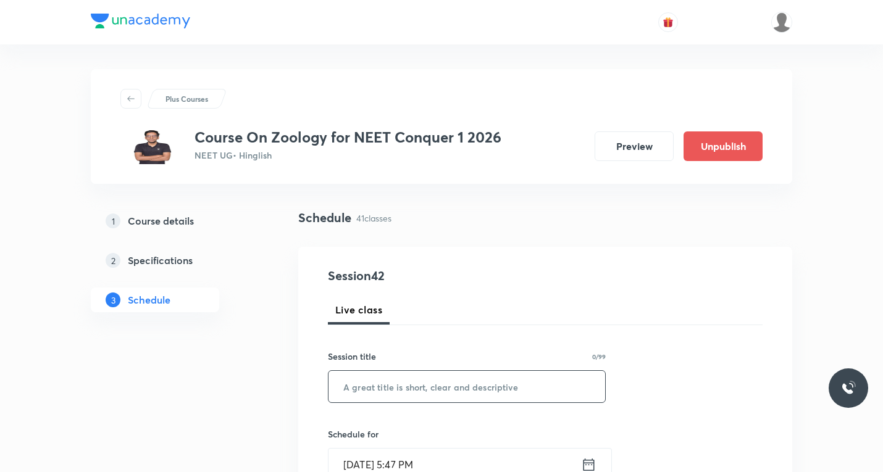
click at [417, 384] on input "text" at bounding box center [467, 386] width 277 height 31
paste input "Breathing and exchange of gases"
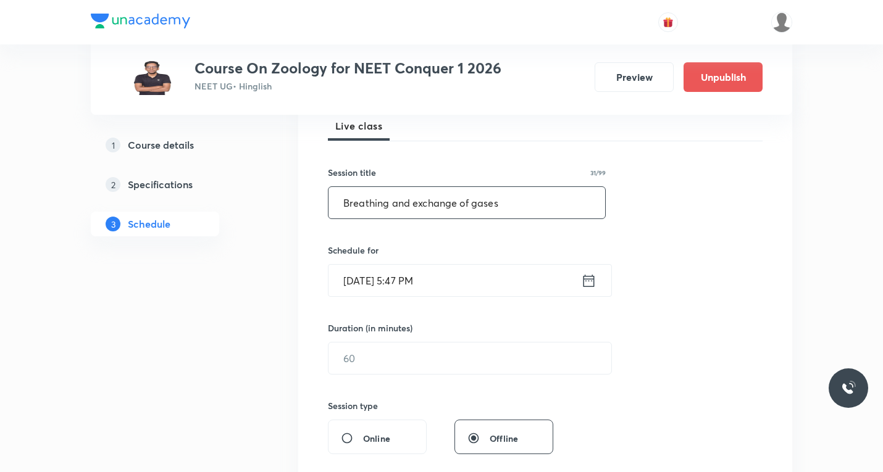
scroll to position [185, 0]
type input "Breathing and exchange of gases"
click at [587, 283] on icon at bounding box center [588, 279] width 15 height 17
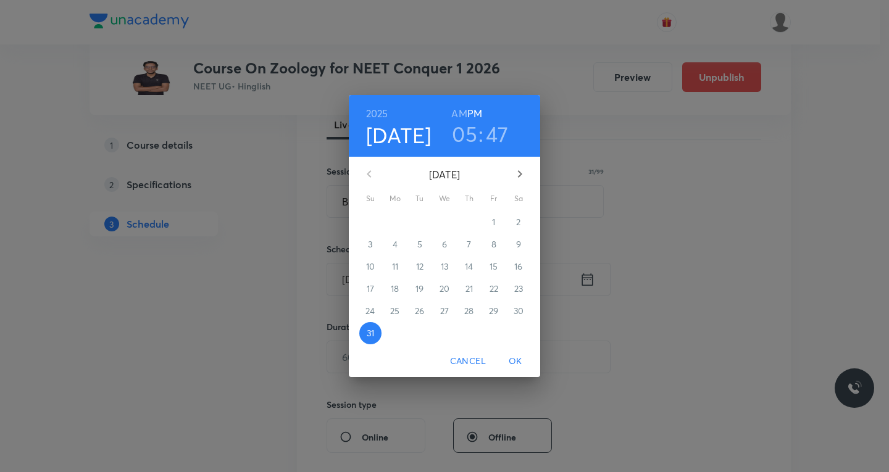
click at [526, 174] on icon "button" at bounding box center [520, 174] width 15 height 15
click at [422, 226] on span "2" at bounding box center [420, 222] width 22 height 12
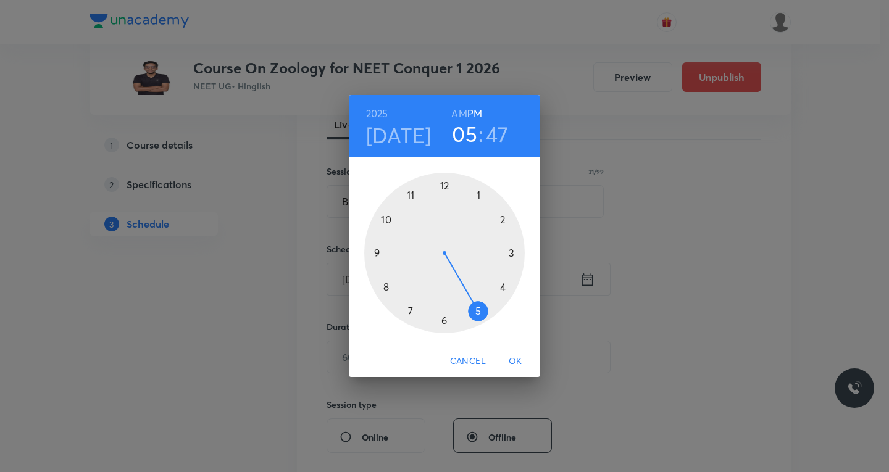
click at [412, 193] on div at bounding box center [444, 253] width 161 height 161
click at [458, 114] on h6 "AM" at bounding box center [458, 113] width 15 height 17
click at [443, 317] on div at bounding box center [444, 253] width 161 height 161
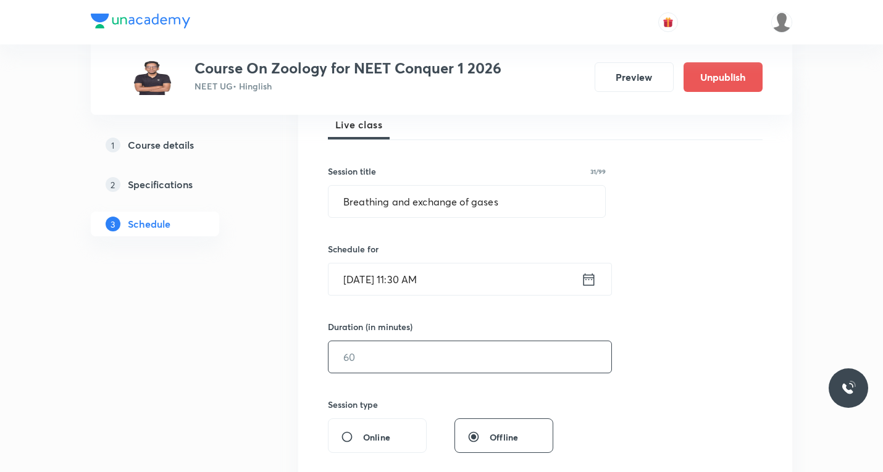
click at [384, 348] on input "text" at bounding box center [470, 357] width 283 height 31
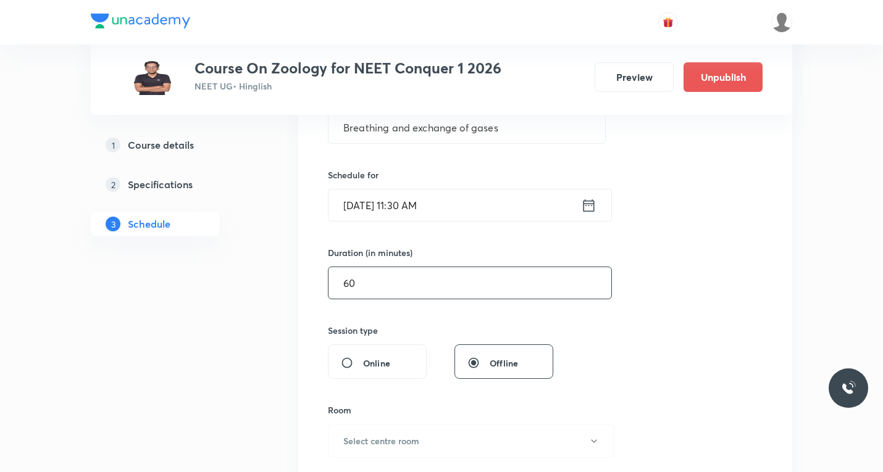
scroll to position [371, 0]
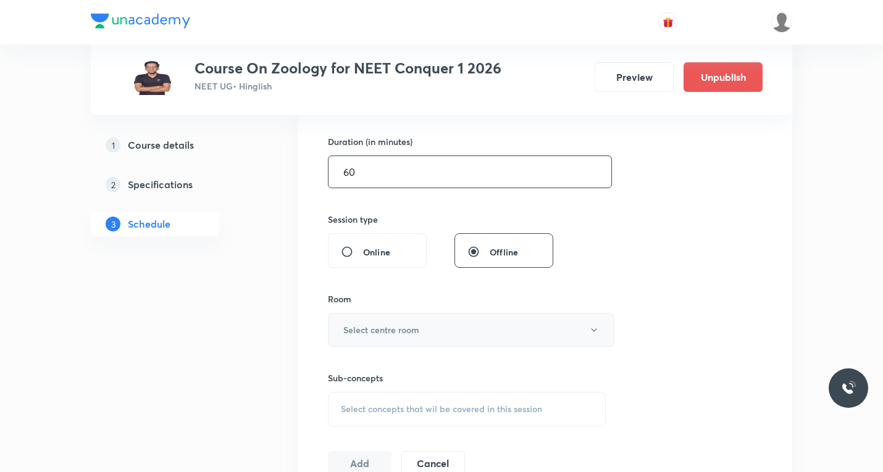
type input "60"
click at [442, 326] on button "Select centre room" at bounding box center [471, 330] width 287 height 34
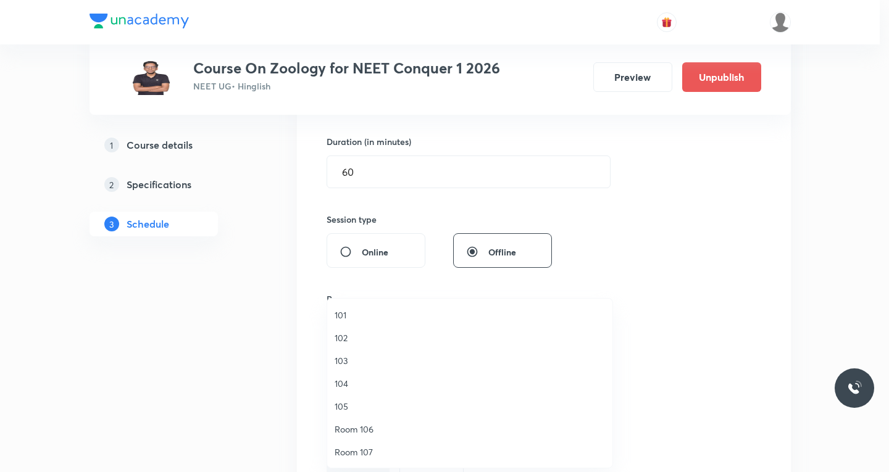
click at [346, 385] on span "104" at bounding box center [470, 383] width 270 height 13
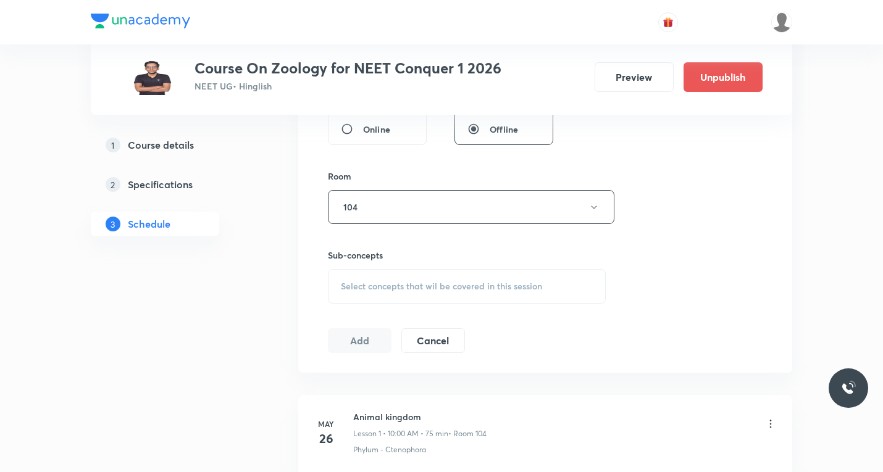
scroll to position [494, 0]
click at [405, 282] on span "Select concepts that wil be covered in this session" at bounding box center [441, 286] width 201 height 10
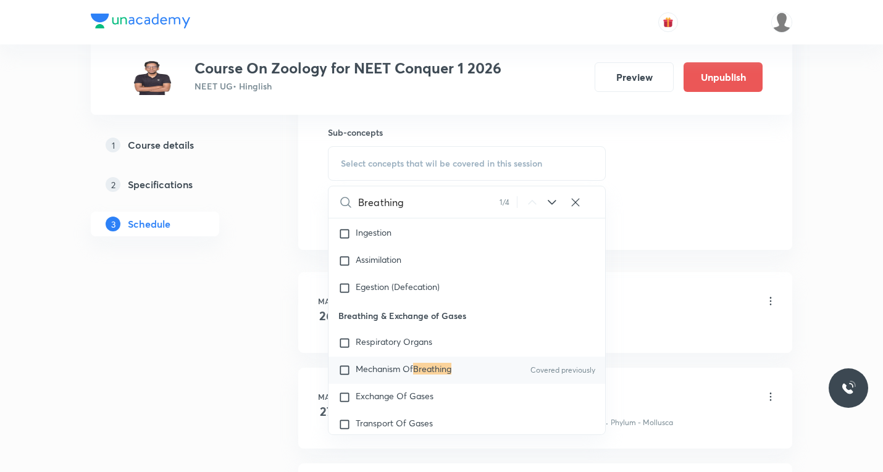
scroll to position [618, 0]
type input "Breathing"
click at [550, 201] on icon at bounding box center [552, 201] width 8 height 5
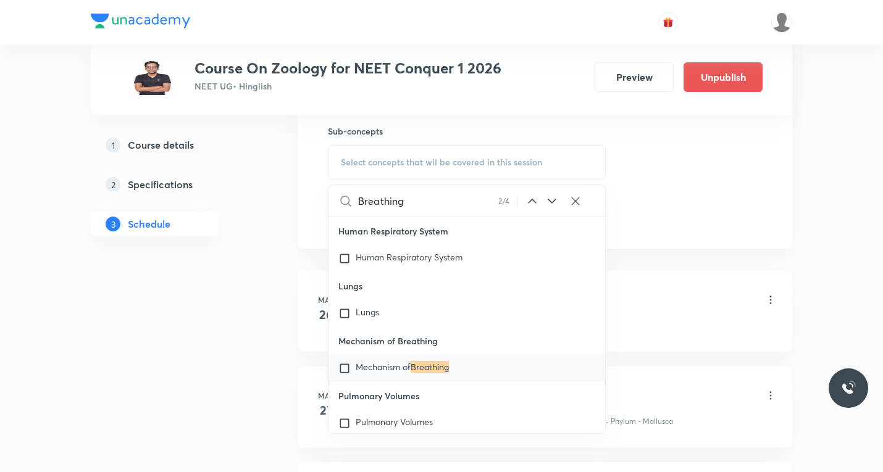
click at [550, 201] on icon at bounding box center [552, 201] width 8 height 5
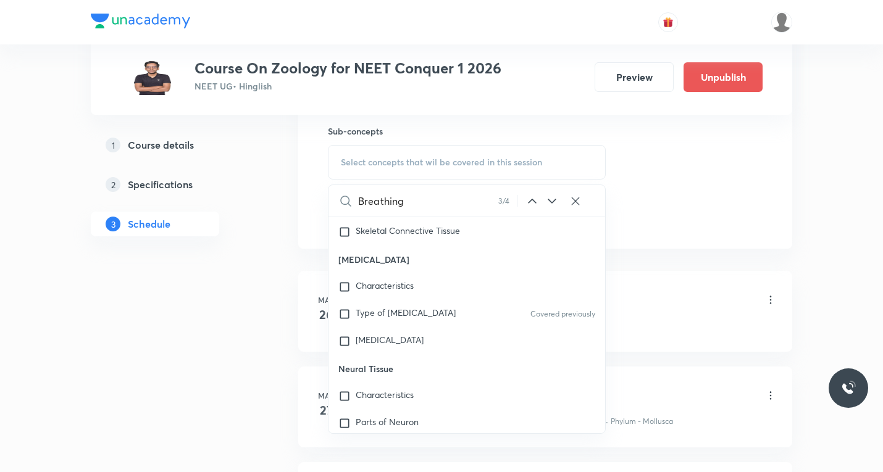
scroll to position [24240, 0]
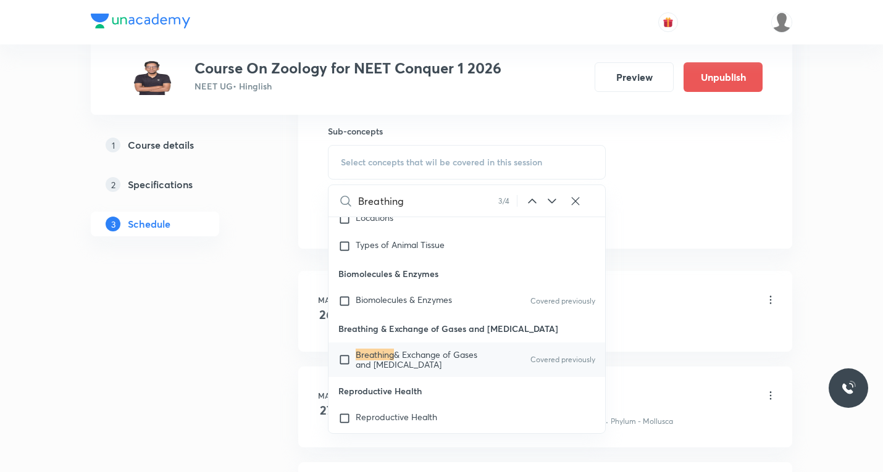
click at [346, 370] on input "checkbox" at bounding box center [346, 360] width 17 height 20
checkbox input "true"
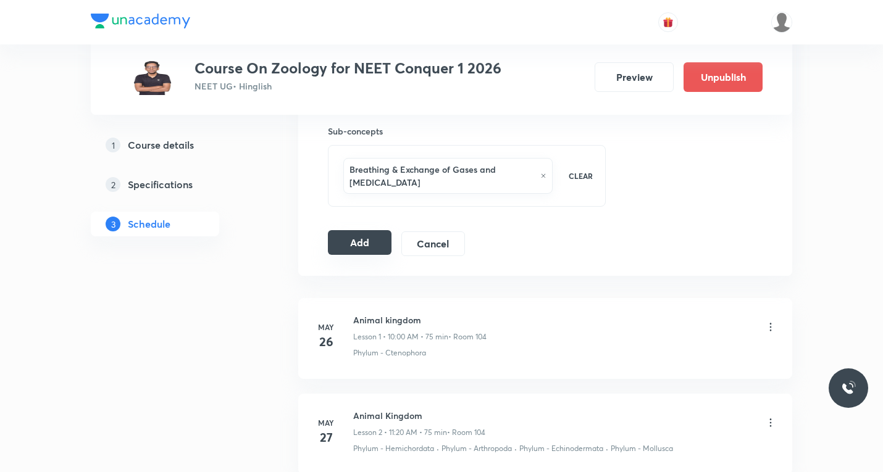
click at [341, 241] on button "Add" at bounding box center [360, 242] width 64 height 25
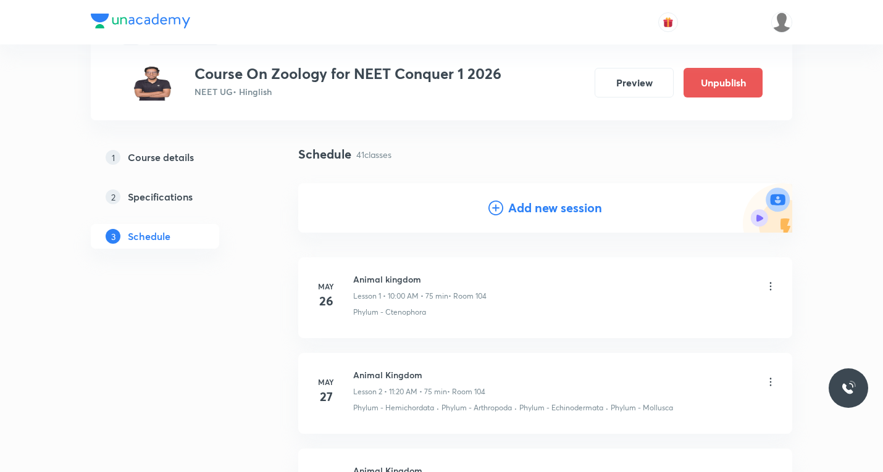
scroll to position [0, 0]
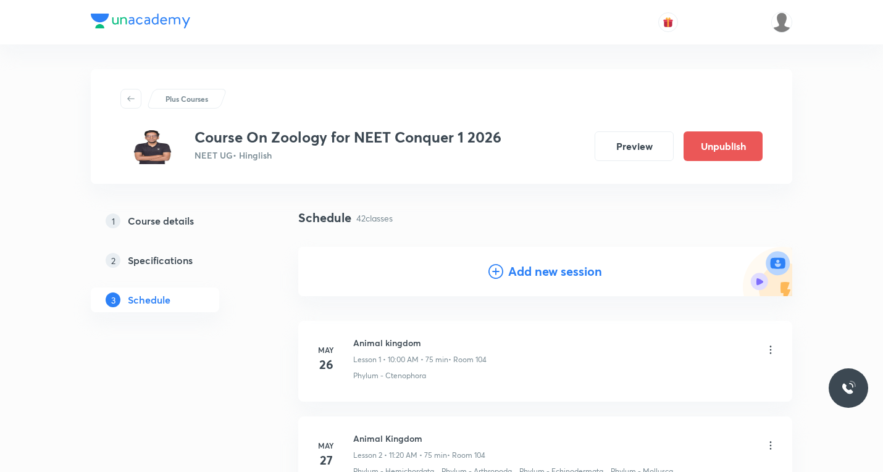
click at [494, 274] on icon at bounding box center [496, 271] width 15 height 15
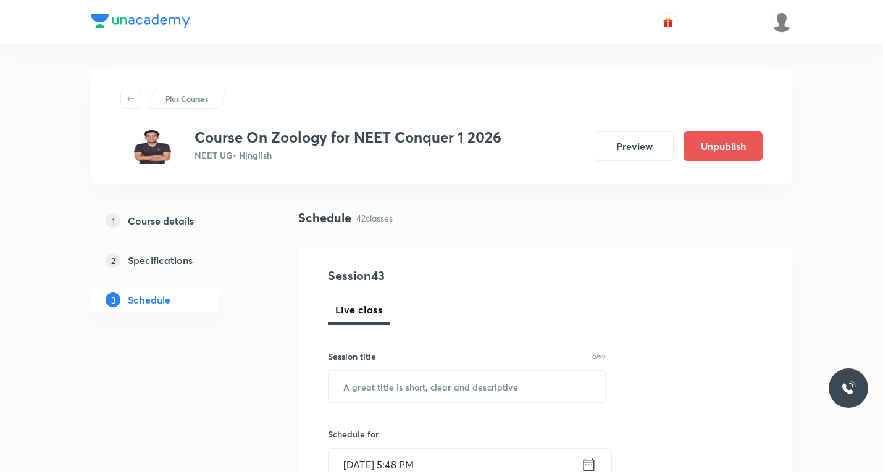
scroll to position [124, 0]
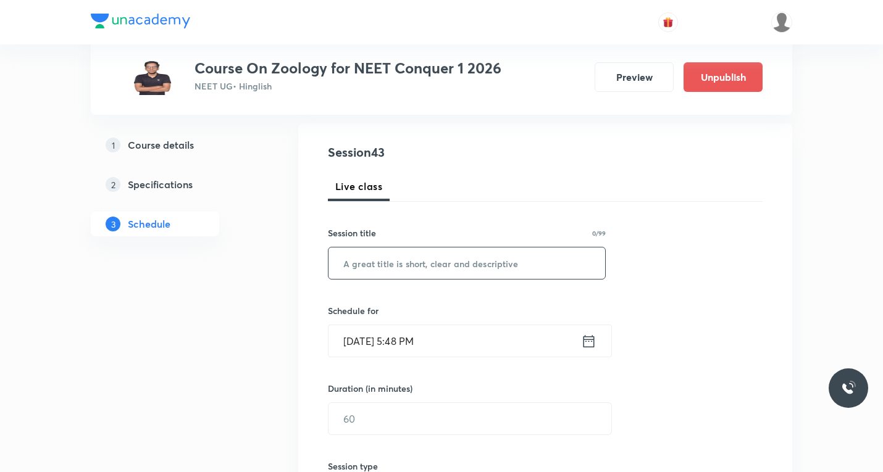
click at [411, 268] on input "text" at bounding box center [467, 263] width 277 height 31
paste input "Breathing and exchange of gases"
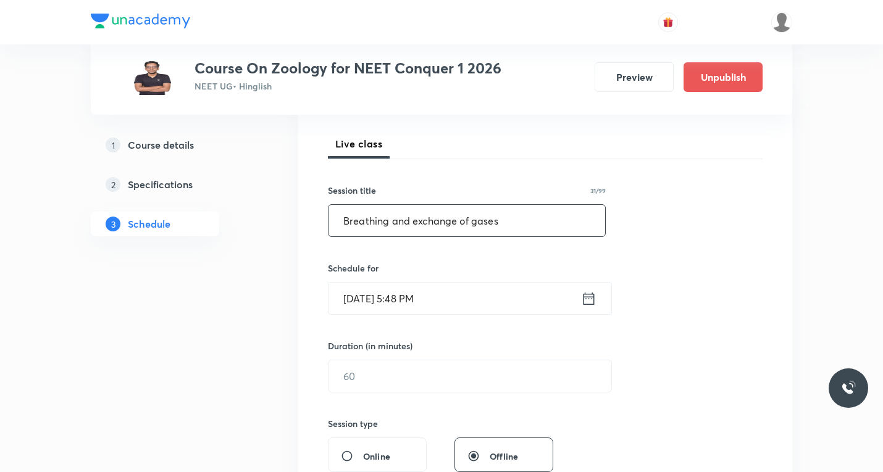
scroll to position [185, 0]
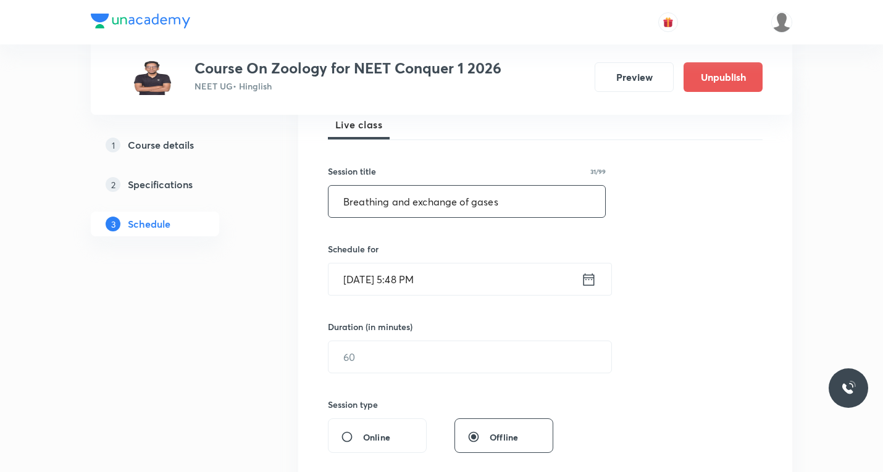
type input "Breathing and exchange of gases"
click at [587, 281] on icon at bounding box center [588, 279] width 15 height 17
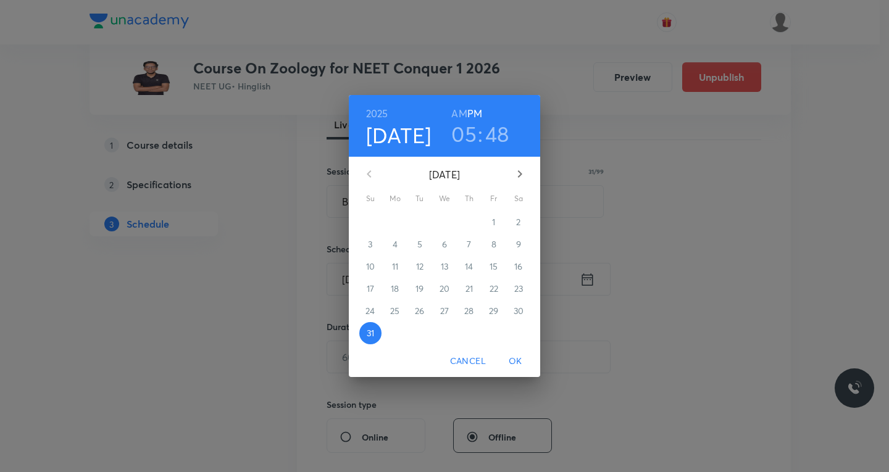
click at [517, 174] on icon "button" at bounding box center [520, 174] width 15 height 15
click at [447, 224] on span "3" at bounding box center [445, 222] width 22 height 12
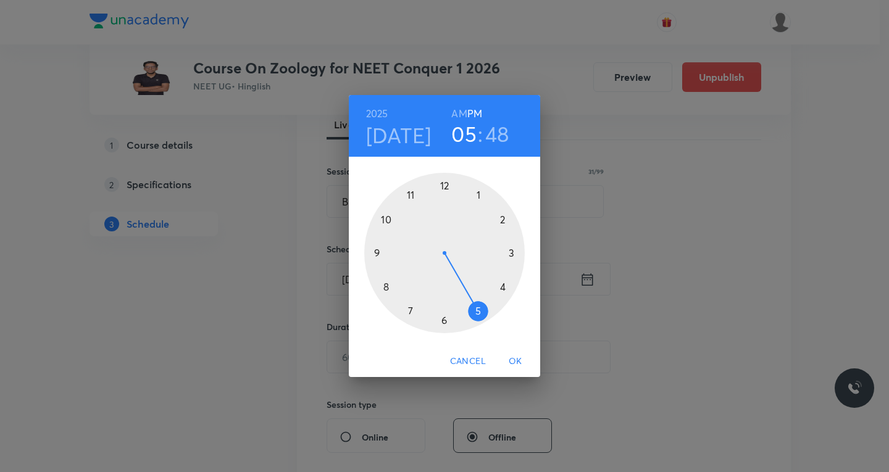
click at [413, 190] on div at bounding box center [444, 253] width 161 height 161
click at [460, 115] on h6 "AM" at bounding box center [458, 113] width 15 height 17
click at [447, 321] on div at bounding box center [444, 253] width 161 height 161
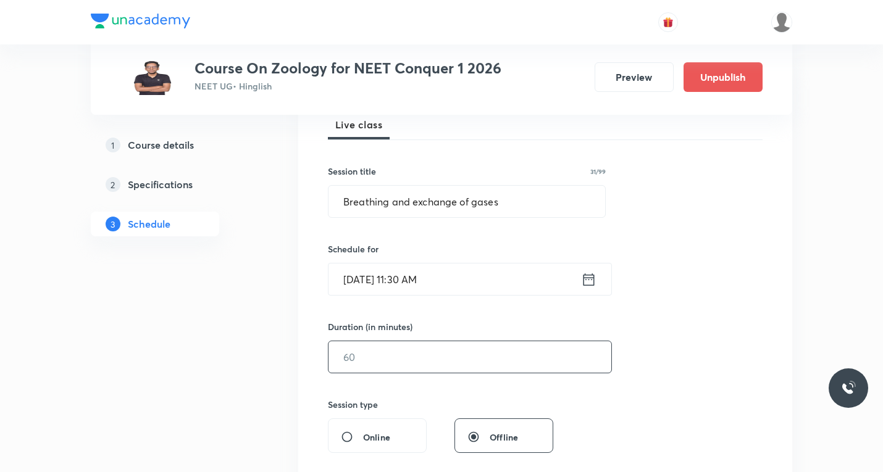
click at [432, 354] on input "text" at bounding box center [470, 357] width 283 height 31
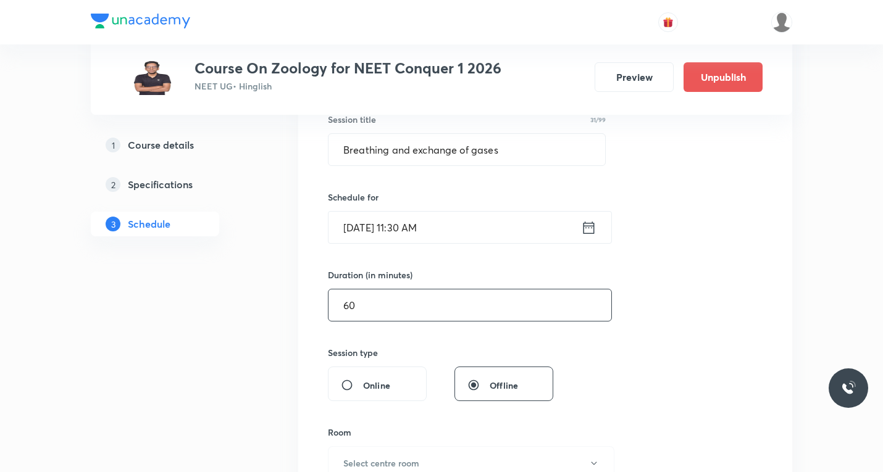
scroll to position [371, 0]
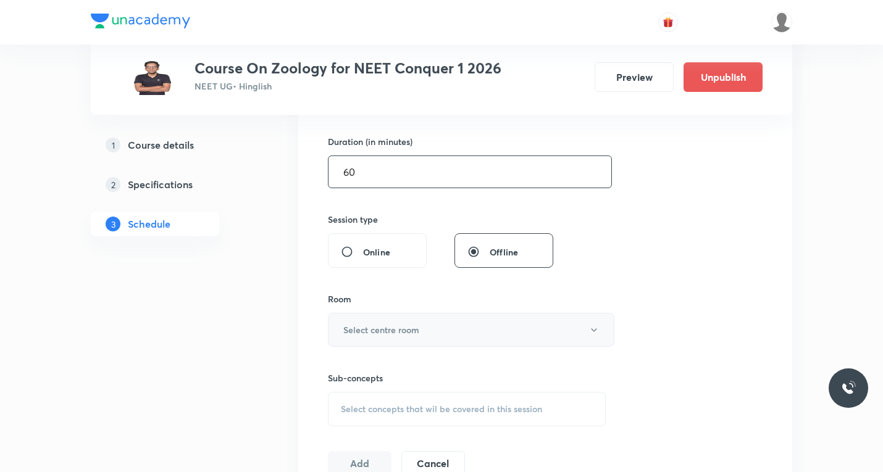
type input "60"
click at [385, 335] on h6 "Select centre room" at bounding box center [381, 330] width 76 height 13
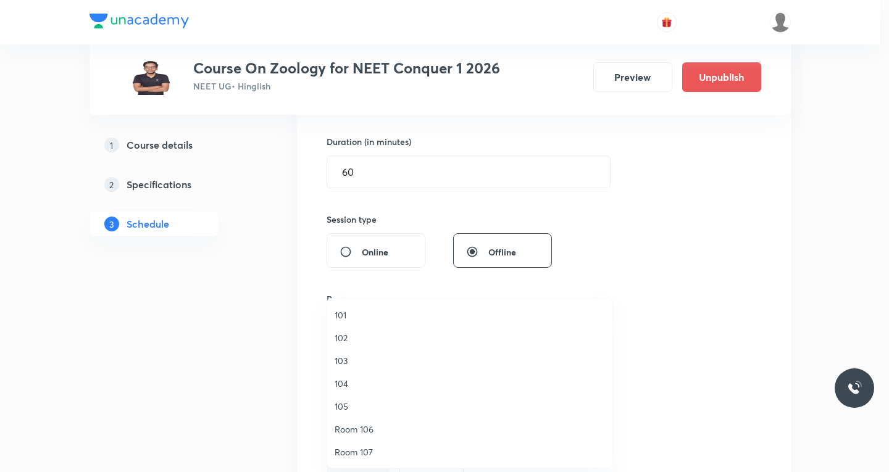
click at [349, 385] on span "104" at bounding box center [470, 383] width 270 height 13
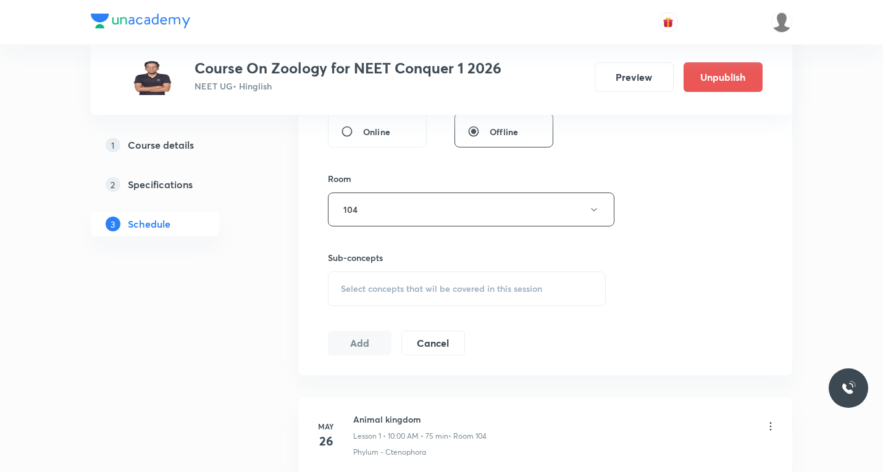
scroll to position [494, 0]
click at [413, 274] on div "Select concepts that wil be covered in this session" at bounding box center [467, 286] width 278 height 35
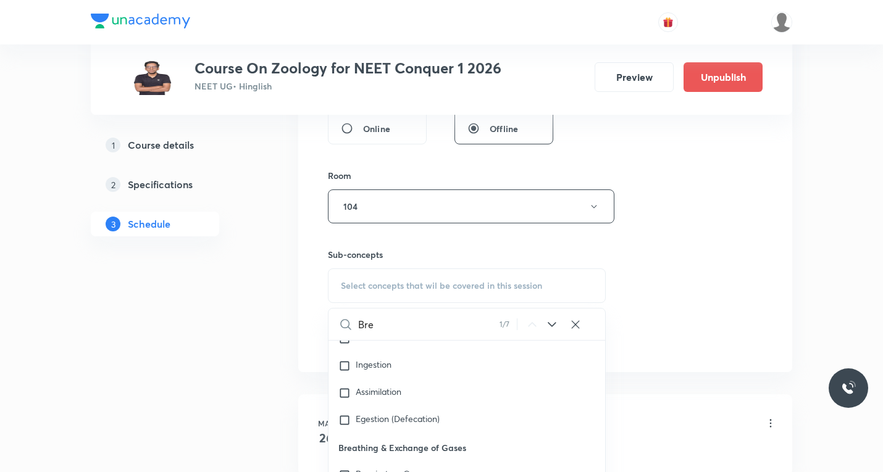
scroll to position [1180, 0]
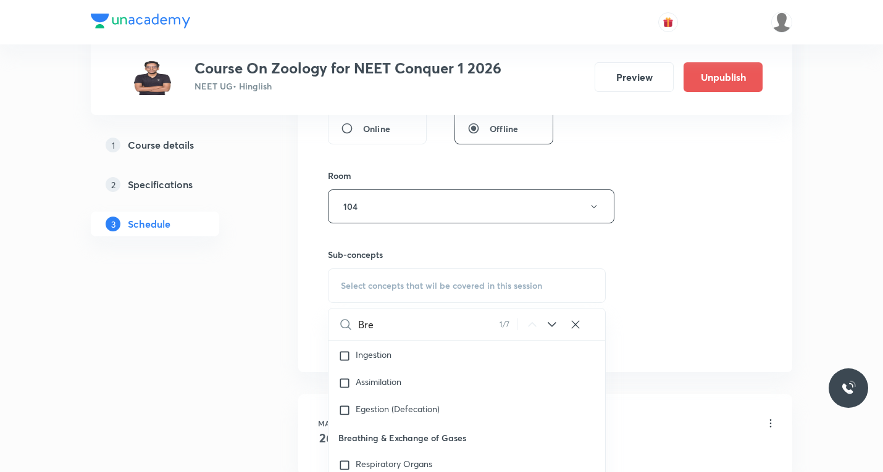
paste input "athing"
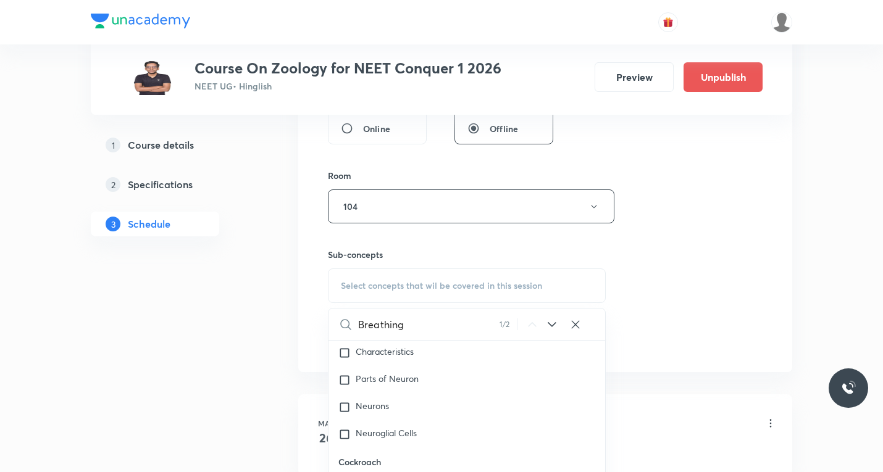
scroll to position [24240, 0]
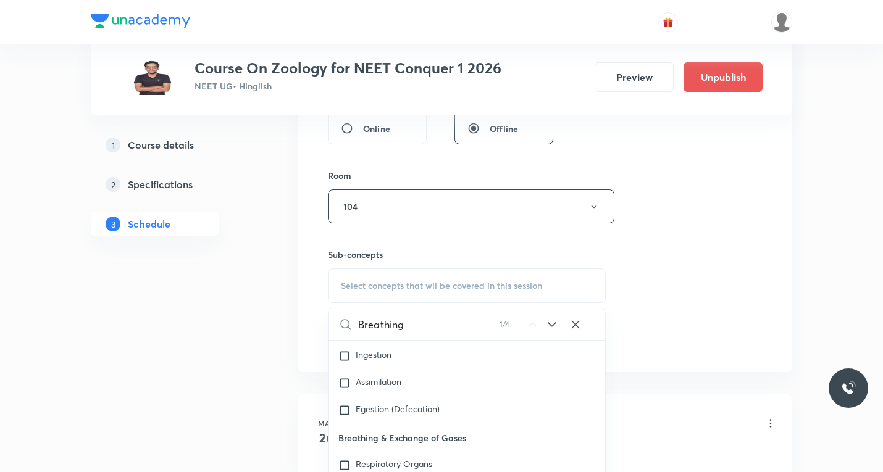
type input "Breathing"
click at [550, 326] on icon at bounding box center [552, 324] width 15 height 15
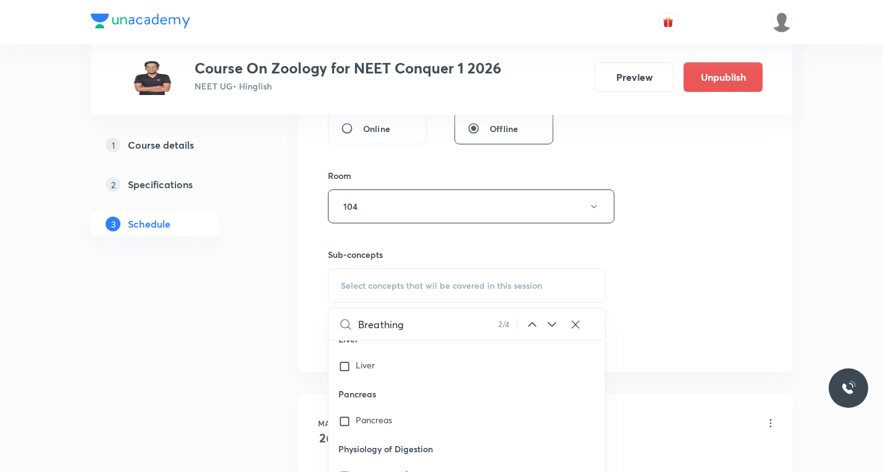
scroll to position [18700, 0]
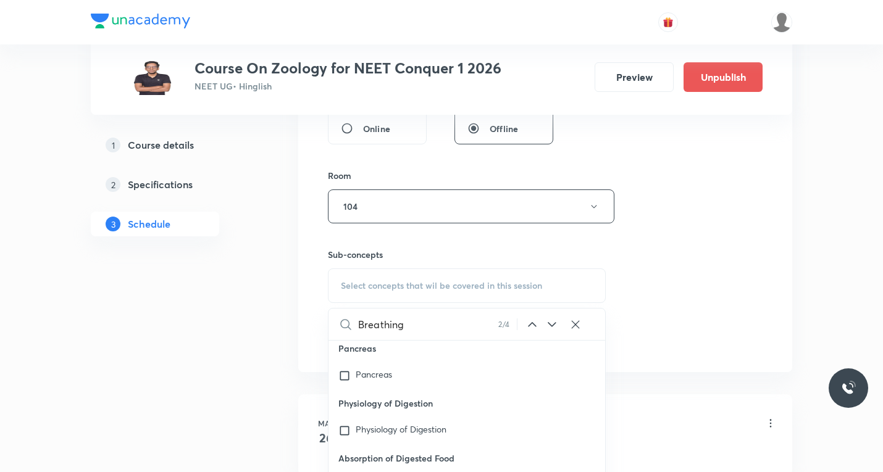
click at [551, 322] on icon at bounding box center [552, 324] width 15 height 15
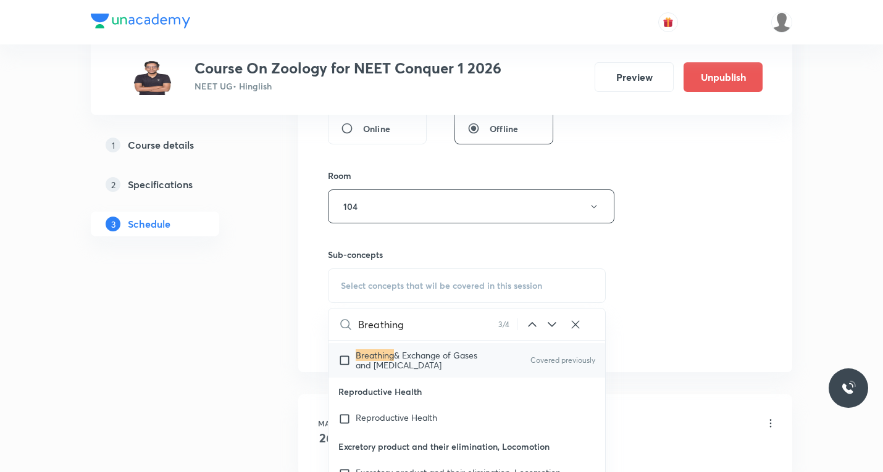
scroll to position [24364, 0]
click at [345, 370] on input "checkbox" at bounding box center [346, 360] width 17 height 20
checkbox input "true"
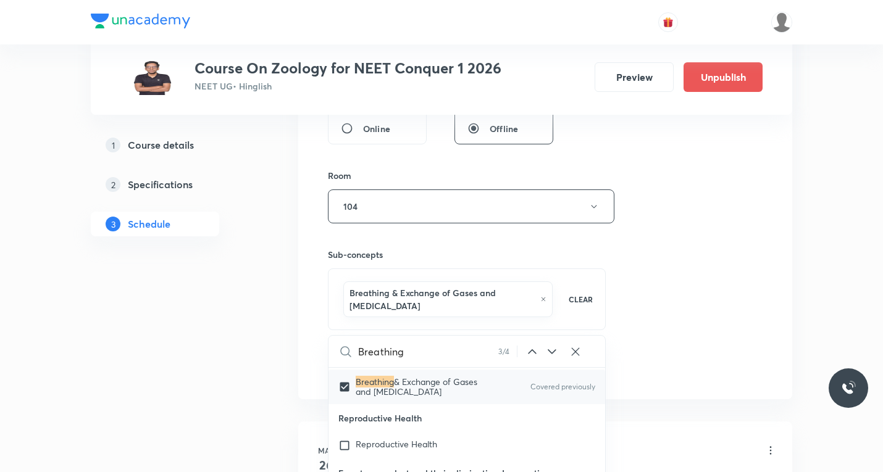
click at [722, 300] on div "Session 43 Live class Session title 31/99 Breathing and exchange of gases ​ Sch…" at bounding box center [545, 76] width 435 height 607
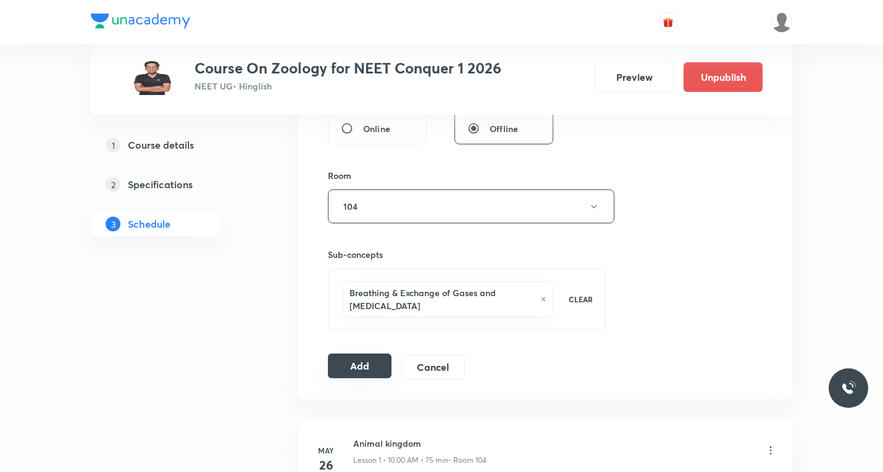
click at [363, 364] on button "Add" at bounding box center [360, 366] width 64 height 25
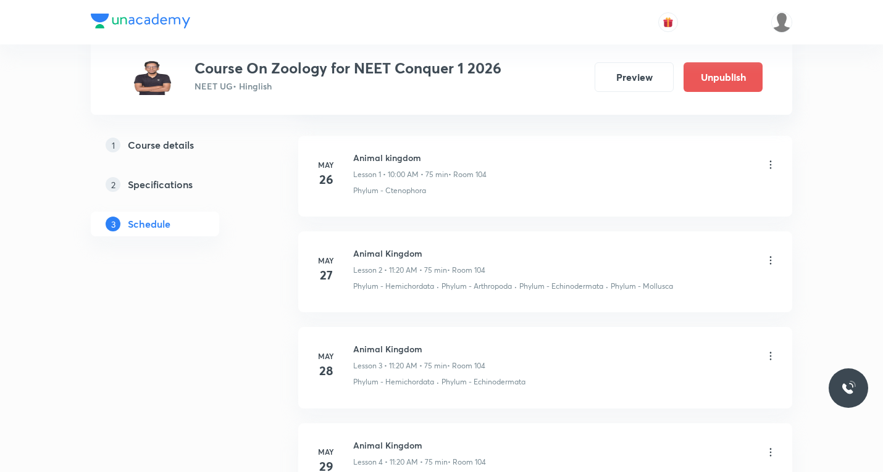
scroll to position [0, 0]
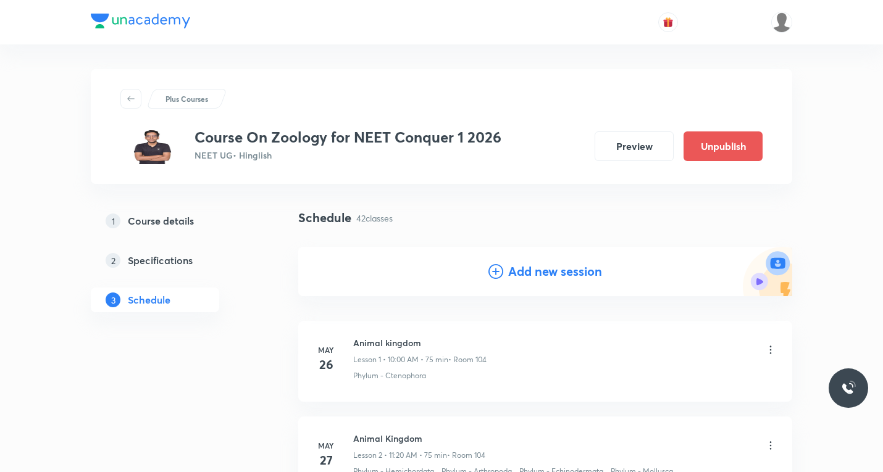
click at [495, 272] on icon at bounding box center [496, 271] width 15 height 15
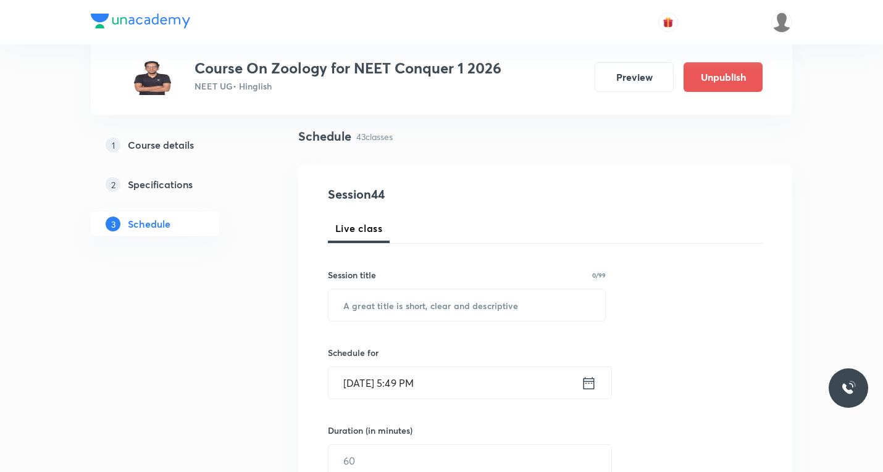
scroll to position [124, 0]
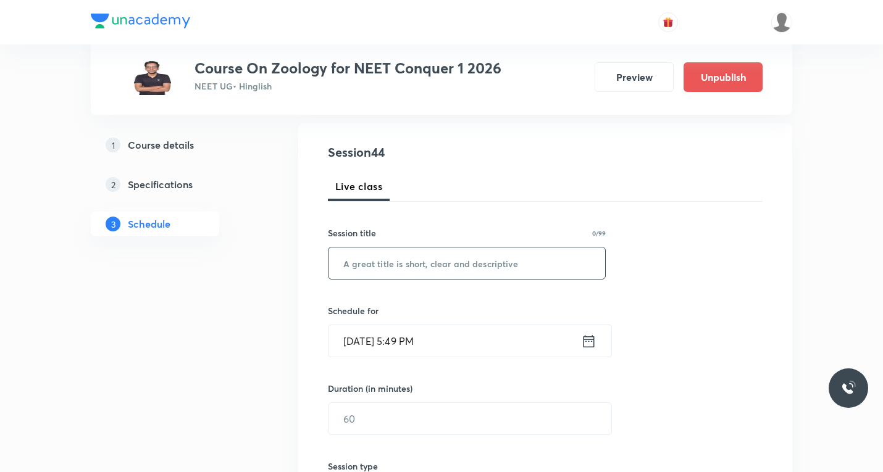
click at [437, 258] on input "text" at bounding box center [467, 263] width 277 height 31
paste input "Breathing and exchange of gases"
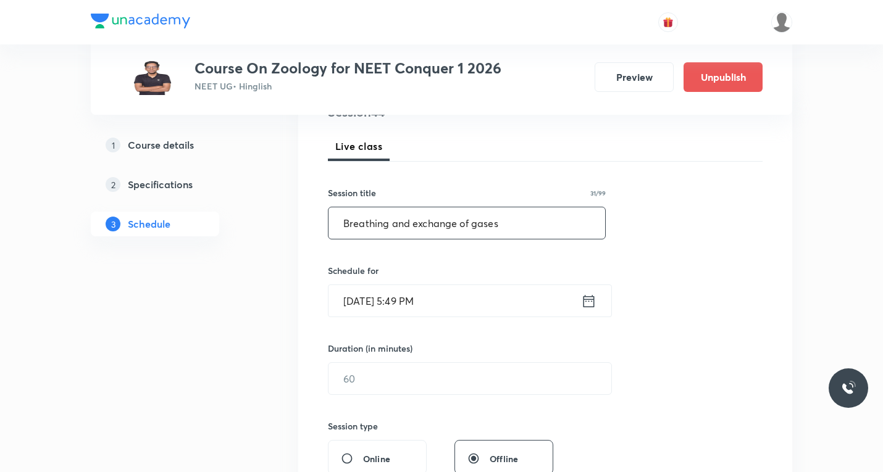
scroll to position [185, 0]
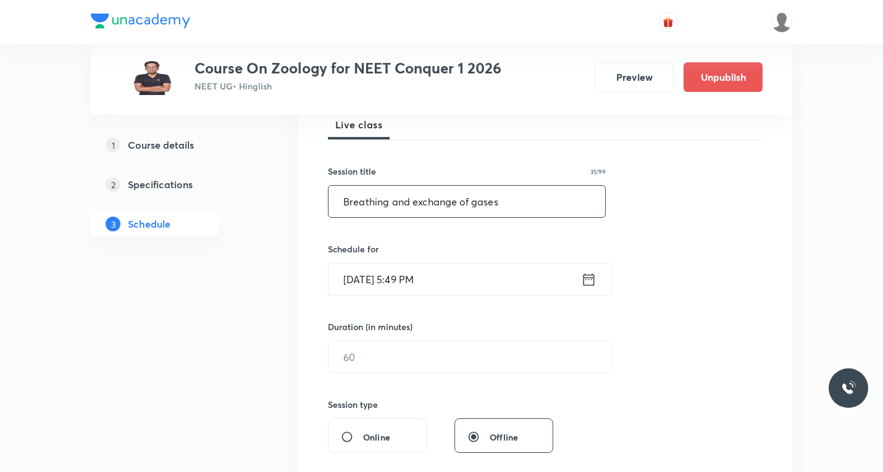
type input "Breathing and exchange of gases"
click at [589, 277] on icon at bounding box center [588, 279] width 15 height 17
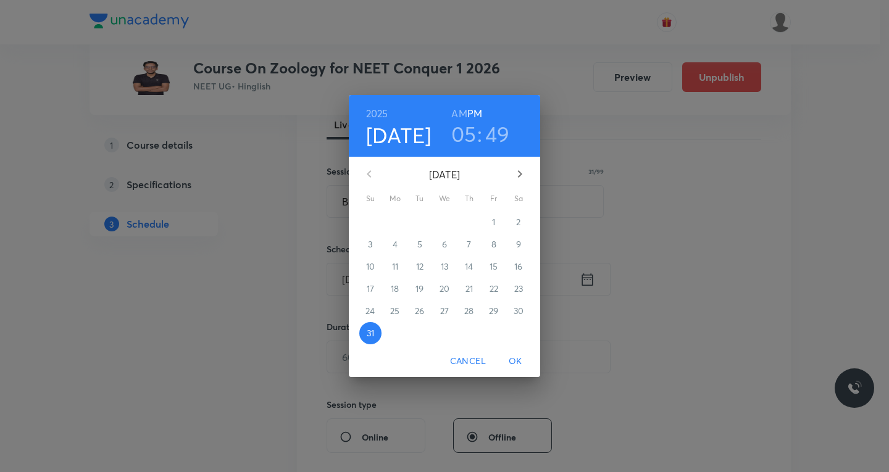
click at [521, 171] on icon "button" at bounding box center [520, 174] width 15 height 15
click at [469, 222] on p "4" at bounding box center [469, 222] width 5 height 12
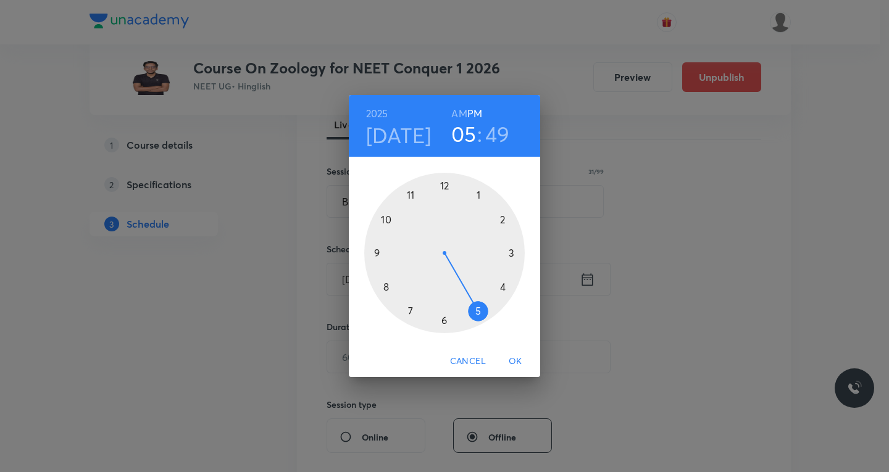
click at [444, 184] on div at bounding box center [444, 253] width 161 height 161
click at [388, 286] on div at bounding box center [444, 253] width 161 height 161
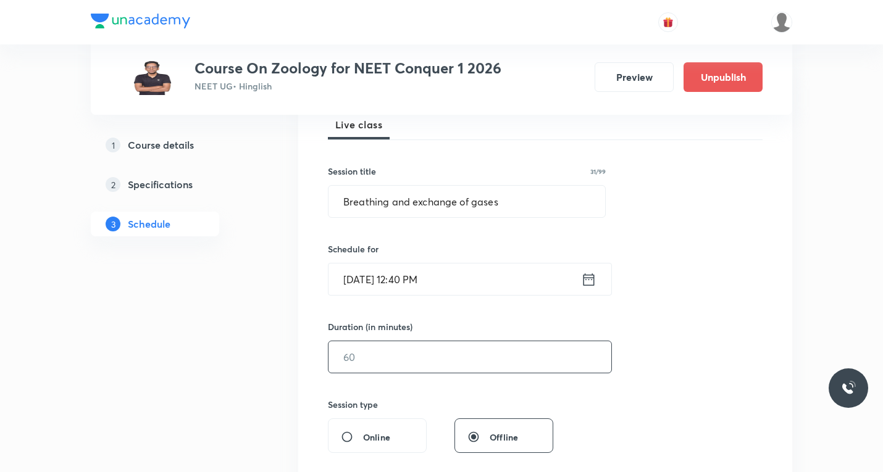
click at [413, 351] on input "text" at bounding box center [470, 357] width 283 height 31
type input "60"
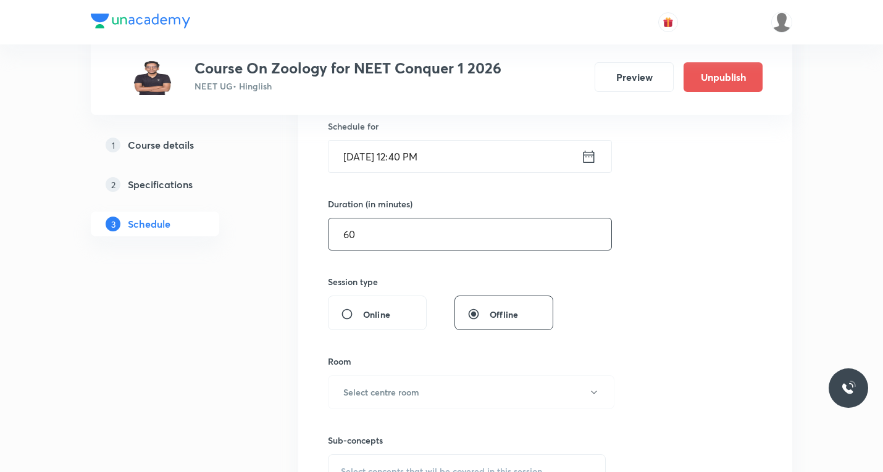
scroll to position [309, 0]
click at [400, 386] on h6 "Select centre room" at bounding box center [381, 391] width 76 height 13
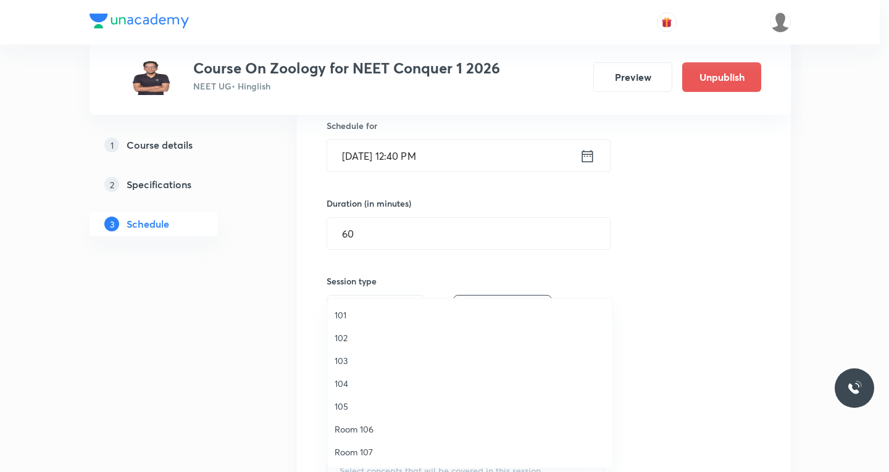
click at [351, 385] on span "104" at bounding box center [470, 383] width 270 height 13
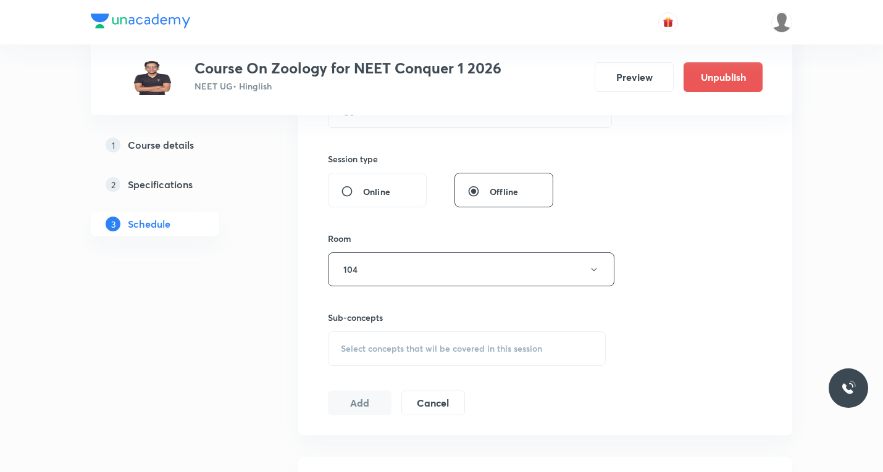
scroll to position [432, 0]
click at [409, 351] on span "Select concepts that wil be covered in this session" at bounding box center [441, 348] width 201 height 10
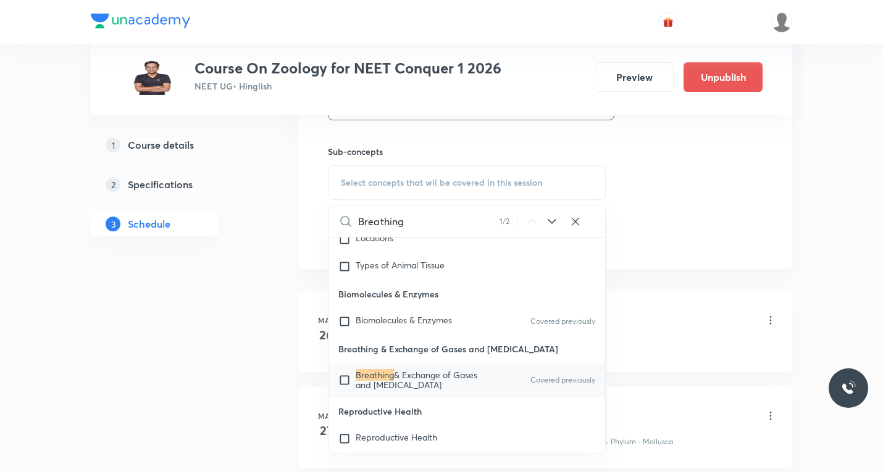
scroll to position [618, 0]
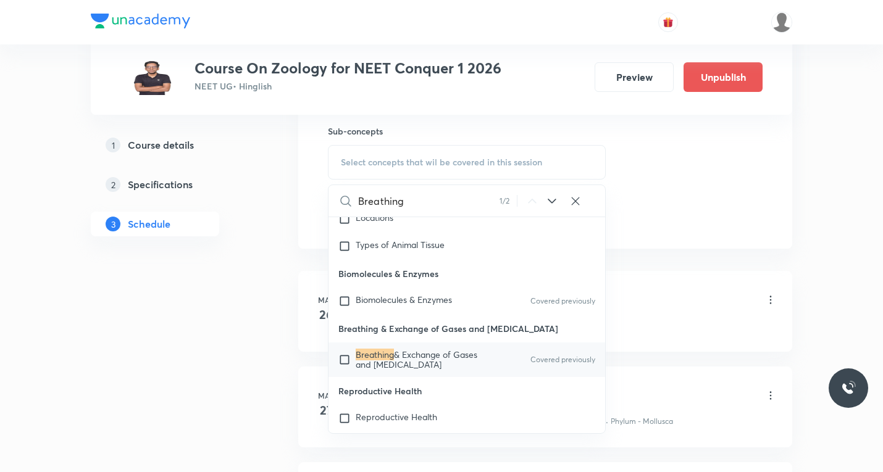
type input "Breathing"
click at [346, 370] on input "checkbox" at bounding box center [346, 360] width 17 height 20
checkbox input "true"
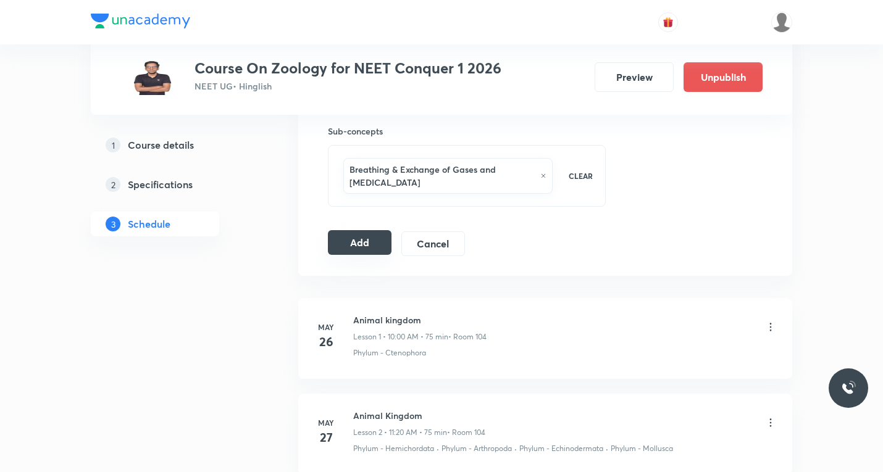
click at [345, 243] on button "Add" at bounding box center [360, 242] width 64 height 25
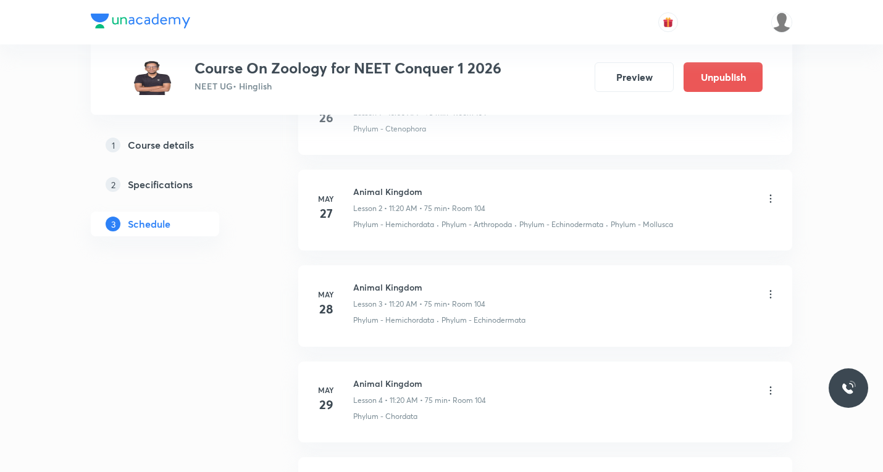
scroll to position [0, 0]
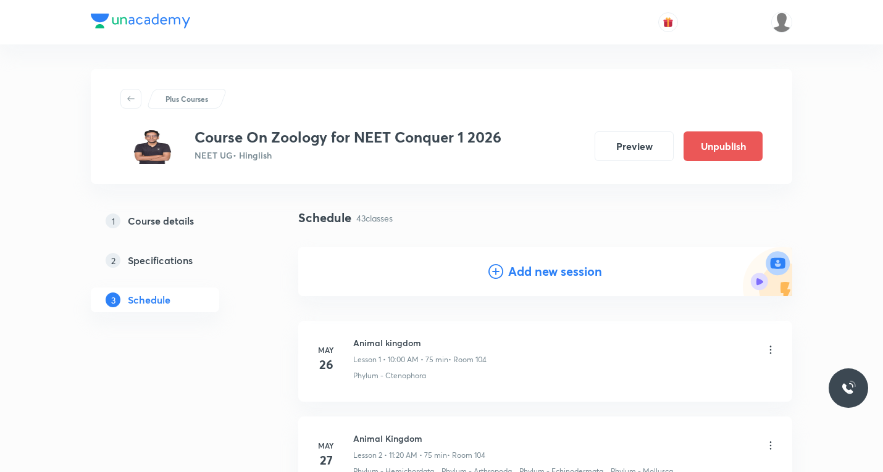
click at [493, 270] on icon at bounding box center [496, 271] width 15 height 15
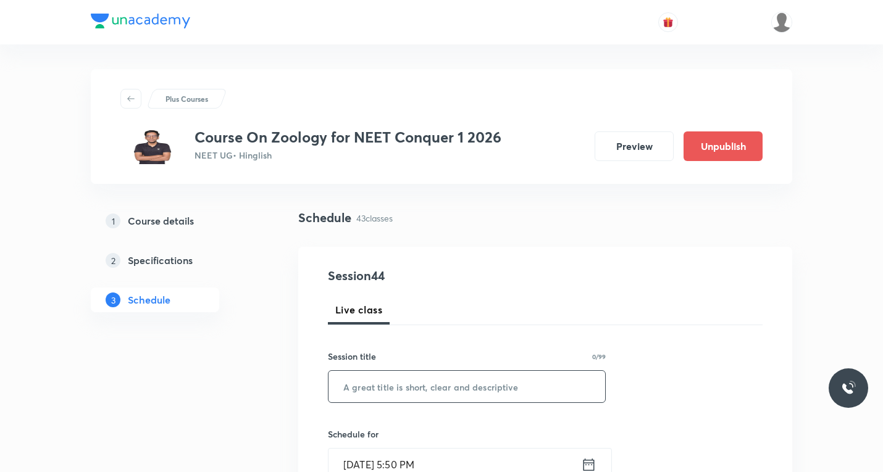
click at [402, 390] on input "text" at bounding box center [467, 386] width 277 height 31
paste input "Breathing and exchange of gases"
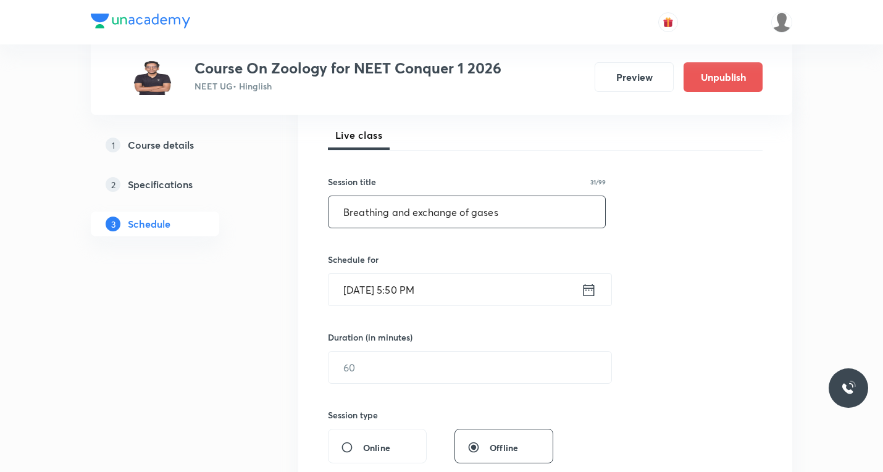
scroll to position [185, 0]
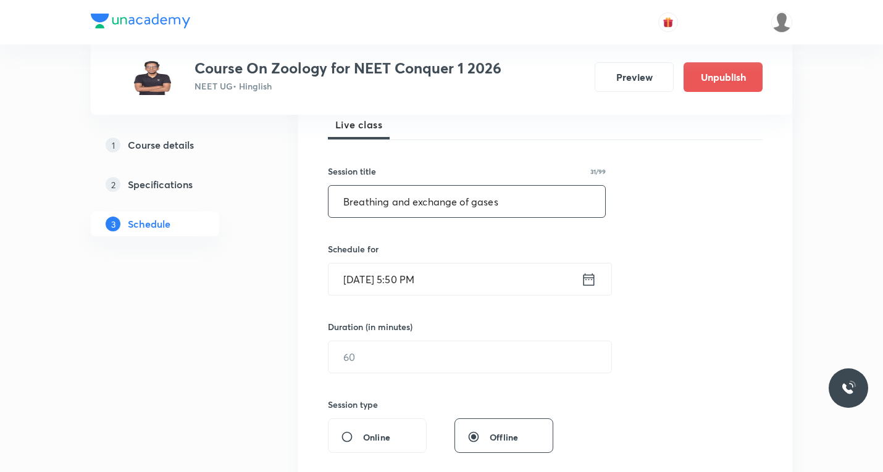
type input "Breathing and exchange of gases"
click at [589, 280] on icon at bounding box center [589, 279] width 11 height 12
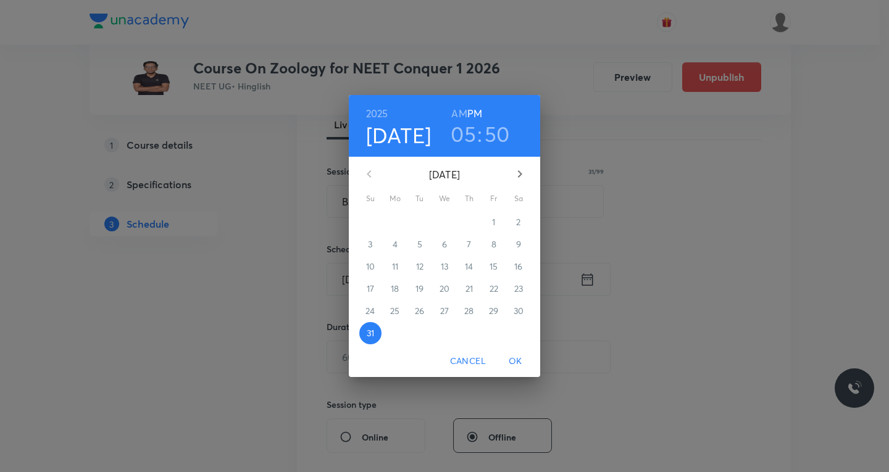
click at [519, 171] on icon "button" at bounding box center [520, 173] width 4 height 7
click at [493, 218] on p "5" at bounding box center [494, 222] width 5 height 12
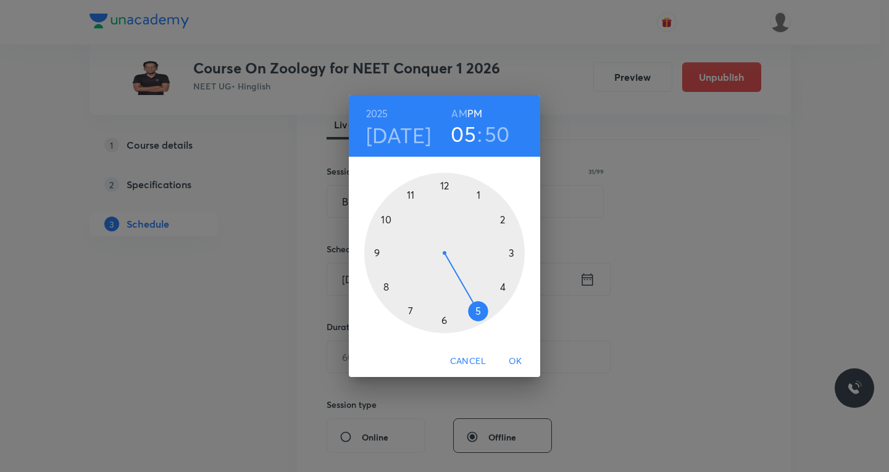
click at [445, 180] on div at bounding box center [444, 253] width 161 height 161
click at [388, 288] on div at bounding box center [444, 253] width 161 height 161
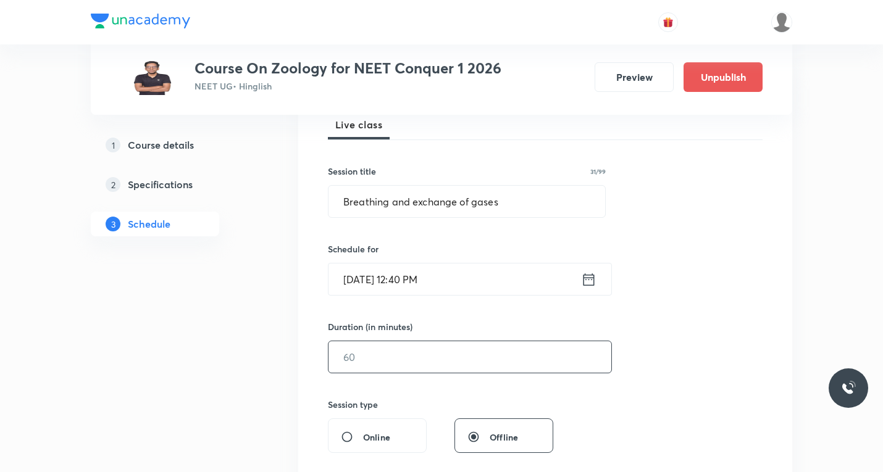
click at [425, 355] on input "text" at bounding box center [470, 357] width 283 height 31
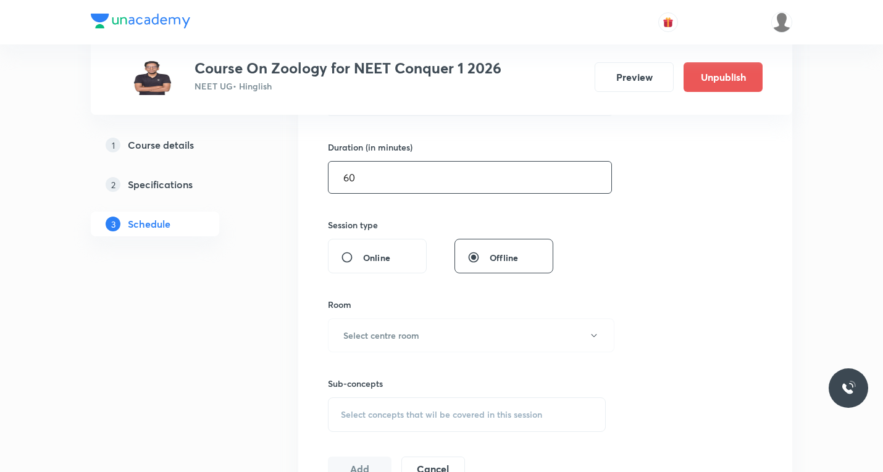
scroll to position [371, 0]
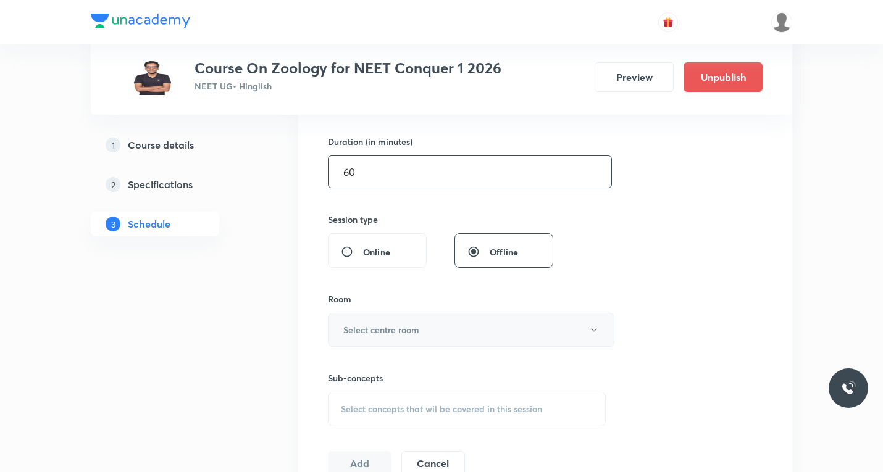
type input "60"
click at [411, 331] on h6 "Select centre room" at bounding box center [381, 330] width 76 height 13
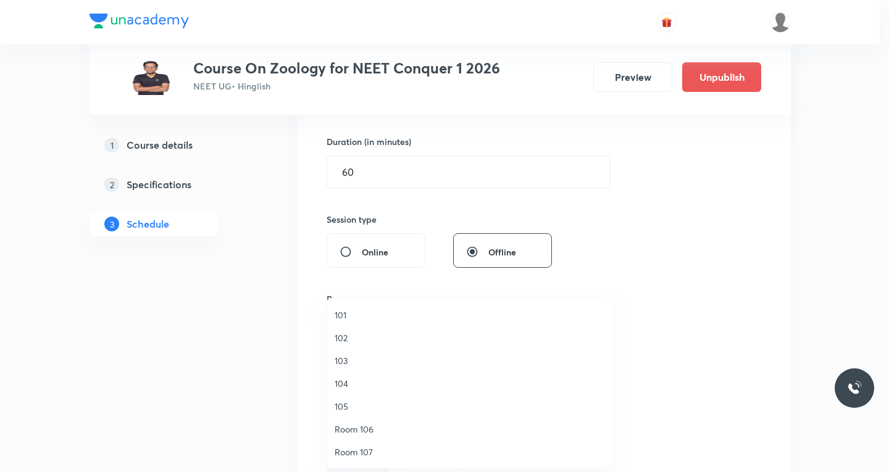
click at [352, 387] on span "104" at bounding box center [470, 383] width 270 height 13
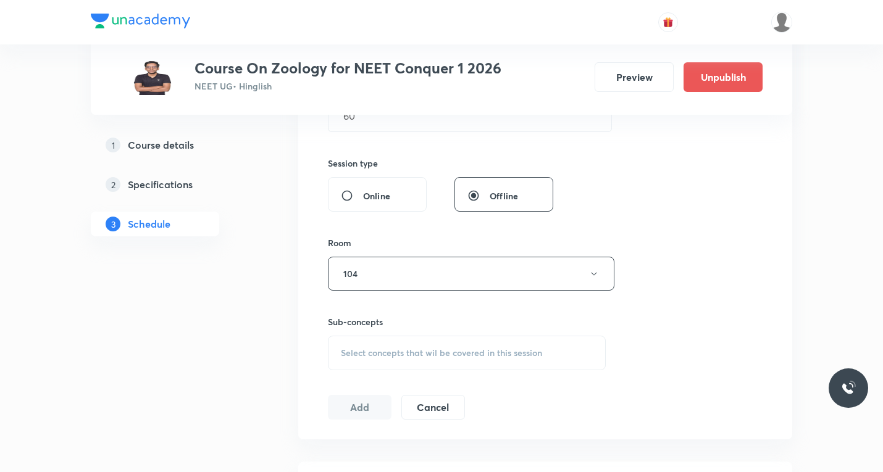
scroll to position [494, 0]
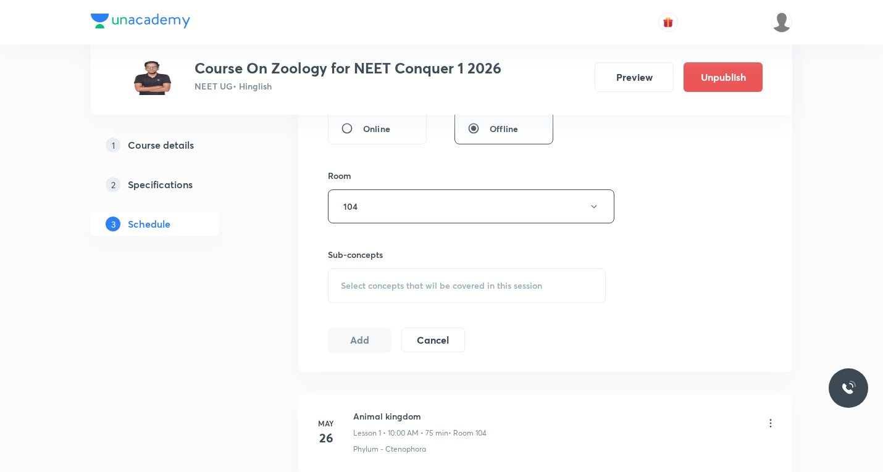
click at [399, 282] on span "Select concepts that wil be covered in this session" at bounding box center [441, 286] width 201 height 10
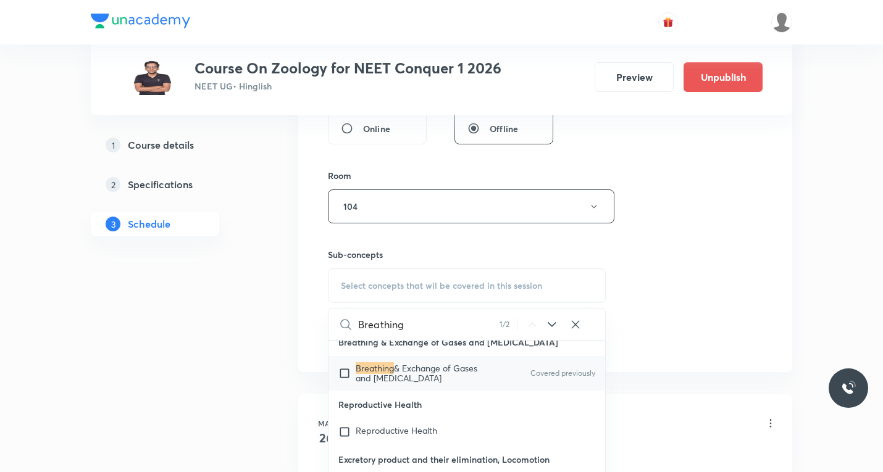
scroll to position [24364, 0]
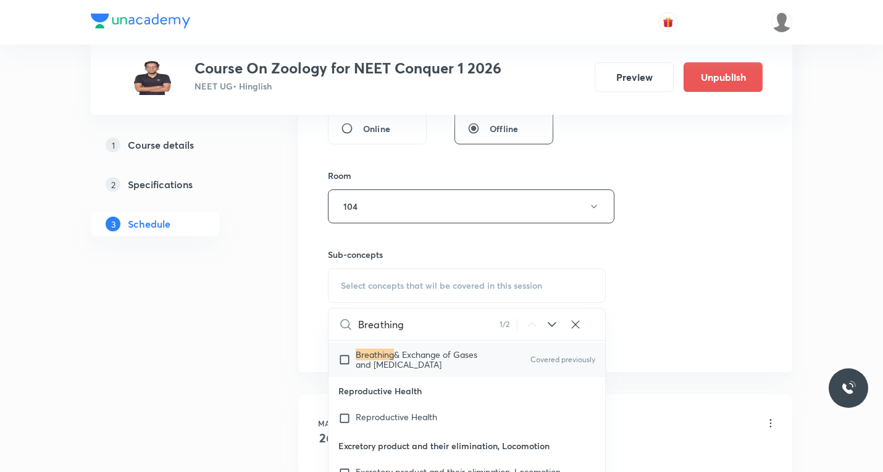
type input "Breathing"
click at [343, 370] on input "checkbox" at bounding box center [346, 360] width 17 height 20
checkbox input "true"
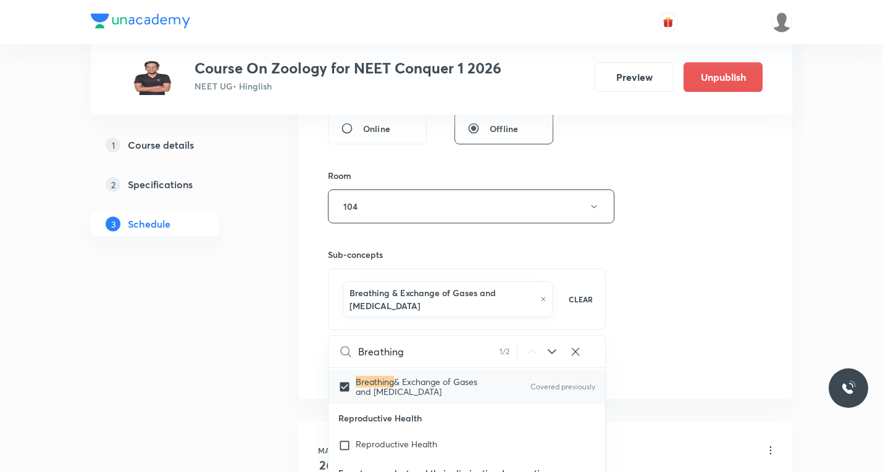
drag, startPoint x: 666, startPoint y: 318, endPoint x: 602, endPoint y: 317, distance: 63.6
click at [666, 317] on div "Session 45 Live class Session title 31/99 Breathing and exchange of gases ​ Sch…" at bounding box center [545, 76] width 435 height 607
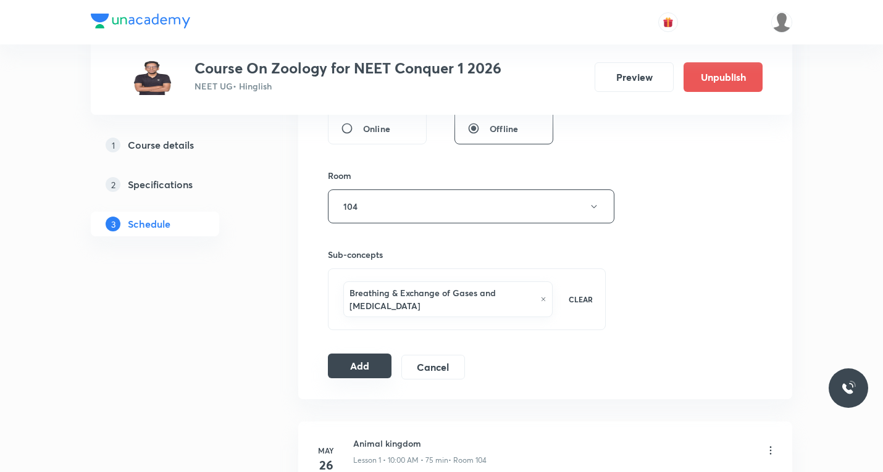
click at [367, 370] on button "Add" at bounding box center [360, 366] width 64 height 25
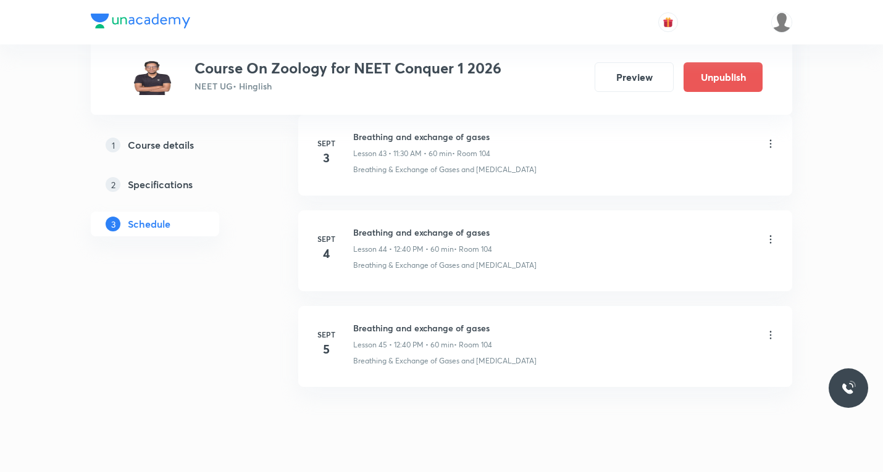
scroll to position [4258, 0]
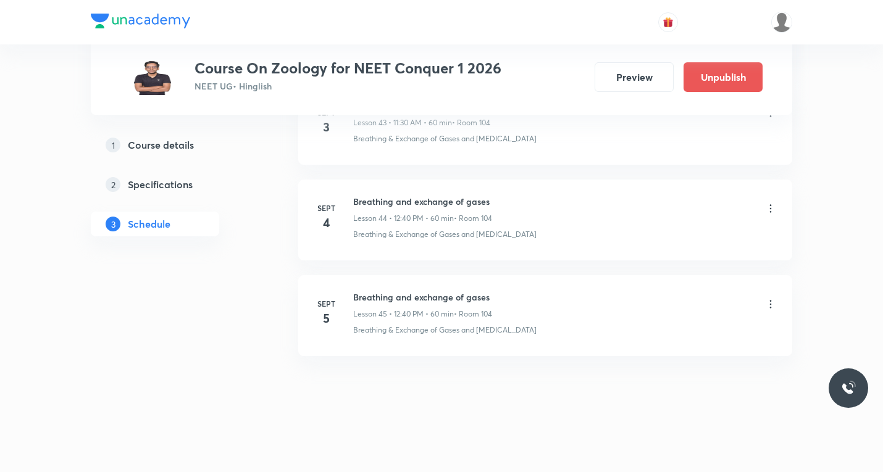
click at [768, 304] on icon at bounding box center [771, 304] width 12 height 12
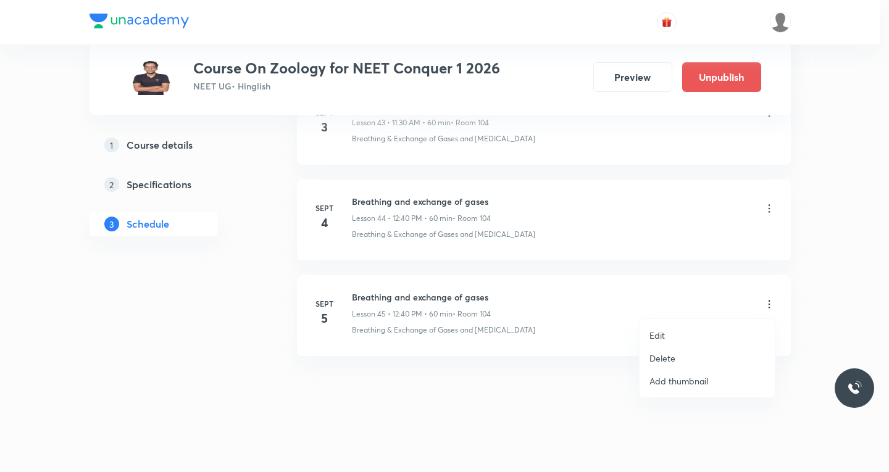
click at [666, 335] on li "Edit" at bounding box center [707, 335] width 135 height 23
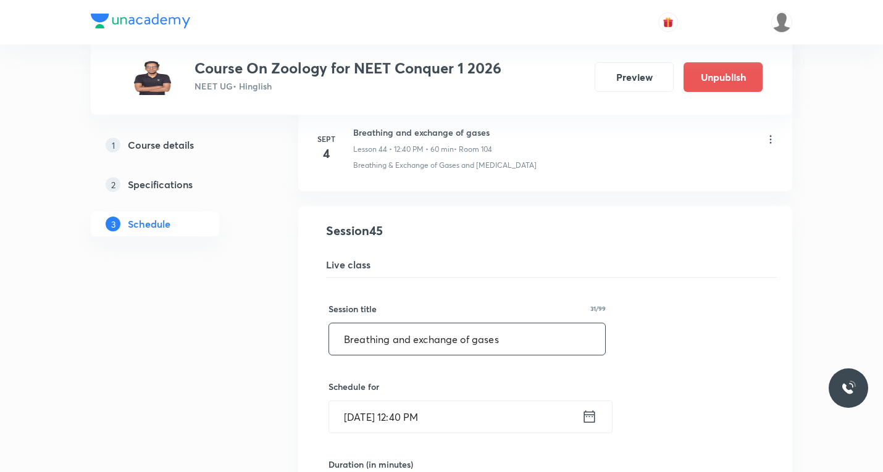
click at [513, 341] on input "Breathing and exchange of gases" at bounding box center [467, 339] width 276 height 31
paste input "ody fluids and circulation"
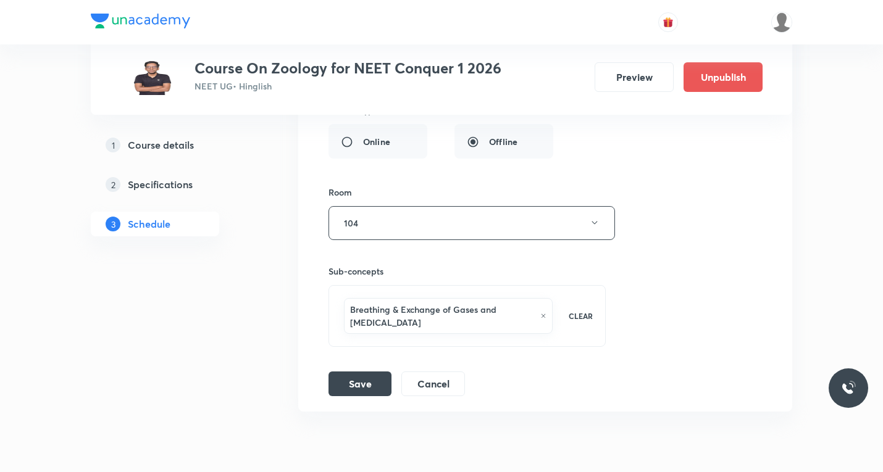
scroll to position [4746, 0]
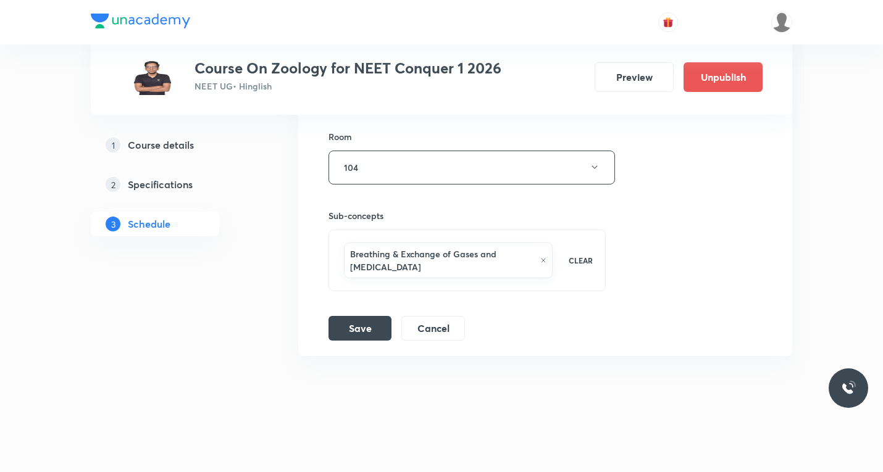
type input "Body fluids and circulations"
click at [543, 261] on icon at bounding box center [543, 261] width 4 height 4
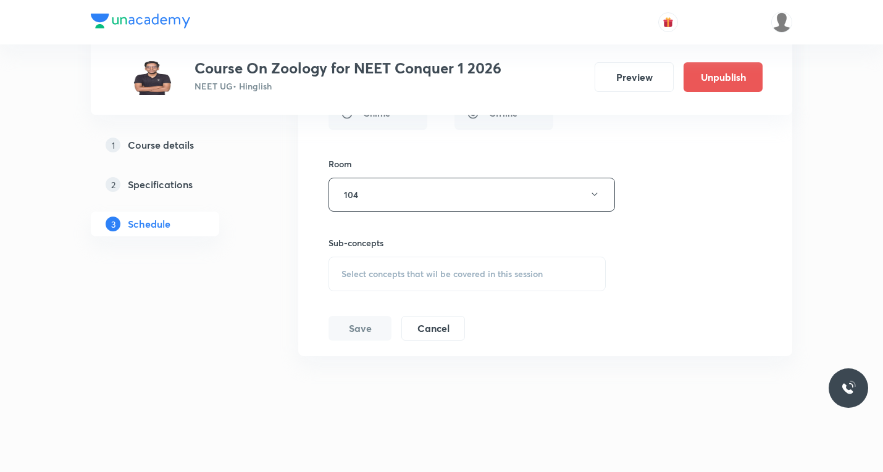
scroll to position [4719, 0]
click at [406, 277] on span "Select concepts that wil be covered in this session" at bounding box center [442, 274] width 201 height 10
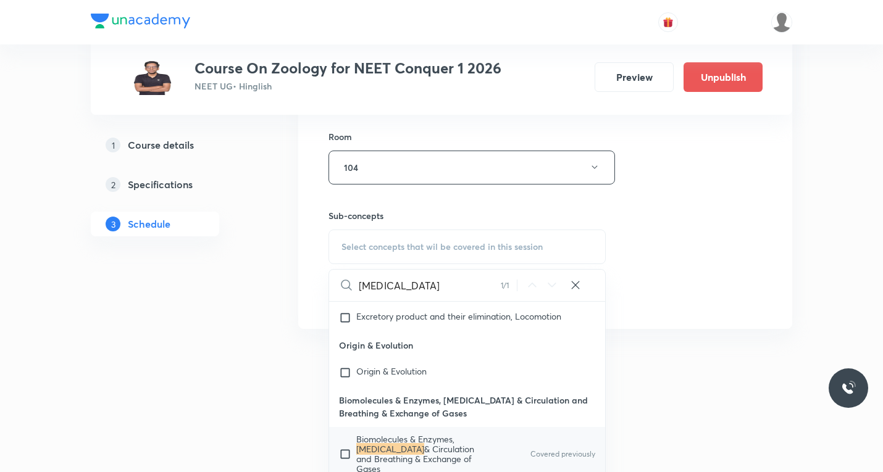
scroll to position [24542, 0]
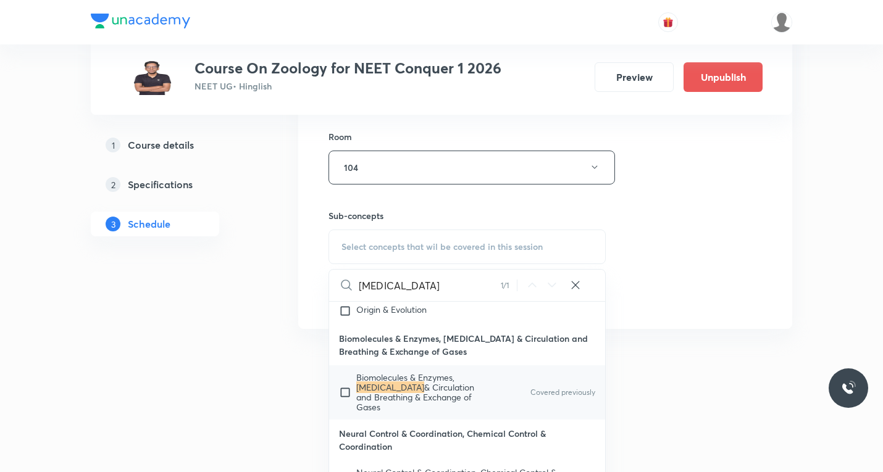
type input "Body fluids"
click at [345, 413] on input "checkbox" at bounding box center [347, 393] width 17 height 40
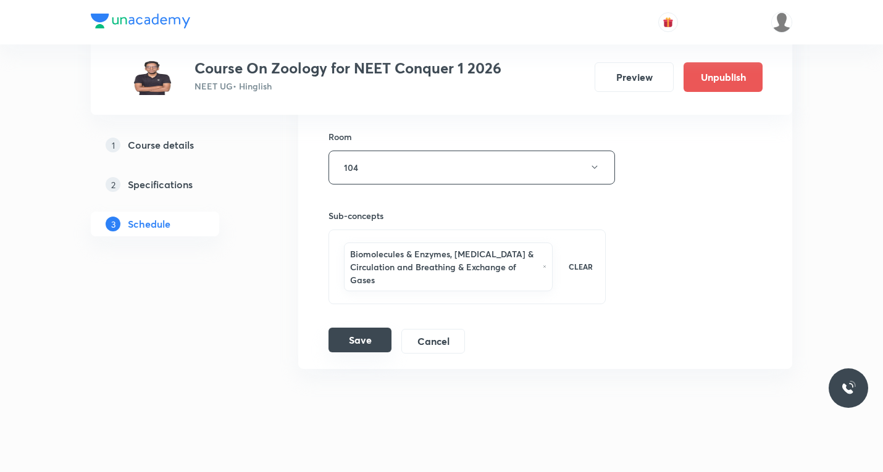
click at [385, 342] on button "Save" at bounding box center [360, 340] width 63 height 25
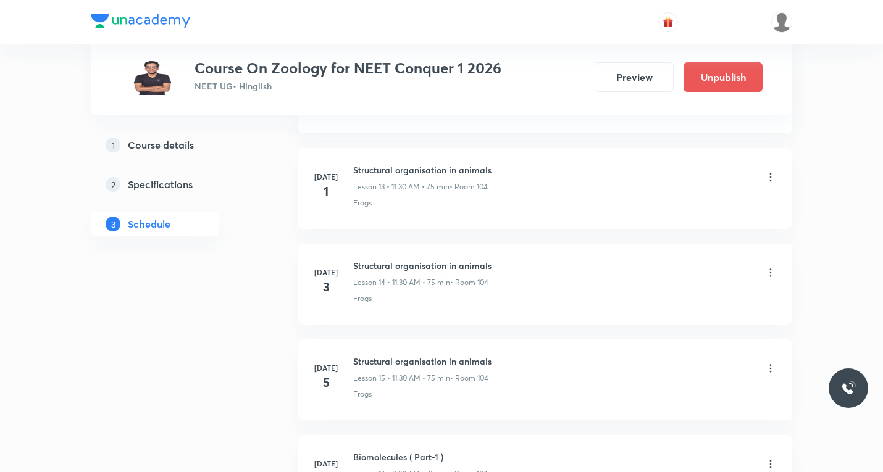
scroll to position [0, 0]
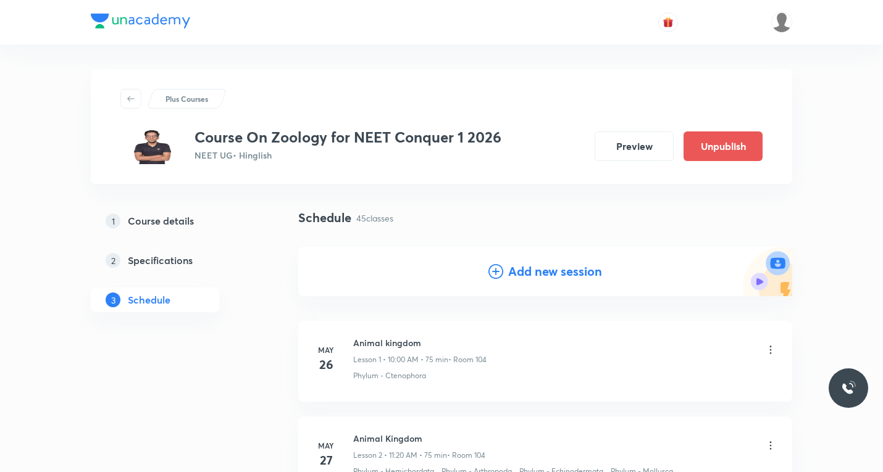
click at [489, 270] on icon at bounding box center [496, 271] width 15 height 15
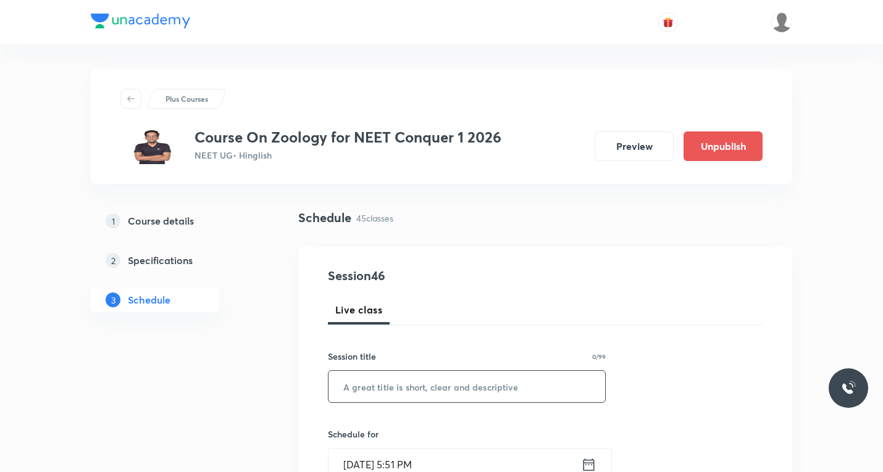
click at [419, 387] on input "text" at bounding box center [467, 386] width 277 height 31
paste input "Body fluids and circulations"
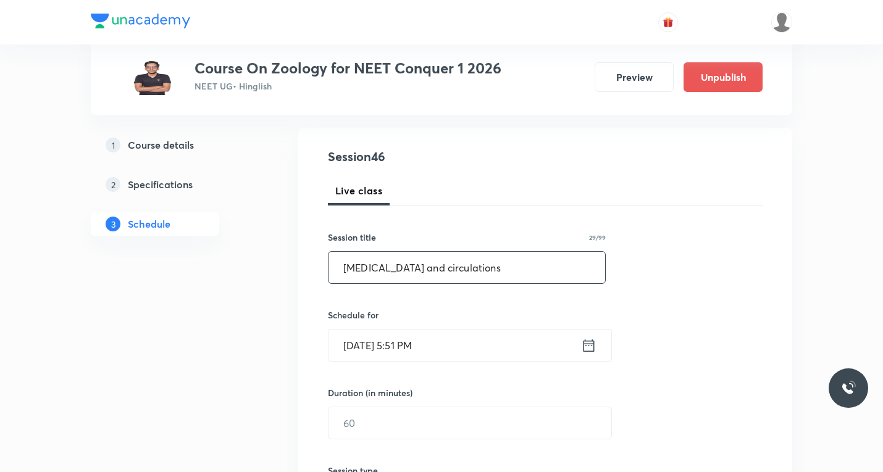
scroll to position [185, 0]
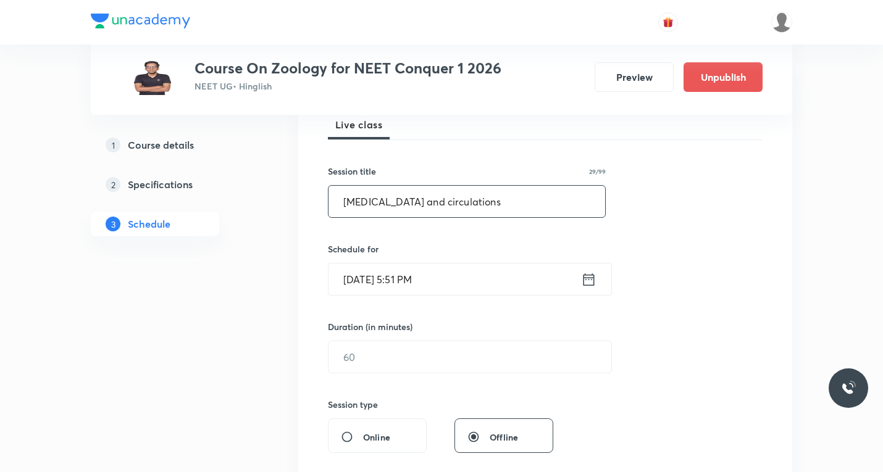
type input "Body fluids and circulations"
click at [592, 283] on icon at bounding box center [588, 279] width 15 height 17
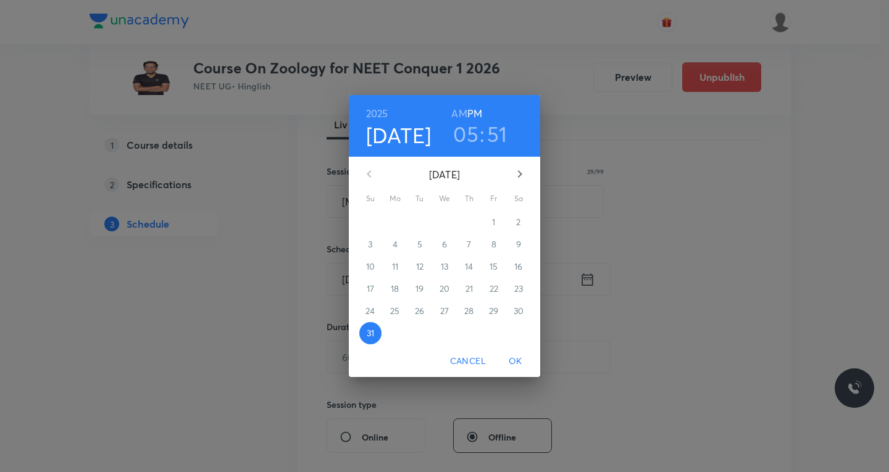
click at [514, 162] on button "button" at bounding box center [520, 174] width 30 height 30
click at [520, 222] on p "6" at bounding box center [518, 222] width 5 height 12
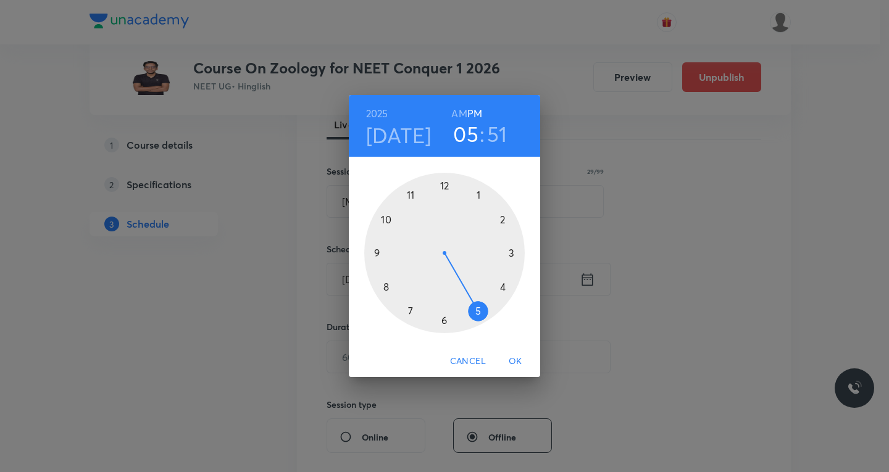
click at [444, 183] on div at bounding box center [444, 253] width 161 height 161
click at [386, 287] on div at bounding box center [444, 253] width 161 height 161
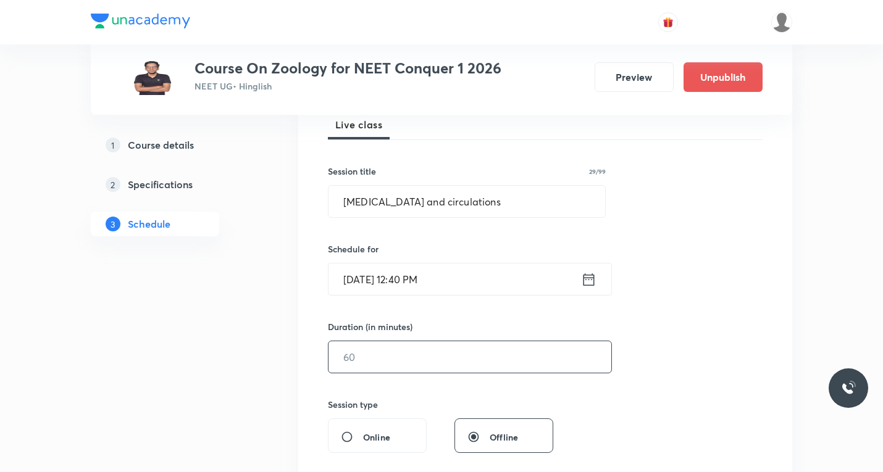
click at [380, 361] on input "text" at bounding box center [470, 357] width 283 height 31
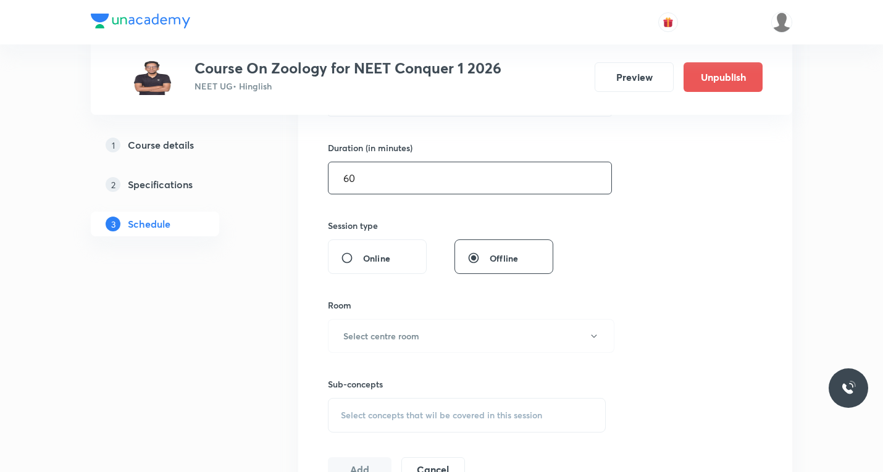
scroll to position [371, 0]
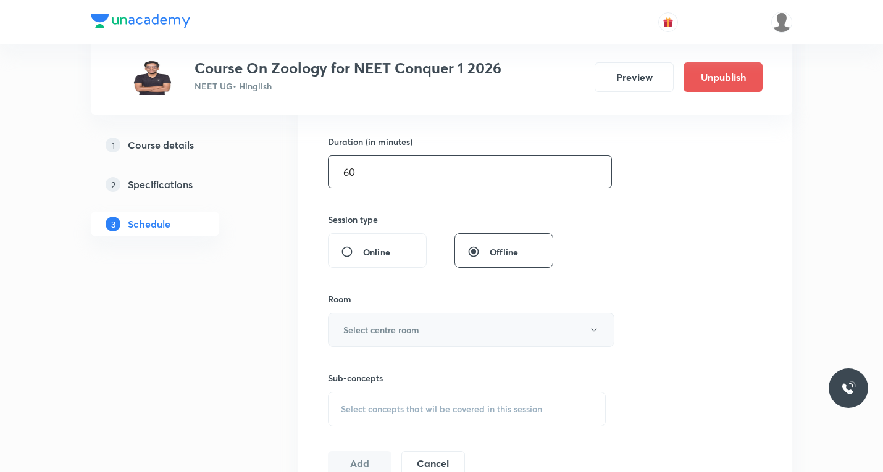
type input "60"
click at [442, 321] on button "Select centre room" at bounding box center [471, 330] width 287 height 34
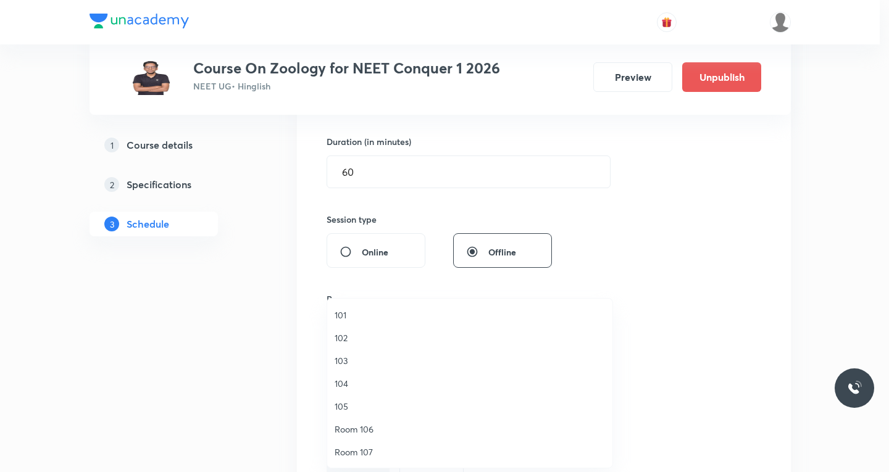
click at [345, 382] on span "104" at bounding box center [470, 383] width 270 height 13
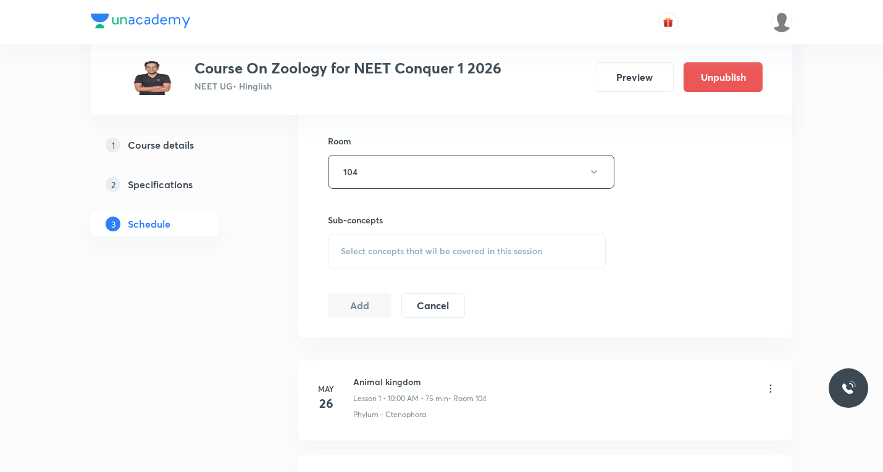
scroll to position [556, 0]
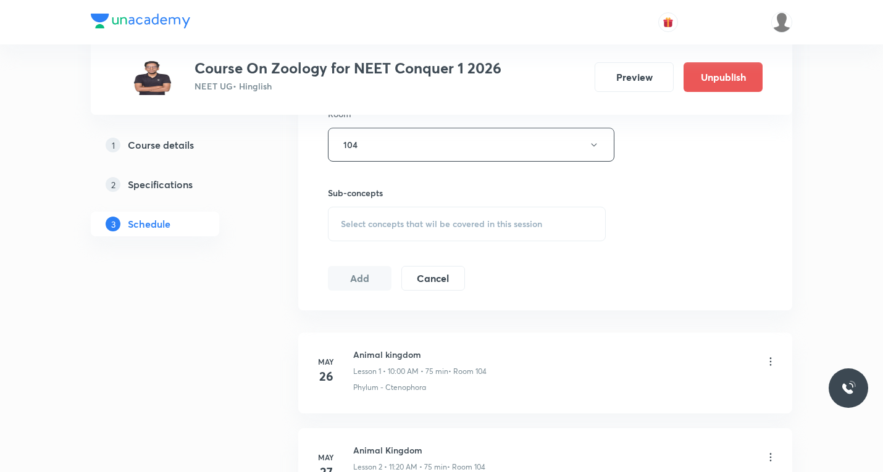
click at [416, 230] on div "Select concepts that wil be covered in this session" at bounding box center [467, 224] width 278 height 35
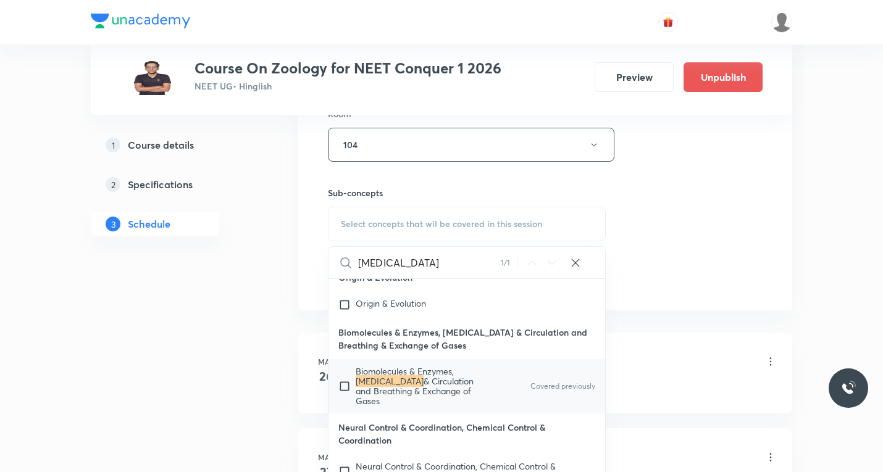
scroll to position [24528, 0]
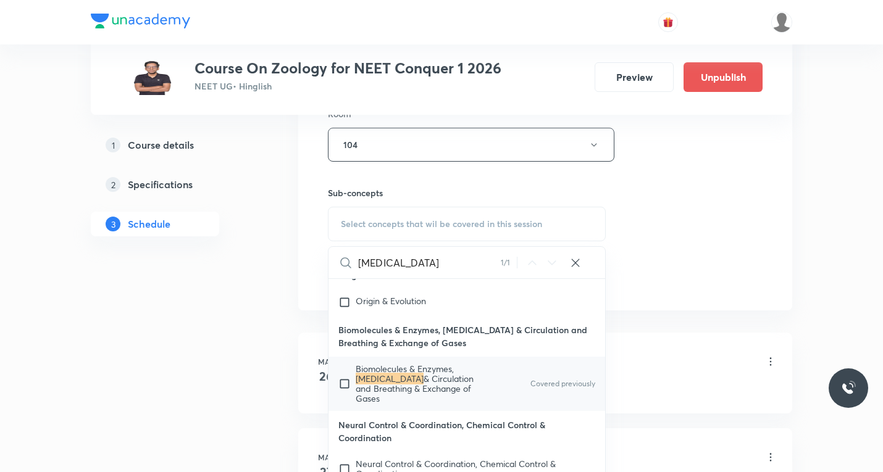
type input "Body fluids"
click at [342, 404] on input "checkbox" at bounding box center [346, 384] width 17 height 40
checkbox input "true"
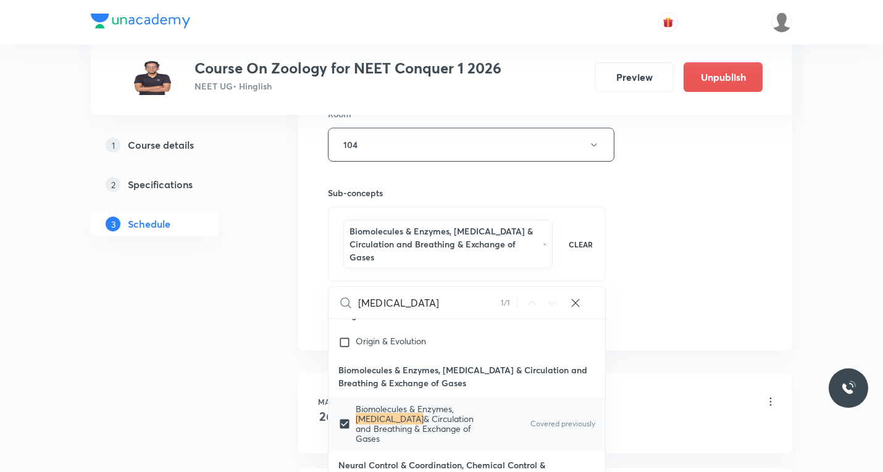
click at [728, 297] on div "Session 46 Live class Session title 29/99 Body fluids and circulations ​ Schedu…" at bounding box center [545, 21] width 435 height 620
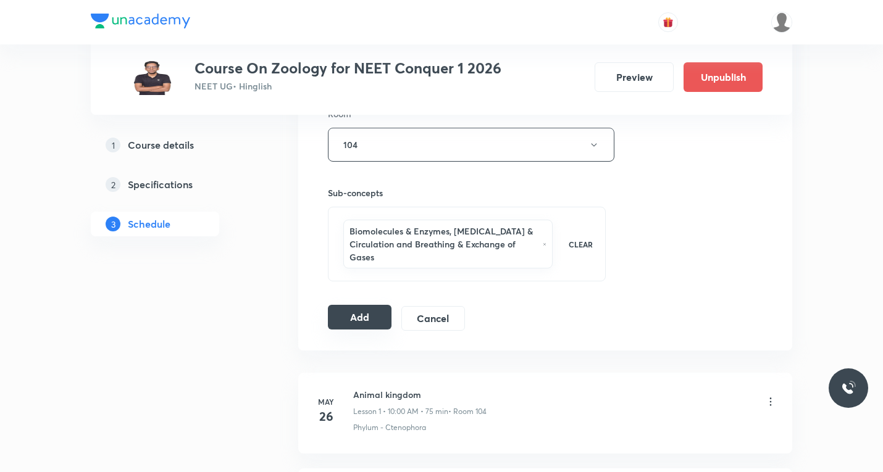
click at [369, 317] on button "Add" at bounding box center [360, 317] width 64 height 25
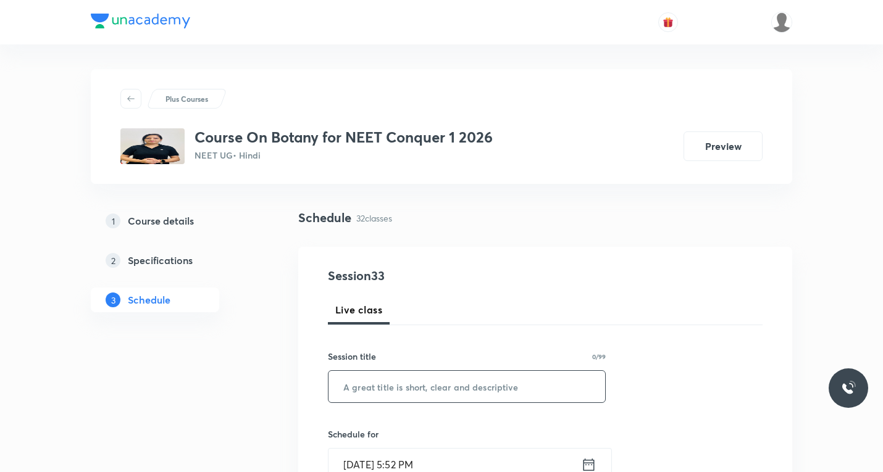
click at [422, 387] on input "text" at bounding box center [467, 386] width 277 height 31
paste input "Kingdom Plantae"
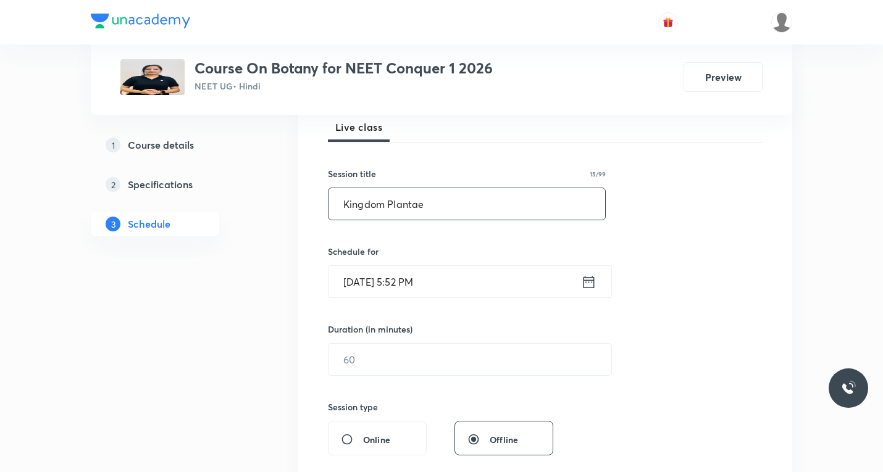
scroll to position [185, 0]
type input "Kingdom Plantae"
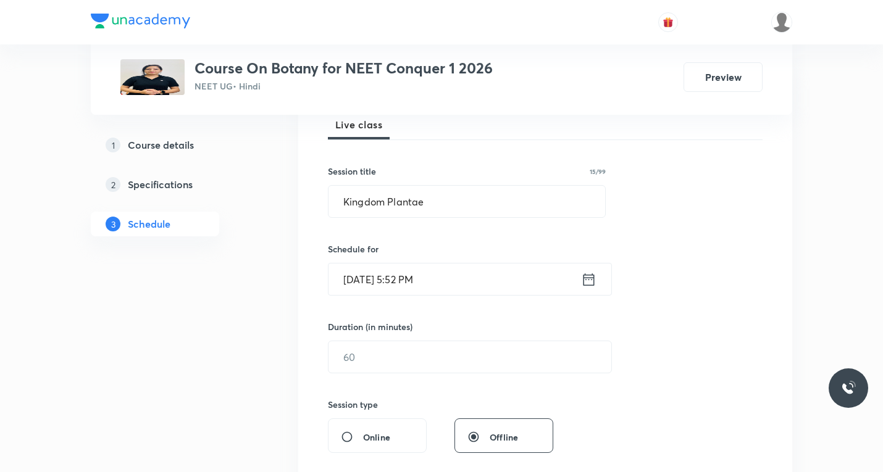
click at [585, 281] on icon at bounding box center [588, 279] width 15 height 17
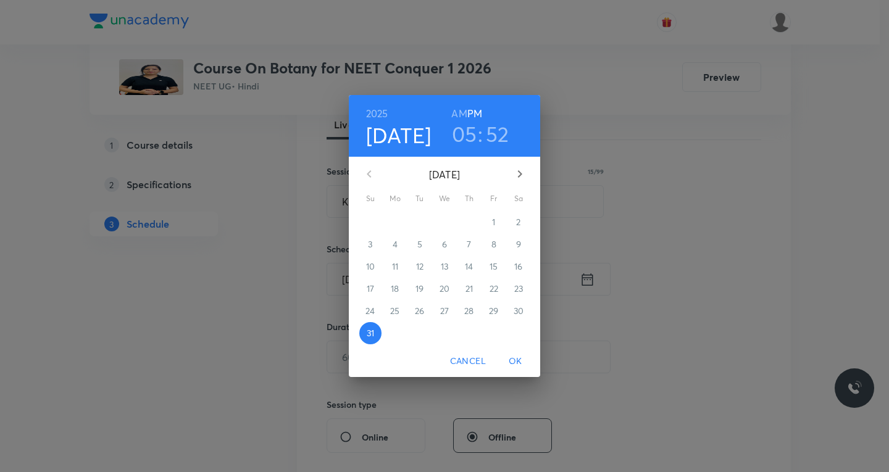
click at [516, 174] on icon "button" at bounding box center [520, 174] width 15 height 15
click at [398, 222] on span "1" at bounding box center [395, 222] width 22 height 12
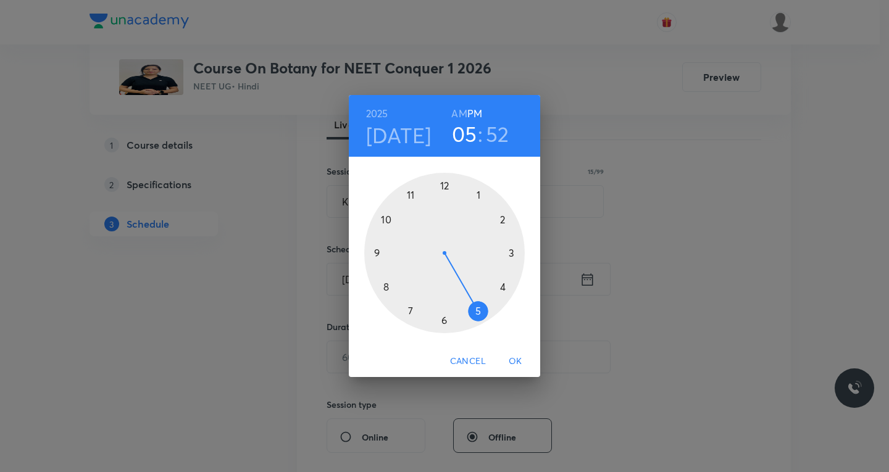
click at [459, 110] on h6 "AM" at bounding box center [458, 113] width 15 height 17
click at [388, 285] on div at bounding box center [444, 253] width 161 height 161
click at [444, 320] on div at bounding box center [444, 253] width 161 height 161
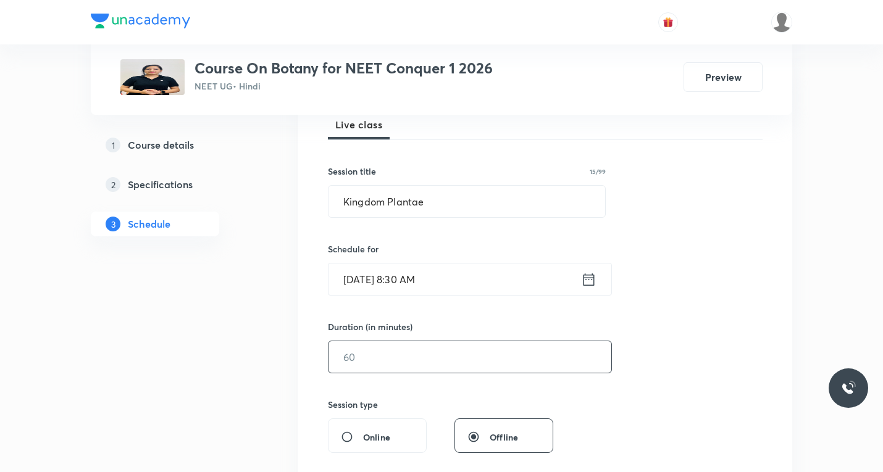
click at [393, 359] on input "text" at bounding box center [470, 357] width 283 height 31
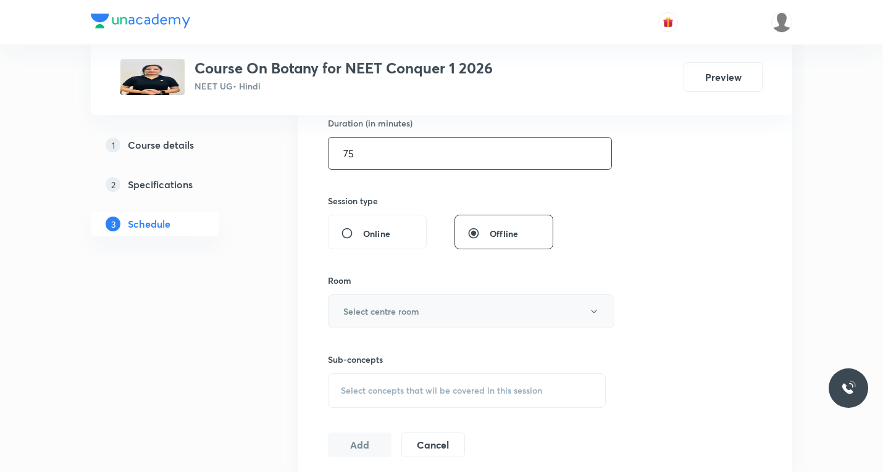
scroll to position [432, 0]
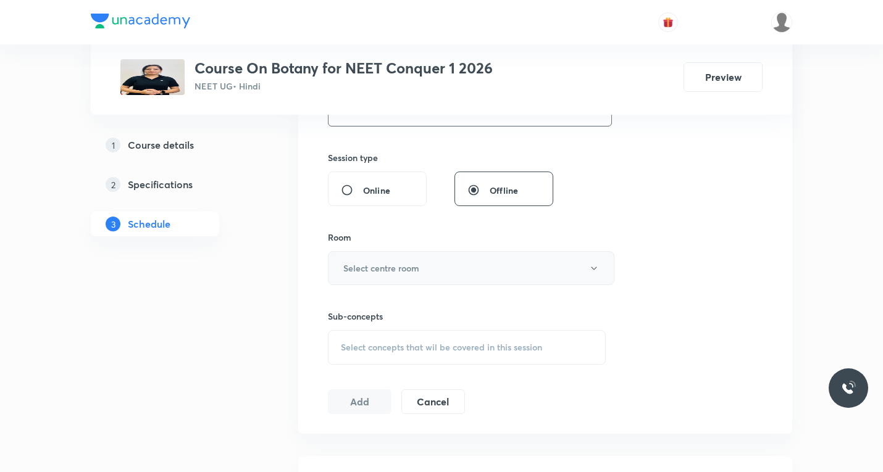
type input "75"
click at [380, 272] on h6 "Select centre room" at bounding box center [381, 268] width 76 height 13
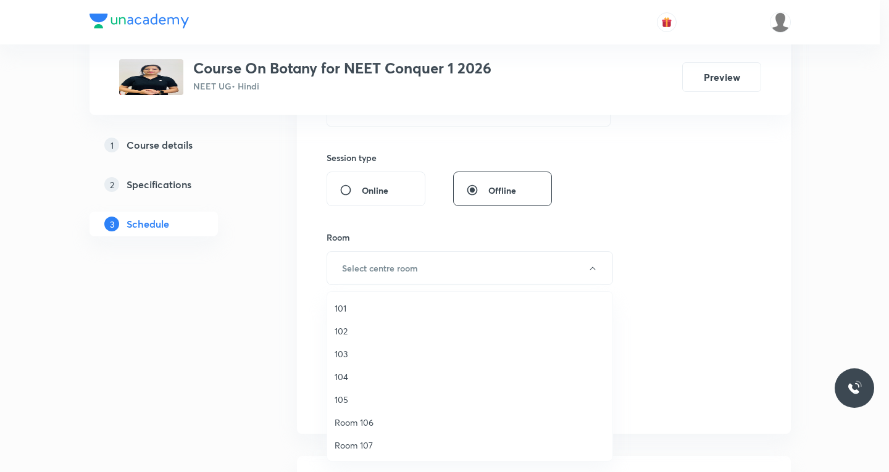
click at [345, 308] on span "101" at bounding box center [470, 308] width 270 height 13
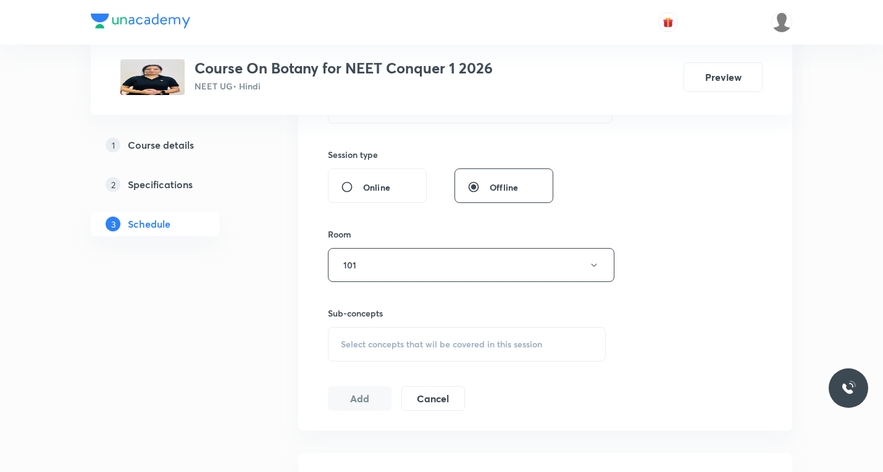
scroll to position [494, 0]
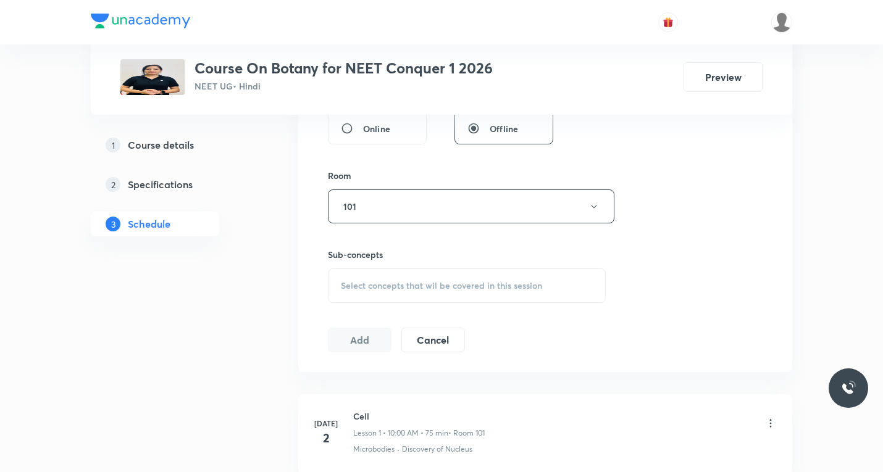
click at [405, 285] on span "Select concepts that wil be covered in this session" at bounding box center [441, 286] width 201 height 10
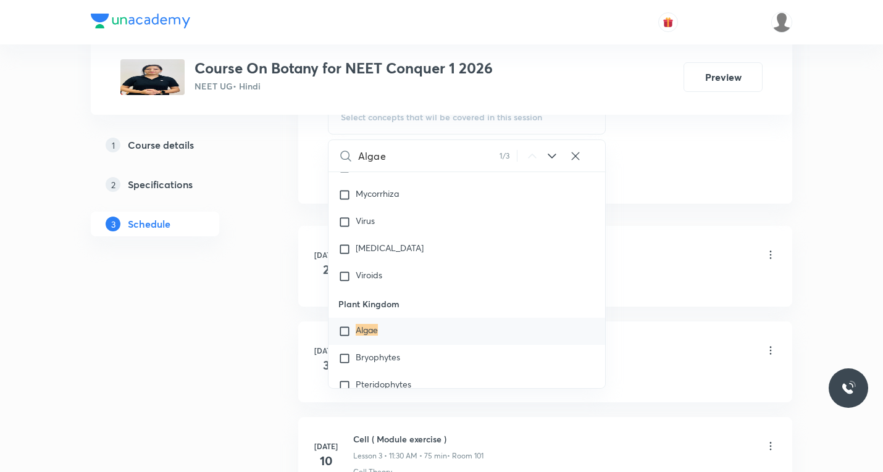
scroll to position [679, 0]
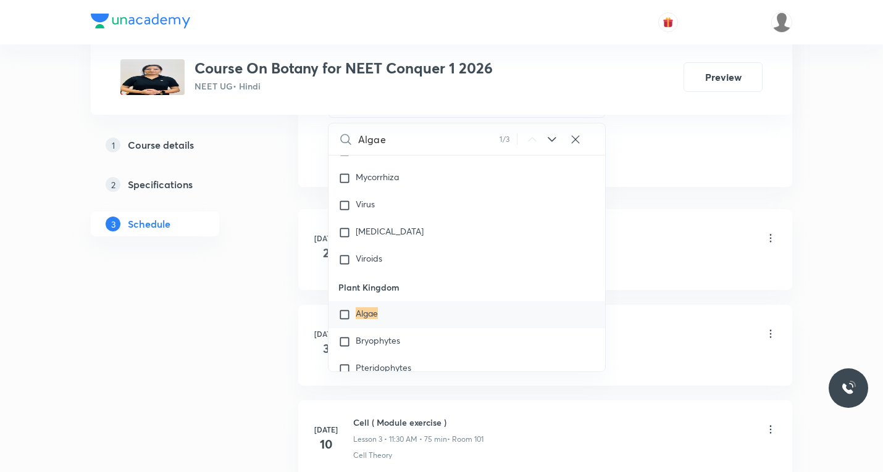
type input "Algae"
click at [344, 315] on input "checkbox" at bounding box center [346, 315] width 17 height 12
checkbox input "true"
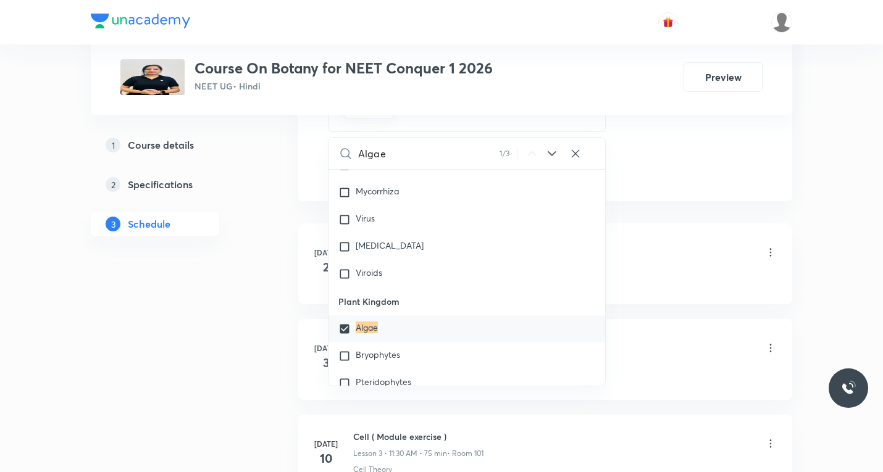
click at [677, 261] on div "Cell Lesson 1 • 10:00 AM • 75 min • Room 101" at bounding box center [565, 253] width 424 height 29
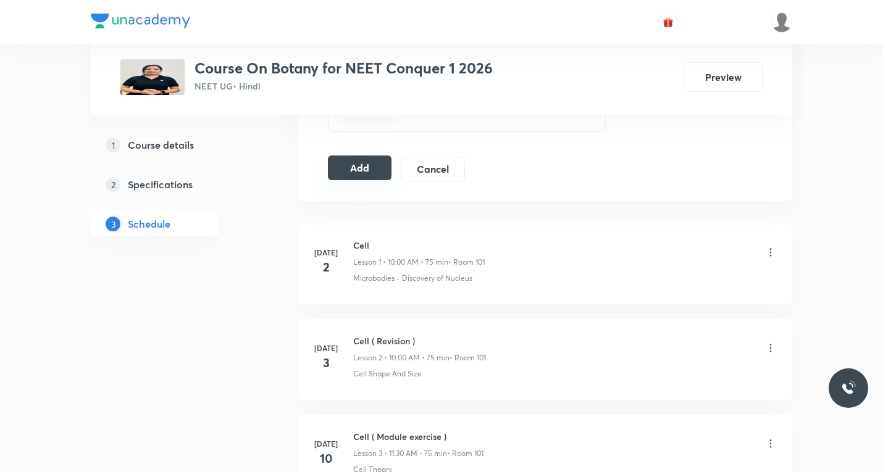
click at [358, 167] on button "Add" at bounding box center [360, 168] width 64 height 25
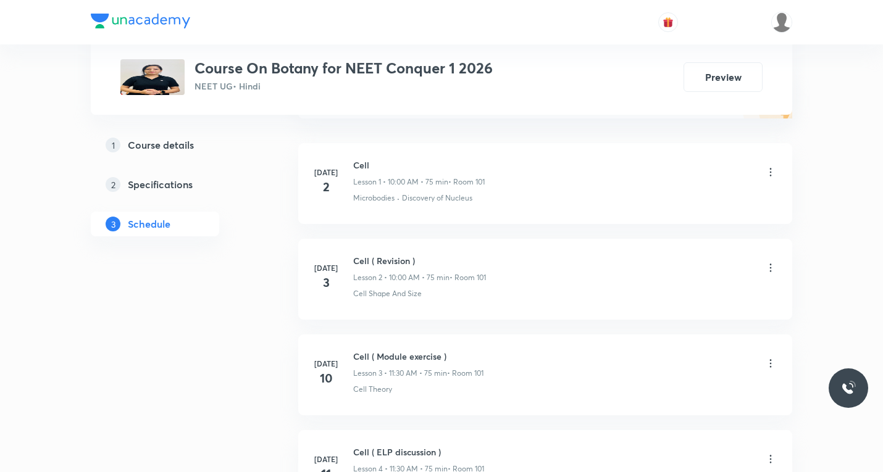
scroll to position [0, 0]
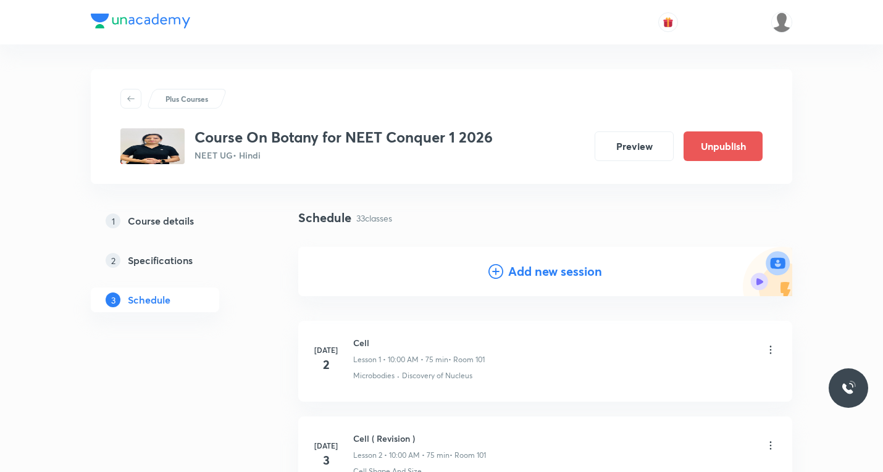
click at [498, 274] on icon at bounding box center [496, 271] width 15 height 15
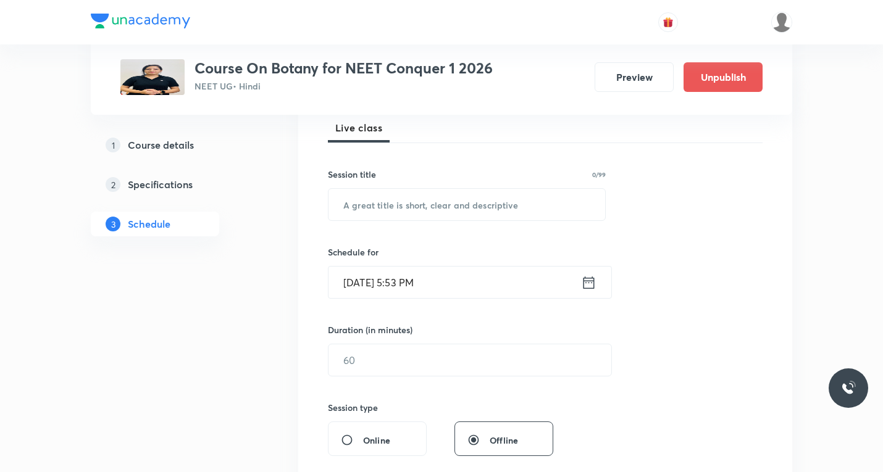
scroll to position [185, 0]
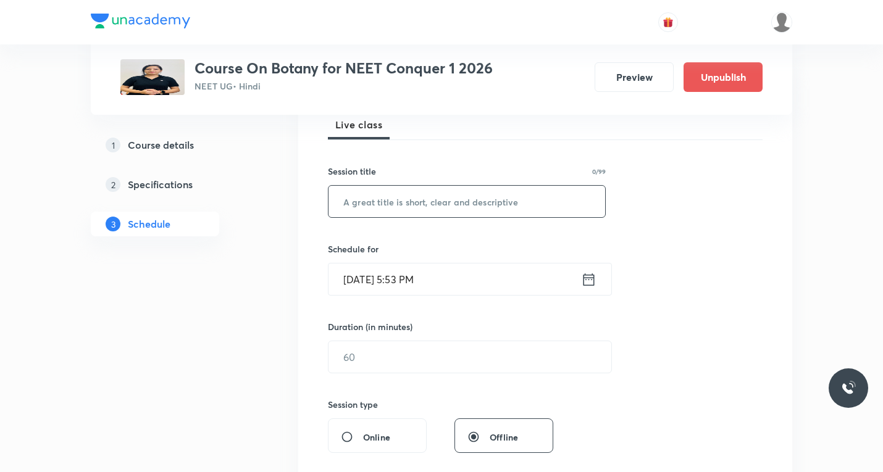
click at [424, 192] on input "text" at bounding box center [467, 201] width 277 height 31
paste input "Kingdom Plantae"
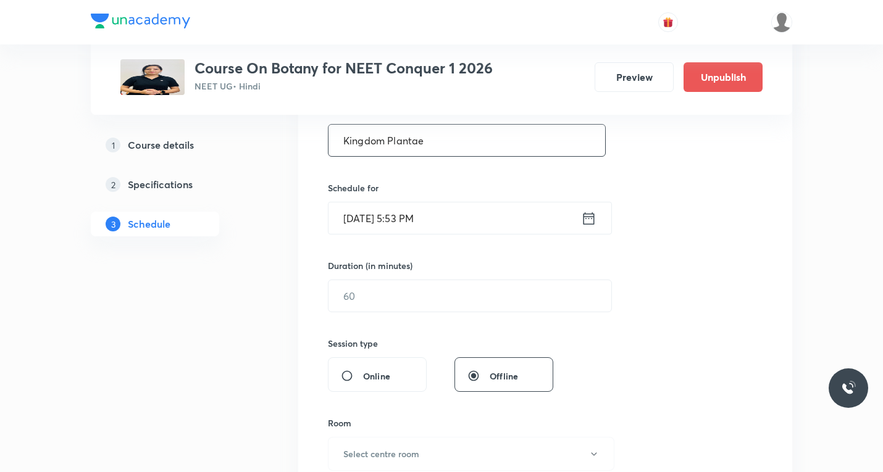
scroll to position [247, 0]
type input "Kingdom Plantae"
click at [585, 220] on icon at bounding box center [588, 217] width 15 height 17
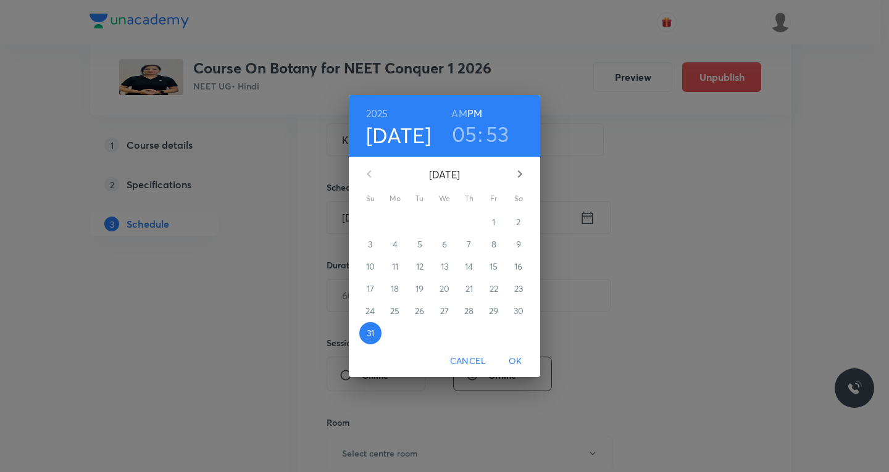
click at [521, 174] on icon "button" at bounding box center [520, 173] width 4 height 7
click at [422, 222] on span "2" at bounding box center [420, 222] width 22 height 12
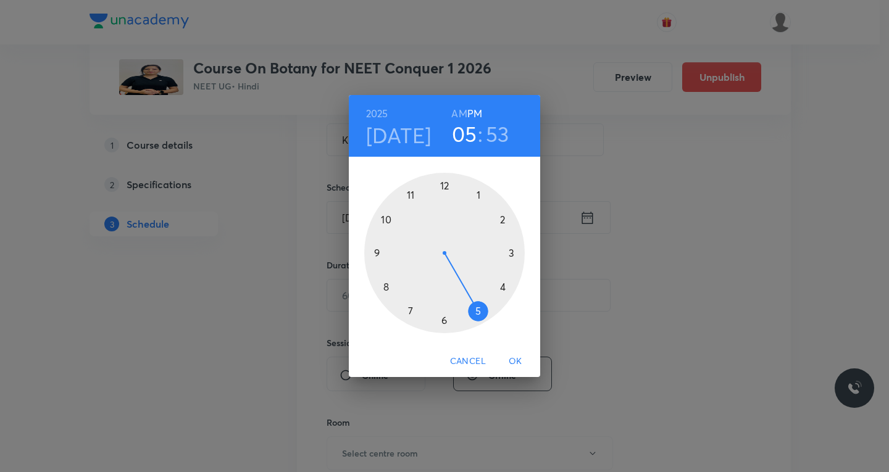
click at [456, 112] on h6 "AM" at bounding box center [458, 113] width 15 height 17
click at [388, 284] on div at bounding box center [444, 253] width 161 height 161
click at [445, 318] on div at bounding box center [444, 253] width 161 height 161
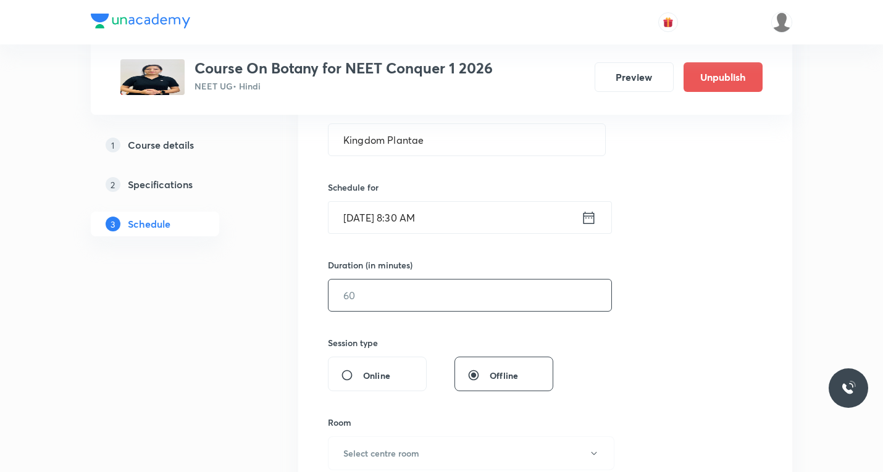
click at [437, 303] on input "text" at bounding box center [470, 295] width 283 height 31
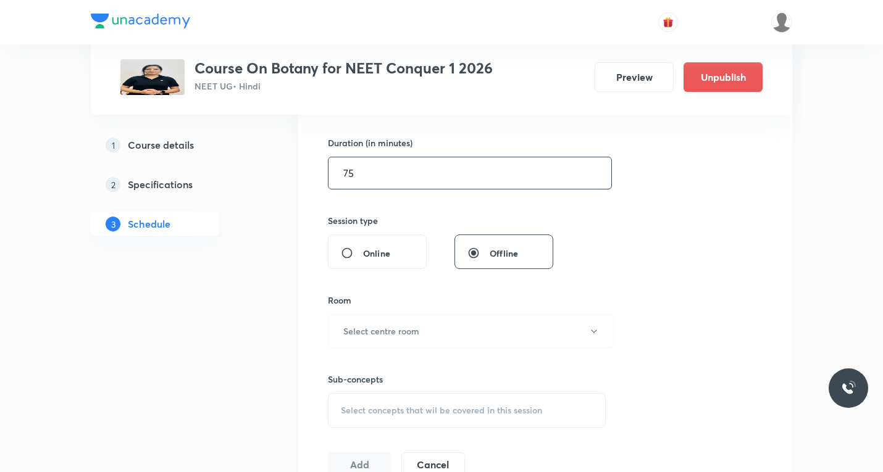
scroll to position [371, 0]
type input "75"
click at [420, 332] on button "Select centre room" at bounding box center [471, 330] width 287 height 34
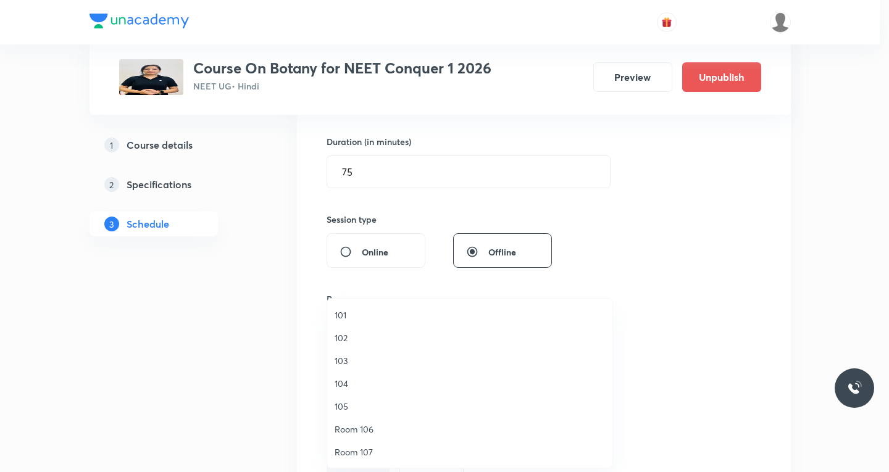
click at [351, 314] on span "101" at bounding box center [470, 315] width 270 height 13
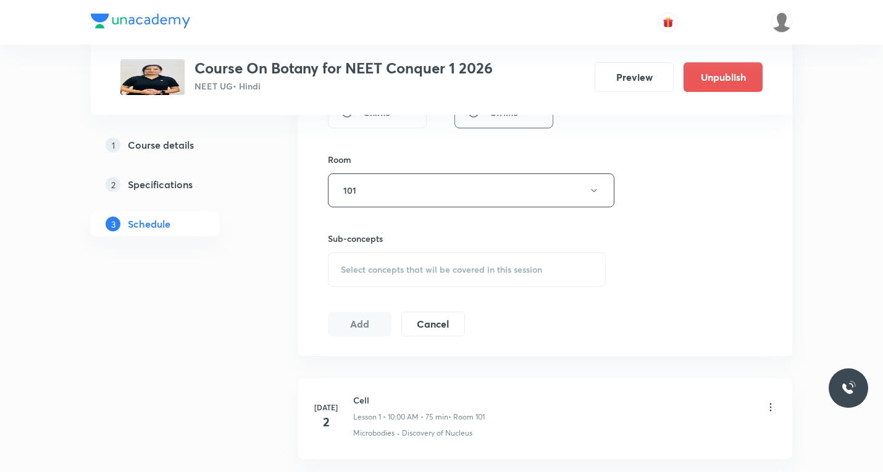
scroll to position [556, 0]
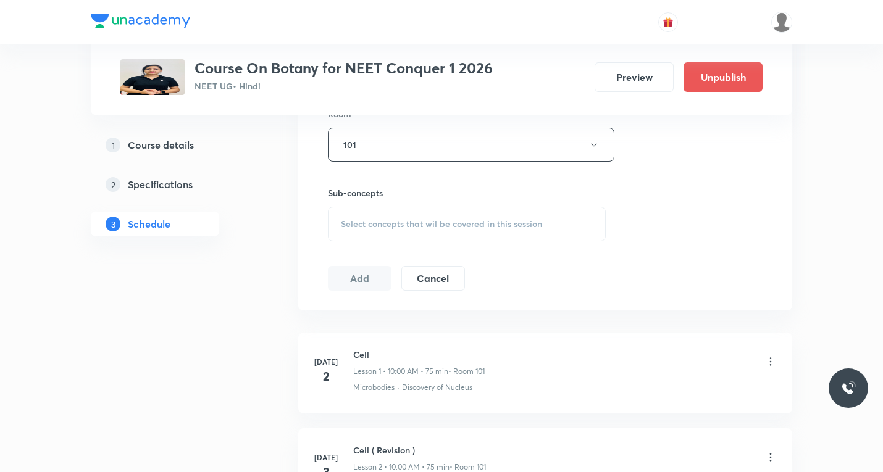
click at [409, 231] on div "Select concepts that wil be covered in this session" at bounding box center [467, 224] width 278 height 35
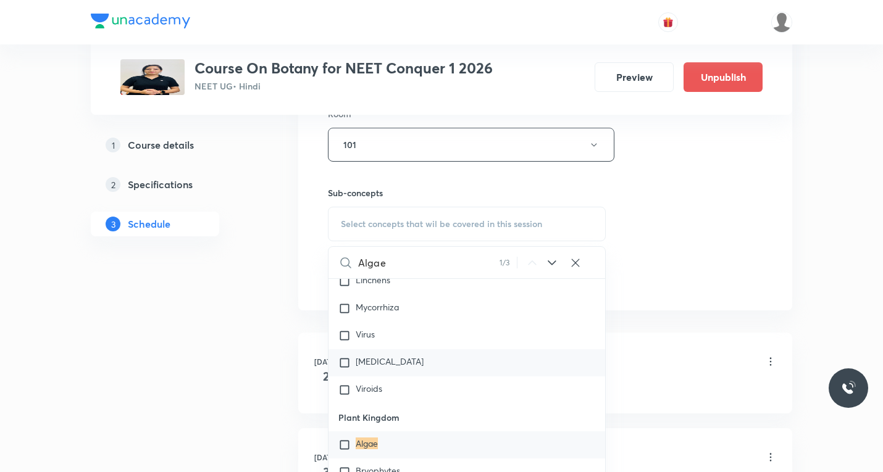
scroll to position [653, 0]
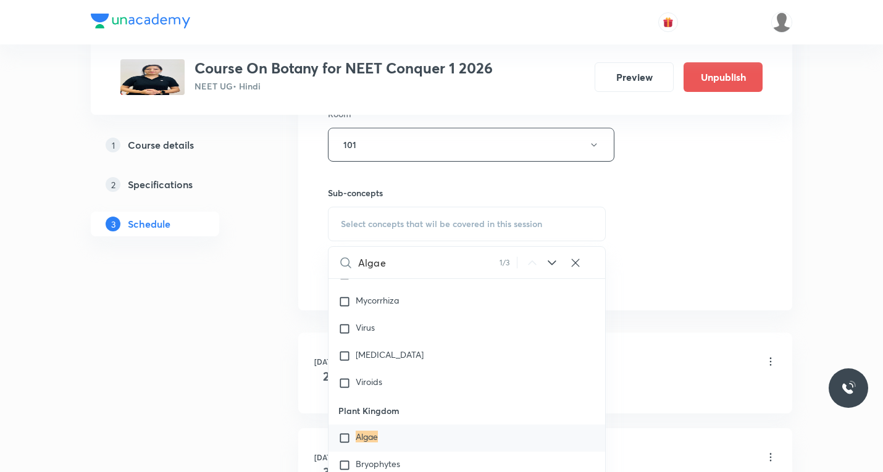
type input "Algae"
click at [343, 439] on input "checkbox" at bounding box center [346, 438] width 17 height 12
checkbox input "true"
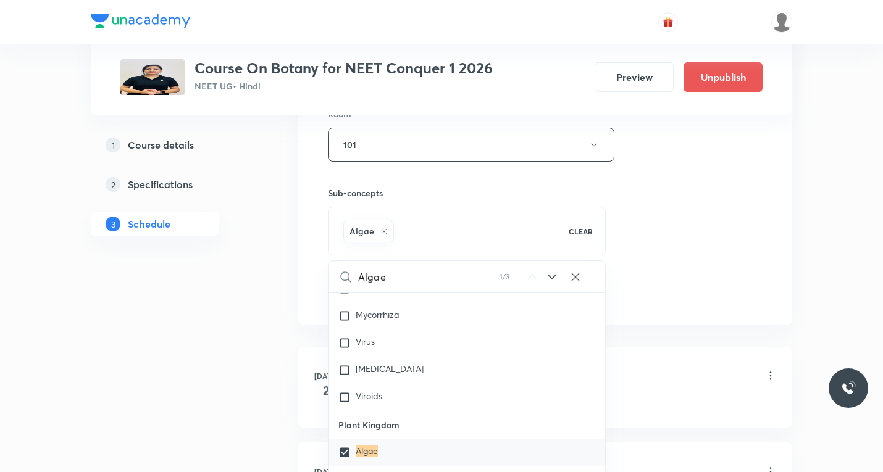
drag, startPoint x: 723, startPoint y: 231, endPoint x: 616, endPoint y: 244, distance: 107.6
click at [724, 228] on div "Session 34 Live class Session title 16/99 Kingdom Plantae ​ Schedule for Sept 2…" at bounding box center [545, 8] width 435 height 594
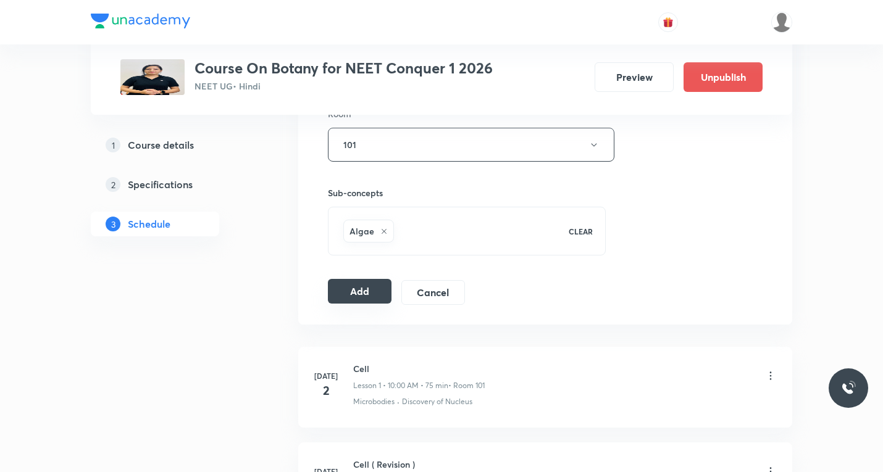
click at [367, 298] on button "Add" at bounding box center [360, 291] width 64 height 25
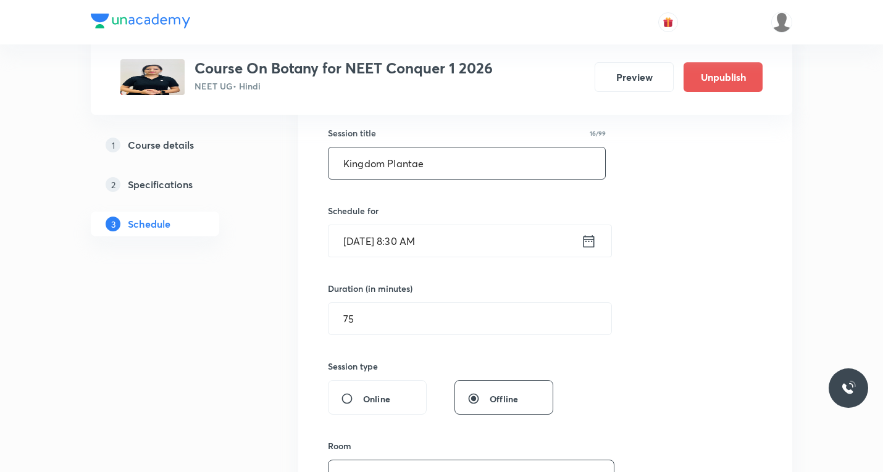
scroll to position [0, 0]
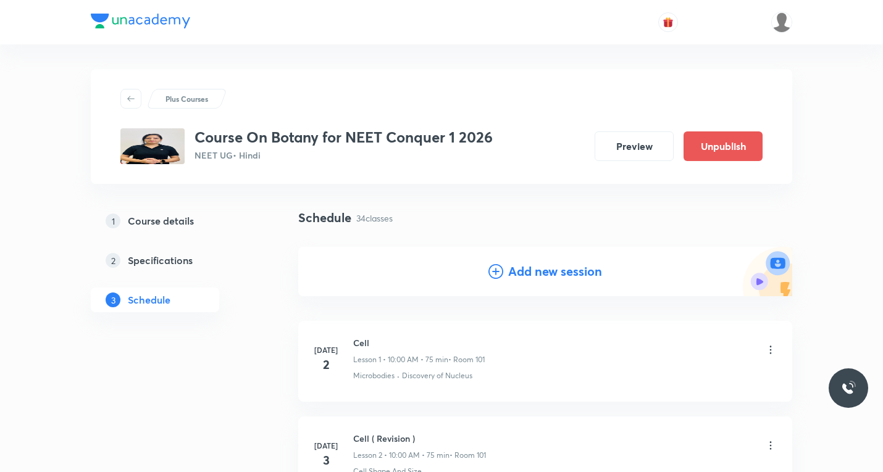
click at [495, 272] on icon at bounding box center [496, 271] width 15 height 15
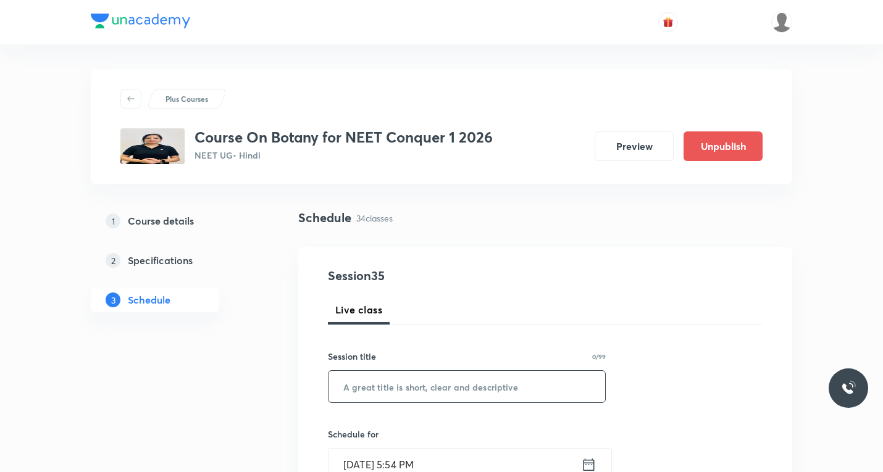
click at [387, 392] on input "text" at bounding box center [467, 386] width 277 height 31
paste input "Kingdom Plantae"
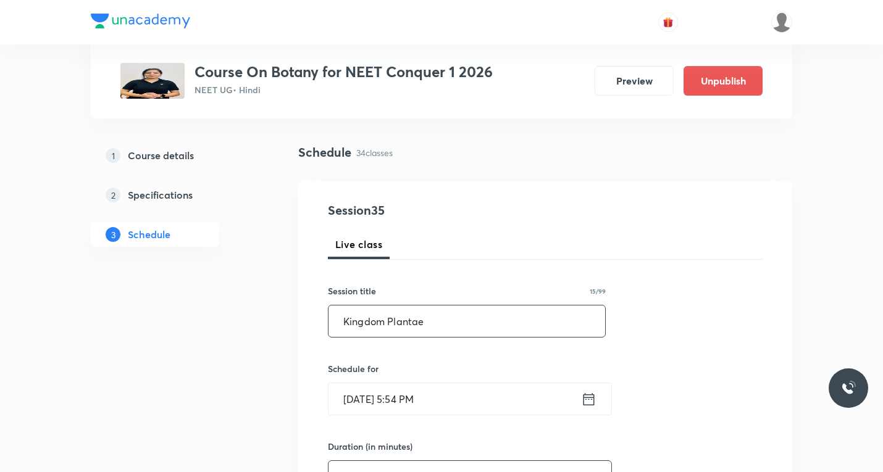
scroll to position [185, 0]
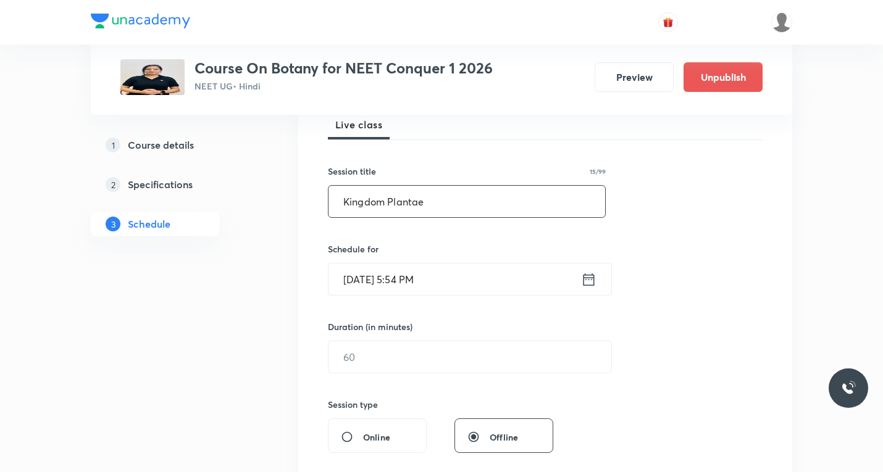
type input "Kingdom Plantae"
click at [589, 280] on icon at bounding box center [588, 279] width 15 height 17
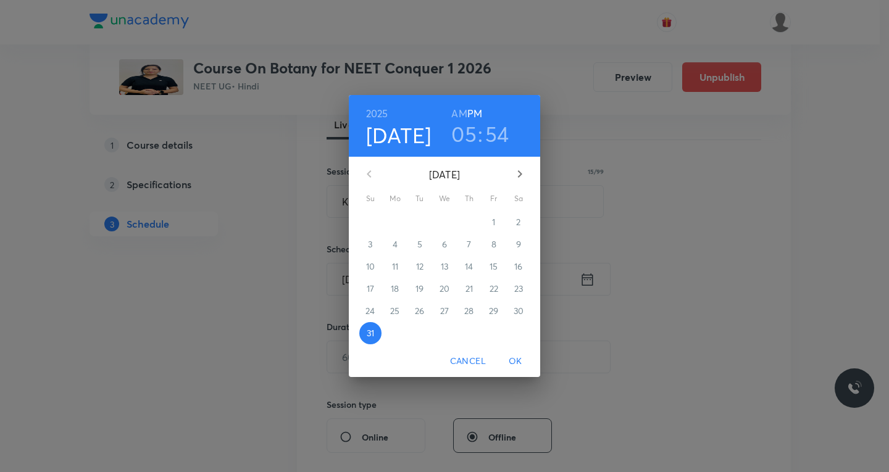
click at [521, 172] on icon "button" at bounding box center [520, 174] width 15 height 15
click at [446, 223] on p "3" at bounding box center [444, 222] width 4 height 12
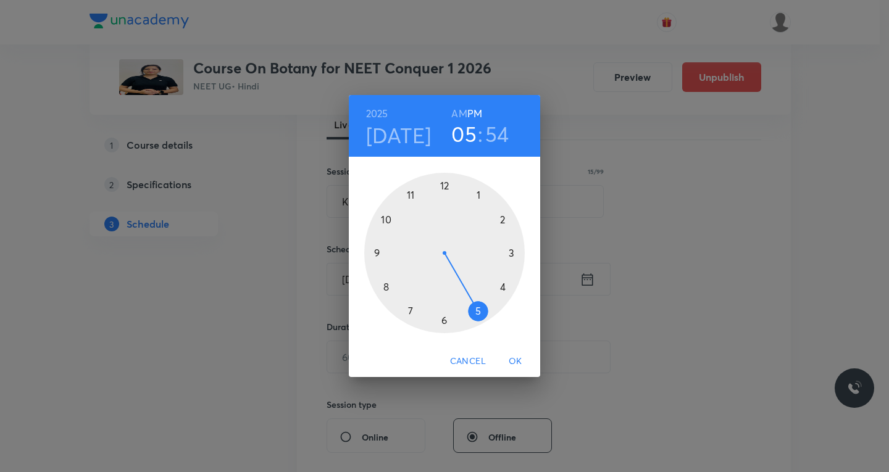
click at [459, 113] on h6 "AM" at bounding box center [458, 113] width 15 height 17
click at [387, 285] on div at bounding box center [444, 253] width 161 height 161
click at [442, 317] on div at bounding box center [444, 253] width 161 height 161
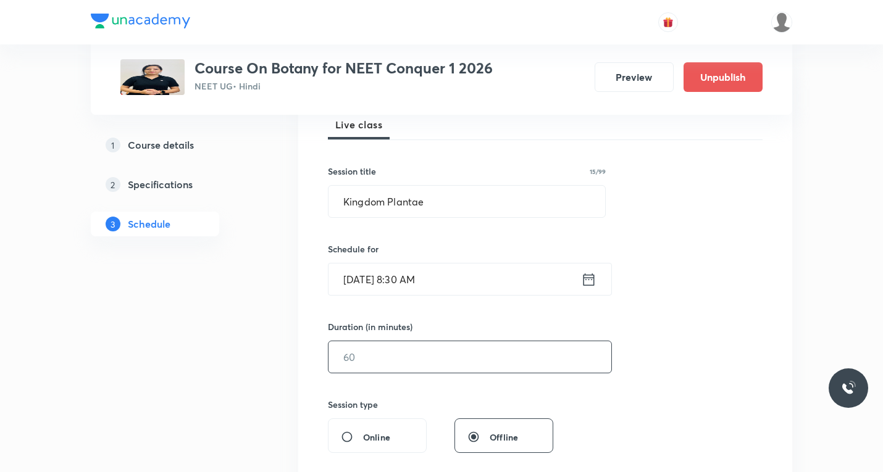
click at [423, 355] on input "text" at bounding box center [470, 357] width 283 height 31
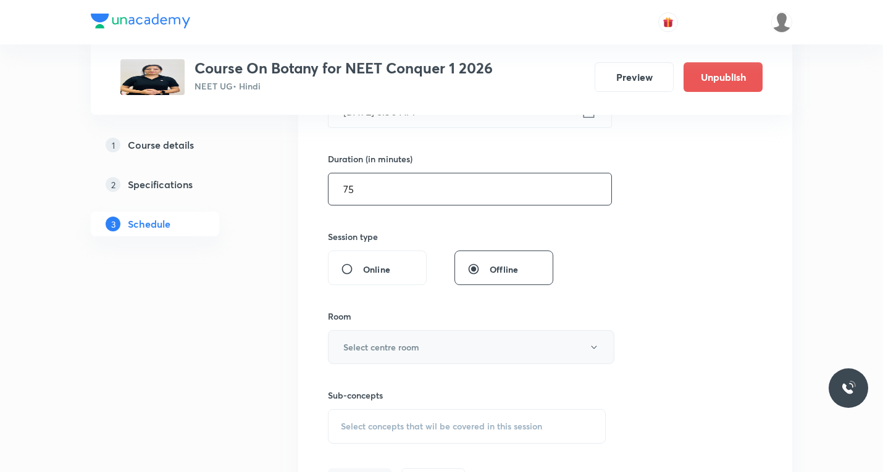
scroll to position [371, 0]
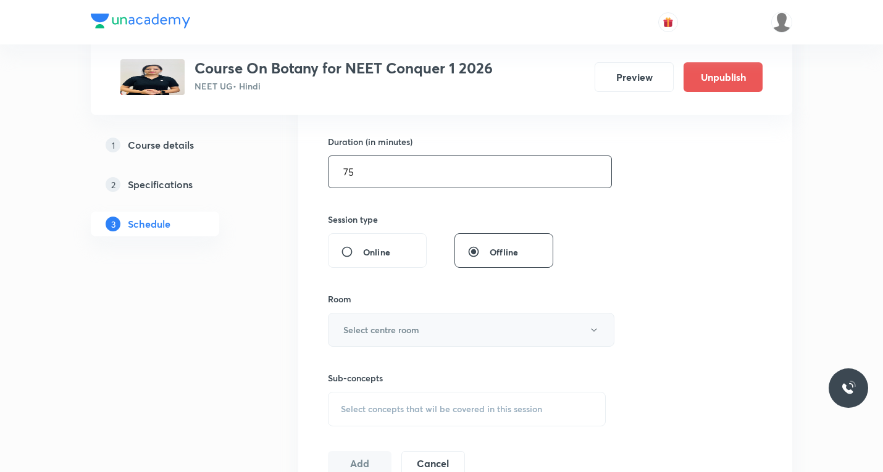
type input "75"
click at [436, 332] on button "Select centre room" at bounding box center [471, 330] width 287 height 34
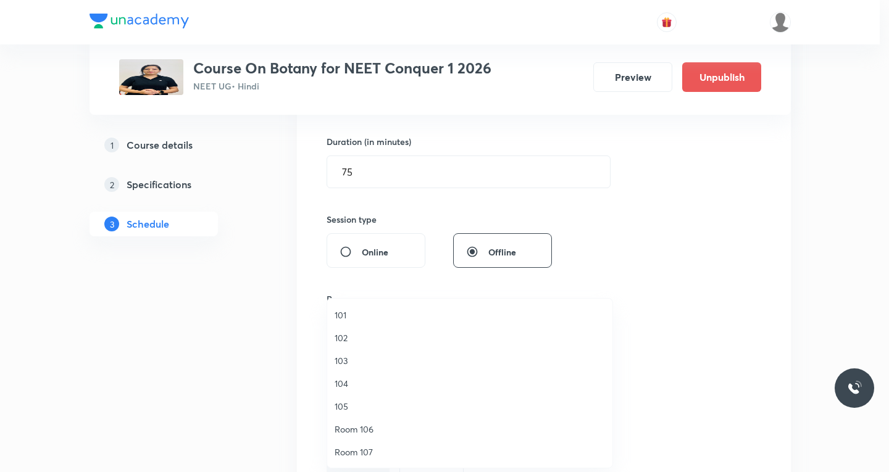
drag, startPoint x: 349, startPoint y: 318, endPoint x: 353, endPoint y: 329, distance: 11.7
click at [348, 317] on span "101" at bounding box center [470, 315] width 270 height 13
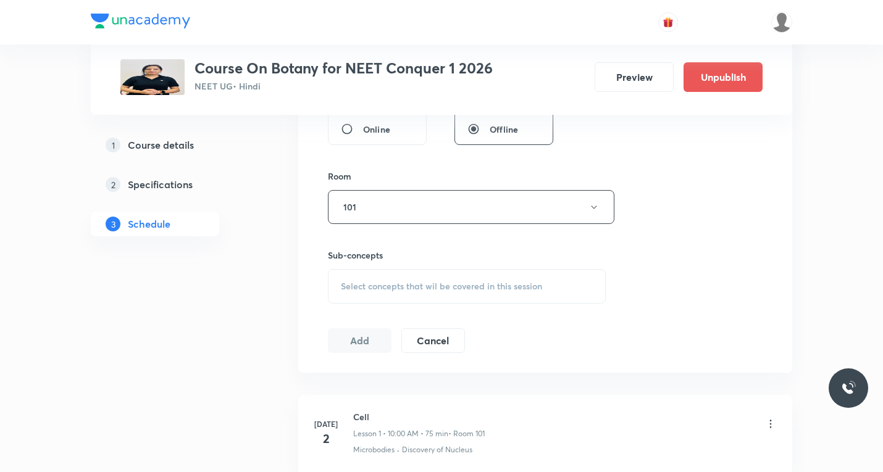
scroll to position [494, 0]
drag, startPoint x: 390, startPoint y: 280, endPoint x: 390, endPoint y: 304, distance: 24.7
click at [390, 279] on div "Select concepts that wil be covered in this session" at bounding box center [467, 286] width 278 height 35
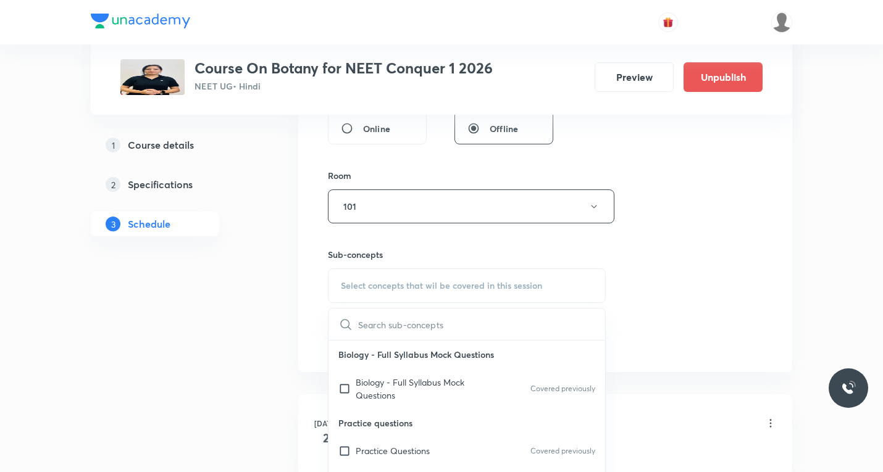
paste input "Bryophyte"
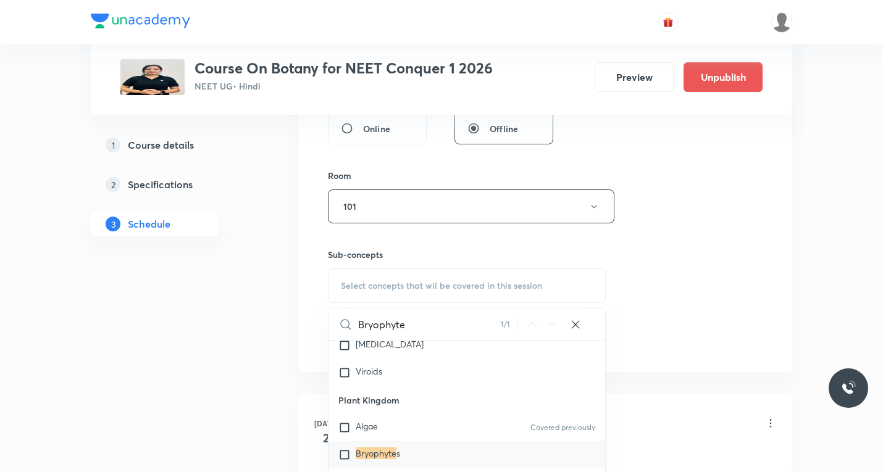
scroll to position [742, 0]
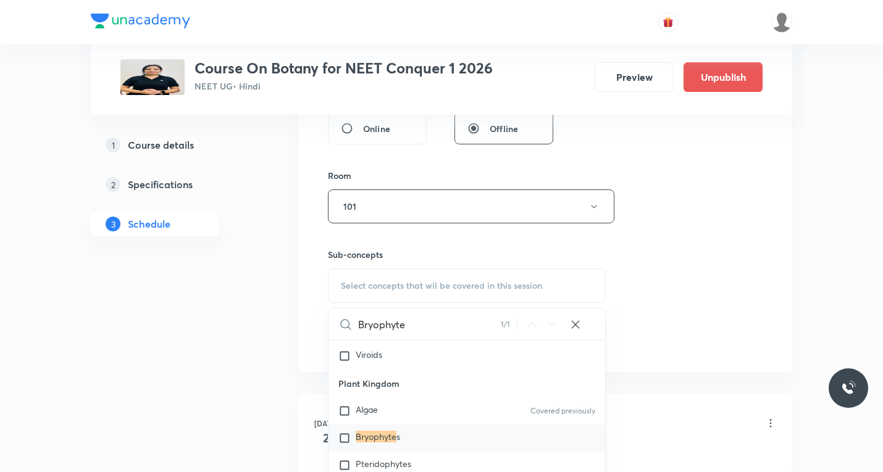
type input "Bryophyte"
click at [343, 442] on input "checkbox" at bounding box center [346, 438] width 17 height 12
checkbox input "true"
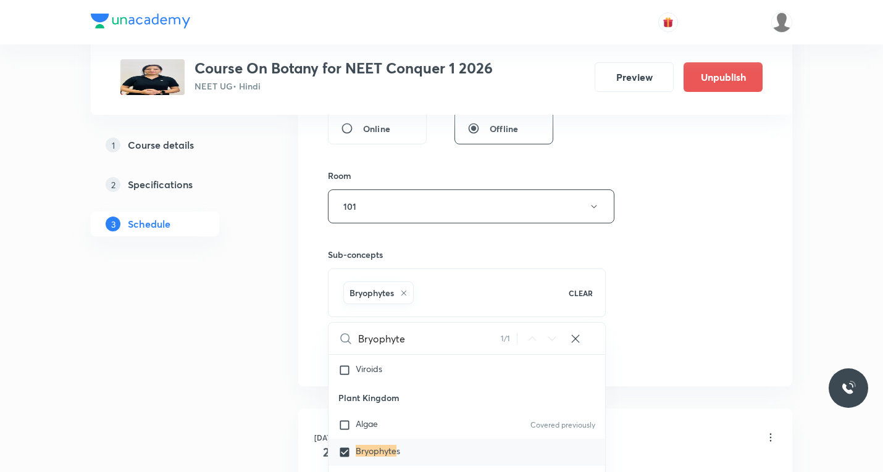
click at [663, 288] on div "Session 35 Live class Session title 15/99 Kingdom Plantae ​ Schedule for Sept 3…" at bounding box center [545, 70] width 435 height 594
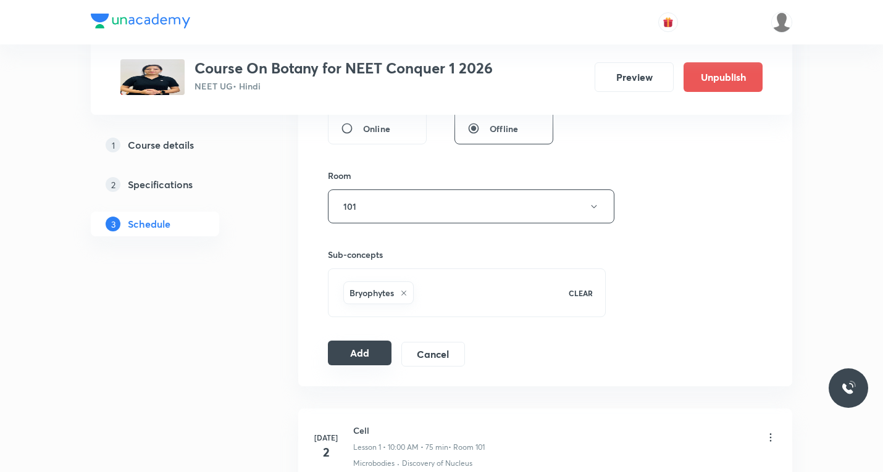
click at [367, 351] on button "Add" at bounding box center [360, 353] width 64 height 25
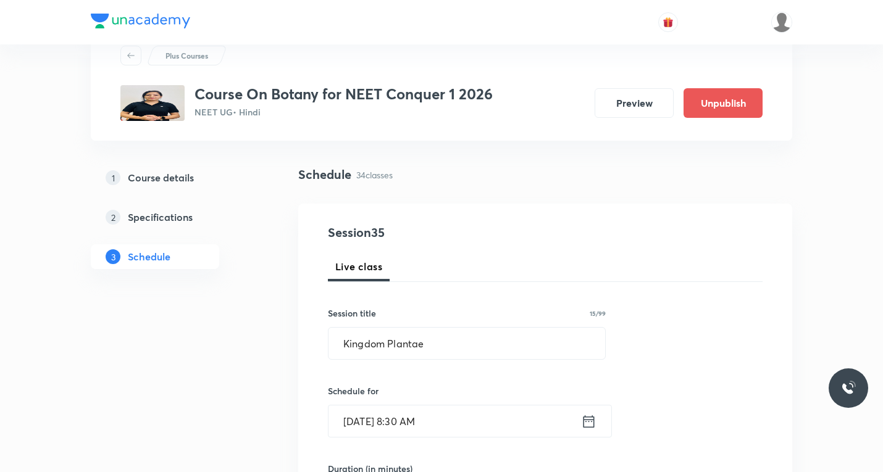
scroll to position [0, 0]
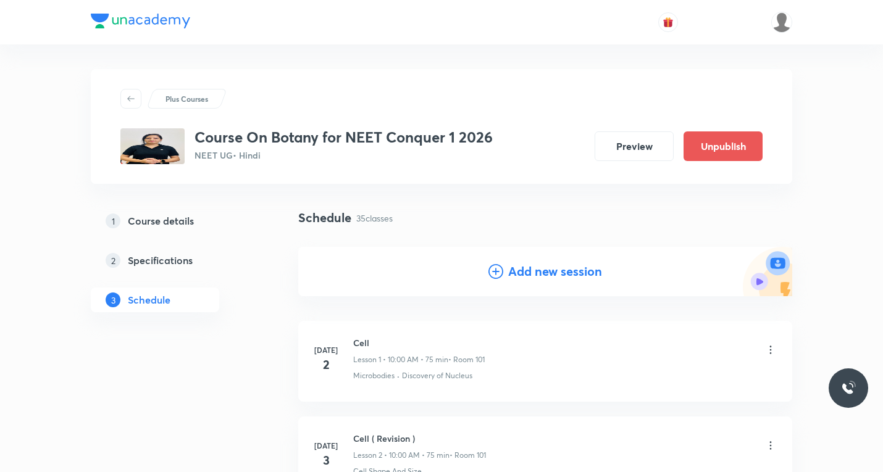
click at [493, 269] on icon at bounding box center [496, 271] width 15 height 15
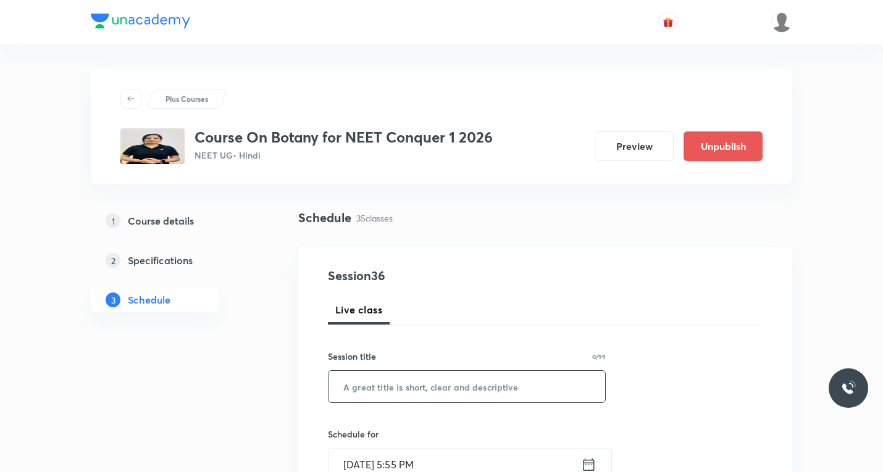
click at [393, 389] on input "text" at bounding box center [467, 386] width 277 height 31
paste input "Kingdom Plantae"
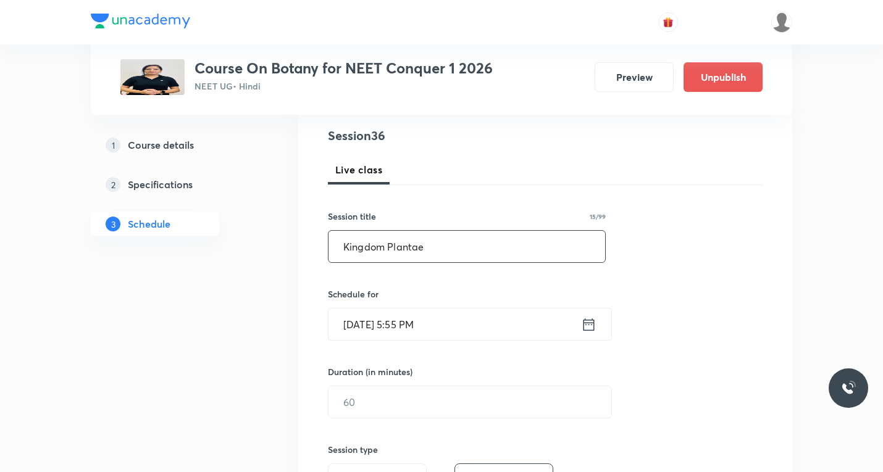
scroll to position [185, 0]
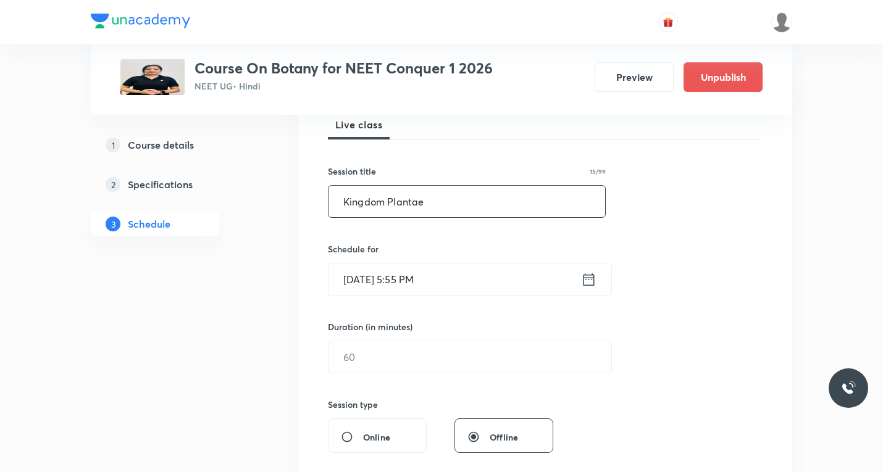
type input "Kingdom Plantae"
click at [585, 279] on icon at bounding box center [588, 279] width 15 height 17
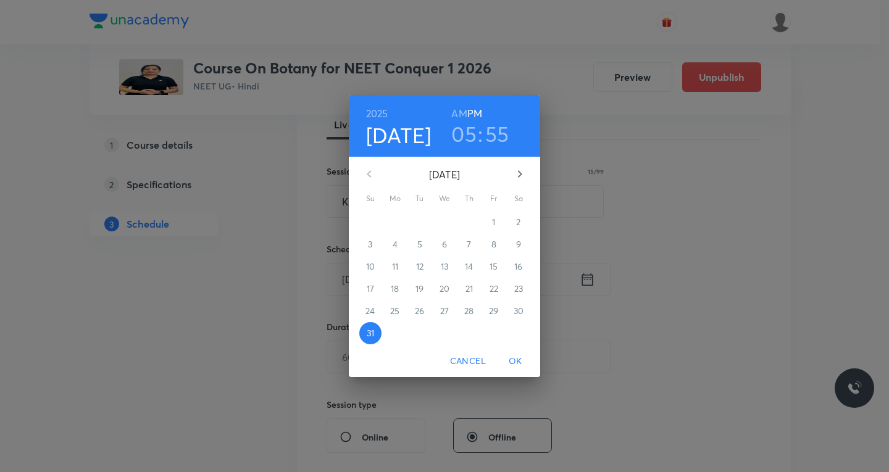
click at [519, 173] on icon "button" at bounding box center [520, 174] width 15 height 15
click at [470, 223] on p "4" at bounding box center [469, 222] width 5 height 12
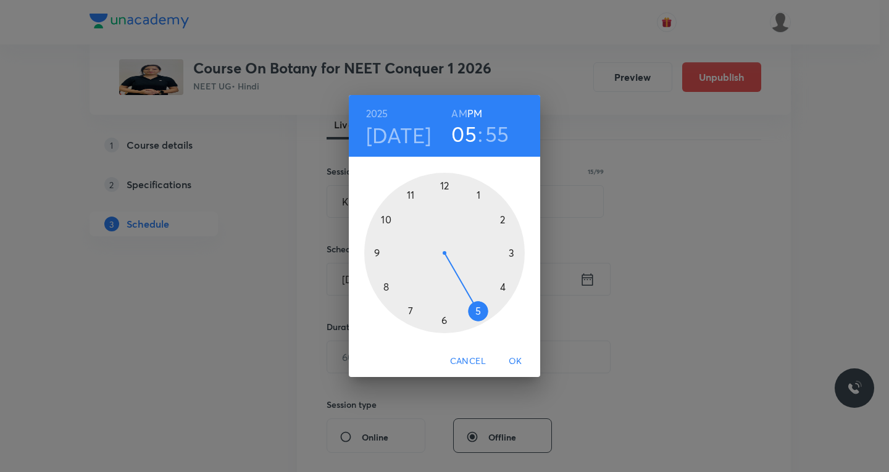
click at [458, 113] on h6 "AM" at bounding box center [458, 113] width 15 height 17
click at [388, 285] on div at bounding box center [444, 253] width 161 height 161
click at [443, 319] on div at bounding box center [444, 253] width 161 height 161
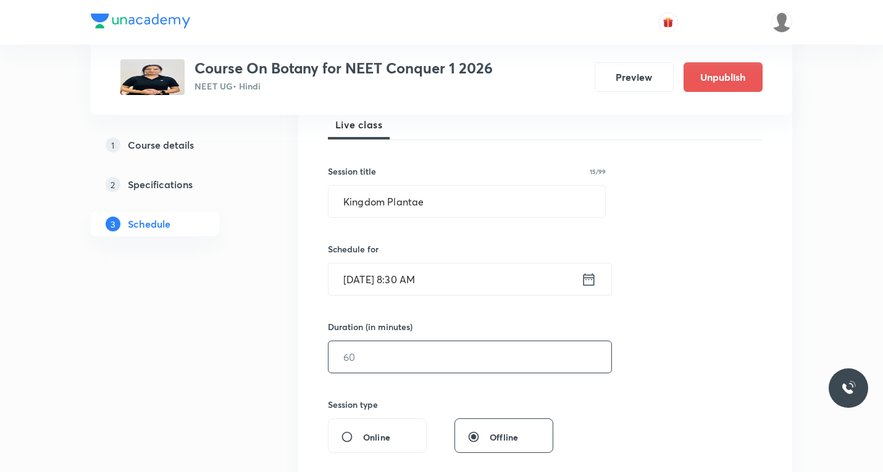
click at [424, 356] on input "text" at bounding box center [470, 357] width 283 height 31
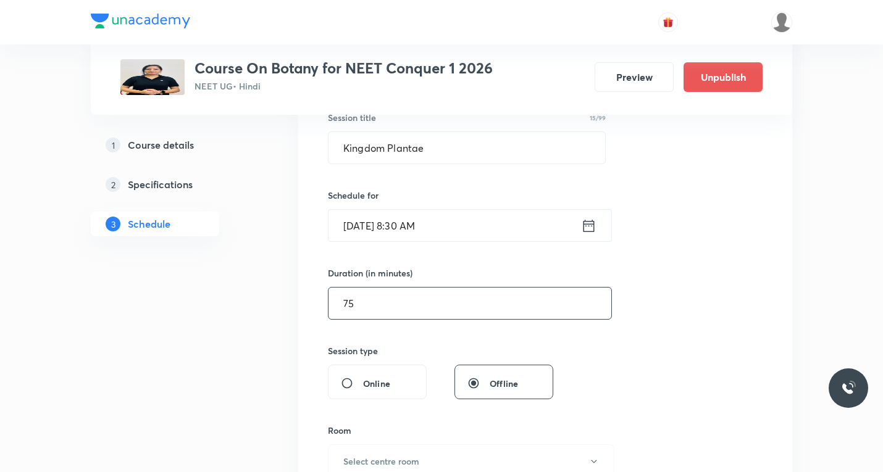
scroll to position [309, 0]
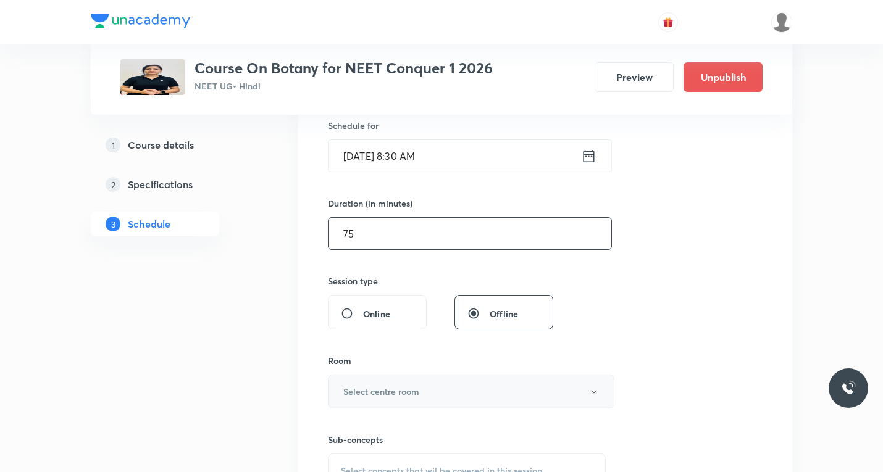
type input "75"
click at [395, 400] on button "Select centre room" at bounding box center [471, 392] width 287 height 34
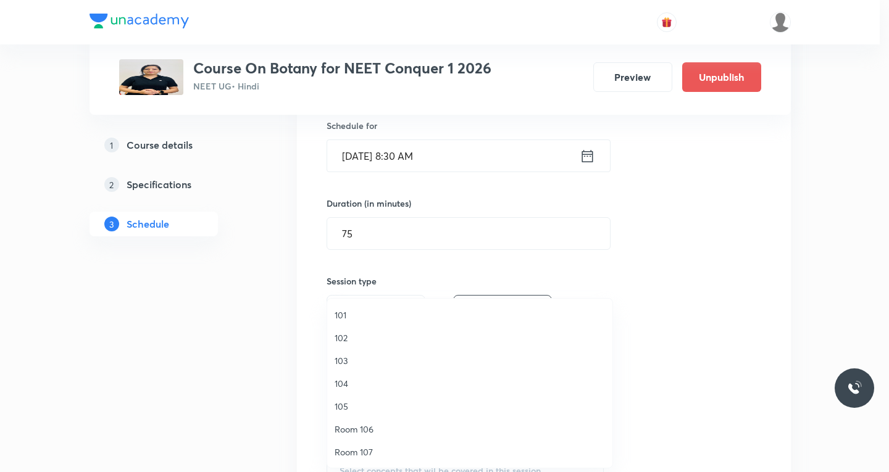
click at [360, 316] on span "101" at bounding box center [470, 315] width 270 height 13
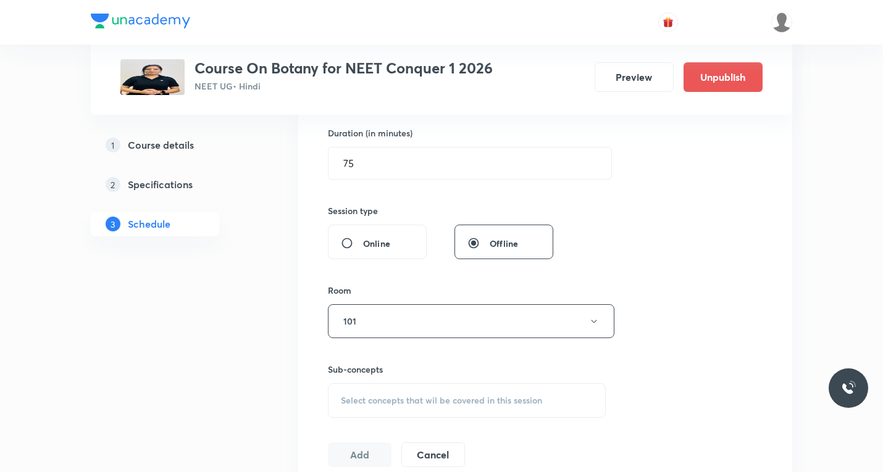
scroll to position [432, 0]
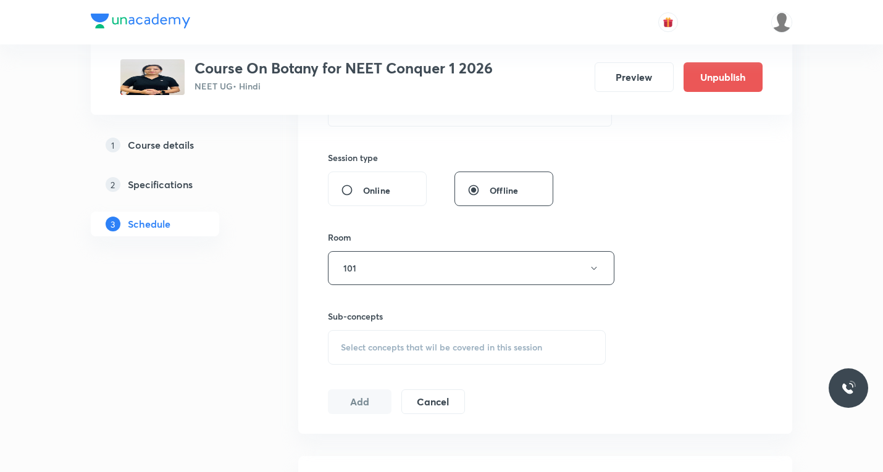
click at [400, 344] on span "Select concepts that wil be covered in this session" at bounding box center [441, 348] width 201 height 10
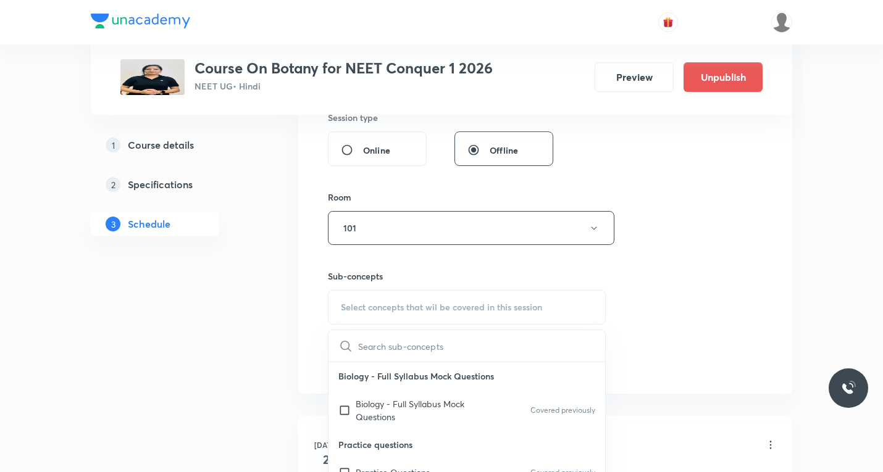
scroll to position [494, 0]
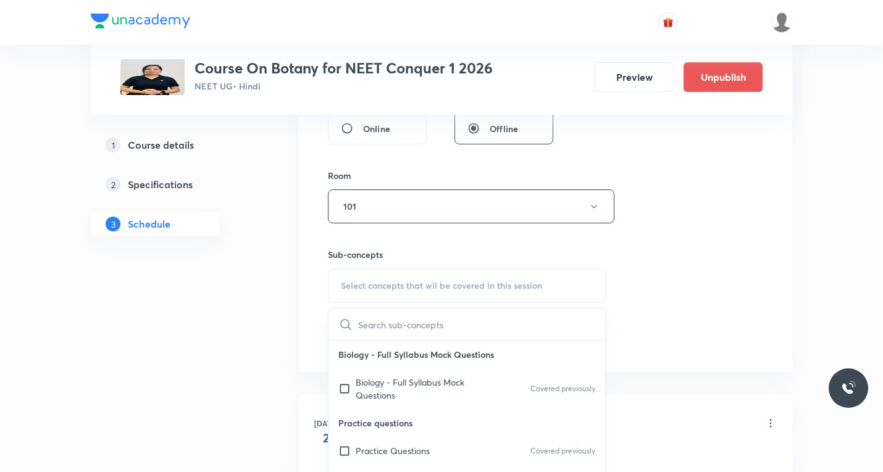
paste input "Pteridophytes"
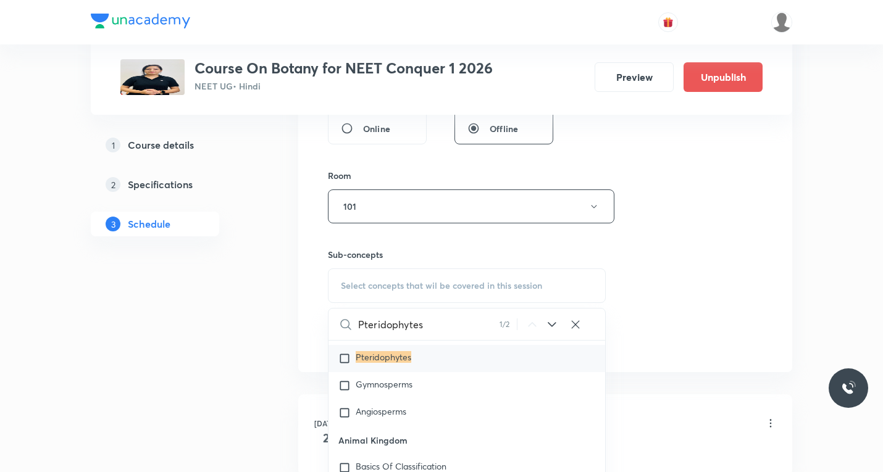
scroll to position [831, 0]
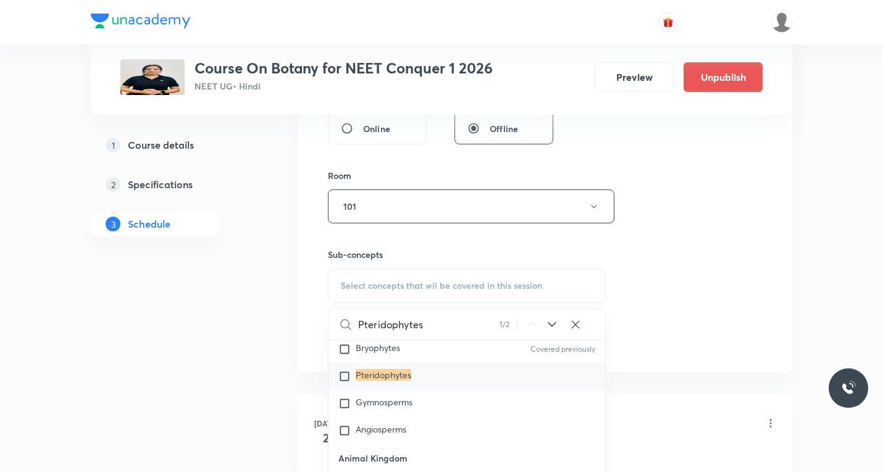
type input "Pteridophytes"
click at [345, 377] on input "checkbox" at bounding box center [346, 377] width 17 height 12
checkbox input "true"
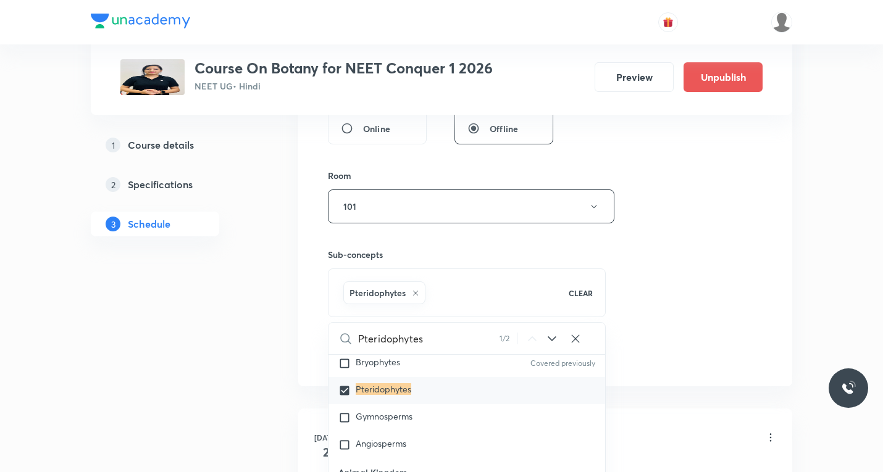
click at [715, 309] on div "Session 36 Live class Session title 15/99 Kingdom Plantae ​ Schedule for Sept 4…" at bounding box center [545, 70] width 435 height 594
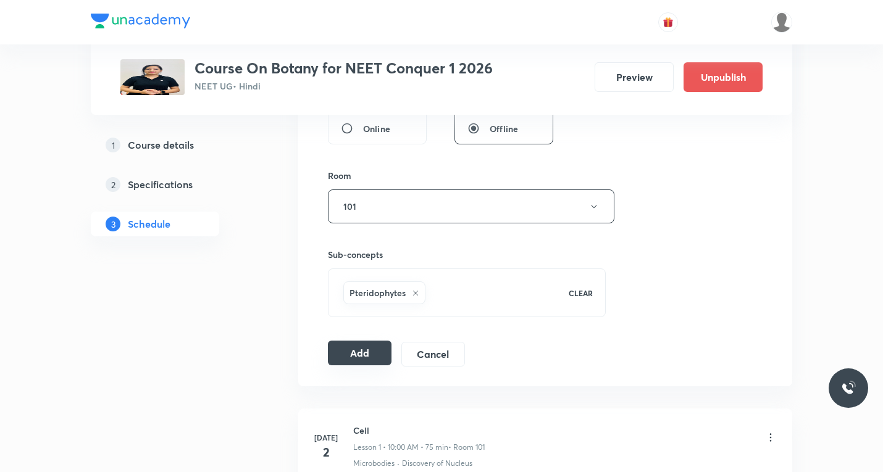
click at [361, 350] on button "Add" at bounding box center [360, 353] width 64 height 25
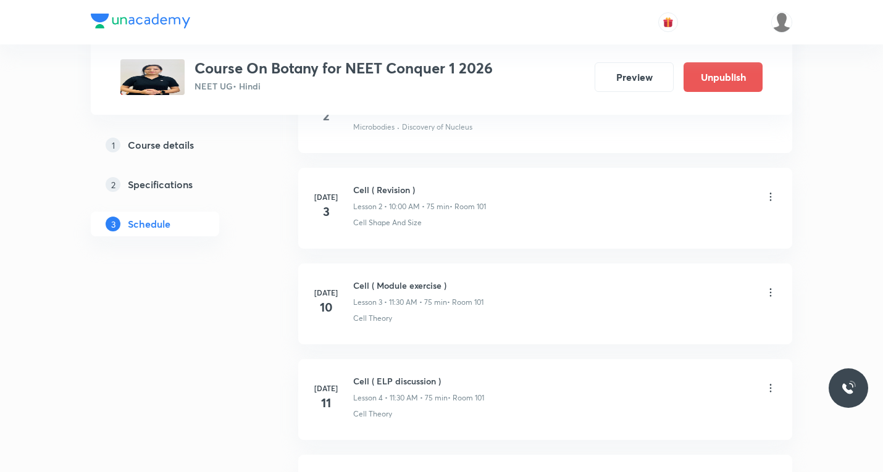
scroll to position [62, 0]
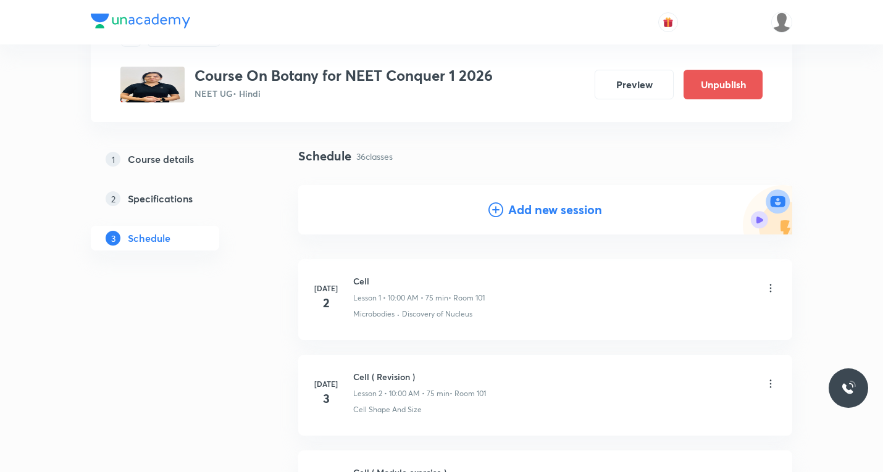
click at [495, 207] on icon at bounding box center [496, 210] width 15 height 15
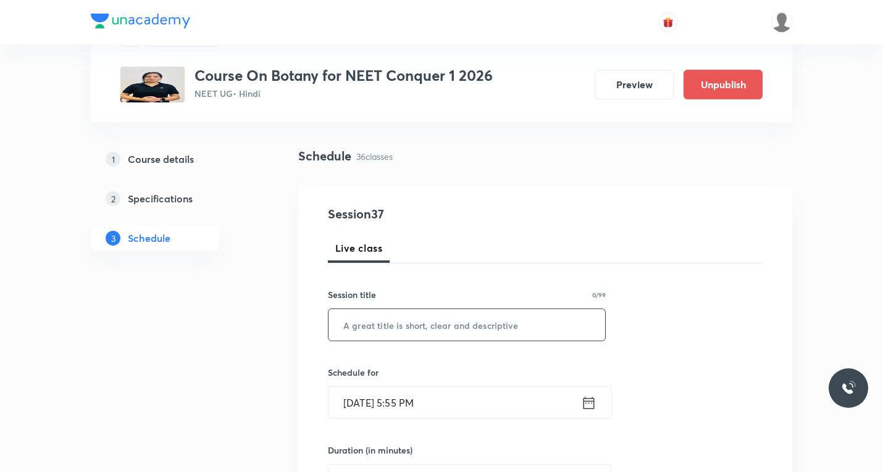
click at [419, 330] on input "text" at bounding box center [467, 324] width 277 height 31
paste input "Kingdom Plantae"
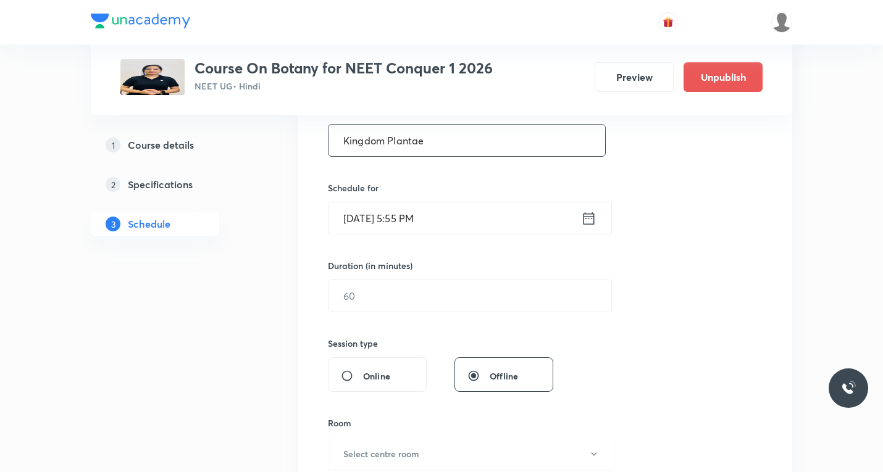
scroll to position [247, 0]
type input "Kingdom Plantae"
click at [590, 222] on icon at bounding box center [588, 217] width 15 height 17
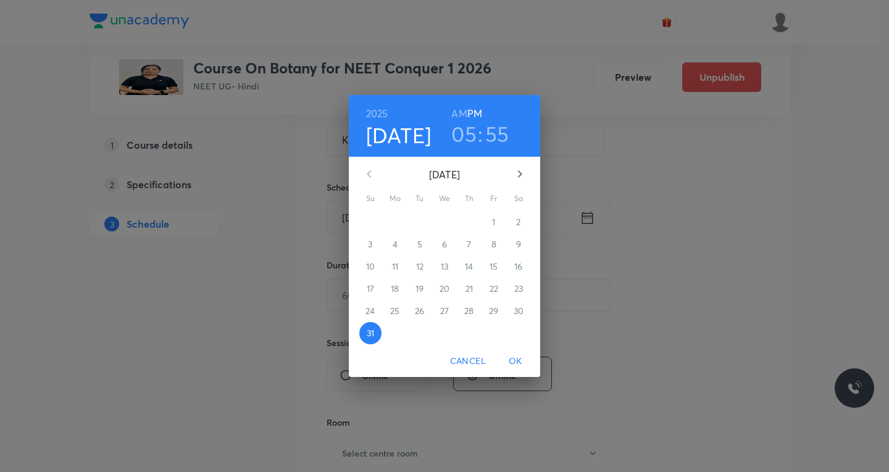
click at [521, 171] on icon "button" at bounding box center [520, 174] width 15 height 15
click at [495, 222] on p "5" at bounding box center [494, 222] width 5 height 12
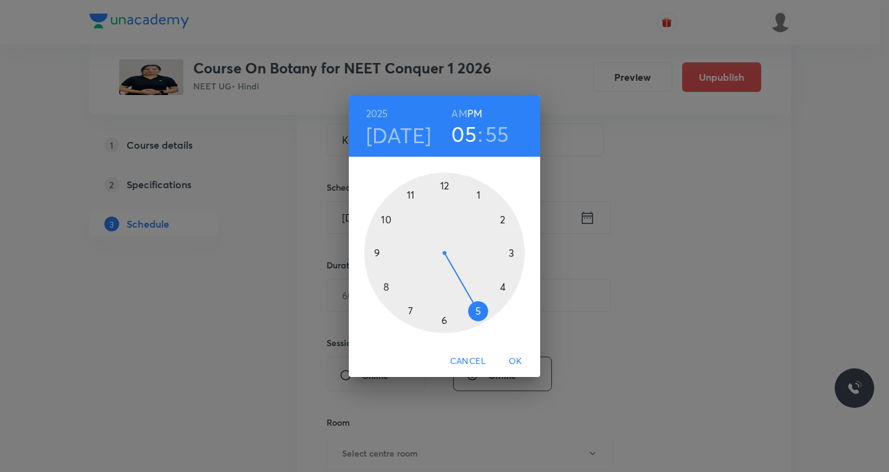
click at [459, 114] on h6 "AM" at bounding box center [458, 113] width 15 height 17
click at [387, 287] on div at bounding box center [444, 253] width 161 height 161
click at [442, 319] on div at bounding box center [444, 253] width 161 height 161
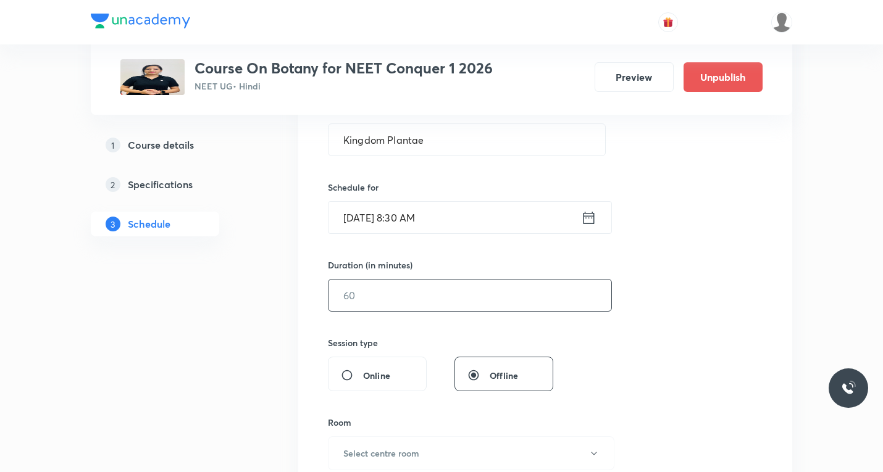
click at [426, 304] on input "text" at bounding box center [470, 295] width 283 height 31
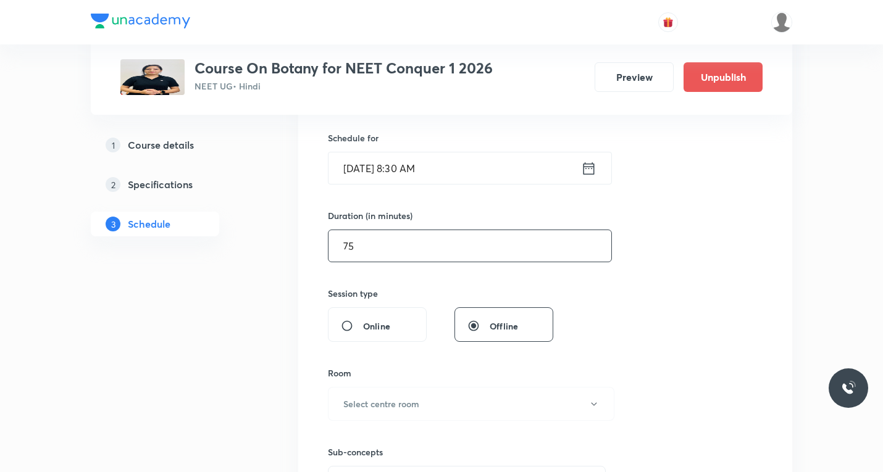
scroll to position [371, 0]
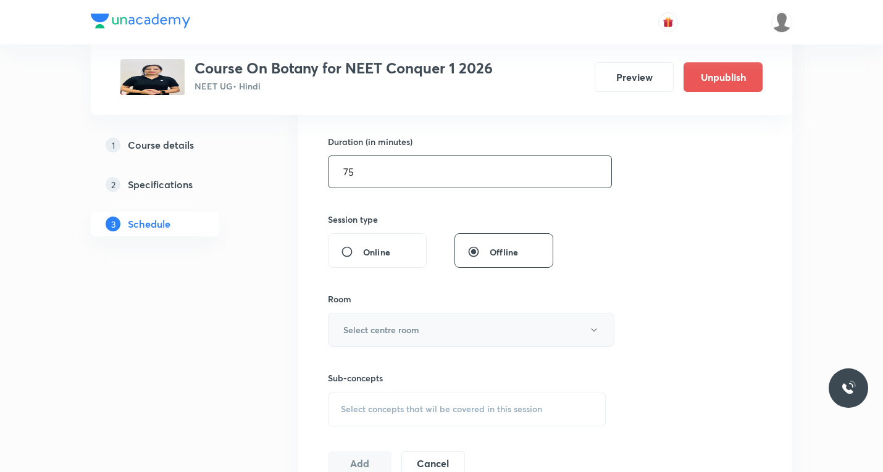
type input "75"
click at [413, 328] on h6 "Select centre room" at bounding box center [381, 330] width 76 height 13
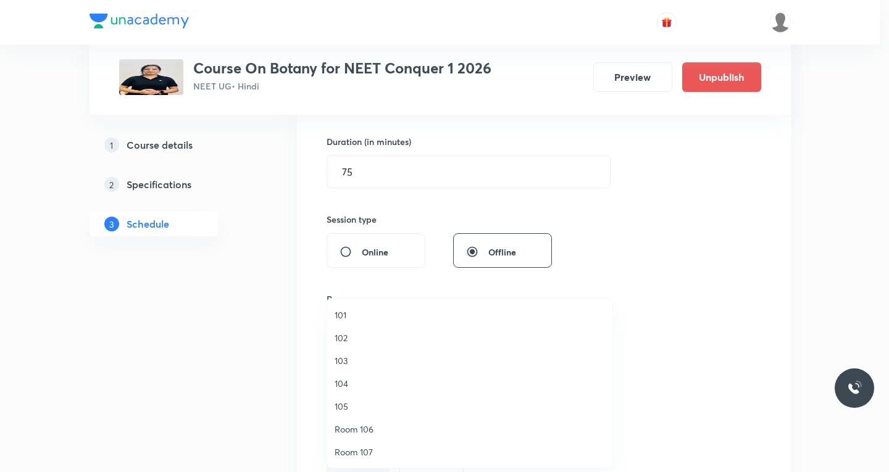
click at [360, 314] on span "101" at bounding box center [470, 315] width 270 height 13
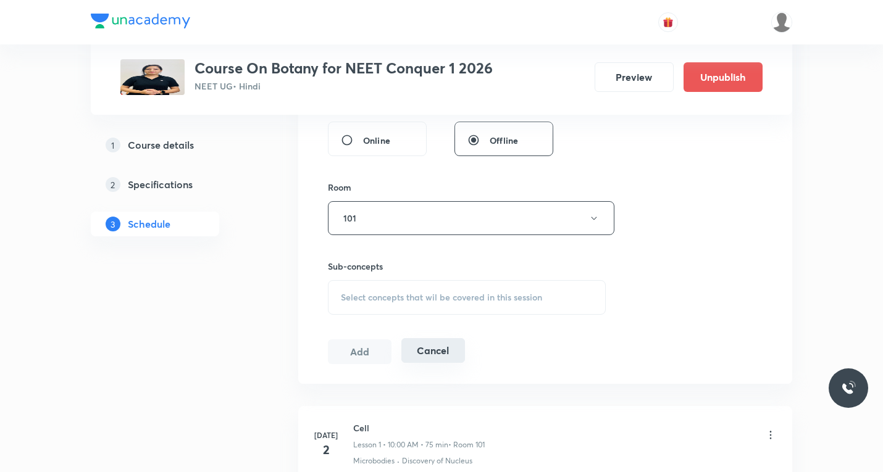
scroll to position [494, 0]
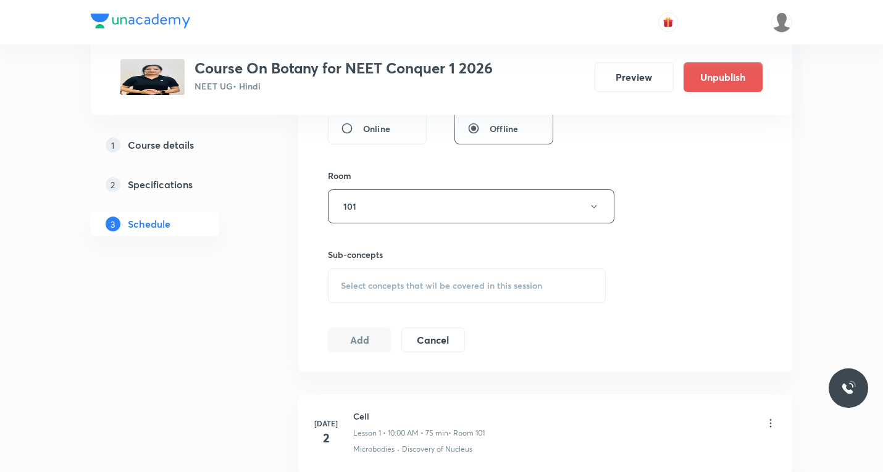
click at [416, 289] on span "Select concepts that wil be covered in this session" at bounding box center [441, 286] width 201 height 10
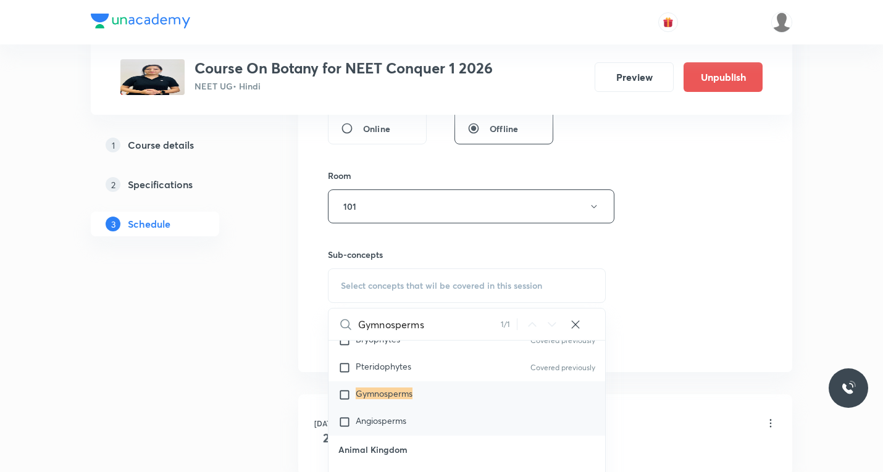
scroll to position [858, 0]
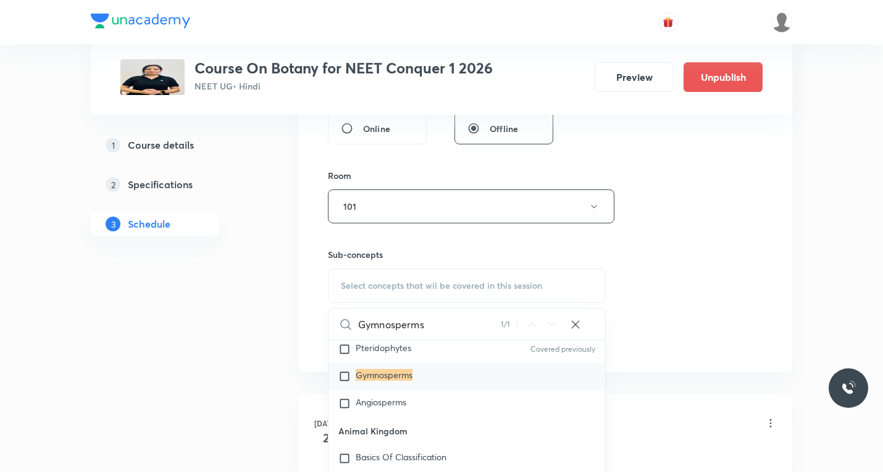
type input "Gymnosperms"
click at [341, 378] on input "checkbox" at bounding box center [346, 377] width 17 height 12
checkbox input "true"
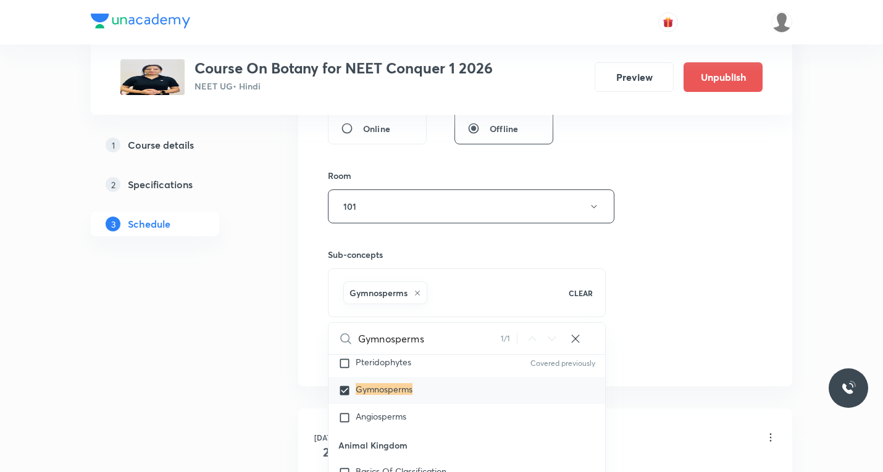
click at [666, 309] on div "Session 37 Live class Session title 16/99 Kingdom Plantae ​ Schedule for Sept 5…" at bounding box center [545, 70] width 435 height 594
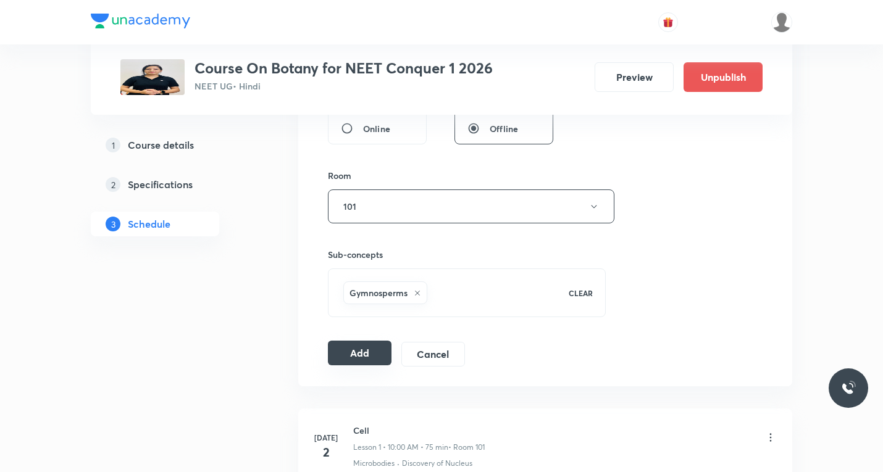
click at [369, 354] on button "Add" at bounding box center [360, 353] width 64 height 25
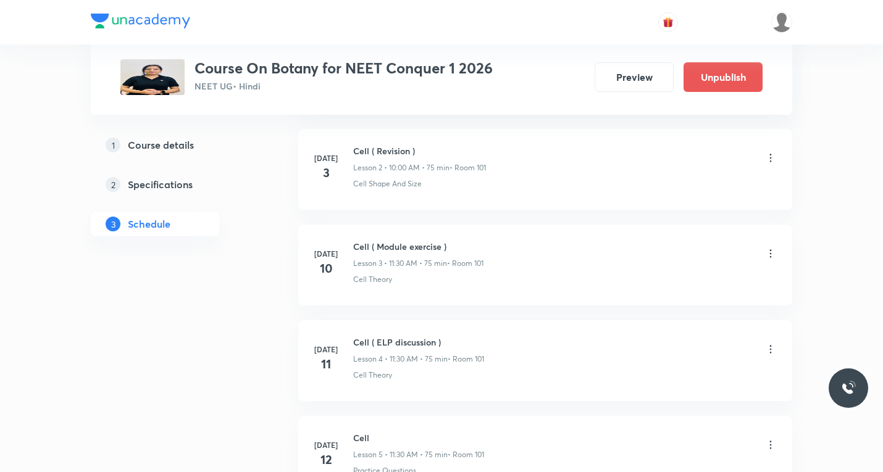
scroll to position [124, 0]
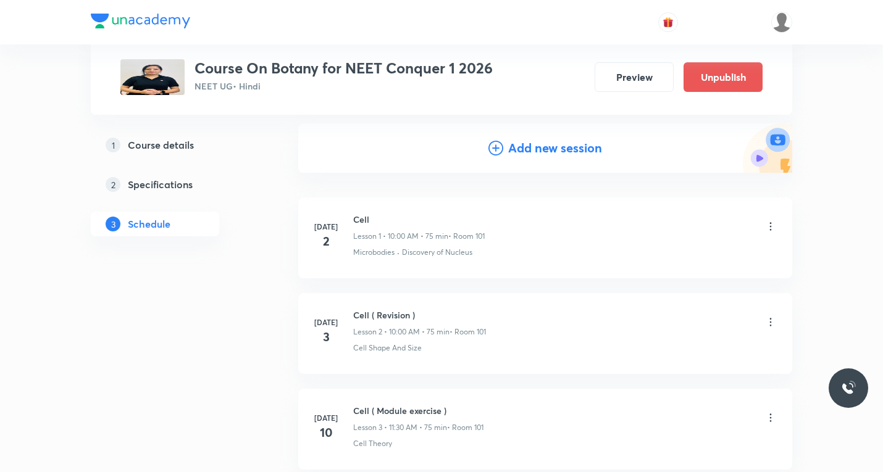
click at [493, 145] on icon at bounding box center [496, 148] width 15 height 15
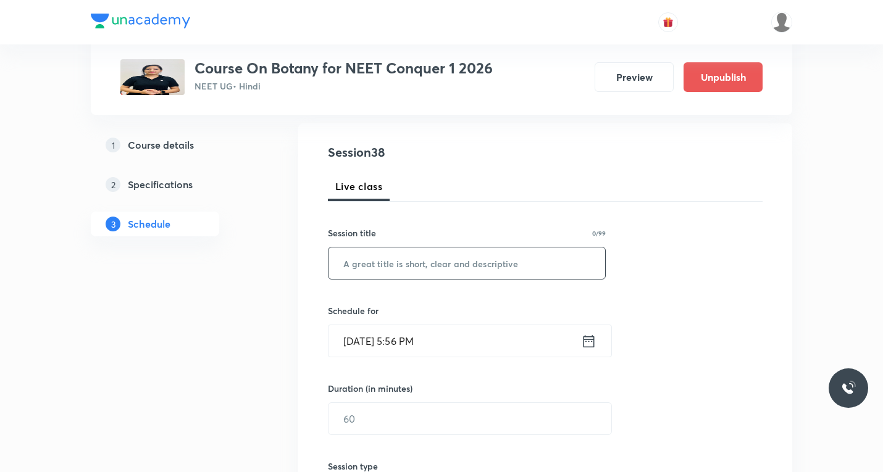
click at [430, 260] on input "text" at bounding box center [467, 263] width 277 height 31
paste input "Kingdom Plantae"
type input "Kingdom Plantae"
click at [592, 346] on icon at bounding box center [588, 341] width 15 height 17
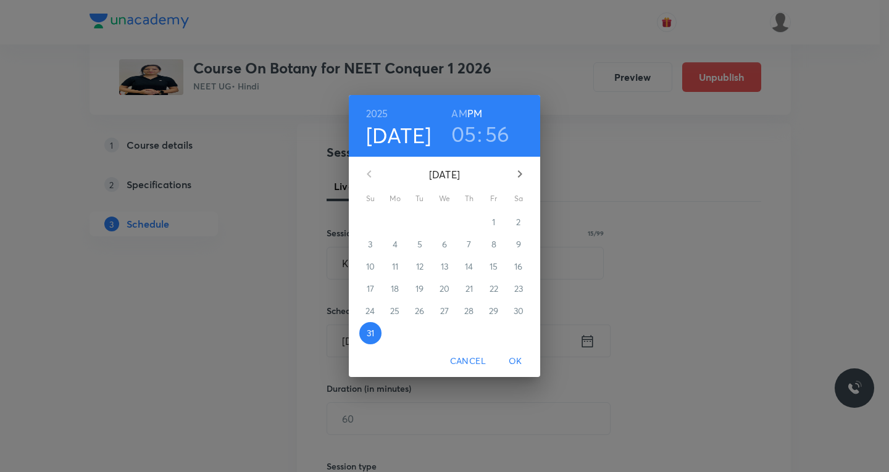
click at [518, 175] on icon "button" at bounding box center [520, 174] width 15 height 15
click at [521, 224] on p "6" at bounding box center [518, 222] width 5 height 12
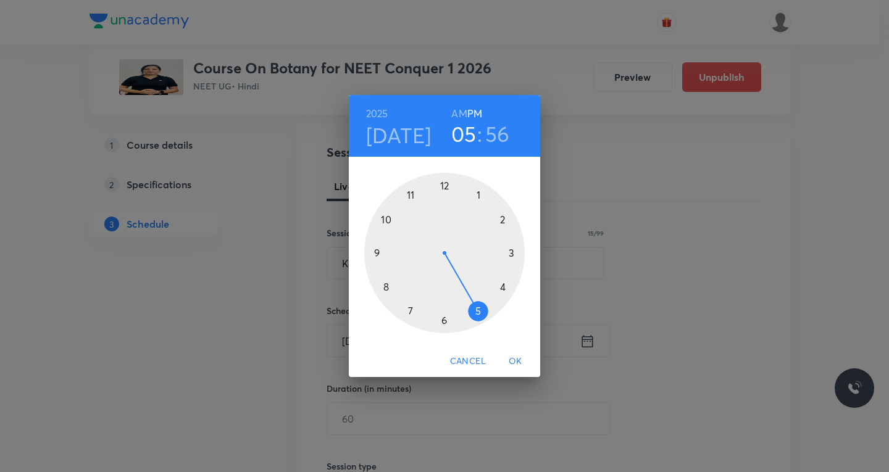
click at [388, 286] on div at bounding box center [444, 253] width 161 height 161
click at [463, 114] on h6 "AM" at bounding box center [458, 113] width 15 height 17
click at [443, 319] on div at bounding box center [444, 253] width 161 height 161
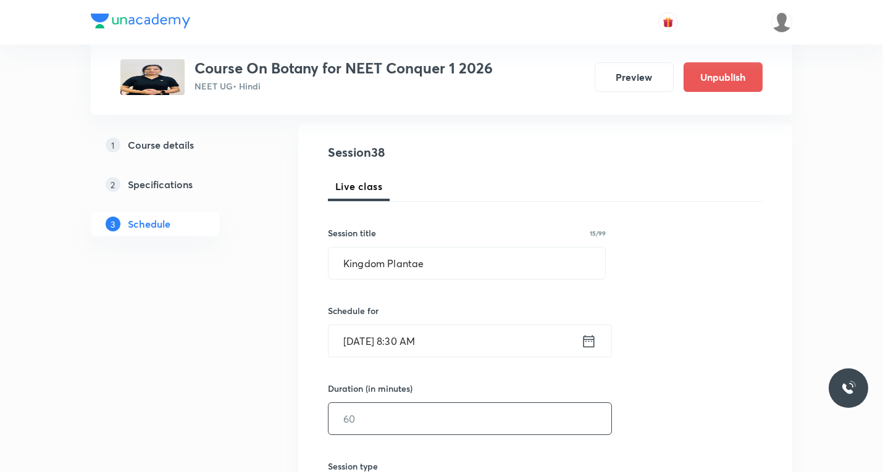
click at [409, 428] on input "text" at bounding box center [470, 418] width 283 height 31
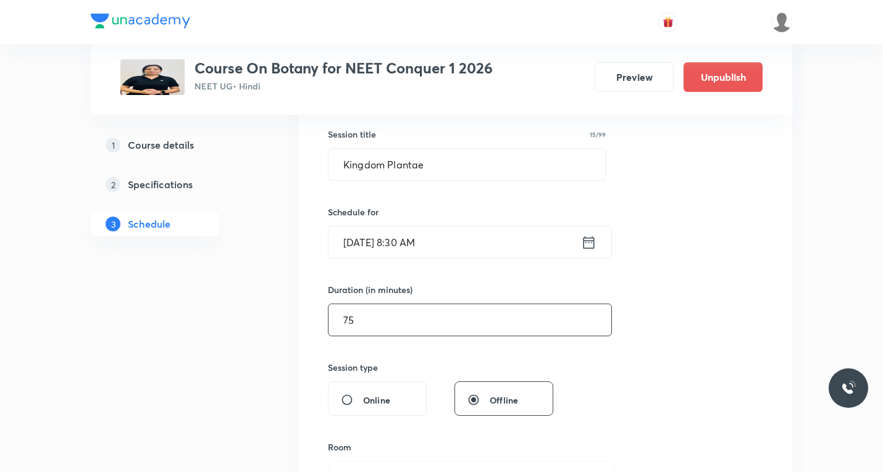
scroll to position [371, 0]
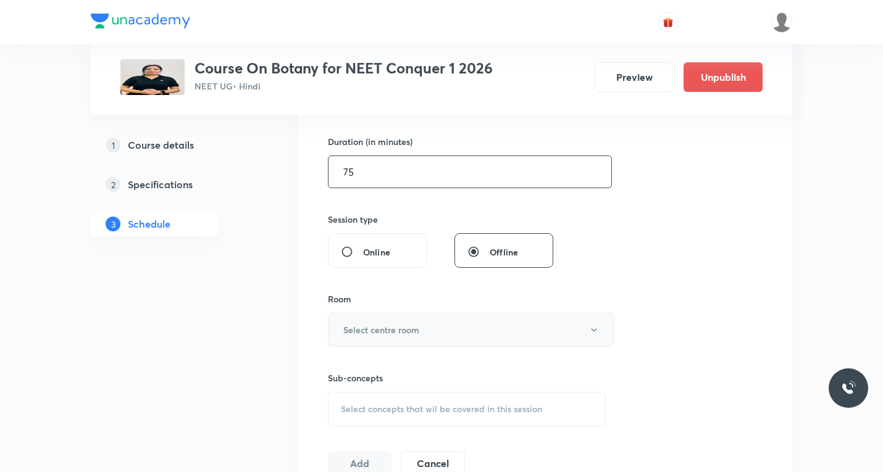
type input "75"
click at [393, 332] on h6 "Select centre room" at bounding box center [381, 330] width 76 height 13
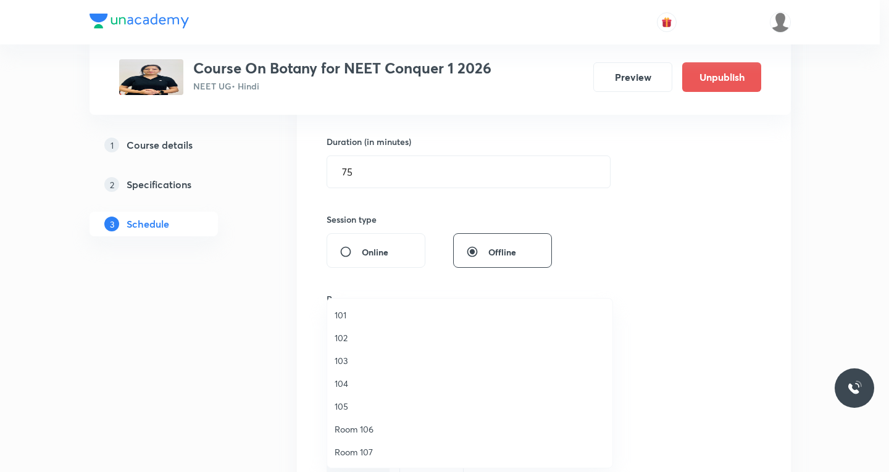
click at [348, 316] on span "101" at bounding box center [470, 315] width 270 height 13
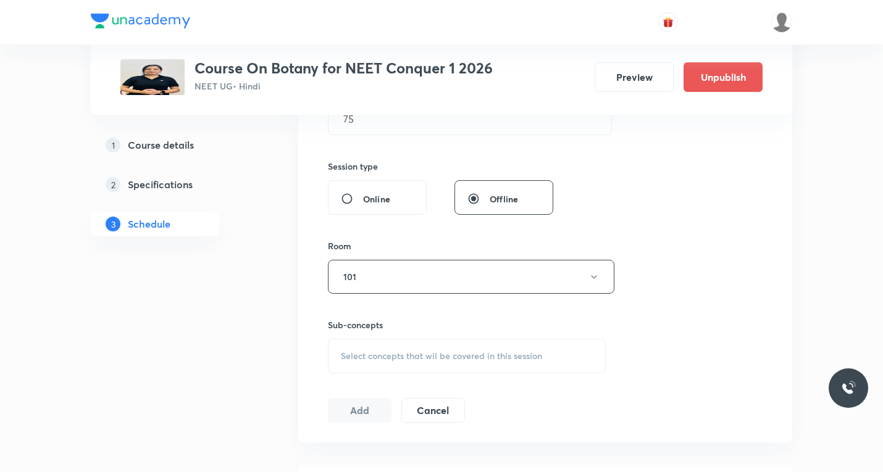
scroll to position [494, 0]
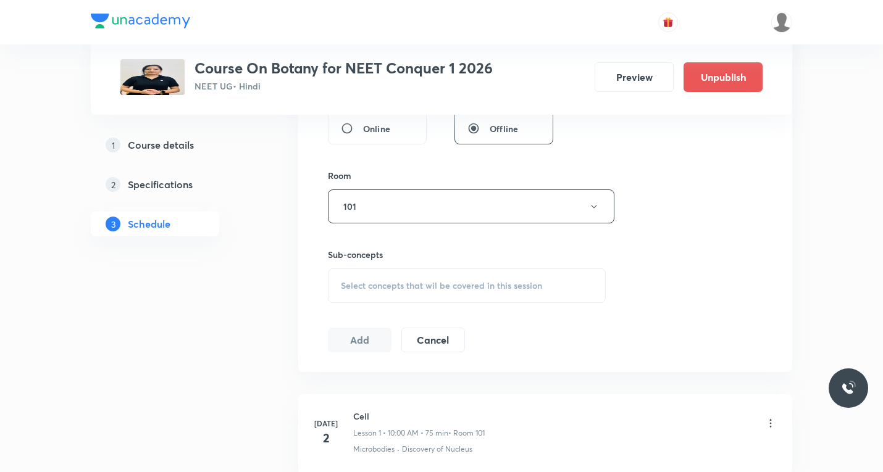
click at [389, 290] on span "Select concepts that wil be covered in this session" at bounding box center [441, 286] width 201 height 10
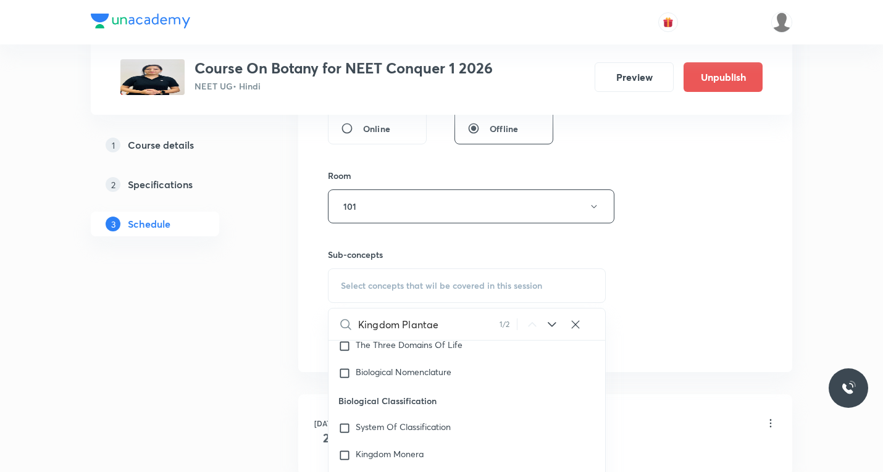
scroll to position [435, 0]
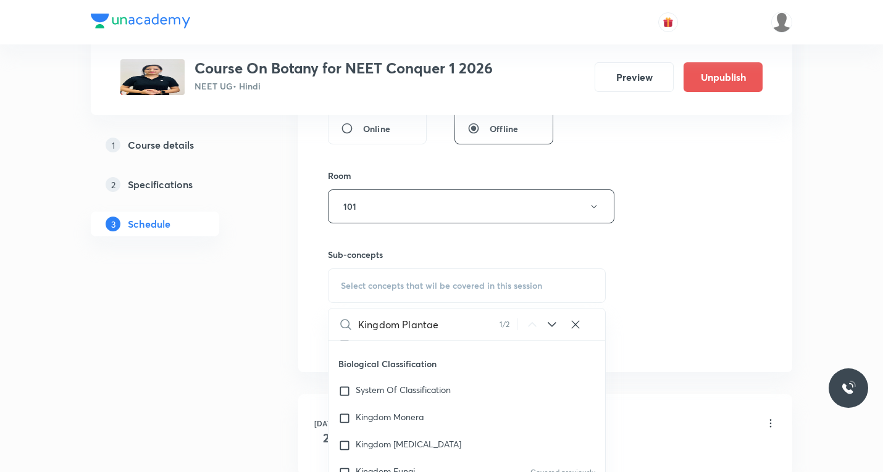
paste input "Angiosperm"
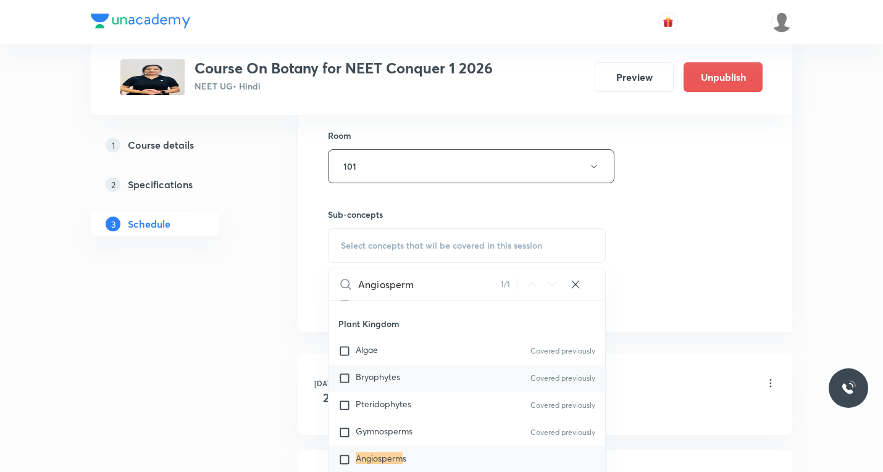
scroll to position [556, 0]
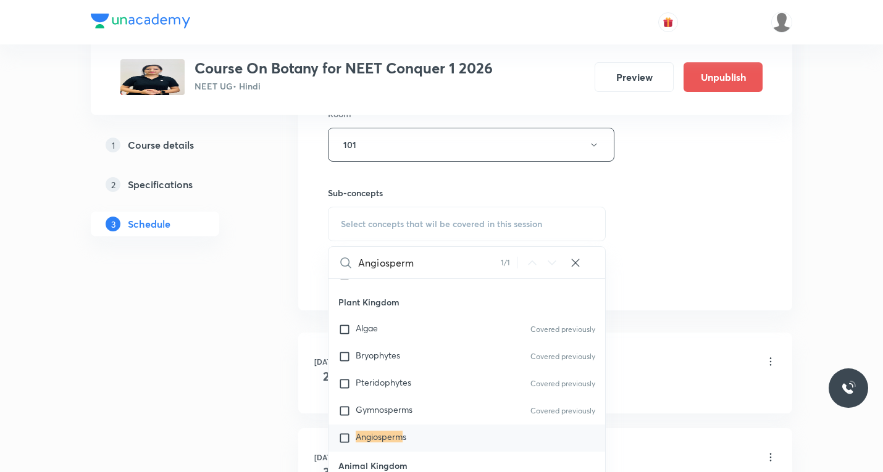
type input "Angiosperm"
click at [345, 440] on input "checkbox" at bounding box center [346, 438] width 17 height 12
checkbox input "true"
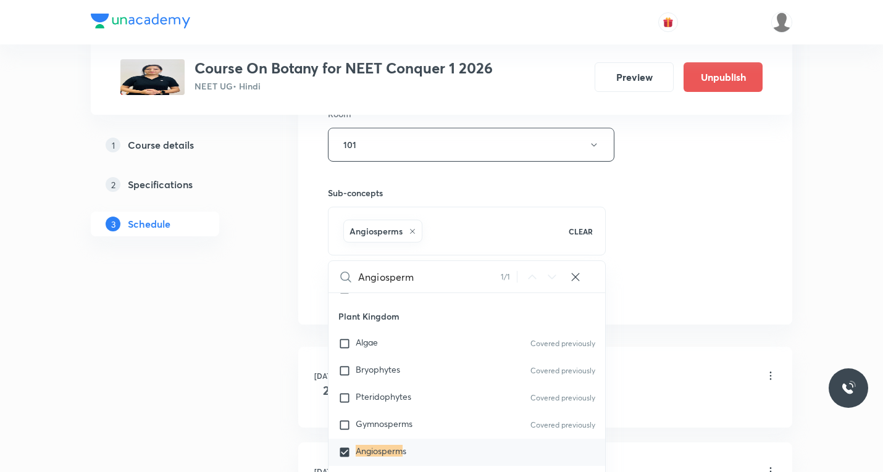
click at [690, 308] on div "Session 38 Live class Session title 15/99 Kingdom Plantae ​ Schedule for Sept 6…" at bounding box center [545, 8] width 494 height 634
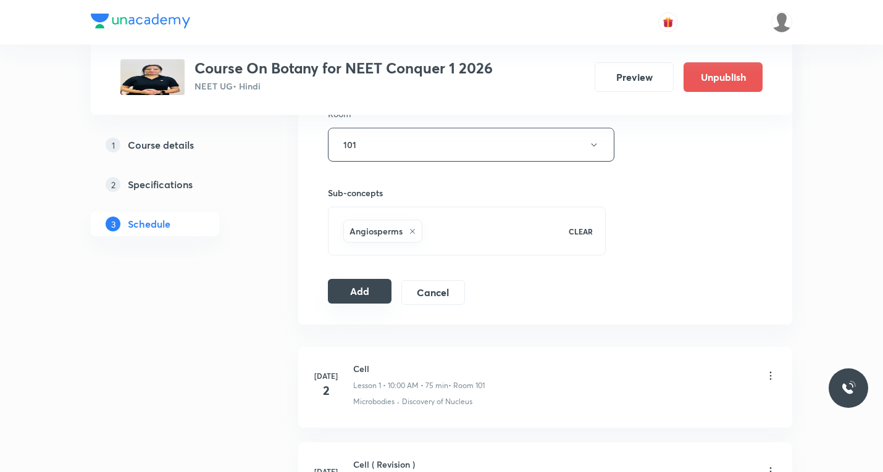
click at [354, 295] on button "Add" at bounding box center [360, 291] width 64 height 25
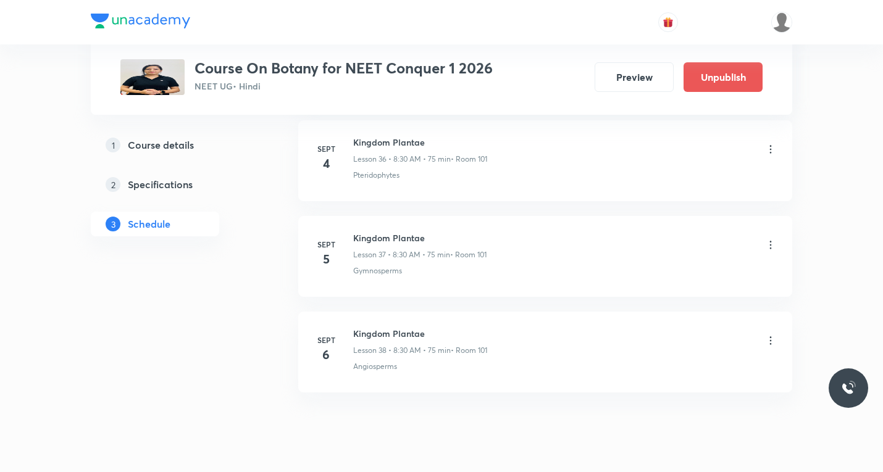
scroll to position [3588, 0]
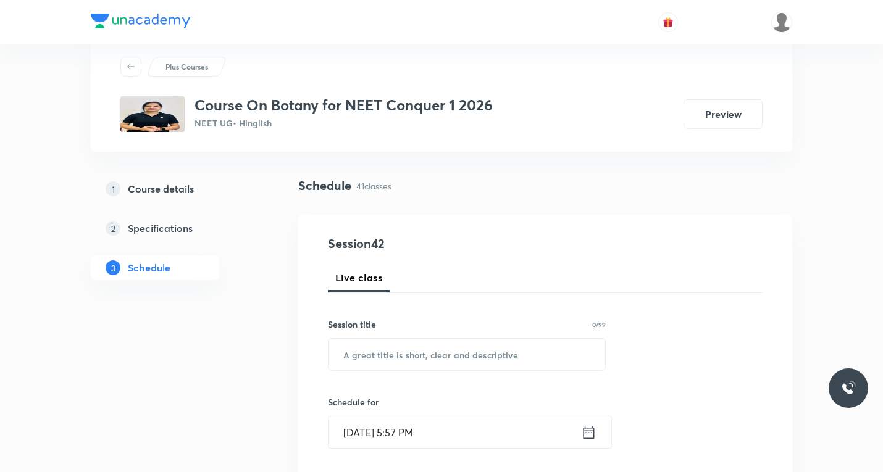
scroll to position [62, 0]
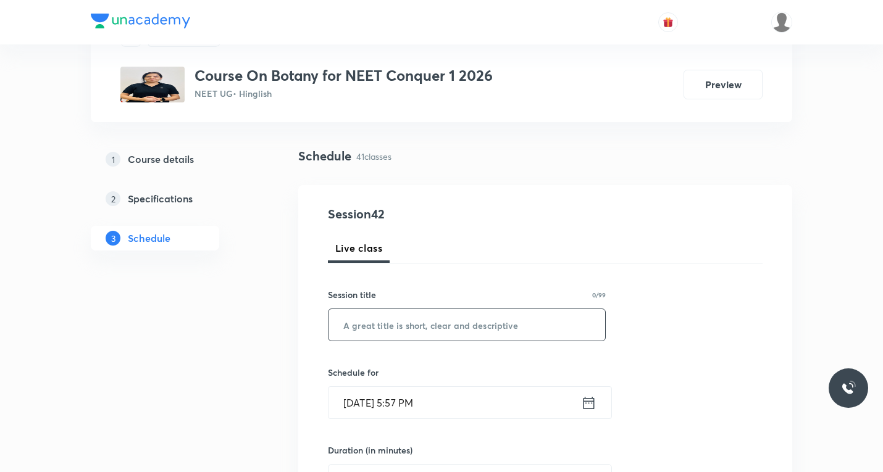
click at [429, 314] on input "text" at bounding box center [467, 324] width 277 height 31
paste input "Kingdom Plantae"
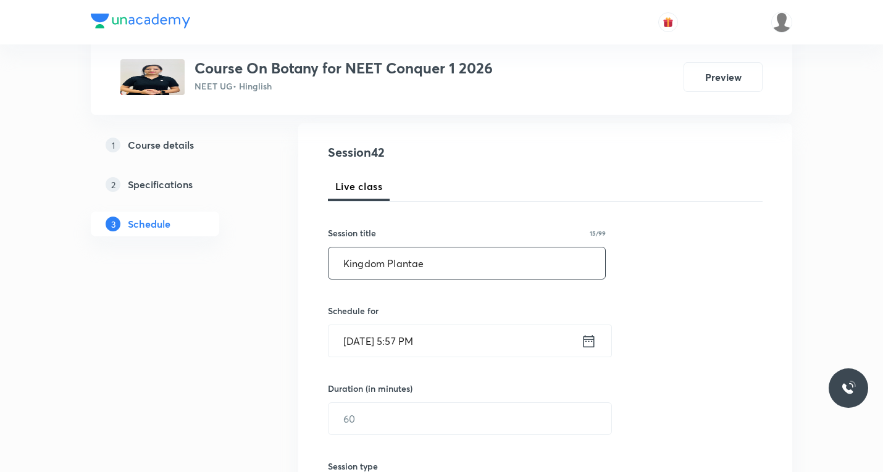
type input "Kingdom Plantae"
click at [586, 345] on icon at bounding box center [588, 341] width 15 height 17
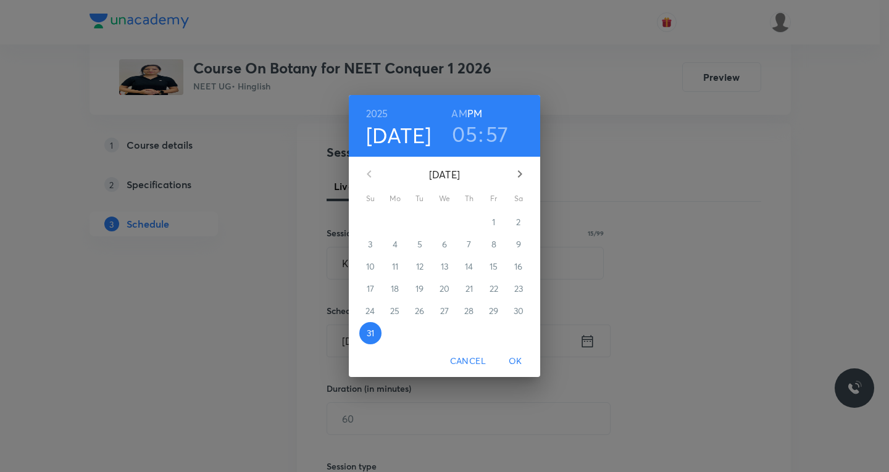
click at [519, 171] on icon "button" at bounding box center [520, 173] width 4 height 7
click at [392, 225] on span "1" at bounding box center [395, 222] width 22 height 12
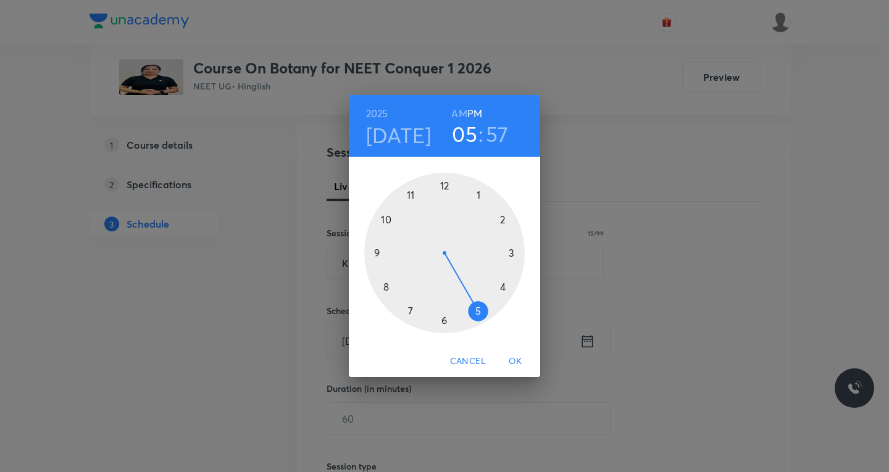
click at [445, 184] on div at bounding box center [444, 253] width 161 height 161
click at [388, 289] on div at bounding box center [444, 253] width 161 height 161
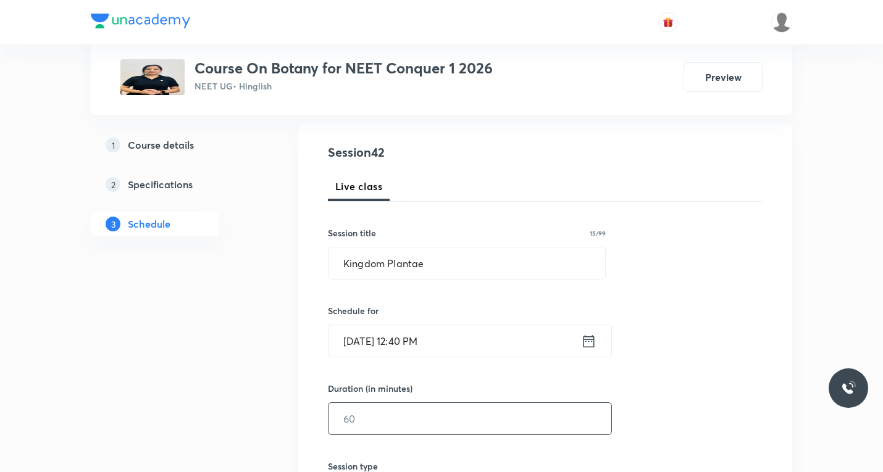
click at [384, 417] on input "text" at bounding box center [470, 418] width 283 height 31
type input "75"
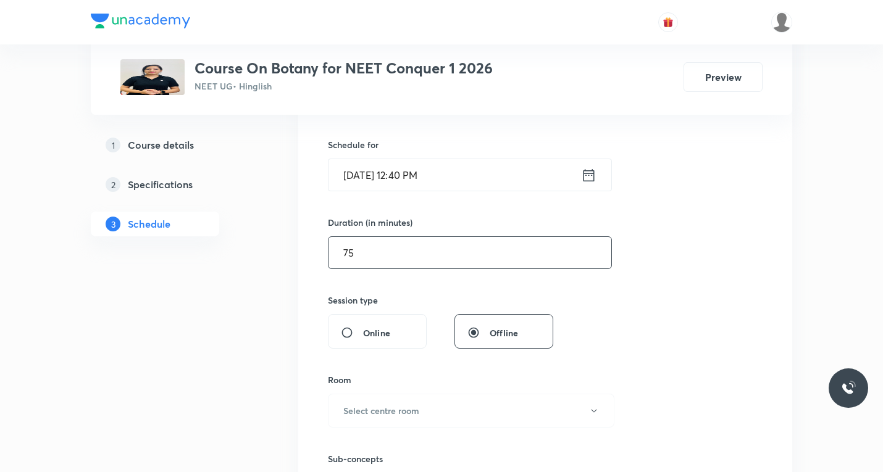
scroll to position [309, 0]
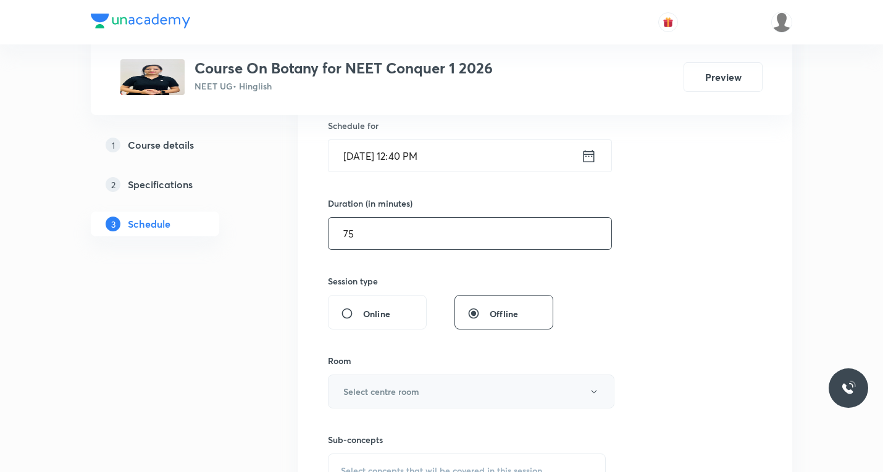
click at [413, 392] on h6 "Select centre room" at bounding box center [381, 391] width 76 height 13
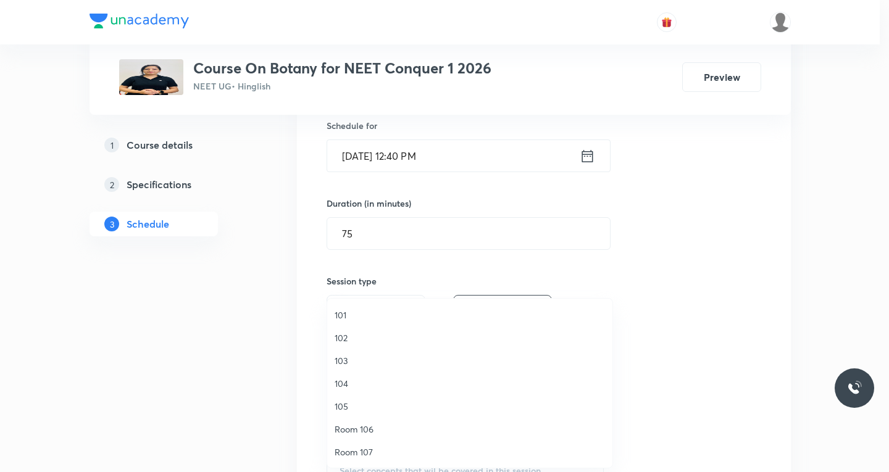
click at [348, 386] on span "104" at bounding box center [470, 383] width 270 height 13
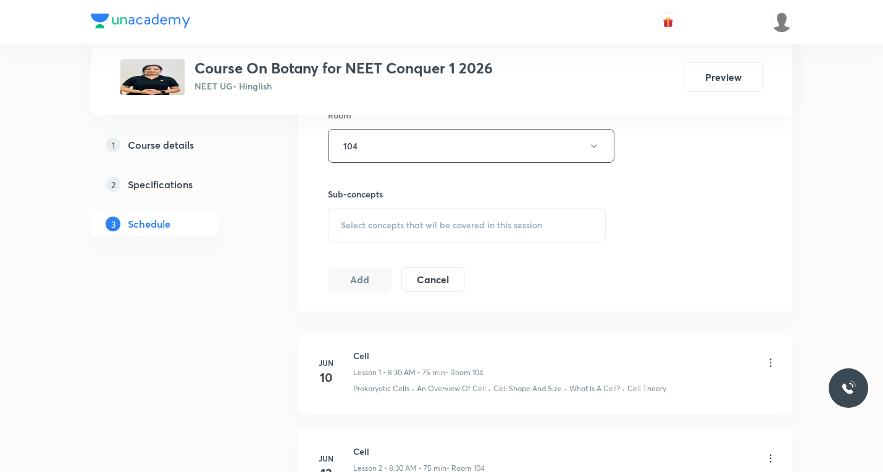
scroll to position [556, 0]
click at [403, 226] on span "Select concepts that wil be covered in this session" at bounding box center [441, 224] width 201 height 10
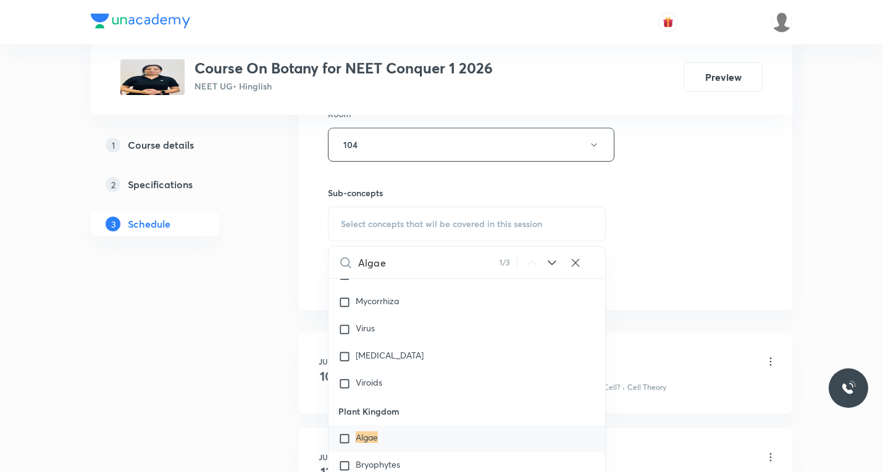
scroll to position [481, 0]
type input "Algae"
click at [343, 440] on input "checkbox" at bounding box center [346, 438] width 17 height 12
checkbox input "true"
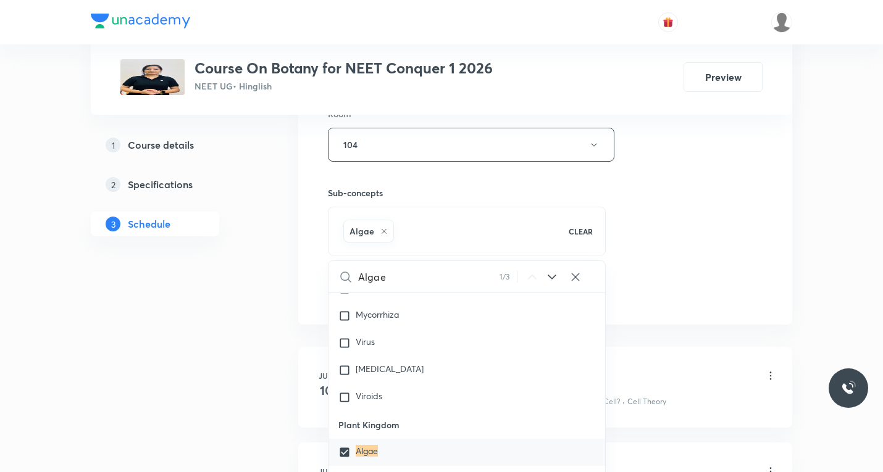
click at [732, 246] on div "Session 42 Live class Session title 15/99 Kingdom Plantae ​ Schedule for [DATE]…" at bounding box center [545, 8] width 435 height 594
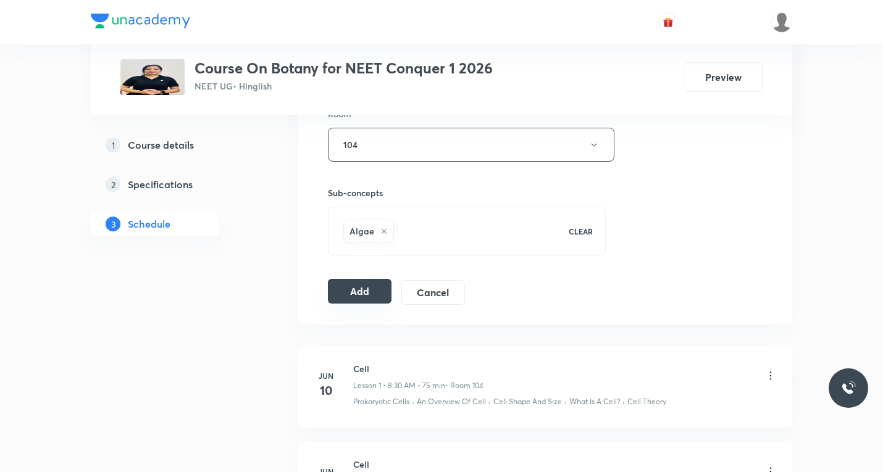
click at [364, 295] on button "Add" at bounding box center [360, 291] width 64 height 25
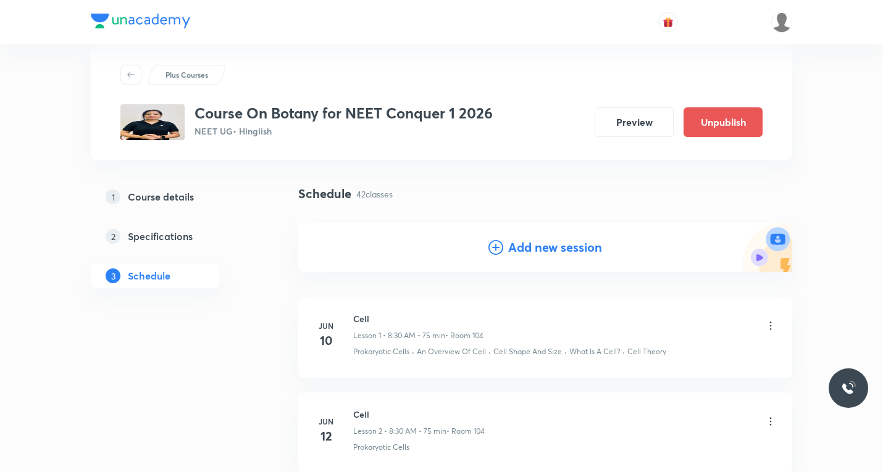
scroll to position [0, 0]
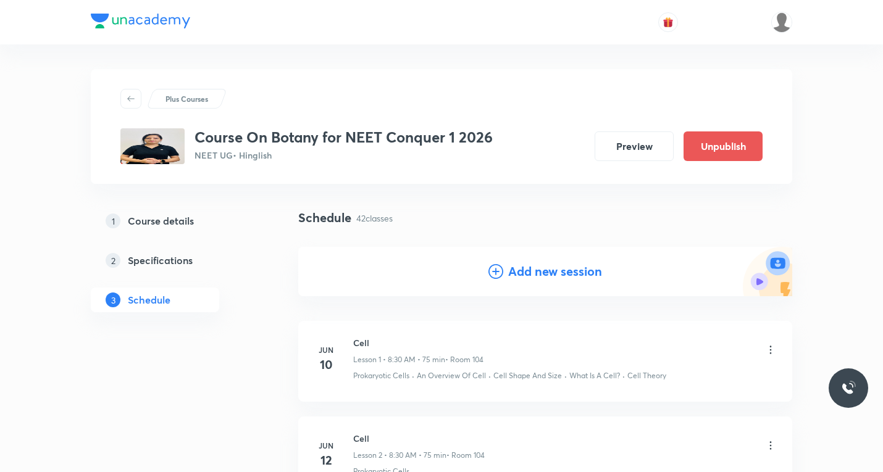
drag, startPoint x: 496, startPoint y: 272, endPoint x: 474, endPoint y: 297, distance: 33.7
click at [495, 272] on icon at bounding box center [496, 271] width 15 height 15
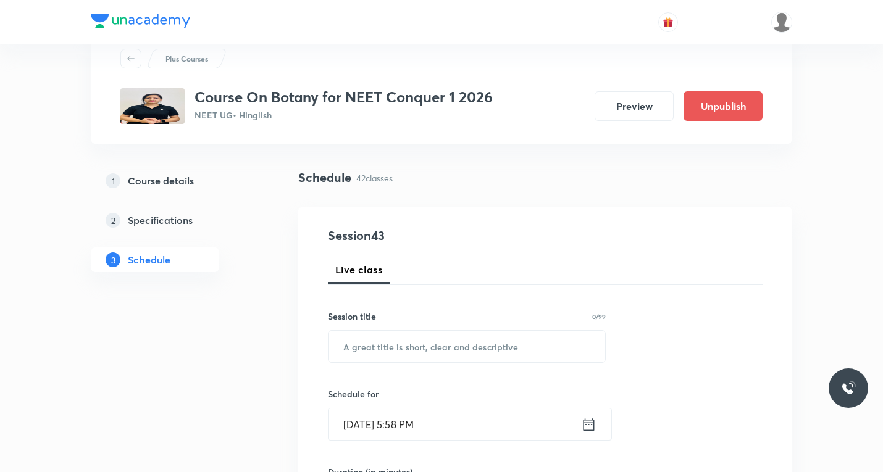
scroll to position [62, 0]
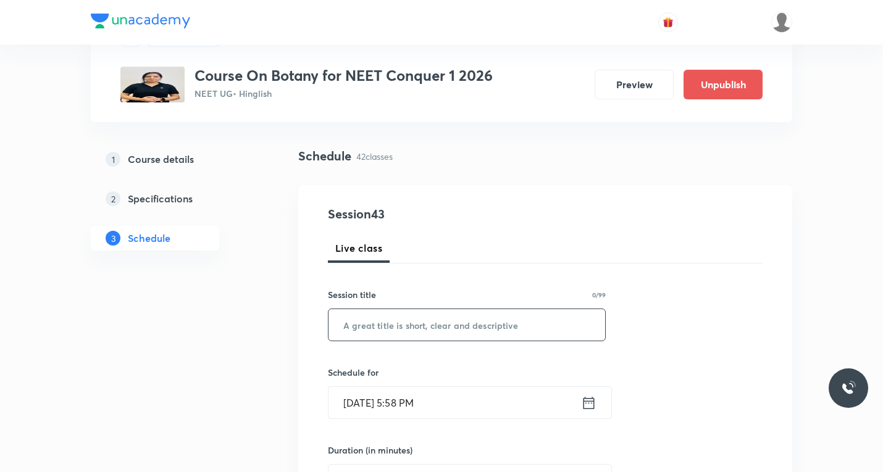
click at [419, 327] on input "text" at bounding box center [467, 324] width 277 height 31
paste input "Kingdom Plantae"
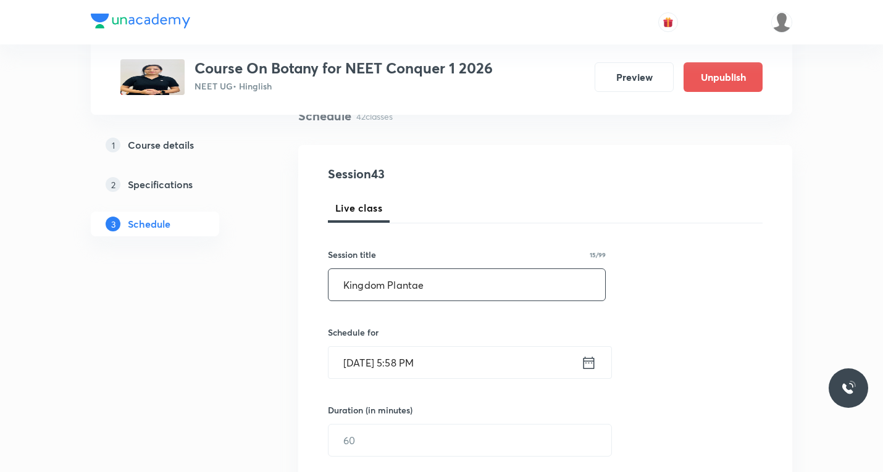
scroll to position [124, 0]
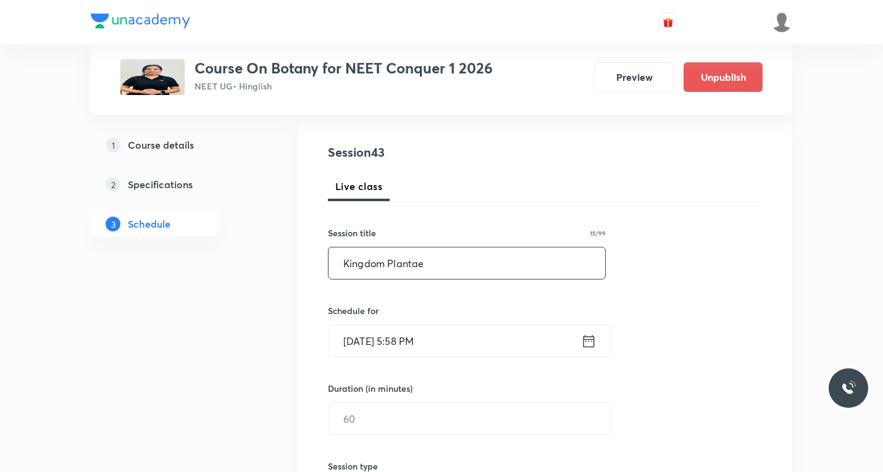
type input "Kingdom Plantae"
click at [590, 340] on icon at bounding box center [589, 341] width 11 height 12
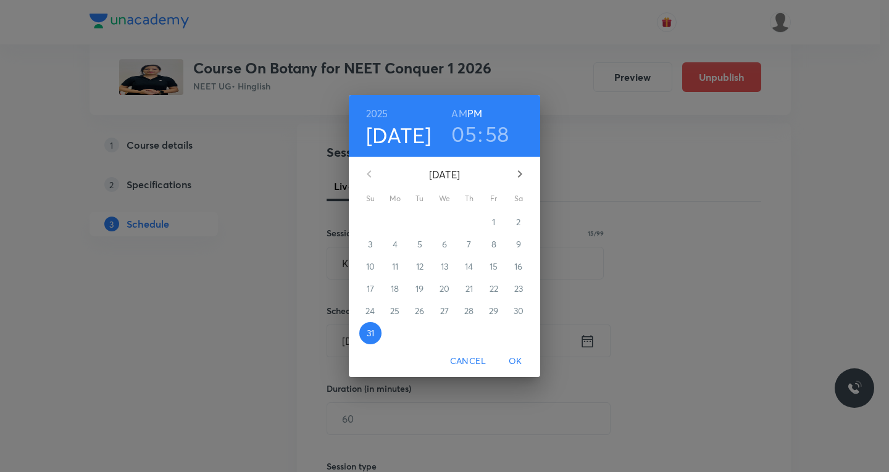
click at [519, 173] on icon "button" at bounding box center [520, 174] width 15 height 15
click at [422, 223] on span "2" at bounding box center [420, 222] width 22 height 12
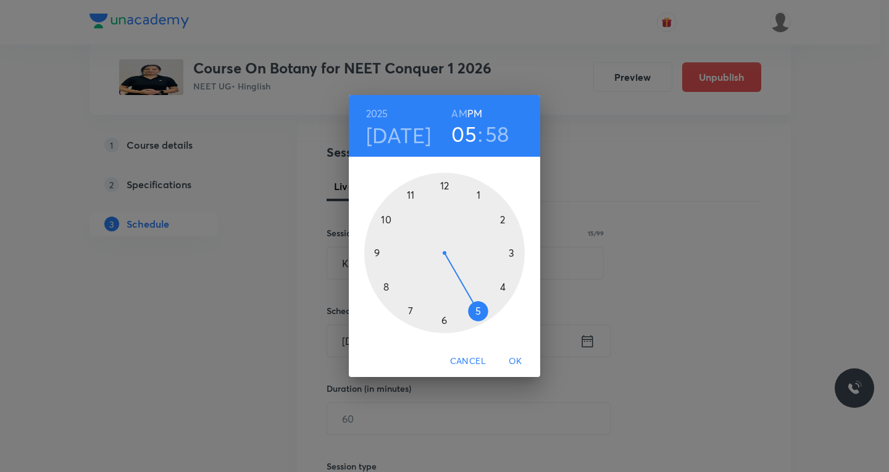
click at [447, 188] on div at bounding box center [444, 253] width 161 height 161
click at [387, 287] on div at bounding box center [444, 253] width 161 height 161
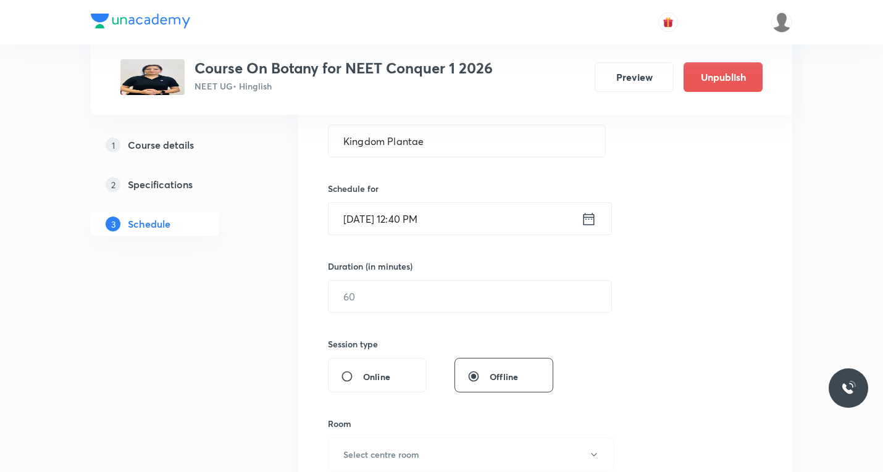
scroll to position [247, 0]
click at [384, 301] on input "text" at bounding box center [470, 295] width 283 height 31
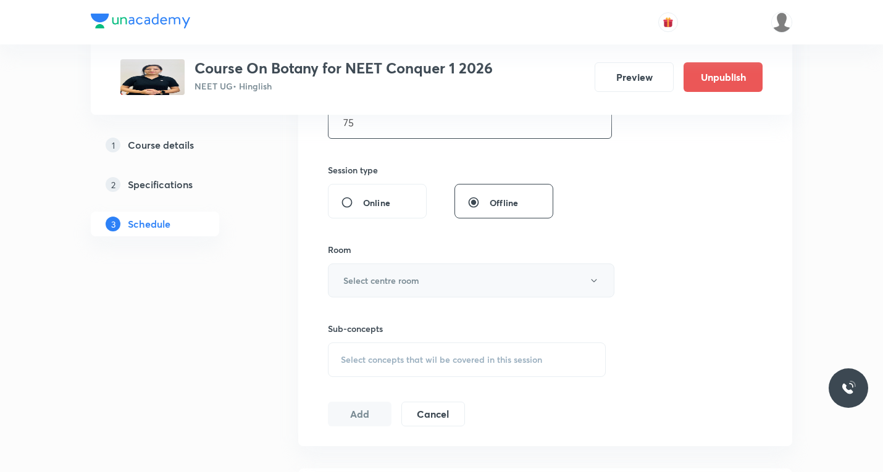
scroll to position [432, 0]
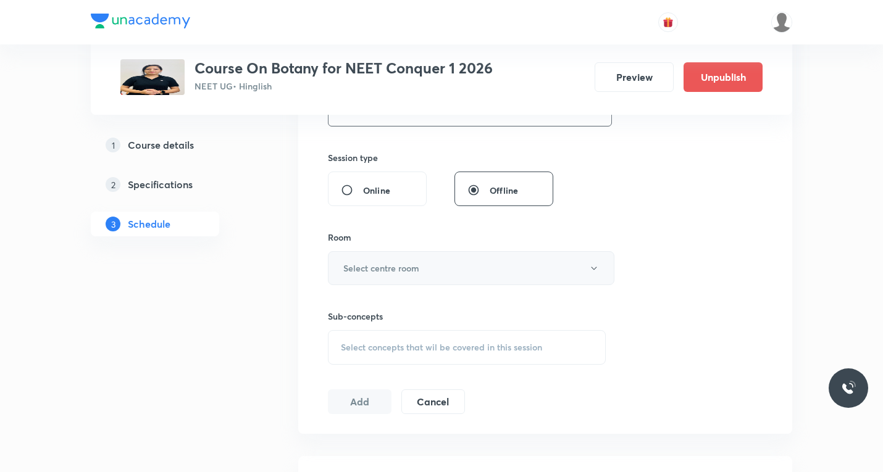
type input "75"
click at [411, 267] on h6 "Select centre room" at bounding box center [381, 268] width 76 height 13
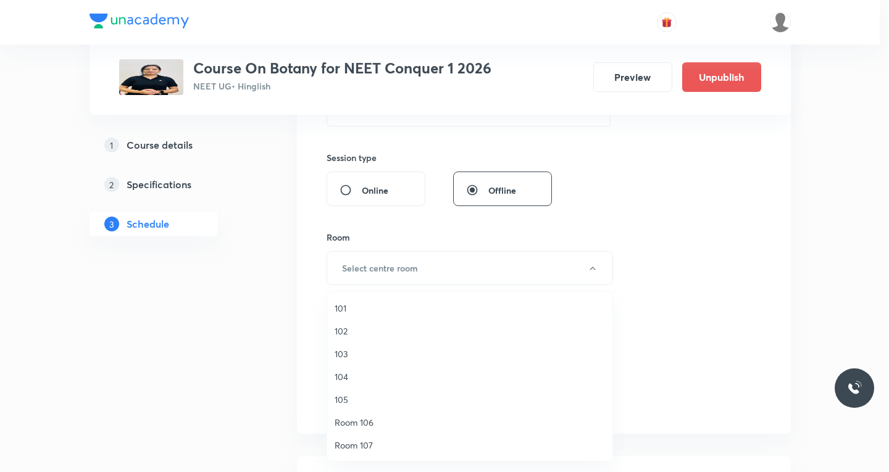
click at [344, 374] on span "104" at bounding box center [470, 377] width 270 height 13
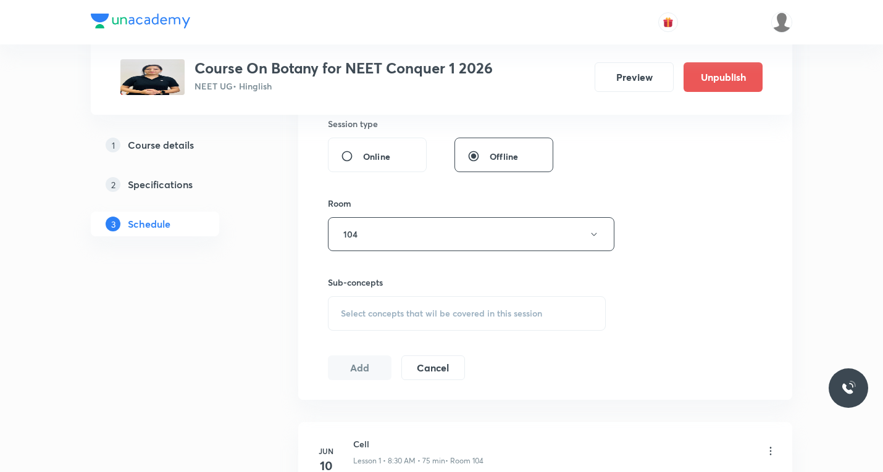
scroll to position [494, 0]
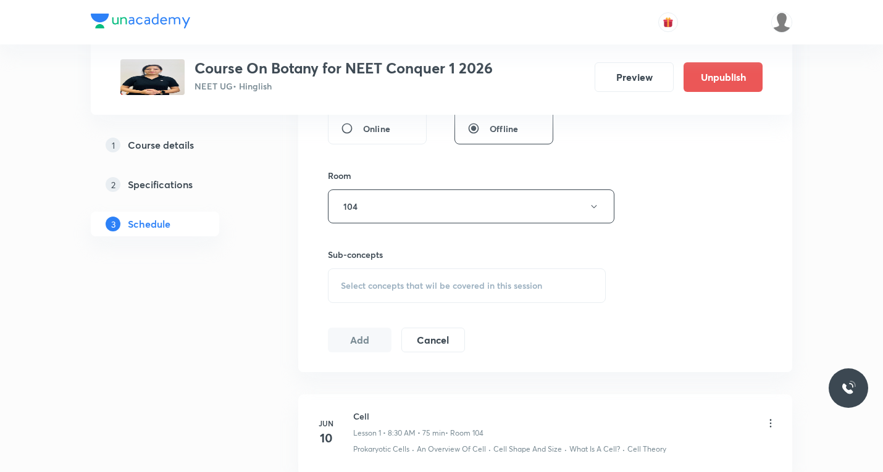
click at [405, 285] on span "Select concepts that wil be covered in this session" at bounding box center [441, 286] width 201 height 10
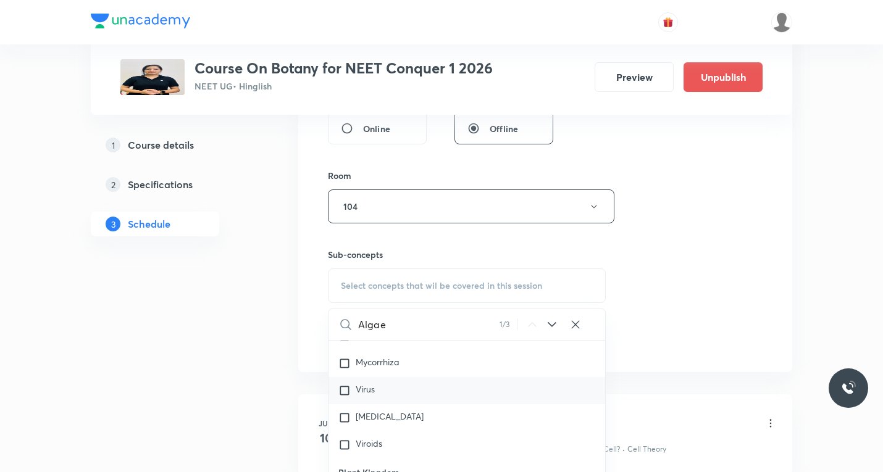
scroll to position [534, 0]
type input "Algae"
drag, startPoint x: 345, startPoint y: 445, endPoint x: 480, endPoint y: 401, distance: 142.2
click at [345, 446] on input "checkbox" at bounding box center [346, 448] width 17 height 12
checkbox input "true"
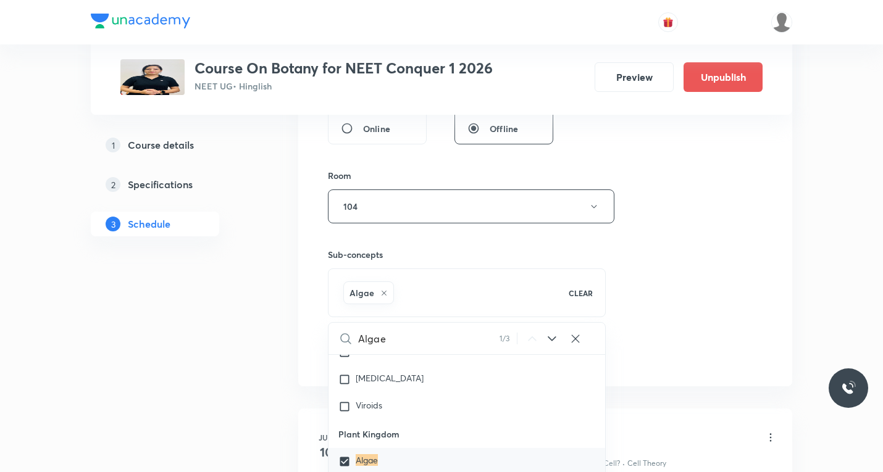
click at [696, 312] on div "Session 43 Live class Session title 15/99 Kingdom Plantae ​ Schedule for Sept 2…" at bounding box center [545, 70] width 435 height 594
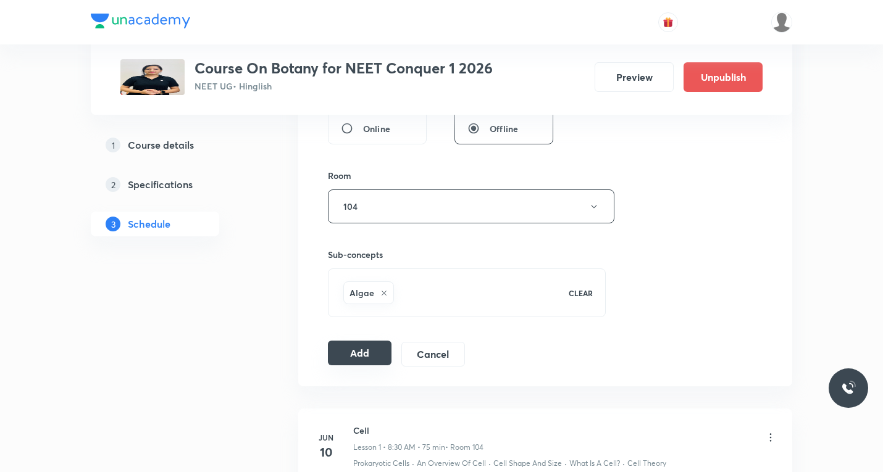
click at [374, 353] on button "Add" at bounding box center [360, 353] width 64 height 25
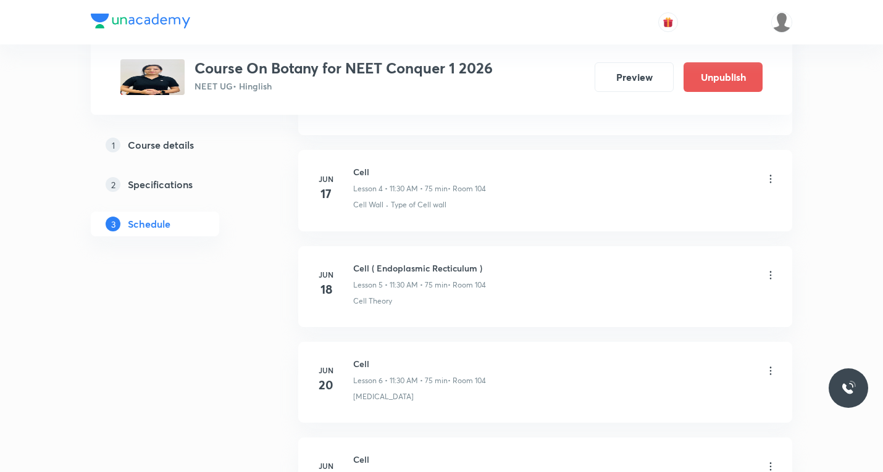
scroll to position [124, 0]
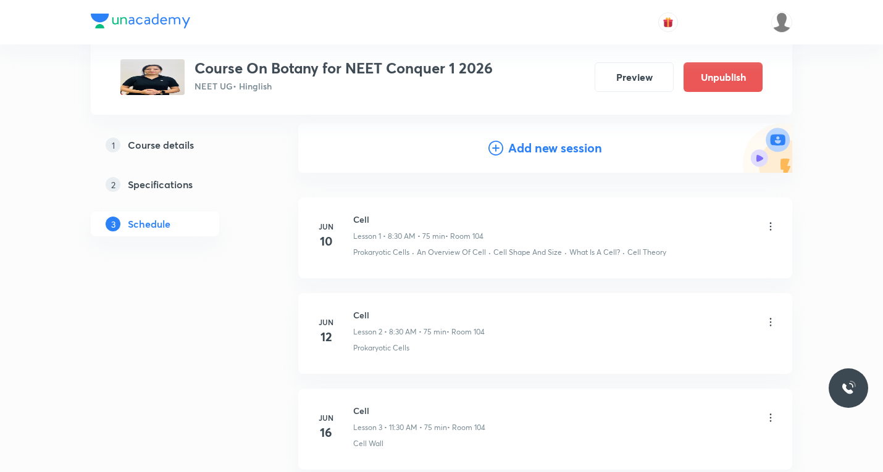
click at [495, 146] on icon at bounding box center [496, 148] width 15 height 15
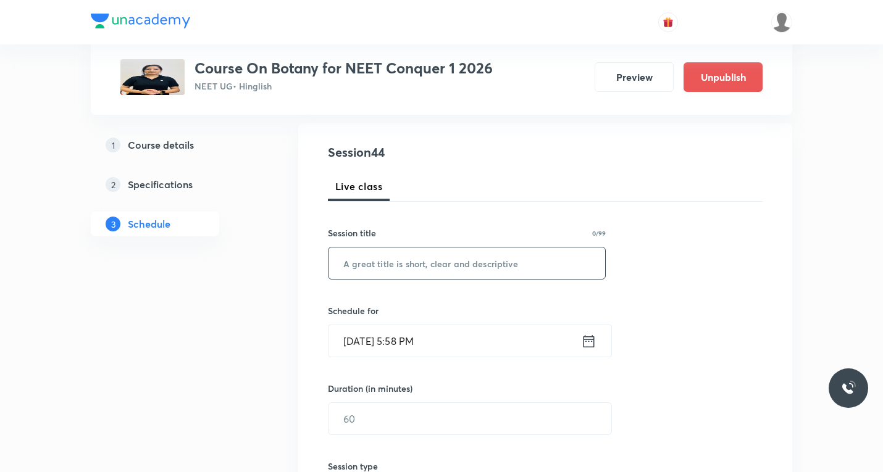
click at [388, 252] on input "text" at bounding box center [467, 263] width 277 height 31
paste input "Kingdom Plantae"
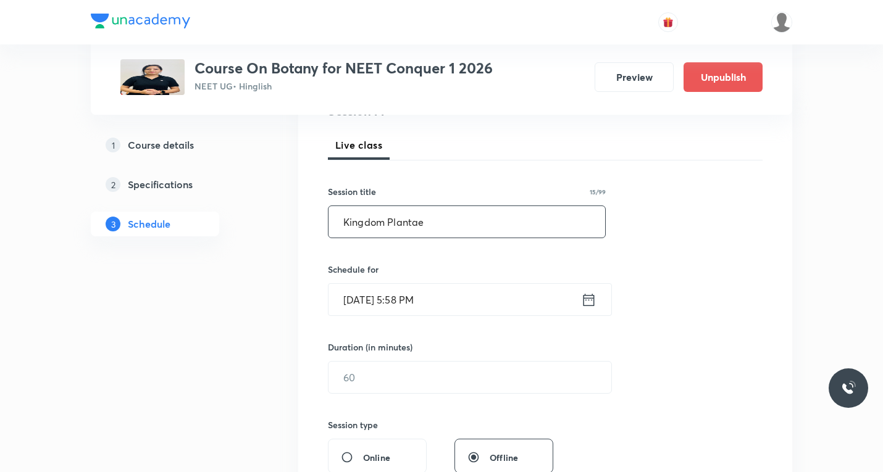
scroll to position [247, 0]
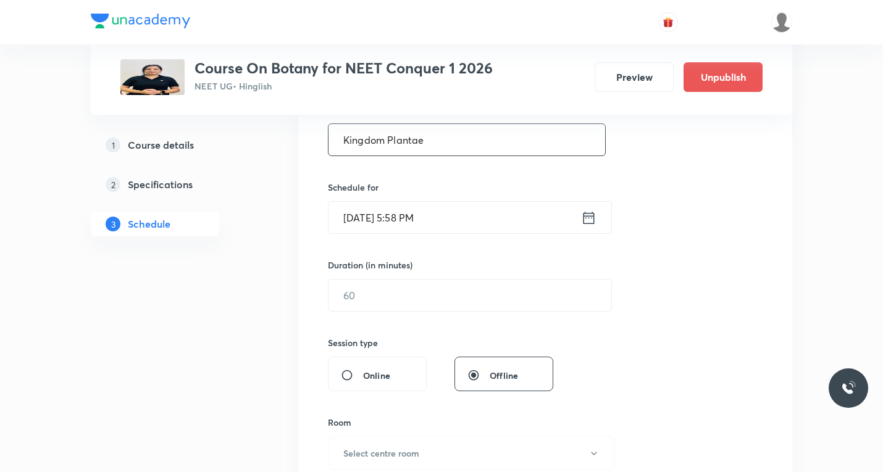
type input "Kingdom Plantae"
click at [588, 220] on icon at bounding box center [588, 217] width 15 height 17
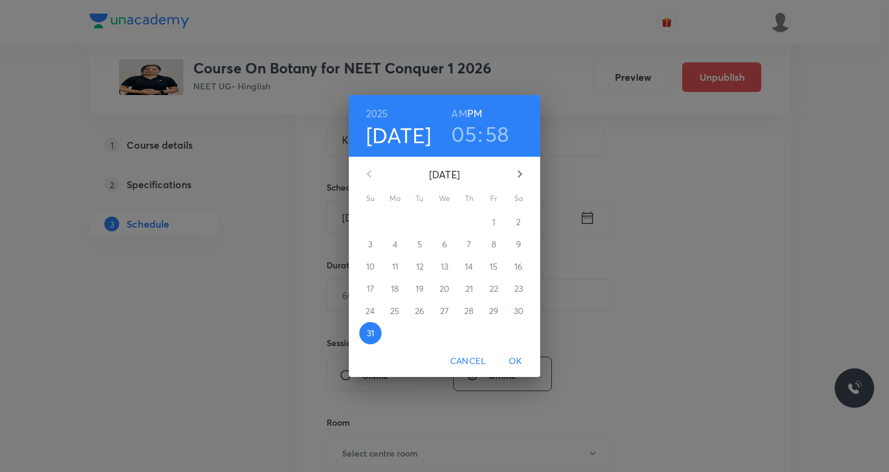
click at [526, 172] on icon "button" at bounding box center [520, 174] width 15 height 15
click at [446, 223] on p "3" at bounding box center [444, 222] width 4 height 12
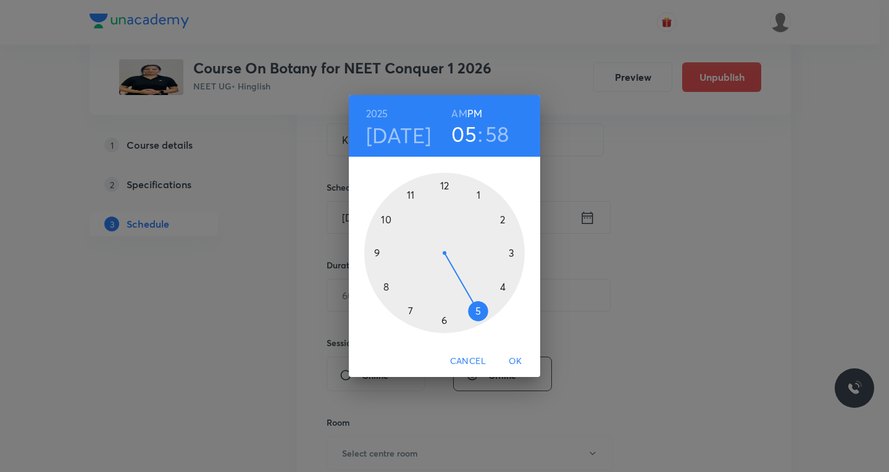
click at [447, 189] on div at bounding box center [444, 253] width 161 height 161
click at [390, 287] on div at bounding box center [444, 253] width 161 height 161
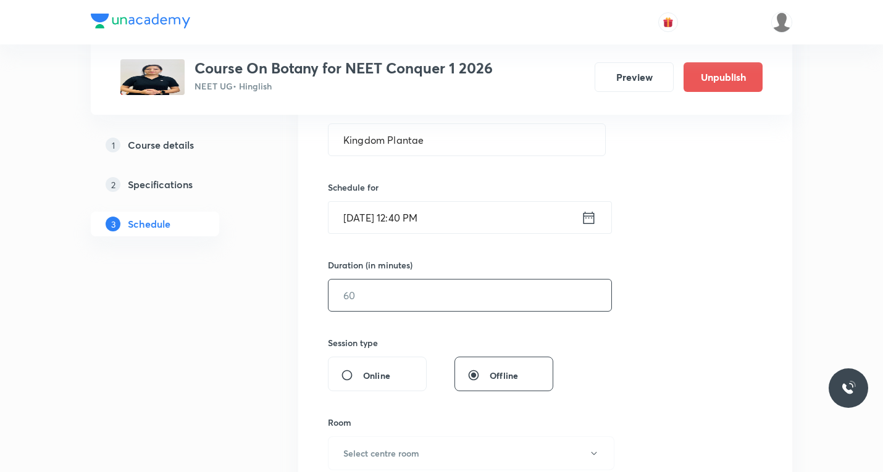
click at [388, 292] on input "text" at bounding box center [470, 295] width 283 height 31
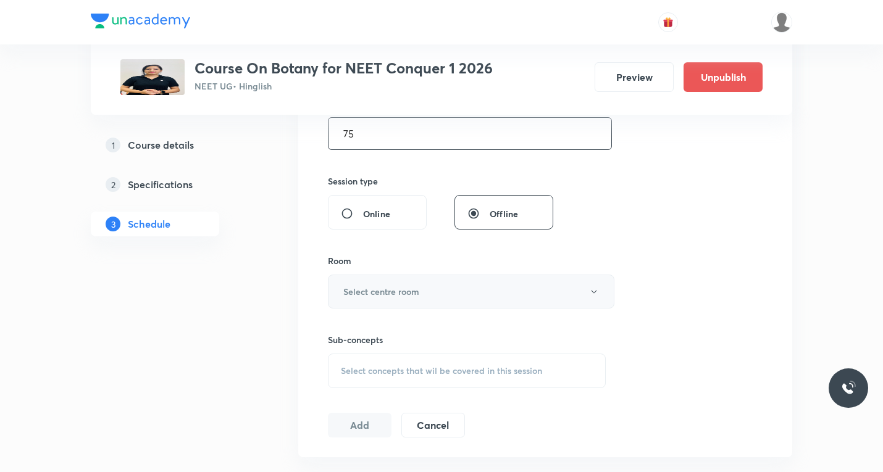
scroll to position [432, 0]
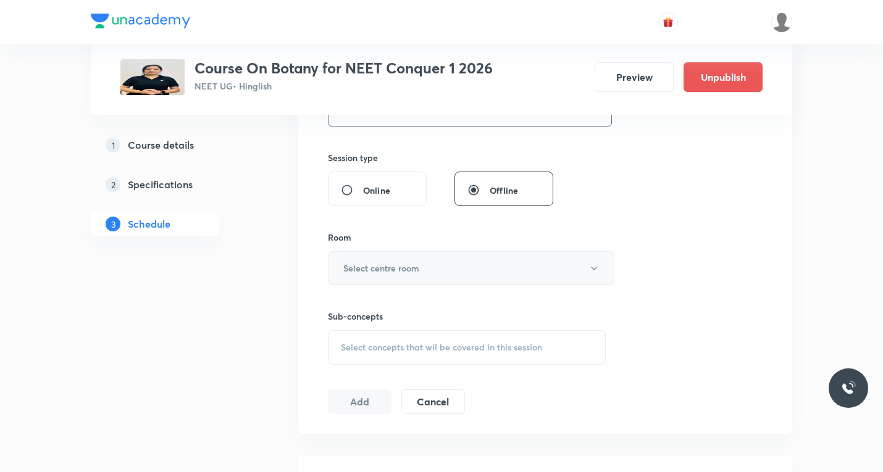
type input "75"
click at [416, 270] on h6 "Select centre room" at bounding box center [381, 268] width 76 height 13
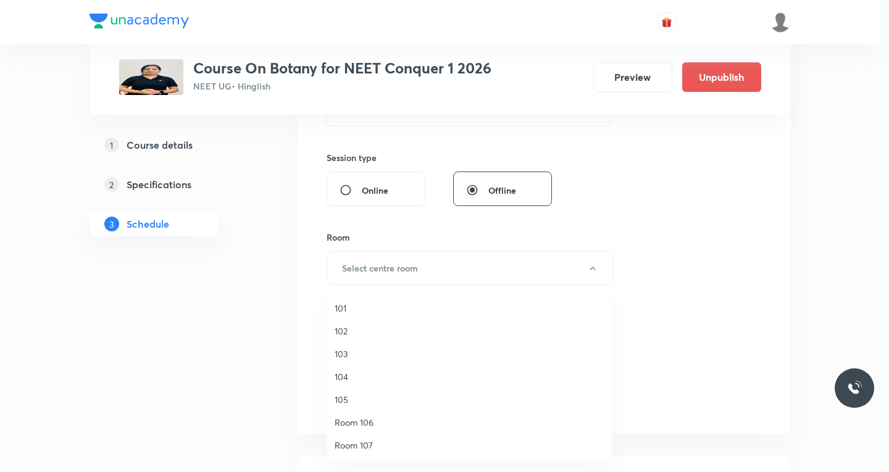
click at [345, 376] on span "104" at bounding box center [470, 377] width 270 height 13
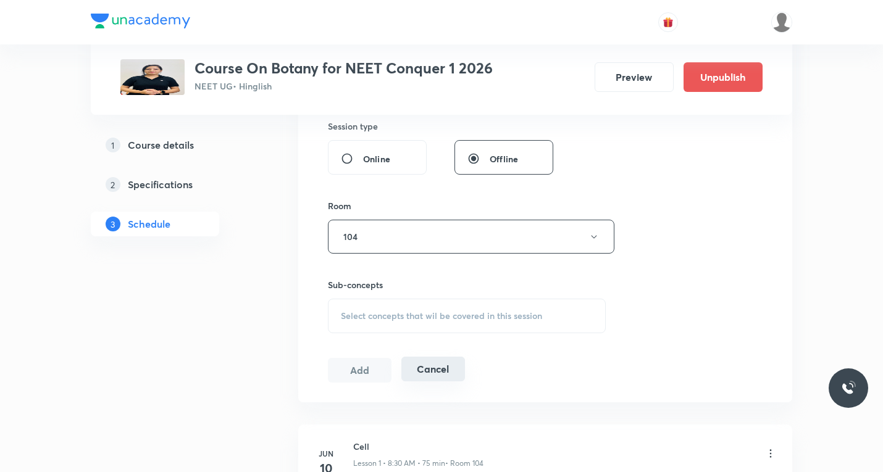
scroll to position [494, 0]
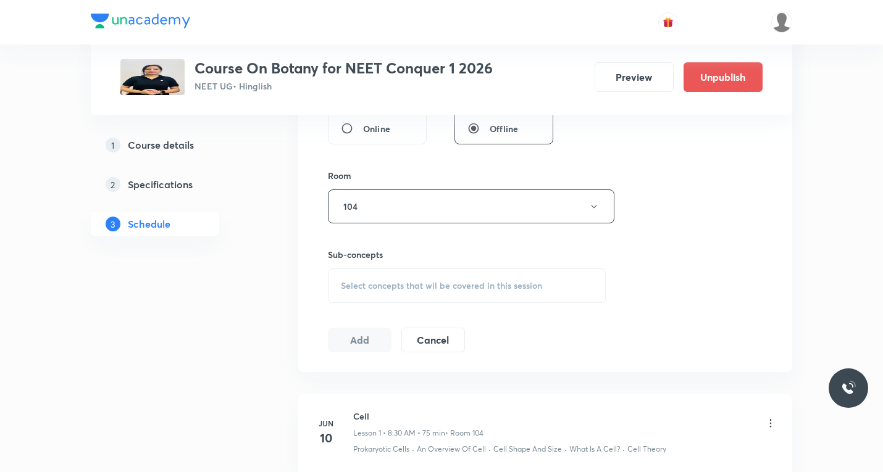
click at [410, 283] on span "Select concepts that wil be covered in this session" at bounding box center [441, 286] width 201 height 10
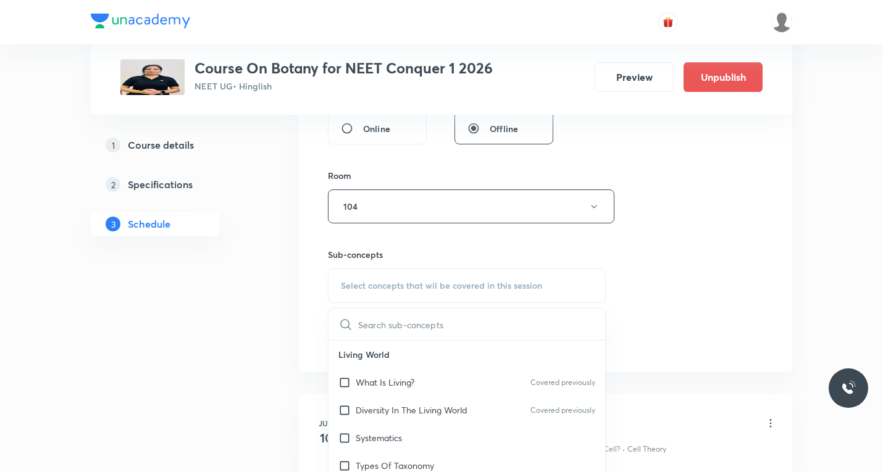
paste input "Bryophyte"
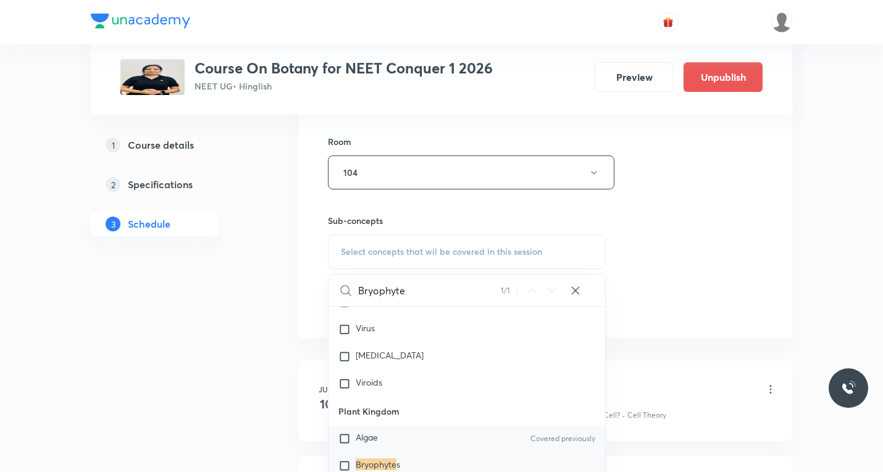
scroll to position [618, 0]
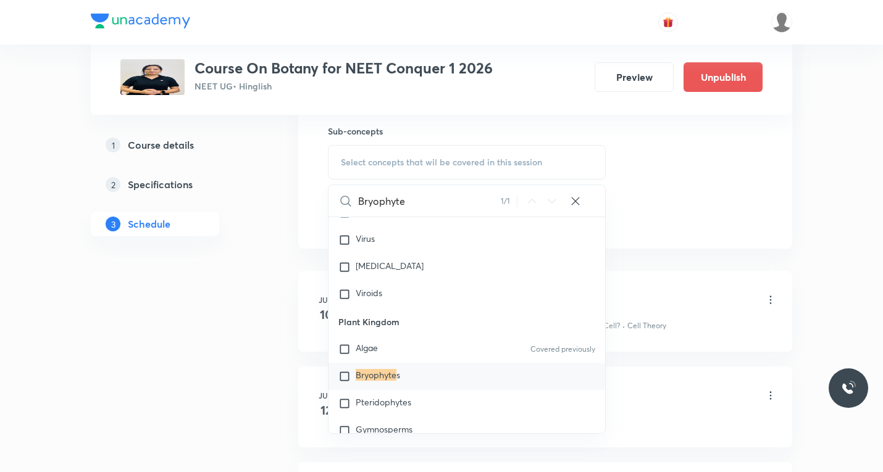
type input "Bryophyte"
click at [343, 376] on input "checkbox" at bounding box center [346, 377] width 17 height 12
checkbox input "true"
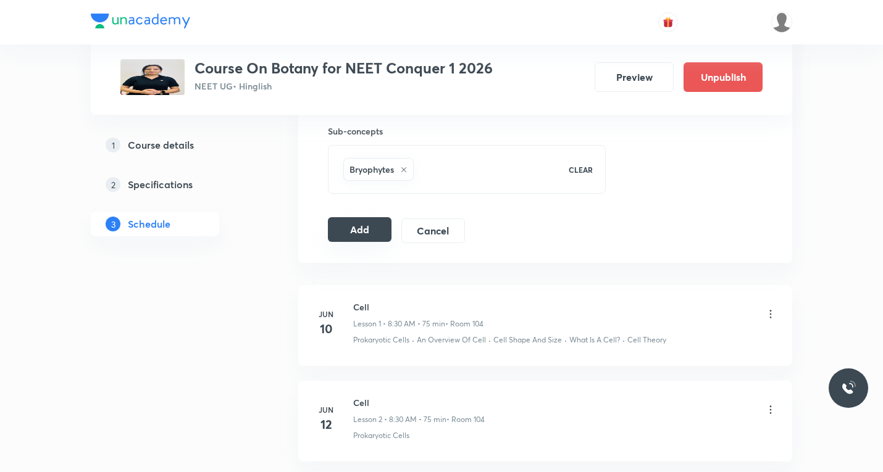
click at [362, 220] on button "Add" at bounding box center [360, 229] width 64 height 25
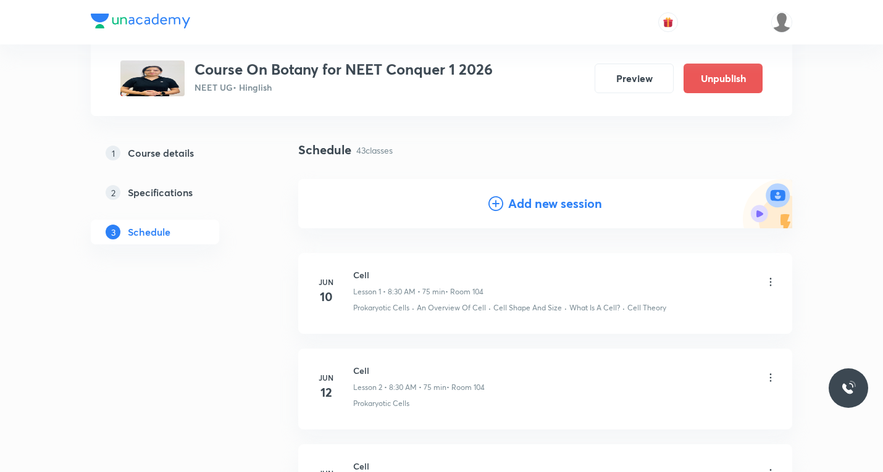
scroll to position [0, 0]
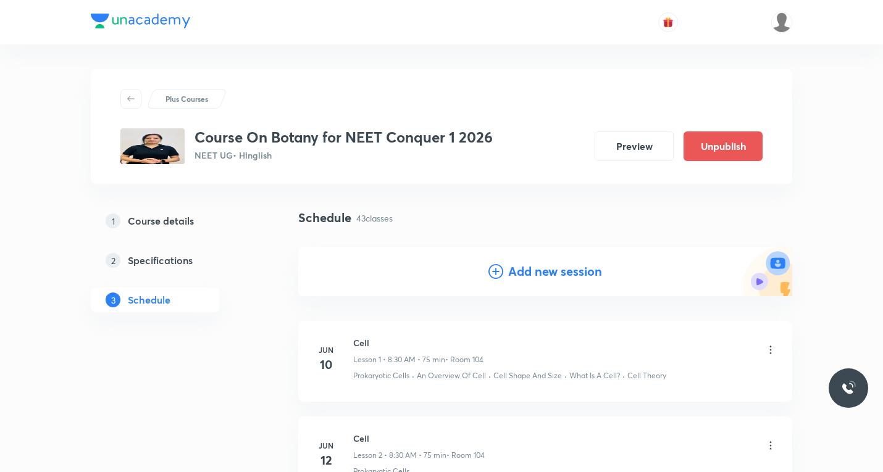
click at [497, 267] on icon at bounding box center [496, 271] width 15 height 15
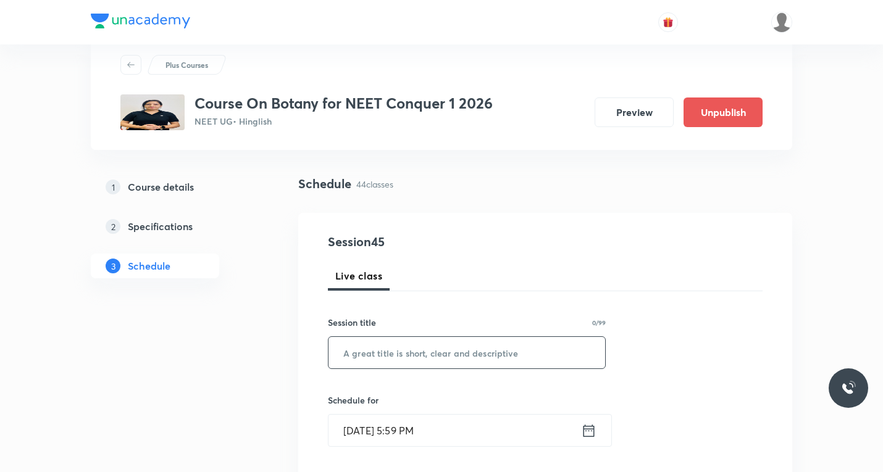
scroll to position [62, 0]
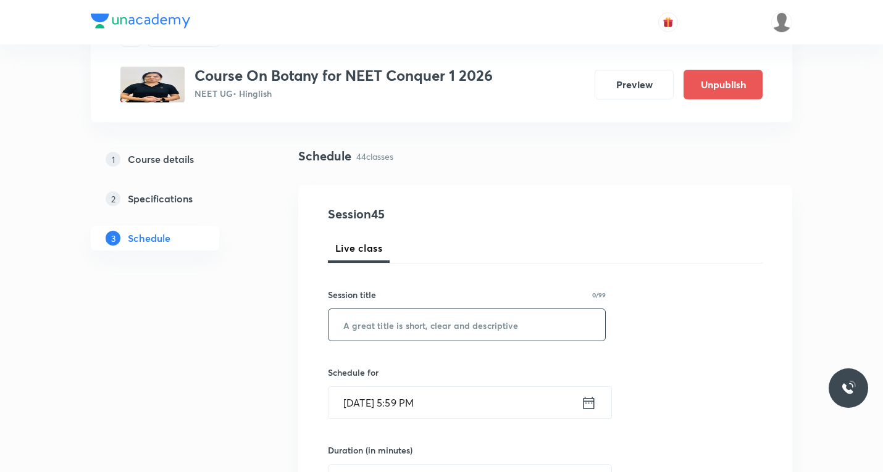
click at [429, 317] on input "text" at bounding box center [467, 324] width 277 height 31
paste input "Kingdom Plantae"
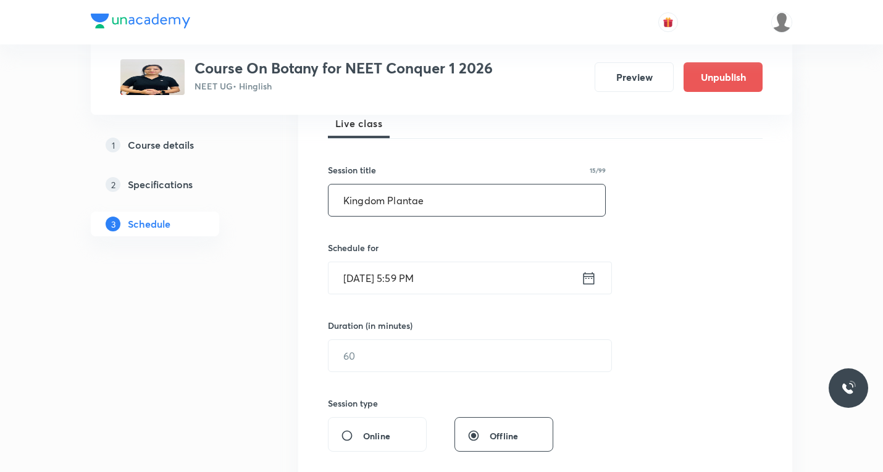
scroll to position [247, 0]
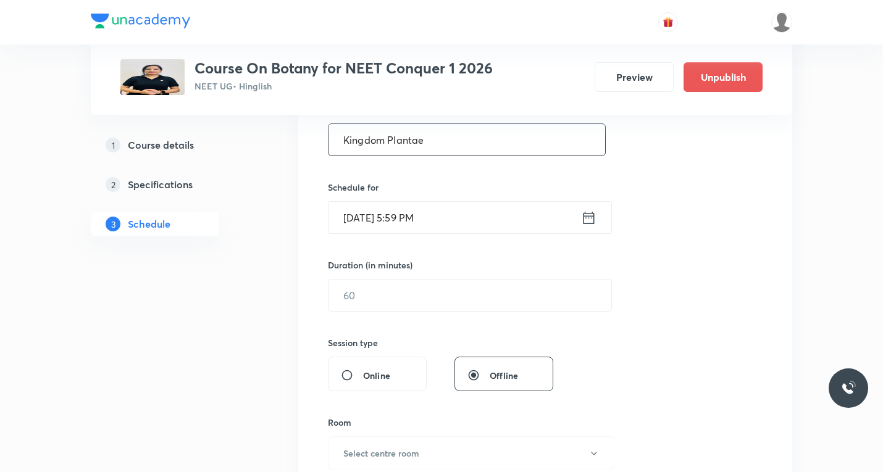
type input "Kingdom Plantae"
click at [592, 220] on icon at bounding box center [588, 217] width 15 height 17
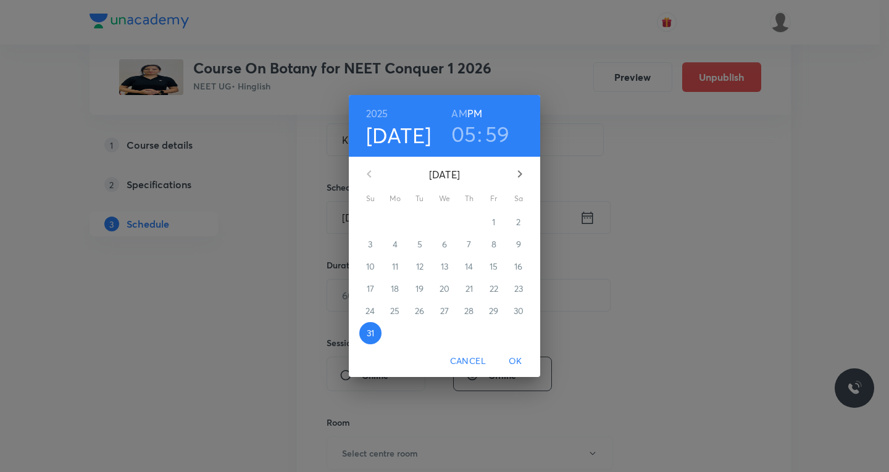
click at [520, 174] on icon "button" at bounding box center [520, 174] width 15 height 15
click at [471, 220] on p "4" at bounding box center [469, 222] width 5 height 12
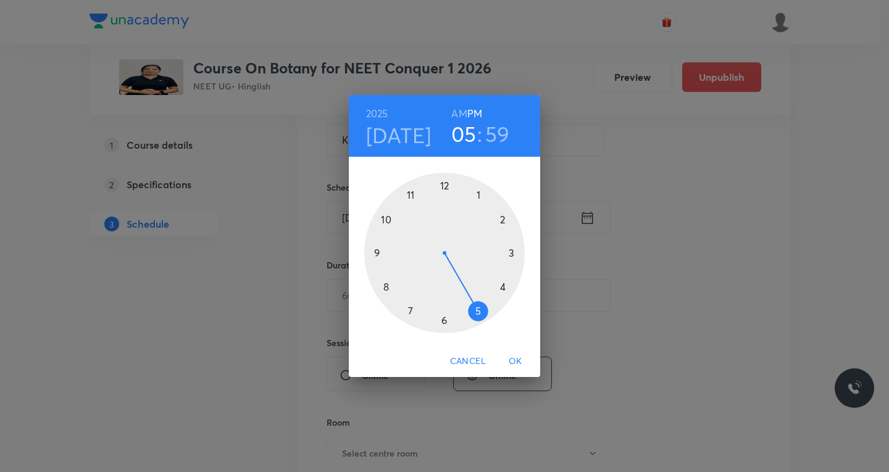
click at [411, 195] on div at bounding box center [444, 253] width 161 height 161
drag, startPoint x: 458, startPoint y: 112, endPoint x: 459, endPoint y: 122, distance: 9.3
click at [459, 112] on h6 "AM" at bounding box center [458, 113] width 15 height 17
click at [446, 317] on div at bounding box center [444, 253] width 161 height 161
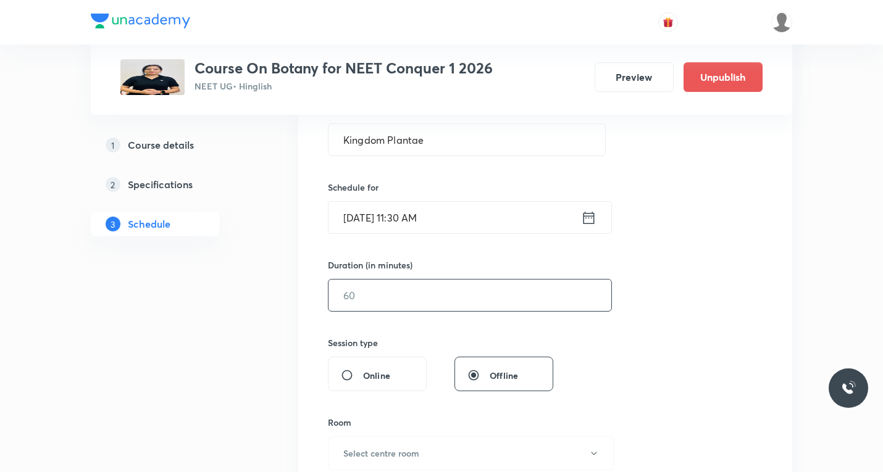
click at [433, 290] on input "text" at bounding box center [470, 295] width 283 height 31
type input "75"
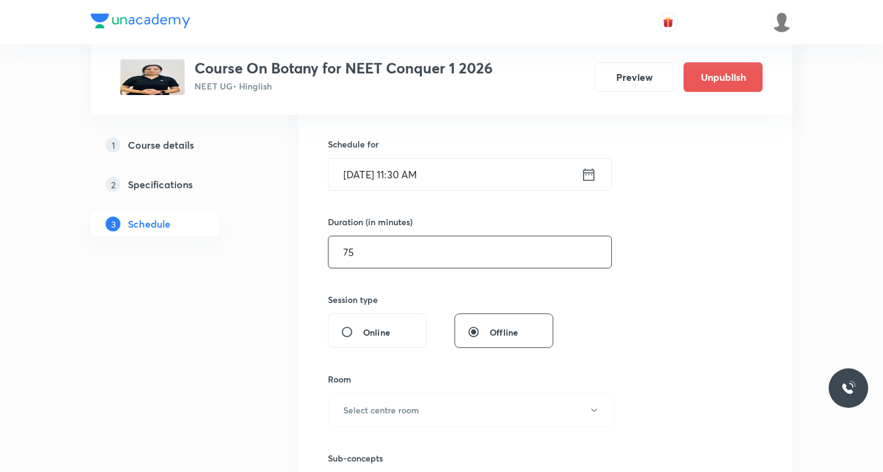
scroll to position [371, 0]
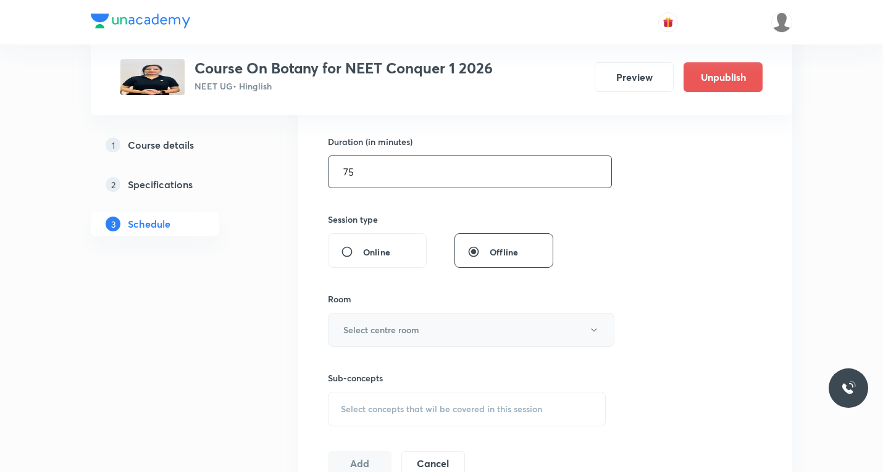
click at [415, 325] on h6 "Select centre room" at bounding box center [381, 330] width 76 height 13
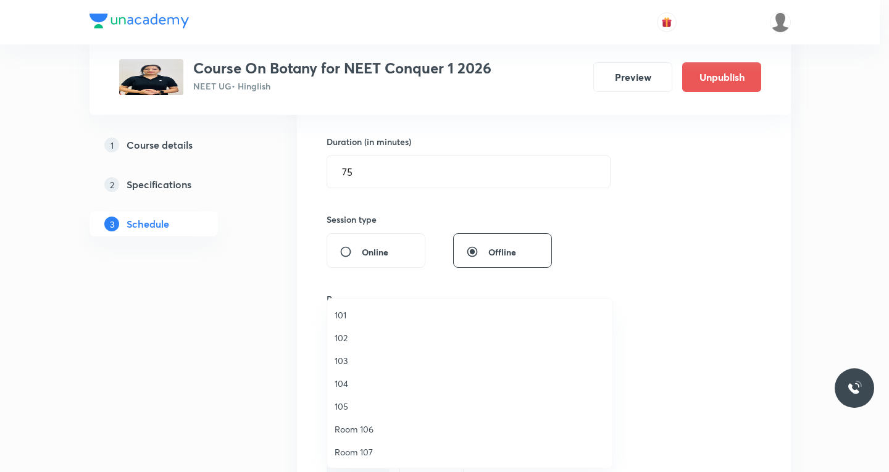
click at [355, 385] on span "104" at bounding box center [470, 383] width 270 height 13
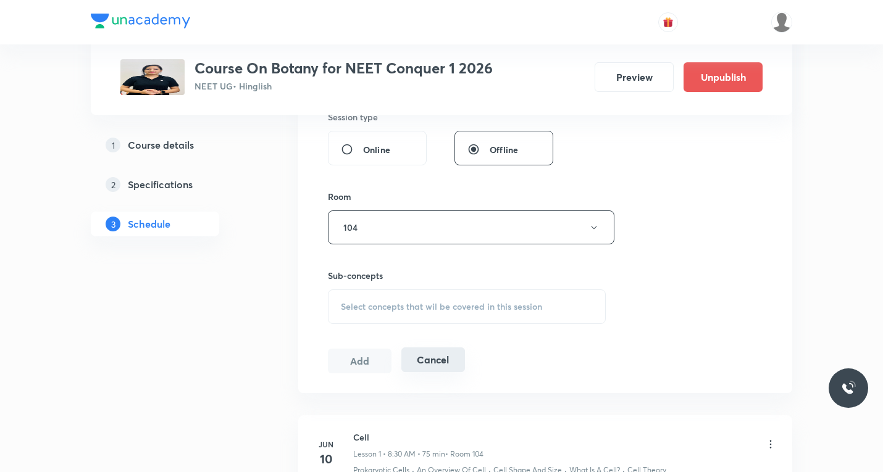
scroll to position [494, 0]
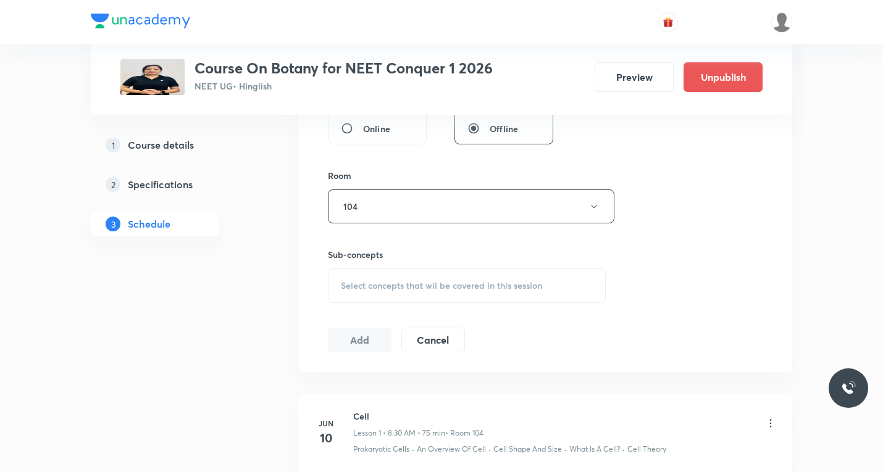
click at [409, 296] on div "Select concepts that wil be covered in this session" at bounding box center [467, 286] width 278 height 35
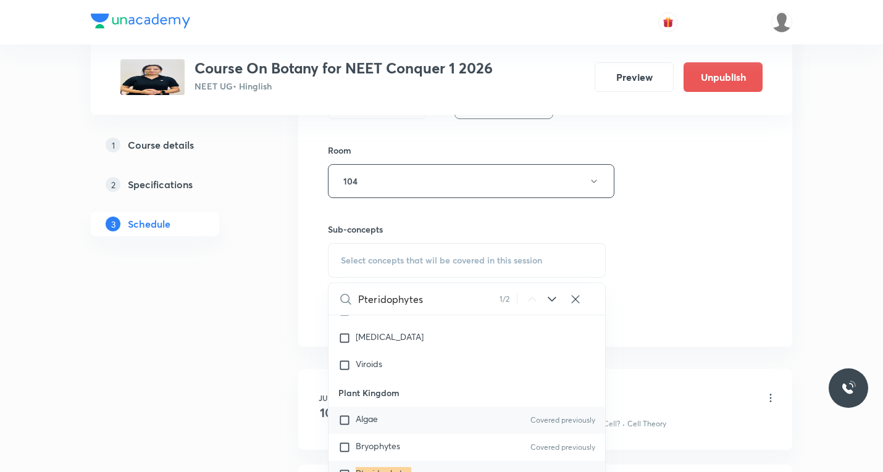
scroll to position [618, 0]
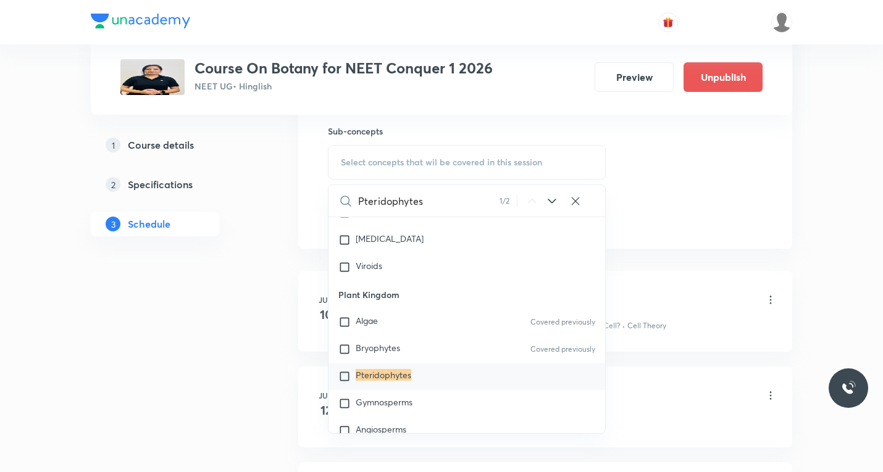
type input "Pteridophytes"
click at [343, 376] on input "checkbox" at bounding box center [346, 377] width 17 height 12
checkbox input "true"
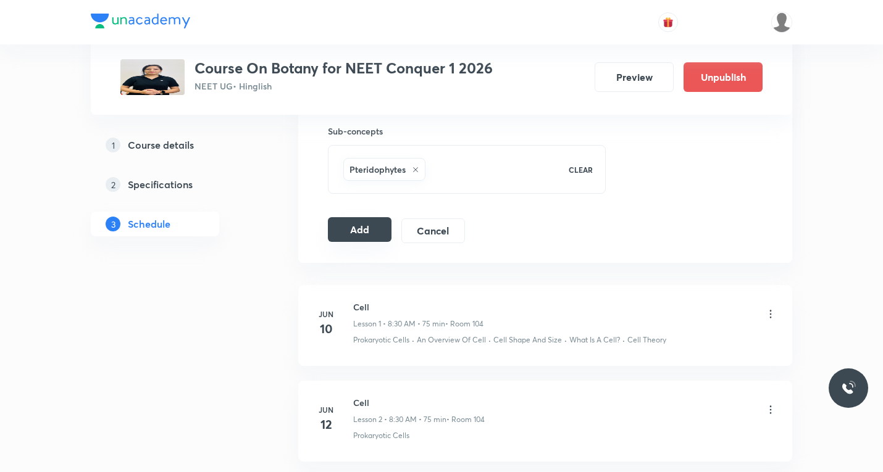
click at [369, 232] on button "Add" at bounding box center [360, 229] width 64 height 25
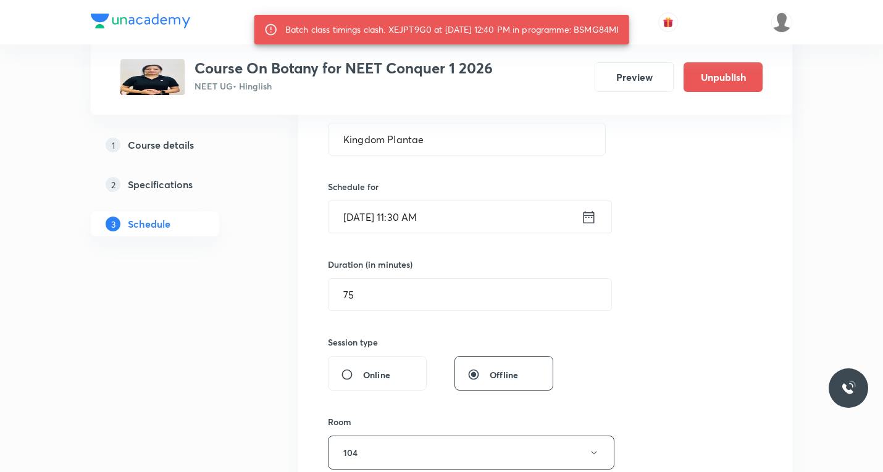
scroll to position [247, 0]
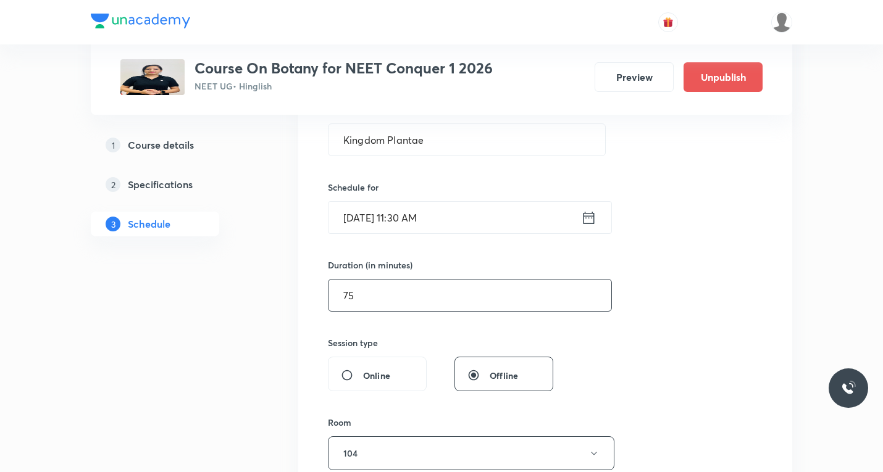
click at [377, 294] on input "75" at bounding box center [470, 295] width 283 height 31
type input "7"
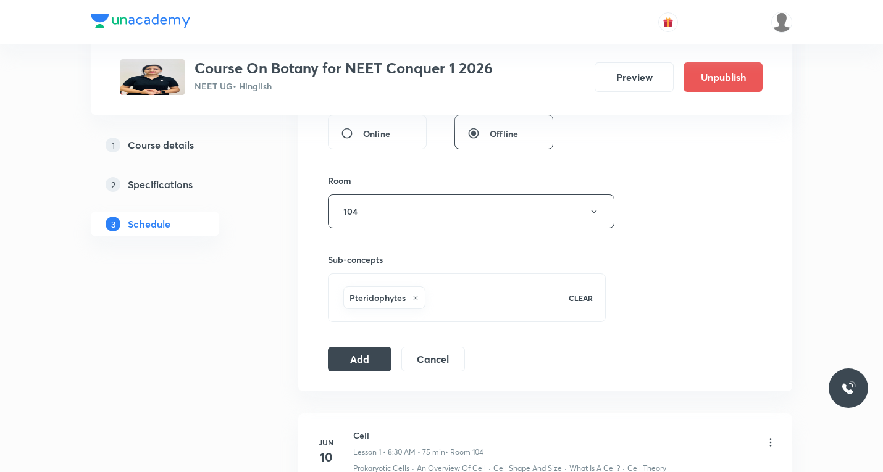
scroll to position [494, 0]
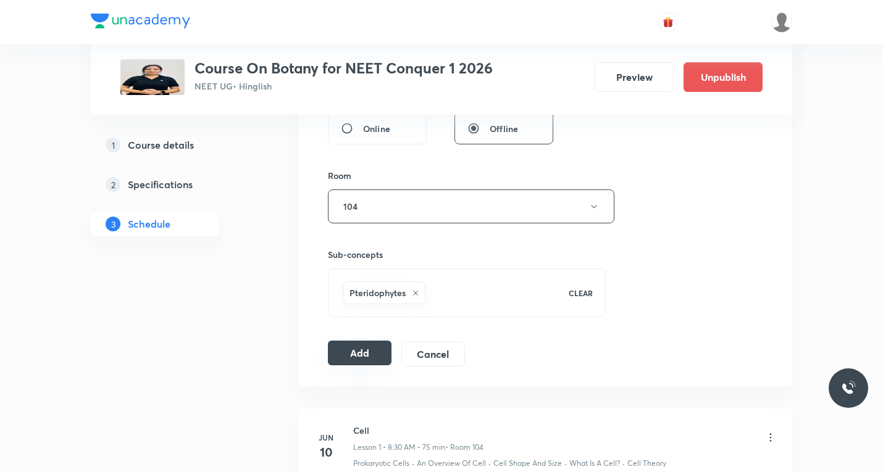
type input "60"
click at [370, 353] on button "Add" at bounding box center [360, 353] width 64 height 25
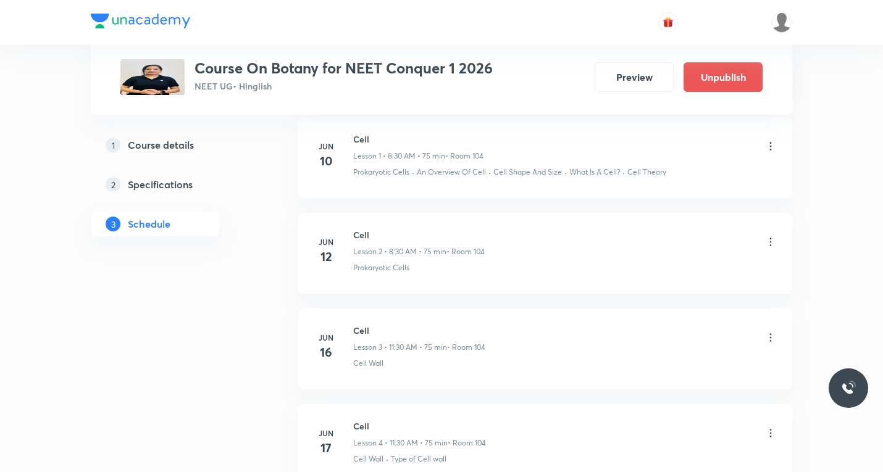
scroll to position [0, 0]
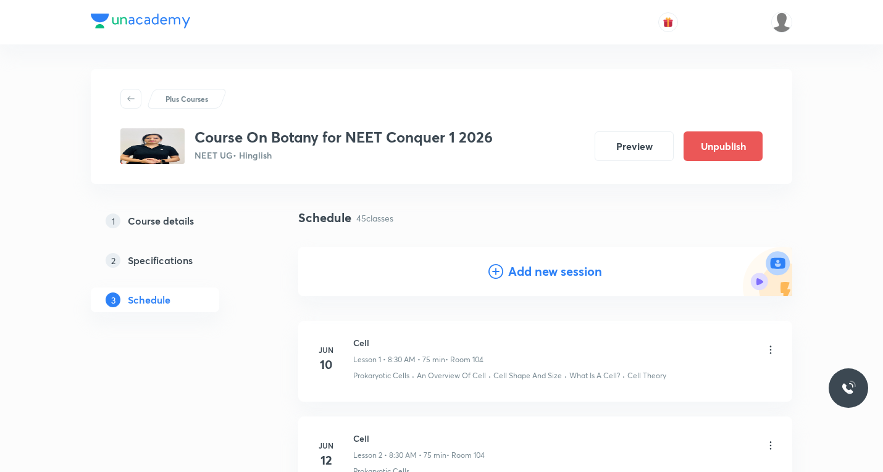
click at [493, 270] on icon at bounding box center [496, 271] width 15 height 15
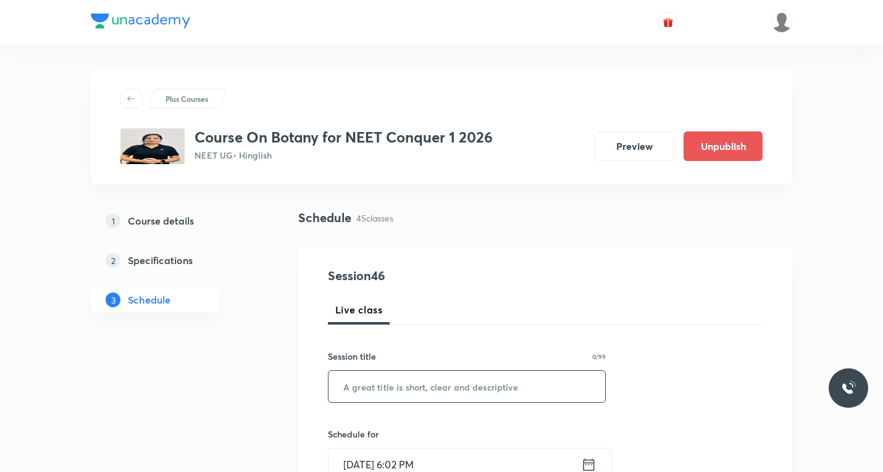
click at [413, 392] on input "text" at bounding box center [467, 386] width 277 height 31
paste input "Kingdom Plantae"
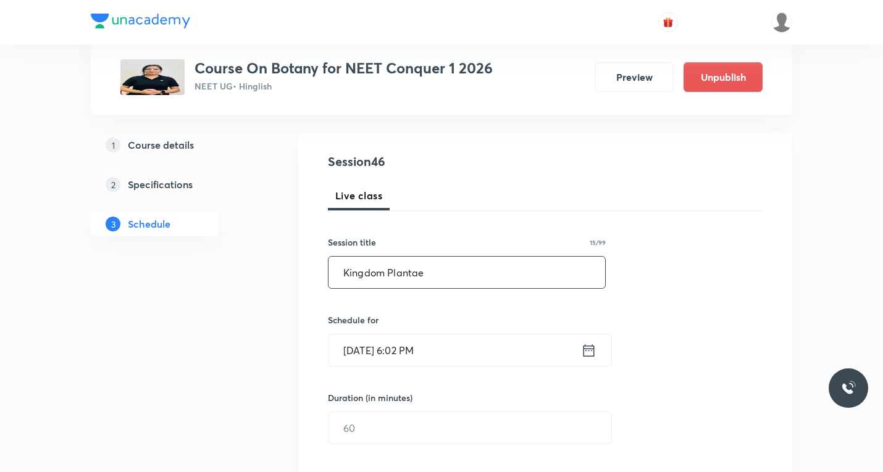
scroll to position [124, 0]
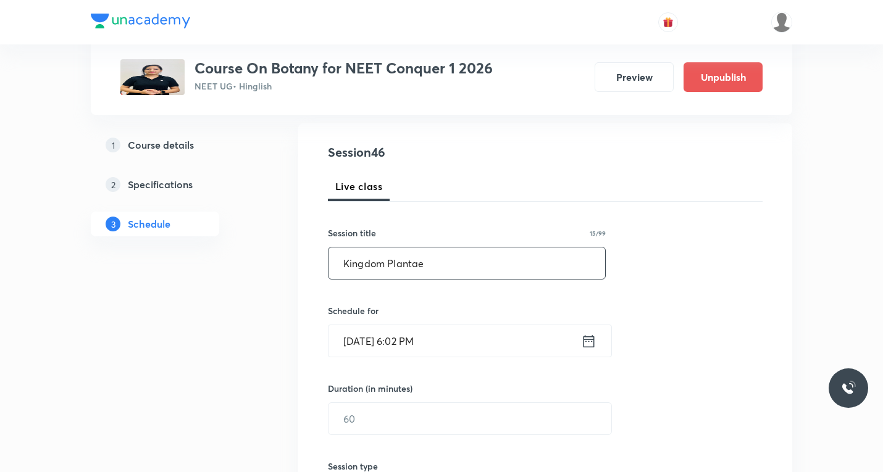
type input "Kingdom Plantae"
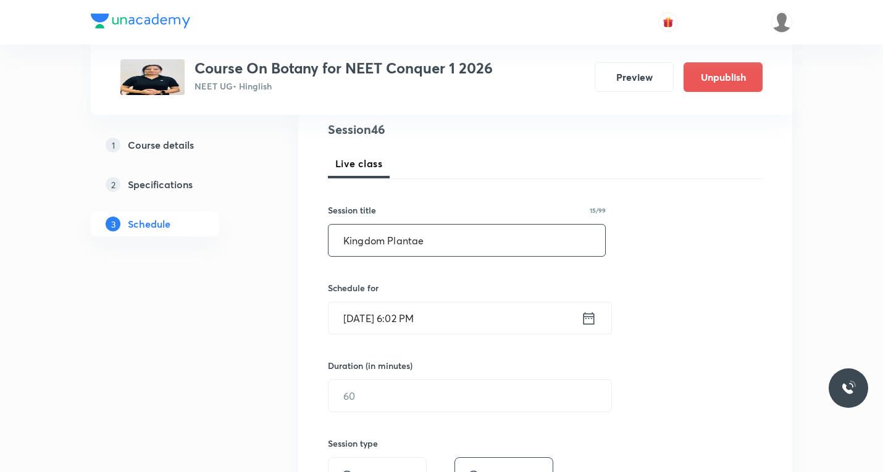
scroll to position [185, 0]
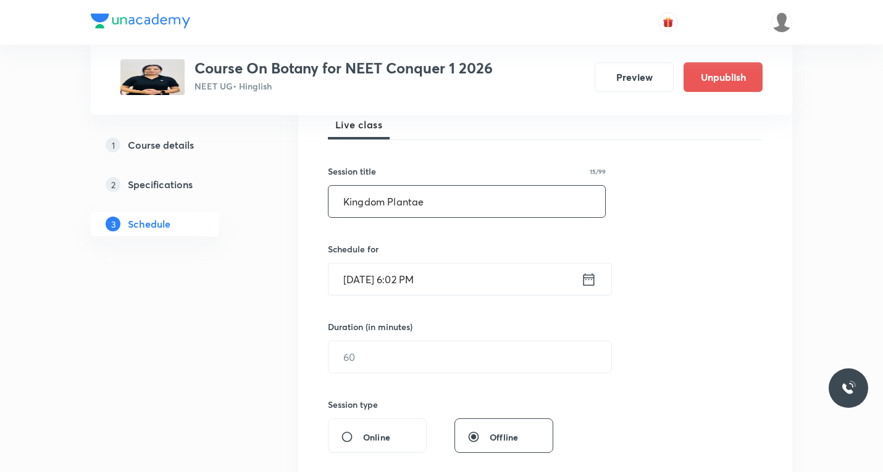
click at [591, 282] on icon at bounding box center [588, 279] width 15 height 17
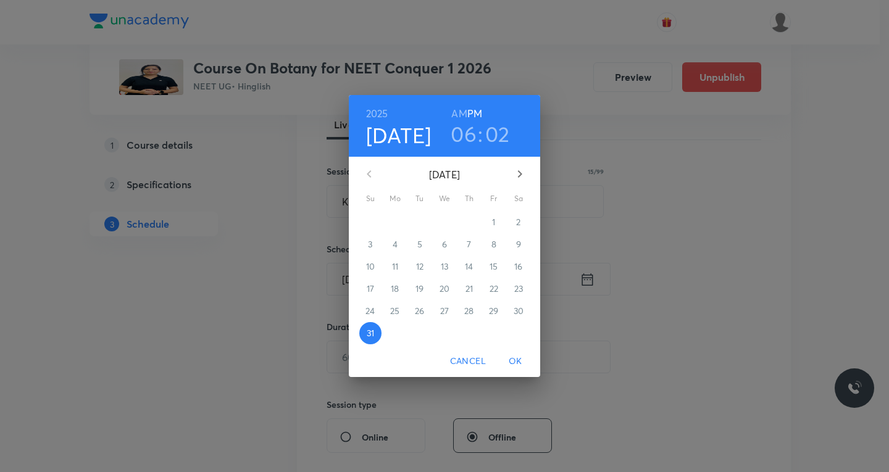
click at [518, 169] on icon "button" at bounding box center [520, 174] width 15 height 15
click at [493, 224] on p "5" at bounding box center [494, 222] width 5 height 12
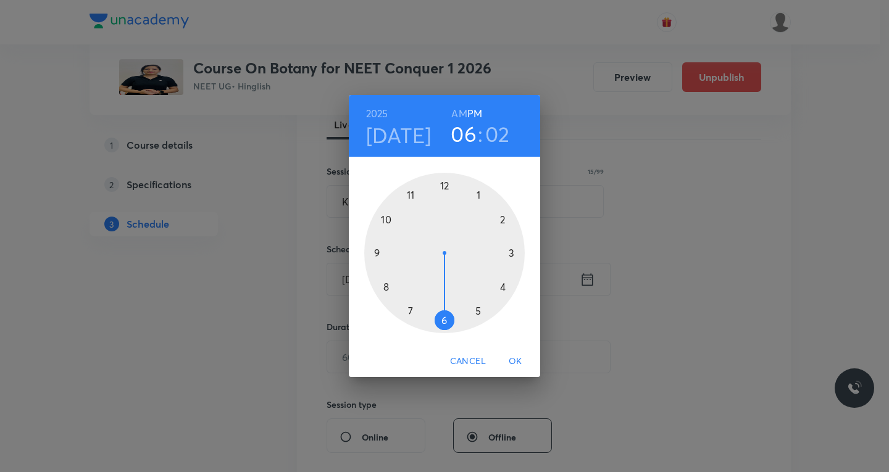
click at [411, 198] on div at bounding box center [444, 253] width 161 height 161
drag, startPoint x: 463, startPoint y: 110, endPoint x: 460, endPoint y: 122, distance: 12.7
click at [462, 111] on h6 "AM" at bounding box center [458, 113] width 15 height 17
click at [445, 317] on div at bounding box center [444, 253] width 161 height 161
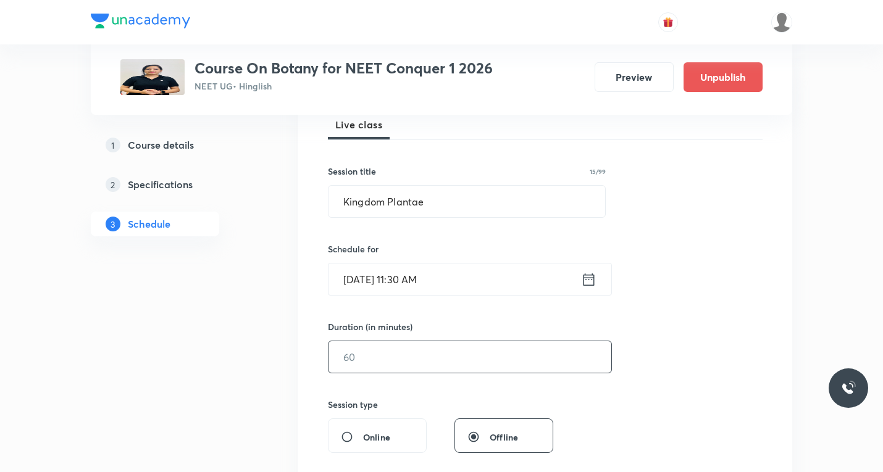
click at [396, 353] on input "text" at bounding box center [470, 357] width 283 height 31
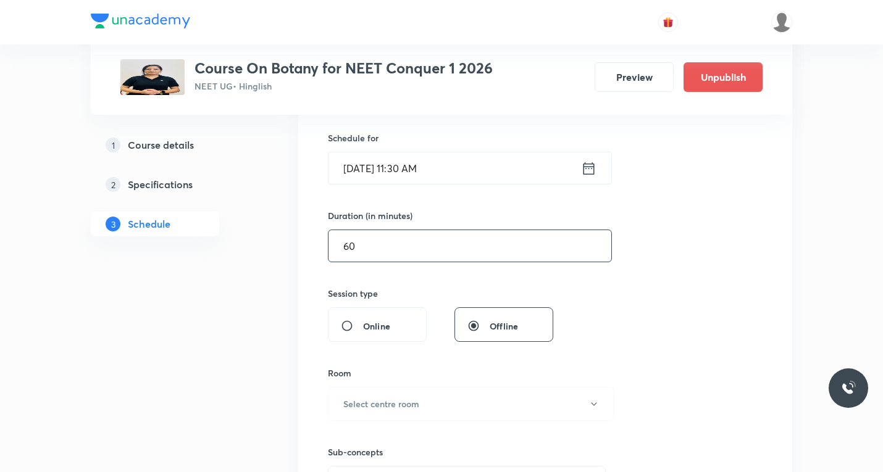
scroll to position [309, 0]
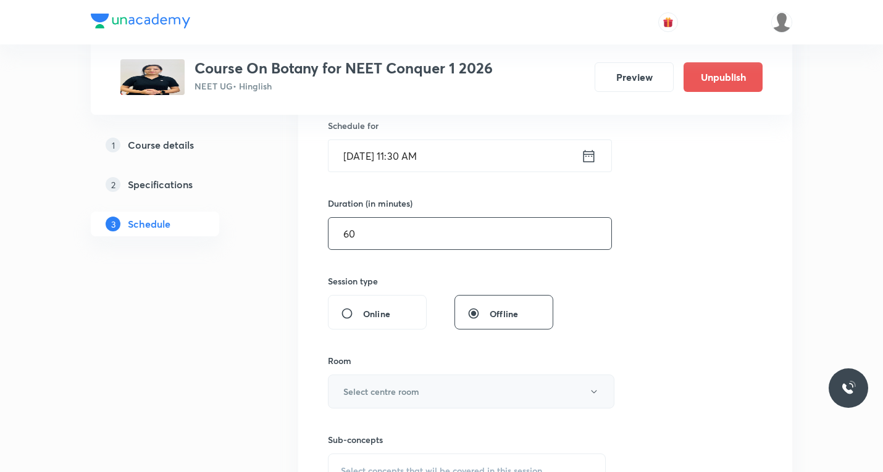
type input "60"
click at [435, 393] on button "Select centre room" at bounding box center [471, 392] width 287 height 34
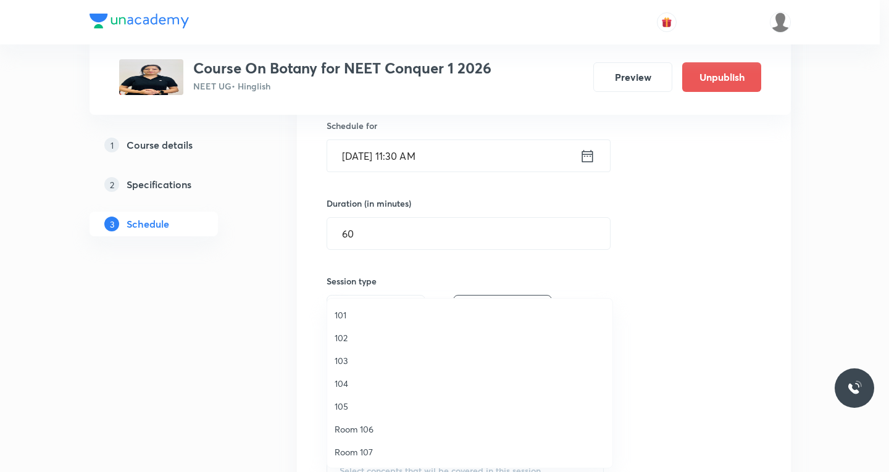
click at [342, 384] on span "104" at bounding box center [470, 383] width 270 height 13
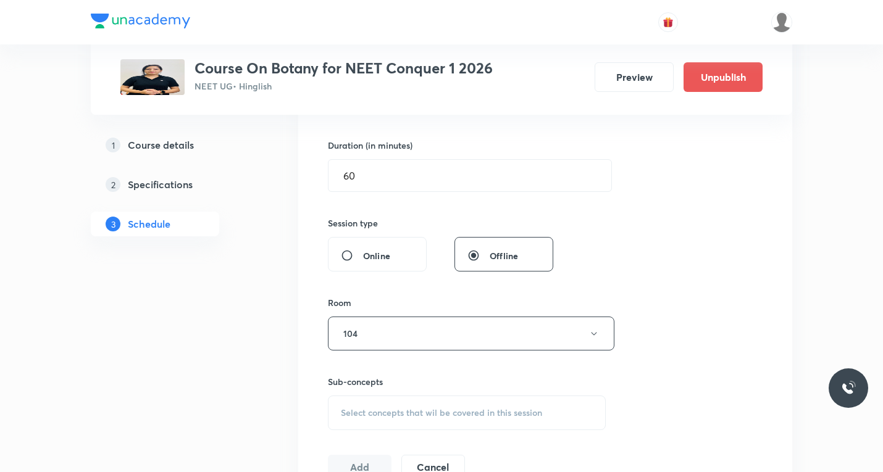
scroll to position [432, 0]
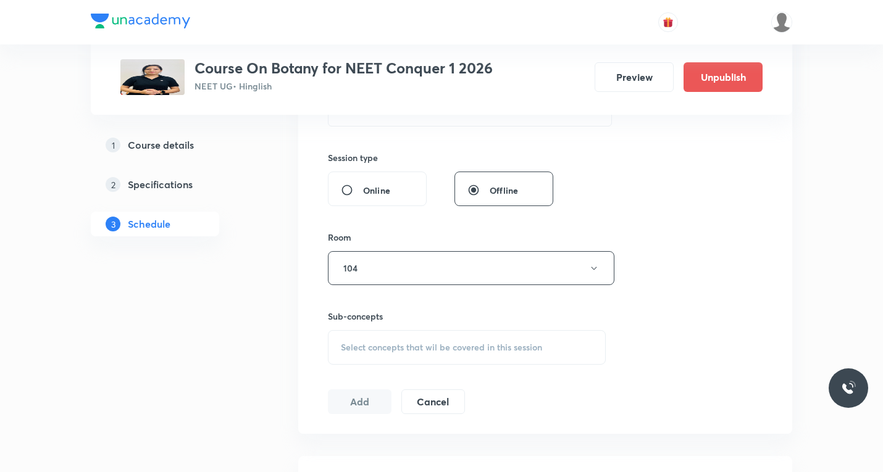
click at [391, 353] on span "Select concepts that wil be covered in this session" at bounding box center [441, 348] width 201 height 10
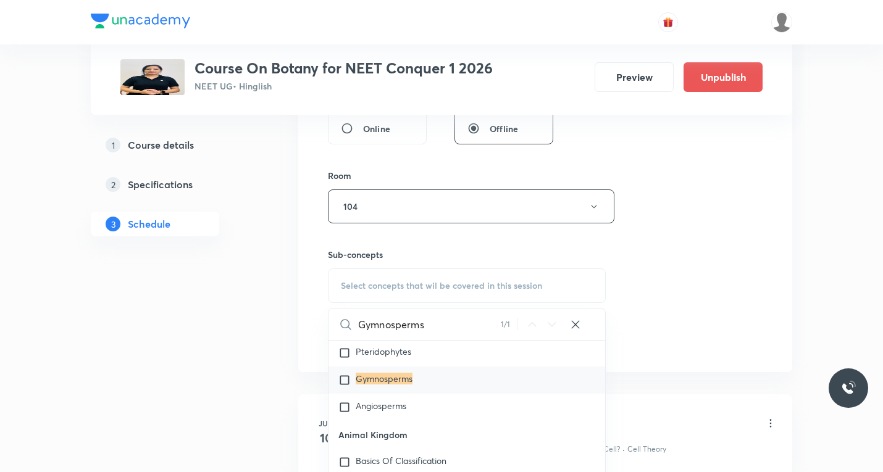
scroll to position [686, 0]
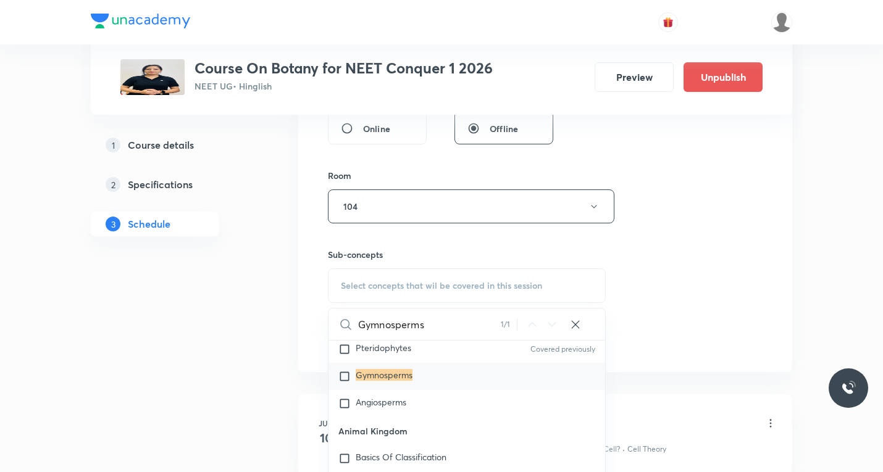
type input "Gymnosperms"
click at [342, 378] on input "checkbox" at bounding box center [346, 377] width 17 height 12
checkbox input "true"
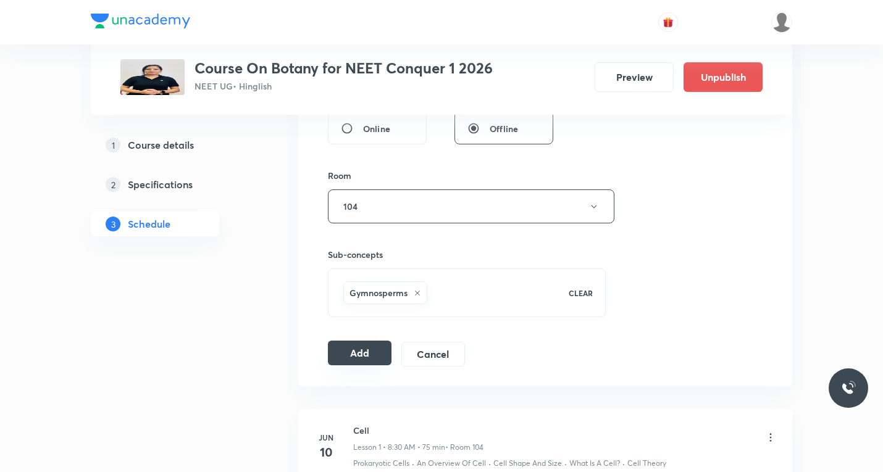
click at [359, 354] on button "Add" at bounding box center [360, 353] width 64 height 25
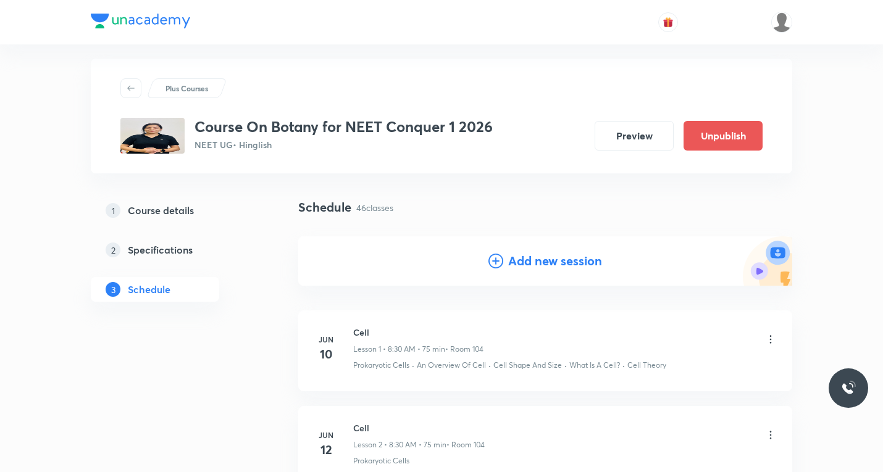
scroll to position [0, 0]
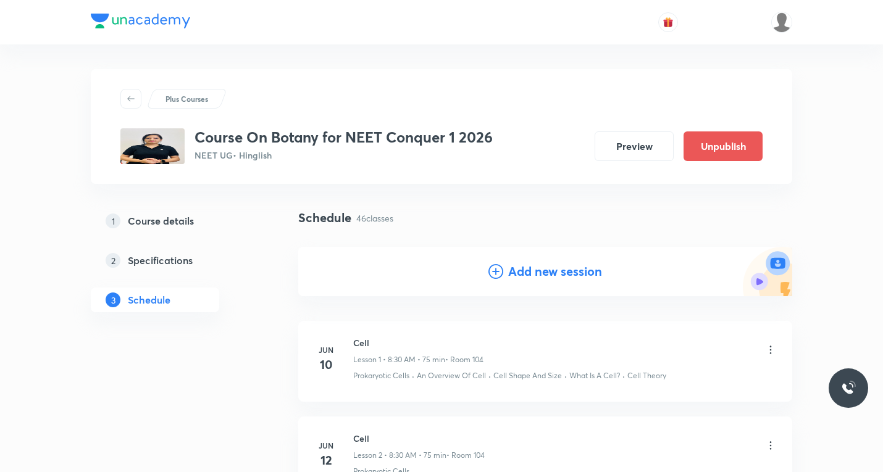
click at [497, 272] on icon at bounding box center [496, 271] width 15 height 15
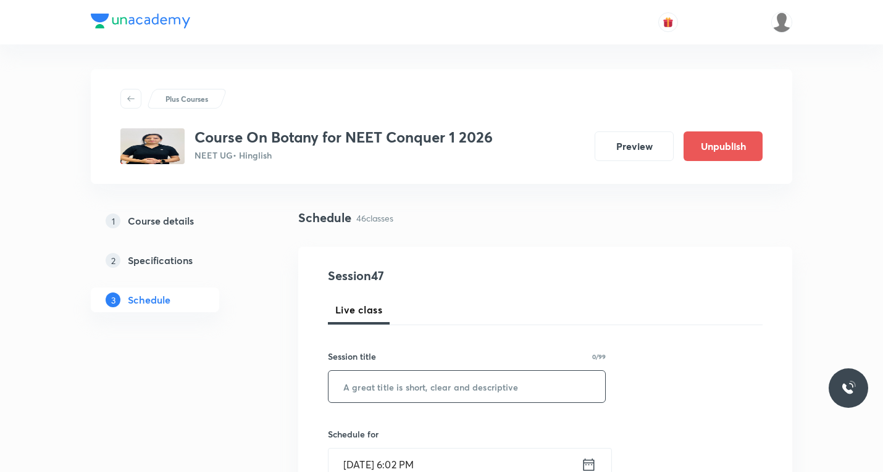
click at [406, 386] on input "text" at bounding box center [467, 386] width 277 height 31
paste input "Kingdom Plantae"
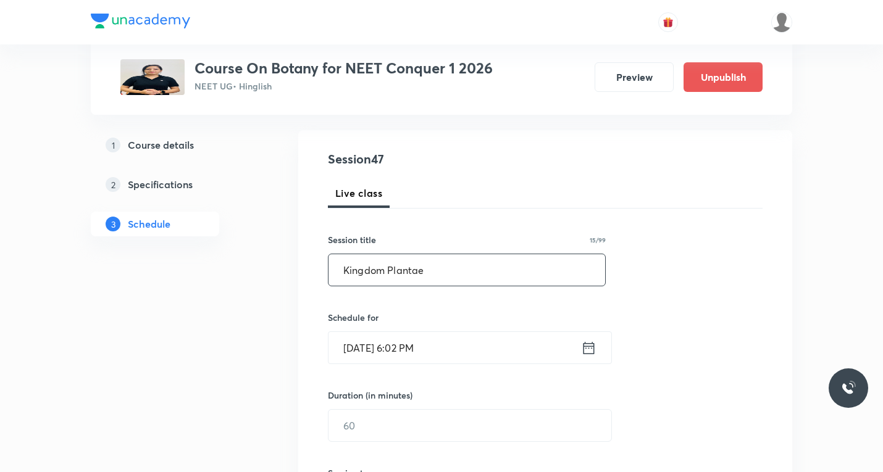
scroll to position [124, 0]
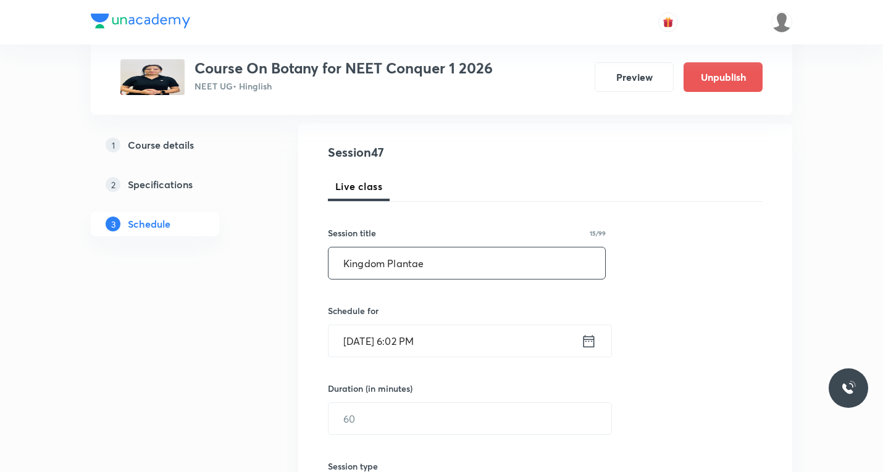
type input "Kingdom Plantae"
click at [584, 343] on icon at bounding box center [589, 341] width 11 height 12
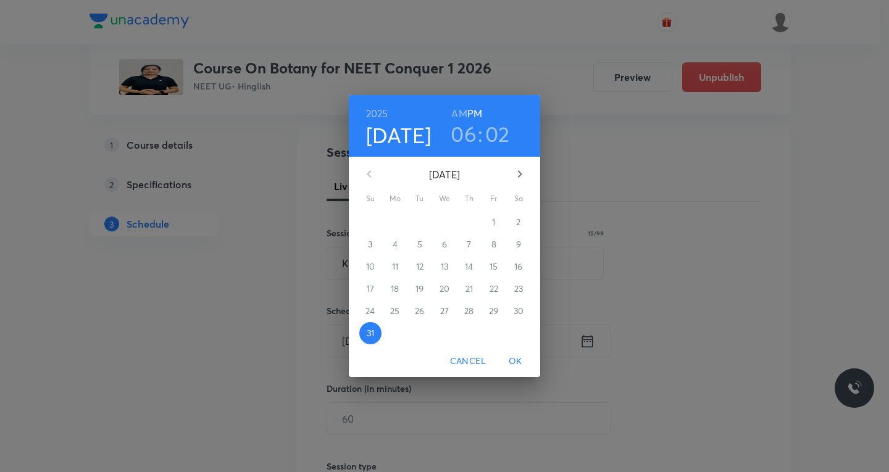
click at [518, 175] on icon "button" at bounding box center [520, 174] width 15 height 15
click at [521, 224] on p "6" at bounding box center [518, 222] width 5 height 12
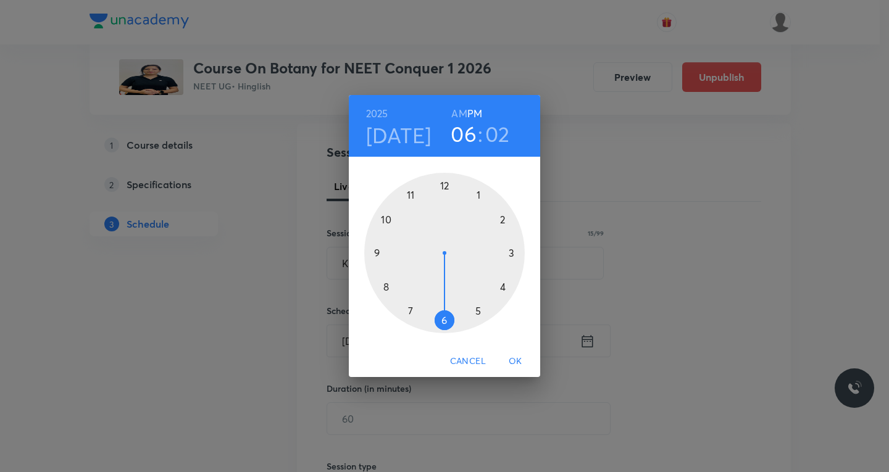
click at [410, 191] on div at bounding box center [444, 253] width 161 height 161
click at [459, 115] on h6 "AM" at bounding box center [458, 113] width 15 height 17
click at [444, 318] on div at bounding box center [444, 253] width 161 height 161
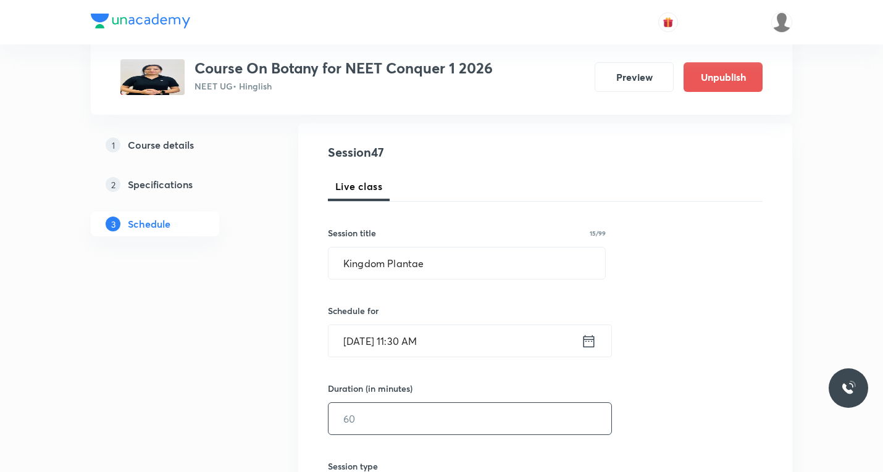
click at [404, 414] on input "text" at bounding box center [470, 418] width 283 height 31
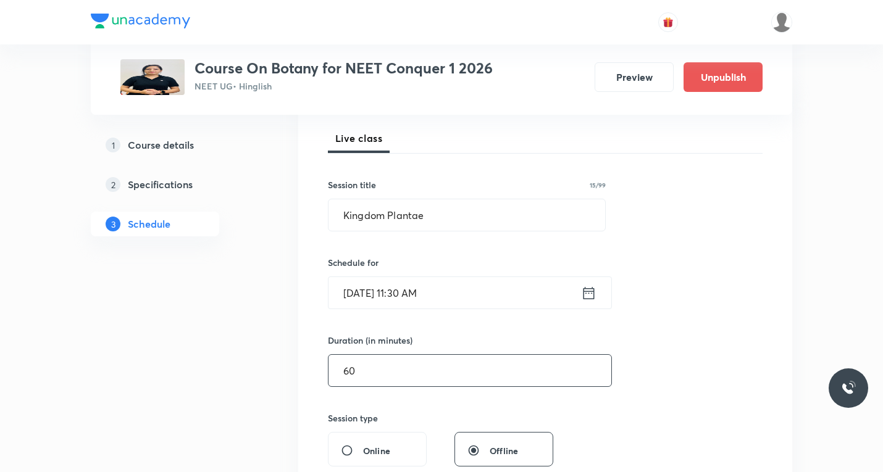
scroll to position [371, 0]
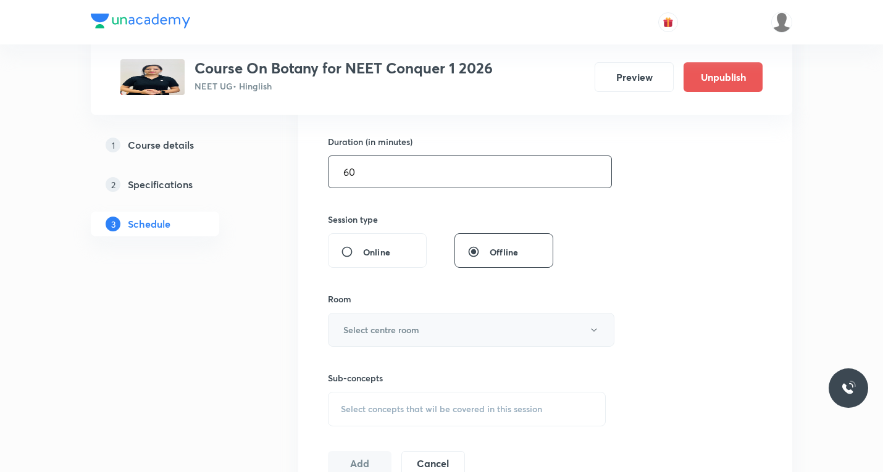
type input "60"
click at [387, 335] on h6 "Select centre room" at bounding box center [381, 330] width 76 height 13
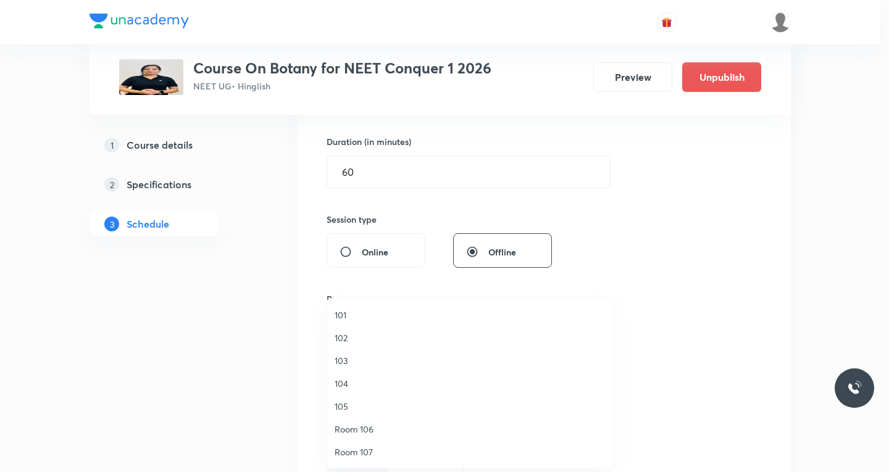
click at [351, 387] on span "104" at bounding box center [470, 383] width 270 height 13
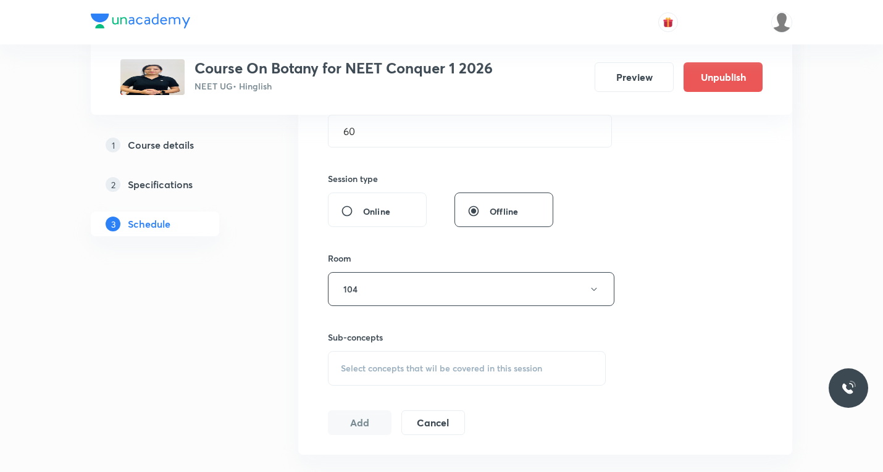
scroll to position [432, 0]
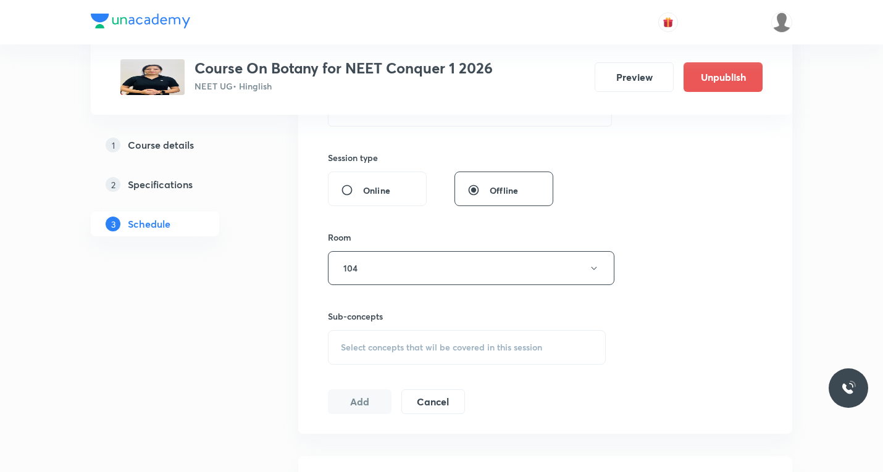
click at [414, 356] on div "Select concepts that wil be covered in this session" at bounding box center [467, 347] width 278 height 35
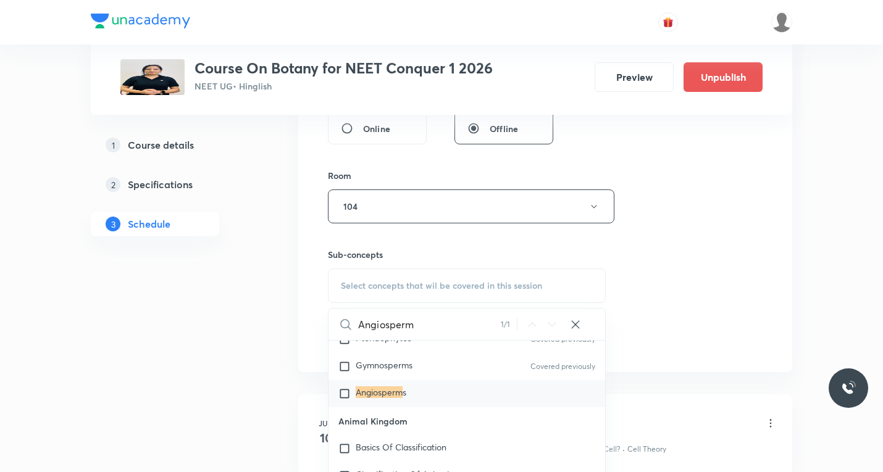
scroll to position [713, 0]
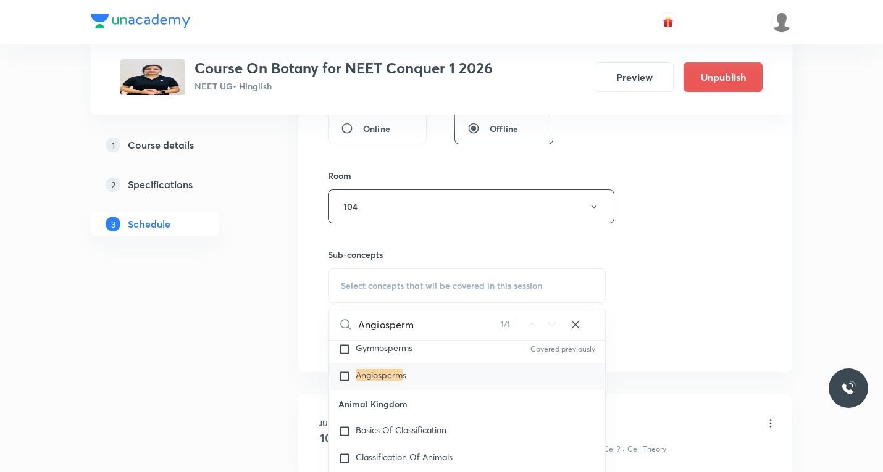
type input "Angiosperm"
click at [346, 379] on input "checkbox" at bounding box center [346, 377] width 17 height 12
checkbox input "true"
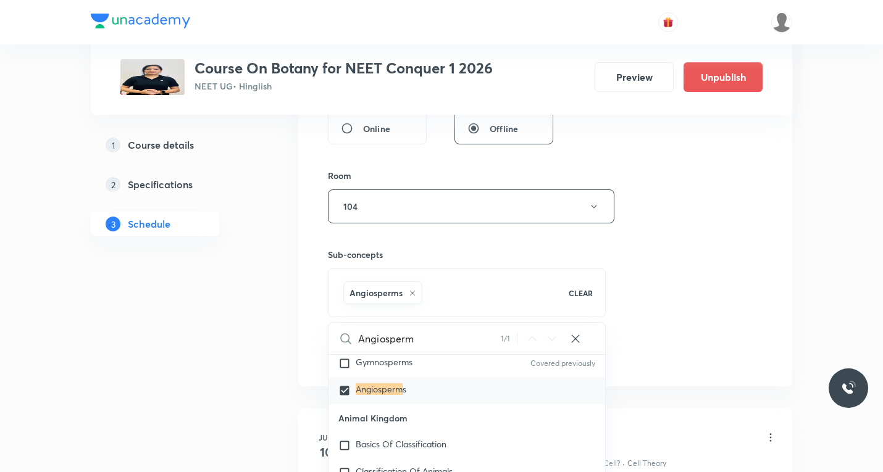
click at [785, 266] on div "Session 47 Live class Session title 15/99 Kingdom Plantae ​ Schedule for Sept 6…" at bounding box center [545, 70] width 494 height 634
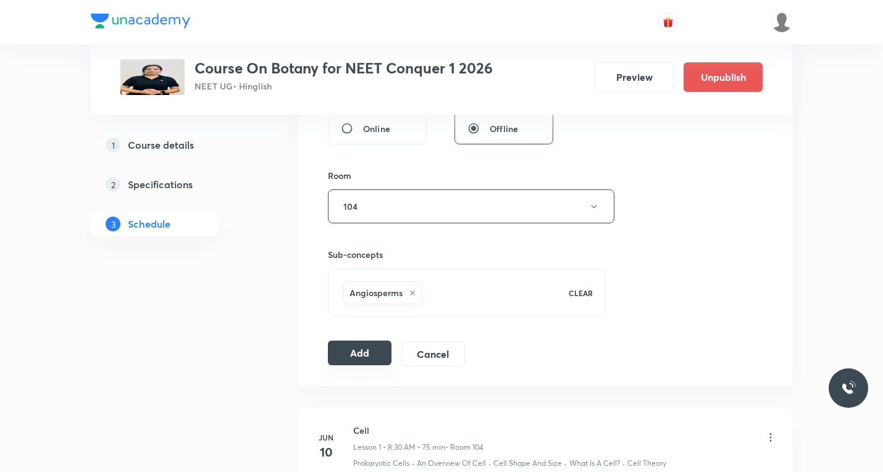
click at [370, 353] on button "Add" at bounding box center [360, 353] width 64 height 25
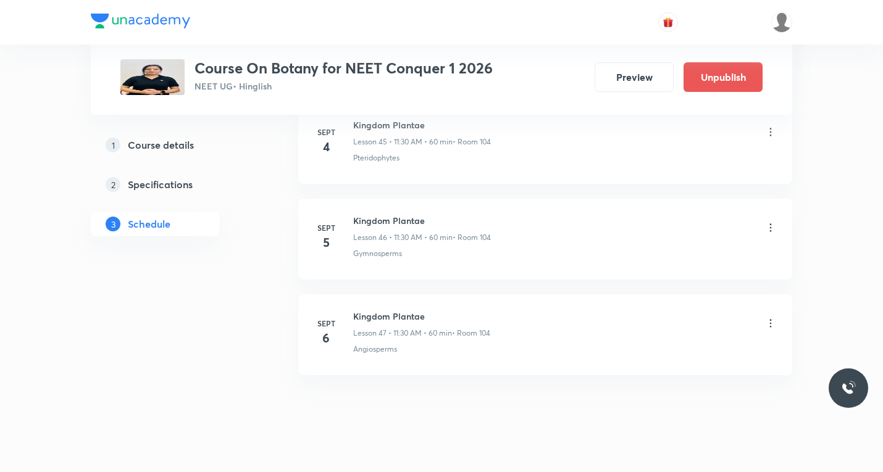
scroll to position [4424, 0]
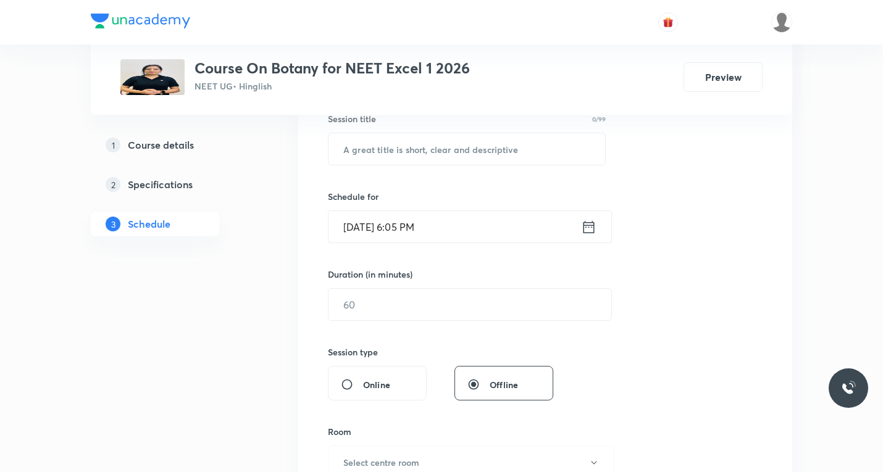
scroll to position [247, 0]
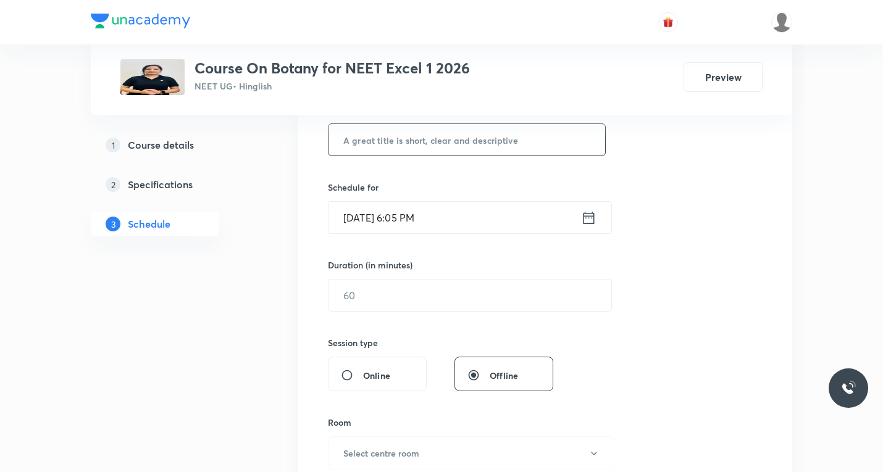
drag, startPoint x: 430, startPoint y: 123, endPoint x: 430, endPoint y: 132, distance: 8.6
click at [430, 126] on div "Session title 0/99 ​" at bounding box center [467, 129] width 278 height 53
click at [430, 136] on input "text" at bounding box center [467, 139] width 277 height 31
paste input "The Living World"
type input "The Living World"
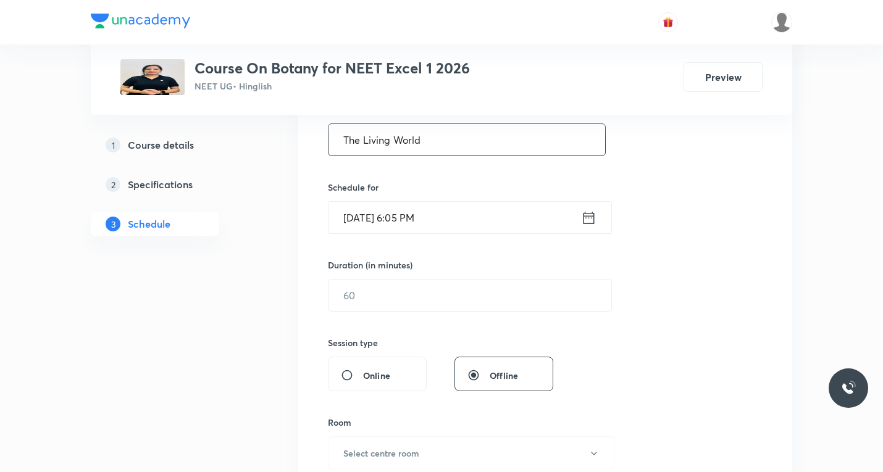
click at [586, 217] on icon at bounding box center [588, 217] width 15 height 17
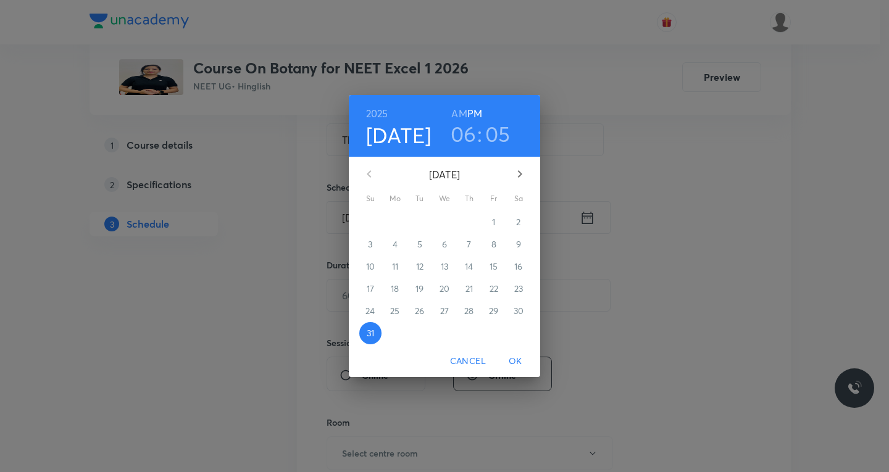
drag, startPoint x: 518, startPoint y: 170, endPoint x: 504, endPoint y: 191, distance: 24.8
click at [519, 170] on icon "button" at bounding box center [520, 174] width 15 height 15
click at [469, 224] on p "4" at bounding box center [469, 222] width 5 height 12
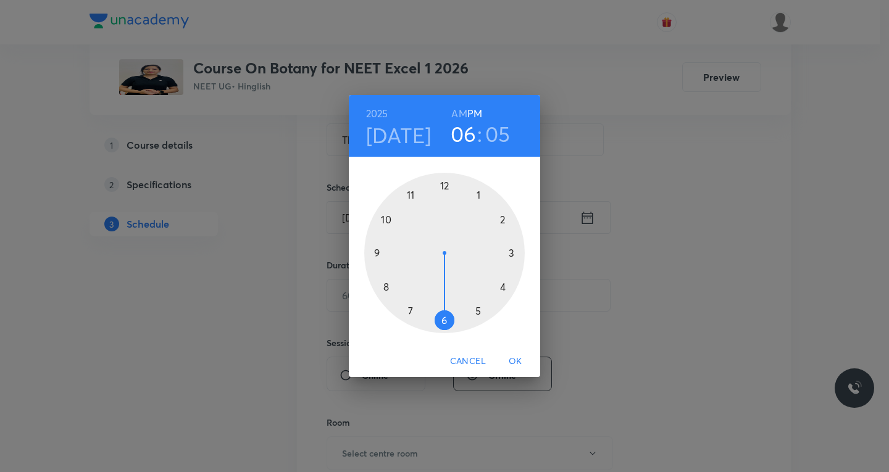
click at [444, 317] on div at bounding box center [444, 253] width 161 height 161
click at [501, 219] on div at bounding box center [444, 253] width 161 height 161
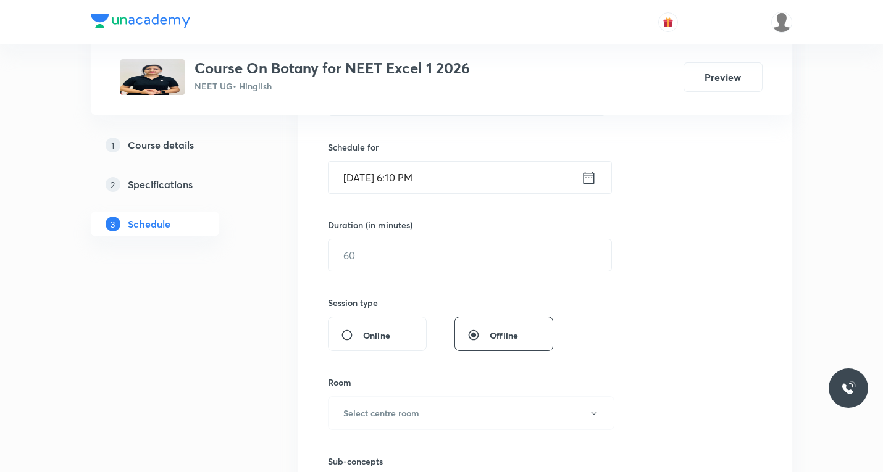
scroll to position [309, 0]
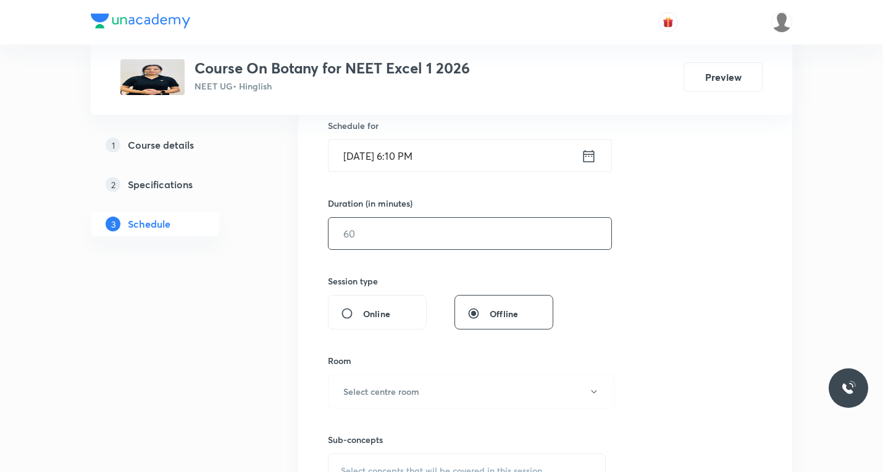
click at [423, 233] on input "text" at bounding box center [470, 233] width 283 height 31
type input "60"
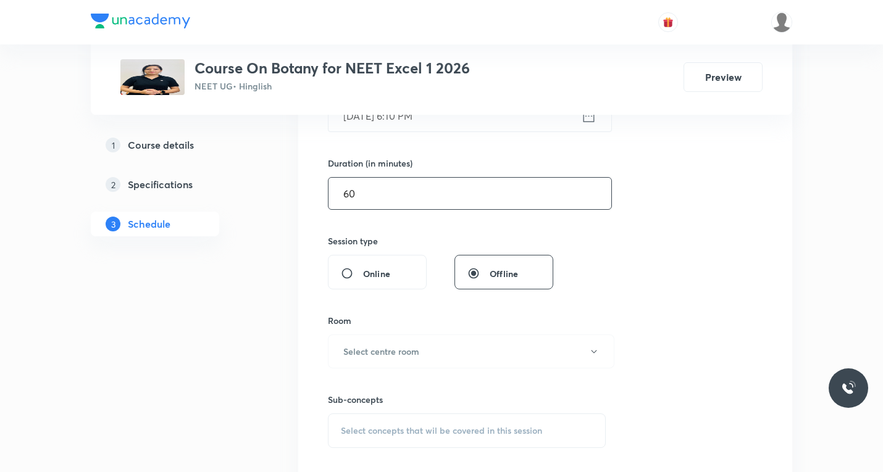
scroll to position [371, 0]
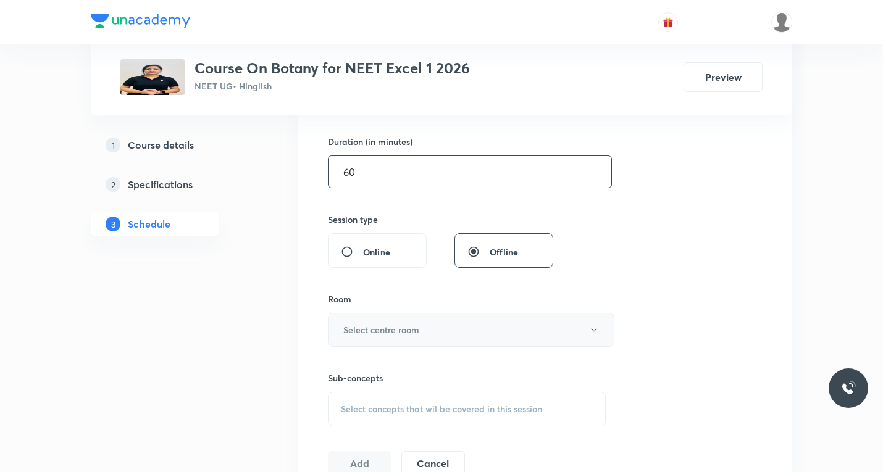
click at [394, 329] on h6 "Select centre room" at bounding box center [381, 330] width 76 height 13
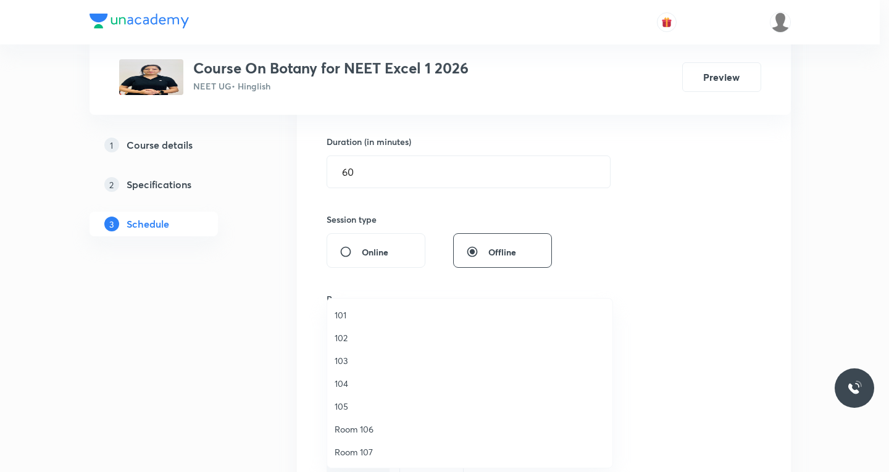
click at [343, 384] on span "104" at bounding box center [470, 383] width 270 height 13
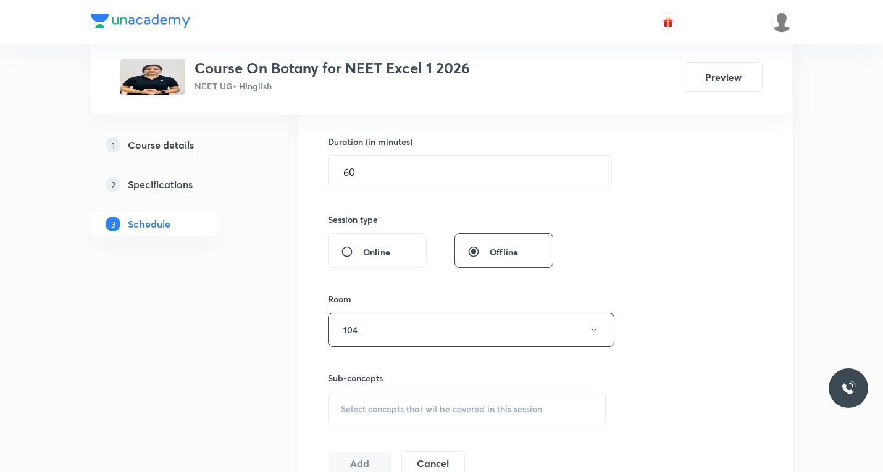
click at [369, 403] on div "Select concepts that wil be covered in this session" at bounding box center [467, 409] width 278 height 35
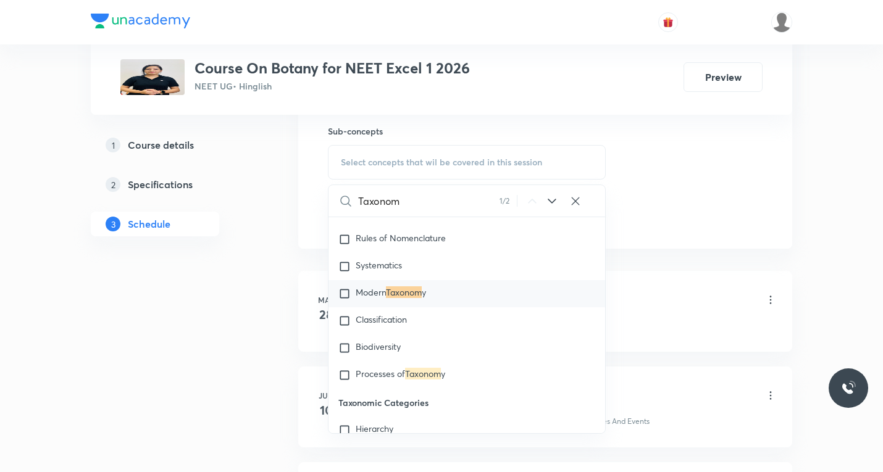
scroll to position [25491, 0]
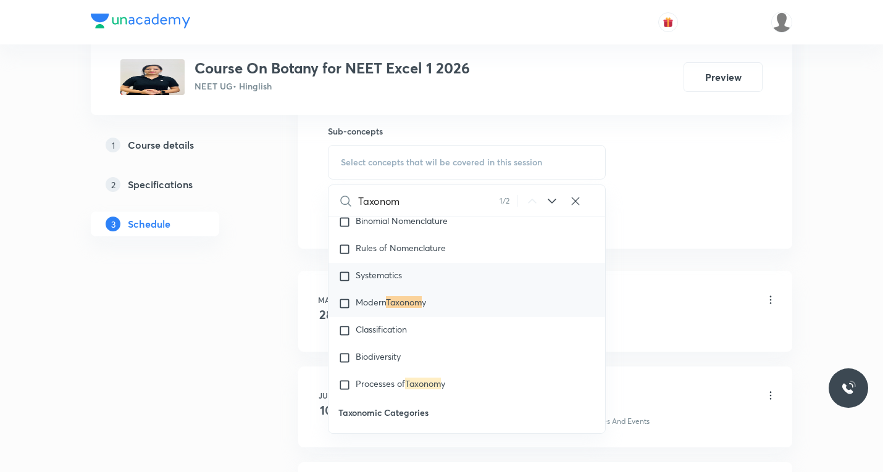
paste input "The Living World"
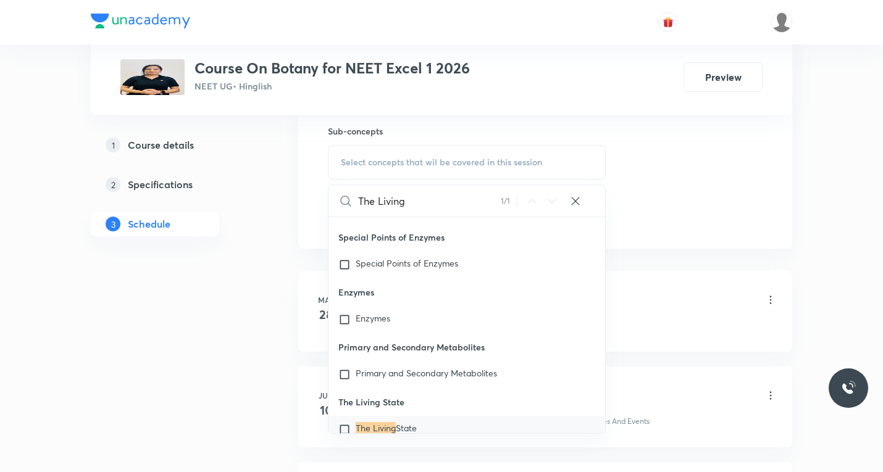
scroll to position [24194, 0]
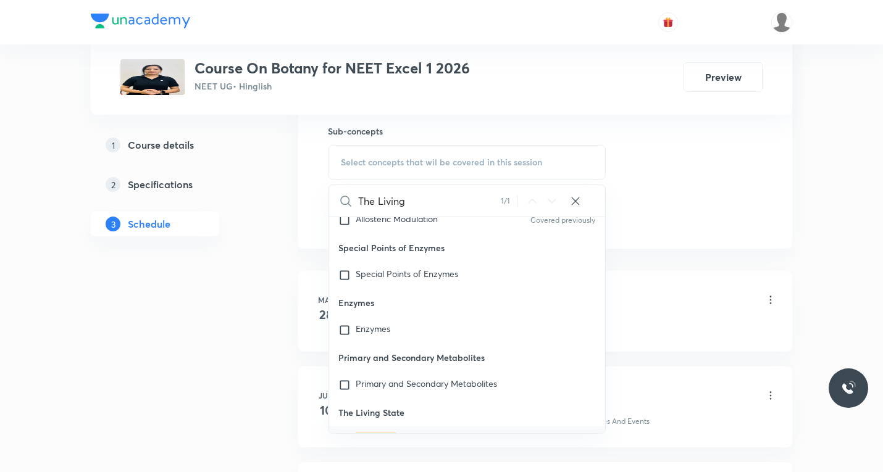
type input "The Living"
click at [345, 434] on input "checkbox" at bounding box center [346, 440] width 17 height 12
checkbox input "true"
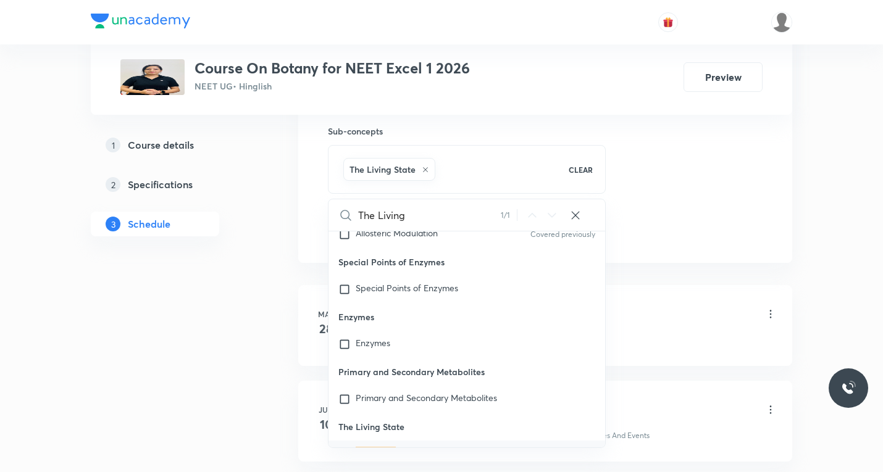
click at [712, 285] on li "[DATE] Biotechnology principles and process Lesson 1 • 5:00 PM • 60 min • Room …" at bounding box center [545, 325] width 494 height 81
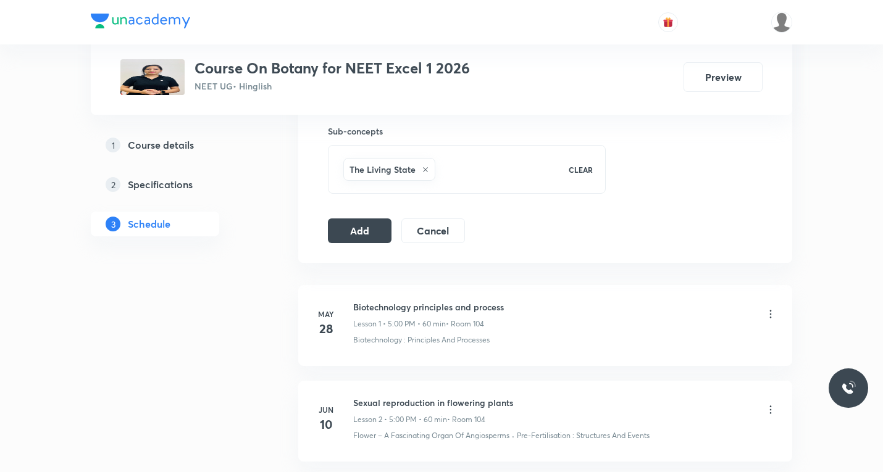
click at [361, 230] on button "Add" at bounding box center [360, 231] width 64 height 25
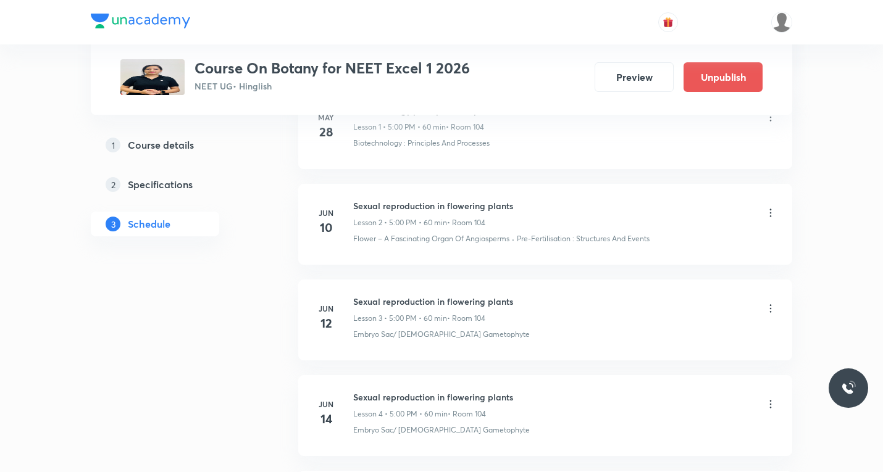
scroll to position [0, 0]
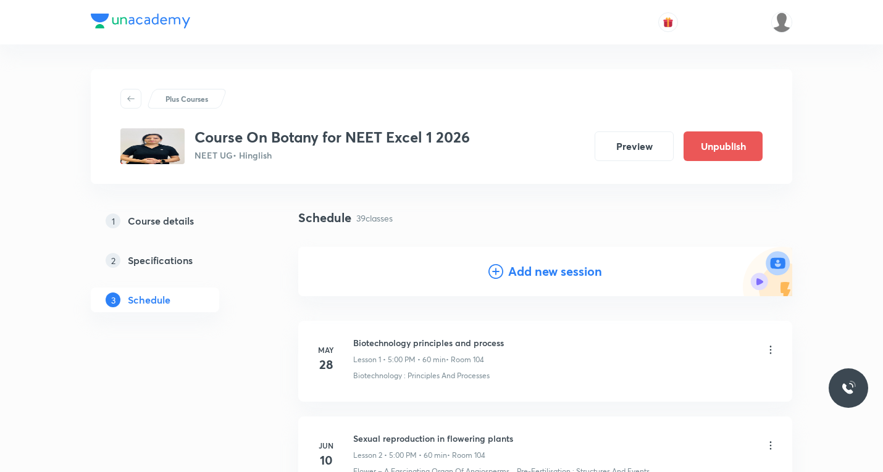
drag, startPoint x: 499, startPoint y: 274, endPoint x: 477, endPoint y: 294, distance: 29.7
click at [498, 274] on icon at bounding box center [496, 271] width 15 height 15
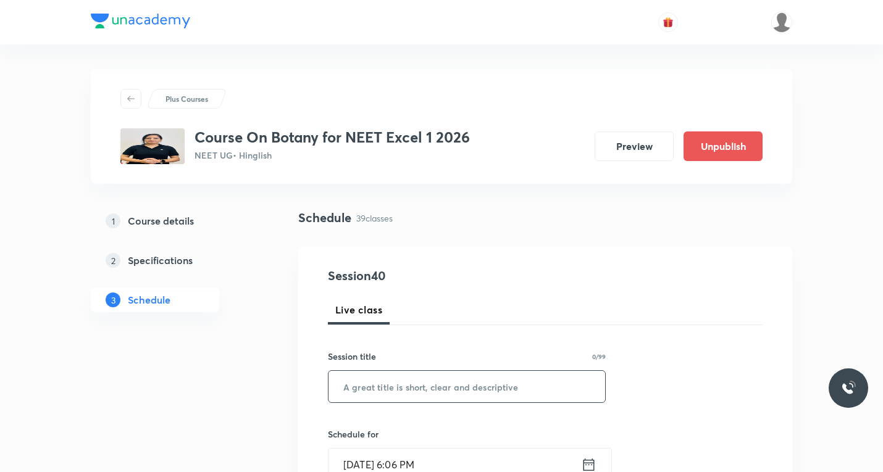
click at [399, 382] on input "text" at bounding box center [467, 386] width 277 height 31
paste input "The Living World"
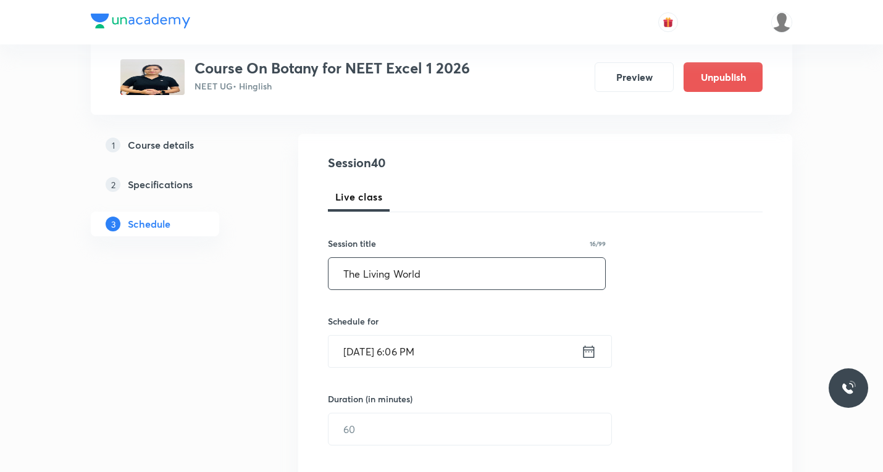
scroll to position [124, 0]
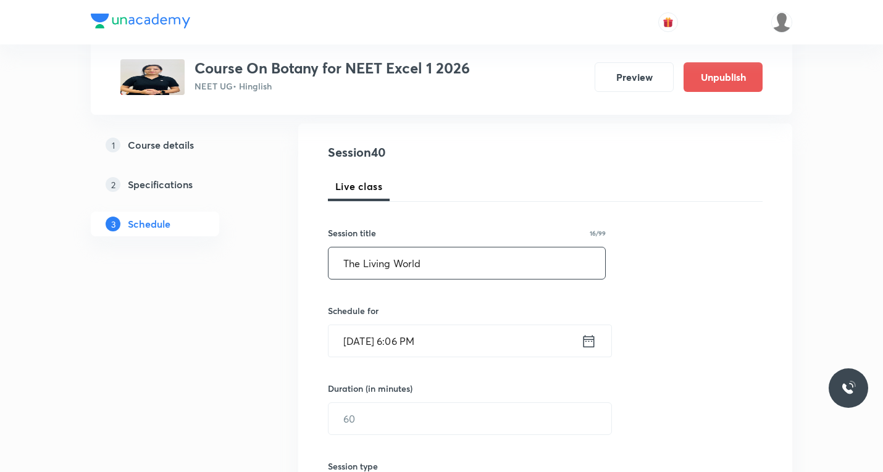
type input "The Living World"
click at [592, 344] on icon at bounding box center [588, 341] width 15 height 17
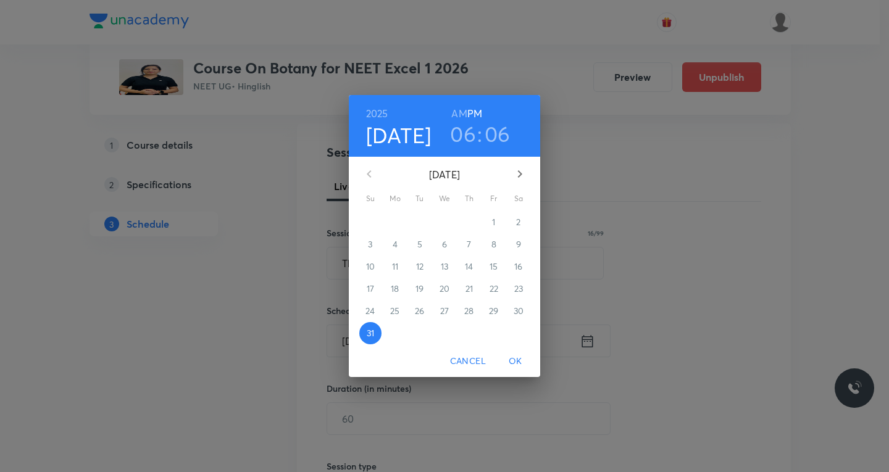
click at [519, 172] on icon "button" at bounding box center [520, 173] width 4 height 7
click at [497, 223] on span "5" at bounding box center [494, 222] width 22 height 12
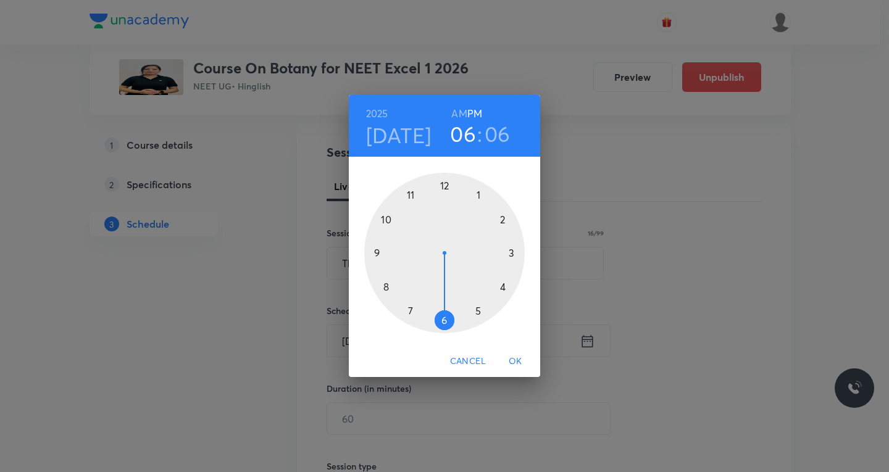
click at [442, 321] on div at bounding box center [444, 253] width 161 height 161
click at [501, 220] on div at bounding box center [444, 253] width 161 height 161
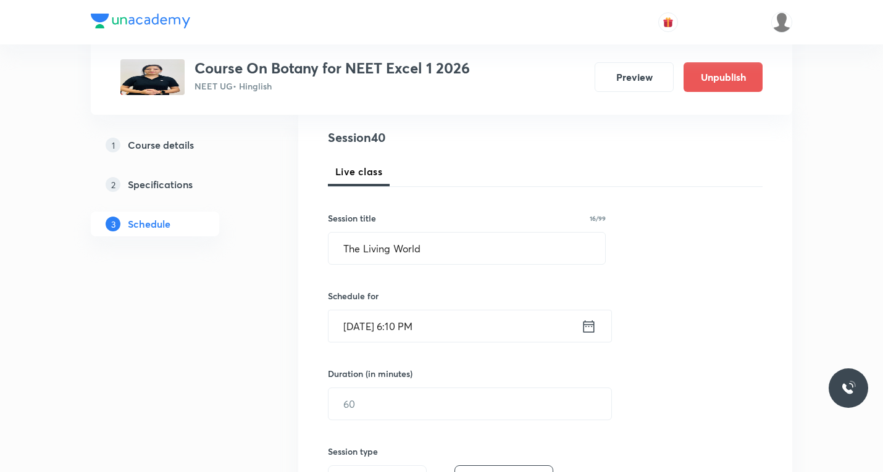
scroll to position [185, 0]
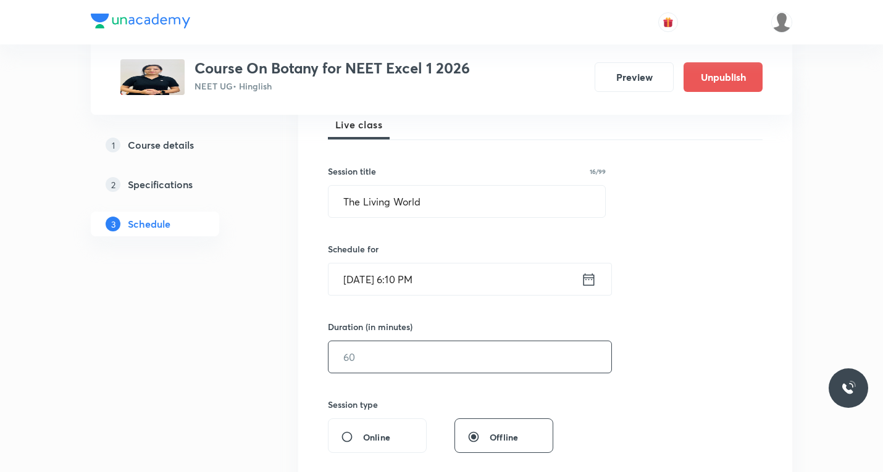
click at [426, 357] on input "text" at bounding box center [470, 357] width 283 height 31
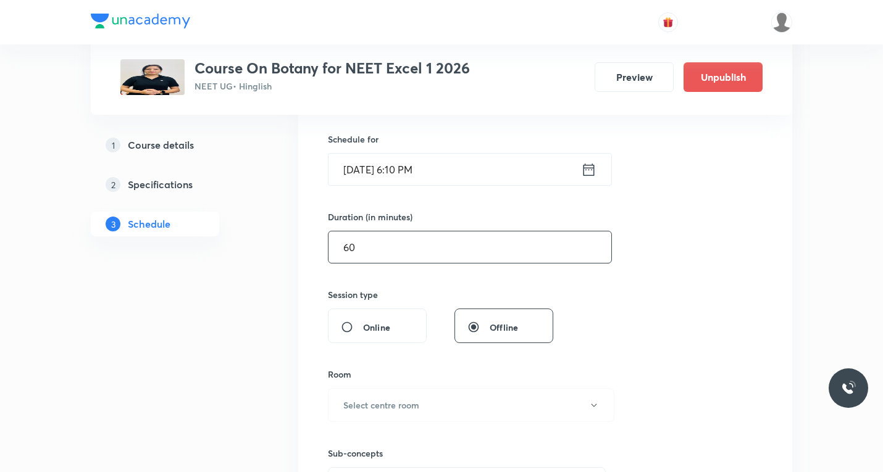
scroll to position [309, 0]
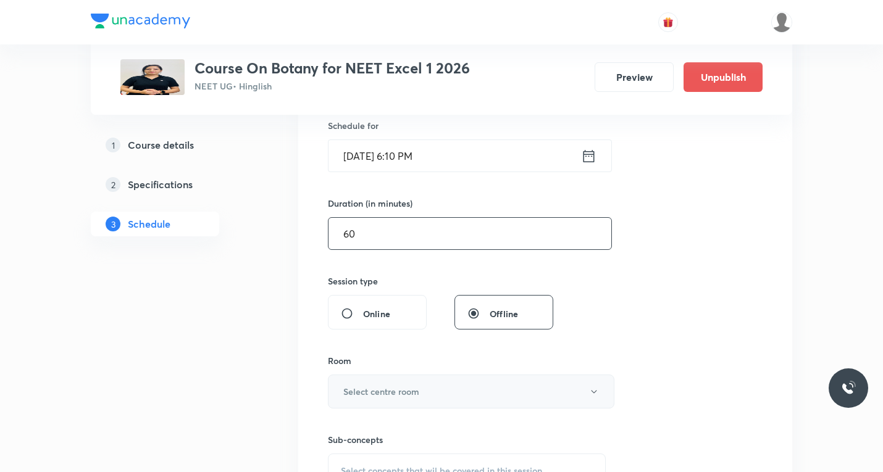
type input "60"
click at [448, 395] on button "Select centre room" at bounding box center [471, 392] width 287 height 34
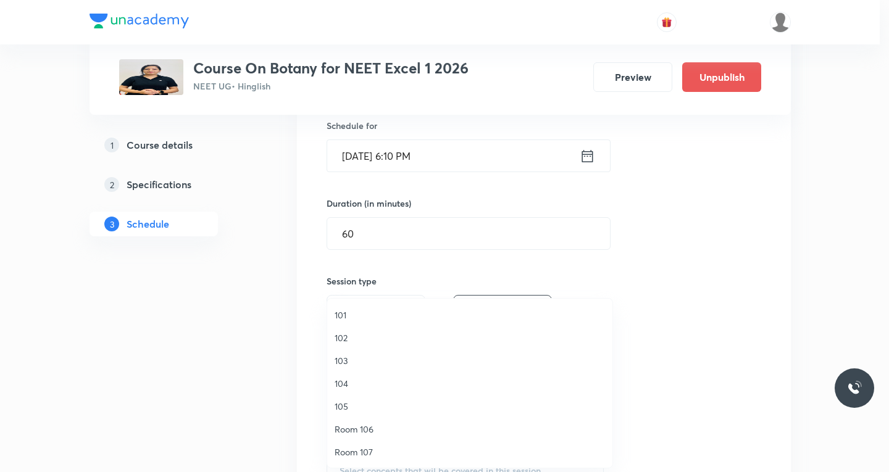
click at [345, 384] on span "104" at bounding box center [470, 383] width 270 height 13
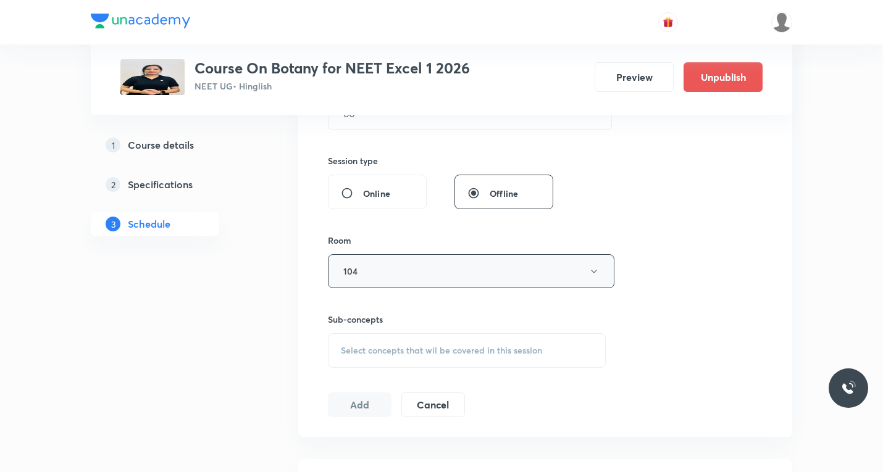
scroll to position [432, 0]
click at [387, 357] on div "Select concepts that wil be covered in this session" at bounding box center [467, 347] width 278 height 35
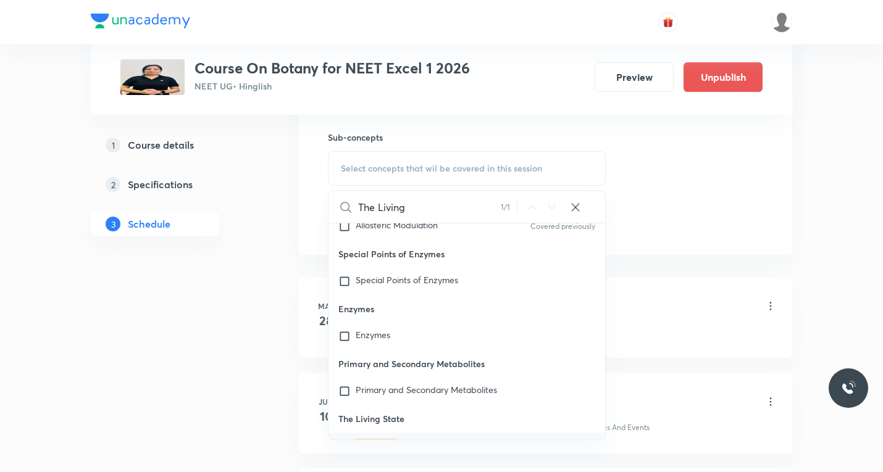
scroll to position [618, 0]
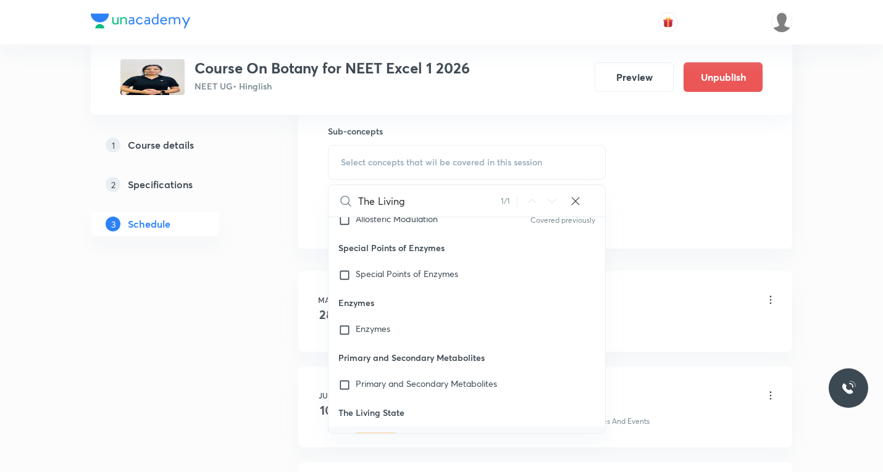
type input "The Living"
click at [349, 434] on input "checkbox" at bounding box center [346, 440] width 17 height 12
checkbox input "true"
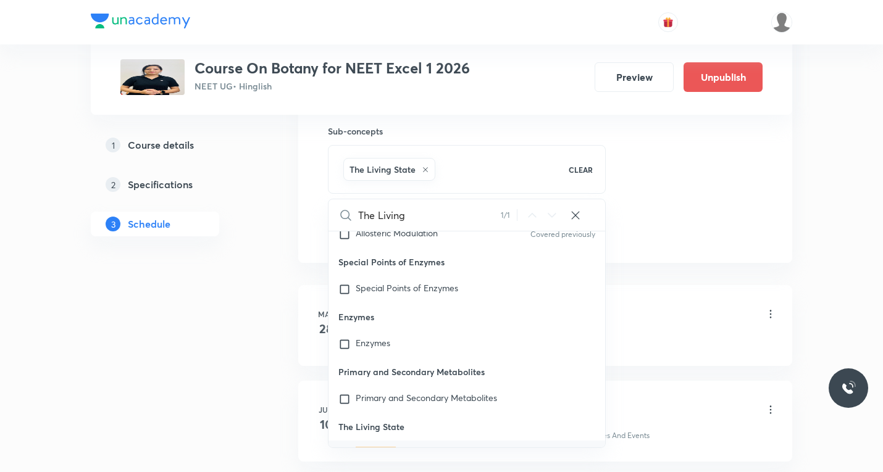
click at [684, 287] on li "[DATE] Biotechnology principles and process Lesson 1 • 5:00 PM • 60 min • Room …" at bounding box center [545, 325] width 494 height 81
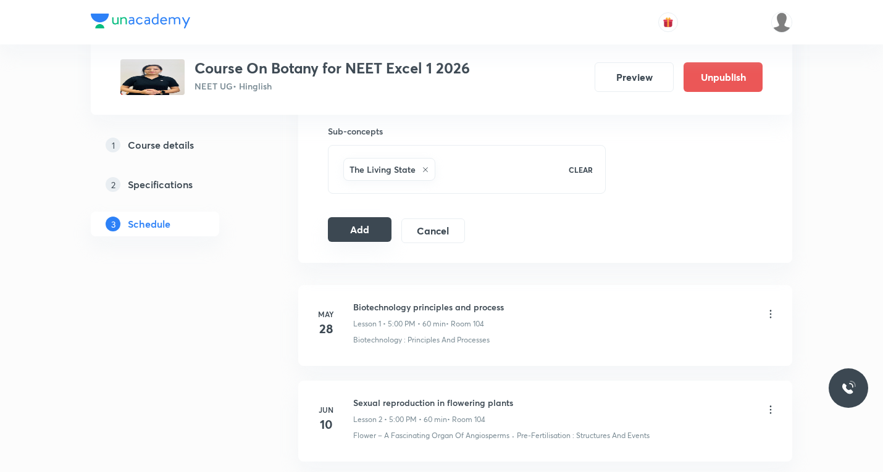
click at [369, 231] on button "Add" at bounding box center [360, 229] width 64 height 25
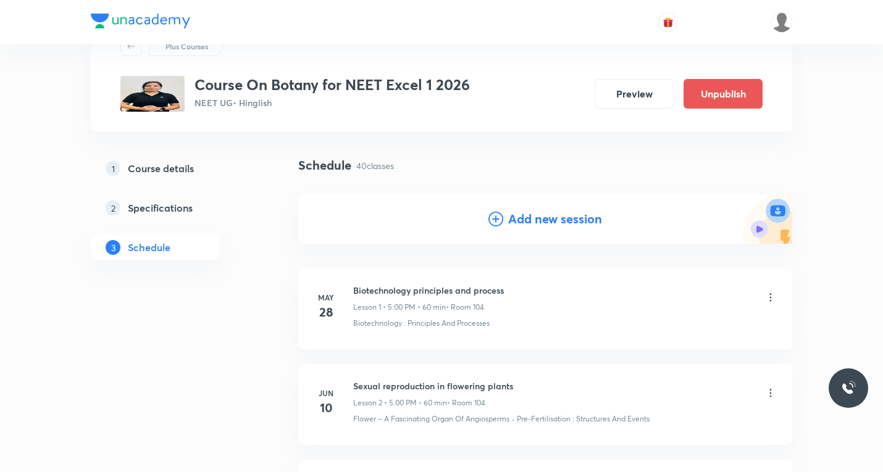
scroll to position [0, 0]
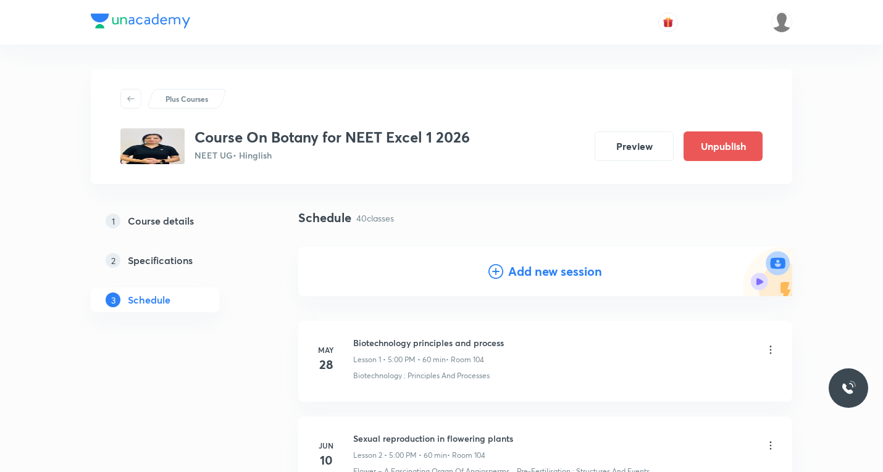
drag, startPoint x: 500, startPoint y: 264, endPoint x: 498, endPoint y: 271, distance: 7.6
click at [500, 266] on div "Add new session" at bounding box center [546, 271] width 114 height 19
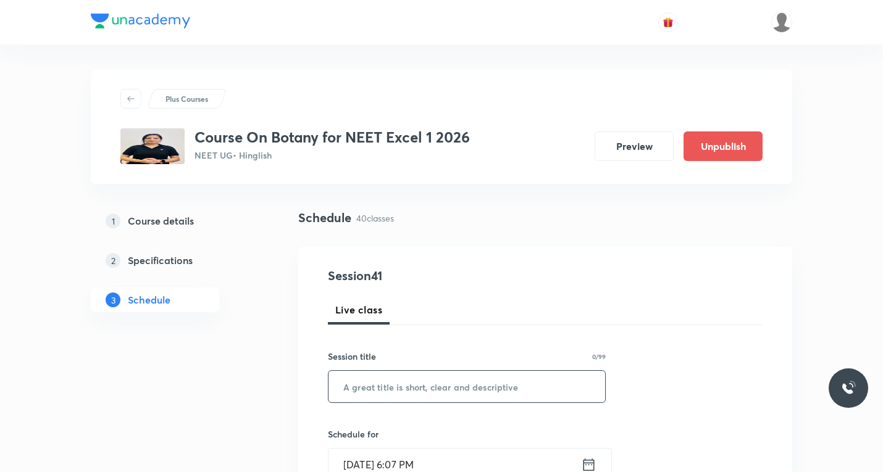
click at [410, 395] on input "text" at bounding box center [467, 386] width 277 height 31
paste input "The Living World"
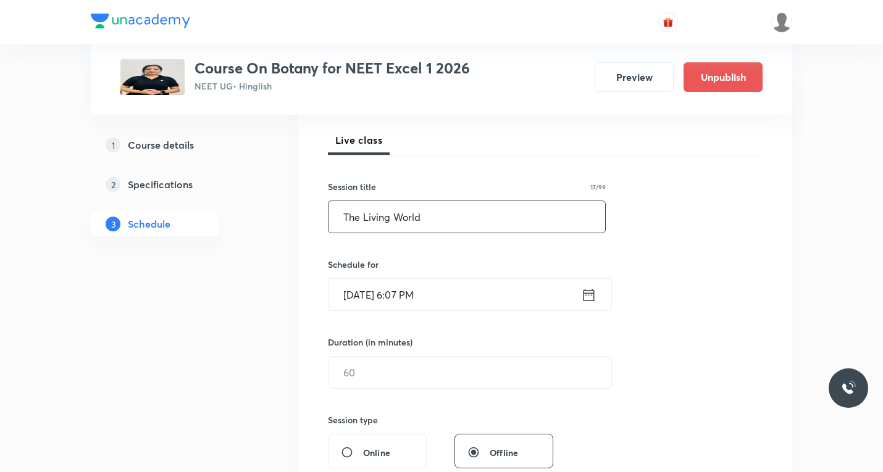
scroll to position [247, 0]
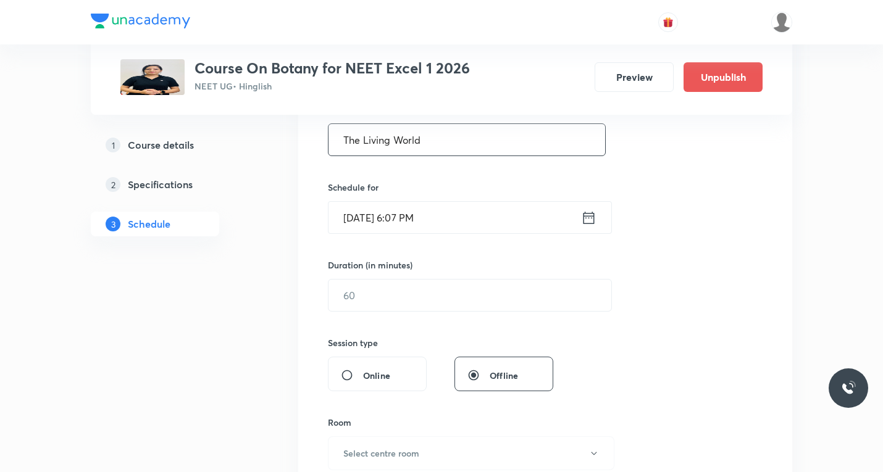
type input "The Living World"
click at [583, 220] on icon at bounding box center [588, 217] width 15 height 17
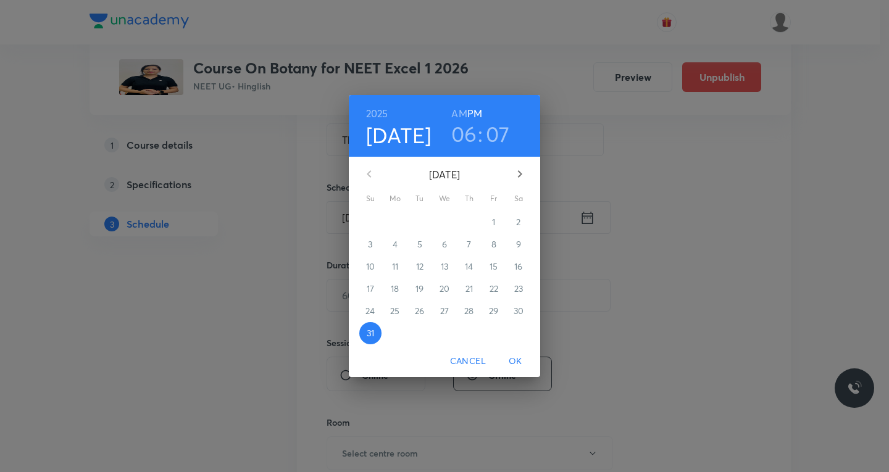
click at [522, 174] on icon "button" at bounding box center [520, 174] width 15 height 15
click at [518, 221] on p "6" at bounding box center [518, 222] width 5 height 12
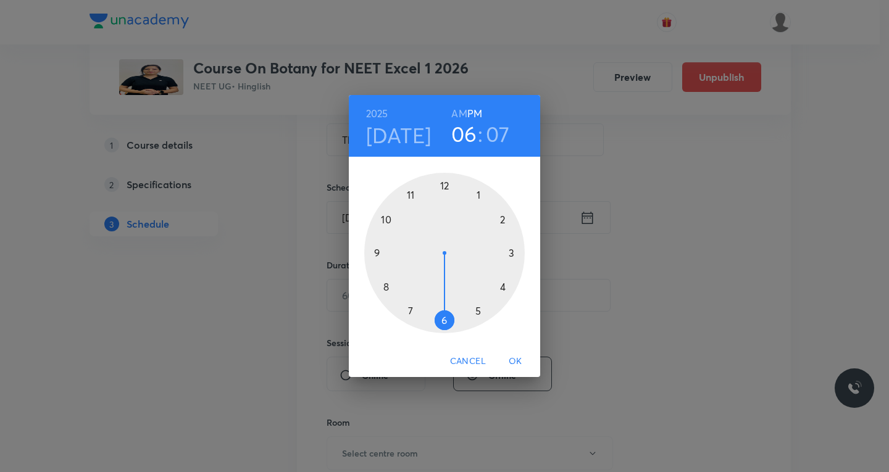
click at [442, 325] on div at bounding box center [444, 253] width 161 height 161
click at [500, 222] on div at bounding box center [444, 253] width 161 height 161
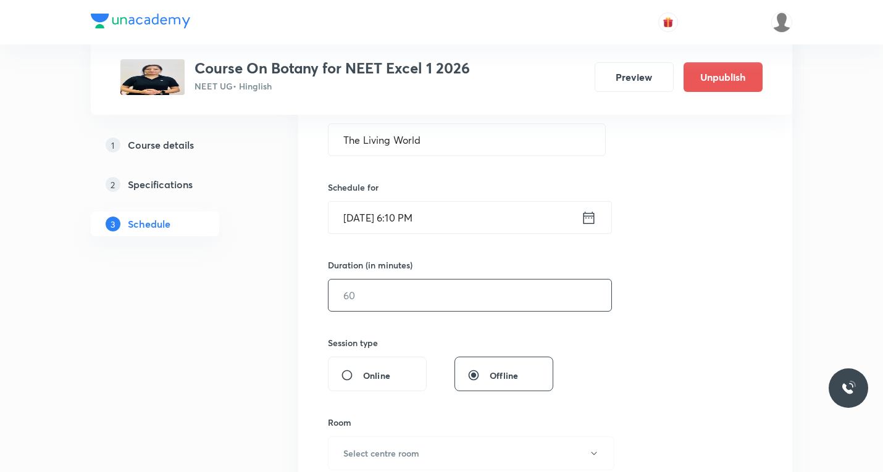
click at [431, 302] on input "text" at bounding box center [470, 295] width 283 height 31
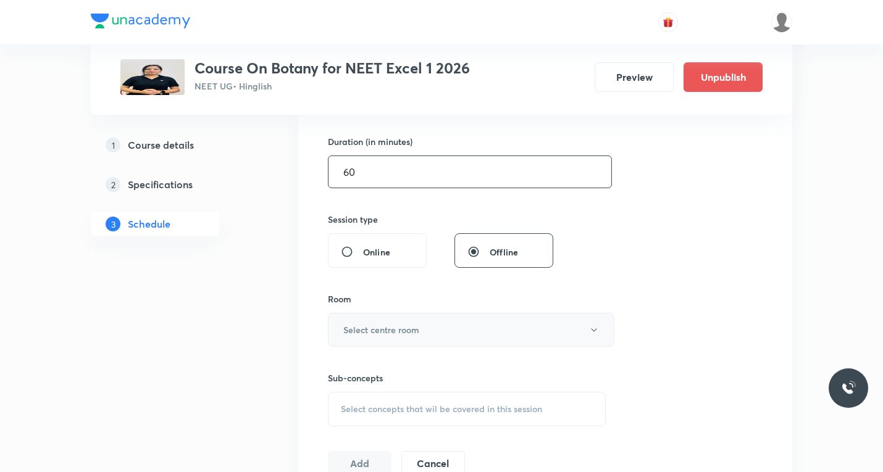
type input "60"
click at [434, 330] on button "Select centre room" at bounding box center [471, 330] width 287 height 34
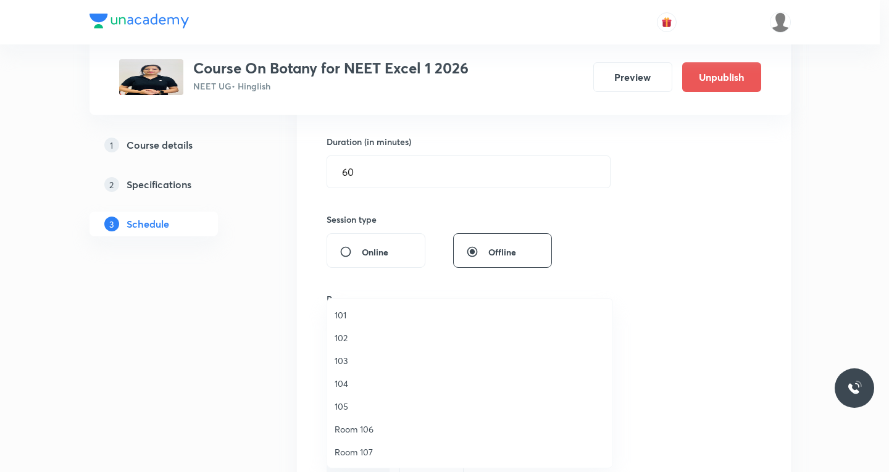
click at [348, 385] on span "104" at bounding box center [470, 383] width 270 height 13
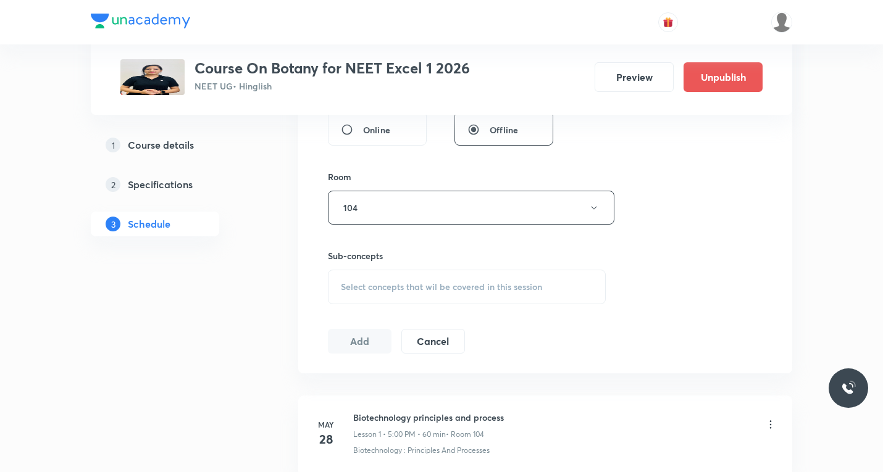
scroll to position [494, 0]
click at [396, 279] on div "Select concepts that wil be covered in this session" at bounding box center [467, 286] width 278 height 35
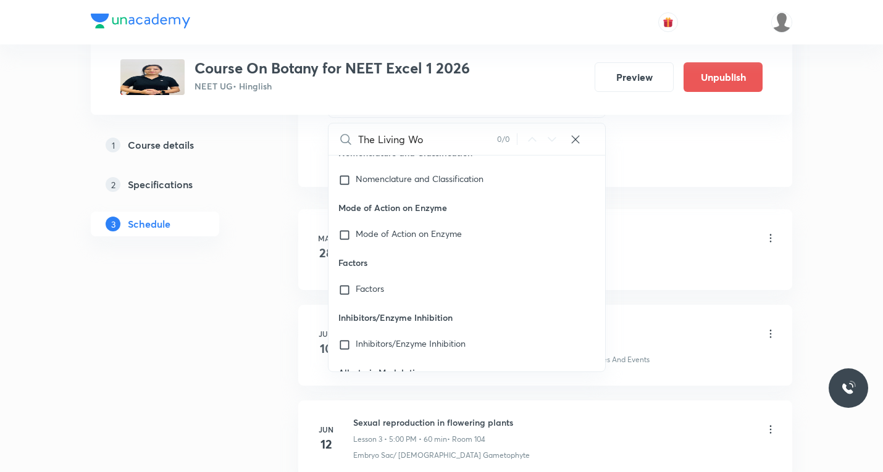
scroll to position [24194, 0]
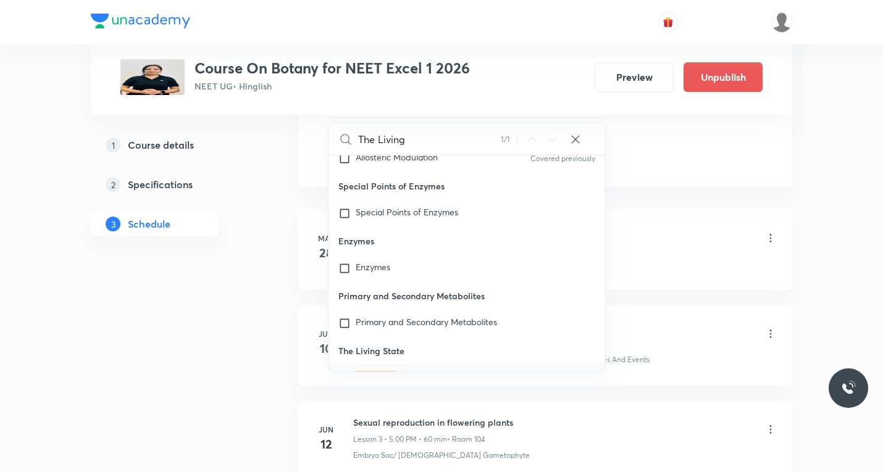
type input "The Living"
click at [342, 372] on input "checkbox" at bounding box center [346, 378] width 17 height 12
checkbox input "true"
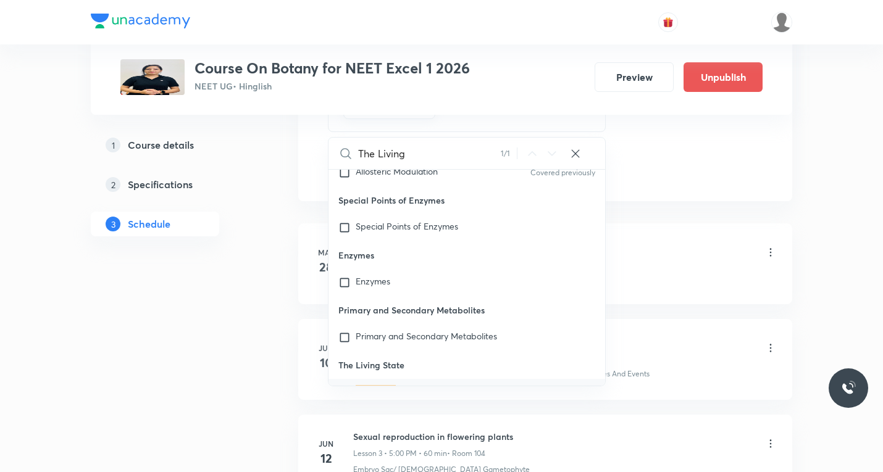
click at [731, 238] on li "[DATE] Biotechnology principles and process Lesson 1 • 5:00 PM • 60 min • Room …" at bounding box center [545, 264] width 494 height 81
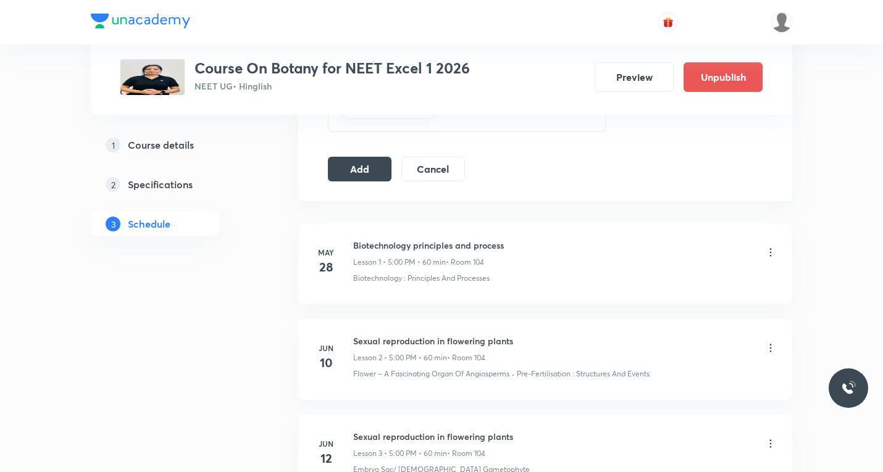
click at [356, 173] on button "Add" at bounding box center [360, 168] width 64 height 25
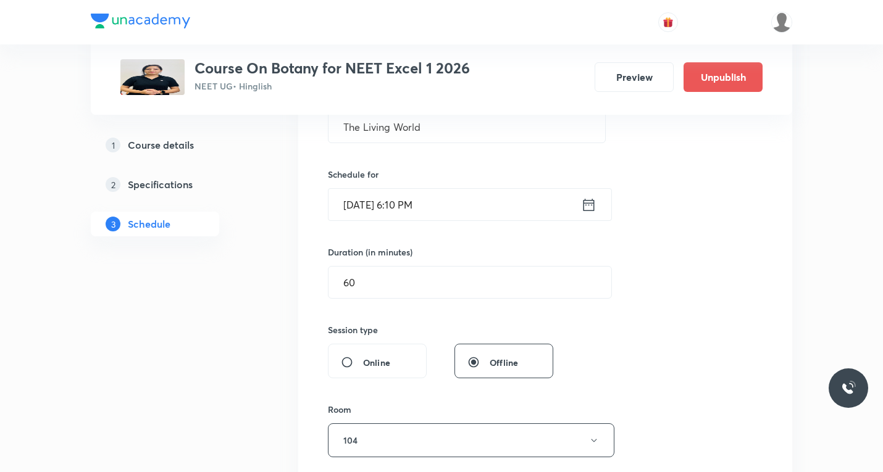
scroll to position [124, 0]
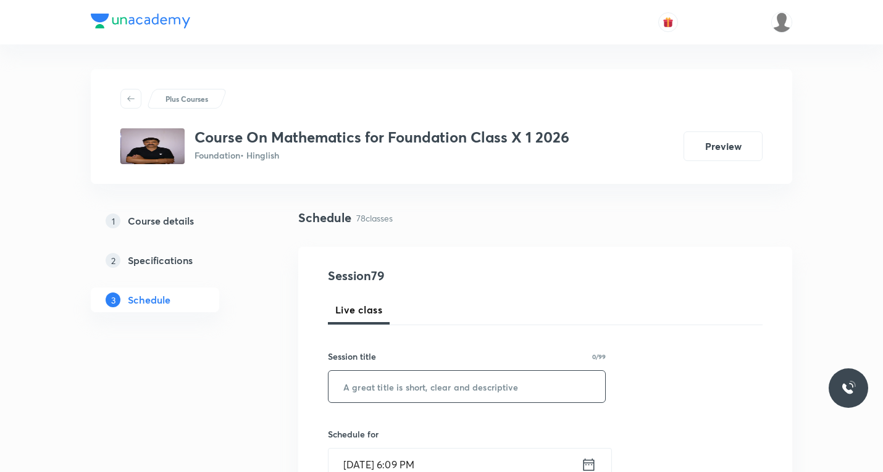
drag, startPoint x: 406, startPoint y: 392, endPoint x: 413, endPoint y: 388, distance: 8.1
click at [409, 393] on input "text" at bounding box center [467, 386] width 277 height 31
paste input "coordinate geometry"
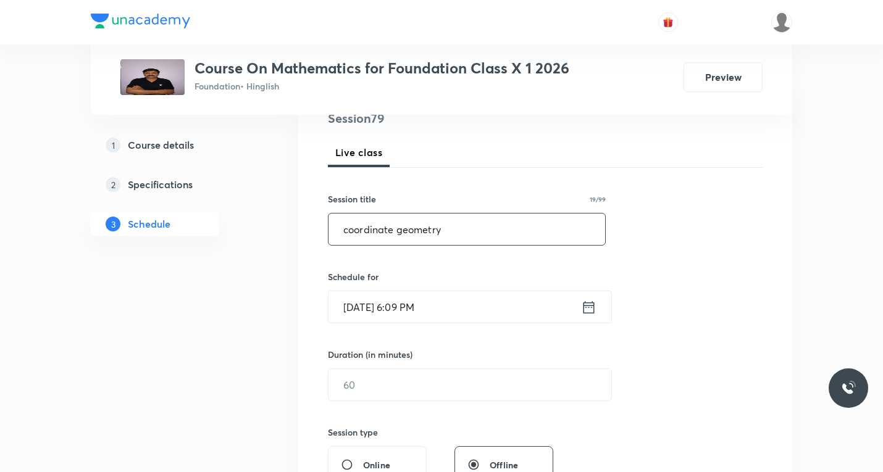
scroll to position [185, 0]
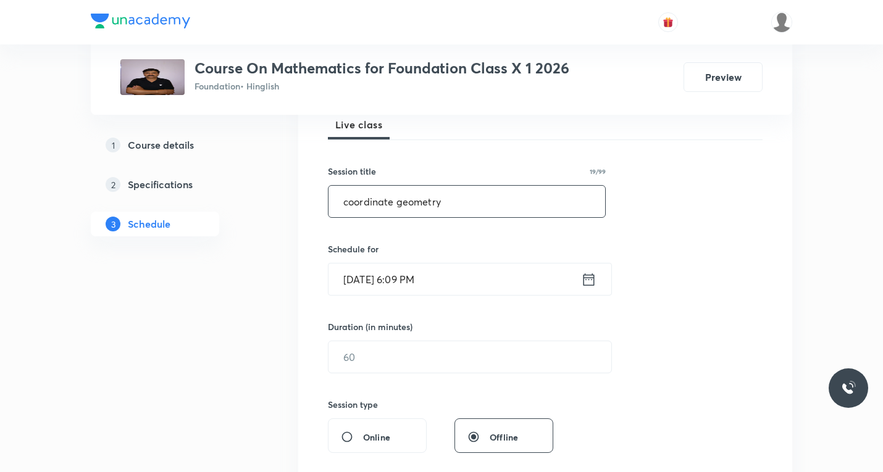
type input "coordinate geometry"
click at [590, 282] on icon at bounding box center [588, 279] width 15 height 17
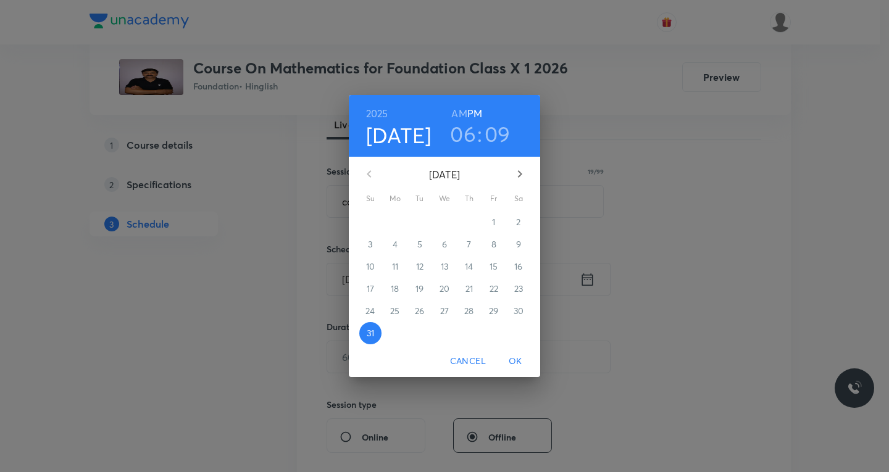
click at [517, 177] on icon "button" at bounding box center [520, 174] width 15 height 15
click at [398, 218] on span "1" at bounding box center [395, 222] width 22 height 12
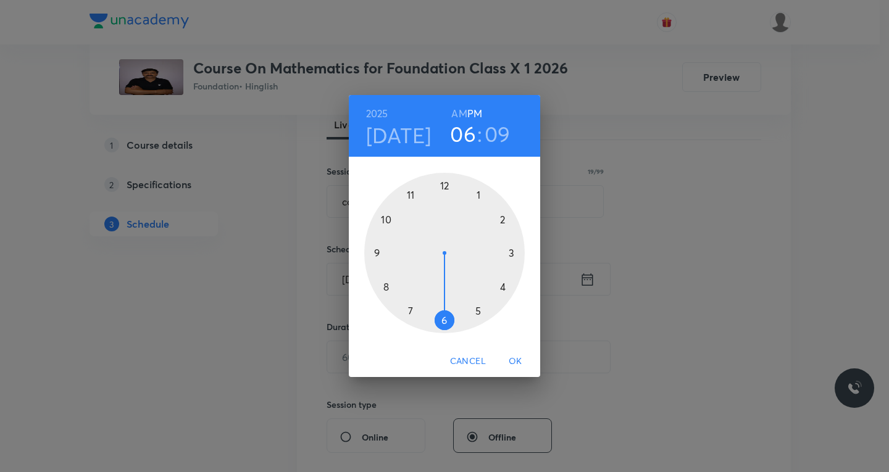
click at [477, 313] on div at bounding box center [444, 253] width 161 height 161
click at [444, 319] on div at bounding box center [444, 253] width 161 height 161
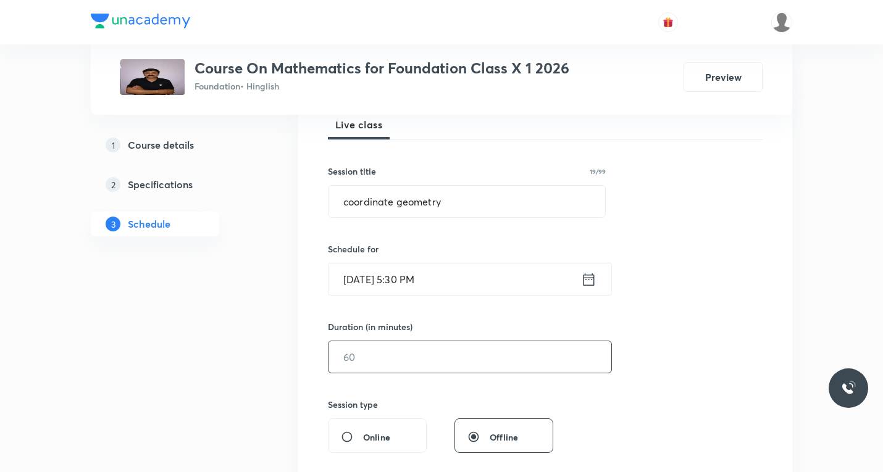
click at [409, 348] on input "text" at bounding box center [470, 357] width 283 height 31
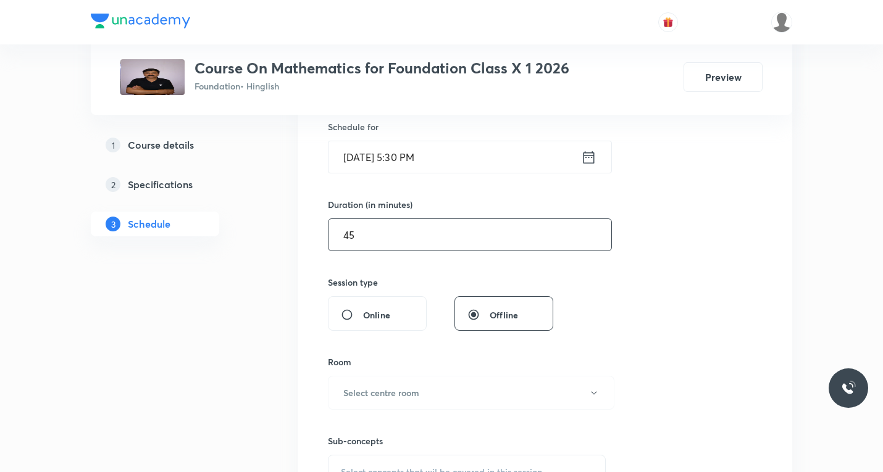
scroll to position [309, 0]
type input "45"
click at [386, 390] on h6 "Select centre room" at bounding box center [381, 391] width 76 height 13
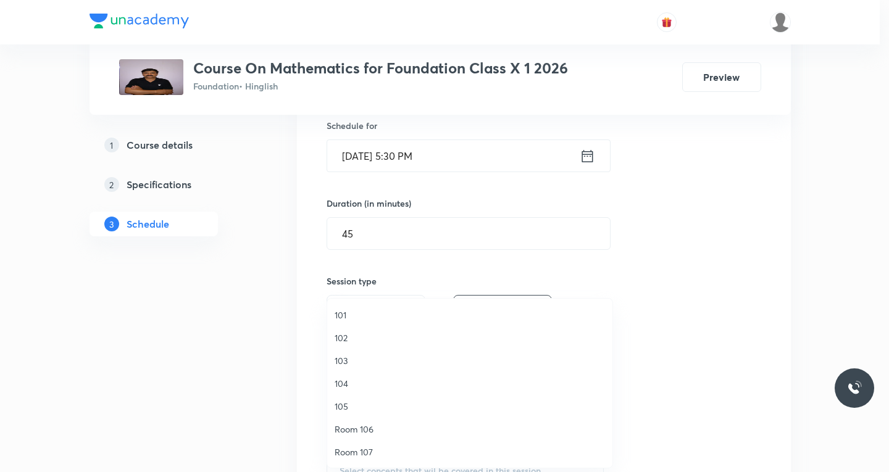
click at [347, 314] on span "101" at bounding box center [470, 315] width 270 height 13
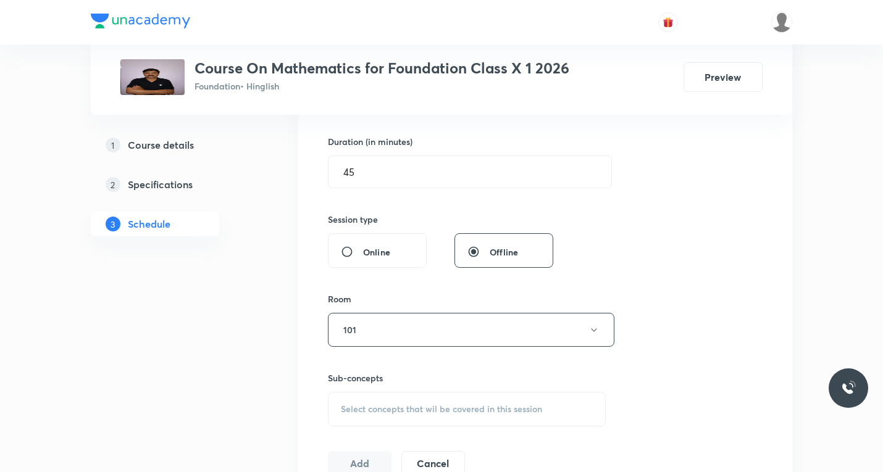
scroll to position [432, 0]
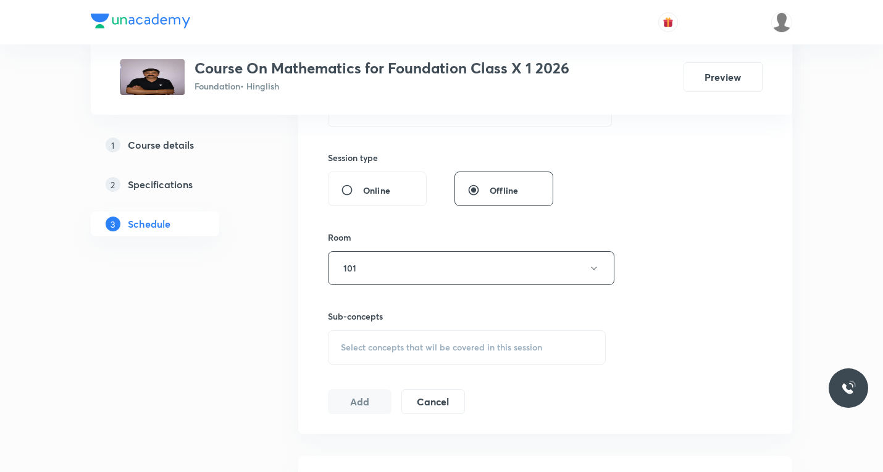
click at [396, 354] on div "Select concepts that wil be covered in this session" at bounding box center [467, 347] width 278 height 35
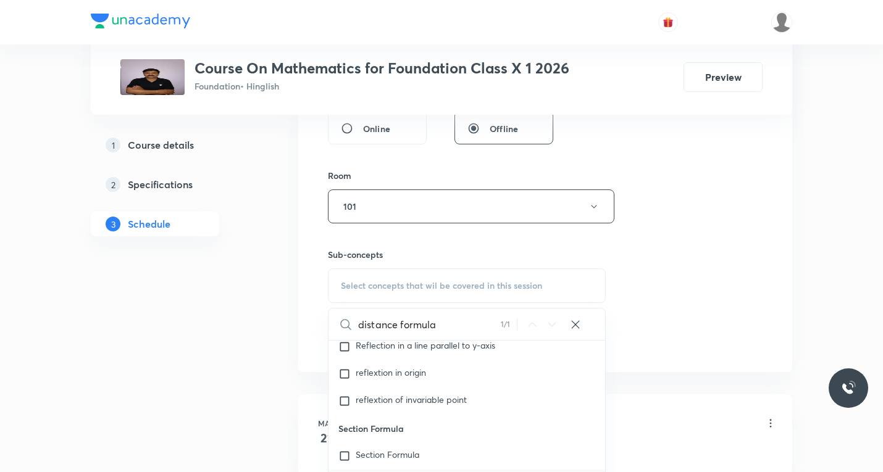
scroll to position [5385, 0]
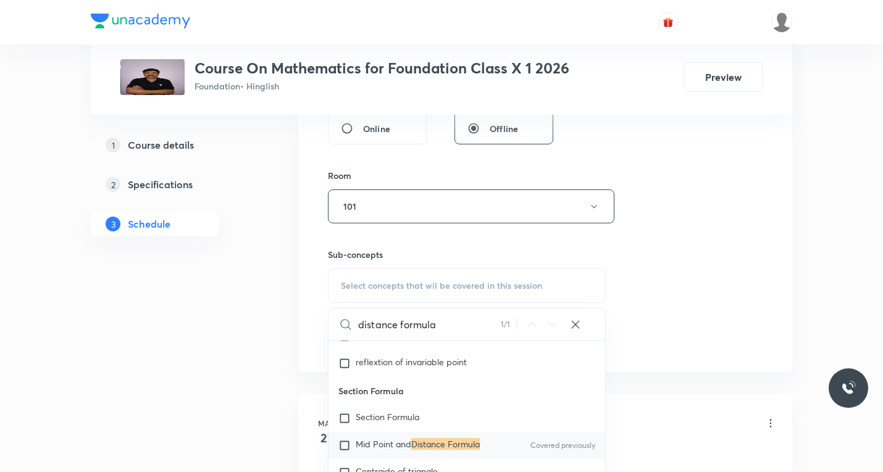
type input "distance formula"
click at [344, 440] on input "checkbox" at bounding box center [346, 446] width 17 height 12
checkbox input "true"
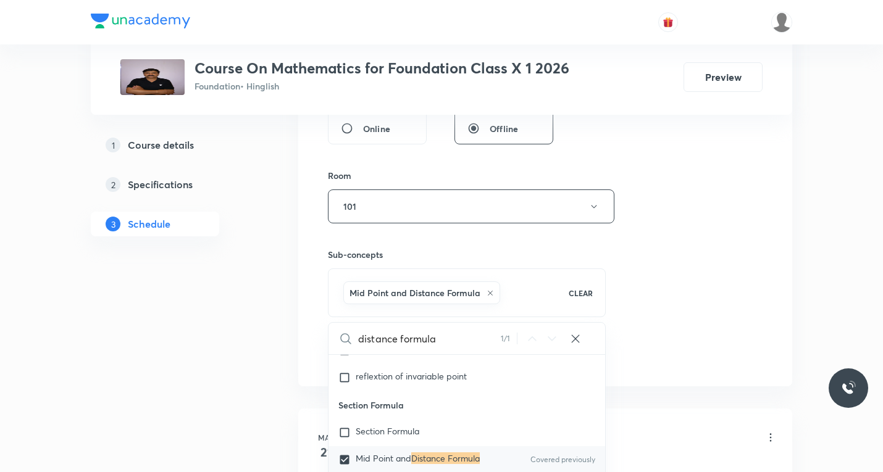
click at [715, 325] on div "Session 79 Live class Session title 19/99 coordinate geometry ​ Schedule for [D…" at bounding box center [545, 70] width 435 height 594
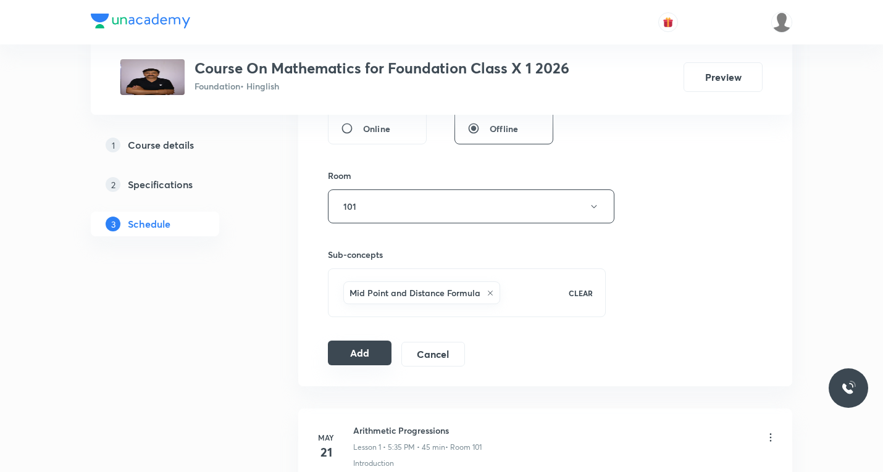
click at [354, 352] on button "Add" at bounding box center [360, 353] width 64 height 25
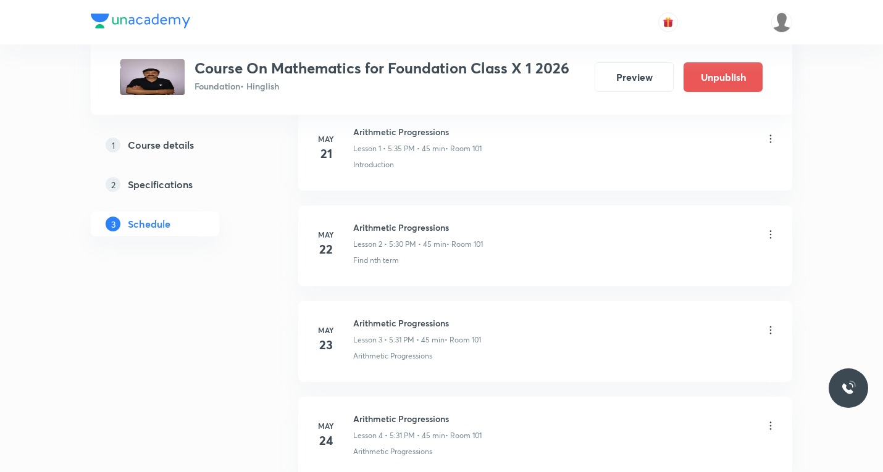
scroll to position [0, 0]
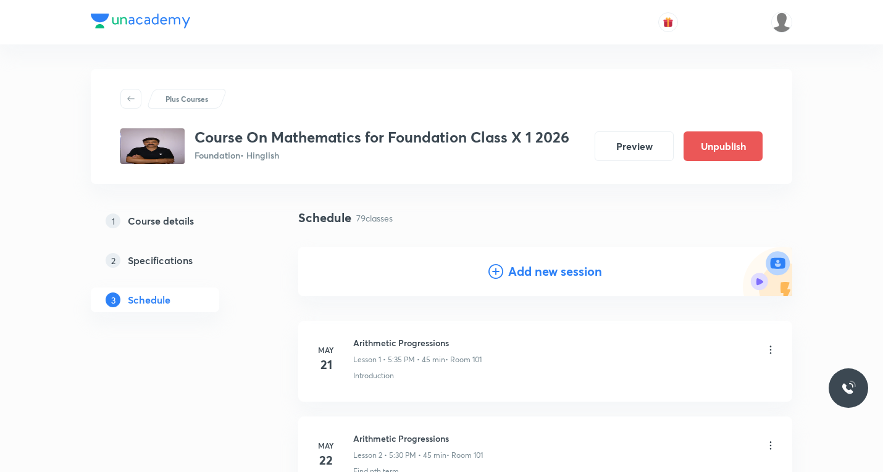
click at [500, 274] on icon at bounding box center [496, 271] width 15 height 15
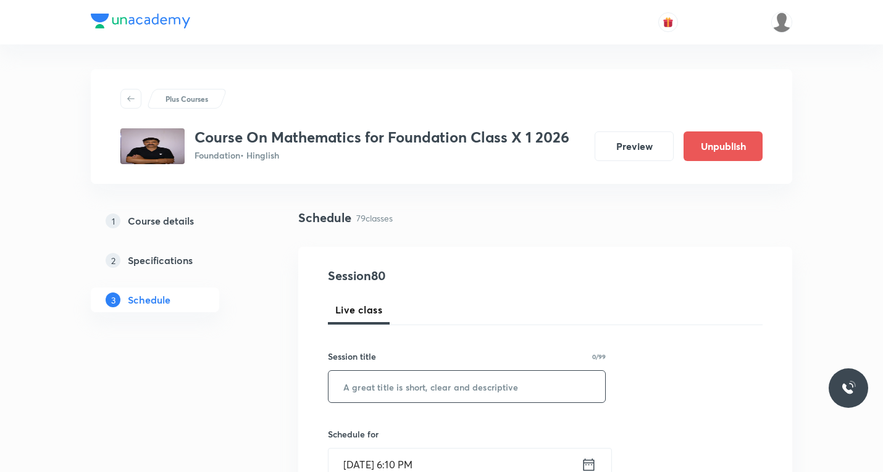
click at [388, 395] on input "text" at bounding box center [467, 386] width 277 height 31
paste input "Coordinate Geometry"
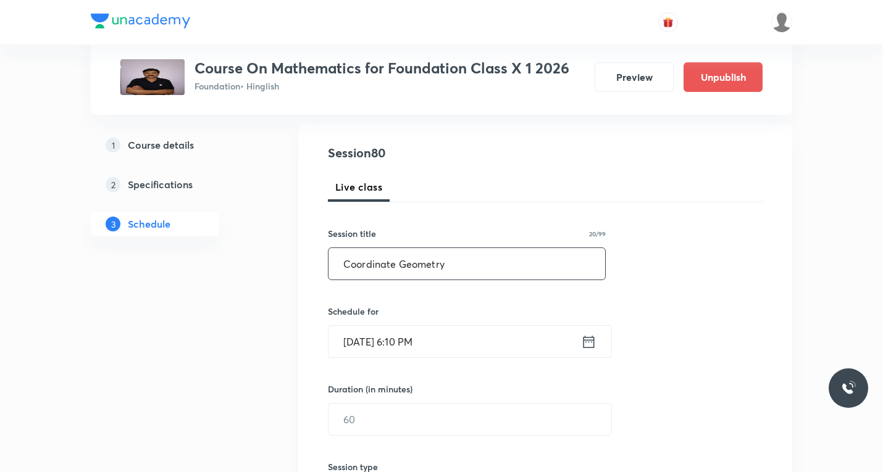
scroll to position [124, 0]
type input "Coordinate Geometry"
click at [586, 343] on icon at bounding box center [588, 341] width 15 height 17
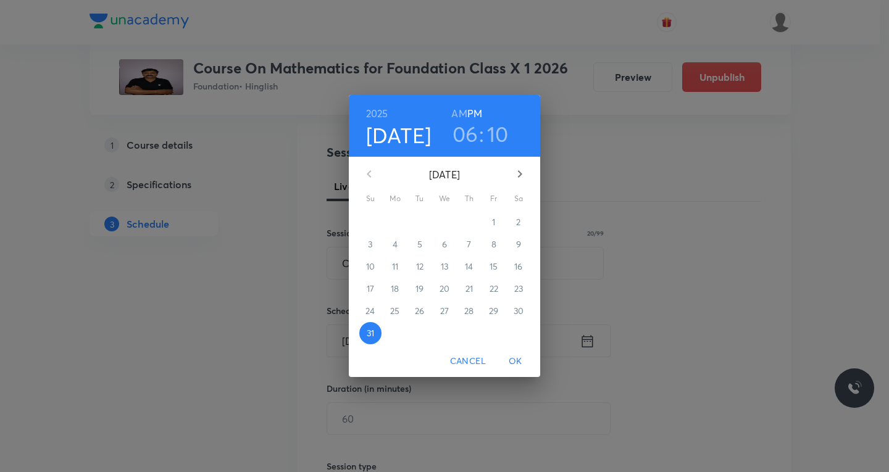
click at [517, 173] on icon "button" at bounding box center [520, 174] width 15 height 15
click at [421, 226] on p "2" at bounding box center [419, 222] width 4 height 12
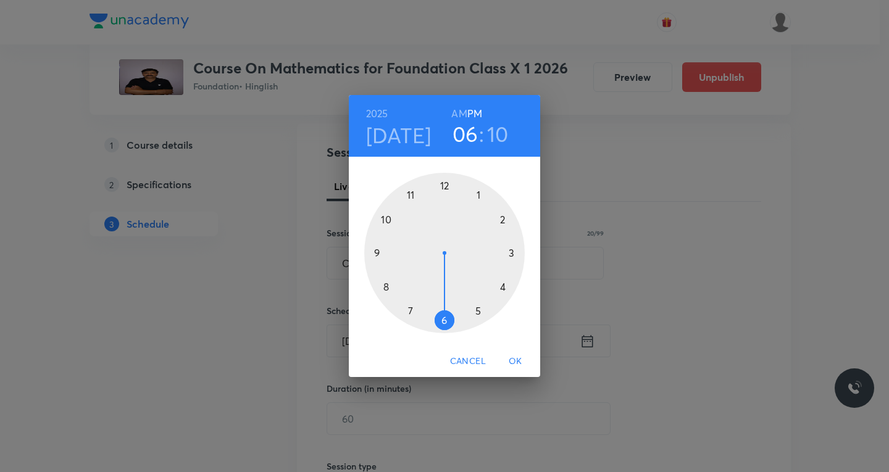
click at [477, 310] on div at bounding box center [444, 253] width 161 height 161
click at [443, 318] on div at bounding box center [444, 253] width 161 height 161
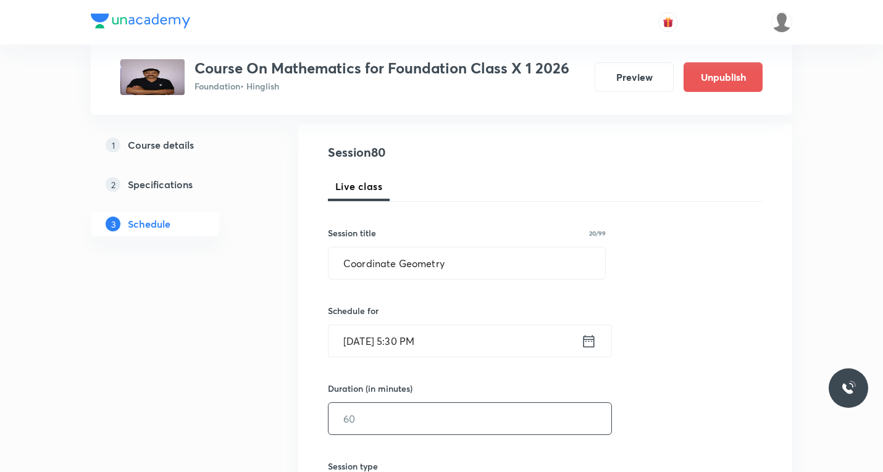
click at [374, 425] on input "text" at bounding box center [470, 418] width 283 height 31
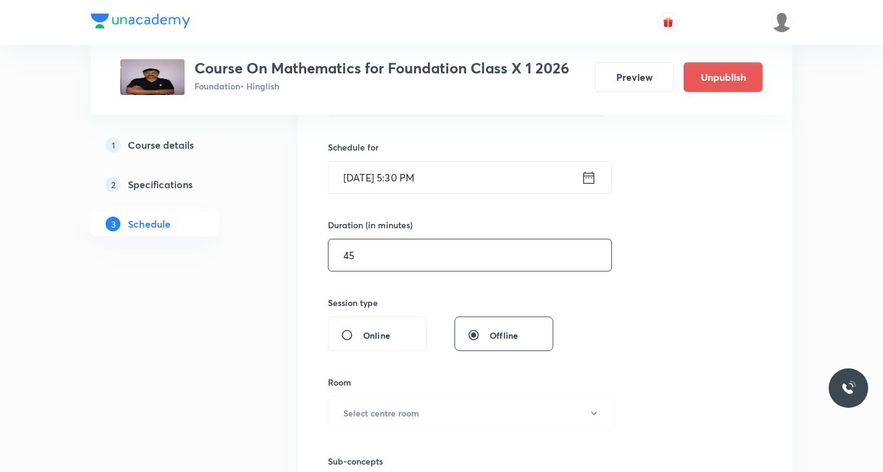
scroll to position [309, 0]
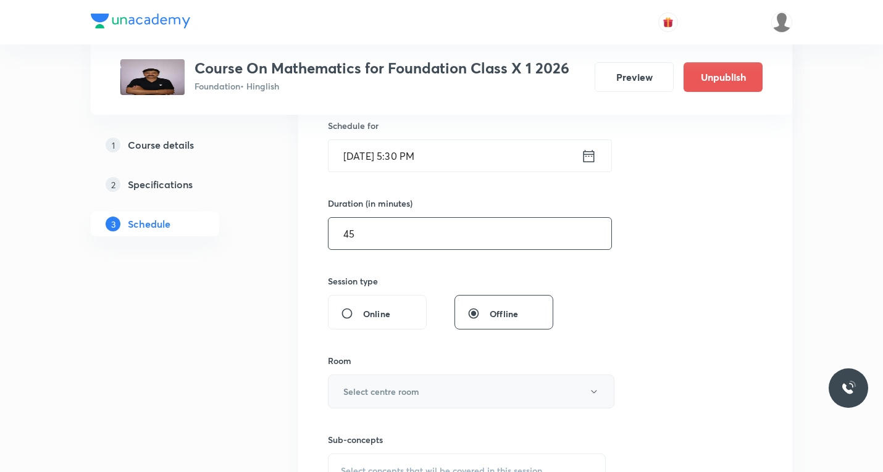
type input "45"
click at [416, 393] on h6 "Select centre room" at bounding box center [381, 391] width 76 height 13
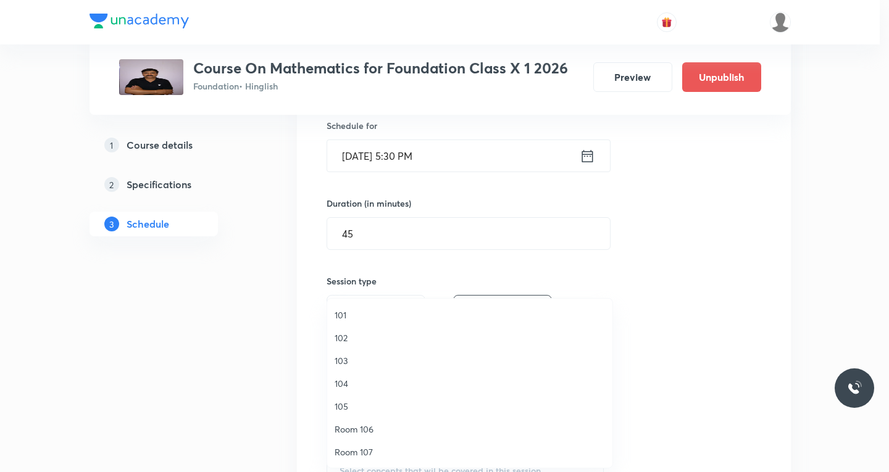
click at [336, 316] on span "101" at bounding box center [470, 315] width 270 height 13
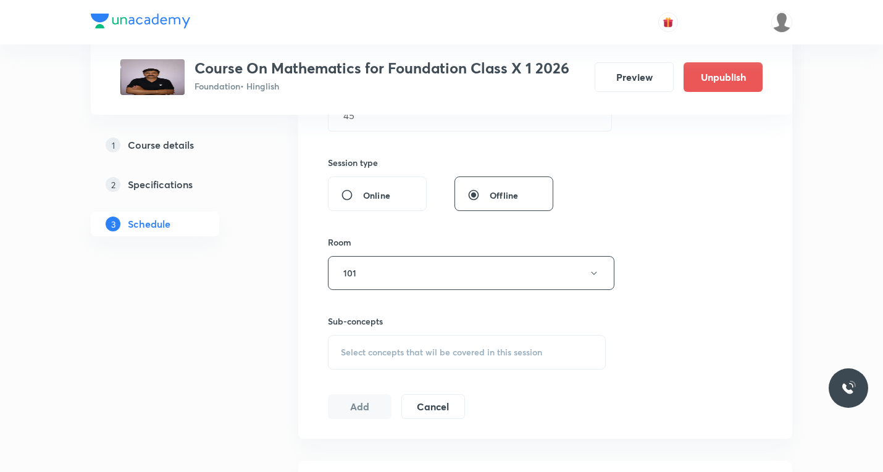
scroll to position [432, 0]
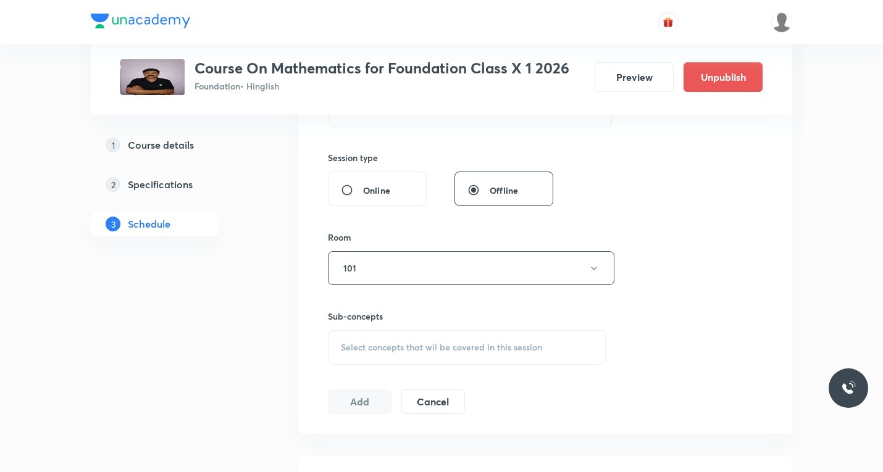
click at [409, 346] on span "Select concepts that wil be covered in this session" at bounding box center [441, 348] width 201 height 10
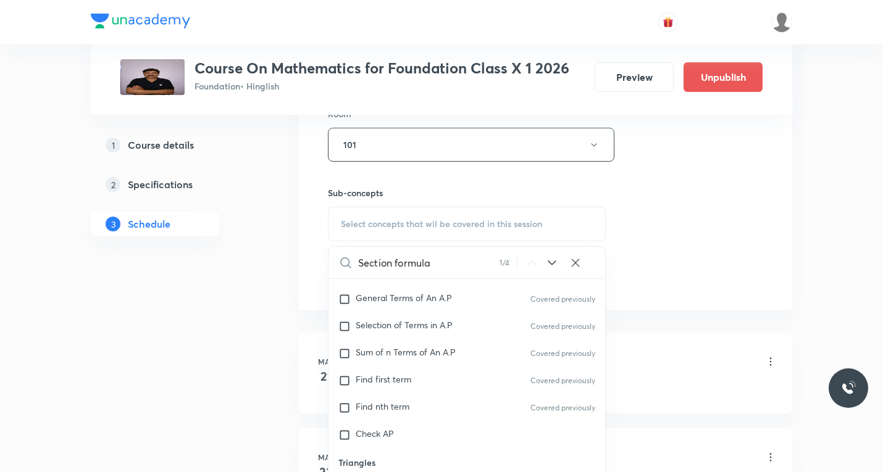
scroll to position [1984, 0]
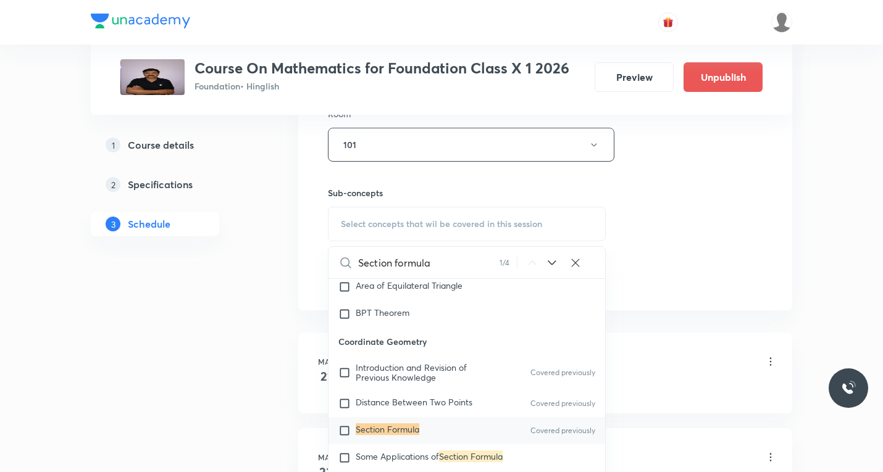
type input "Section formula"
click at [347, 437] on input "checkbox" at bounding box center [346, 431] width 17 height 12
checkbox input "true"
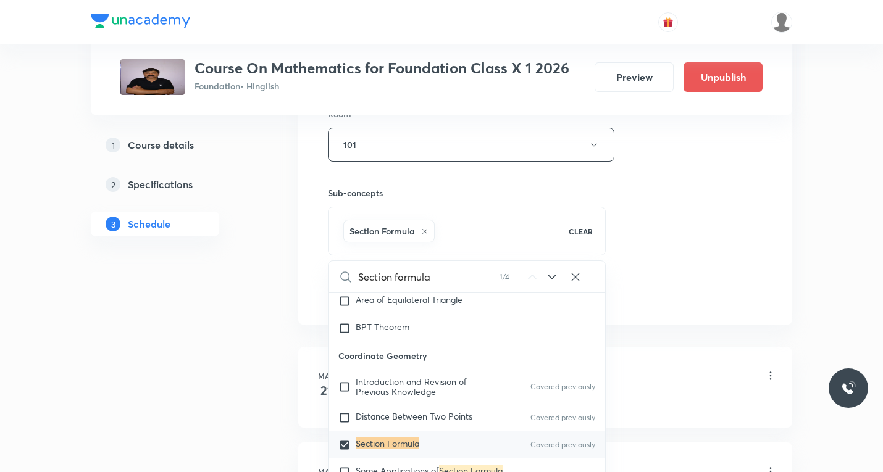
click at [707, 300] on div "Session 80 Live class Session title 20/99 Coordinate Geometry ​ Schedule for [D…" at bounding box center [545, 8] width 435 height 594
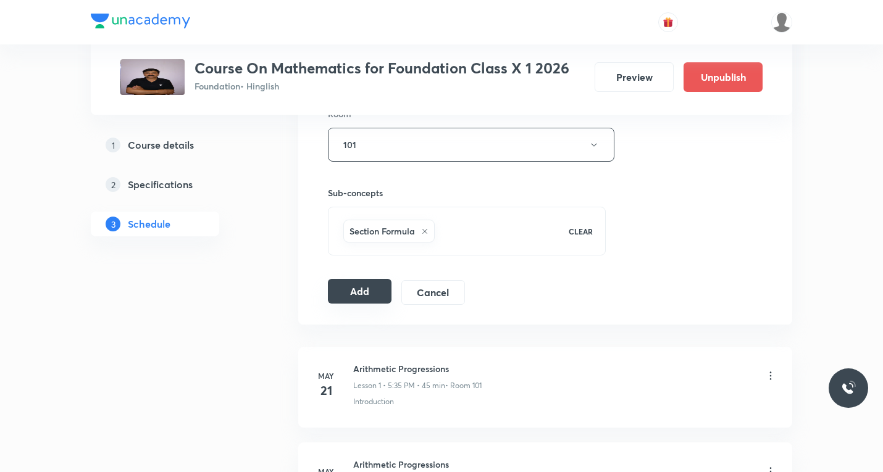
click at [354, 293] on button "Add" at bounding box center [360, 291] width 64 height 25
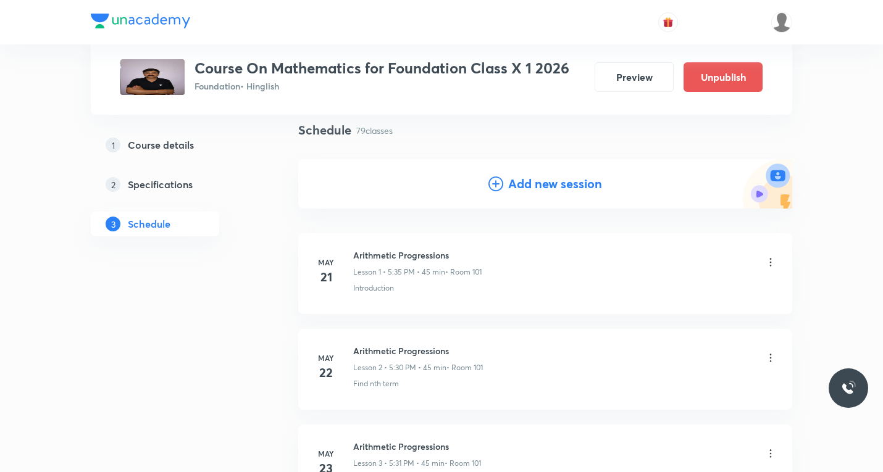
scroll to position [0, 0]
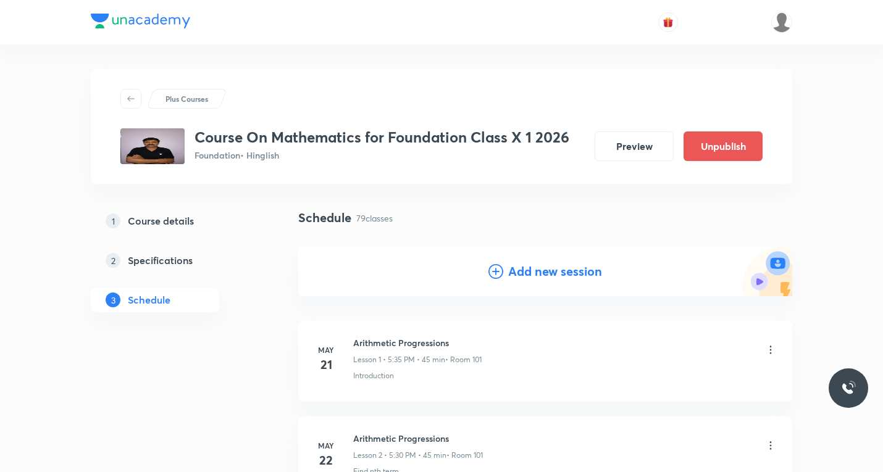
click at [499, 270] on icon at bounding box center [496, 271] width 15 height 15
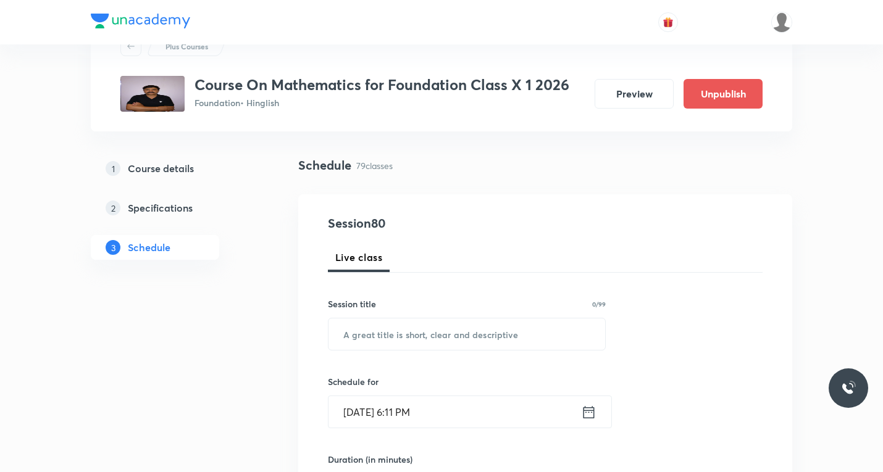
scroll to position [124, 0]
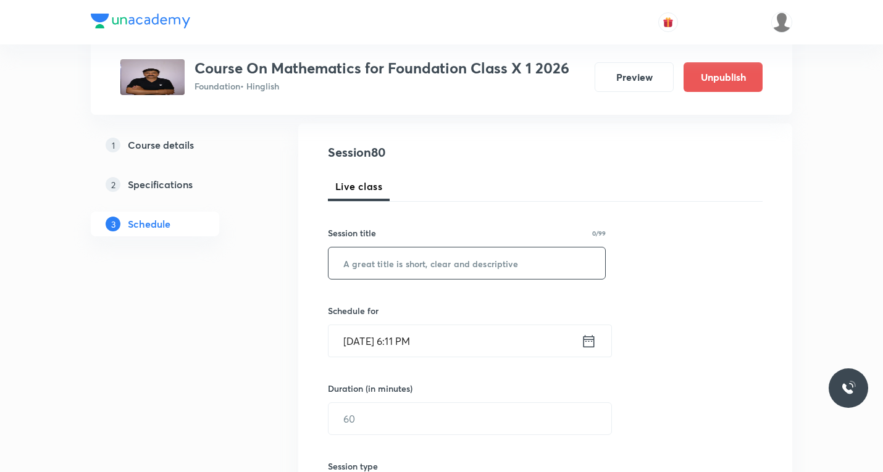
click at [411, 261] on input "text" at bounding box center [467, 263] width 277 height 31
paste input "Coordinate Geometry"
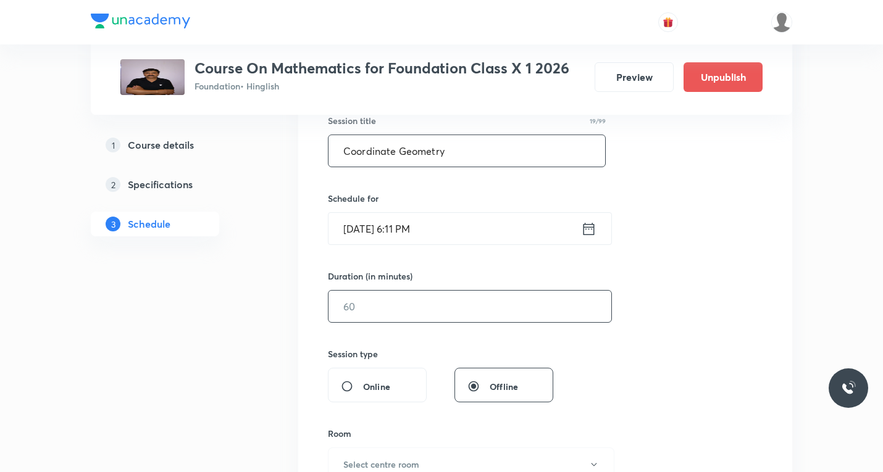
scroll to position [247, 0]
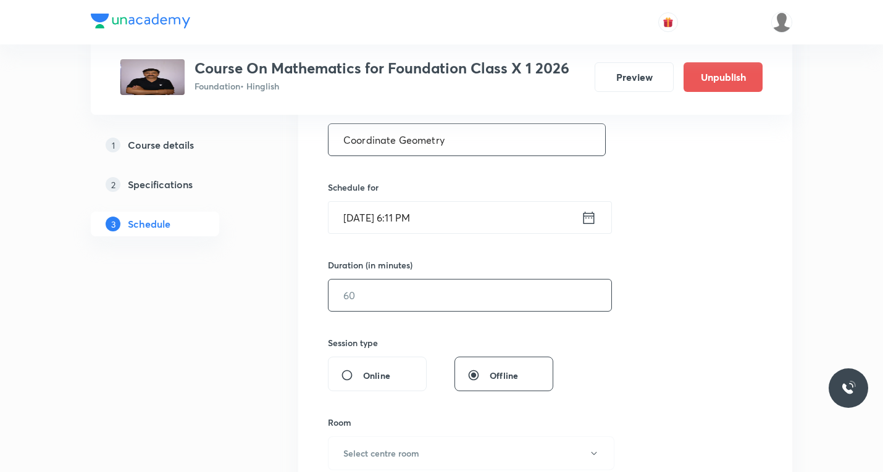
type input "Coordinate Geometry"
click at [422, 297] on input "text" at bounding box center [470, 295] width 283 height 31
click at [590, 219] on icon at bounding box center [588, 217] width 15 height 17
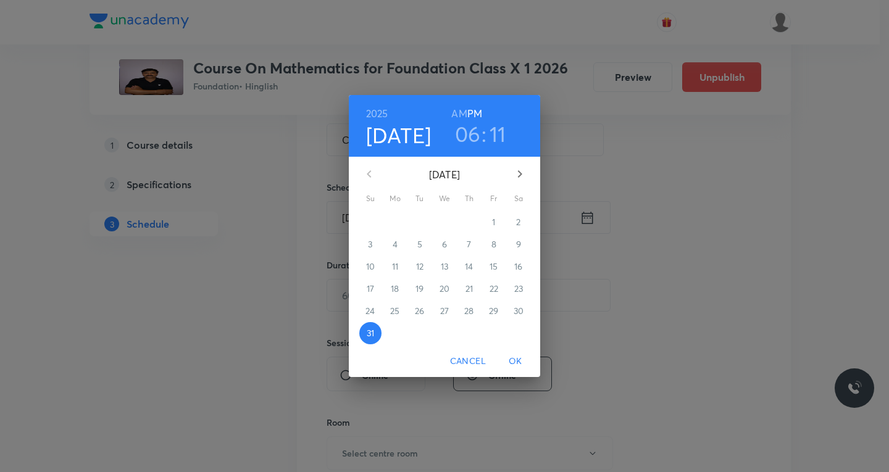
click at [519, 178] on icon "button" at bounding box center [520, 173] width 4 height 7
click at [446, 220] on p "3" at bounding box center [444, 222] width 4 height 12
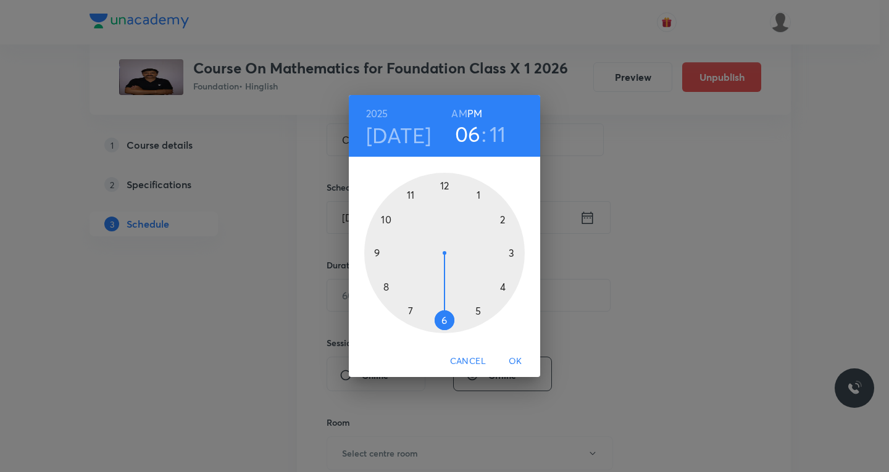
click at [479, 309] on div at bounding box center [444, 253] width 161 height 161
click at [444, 318] on div at bounding box center [444, 253] width 161 height 161
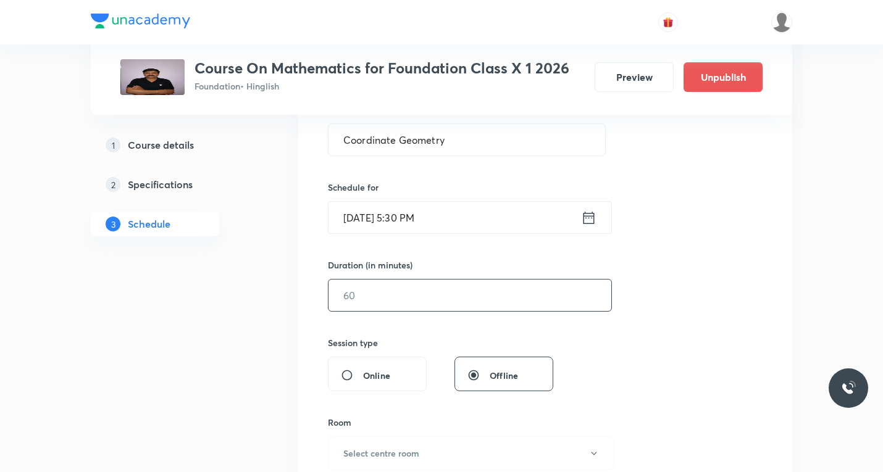
click at [413, 298] on input "text" at bounding box center [470, 295] width 283 height 31
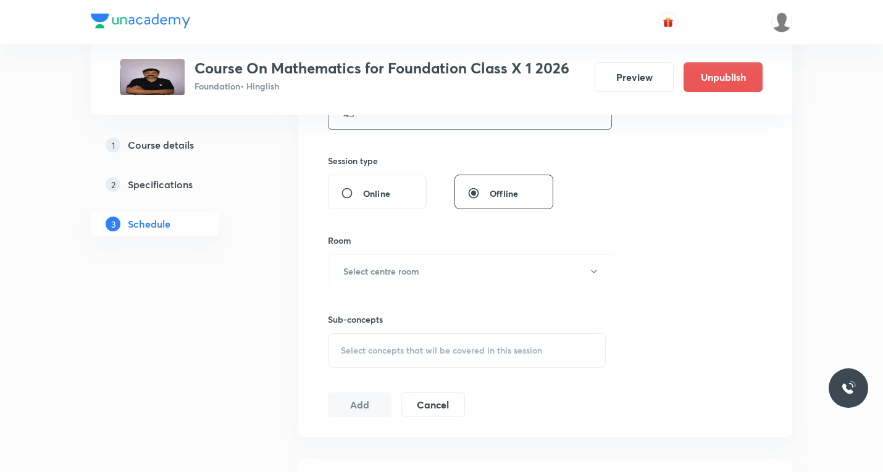
scroll to position [432, 0]
type input "45"
click at [403, 273] on h6 "Select centre room" at bounding box center [381, 268] width 76 height 13
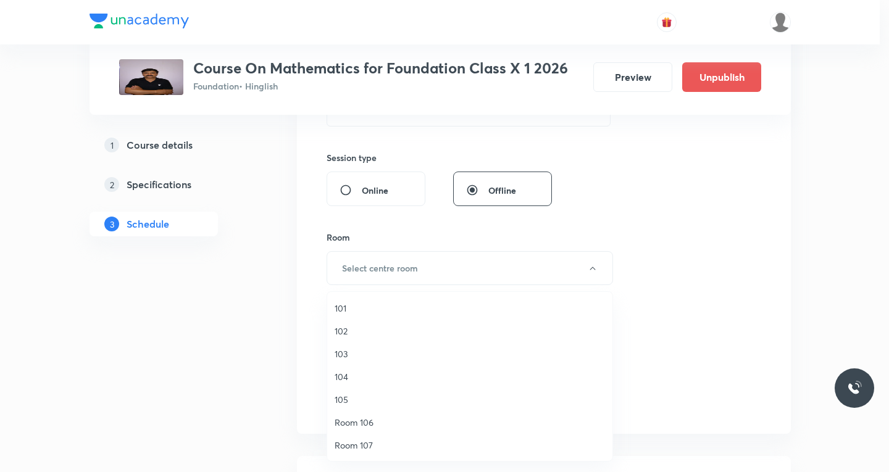
click at [339, 306] on span "101" at bounding box center [470, 308] width 270 height 13
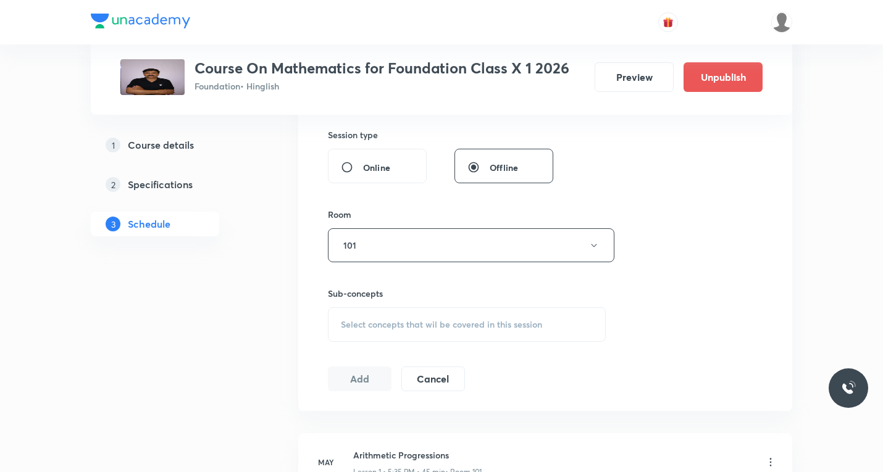
scroll to position [494, 0]
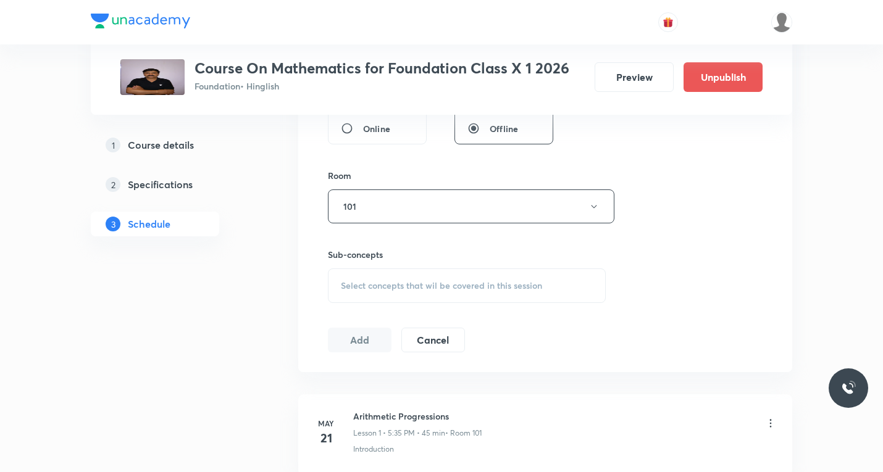
click at [379, 283] on span "Select concepts that wil be covered in this session" at bounding box center [441, 286] width 201 height 10
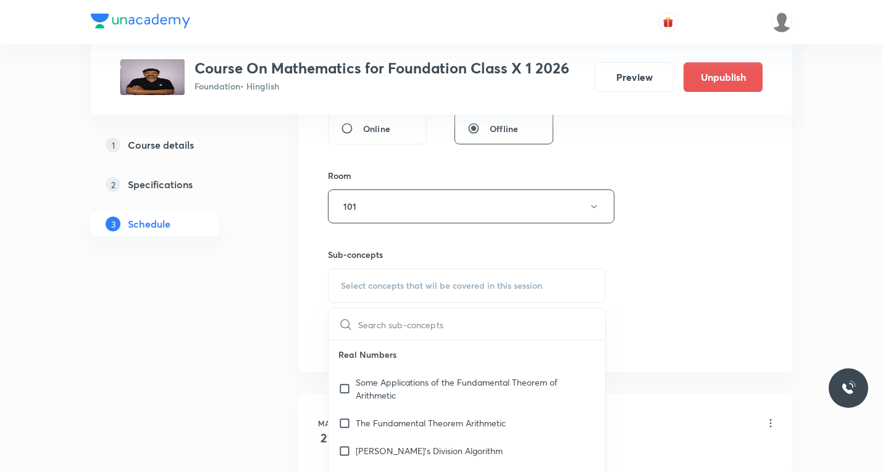
paste input "Section formula"
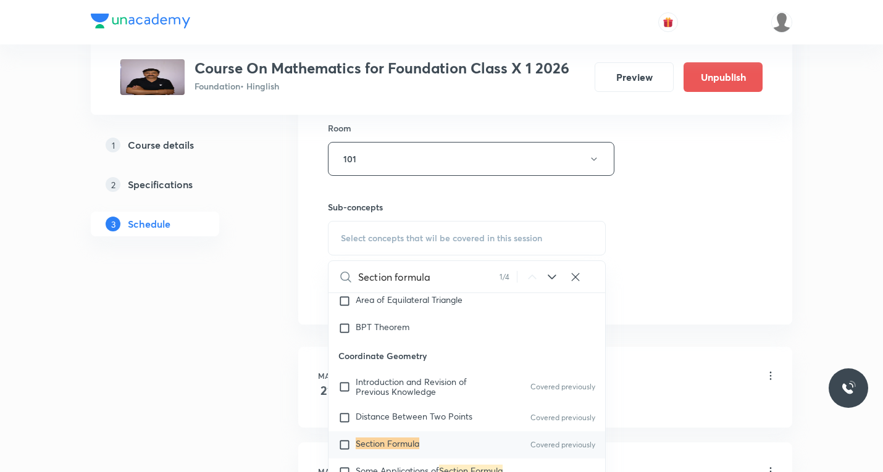
scroll to position [618, 0]
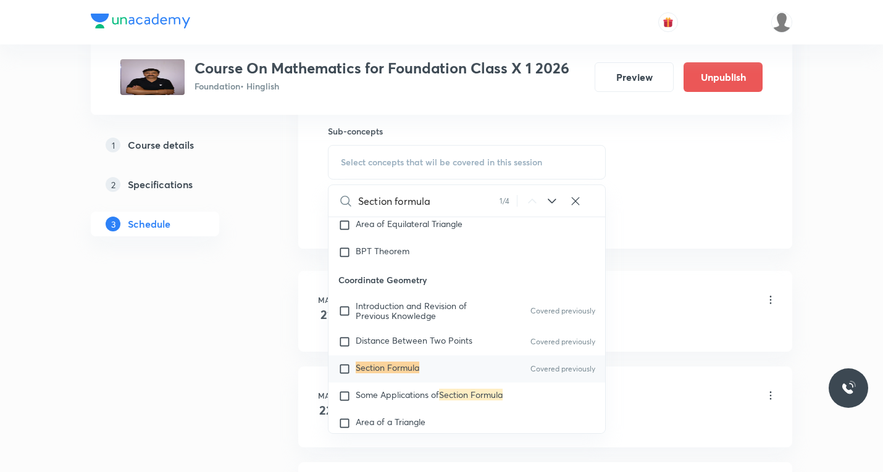
type input "Section formula"
click at [348, 375] on input "checkbox" at bounding box center [346, 369] width 17 height 12
checkbox input "true"
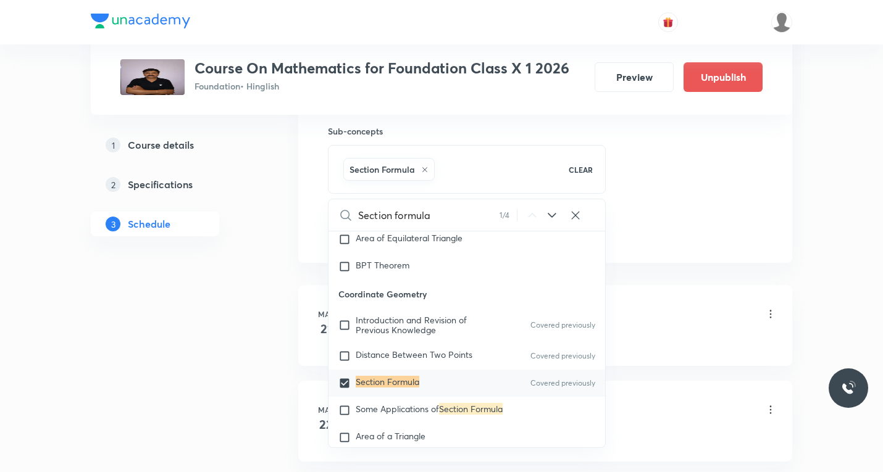
drag, startPoint x: 677, startPoint y: 224, endPoint x: 642, endPoint y: 251, distance: 44.5
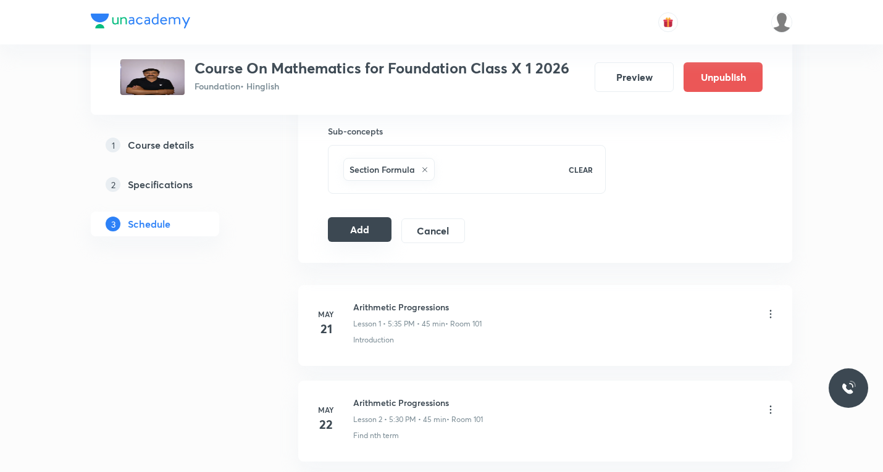
click at [367, 236] on button "Add" at bounding box center [360, 229] width 64 height 25
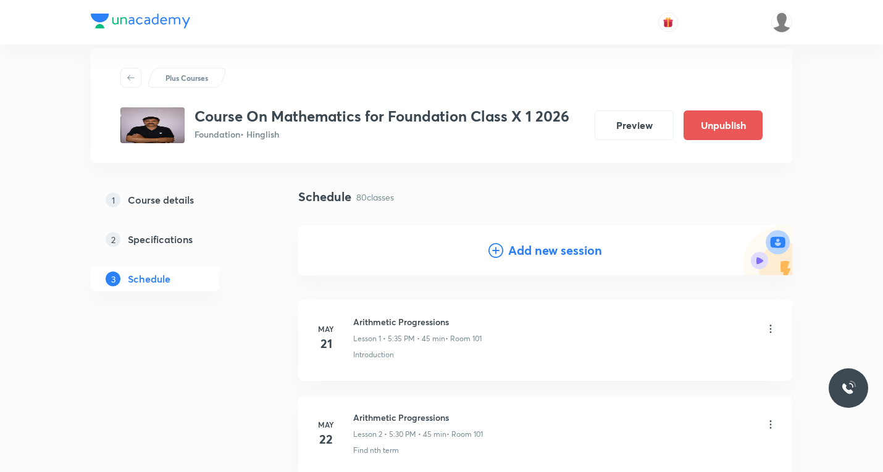
scroll to position [0, 0]
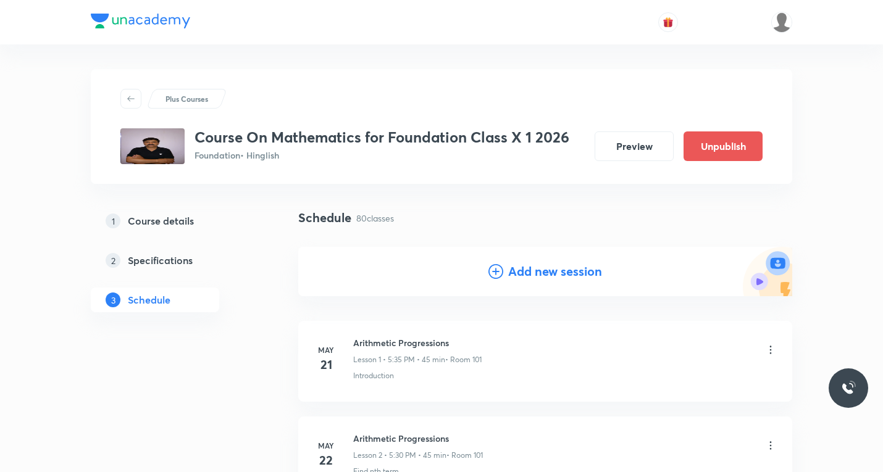
click at [496, 270] on icon at bounding box center [496, 271] width 15 height 15
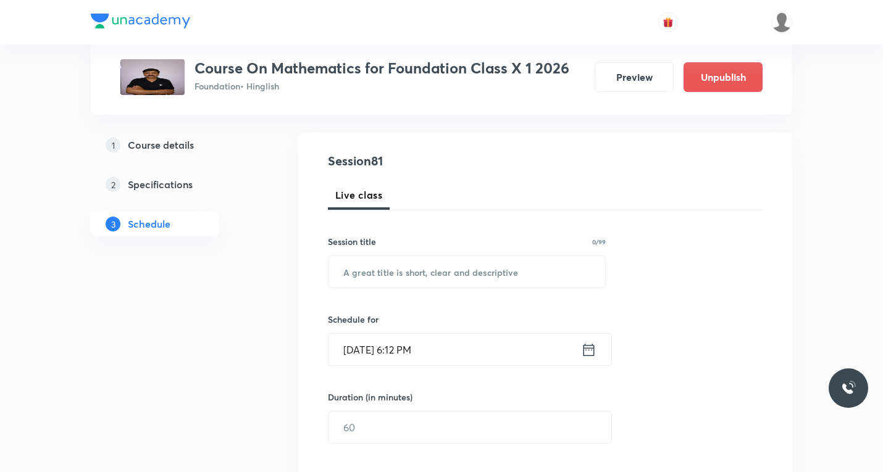
scroll to position [124, 0]
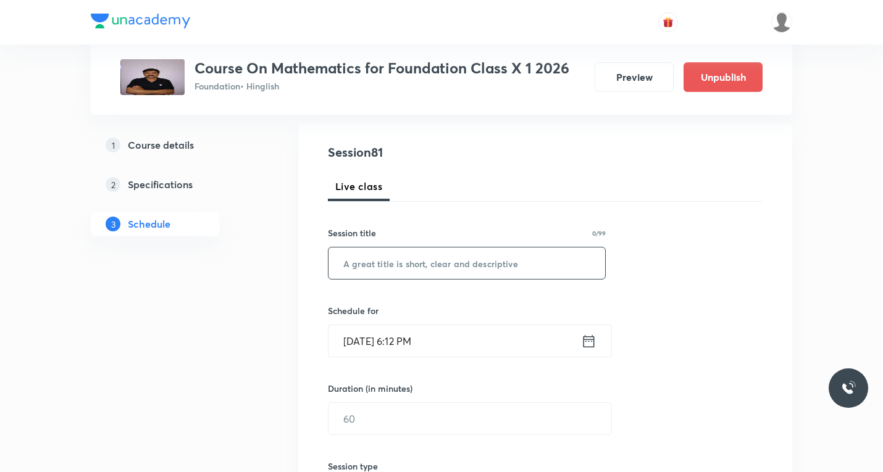
click at [437, 258] on input "text" at bounding box center [467, 263] width 277 height 31
paste input "Circle"
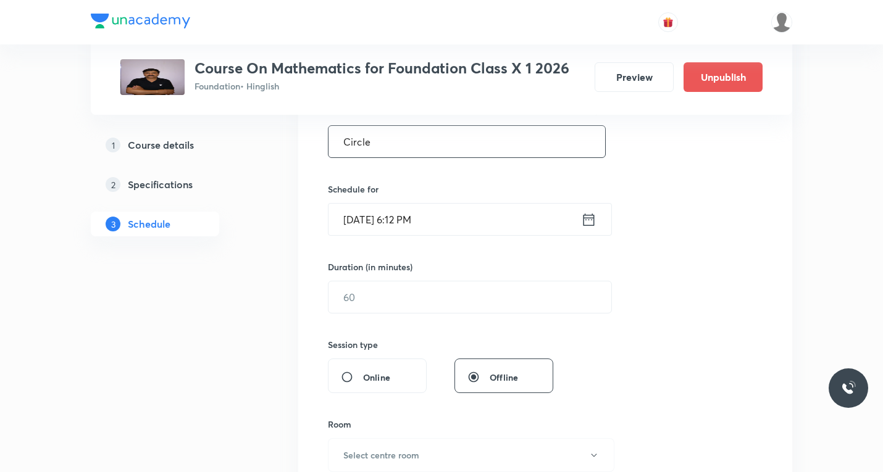
scroll to position [247, 0]
type input "Circle"
click at [587, 222] on icon at bounding box center [588, 217] width 15 height 17
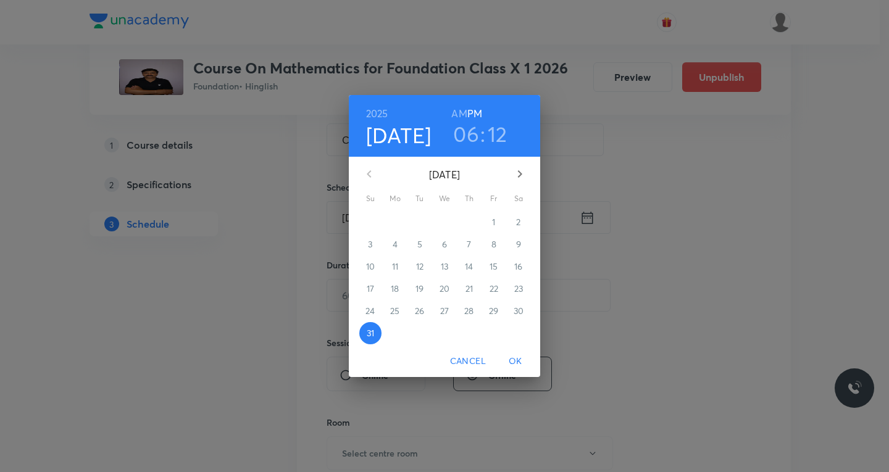
click at [522, 177] on icon "button" at bounding box center [520, 174] width 15 height 15
click at [468, 223] on p "4" at bounding box center [469, 222] width 5 height 12
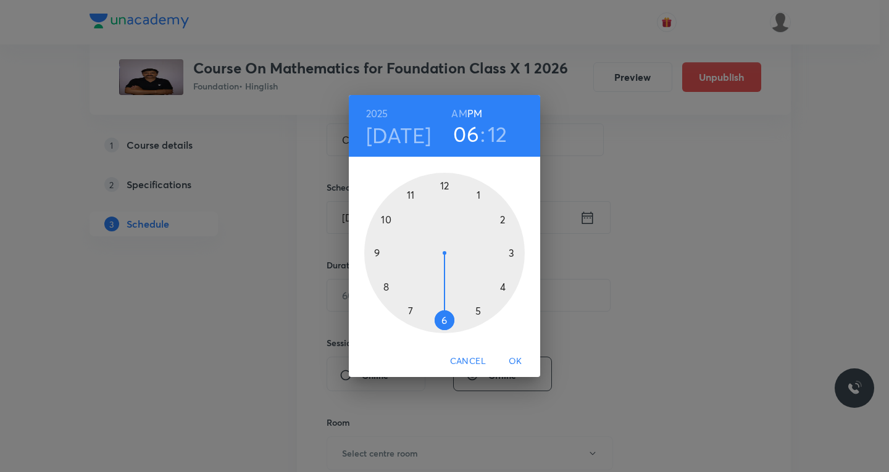
click at [476, 309] on div at bounding box center [444, 253] width 161 height 161
click at [445, 321] on div at bounding box center [444, 253] width 161 height 161
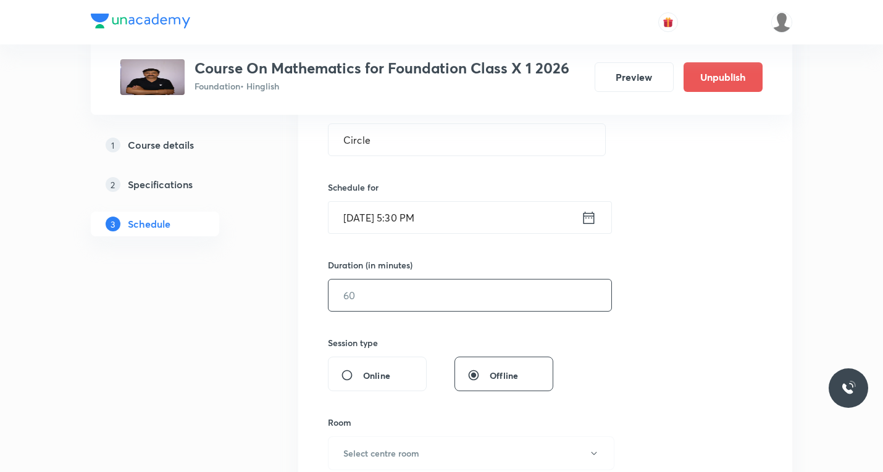
click at [419, 295] on input "text" at bounding box center [470, 295] width 283 height 31
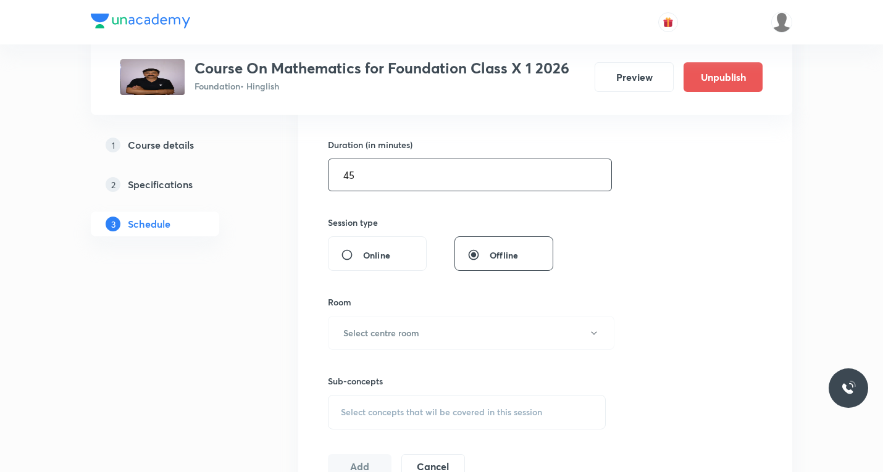
scroll to position [371, 0]
type input "45"
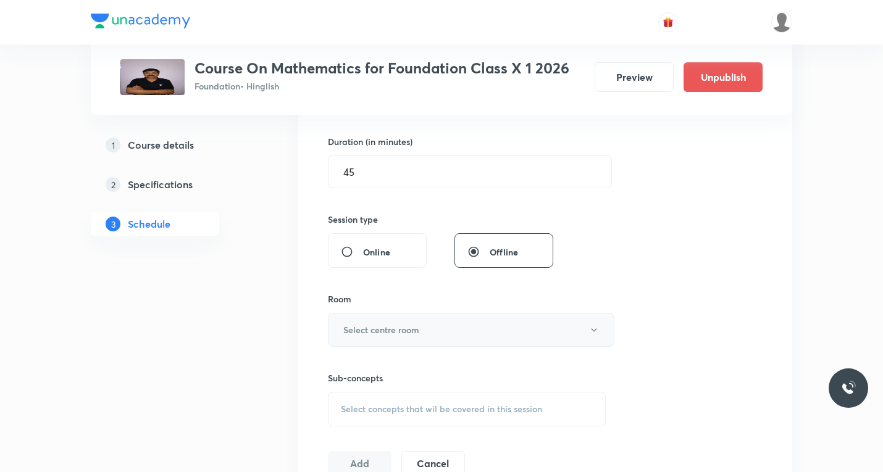
click at [367, 329] on h6 "Select centre room" at bounding box center [381, 330] width 76 height 13
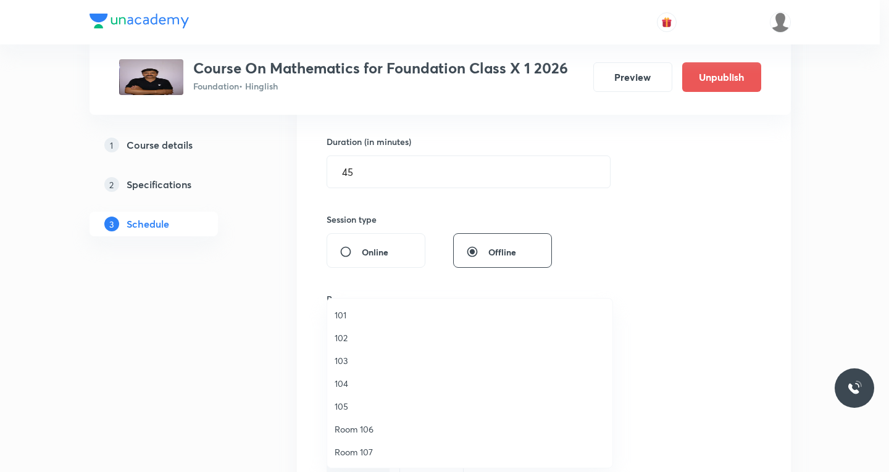
click at [343, 315] on span "101" at bounding box center [470, 315] width 270 height 13
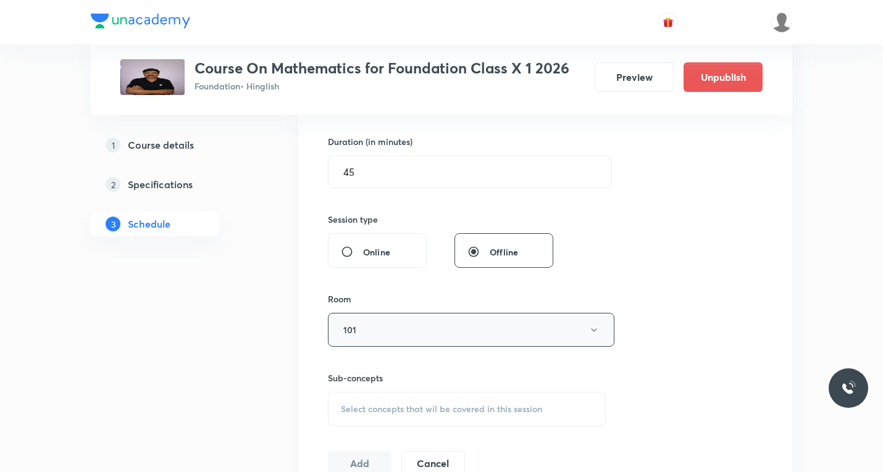
scroll to position [432, 0]
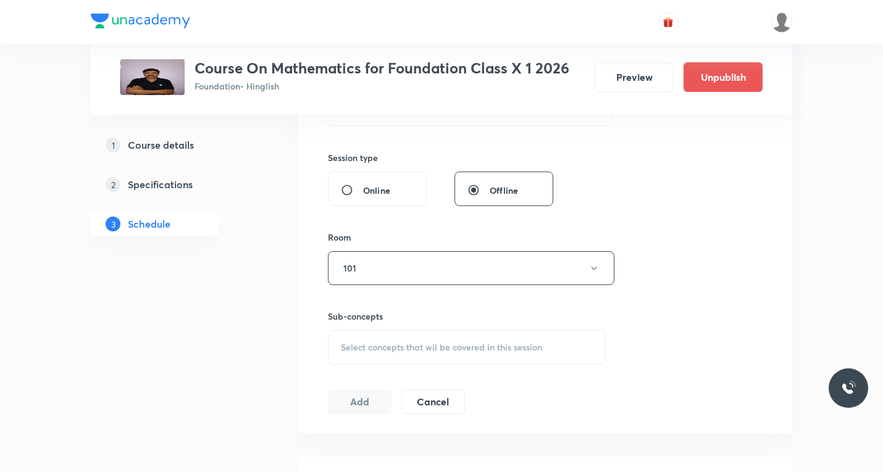
click at [366, 349] on span "Select concepts that wil be covered in this session" at bounding box center [441, 348] width 201 height 10
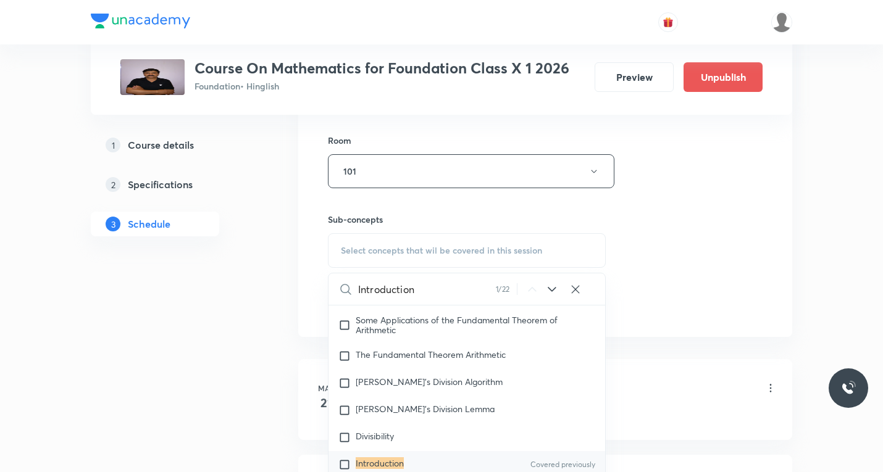
scroll to position [556, 0]
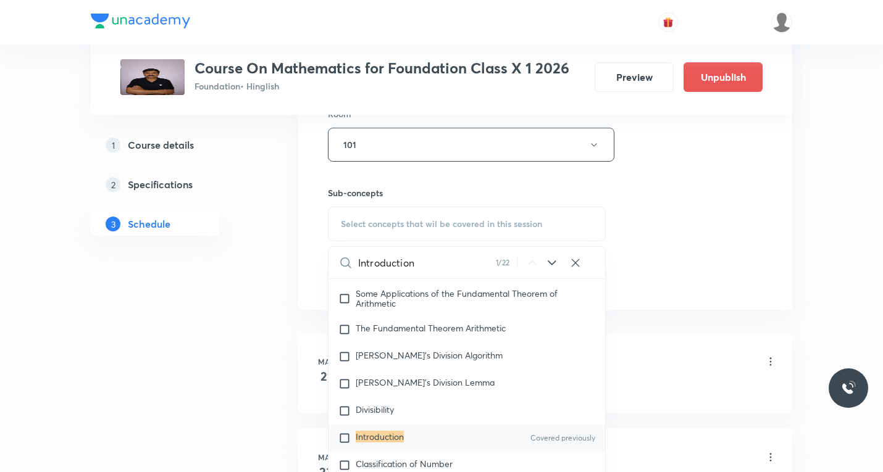
type input "Introduction"
click at [342, 441] on input "checkbox" at bounding box center [346, 438] width 17 height 12
checkbox input "true"
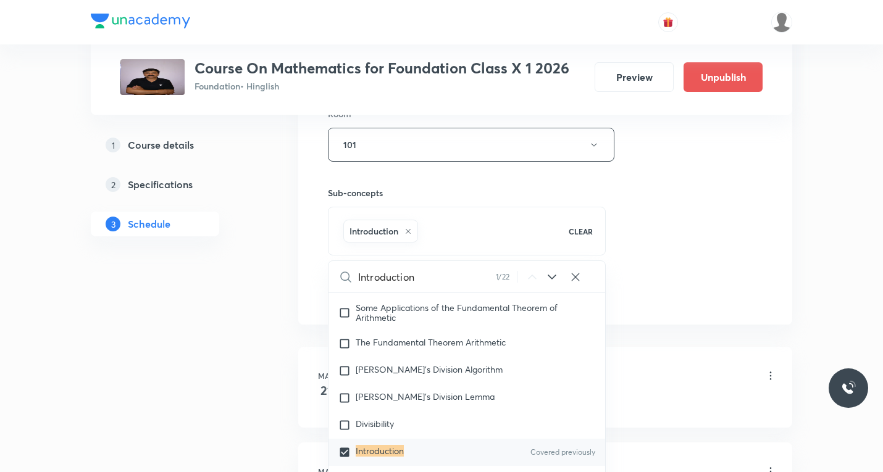
click at [701, 297] on div "Session 82 Live class Session title 7/99 Circle ​ Schedule for [DATE] 5:30 PM ​…" at bounding box center [545, 8] width 435 height 594
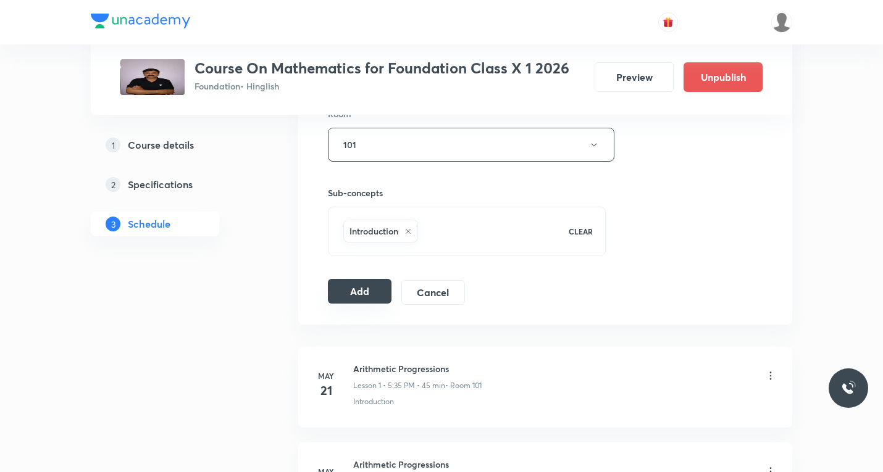
click at [356, 295] on button "Add" at bounding box center [360, 291] width 64 height 25
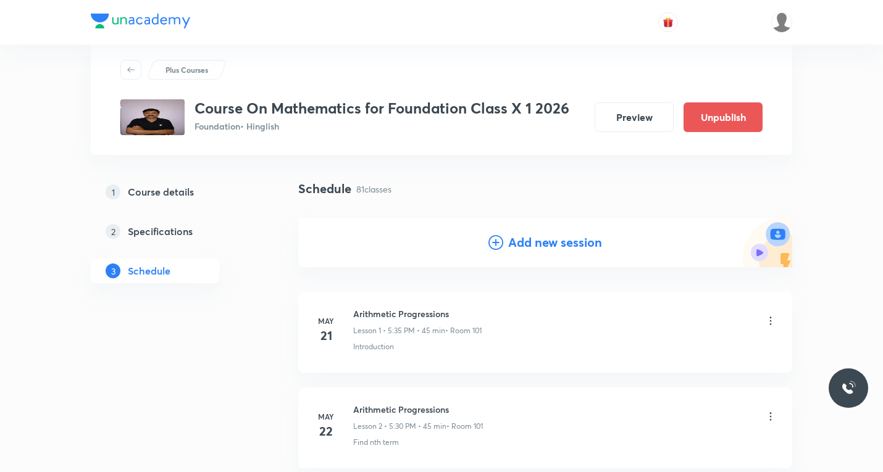
scroll to position [0, 0]
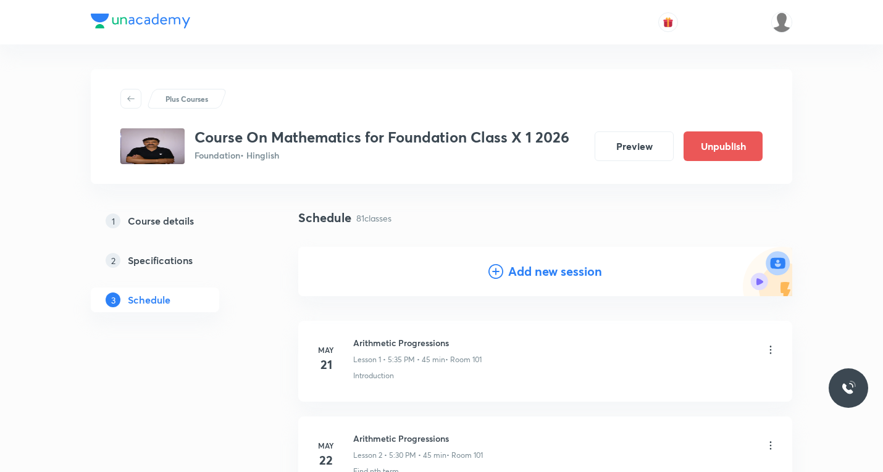
click at [495, 274] on icon at bounding box center [496, 271] width 15 height 15
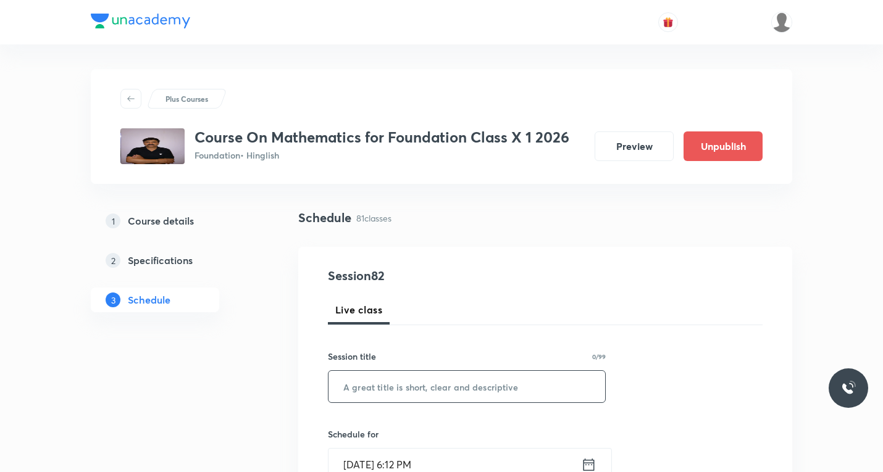
click at [421, 382] on input "text" at bounding box center [467, 386] width 277 height 31
paste input "Circle"
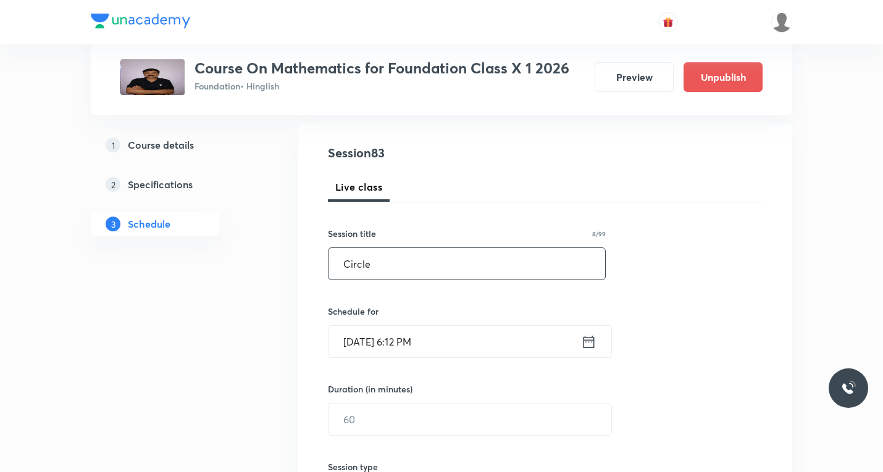
scroll to position [185, 0]
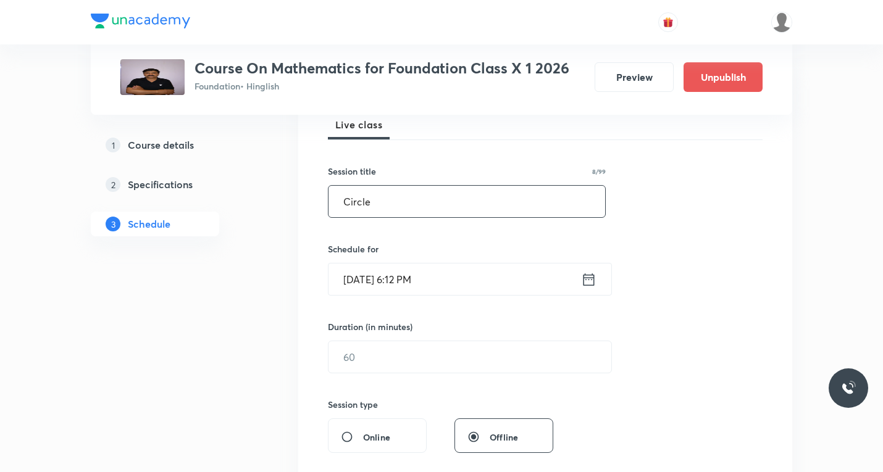
type input "Circle"
click at [585, 284] on icon at bounding box center [588, 279] width 15 height 17
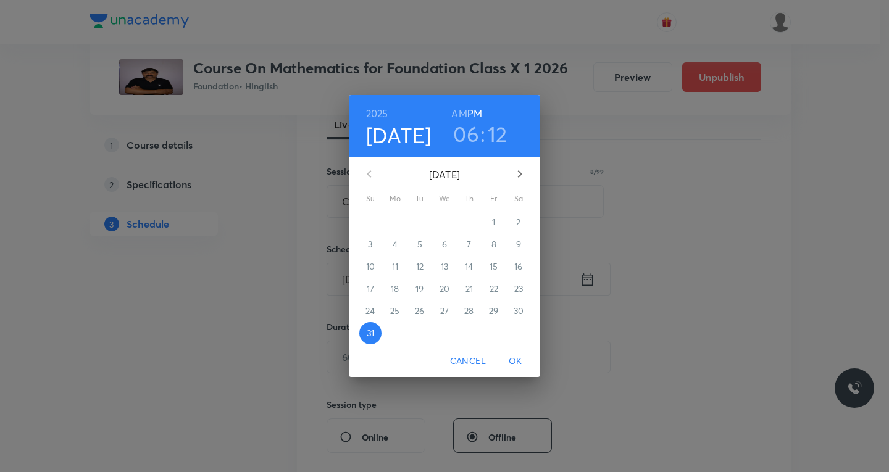
click at [520, 176] on icon "button" at bounding box center [520, 173] width 4 height 7
click at [495, 222] on p "5" at bounding box center [494, 222] width 5 height 12
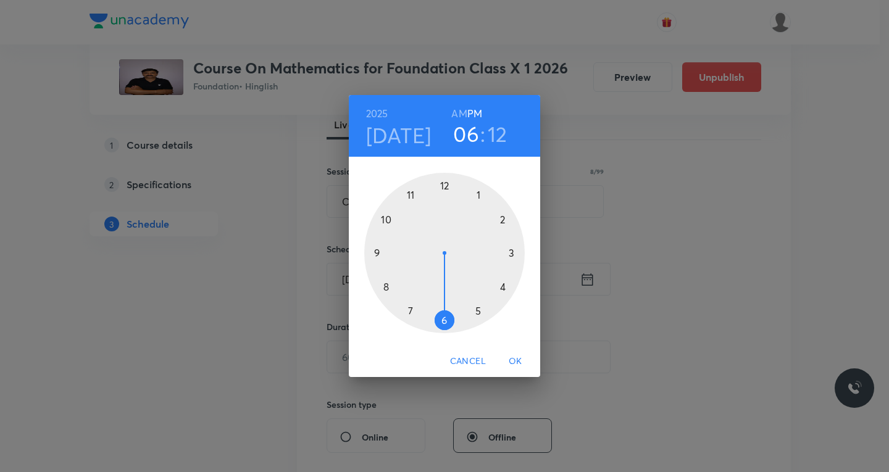
click at [479, 309] on div at bounding box center [444, 253] width 161 height 161
click at [443, 321] on div at bounding box center [444, 253] width 161 height 161
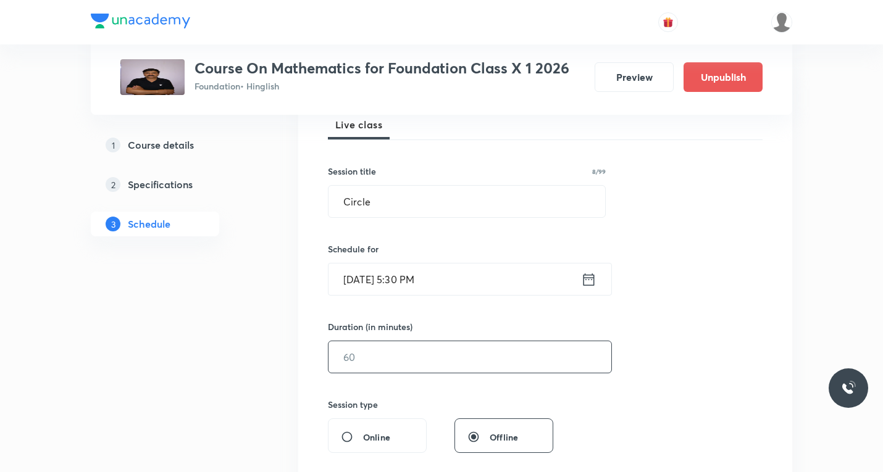
click at [413, 356] on input "text" at bounding box center [470, 357] width 283 height 31
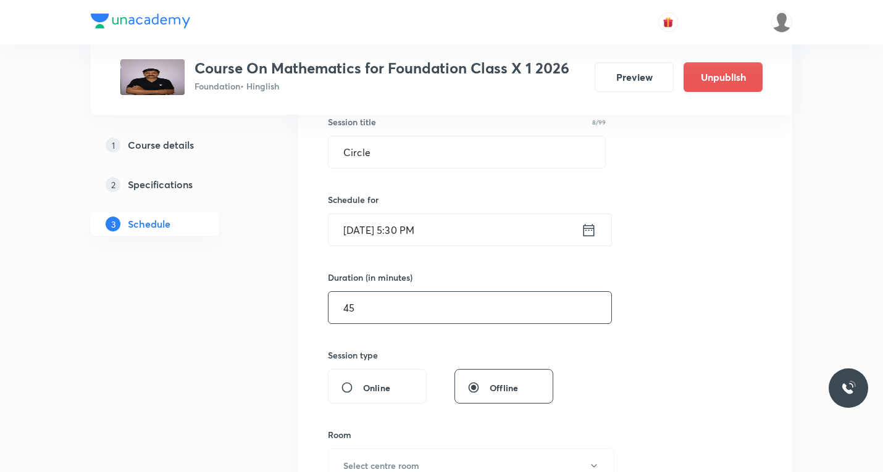
scroll to position [309, 0]
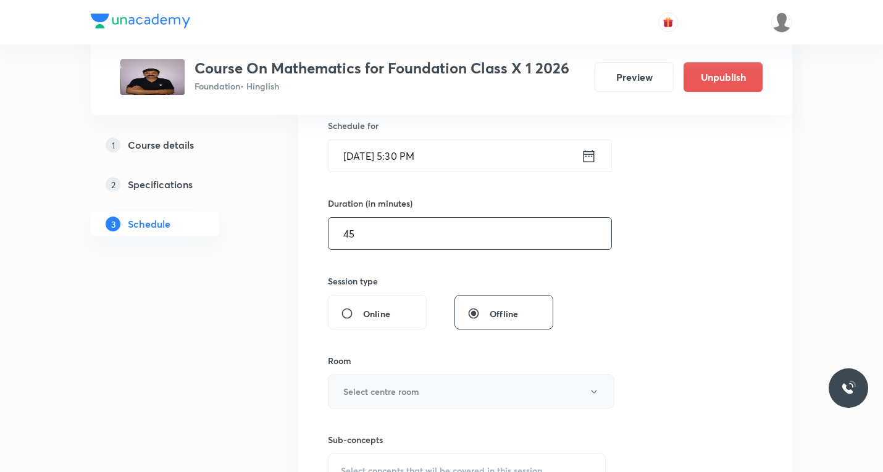
type input "45"
click at [388, 393] on h6 "Select centre room" at bounding box center [381, 391] width 76 height 13
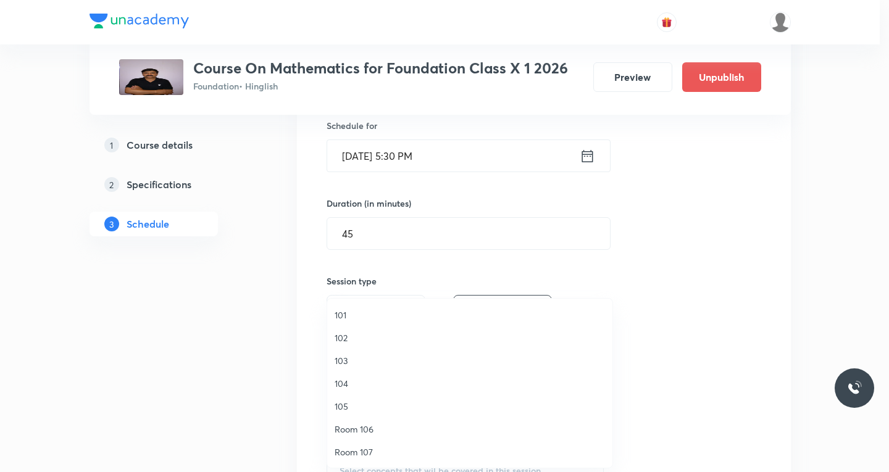
click at [344, 314] on span "101" at bounding box center [470, 315] width 270 height 13
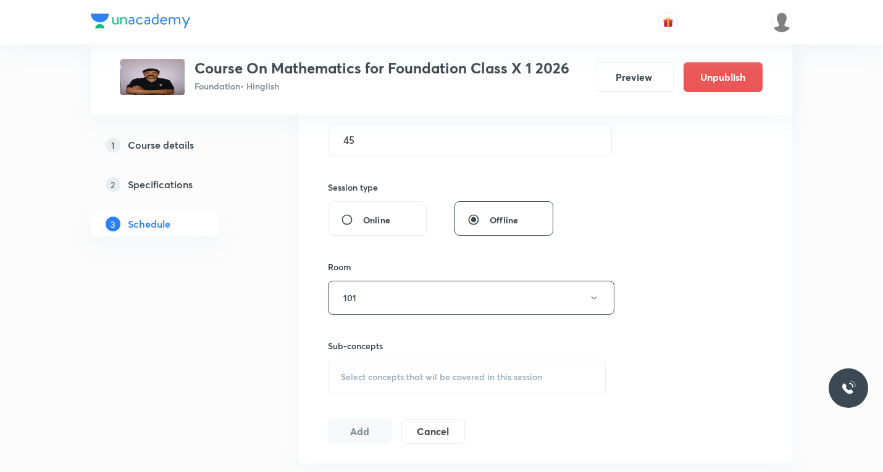
scroll to position [432, 0]
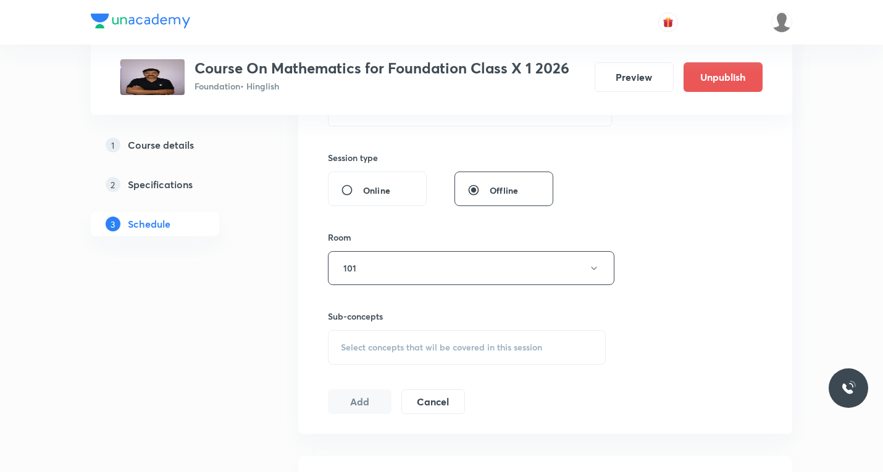
click at [395, 346] on span "Select concepts that wil be covered in this session" at bounding box center [441, 348] width 201 height 10
paste input "Circle and tangent"
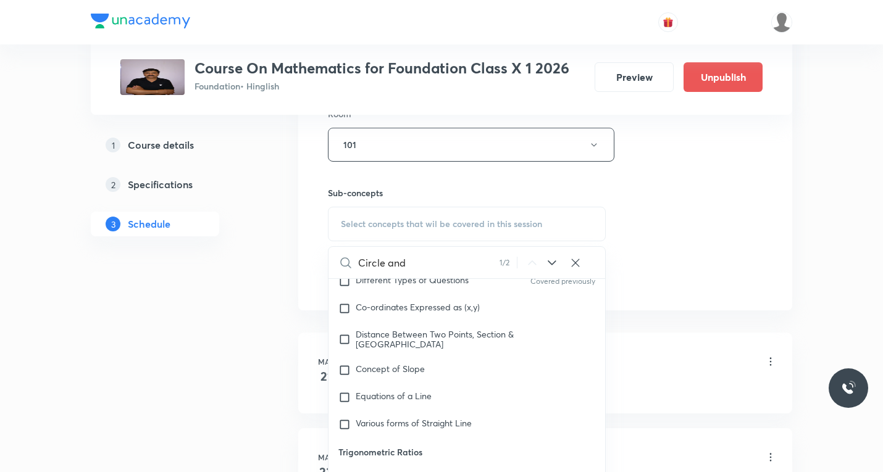
scroll to position [2860, 0]
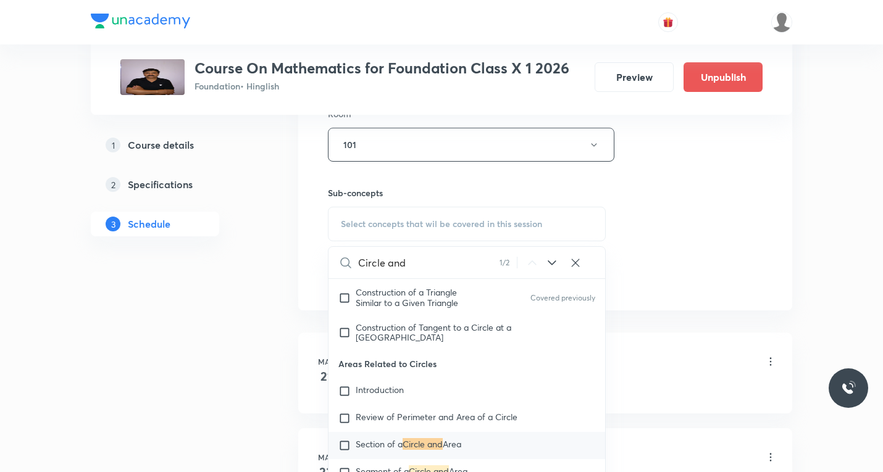
type input "Circle and"
click at [553, 261] on icon at bounding box center [552, 263] width 15 height 15
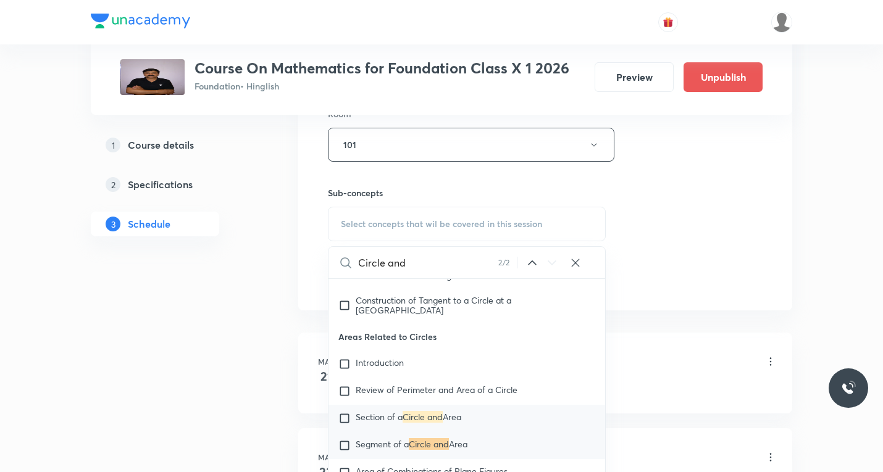
click at [346, 414] on input "checkbox" at bounding box center [346, 419] width 17 height 12
checkbox input "true"
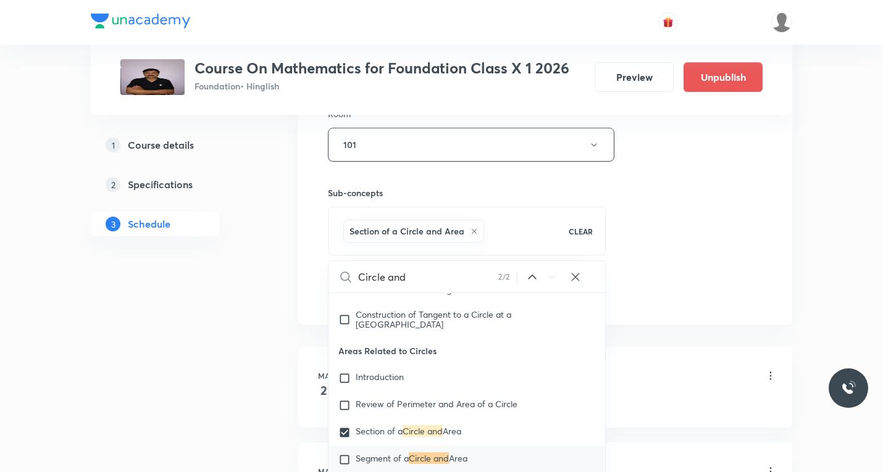
click at [742, 301] on div "Session 83 Live class Session title 8/99 Circle ​ Schedule for [DATE] 5:30 PM ​…" at bounding box center [545, 8] width 435 height 594
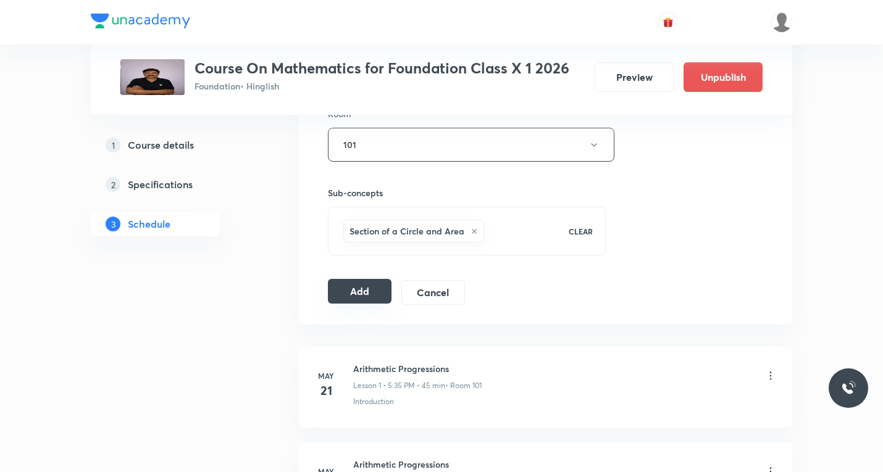
click at [369, 292] on button "Add" at bounding box center [360, 291] width 64 height 25
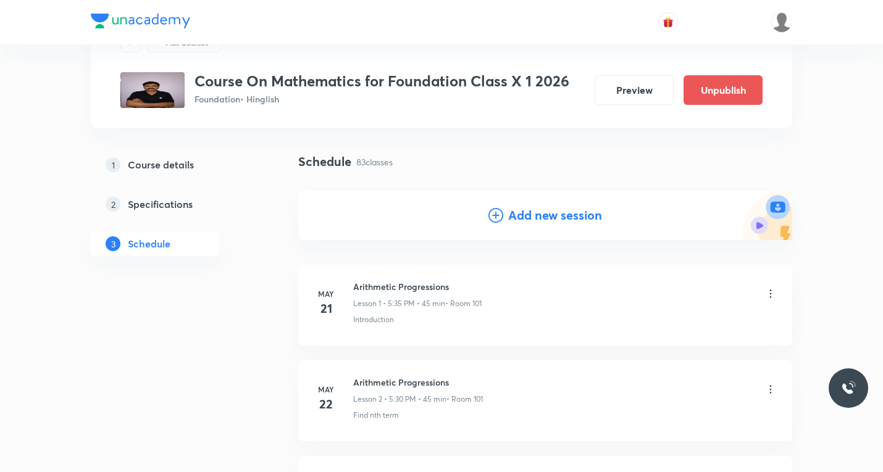
scroll to position [0, 0]
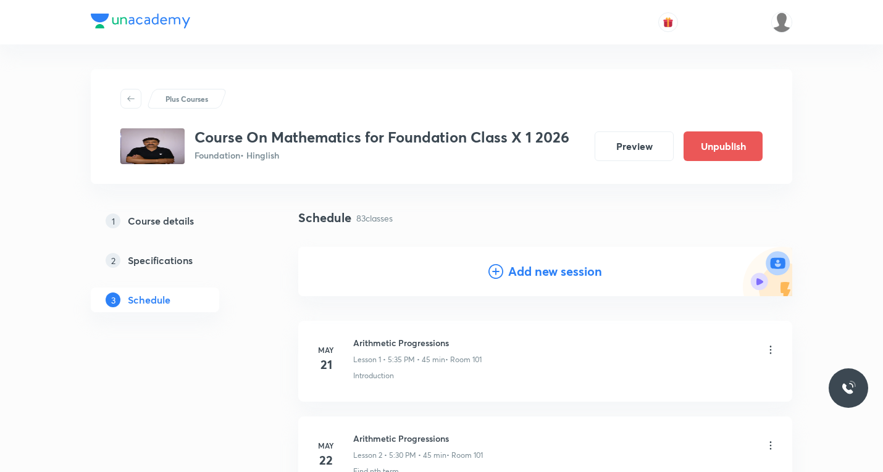
click at [493, 272] on icon at bounding box center [496, 271] width 15 height 15
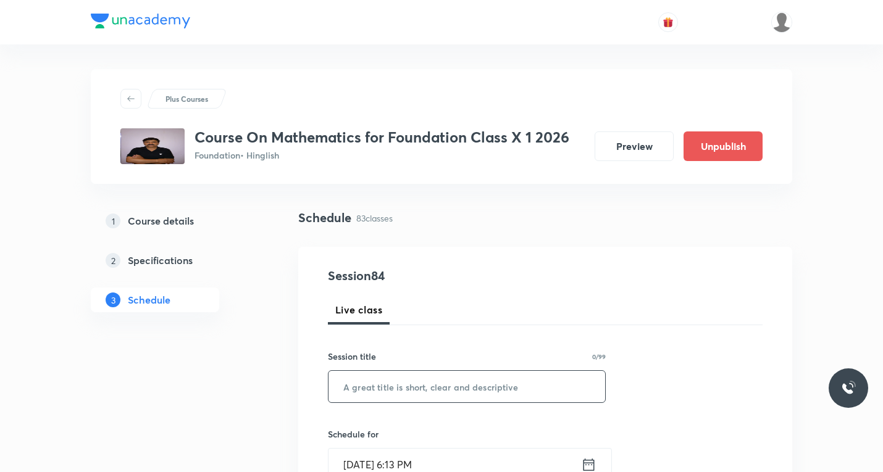
click at [440, 389] on input "text" at bounding box center [467, 386] width 277 height 31
paste input "Circle"
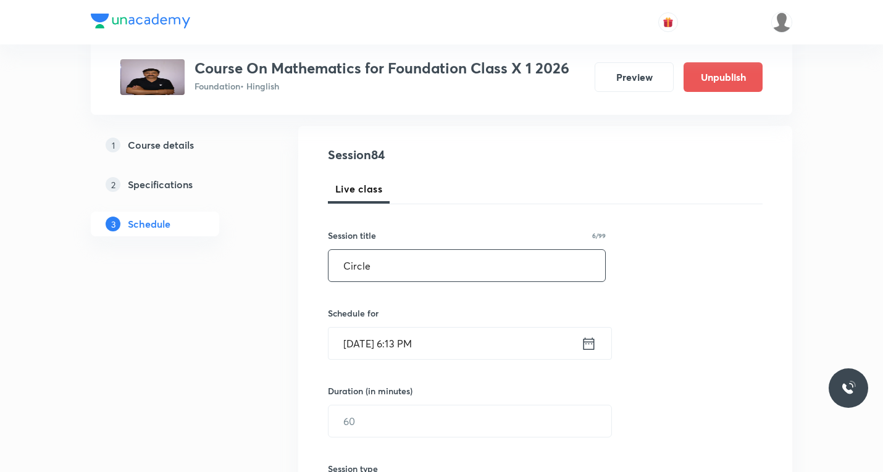
scroll to position [124, 0]
type input "Circle"
click at [590, 344] on icon at bounding box center [588, 341] width 15 height 17
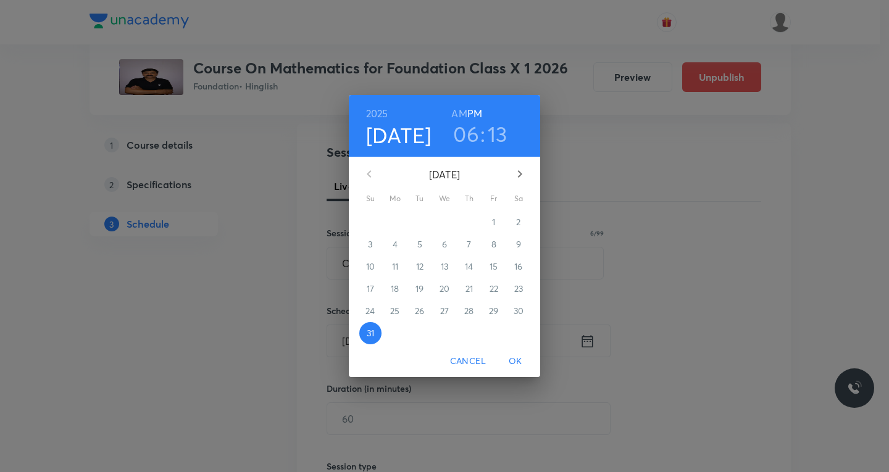
drag, startPoint x: 519, startPoint y: 172, endPoint x: 519, endPoint y: 178, distance: 6.8
click at [519, 171] on icon "button" at bounding box center [520, 173] width 4 height 7
click at [520, 222] on p "6" at bounding box center [518, 222] width 5 height 12
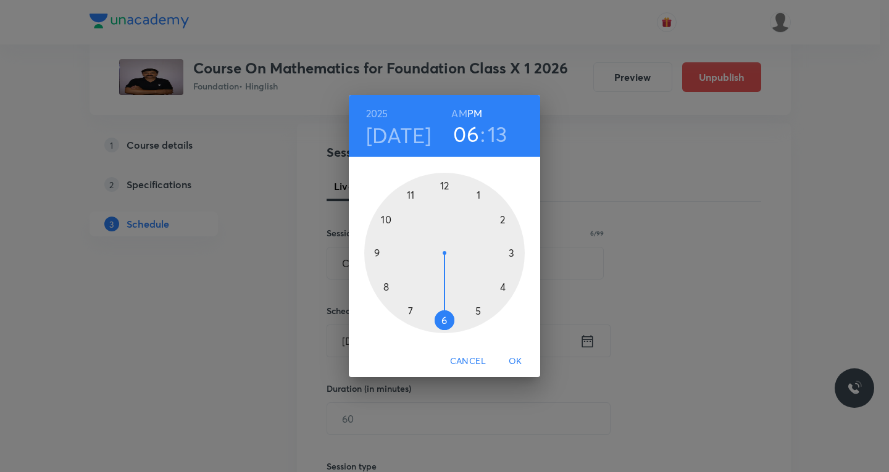
click at [481, 310] on div at bounding box center [444, 253] width 161 height 161
click at [445, 321] on div at bounding box center [444, 253] width 161 height 161
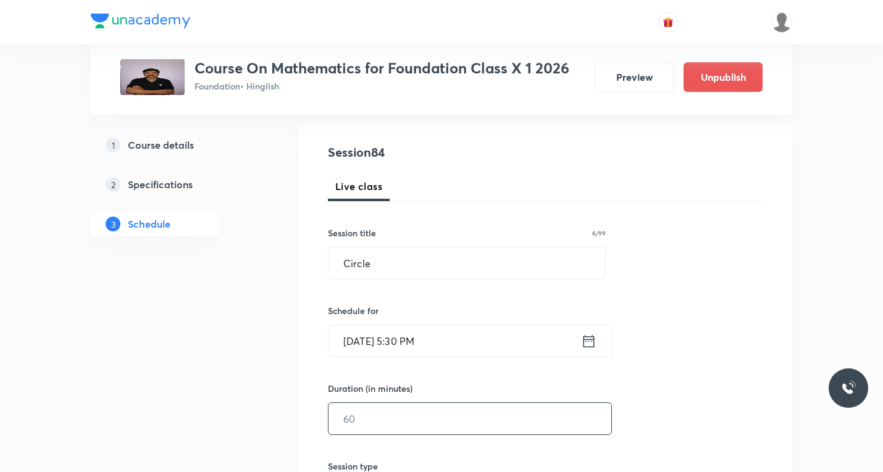
click at [450, 419] on input "text" at bounding box center [470, 418] width 283 height 31
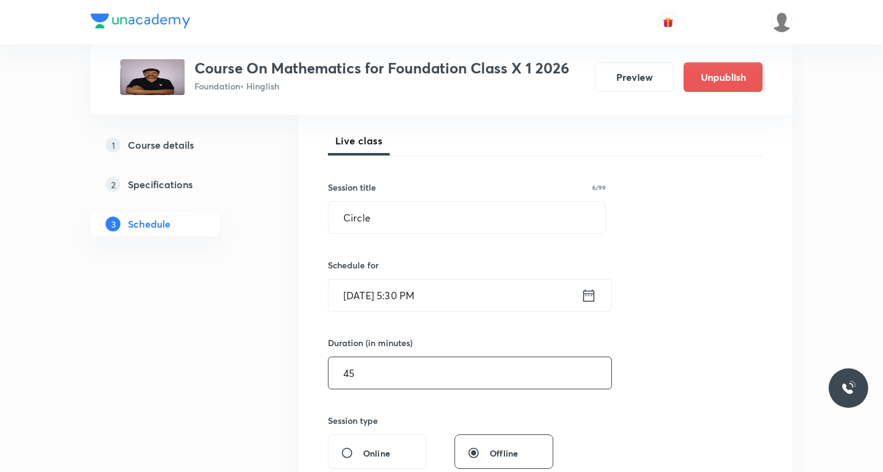
scroll to position [309, 0]
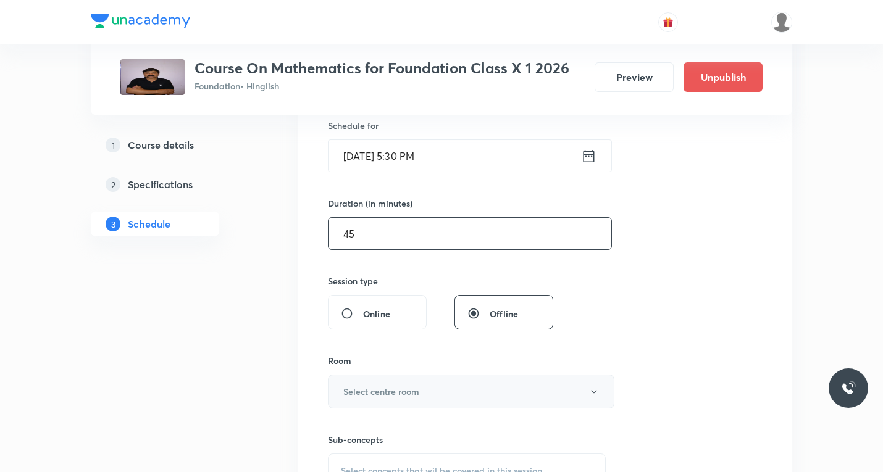
type input "45"
click at [371, 391] on h6 "Select centre room" at bounding box center [381, 391] width 76 height 13
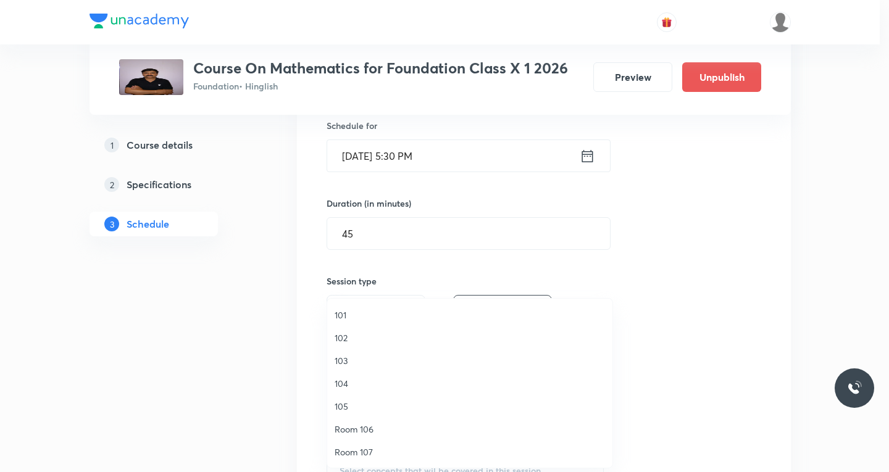
click at [345, 316] on span "101" at bounding box center [470, 315] width 270 height 13
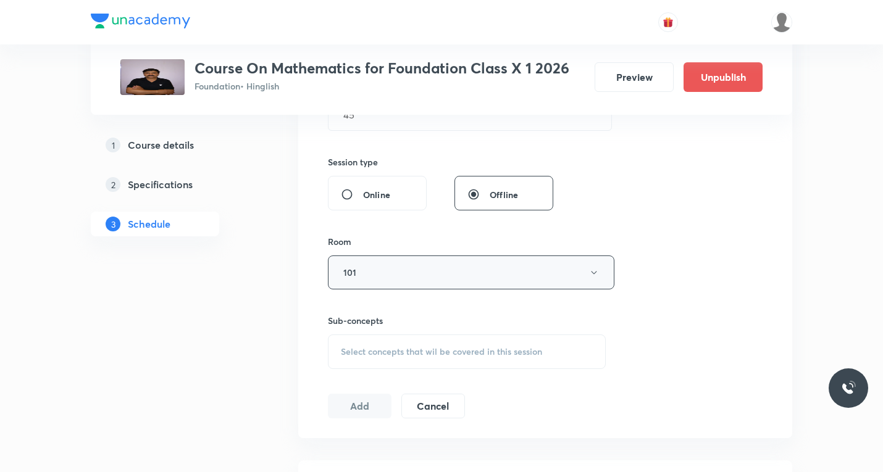
scroll to position [432, 0]
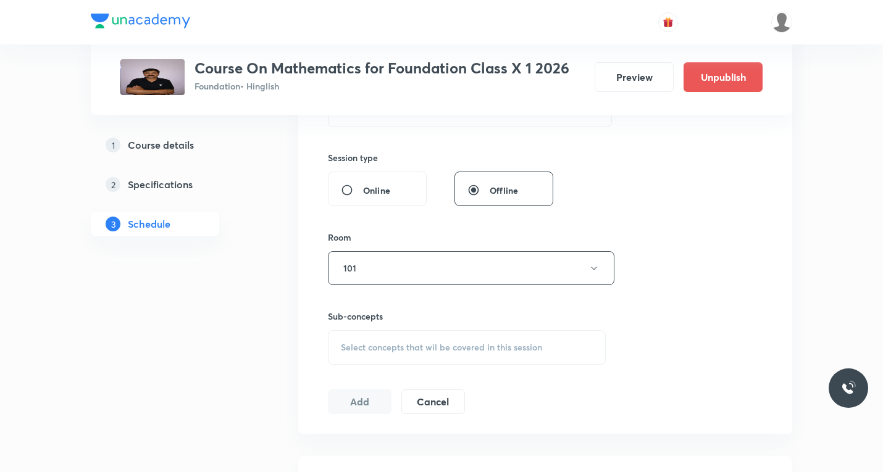
click at [388, 350] on span "Select concepts that wil be covered in this session" at bounding box center [441, 348] width 201 height 10
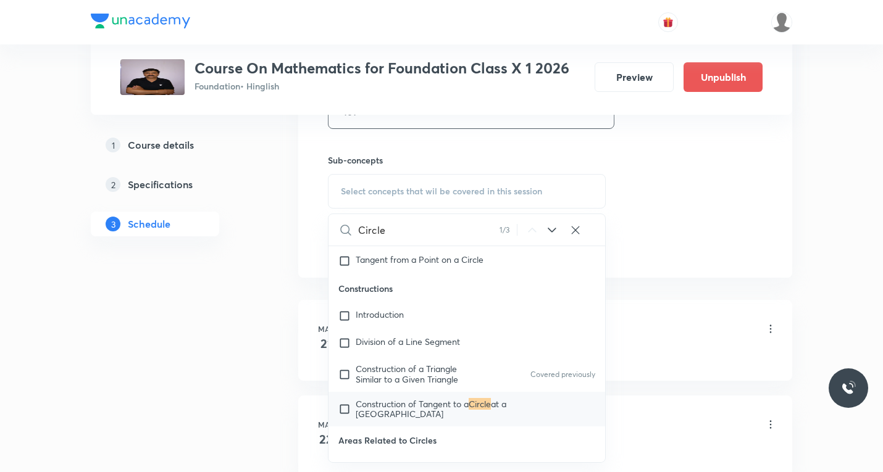
scroll to position [618, 0]
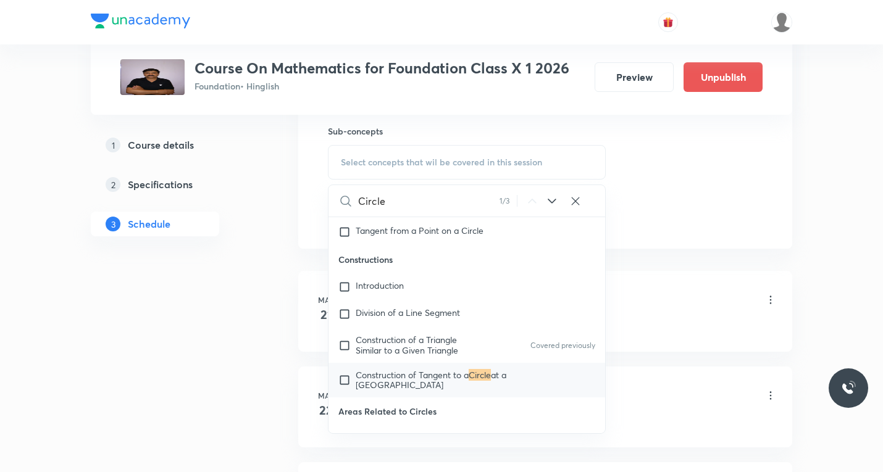
type input "Circle"
click at [554, 202] on icon at bounding box center [552, 201] width 15 height 15
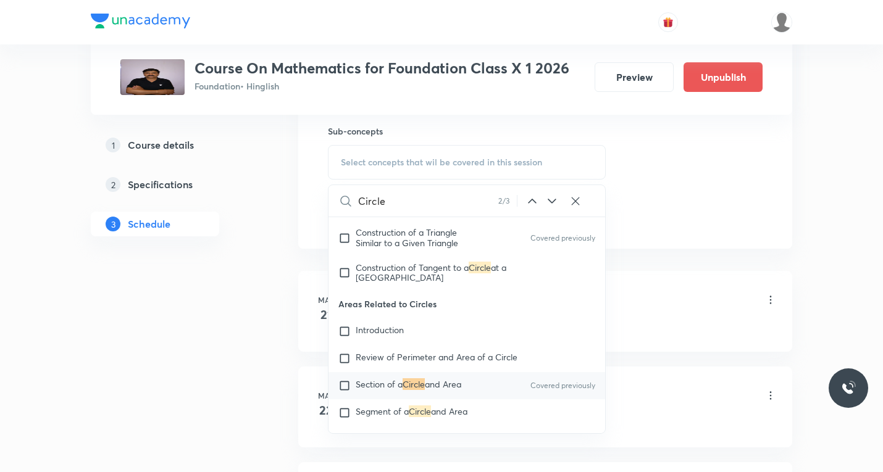
scroll to position [2860, 0]
click at [554, 199] on icon at bounding box center [552, 201] width 15 height 15
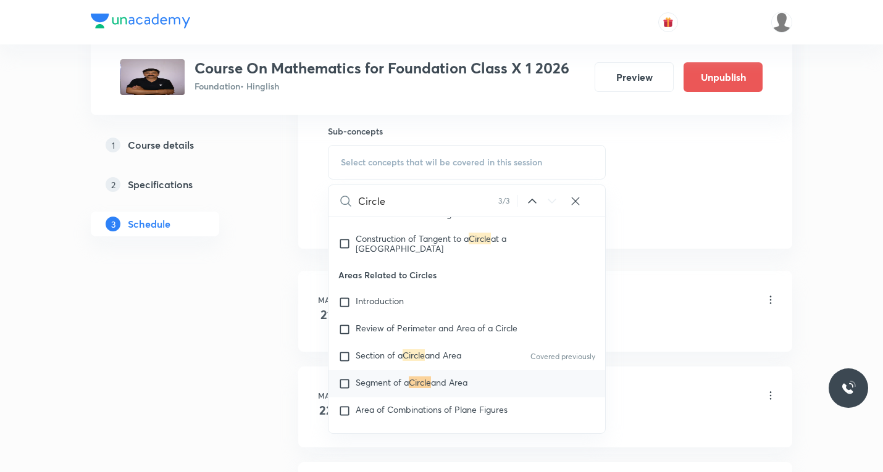
click at [554, 199] on icon at bounding box center [552, 201] width 15 height 15
drag, startPoint x: 345, startPoint y: 376, endPoint x: 529, endPoint y: 306, distance: 196.8
click at [345, 378] on input "checkbox" at bounding box center [346, 384] width 17 height 12
checkbox input "true"
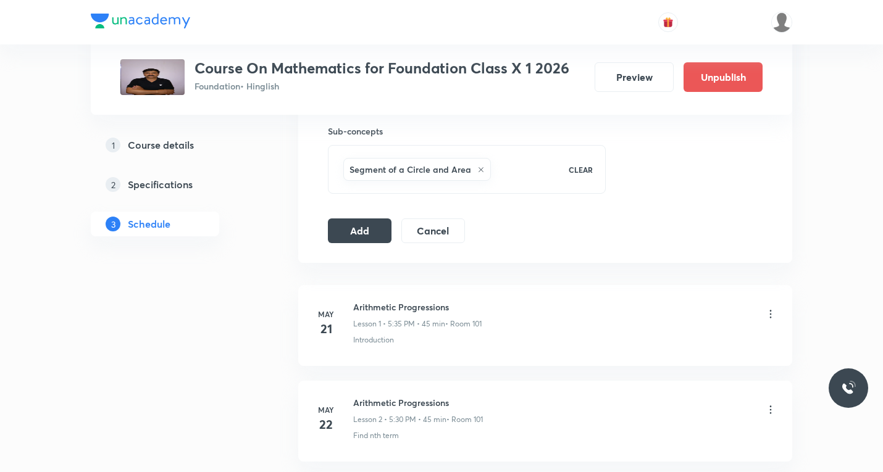
click at [359, 228] on button "Add" at bounding box center [360, 231] width 64 height 25
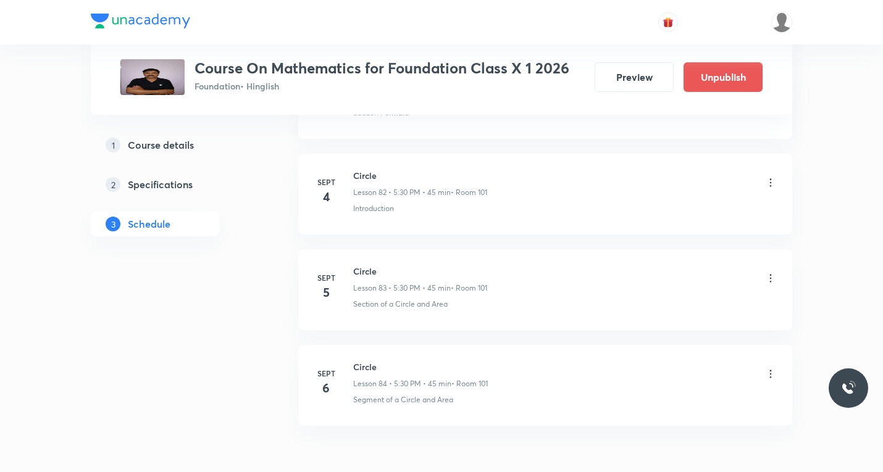
scroll to position [7993, 0]
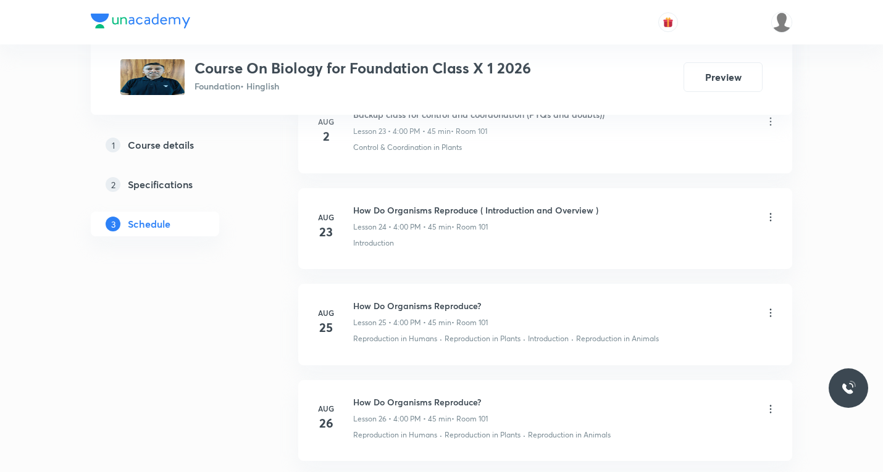
scroll to position [3105, 0]
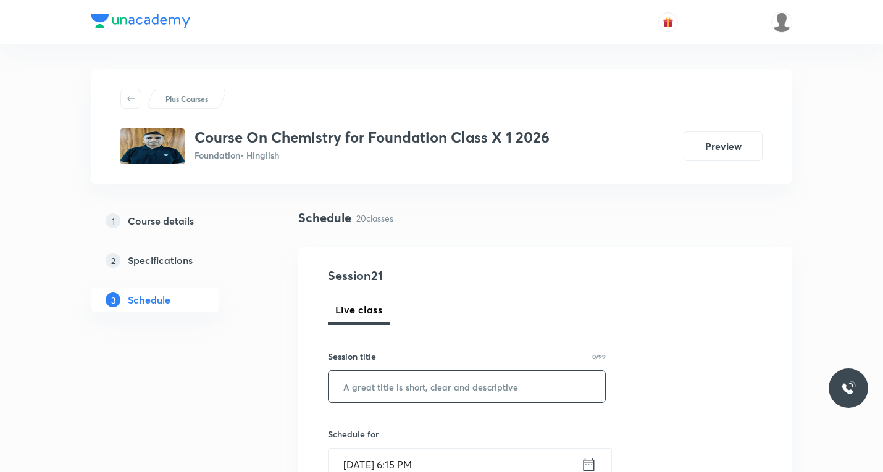
click at [410, 382] on input "text" at bounding box center [467, 386] width 277 height 31
paste input "Metals and Nonmetals (Chem)"
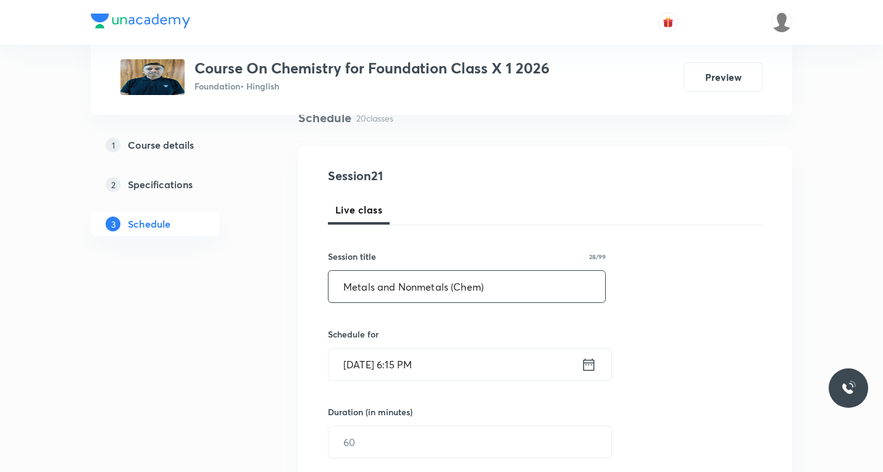
scroll to position [124, 0]
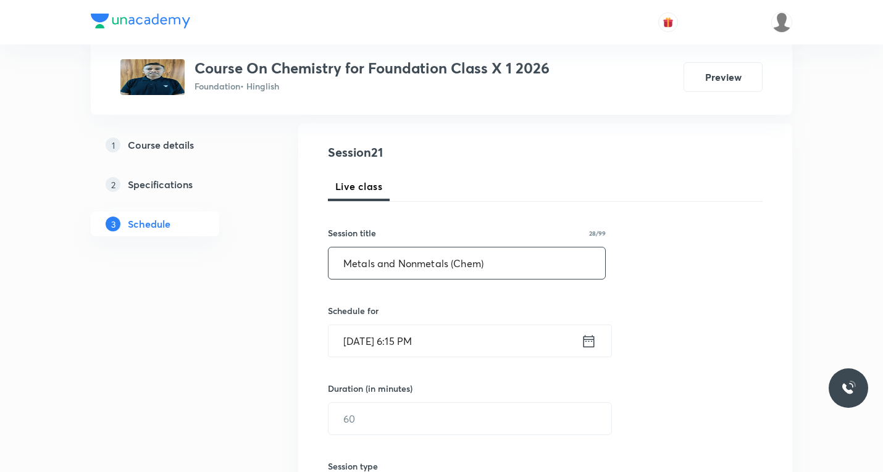
type input "Metals and Nonmetals (Chem)"
click at [584, 341] on icon at bounding box center [589, 341] width 11 height 12
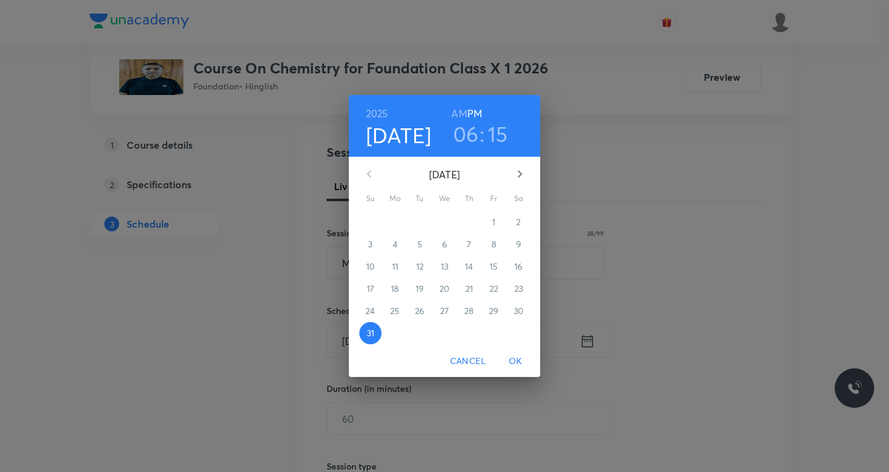
click at [521, 178] on icon "button" at bounding box center [520, 174] width 15 height 15
click at [396, 222] on p "1" at bounding box center [394, 222] width 3 height 12
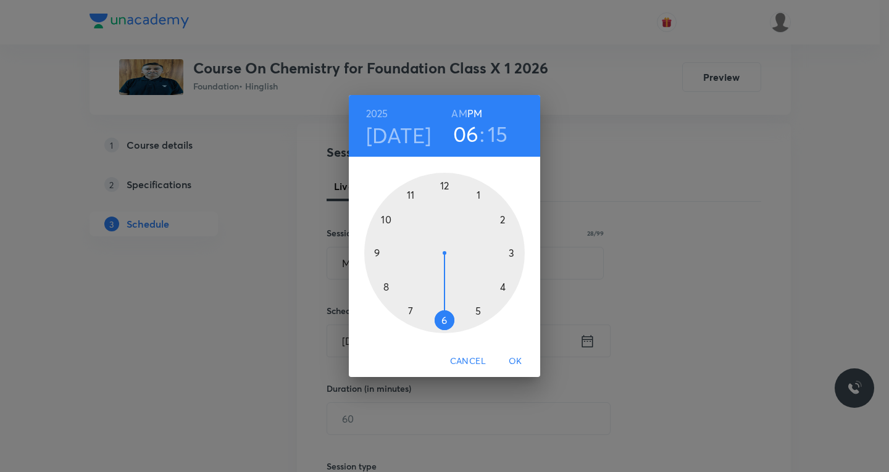
click at [506, 288] on div at bounding box center [444, 253] width 161 height 161
click at [446, 188] on div at bounding box center [444, 253] width 161 height 161
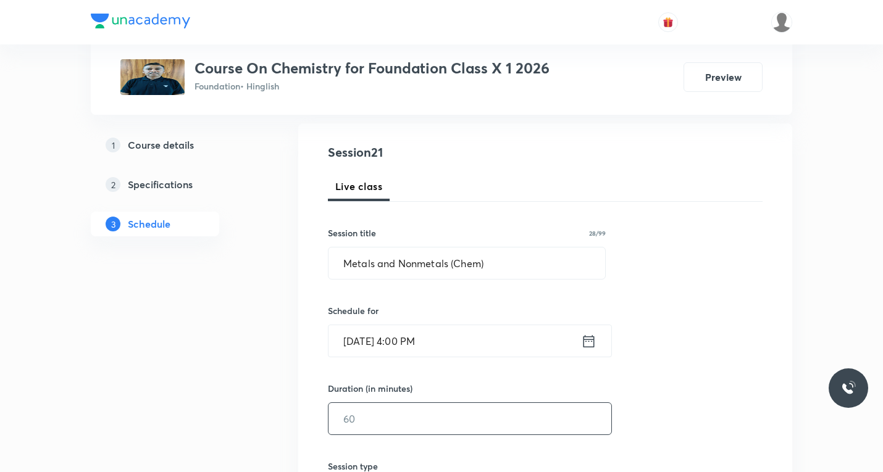
click at [398, 417] on input "text" at bounding box center [470, 418] width 283 height 31
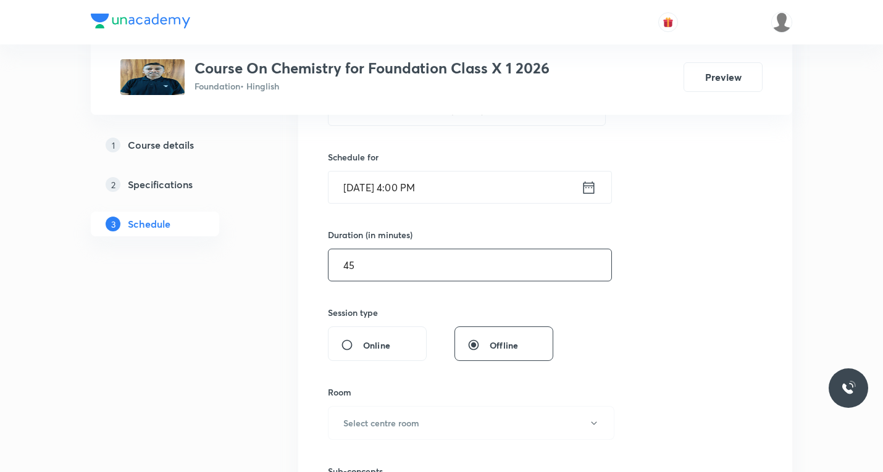
scroll to position [309, 0]
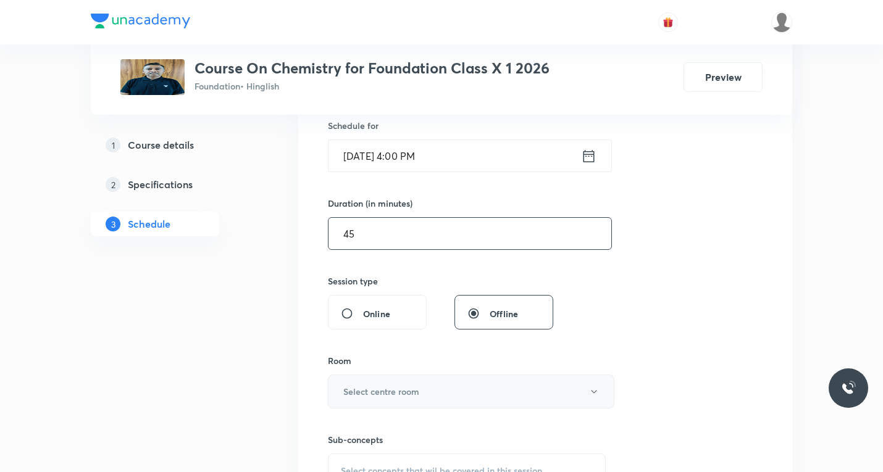
type input "45"
click at [379, 391] on h6 "Select centre room" at bounding box center [381, 391] width 76 height 13
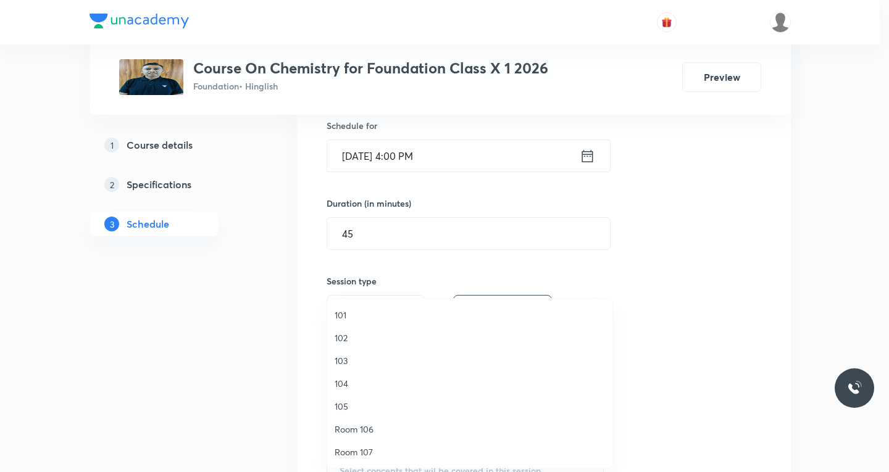
click at [340, 313] on span "101" at bounding box center [470, 315] width 270 height 13
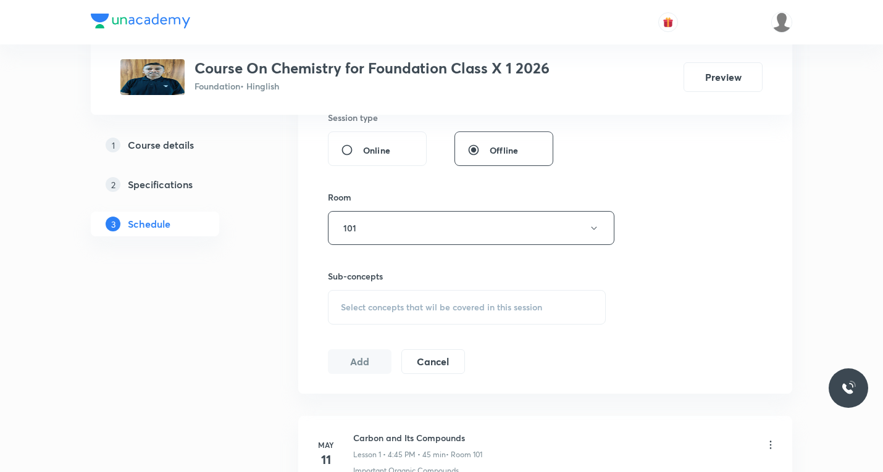
scroll to position [494, 0]
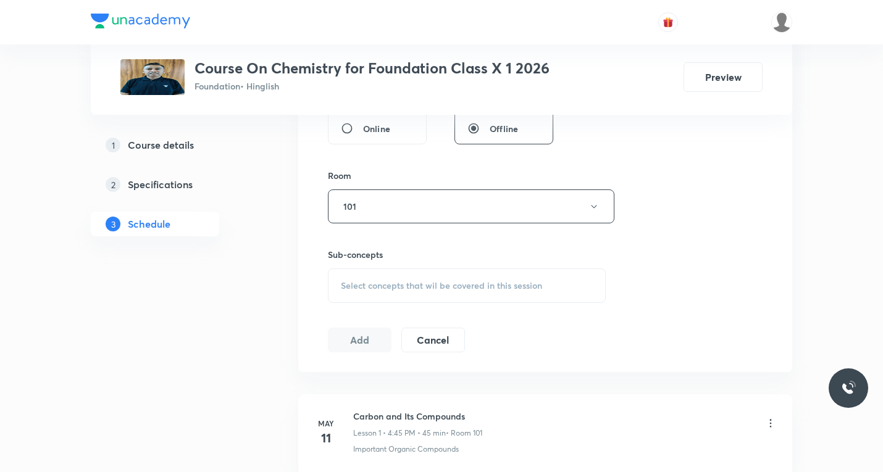
click at [450, 293] on div "Select concepts that wil be covered in this session" at bounding box center [467, 286] width 278 height 35
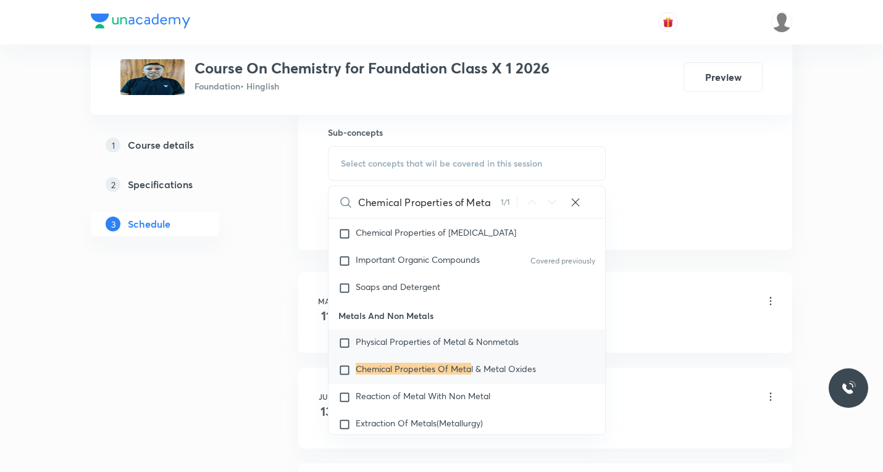
scroll to position [618, 0]
type input "Chemical Properties of Meta"
drag, startPoint x: 343, startPoint y: 375, endPoint x: 471, endPoint y: 348, distance: 131.3
click at [343, 375] on input "checkbox" at bounding box center [346, 369] width 17 height 12
checkbox input "true"
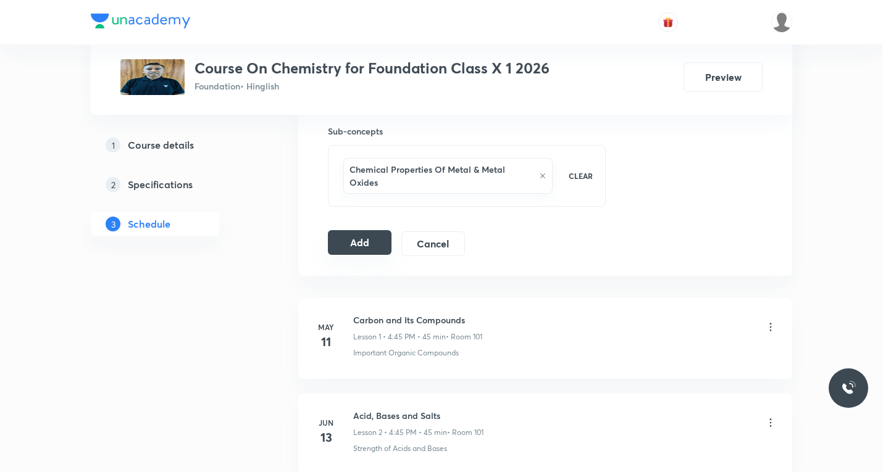
click at [363, 242] on button "Add" at bounding box center [360, 242] width 64 height 25
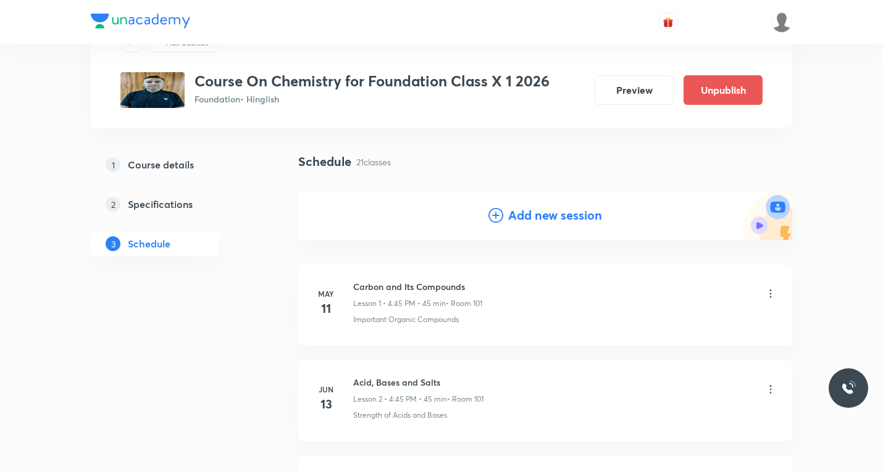
scroll to position [0, 0]
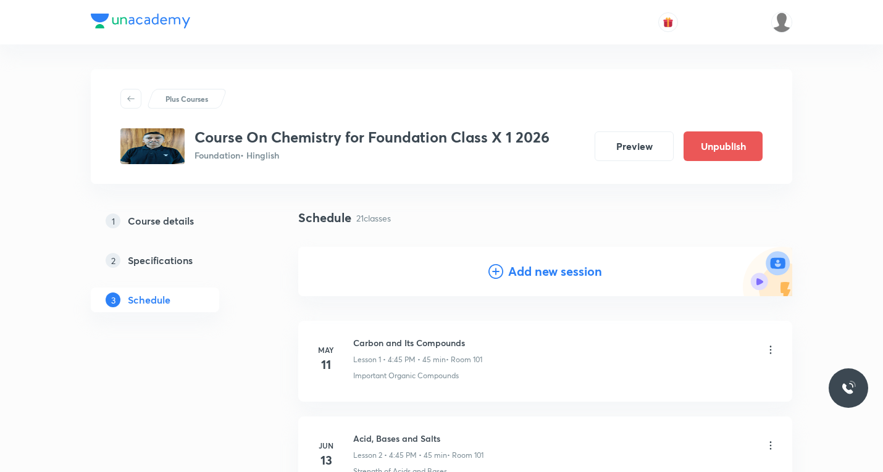
click at [495, 272] on icon at bounding box center [496, 271] width 15 height 15
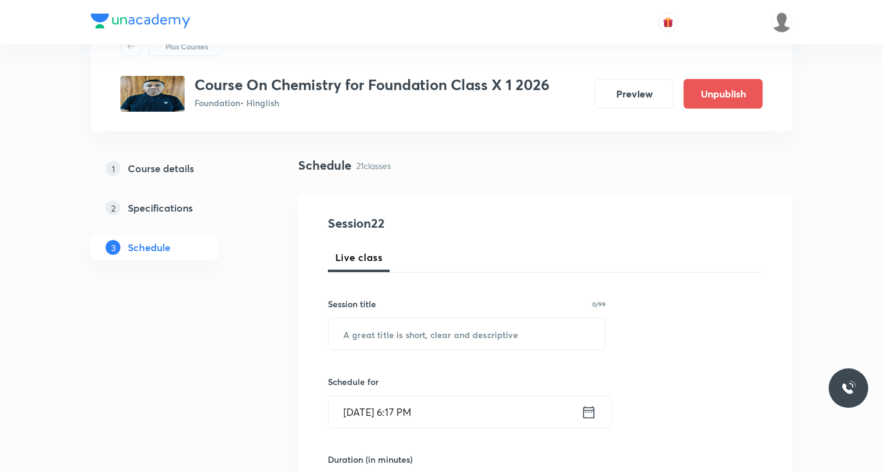
scroll to position [124, 0]
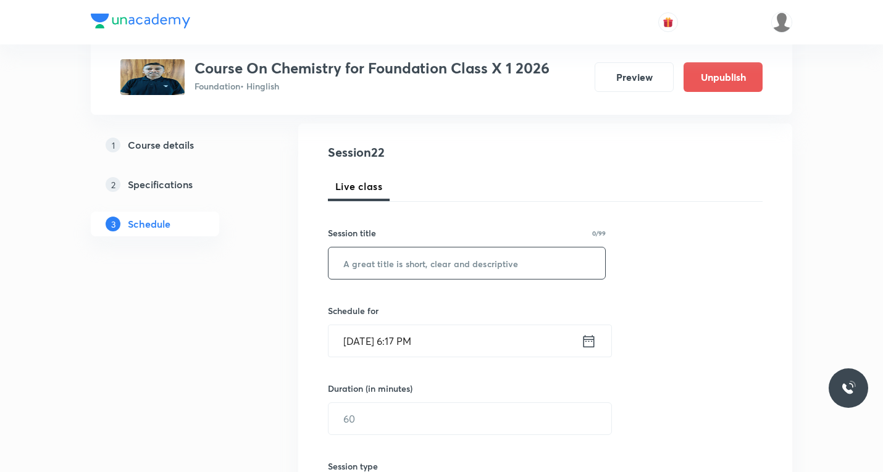
click at [412, 260] on input "text" at bounding box center [467, 263] width 277 height 31
paste input "Metals and NonMetals(Chem)"
type input "Metals and NonMetals(Chem)"
click at [593, 337] on icon at bounding box center [589, 341] width 11 height 12
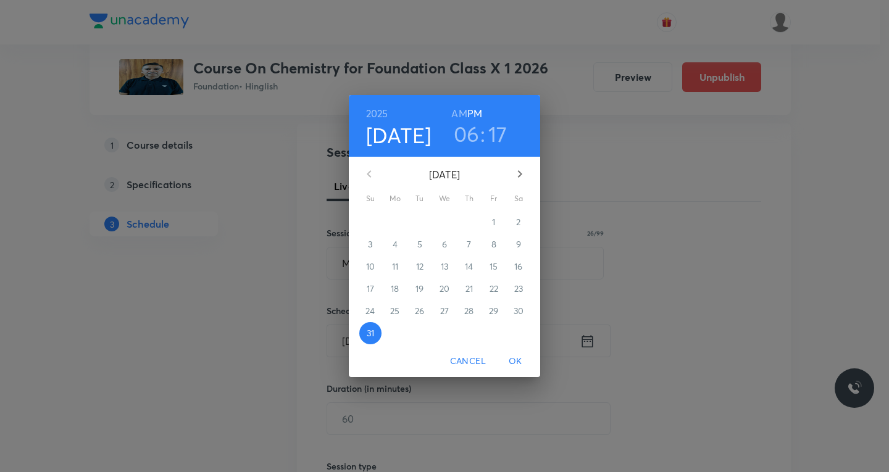
click at [521, 176] on icon "button" at bounding box center [520, 173] width 4 height 7
click at [417, 221] on span "2" at bounding box center [420, 222] width 22 height 12
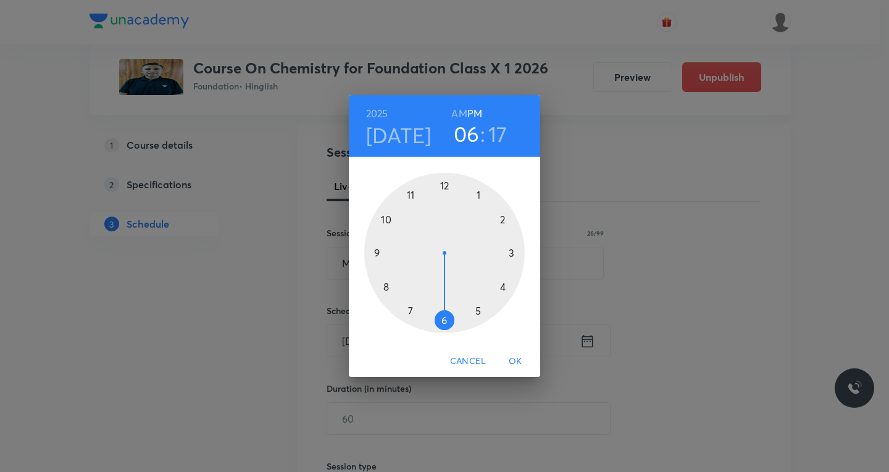
click at [505, 285] on div at bounding box center [444, 253] width 161 height 161
click at [445, 184] on div at bounding box center [444, 253] width 161 height 161
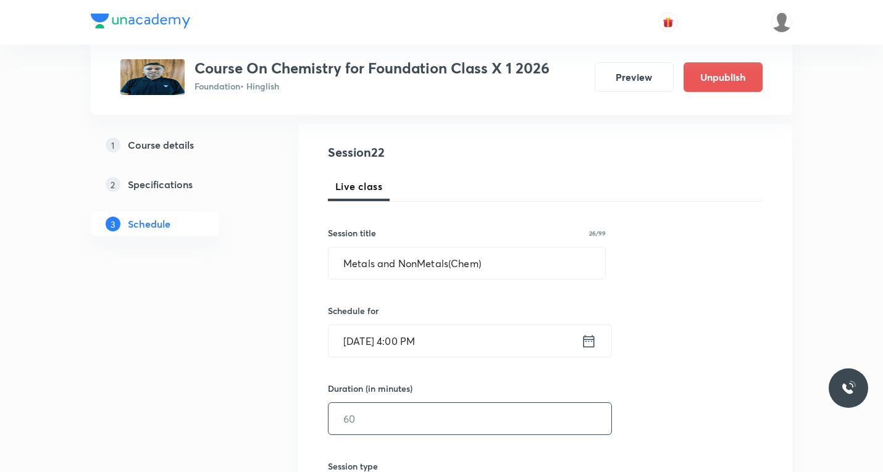
click at [387, 413] on input "text" at bounding box center [470, 418] width 283 height 31
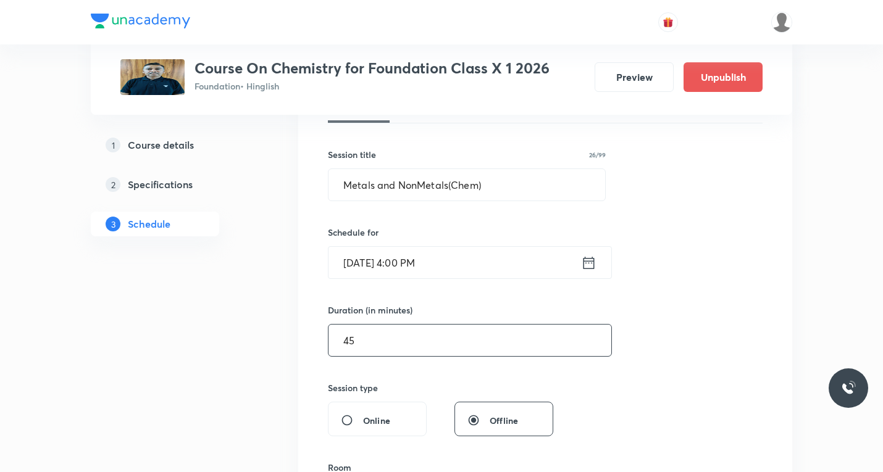
scroll to position [309, 0]
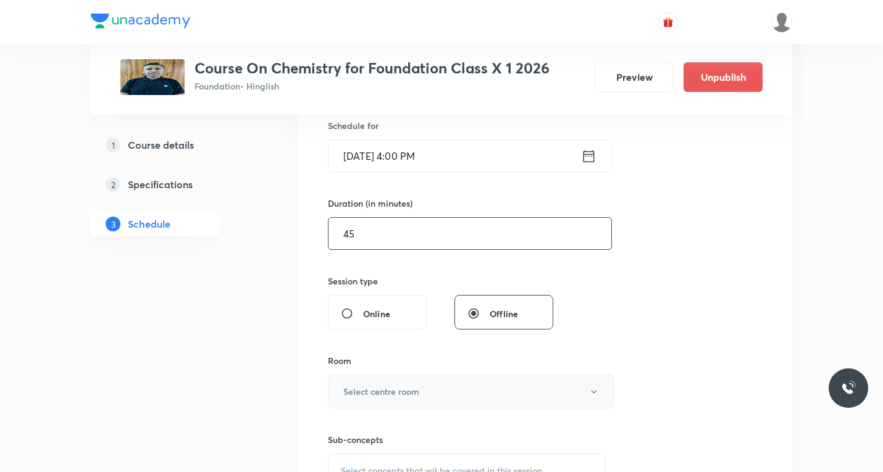
type input "45"
click at [358, 392] on h6 "Select centre room" at bounding box center [381, 391] width 76 height 13
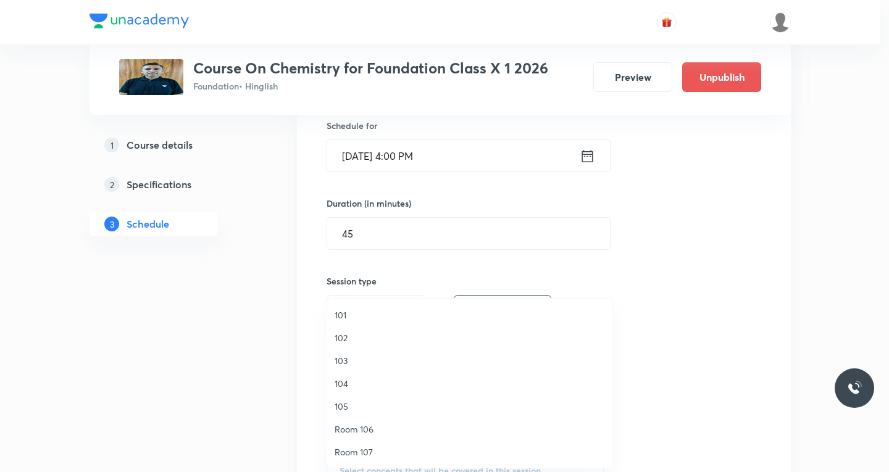
click at [342, 311] on span "101" at bounding box center [470, 315] width 270 height 13
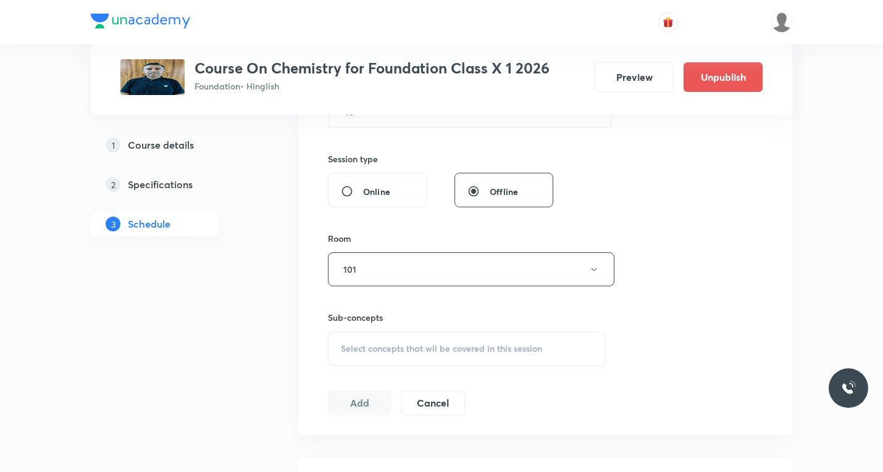
scroll to position [432, 0]
click at [411, 361] on div "Select concepts that wil be covered in this session" at bounding box center [467, 347] width 278 height 35
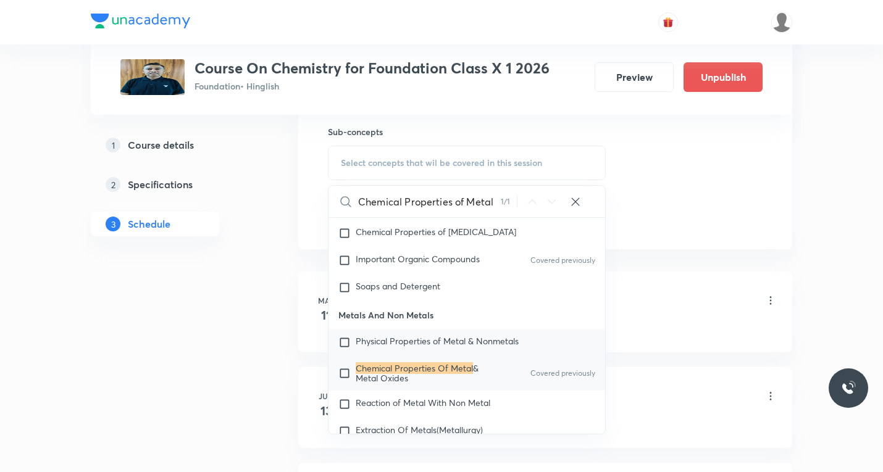
scroll to position [618, 0]
type input "Chemical Properties of Metal"
click at [345, 377] on input "checkbox" at bounding box center [346, 373] width 17 height 20
checkbox input "true"
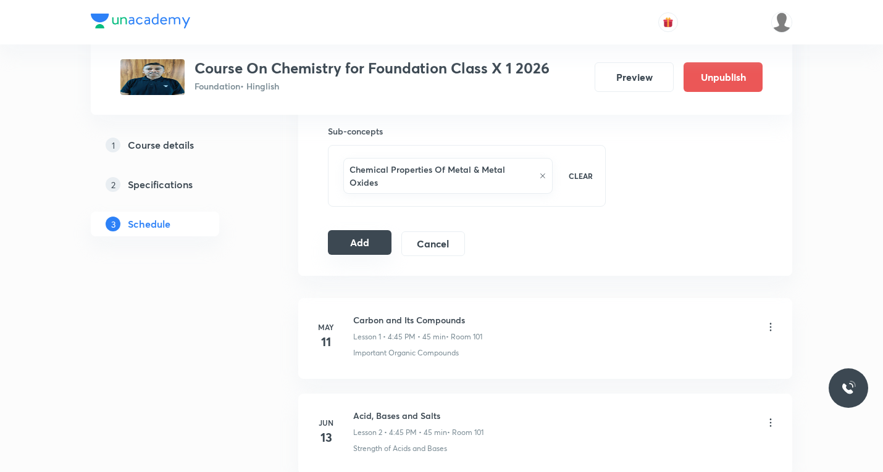
click at [364, 235] on button "Add" at bounding box center [360, 242] width 64 height 25
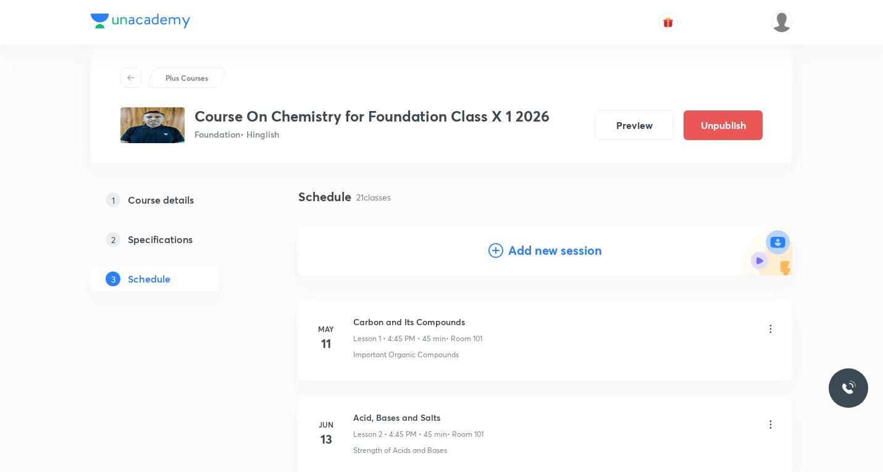
scroll to position [0, 0]
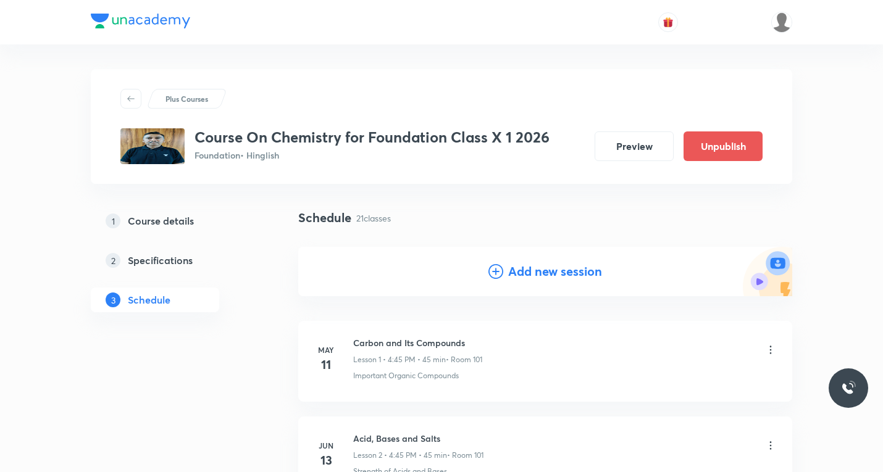
click at [497, 273] on icon at bounding box center [496, 271] width 15 height 15
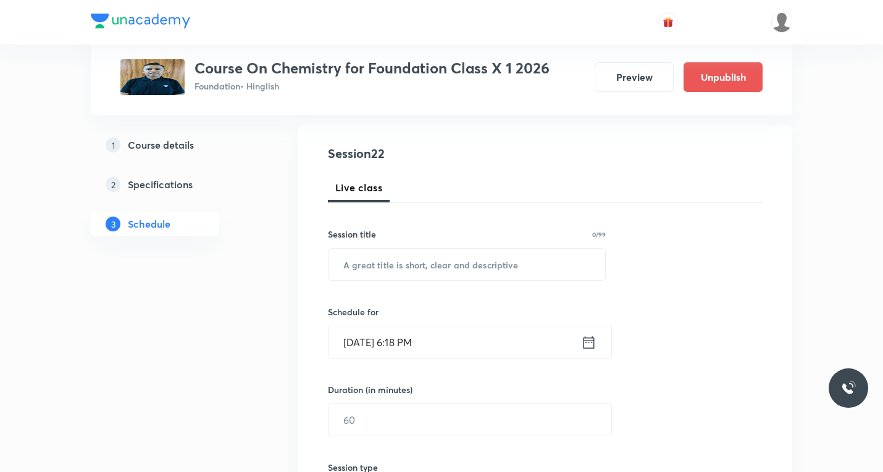
scroll to position [124, 0]
click at [450, 269] on input "text" at bounding box center [467, 263] width 277 height 31
paste input "Metals and Nonmetals(Chem)"
type input "Metals and Nonmetals(Chem)"
click at [590, 343] on icon at bounding box center [588, 341] width 15 height 17
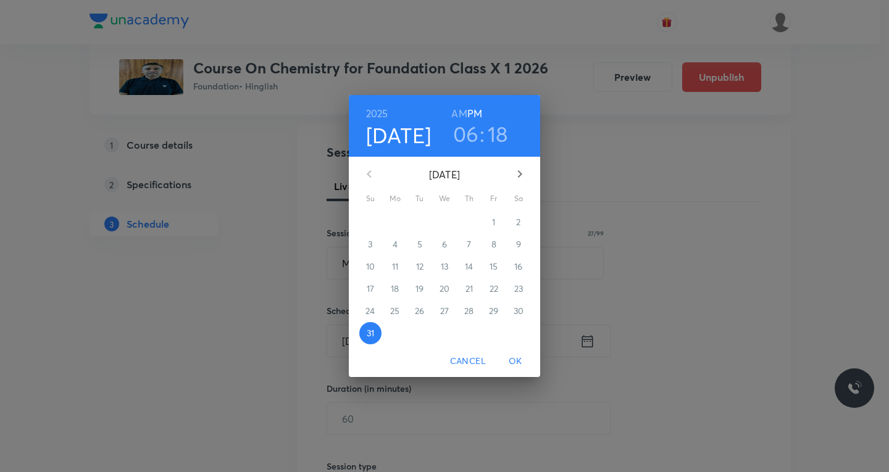
click at [521, 175] on icon "button" at bounding box center [520, 173] width 4 height 7
click at [447, 222] on span "3" at bounding box center [445, 222] width 22 height 12
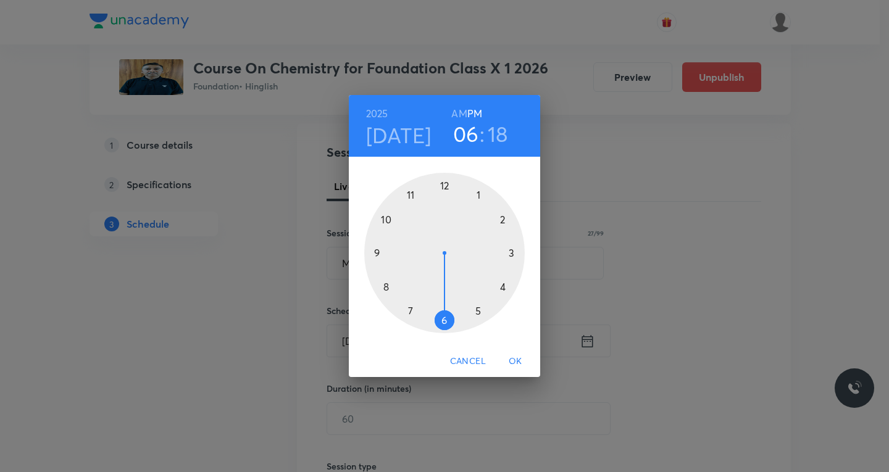
click at [503, 288] on div at bounding box center [444, 253] width 161 height 161
click at [446, 185] on div at bounding box center [444, 253] width 161 height 161
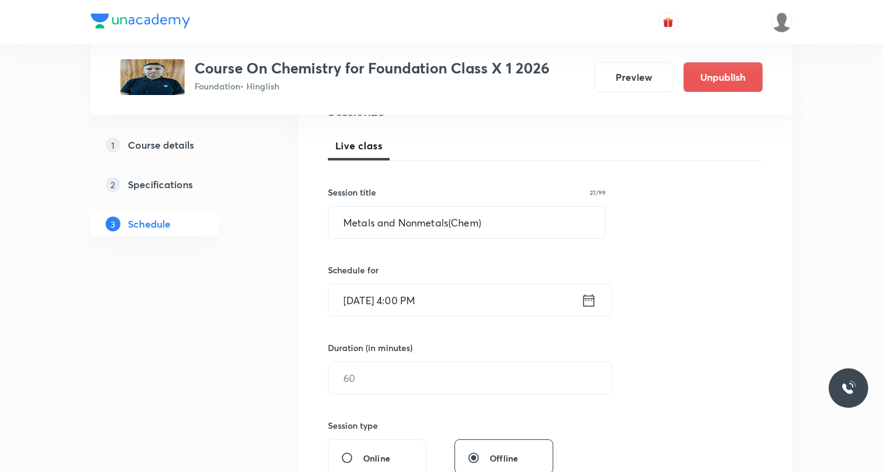
scroll to position [185, 0]
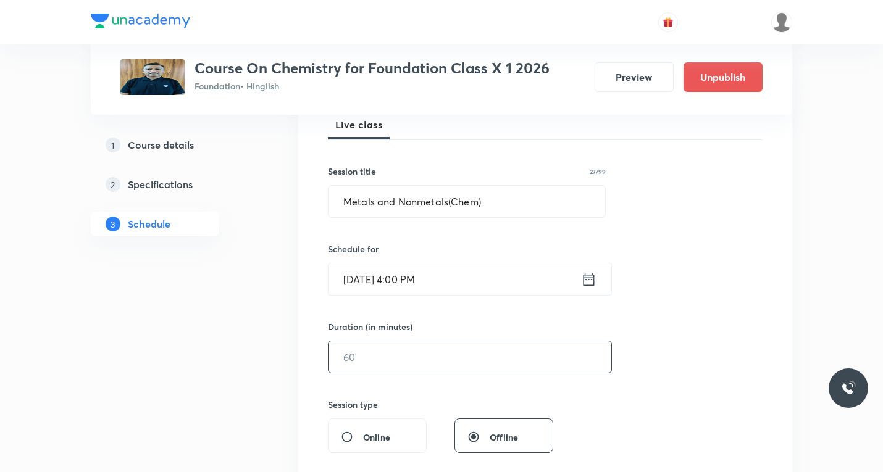
click at [395, 346] on input "text" at bounding box center [470, 357] width 283 height 31
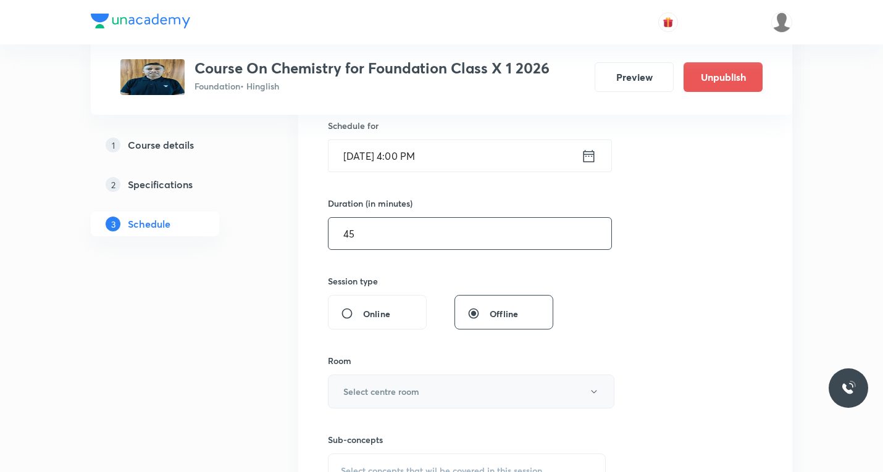
scroll to position [371, 0]
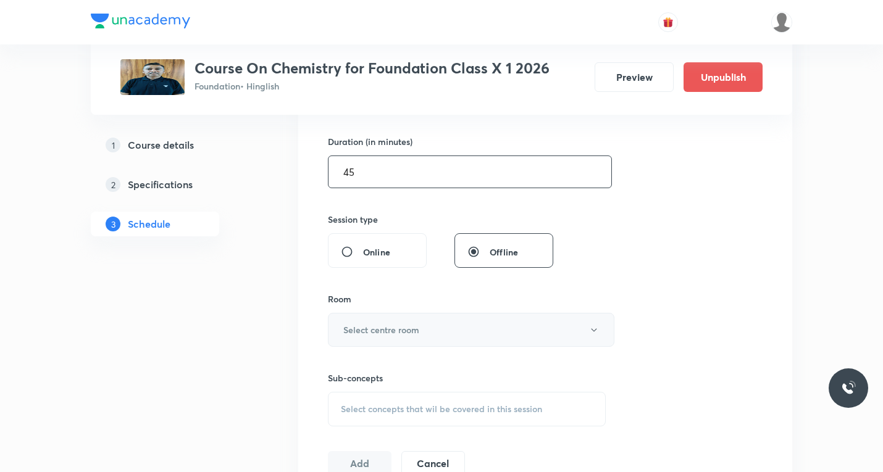
type input "45"
click at [413, 334] on button "Select centre room" at bounding box center [471, 330] width 287 height 34
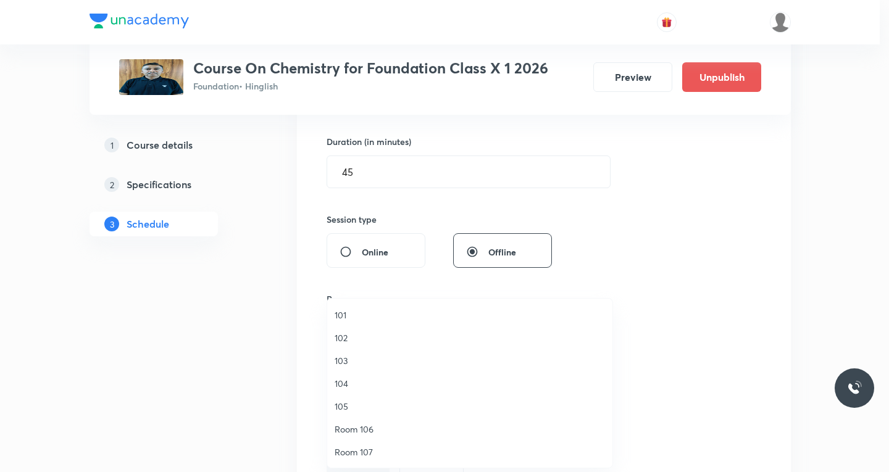
click at [340, 314] on span "101" at bounding box center [470, 315] width 270 height 13
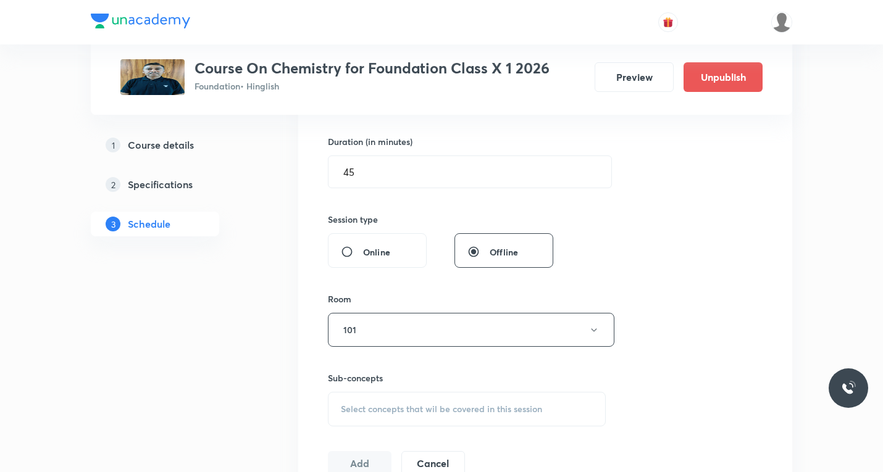
click at [392, 406] on span "Select concepts that wil be covered in this session" at bounding box center [441, 410] width 201 height 10
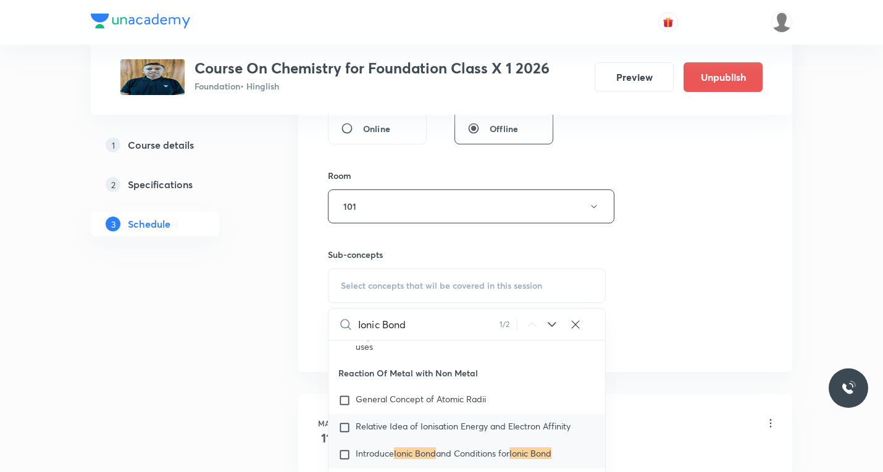
scroll to position [3910, 0]
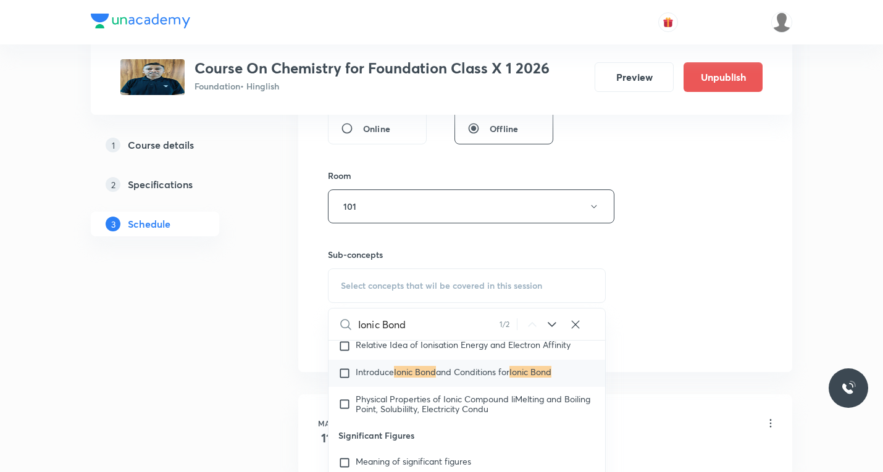
type input "Ionic Bond"
click at [346, 375] on input "checkbox" at bounding box center [346, 373] width 17 height 12
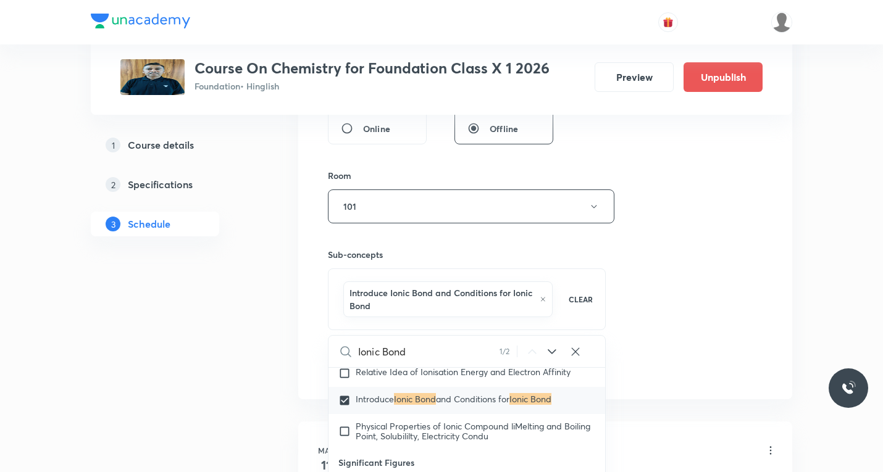
click at [551, 351] on icon at bounding box center [552, 352] width 15 height 15
checkbox input "true"
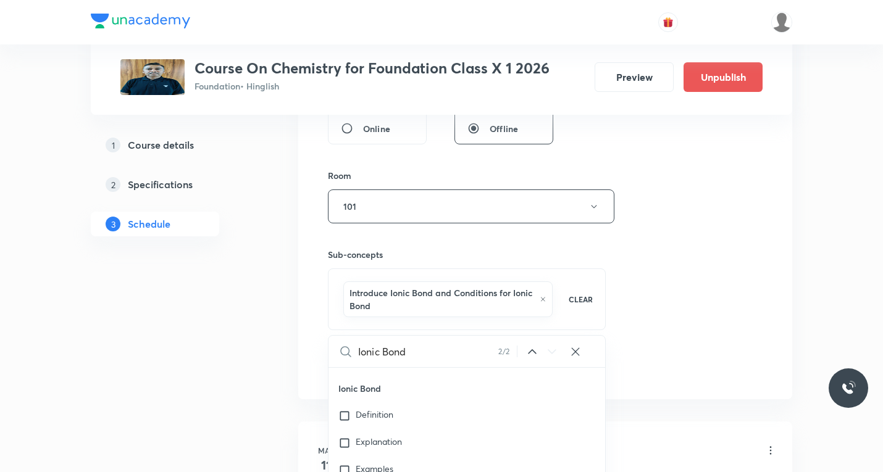
scroll to position [9673, 0]
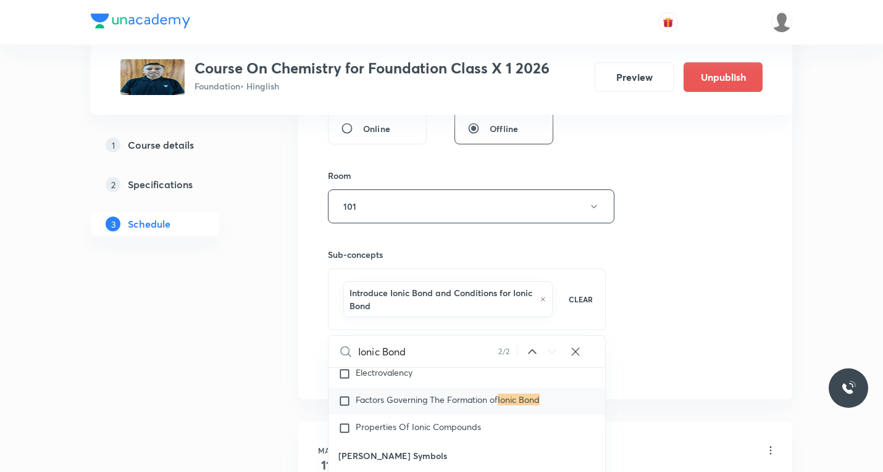
click at [435, 350] on input "Ionic Bond" at bounding box center [428, 351] width 140 height 31
paste input "Electron Dot Diagrams for Ionic Compounds"
type input "Electron Dot Diagrams for Ionic Compounds"
checkbox input "true"
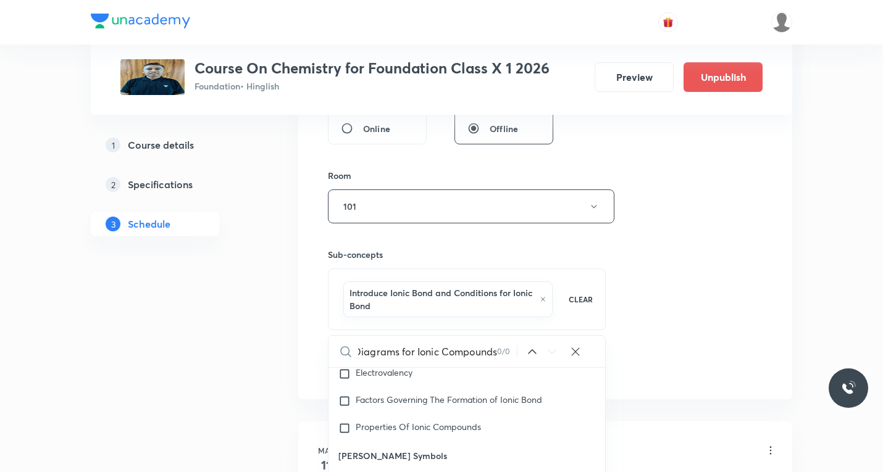
type input "Electron Dot Diagrams for Ionic Compound"
checkbox input "true"
type input "Electron Dot Diagrams for Ionic Compoun"
checkbox input "true"
type input "Electron Dot Diagrams for Ionic Compou"
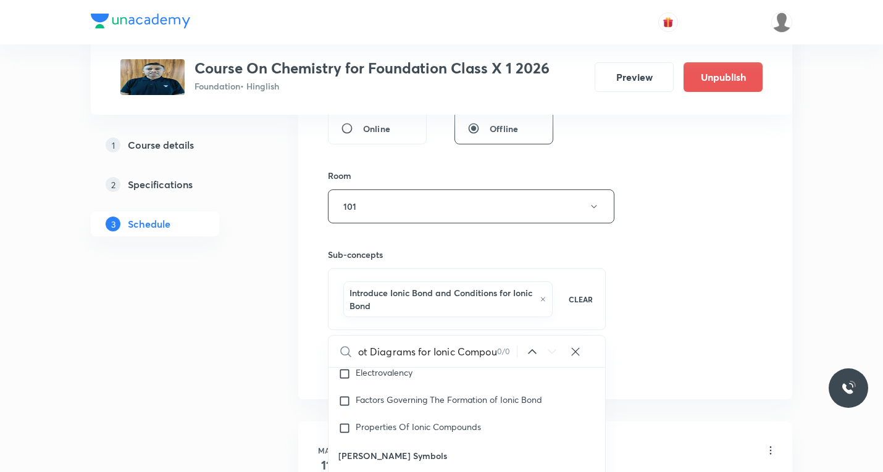
checkbox input "true"
type input "Electron Dot Diagrams for Ionic Compo"
checkbox input "true"
type input "Electron Dot Diagrams for Ionic Comp"
checkbox input "true"
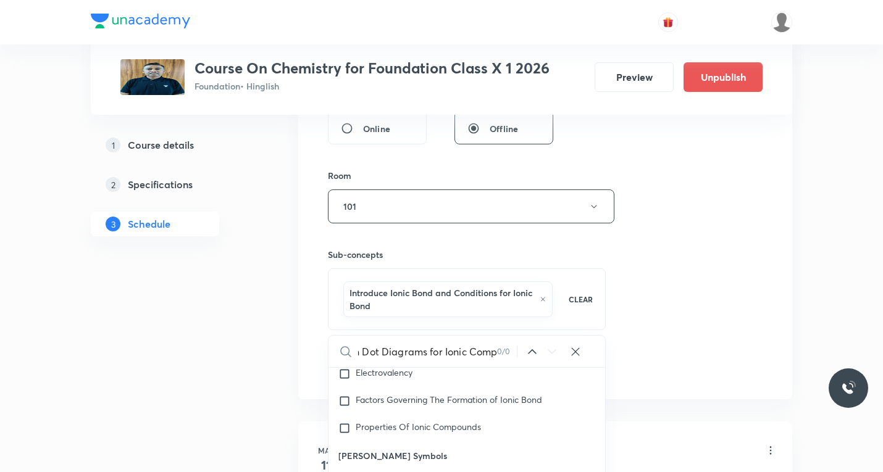
scroll to position [0, 38]
type input "Electron Dot Diagrams for Ionic Com"
checkbox input "true"
type input "Electron Dot Diagrams for Ionic Co"
checkbox input "true"
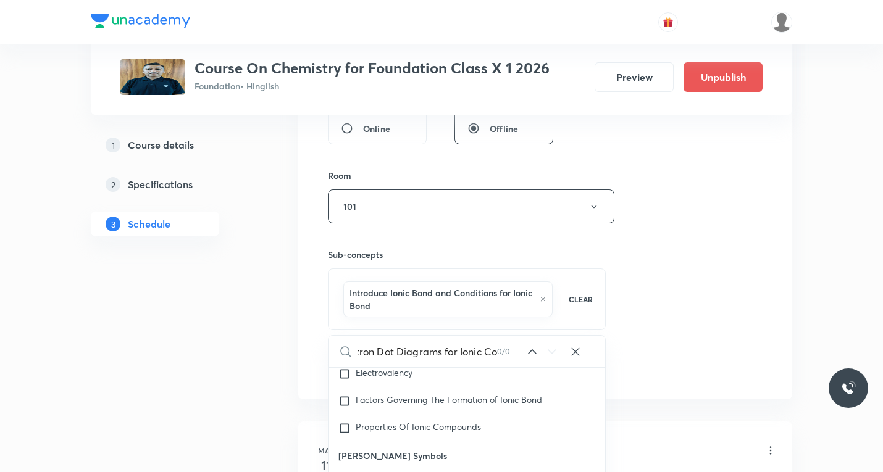
type input "Electron Dot Diagrams for Ionic C"
checkbox input "true"
type input "Electron Dot Diagrams for Ionic"
checkbox input "true"
type input "Electron Dot Diagrams for Ionic"
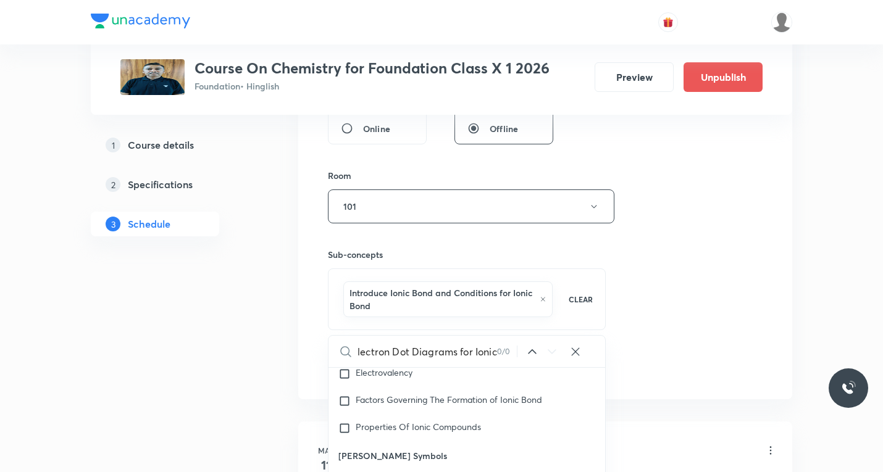
checkbox input "true"
type input "Electron Dot Diagrams for Ioni"
checkbox input "true"
type input "Electron Dot Diagrams for Ion"
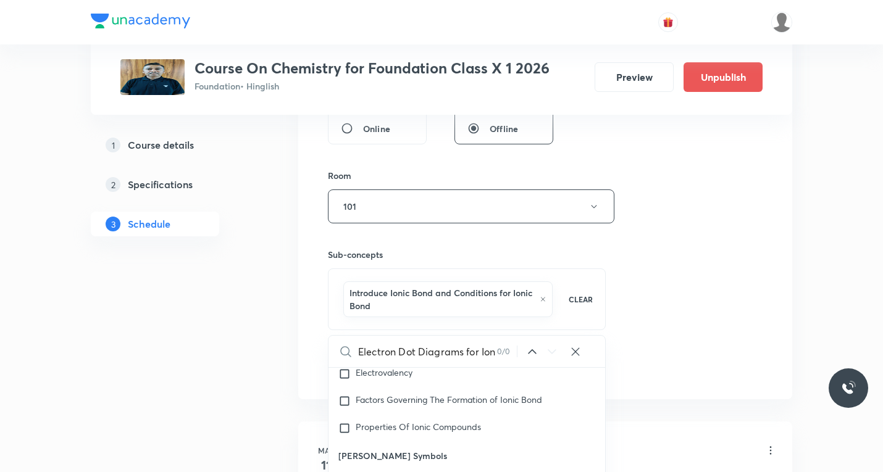
checkbox input "true"
type input "Electron Dot Diagrams for Io"
checkbox input "true"
type input "Electron Dot Diagrams for I"
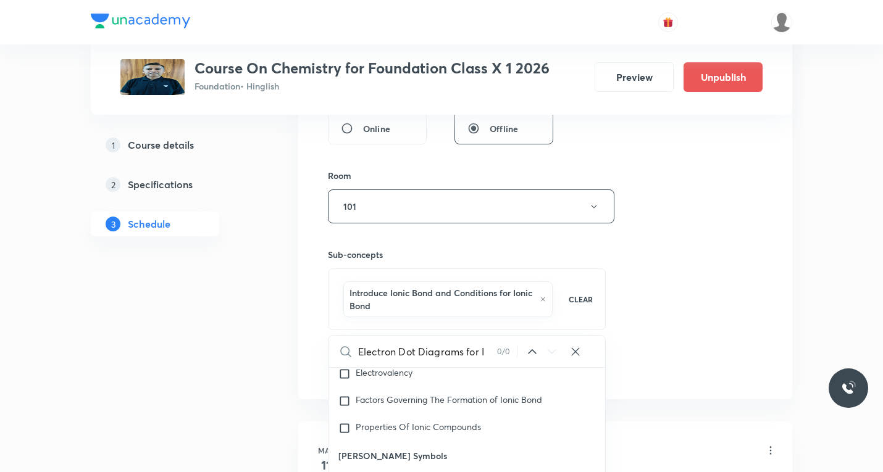
checkbox input "true"
type input "Electron Dot Diagrams for"
checkbox input "true"
type input "Electron Dot Diagrams for"
checkbox input "true"
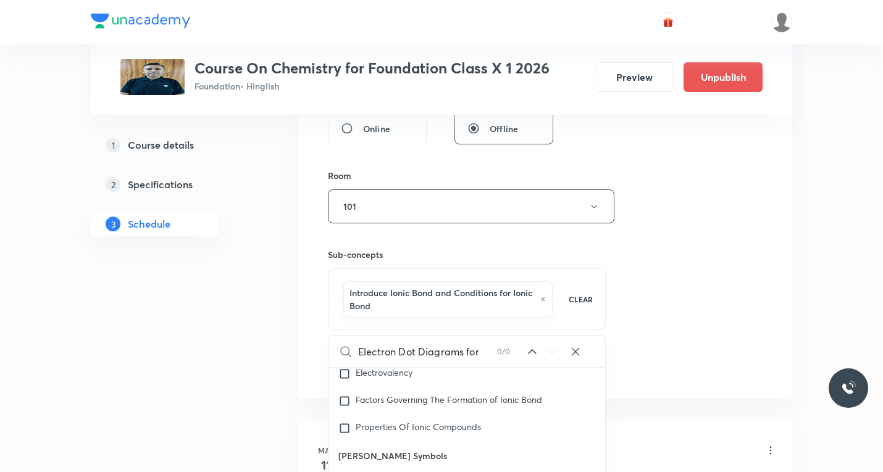
type input "Electron Dot Diagrams fo"
checkbox input "true"
type input "Electron Dot Diagrams f"
checkbox input "true"
type input "Electron Dot Diagrams"
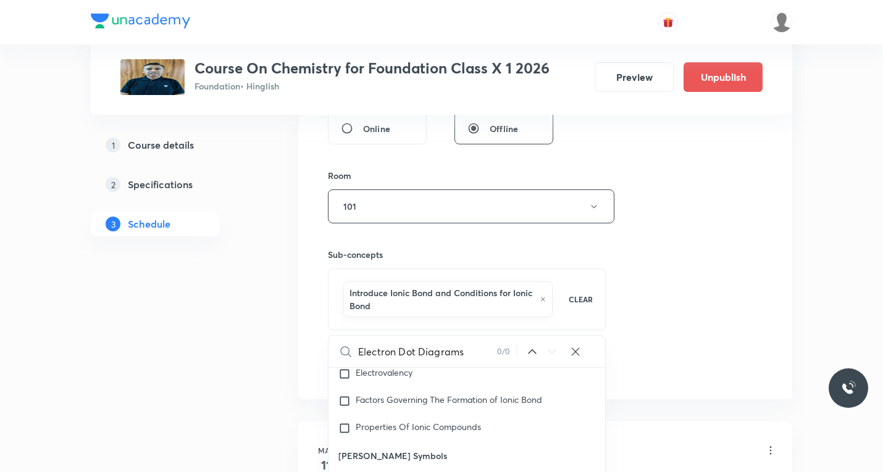
checkbox input "true"
type input "Electron Dot Diagrams"
checkbox input "true"
type input "Electron Dot Diagram"
checkbox input "true"
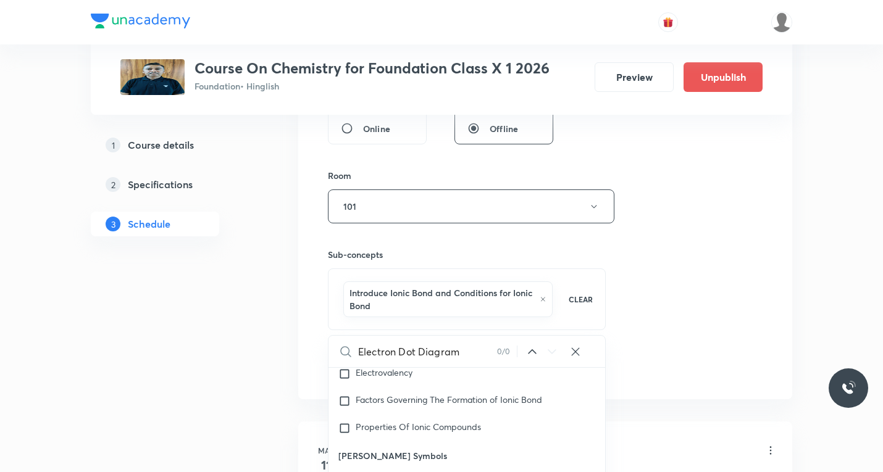
type input "Electron Dot Diagra"
checkbox input "true"
type input "Electron Dot Diagr"
checkbox input "true"
type input "Electron Dot Diag"
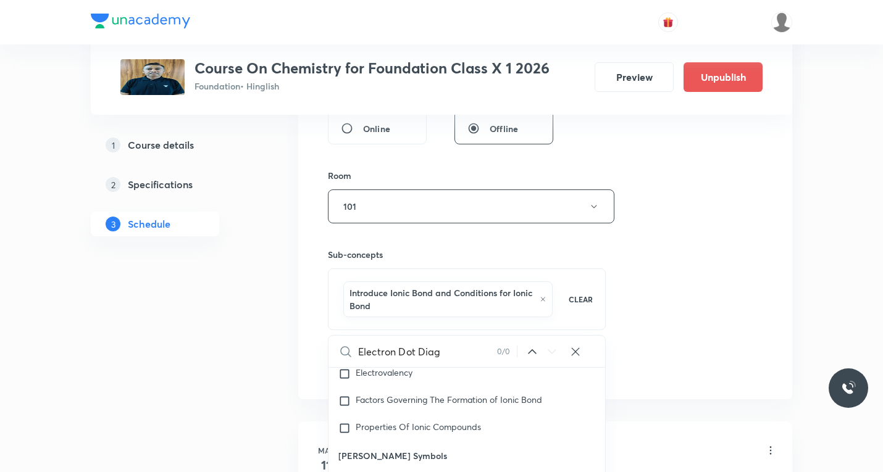
checkbox input "true"
type input "Electron Dot Dia"
checkbox input "true"
type input "Electron Dot Di"
checkbox input "true"
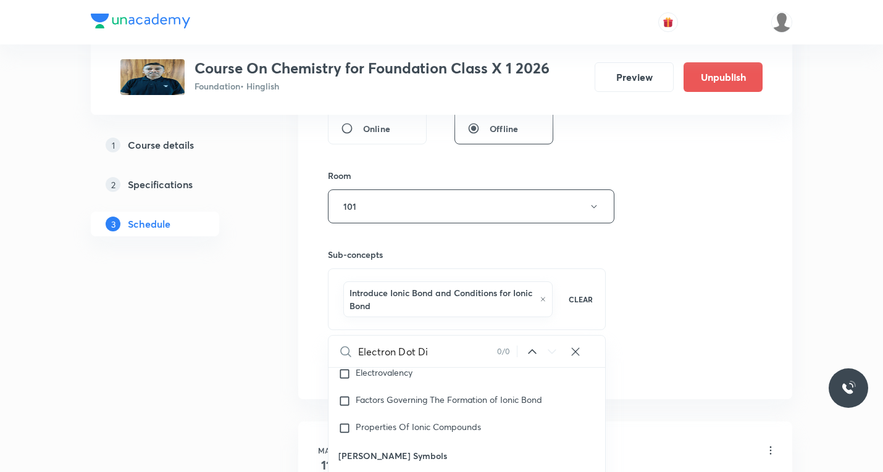
type input "Electron Dot D"
checkbox input "true"
type input "Electron Dot"
checkbox input "true"
type input "Electron Dot"
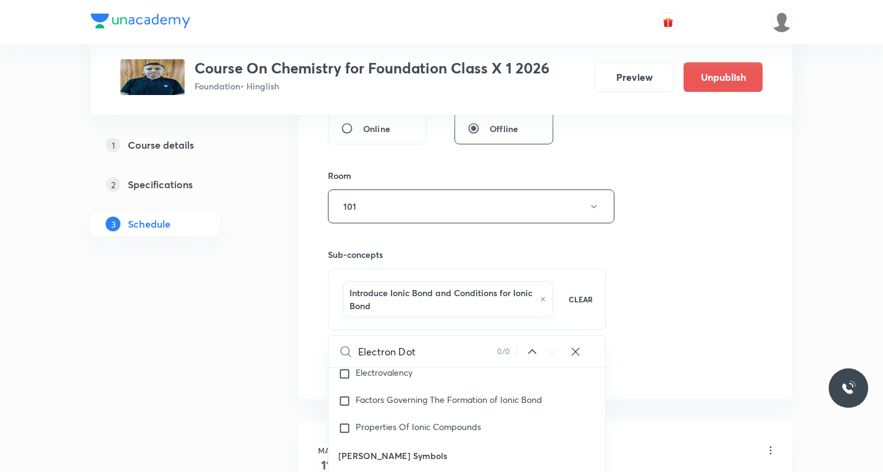
checkbox input "true"
type input "Electron Do"
checkbox input "true"
type input "Electron D"
checkbox input "true"
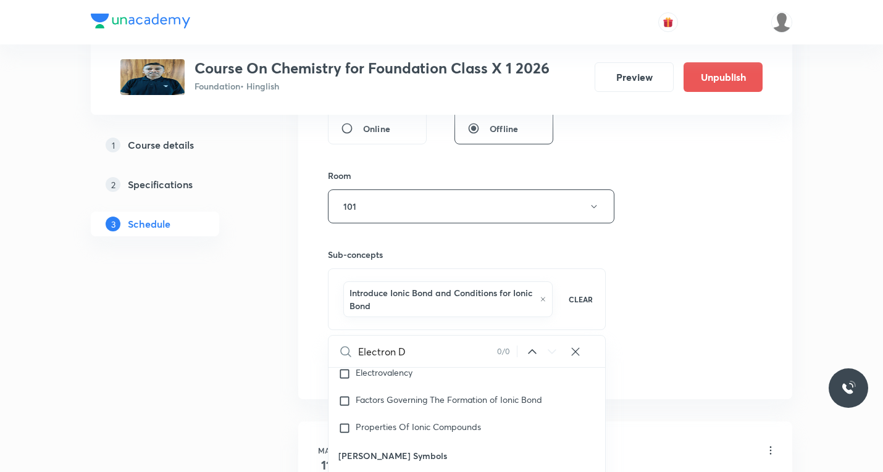
type input "Electron"
checkbox input "true"
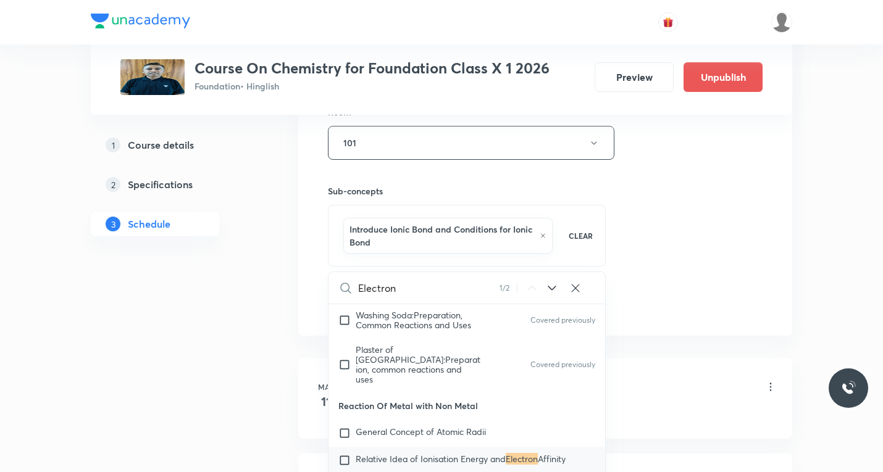
scroll to position [618, 0]
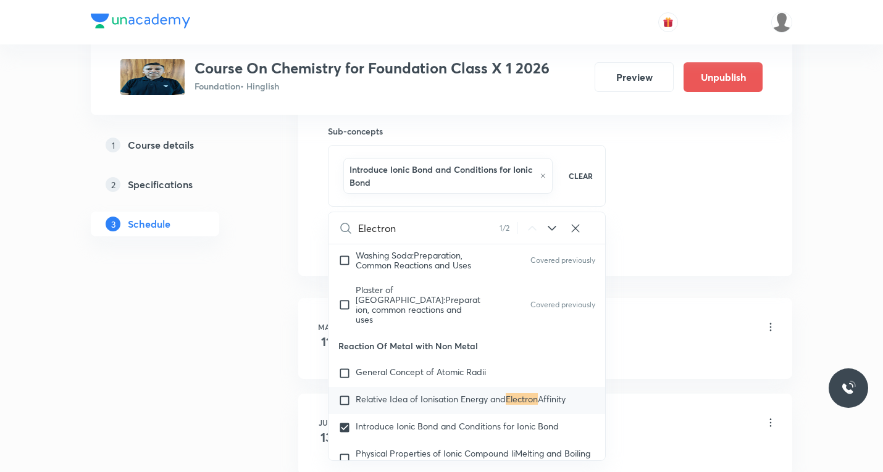
type input "Electron"
click at [551, 230] on icon at bounding box center [552, 228] width 15 height 15
checkbox input "true"
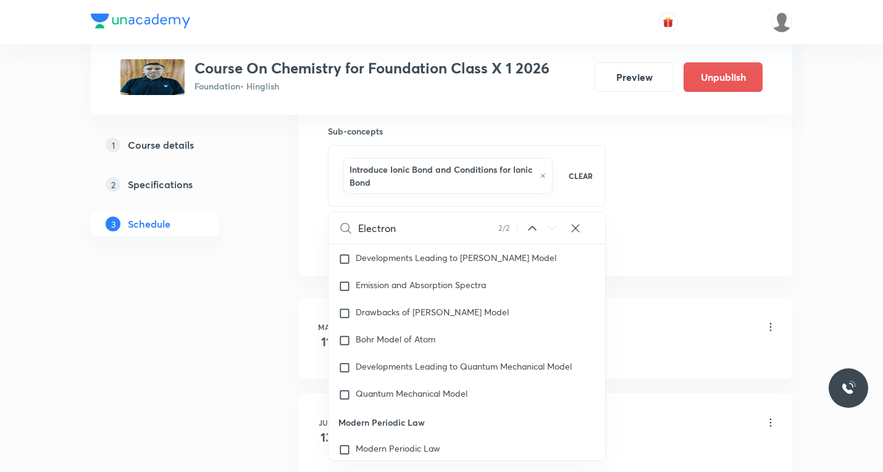
scroll to position [12387, 0]
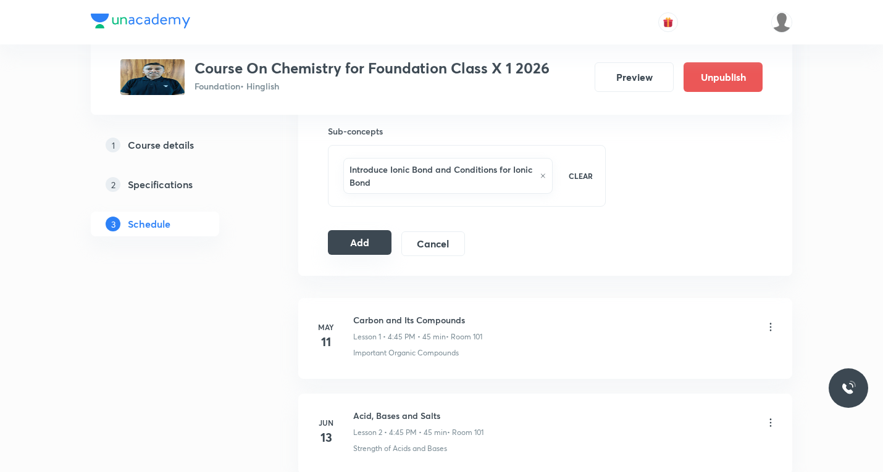
click at [359, 243] on button "Add" at bounding box center [360, 242] width 64 height 25
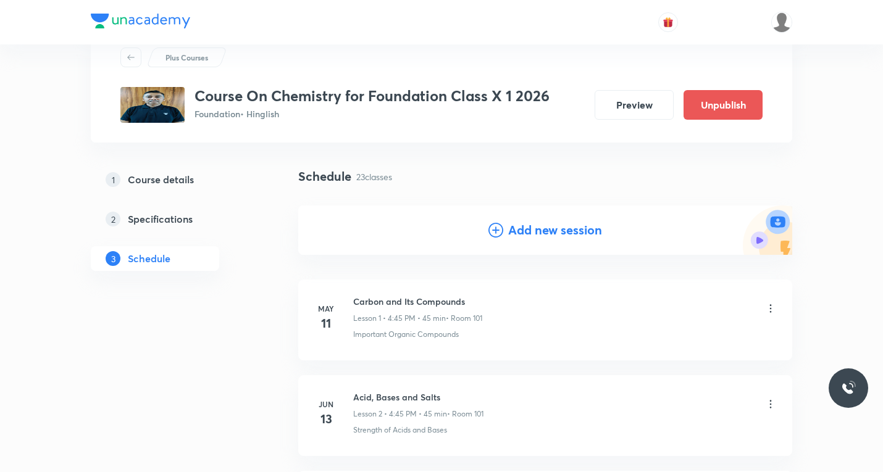
scroll to position [0, 0]
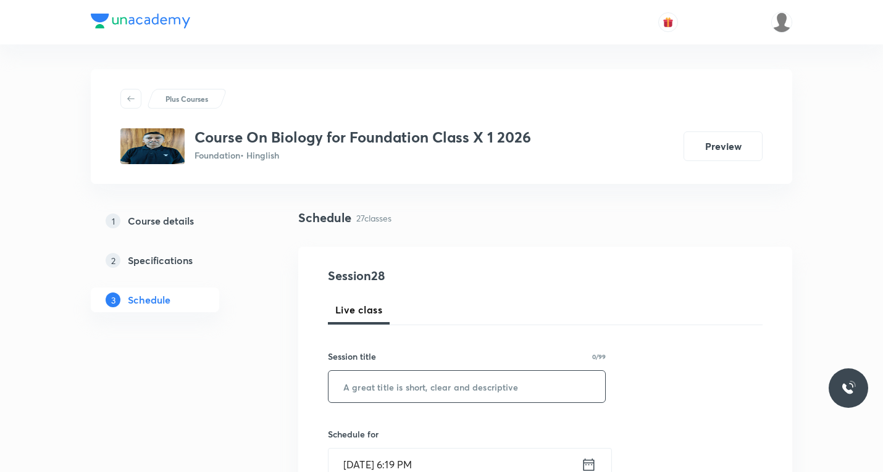
click at [406, 385] on input "text" at bounding box center [467, 386] width 277 height 31
paste input "How Do Organisms Reproduce ( Bio)"
type input "How Do Organisms Reproduce ( Bio)"
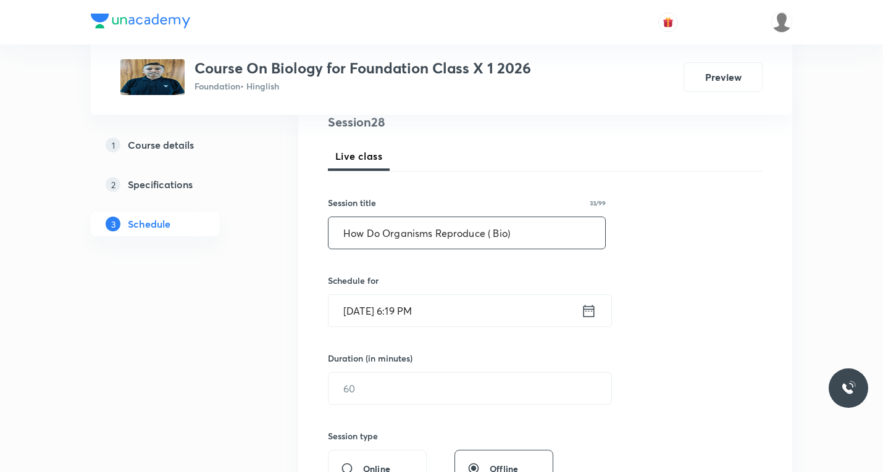
scroll to position [185, 0]
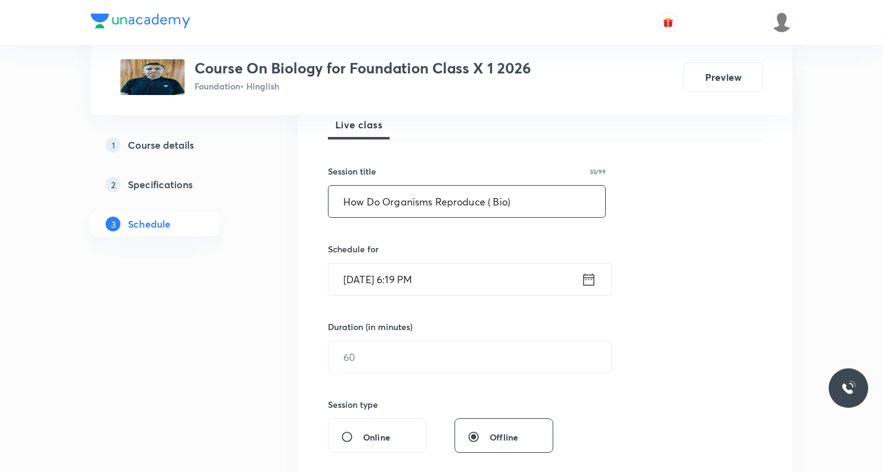
click at [589, 281] on icon at bounding box center [588, 279] width 15 height 17
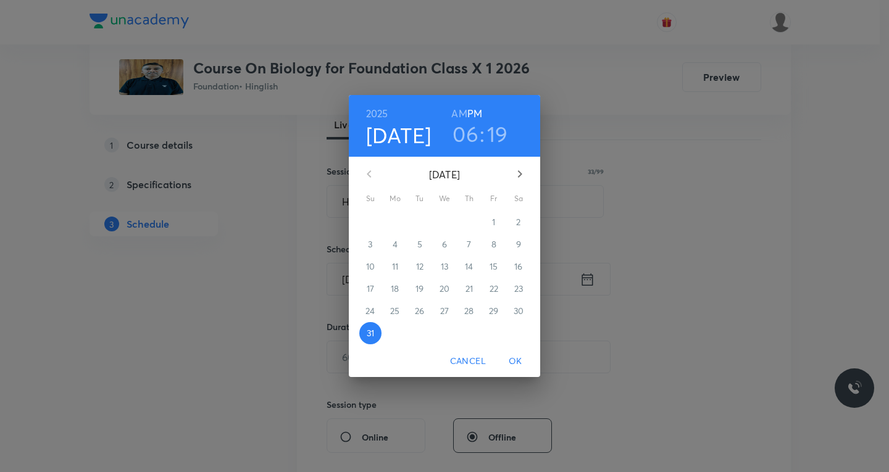
click at [521, 173] on icon "button" at bounding box center [520, 174] width 15 height 15
click at [471, 222] on p "4" at bounding box center [469, 222] width 5 height 12
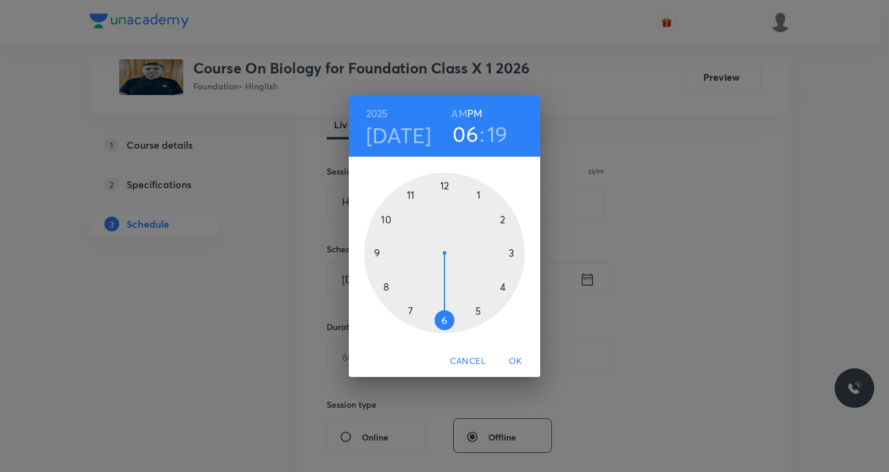
click at [503, 287] on div at bounding box center [444, 253] width 161 height 161
click at [445, 188] on div at bounding box center [444, 253] width 161 height 161
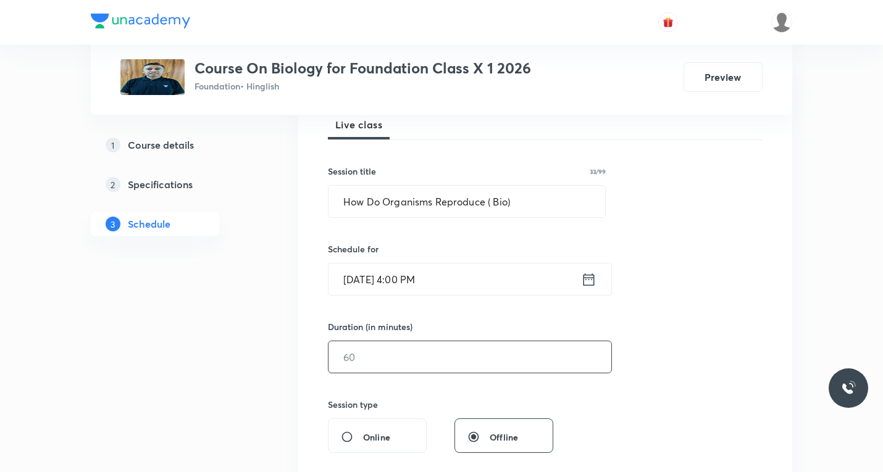
click at [378, 354] on input "text" at bounding box center [470, 357] width 283 height 31
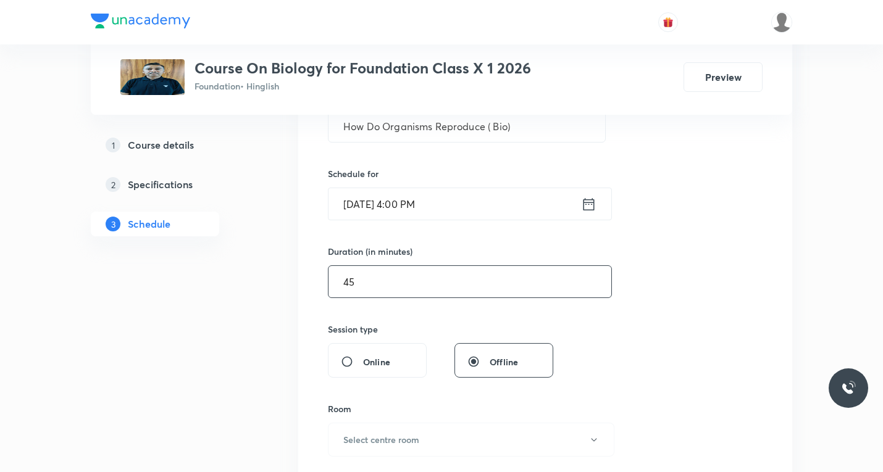
scroll to position [371, 0]
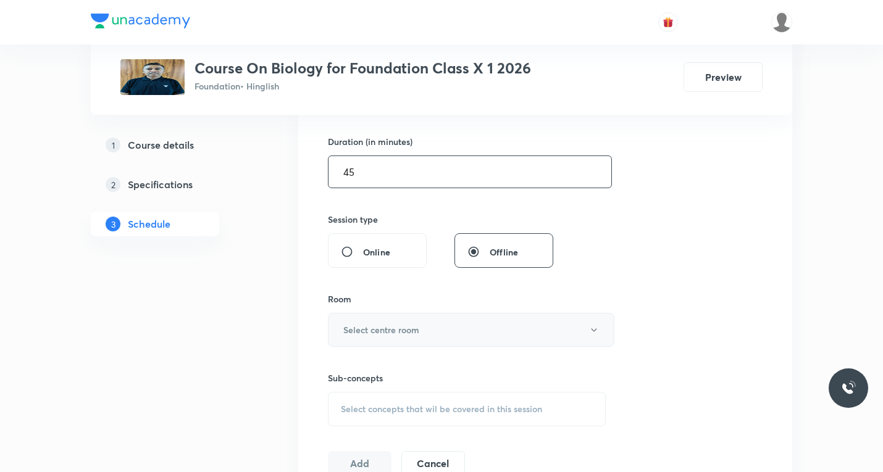
type input "45"
click at [386, 330] on h6 "Select centre room" at bounding box center [381, 330] width 76 height 13
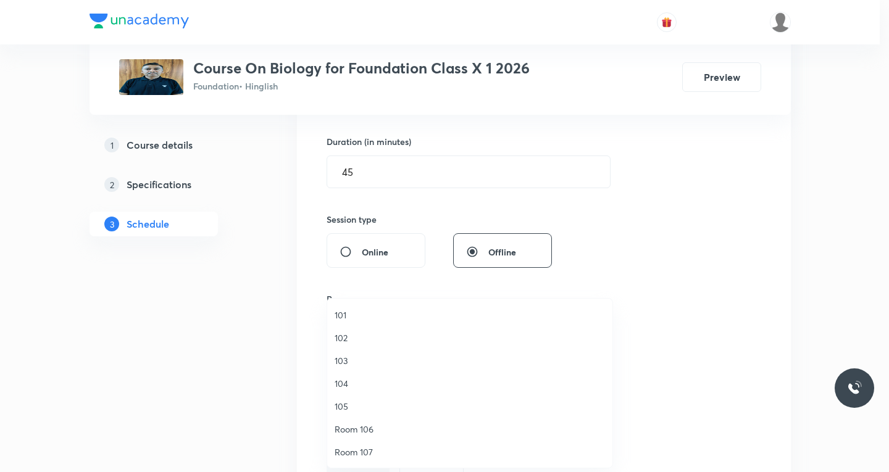
click at [348, 314] on span "101" at bounding box center [470, 315] width 270 height 13
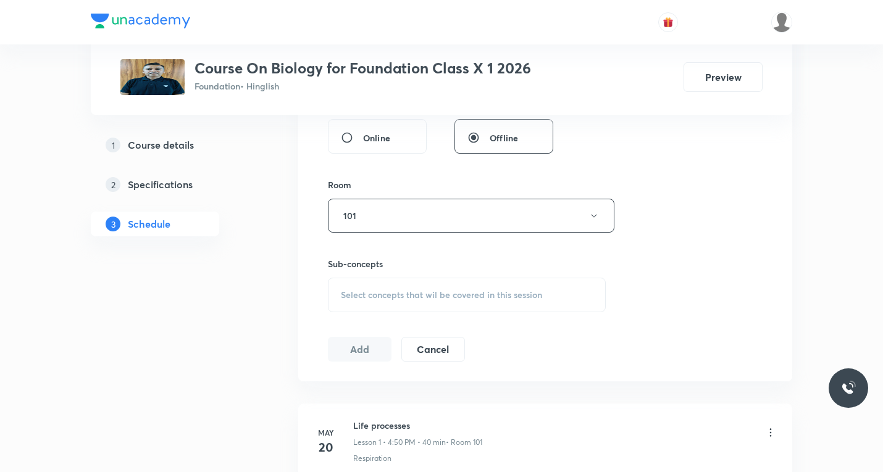
scroll to position [494, 0]
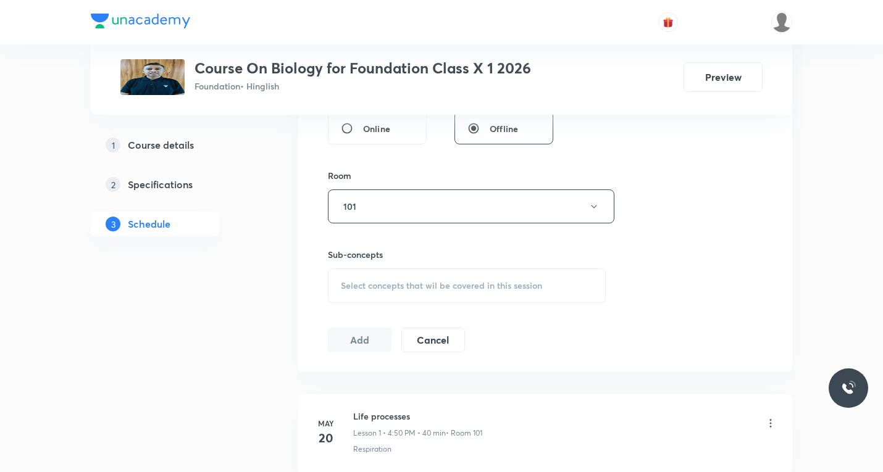
click at [408, 285] on span "Select concepts that wil be covered in this session" at bounding box center [441, 286] width 201 height 10
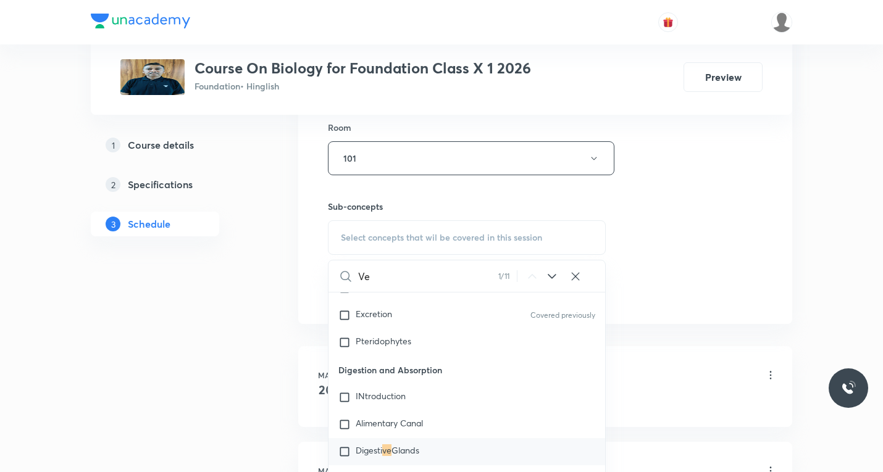
scroll to position [618, 0]
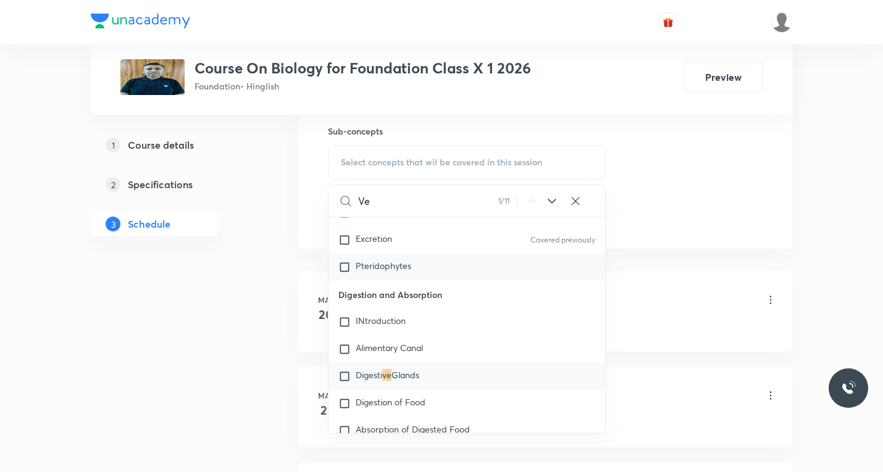
paste input "Propagation"
paste input "Organisms Reproduce"
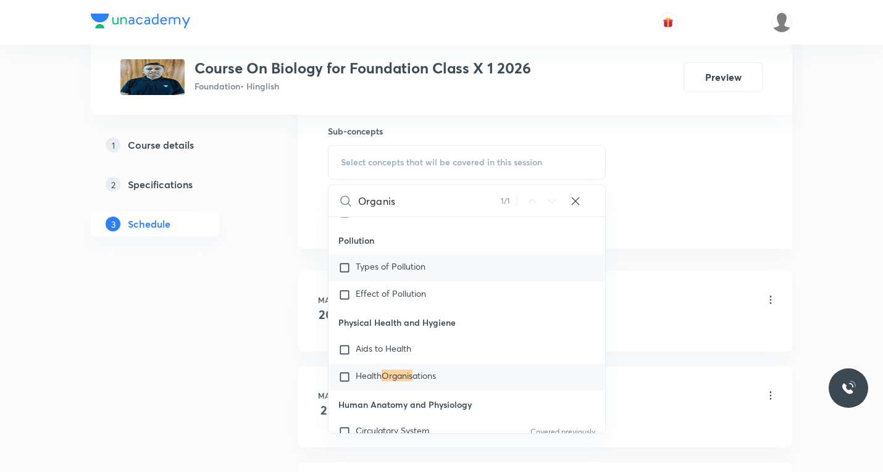
scroll to position [2243, 0]
type input "Organis"
click at [340, 378] on input "checkbox" at bounding box center [346, 377] width 17 height 12
checkbox input "true"
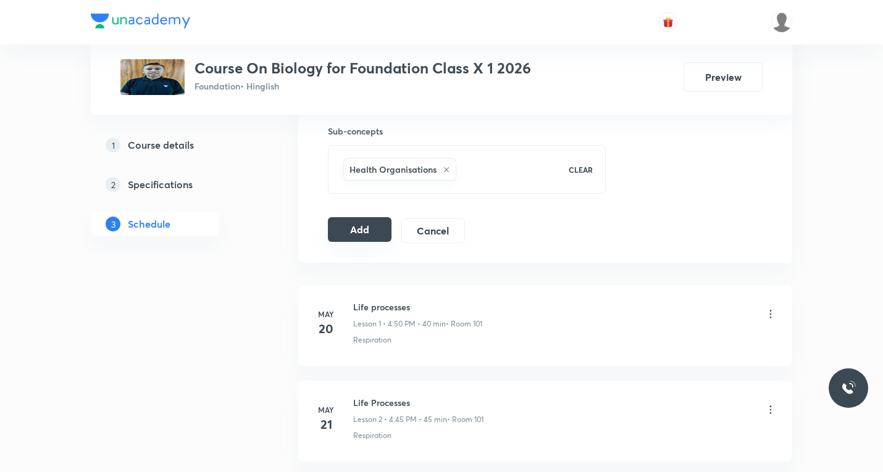
click at [368, 232] on button "Add" at bounding box center [360, 229] width 64 height 25
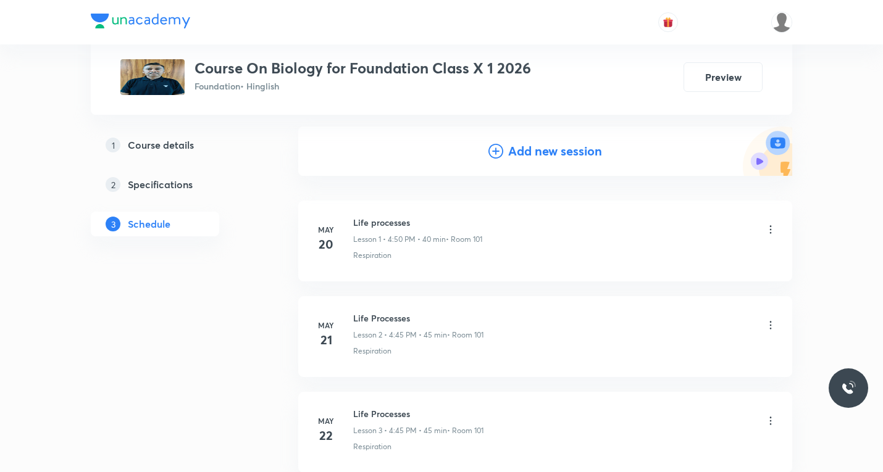
scroll to position [0, 0]
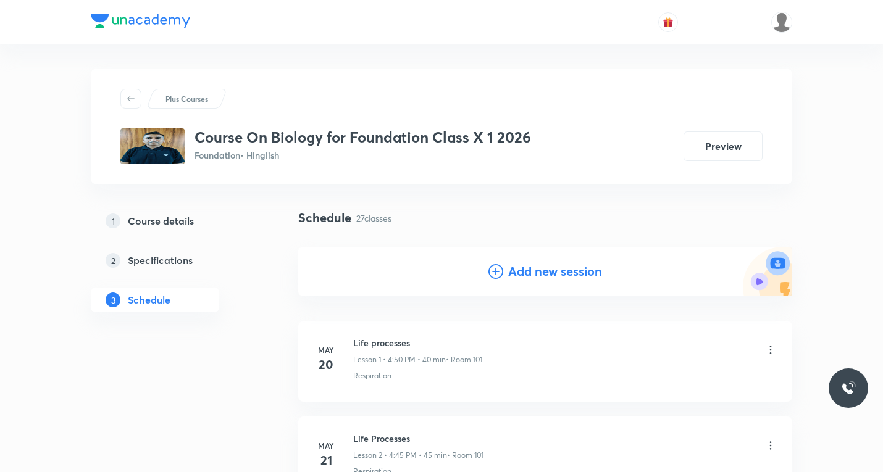
click at [505, 271] on div "Add new session" at bounding box center [546, 271] width 114 height 19
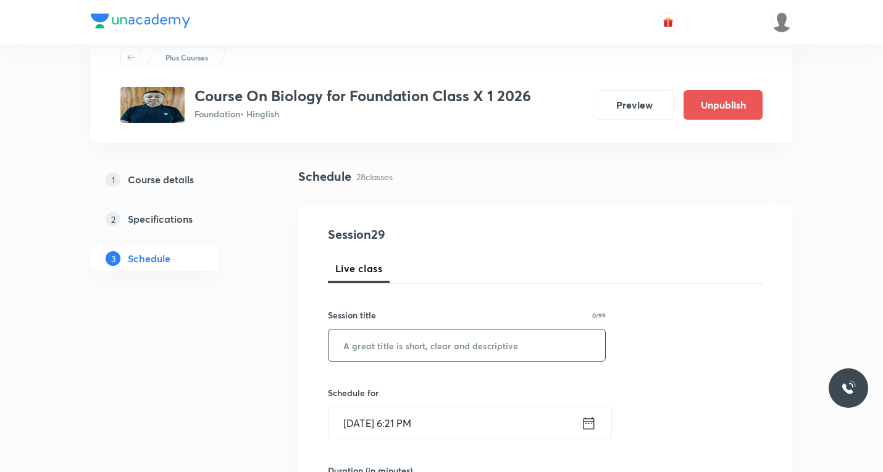
scroll to position [62, 0]
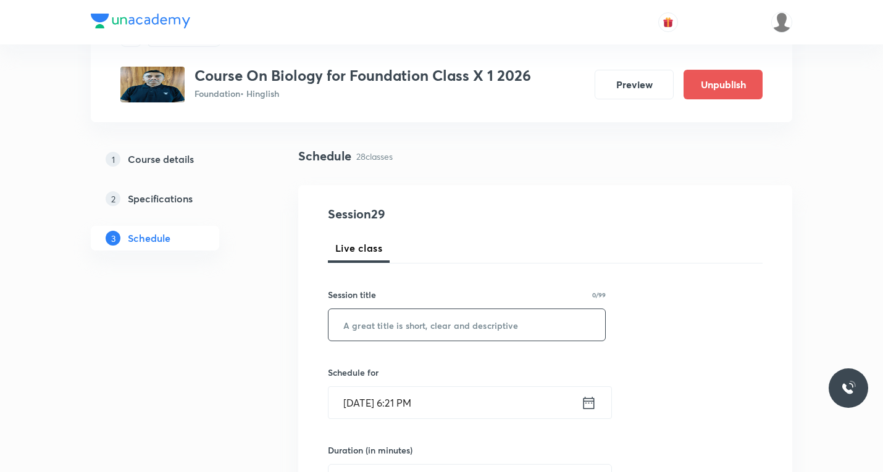
click at [433, 319] on input "text" at bounding box center [467, 324] width 277 height 31
paste input "How Do Organisms Reproduce"
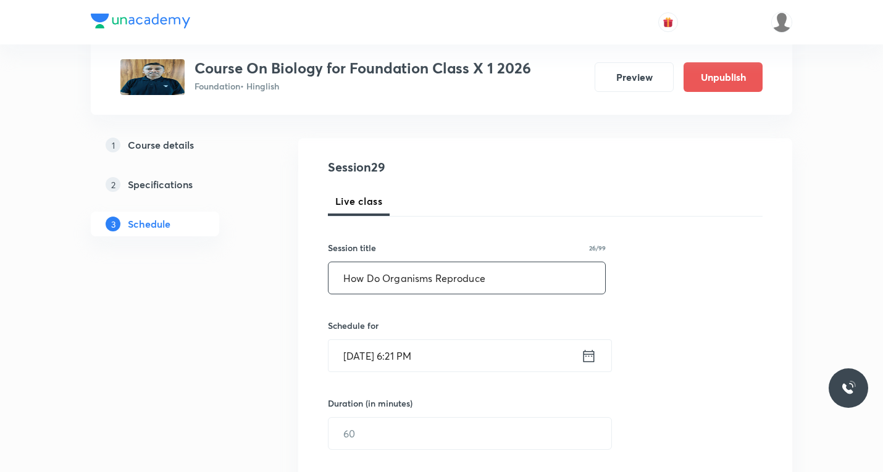
scroll to position [247, 0]
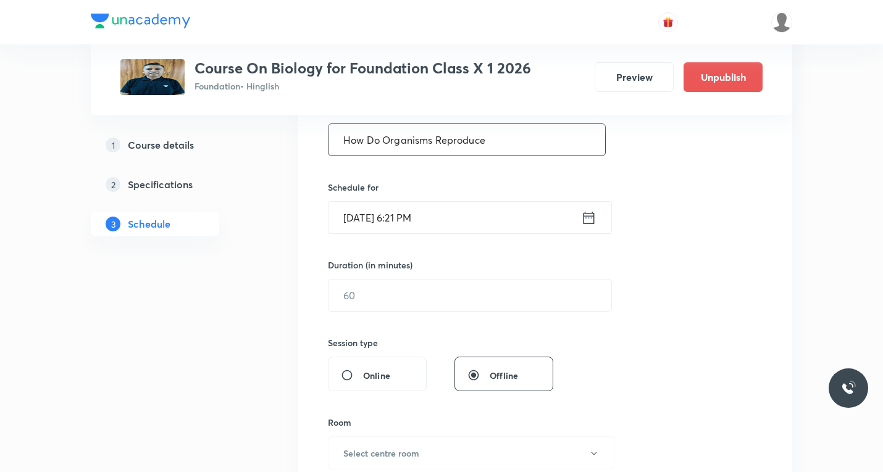
type input "How Do Organisms Reproduce"
click at [591, 219] on icon at bounding box center [588, 217] width 15 height 17
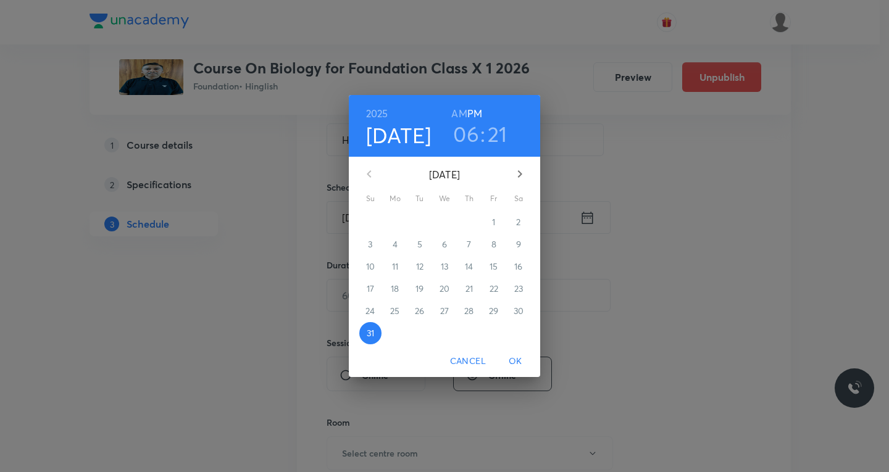
click at [522, 171] on icon "button" at bounding box center [520, 174] width 15 height 15
click at [497, 222] on span "5" at bounding box center [494, 222] width 22 height 12
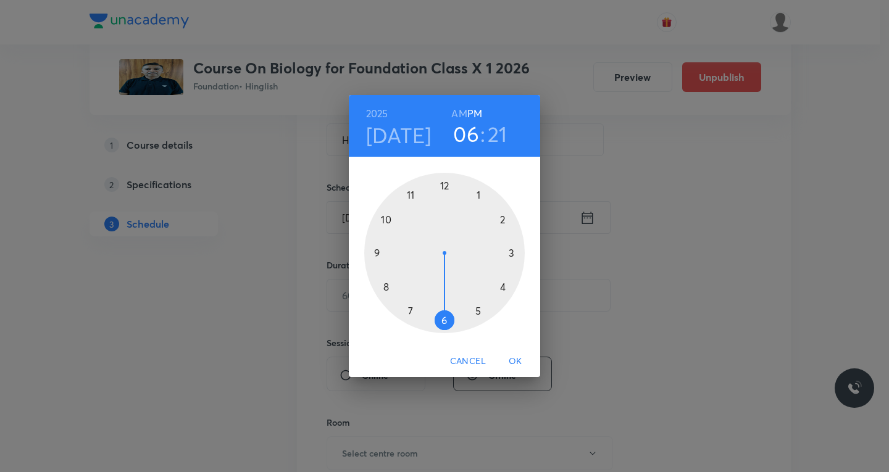
click at [505, 286] on div at bounding box center [444, 253] width 161 height 161
click at [445, 185] on div at bounding box center [444, 253] width 161 height 161
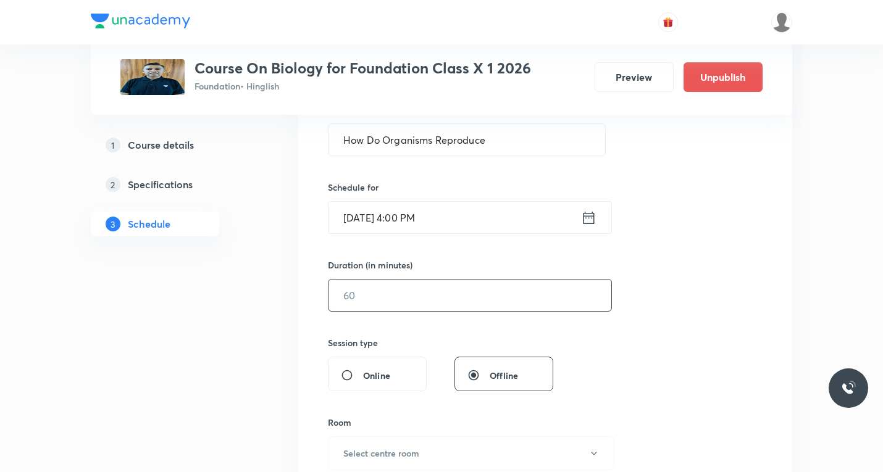
click at [396, 299] on input "text" at bounding box center [470, 295] width 283 height 31
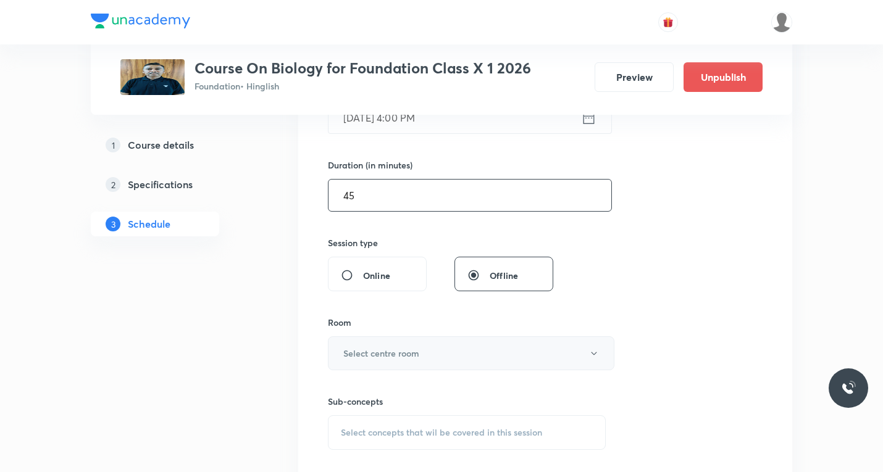
scroll to position [371, 0]
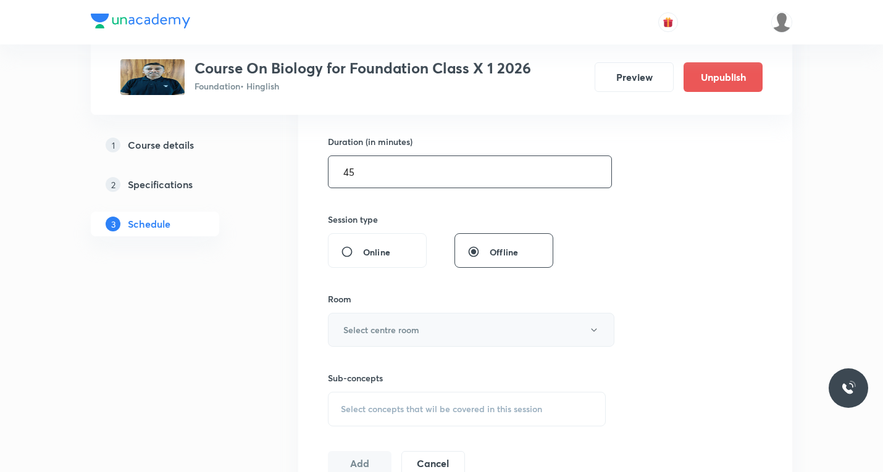
type input "45"
click at [424, 329] on button "Select centre room" at bounding box center [471, 330] width 287 height 34
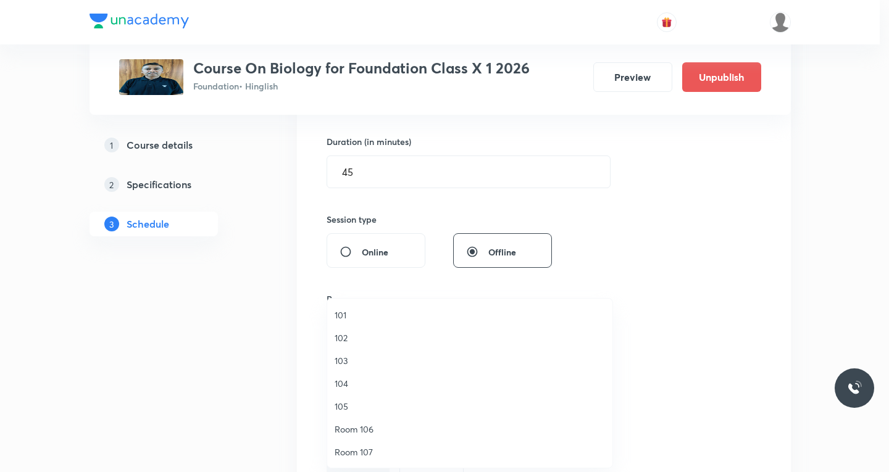
click at [346, 317] on span "101" at bounding box center [470, 315] width 270 height 13
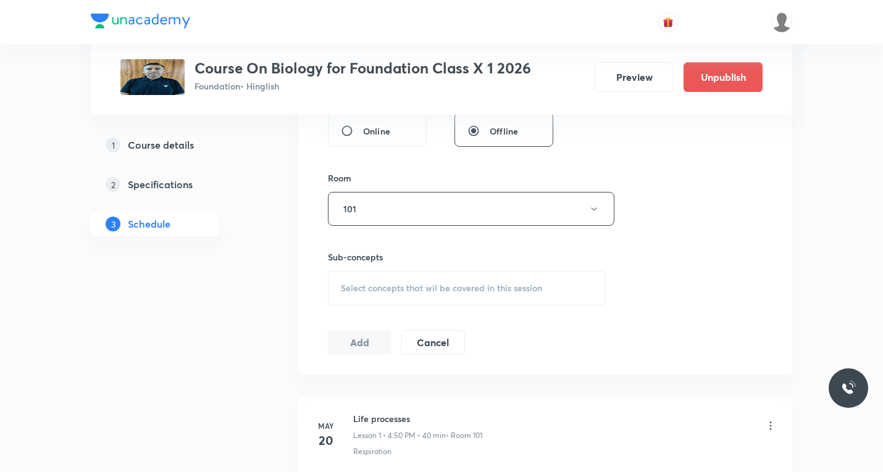
scroll to position [494, 0]
click at [415, 300] on div "Select concepts that wil be covered in this session" at bounding box center [467, 286] width 278 height 35
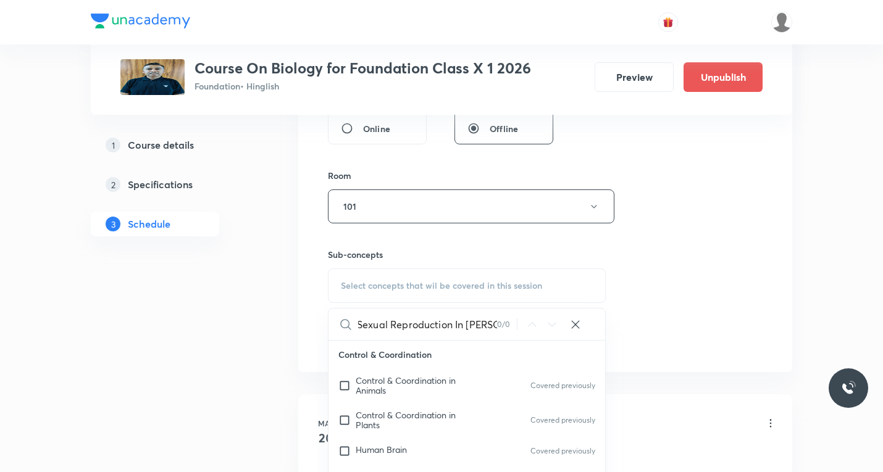
scroll to position [0, 0]
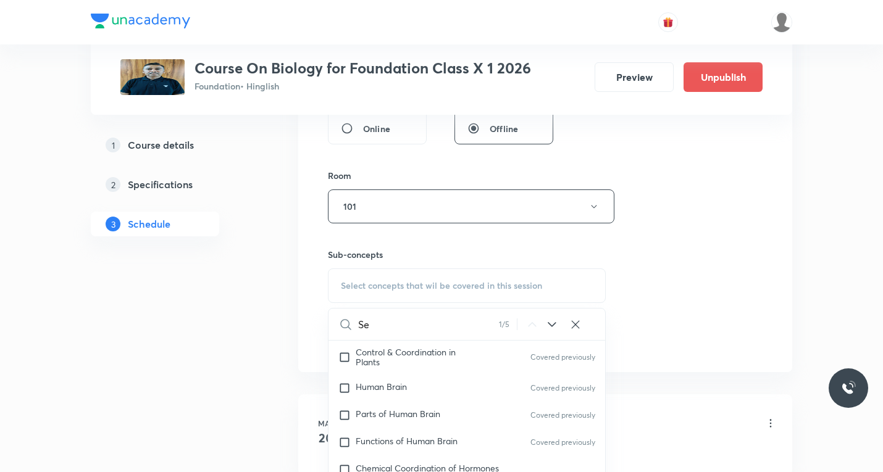
type input "S"
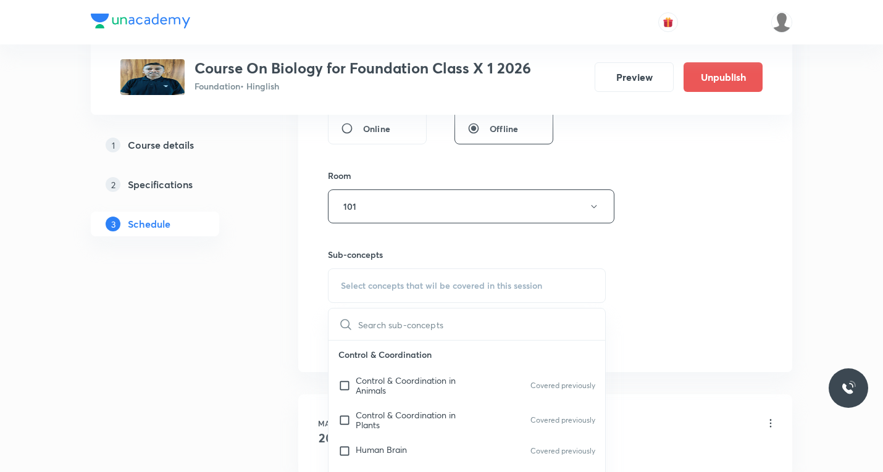
paste input "Reproduction"
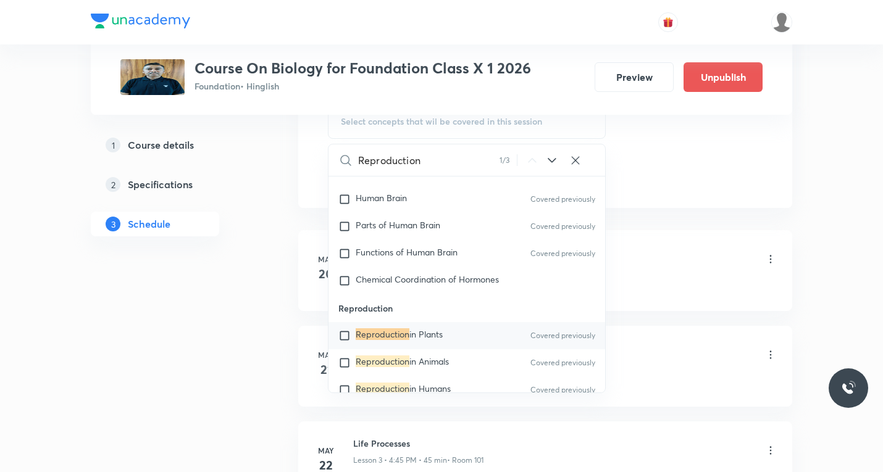
scroll to position [679, 0]
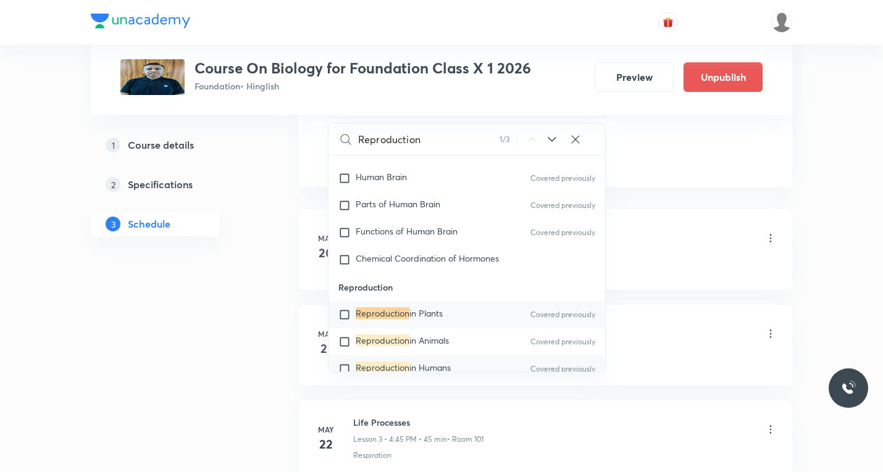
type input "Reproduction"
click at [343, 368] on input "checkbox" at bounding box center [346, 369] width 17 height 12
checkbox input "true"
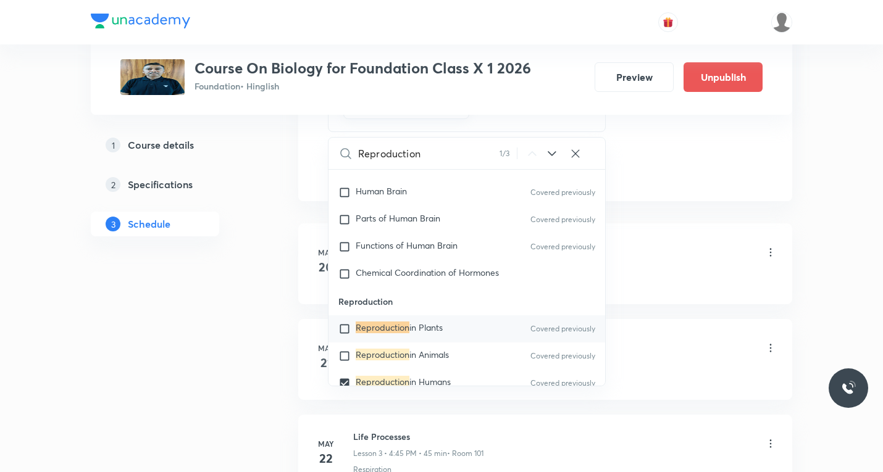
click at [346, 330] on input "checkbox" at bounding box center [346, 329] width 17 height 12
checkbox input "true"
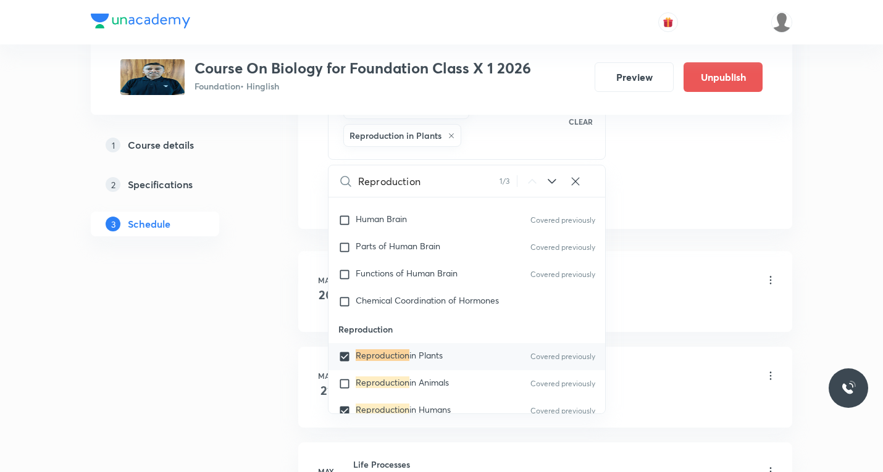
drag, startPoint x: 699, startPoint y: 268, endPoint x: 558, endPoint y: 262, distance: 141.6
click at [698, 265] on li "[DATE] Life processes Lesson 1 • 4:50 PM • 40 min • Room 101 Respiration" at bounding box center [545, 291] width 494 height 81
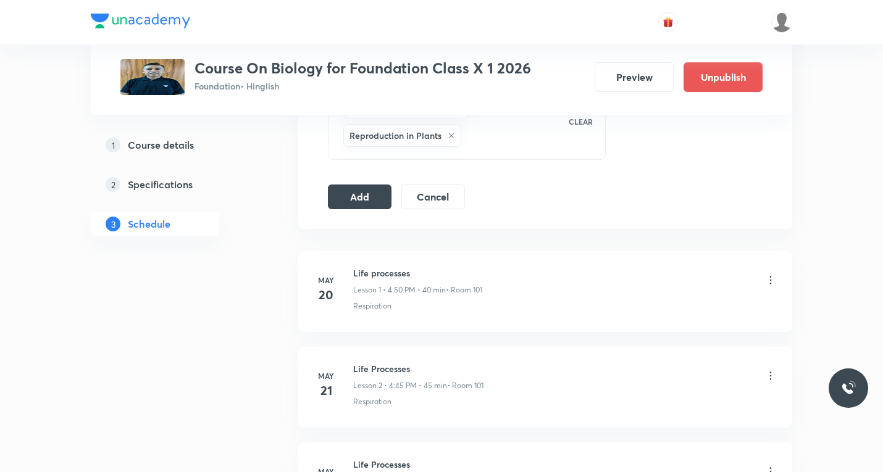
drag, startPoint x: 360, startPoint y: 195, endPoint x: 359, endPoint y: 210, distance: 15.5
click at [359, 195] on button "Add" at bounding box center [360, 197] width 64 height 25
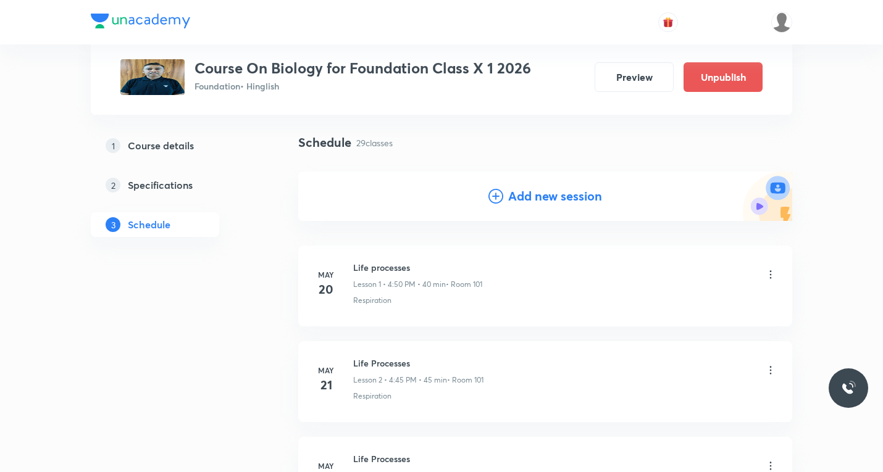
scroll to position [0, 0]
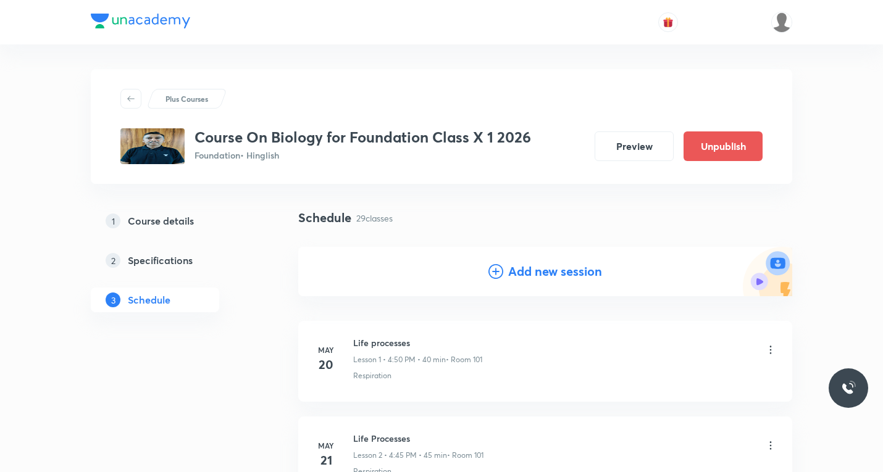
click at [493, 273] on icon at bounding box center [496, 271] width 15 height 15
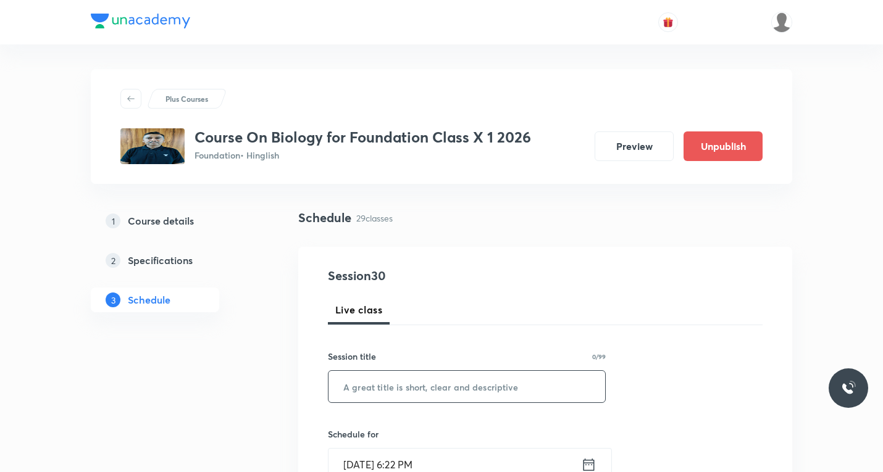
click at [413, 381] on input "text" at bounding box center [467, 386] width 277 height 31
paste input "How Do Organisms Reproduce"
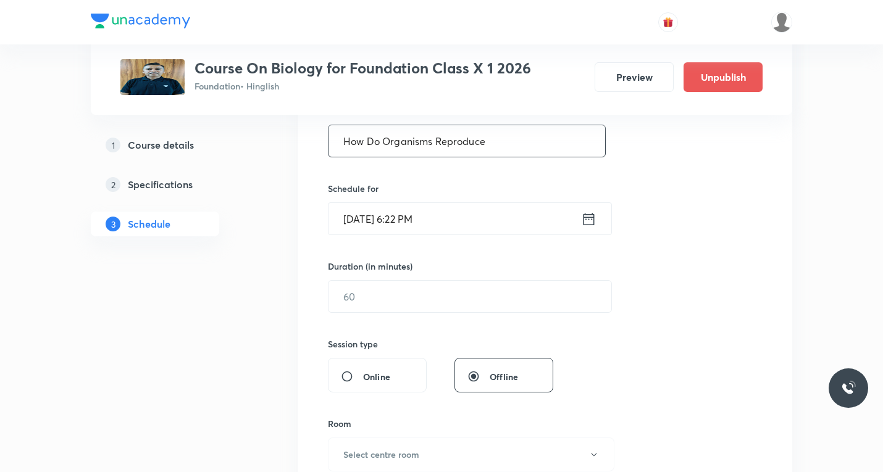
scroll to position [247, 0]
type input "How Do Organisms Reproduce"
click at [589, 220] on icon at bounding box center [588, 217] width 15 height 17
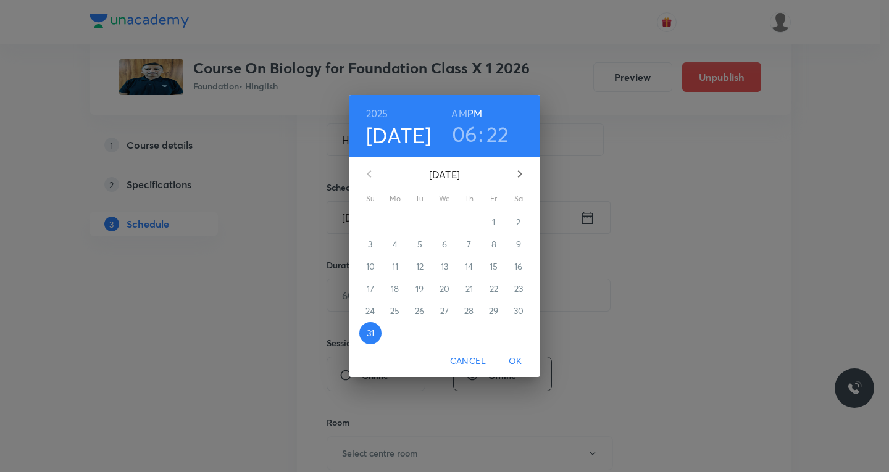
click at [521, 173] on icon "button" at bounding box center [520, 174] width 15 height 15
click at [521, 222] on p "6" at bounding box center [518, 222] width 5 height 12
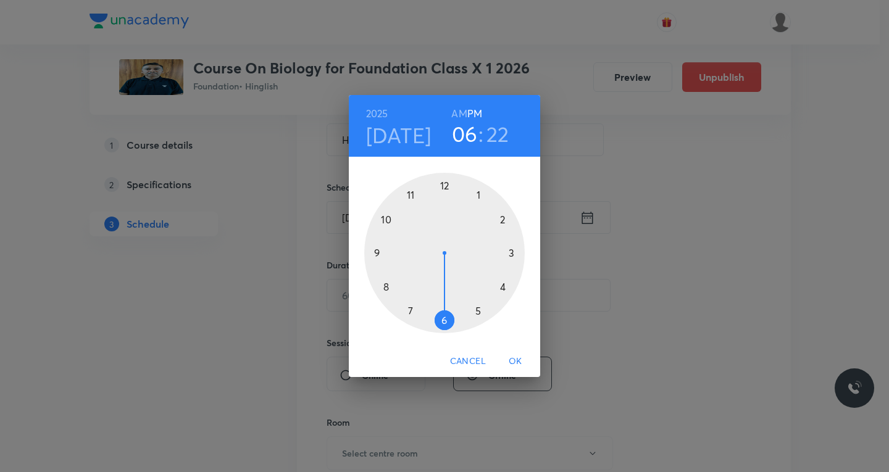
click at [506, 286] on div at bounding box center [444, 253] width 161 height 161
click at [444, 184] on div at bounding box center [444, 253] width 161 height 161
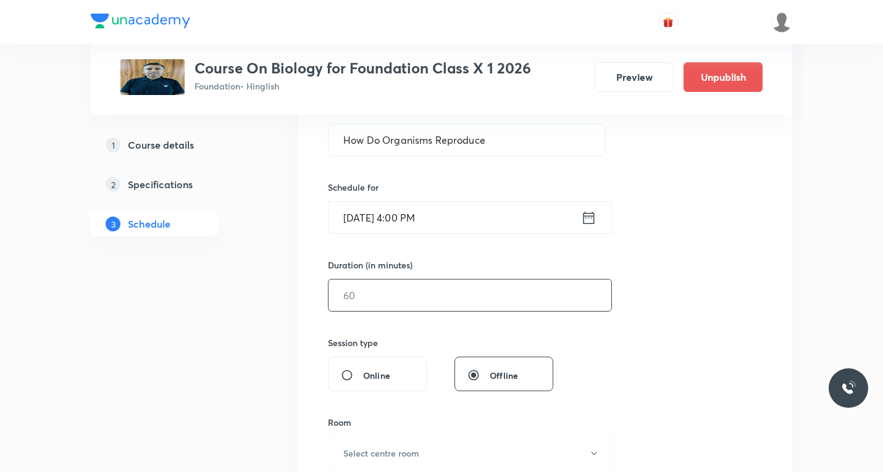
click at [394, 296] on input "text" at bounding box center [470, 295] width 283 height 31
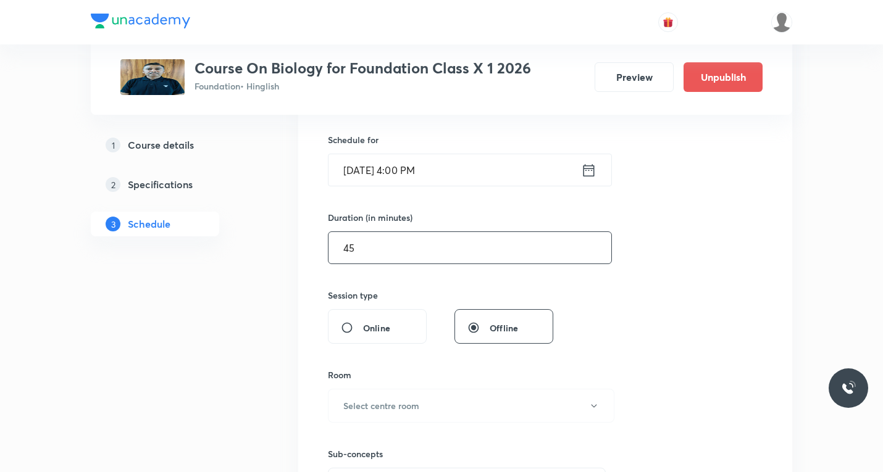
scroll to position [371, 0]
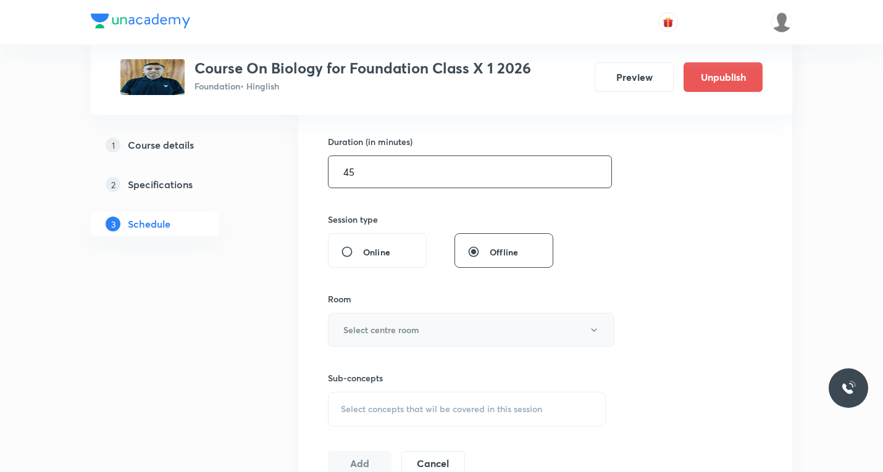
type input "45"
click at [411, 329] on h6 "Select centre room" at bounding box center [381, 330] width 76 height 13
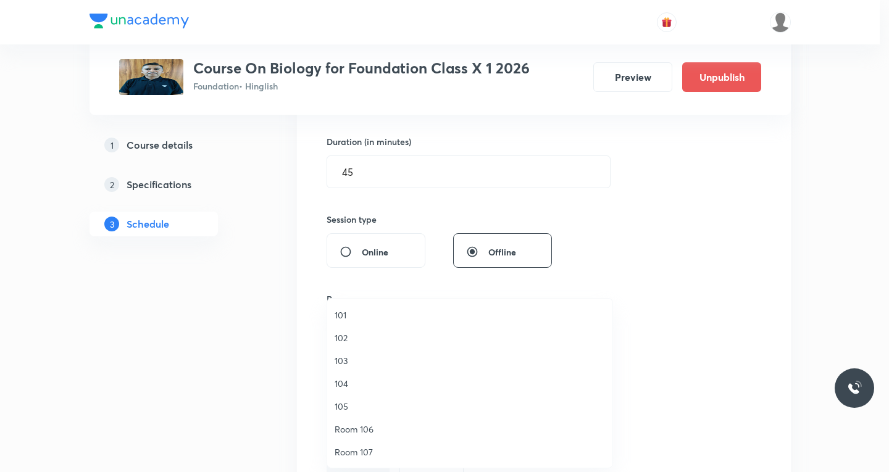
click at [348, 311] on span "101" at bounding box center [470, 315] width 270 height 13
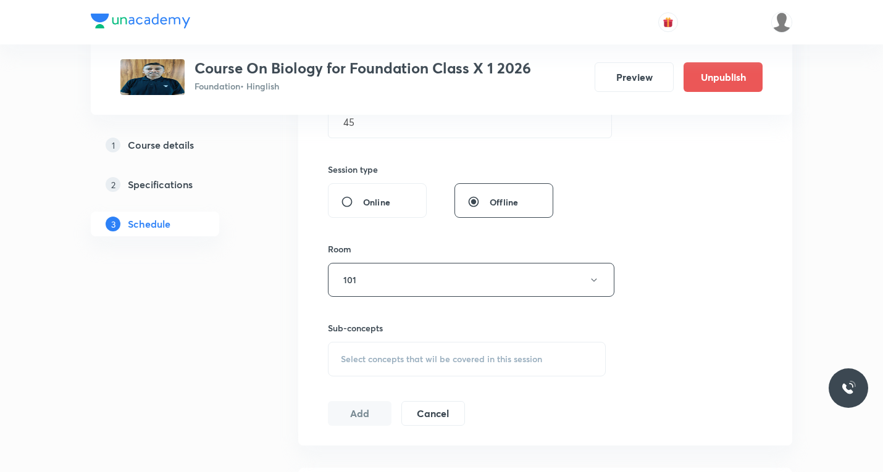
scroll to position [494, 0]
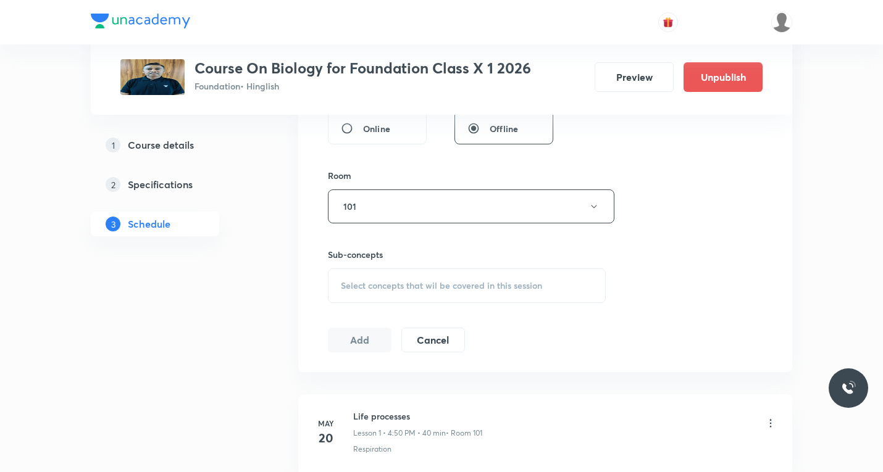
click at [430, 291] on div "Select concepts that wil be covered in this session" at bounding box center [467, 286] width 278 height 35
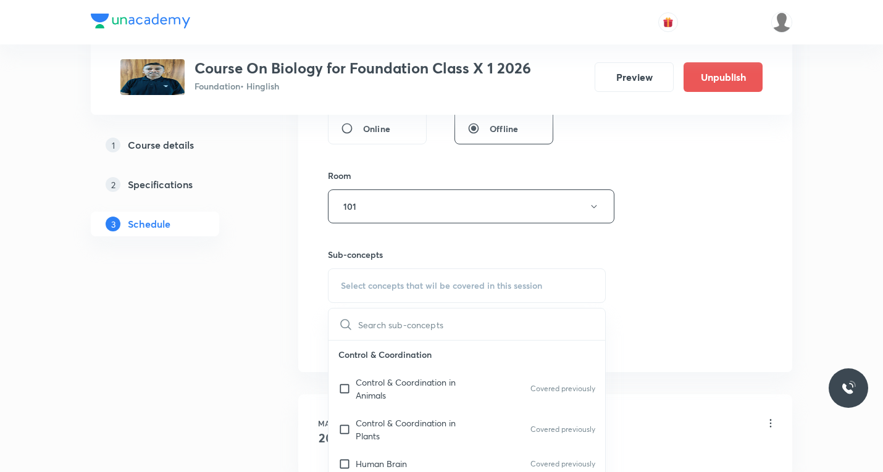
paste input "Reproduction"
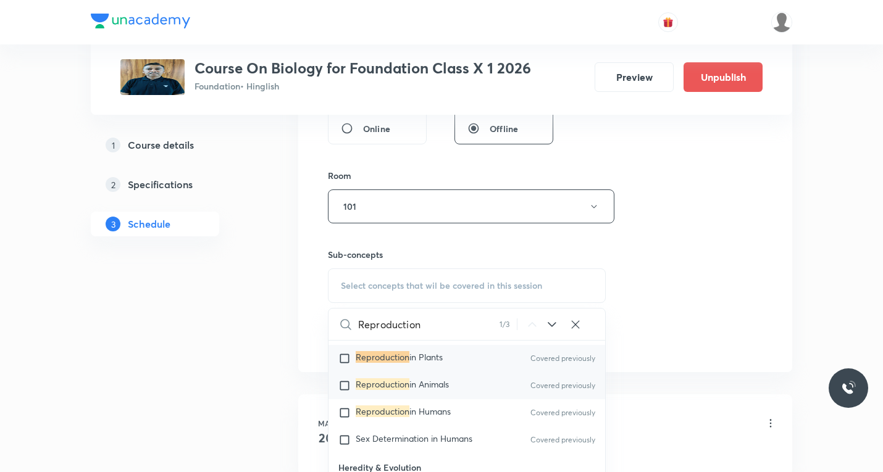
scroll to position [211, 0]
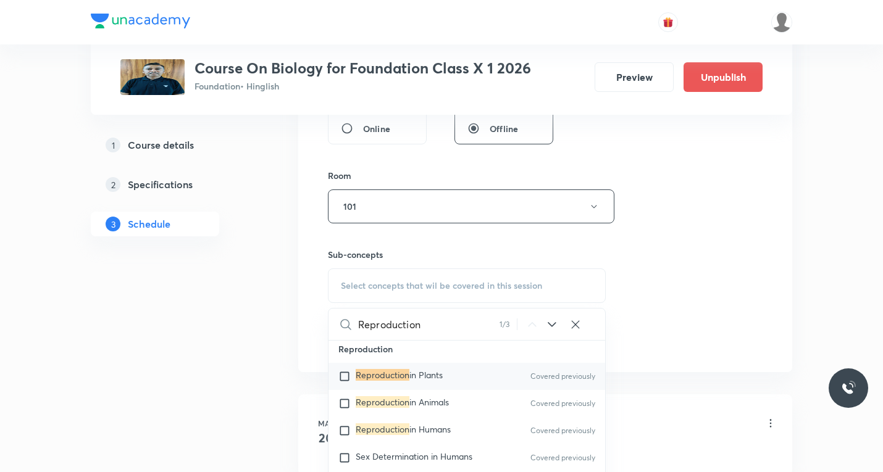
type input "Reproduction"
drag, startPoint x: 340, startPoint y: 377, endPoint x: 353, endPoint y: 378, distance: 13.0
click at [340, 377] on input "checkbox" at bounding box center [346, 377] width 17 height 12
checkbox input "true"
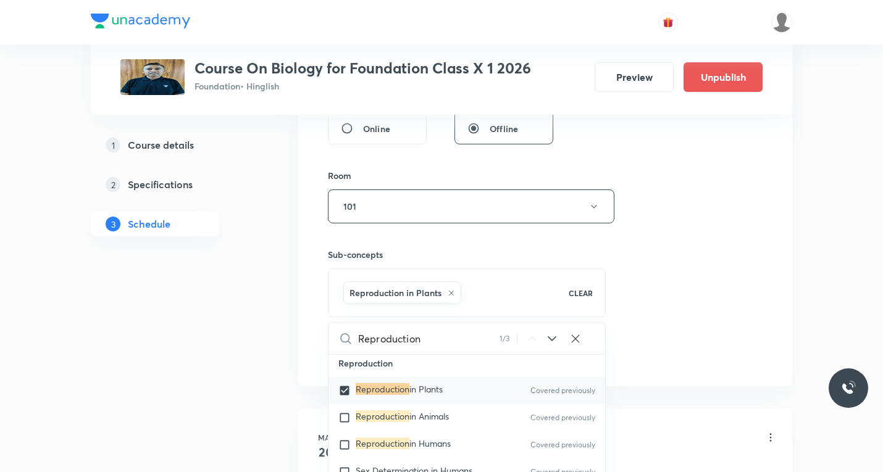
click at [665, 322] on div "Session 30 Live class Session title 26/99 How Do Organisms Reproduce ​ Schedule…" at bounding box center [545, 70] width 435 height 594
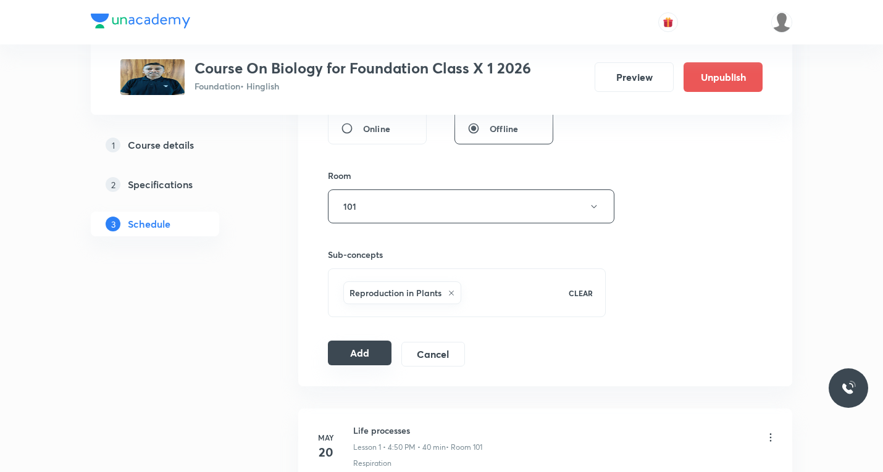
click at [375, 355] on button "Add" at bounding box center [360, 353] width 64 height 25
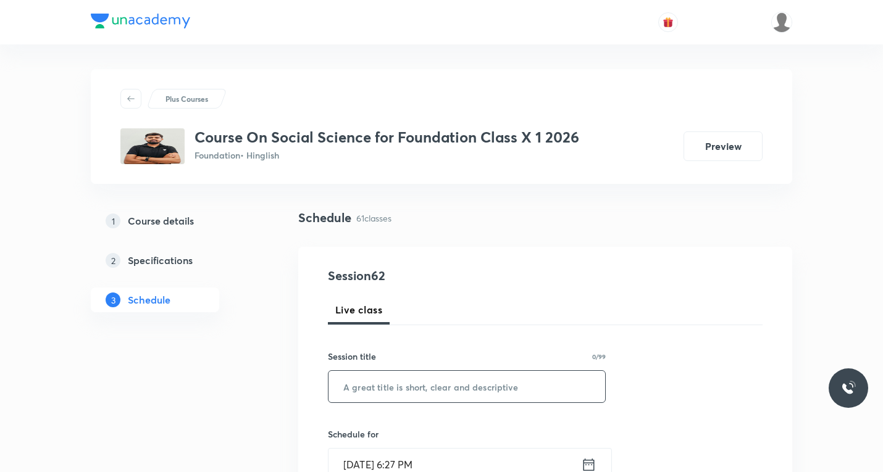
click at [398, 390] on input "text" at bounding box center [467, 386] width 277 height 31
paste input "Money and Credit"
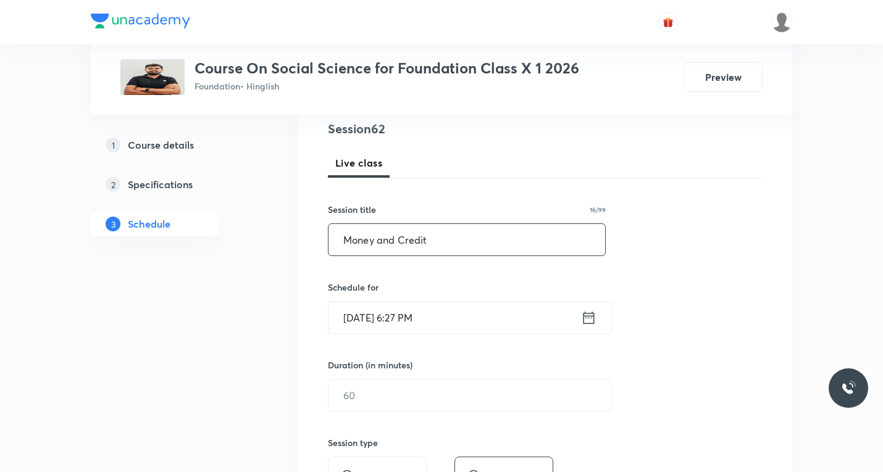
scroll to position [185, 0]
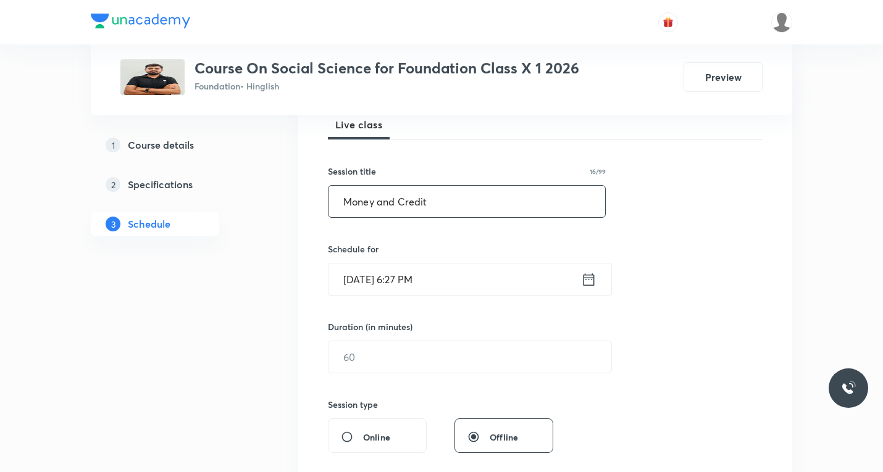
type input "Money and Credit"
click at [584, 275] on icon at bounding box center [589, 279] width 11 height 12
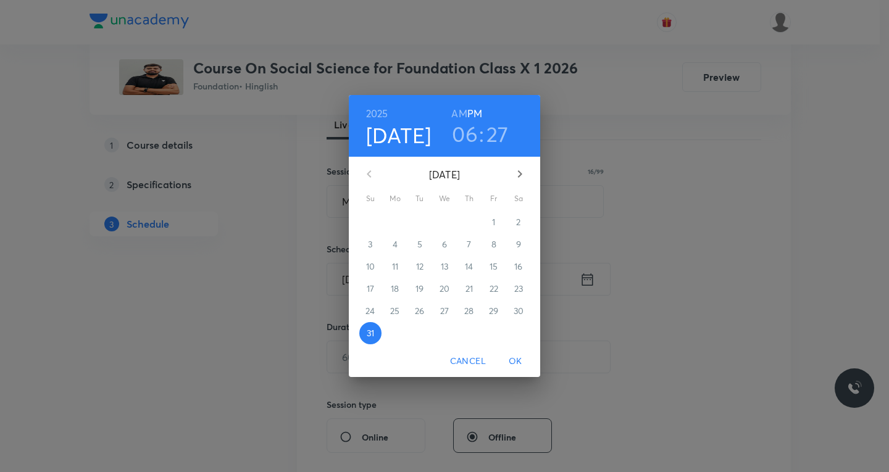
click at [521, 173] on icon "button" at bounding box center [520, 173] width 4 height 7
click at [395, 220] on p "1" at bounding box center [394, 222] width 3 height 12
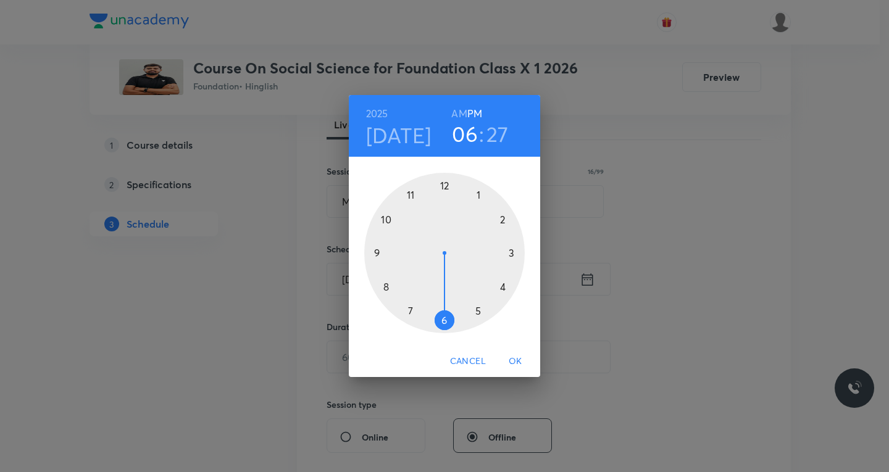
drag, startPoint x: 503, startPoint y: 287, endPoint x: 437, endPoint y: 271, distance: 67.4
click at [503, 286] on div at bounding box center [444, 253] width 161 height 161
click at [388, 219] on div at bounding box center [444, 253] width 161 height 161
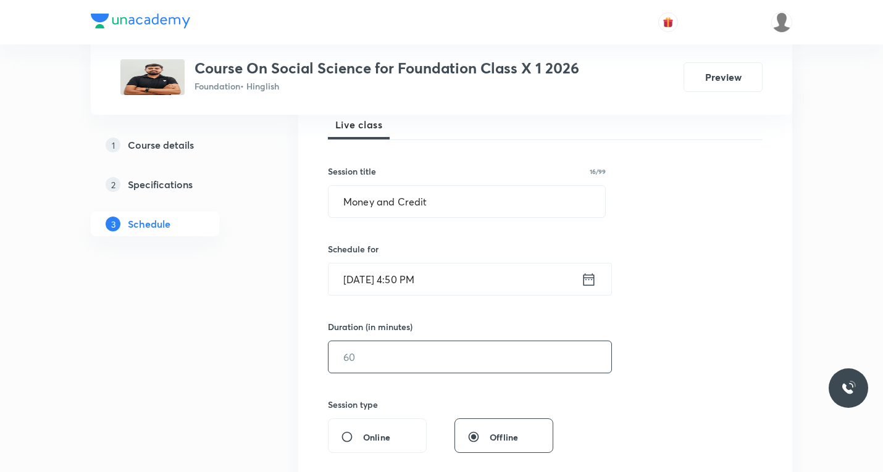
click at [395, 356] on input "text" at bounding box center [470, 357] width 283 height 31
type input "45"
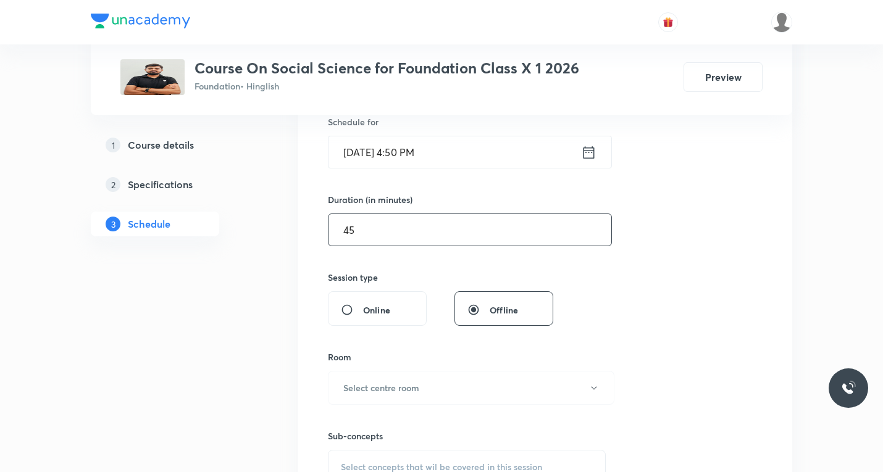
scroll to position [371, 0]
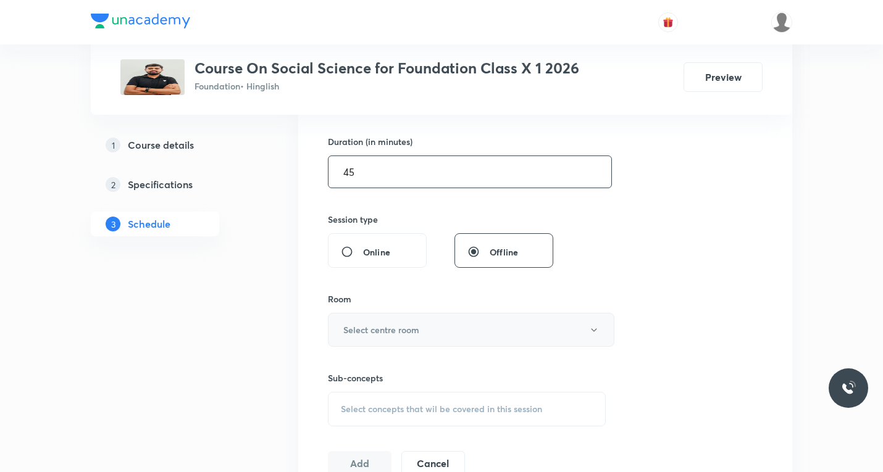
click at [401, 329] on h6 "Select centre room" at bounding box center [381, 330] width 76 height 13
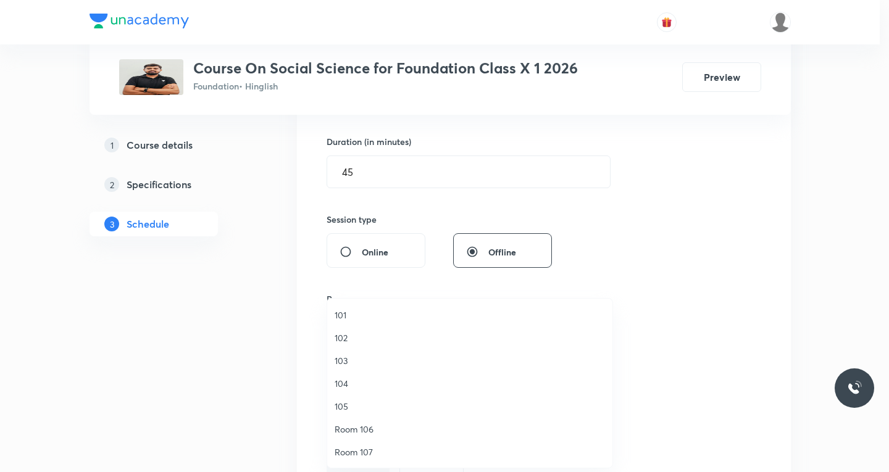
click at [348, 315] on span "101" at bounding box center [470, 315] width 270 height 13
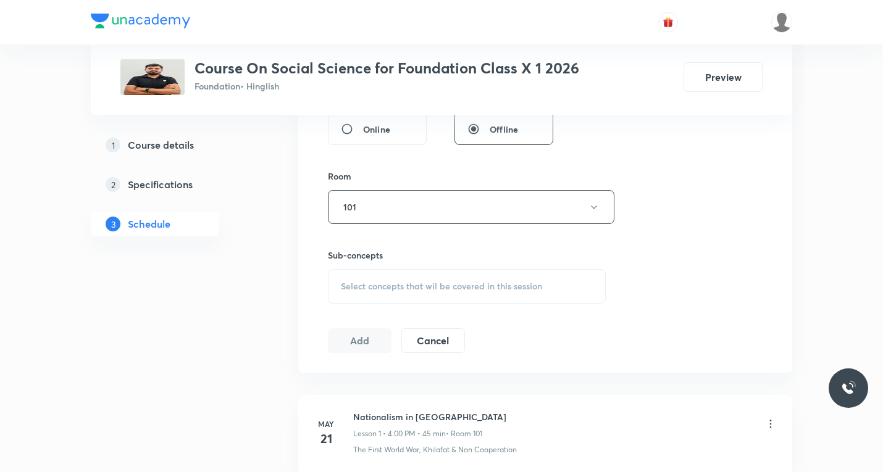
scroll to position [494, 0]
click at [407, 283] on span "Select concepts that wil be covered in this session" at bounding box center [441, 286] width 201 height 10
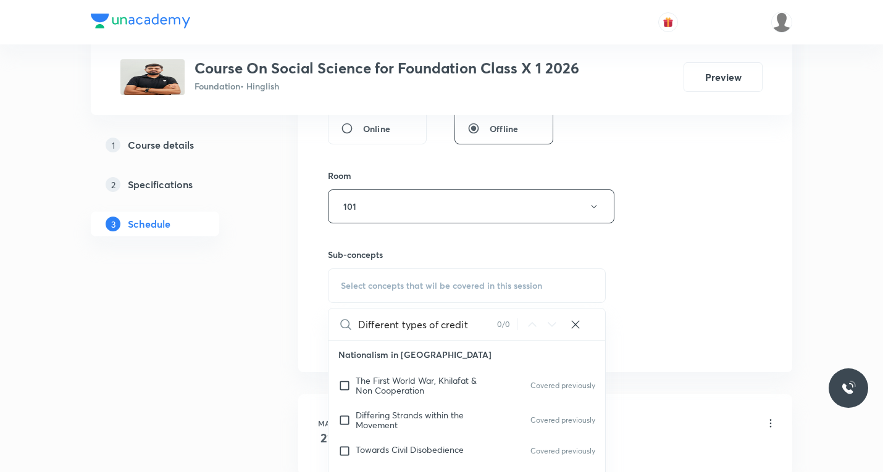
drag, startPoint x: 400, startPoint y: 324, endPoint x: 409, endPoint y: 340, distance: 17.7
click at [400, 325] on input "Different types of credit" at bounding box center [427, 324] width 139 height 31
click at [435, 327] on input "types of credit" at bounding box center [427, 324] width 139 height 31
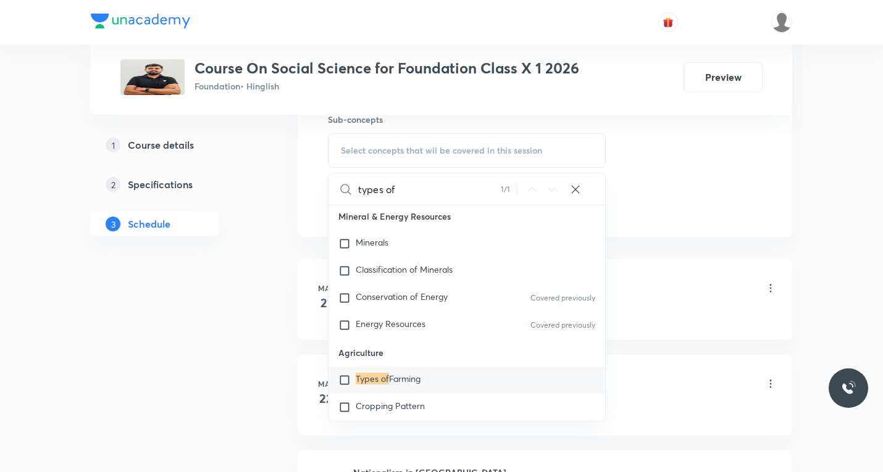
scroll to position [679, 0]
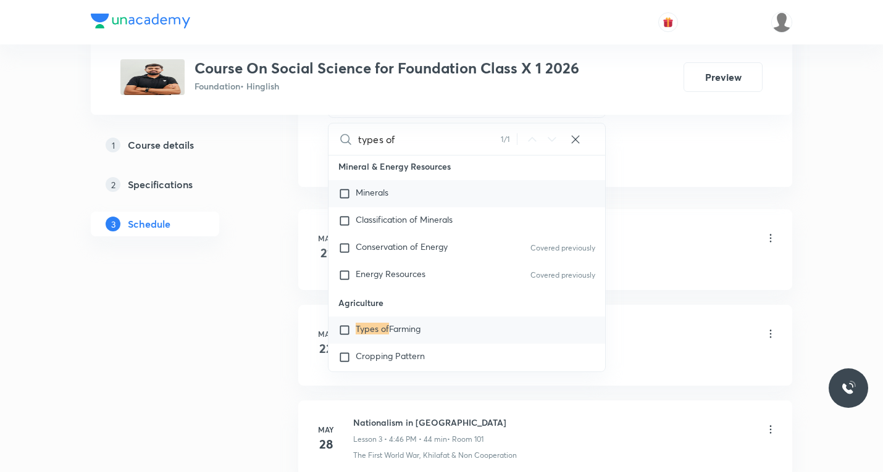
paste input "Different"
paste input "Money and Credi"
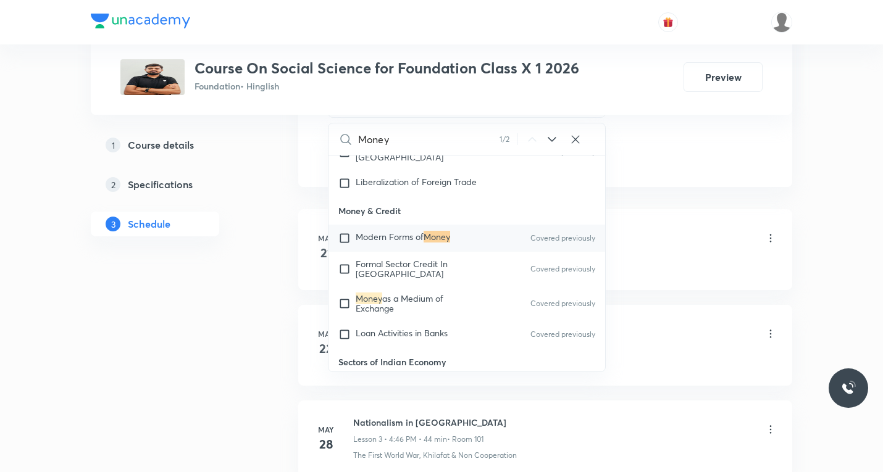
scroll to position [302, 0]
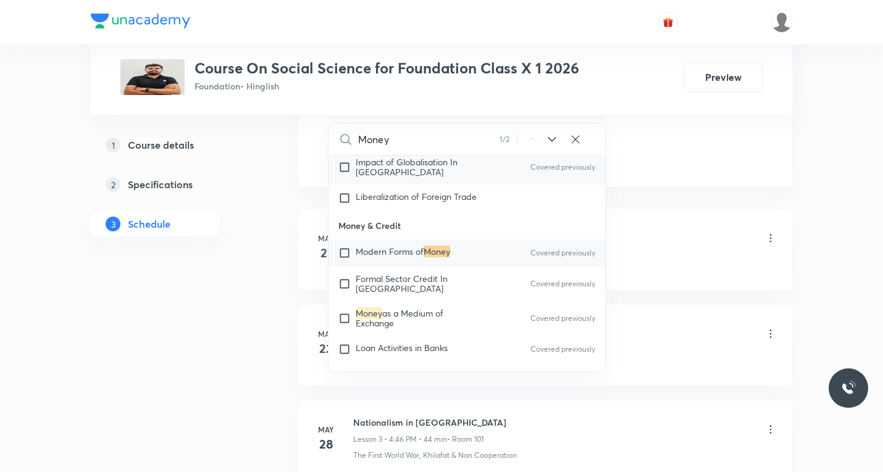
paste input "Different types"
type input "D"
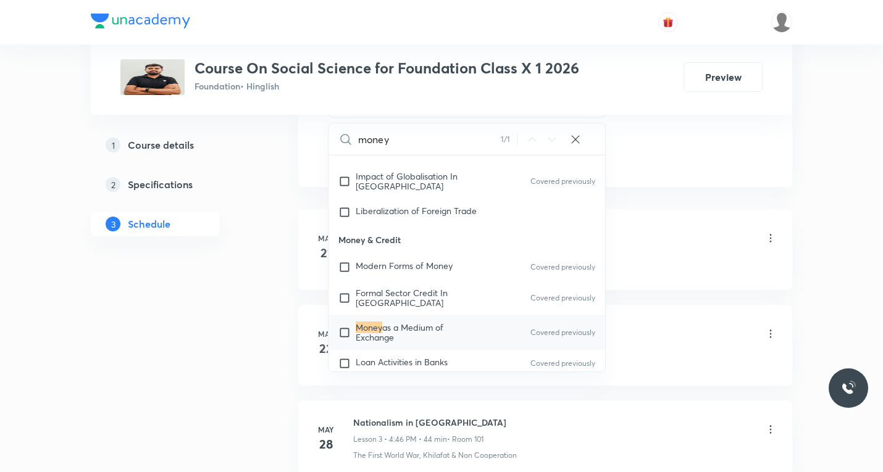
scroll to position [295, 0]
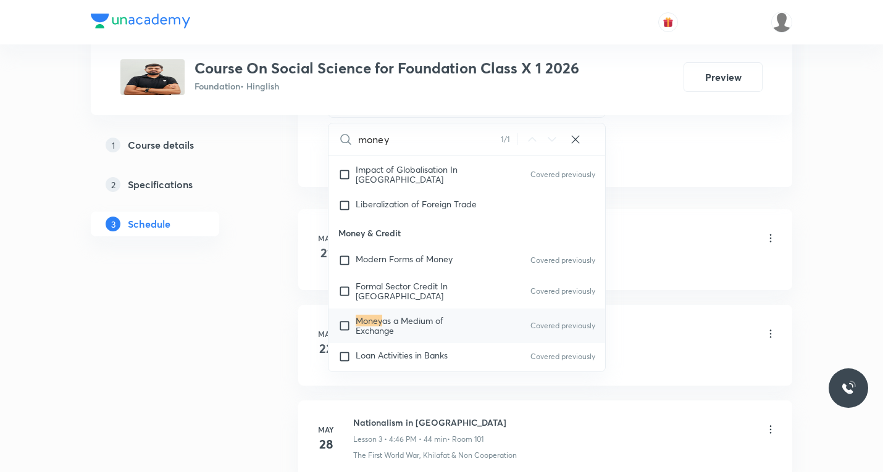
type input "money"
click at [344, 320] on input "checkbox" at bounding box center [346, 326] width 17 height 20
checkbox input "true"
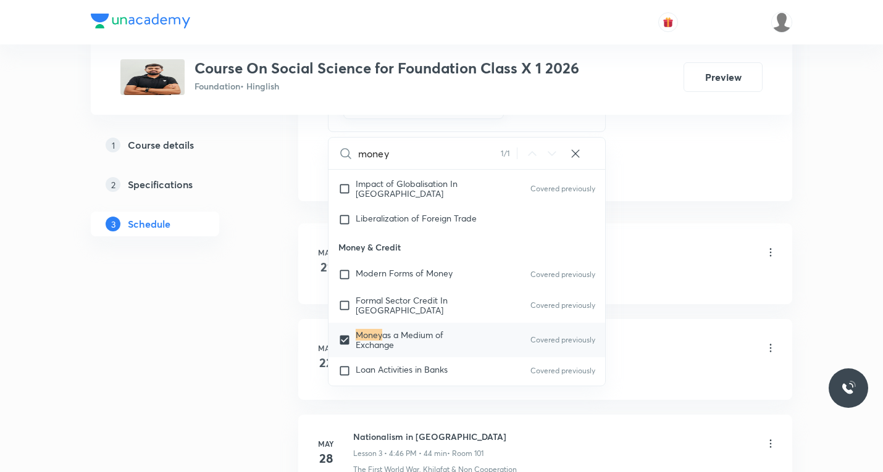
click at [690, 225] on li "[DATE] Nationalism in [GEOGRAPHIC_DATA] Lesson 1 • 4:00 PM • 45 min • Room 101 …" at bounding box center [545, 264] width 494 height 81
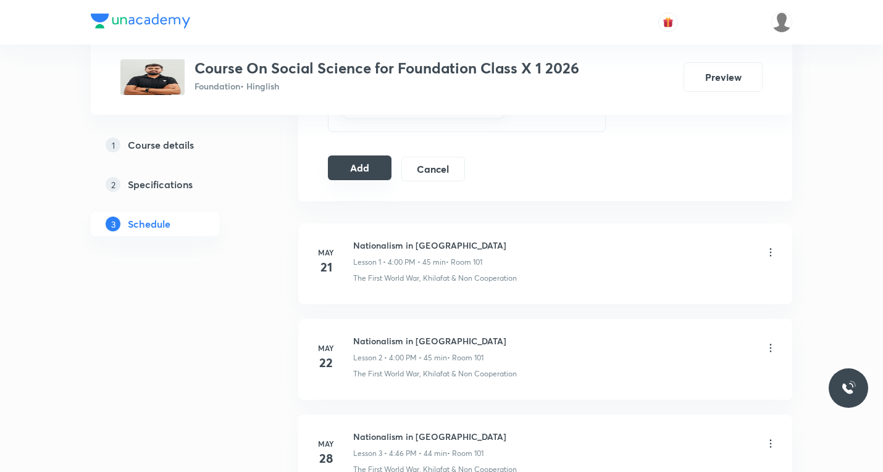
click at [359, 172] on button "Add" at bounding box center [360, 168] width 64 height 25
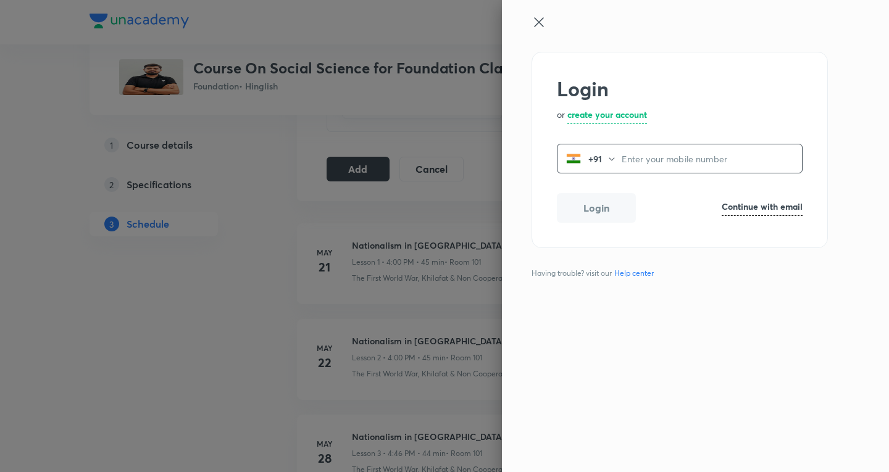
click at [538, 24] on icon at bounding box center [538, 21] width 9 height 9
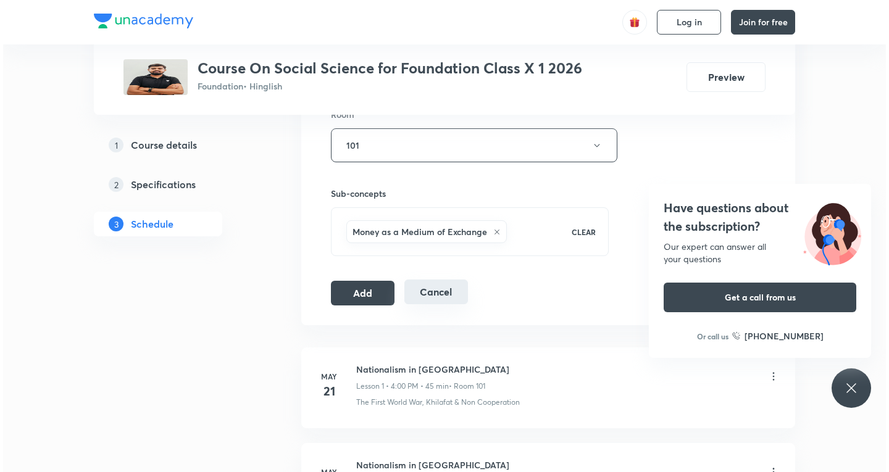
scroll to position [556, 0]
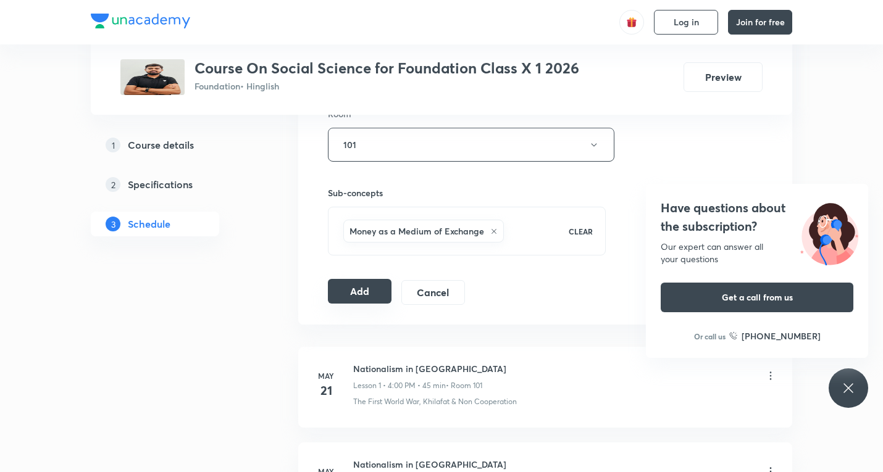
click at [360, 299] on button "Add" at bounding box center [360, 291] width 64 height 25
click at [698, 23] on span "Log in" at bounding box center [686, 22] width 25 height 10
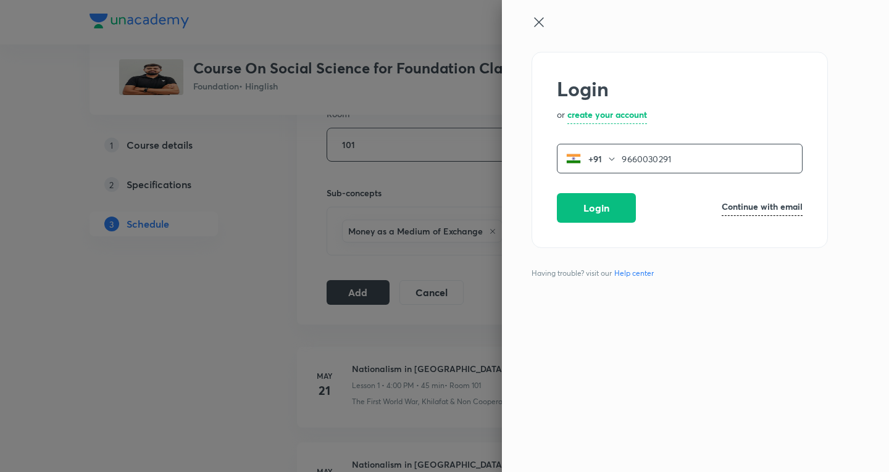
type input "9660030291"
